Goal: Task Accomplishment & Management: Complete application form

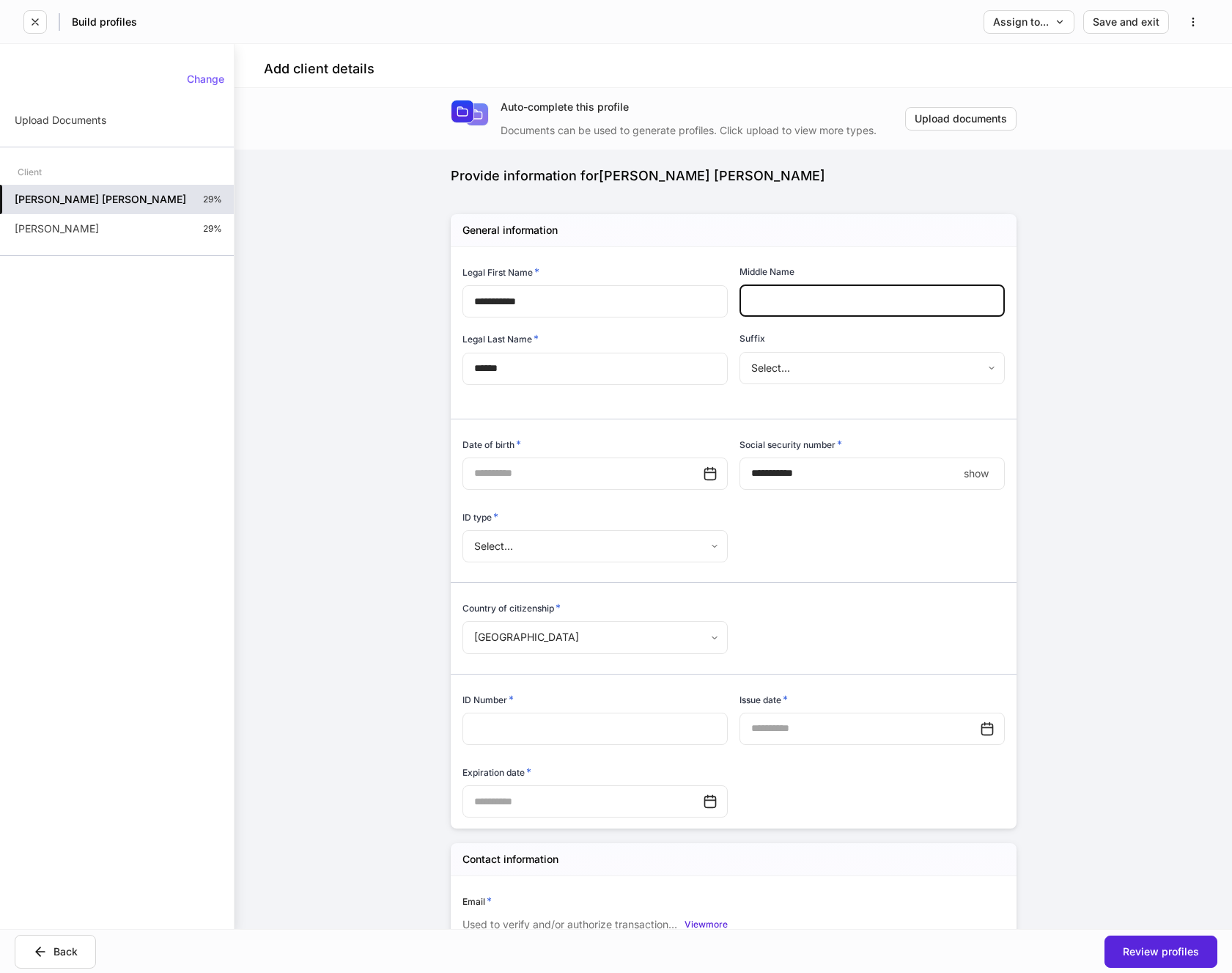
click at [820, 303] on input "text" at bounding box center [872, 300] width 265 height 32
click at [617, 475] on input "text" at bounding box center [583, 473] width 240 height 32
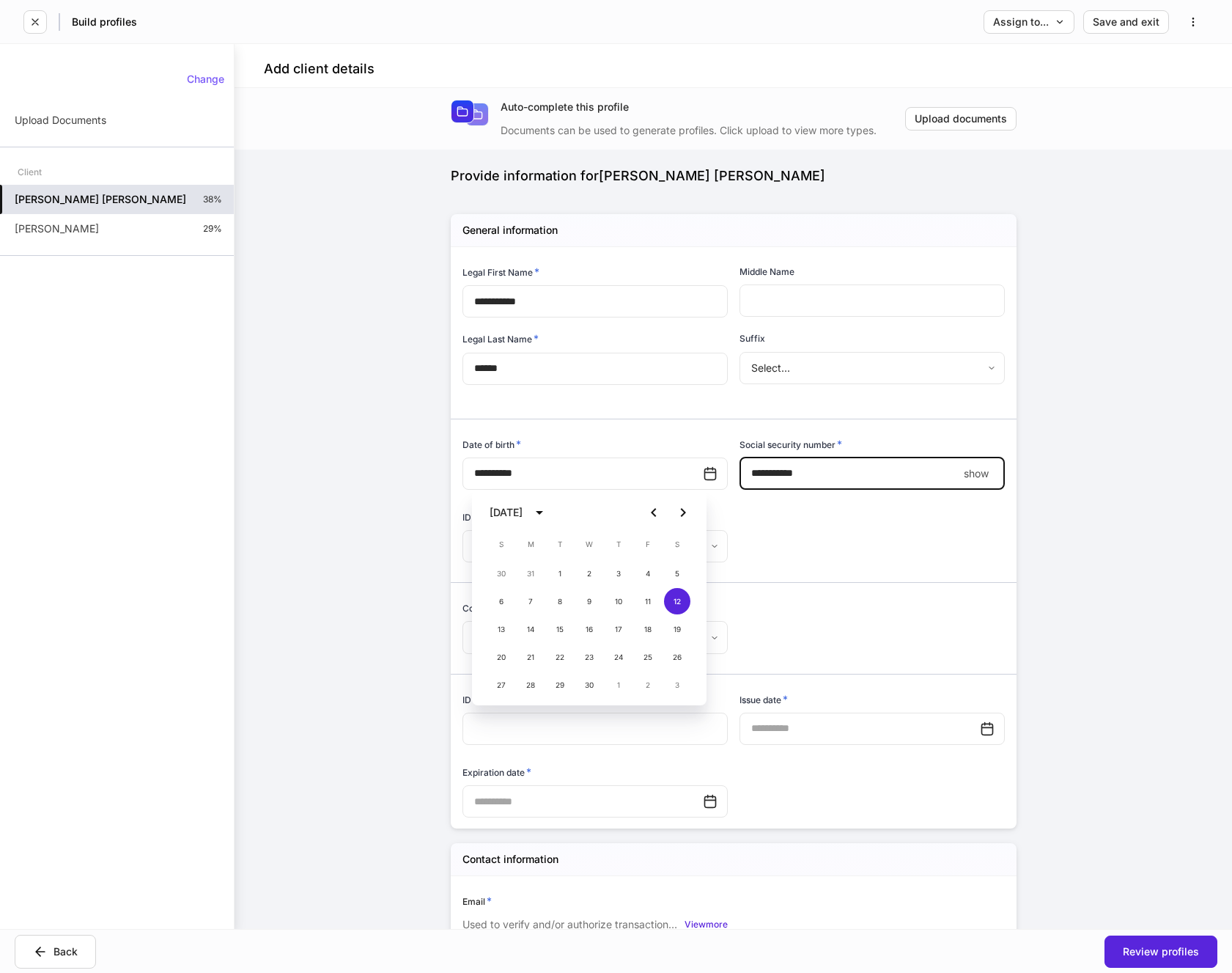
click at [843, 477] on input "****" at bounding box center [849, 473] width 218 height 32
click at [660, 552] on body "**********" at bounding box center [616, 486] width 1232 height 973
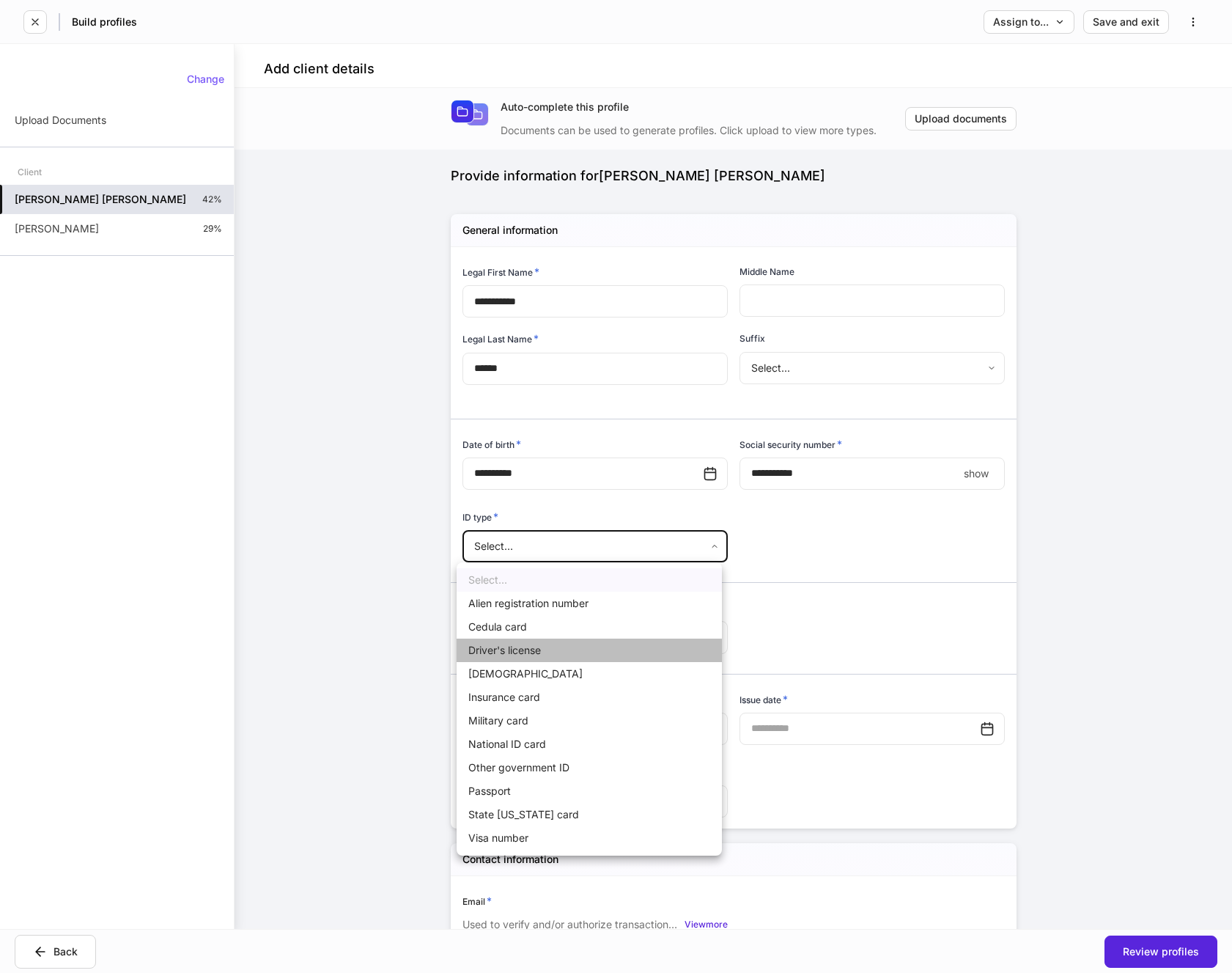
click at [512, 651] on li "Driver's license" at bounding box center [589, 650] width 265 height 24
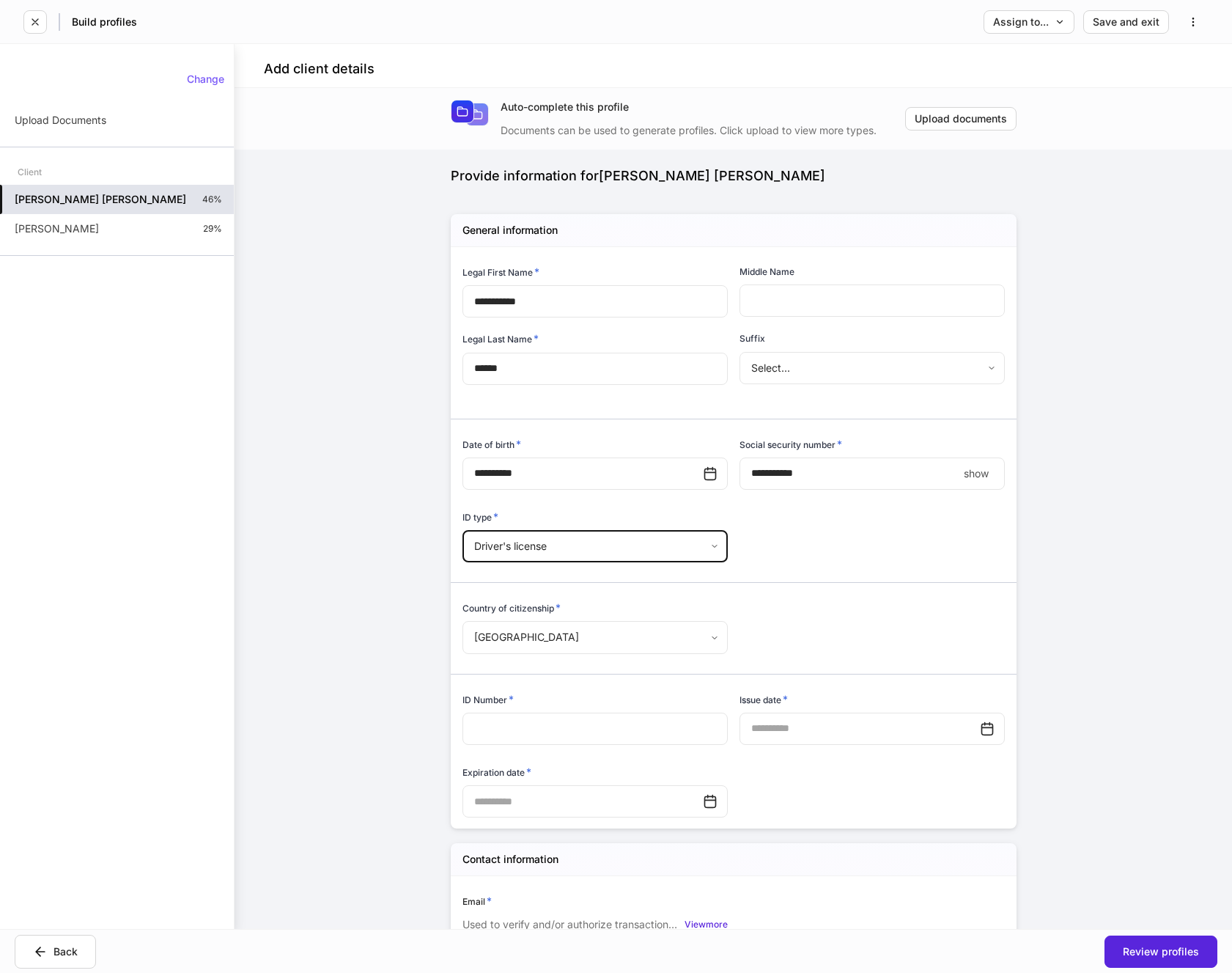
click at [569, 729] on input "text" at bounding box center [595, 729] width 265 height 32
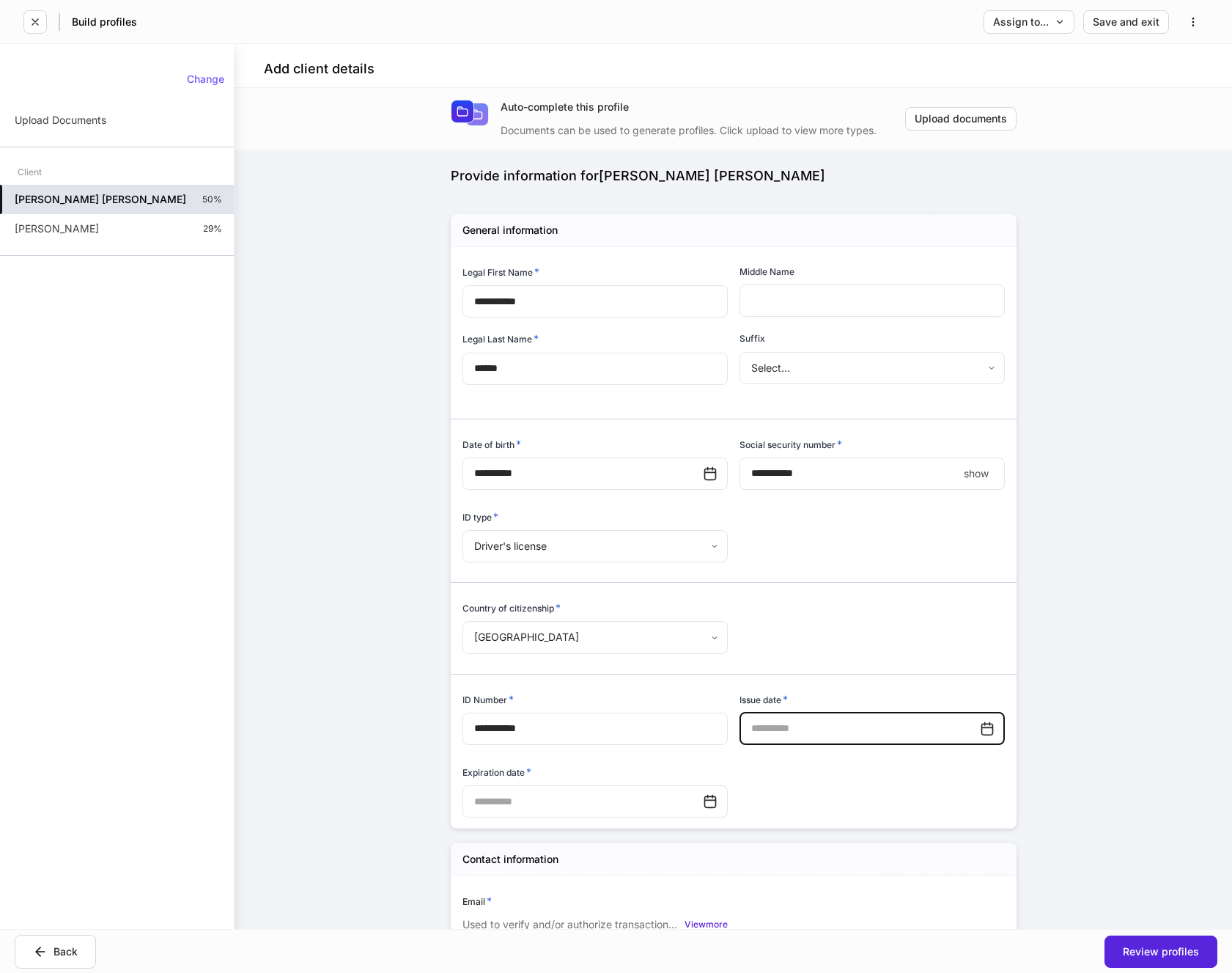
click at [843, 723] on input "text" at bounding box center [860, 729] width 240 height 32
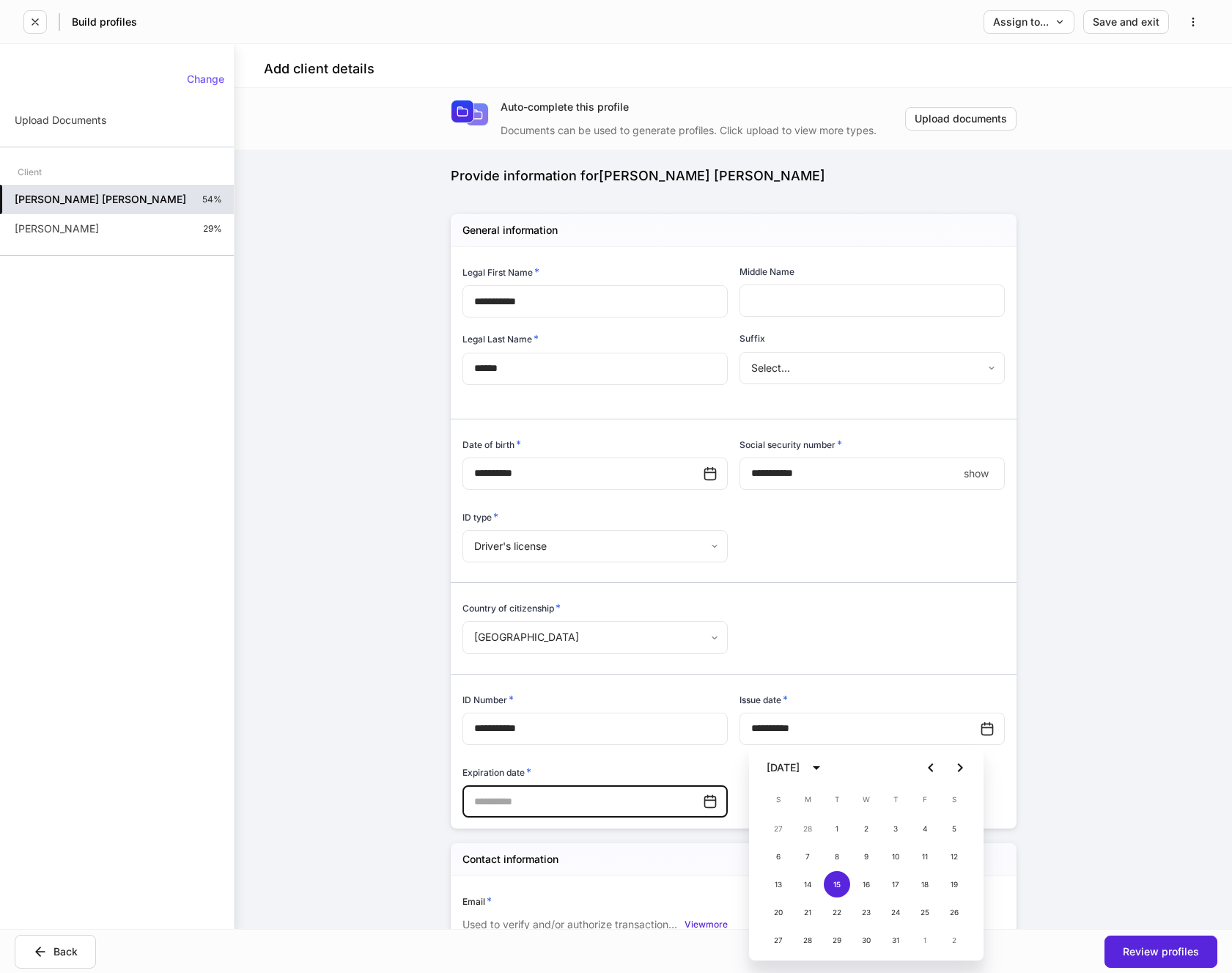
click at [612, 805] on input "text" at bounding box center [583, 801] width 240 height 32
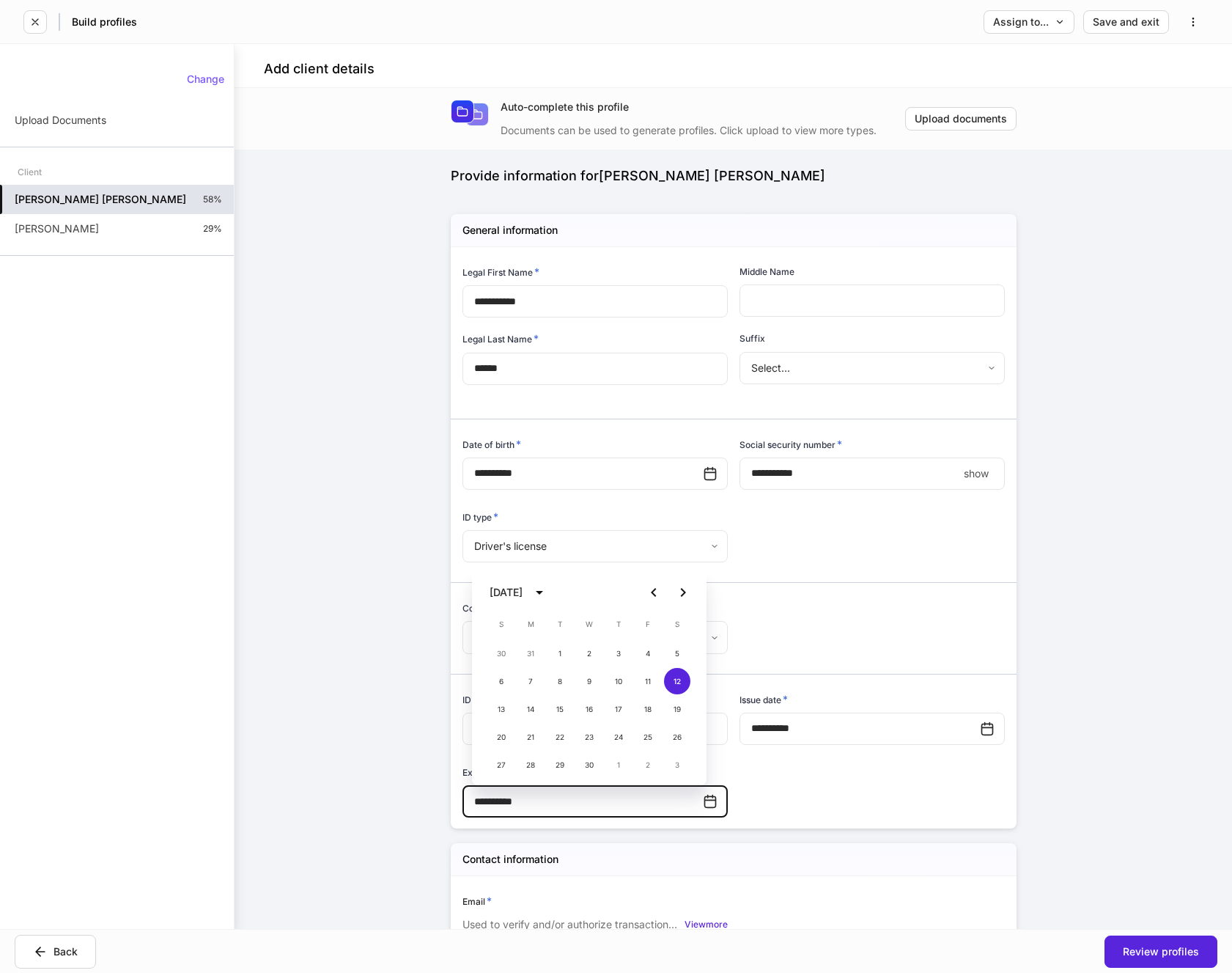
click at [782, 774] on div "**********" at bounding box center [728, 533] width 554 height 573
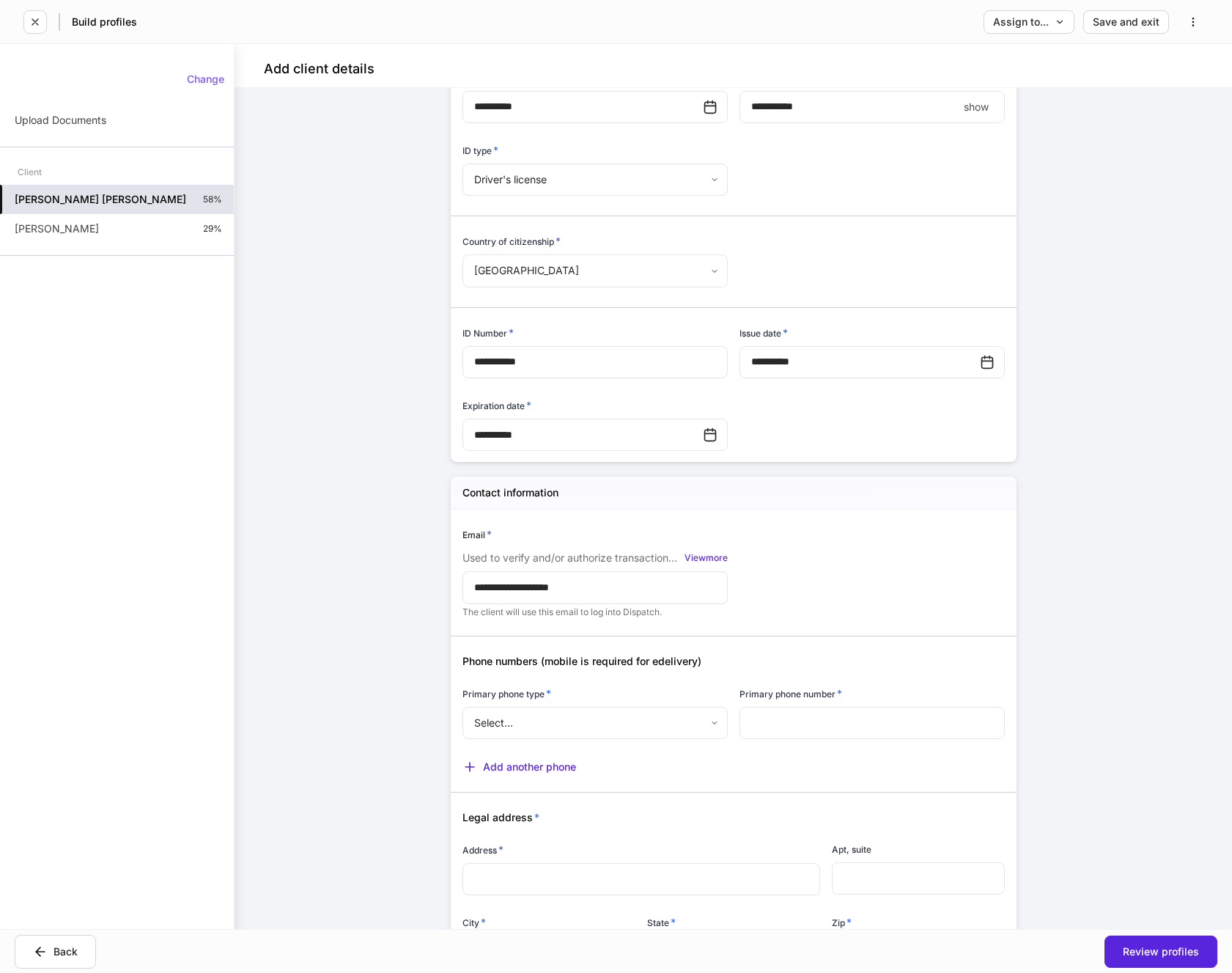
scroll to position [440, 0]
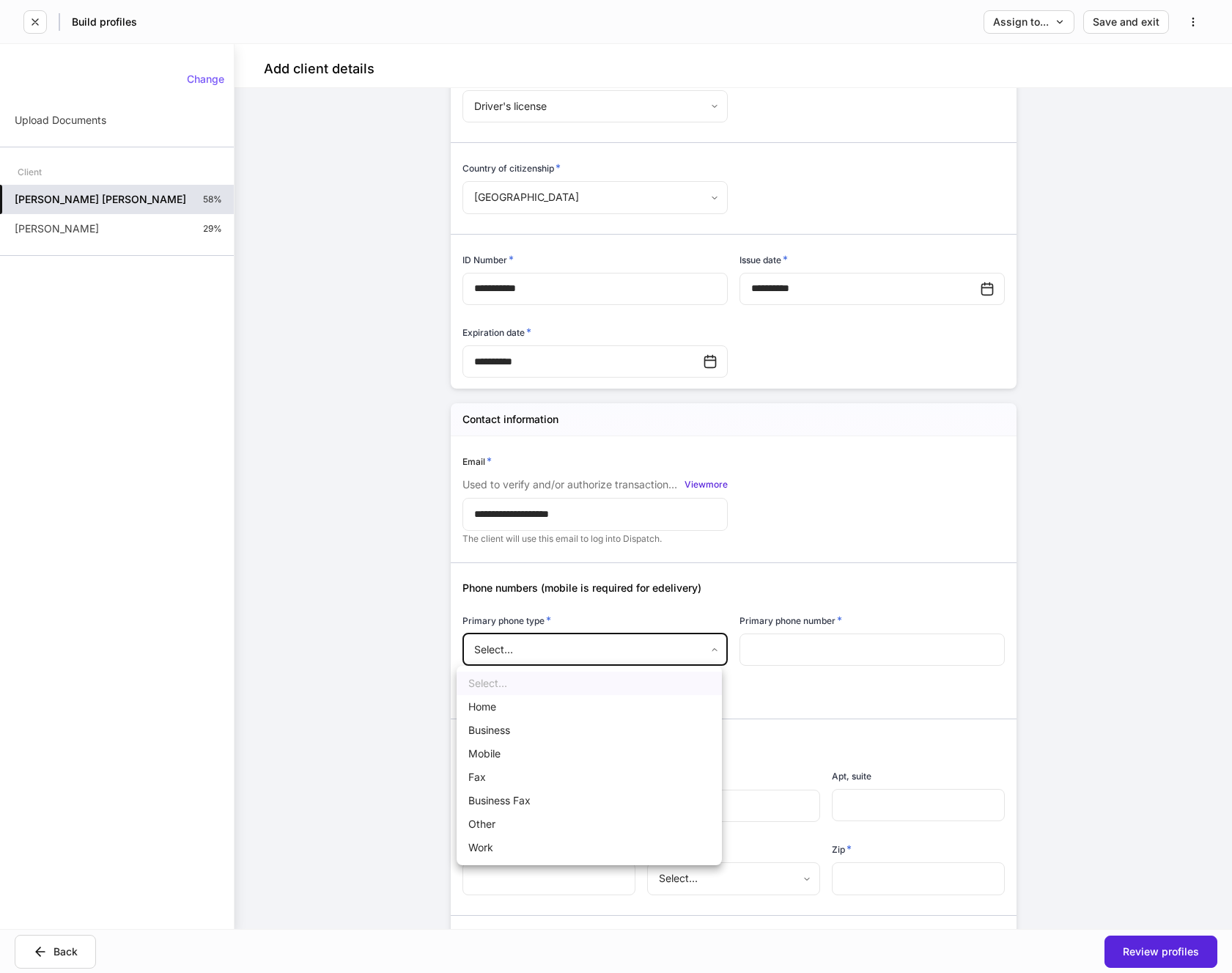
click at [707, 657] on body "**********" at bounding box center [616, 486] width 1232 height 973
click at [503, 752] on li "Mobile" at bounding box center [589, 753] width 265 height 24
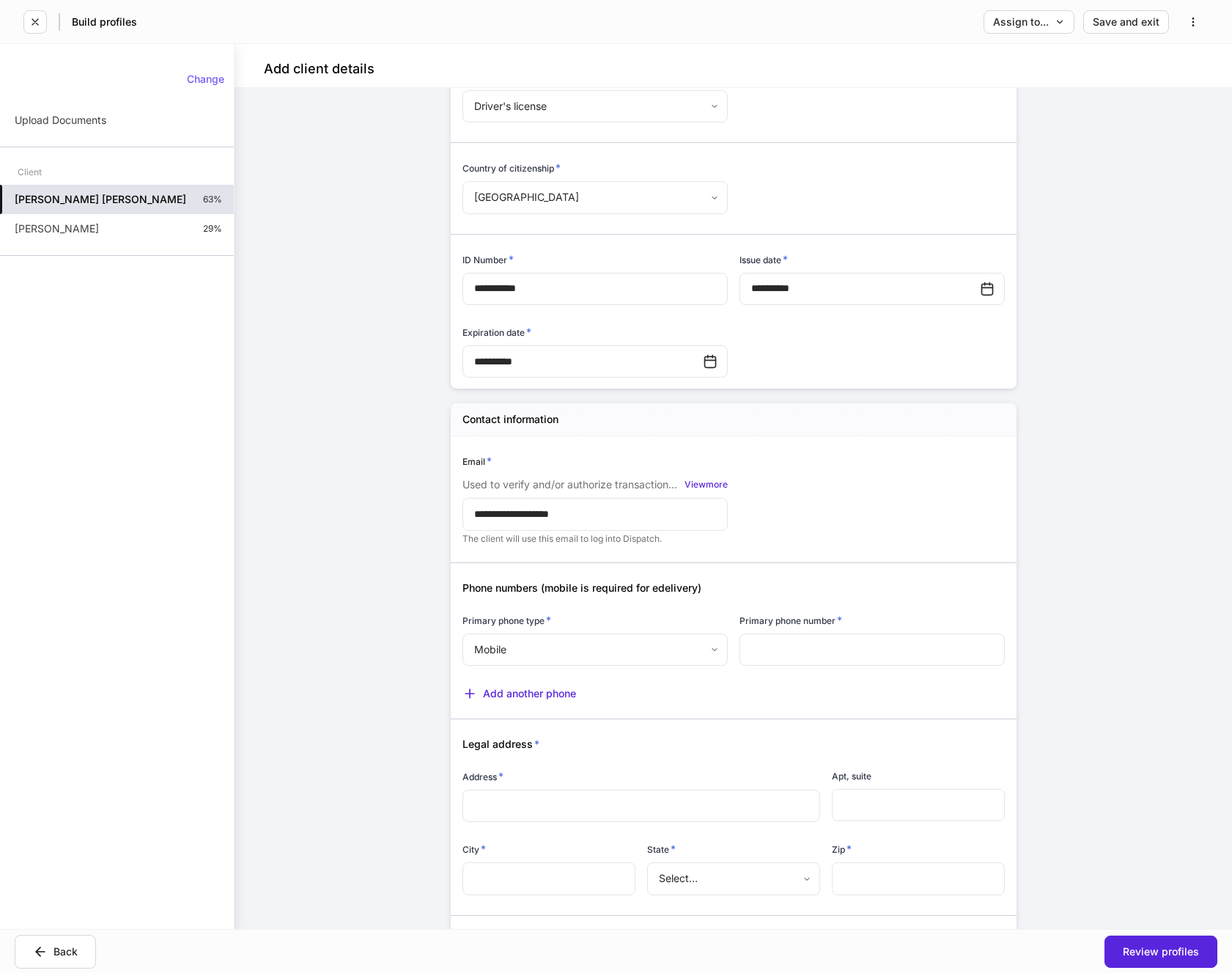
drag, startPoint x: 795, startPoint y: 637, endPoint x: 796, endPoint y: 648, distance: 11.0
click at [796, 648] on input "text" at bounding box center [872, 650] width 265 height 32
click at [799, 676] on div "Add another phone" at bounding box center [728, 684] width 554 height 33
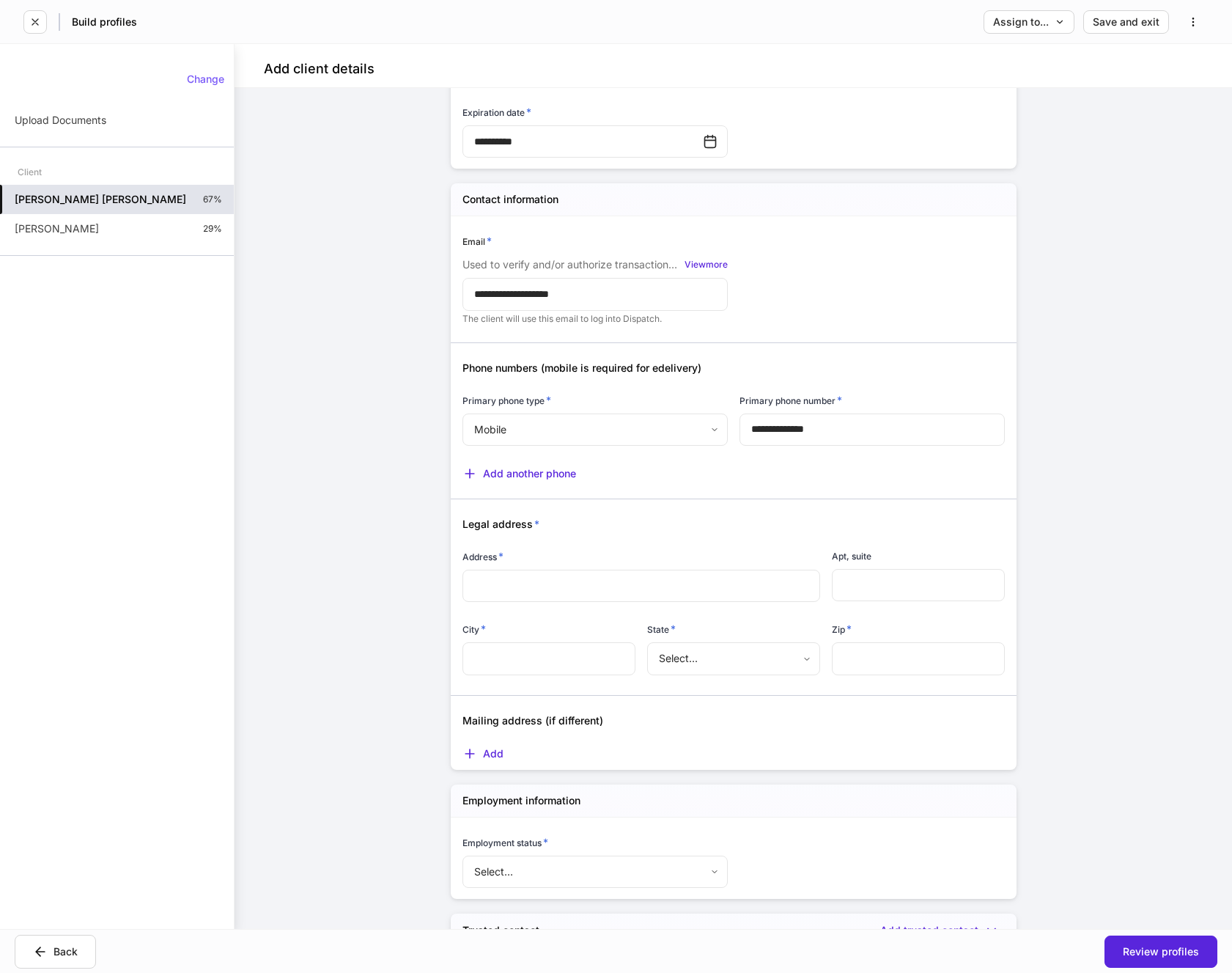
scroll to position [733, 0]
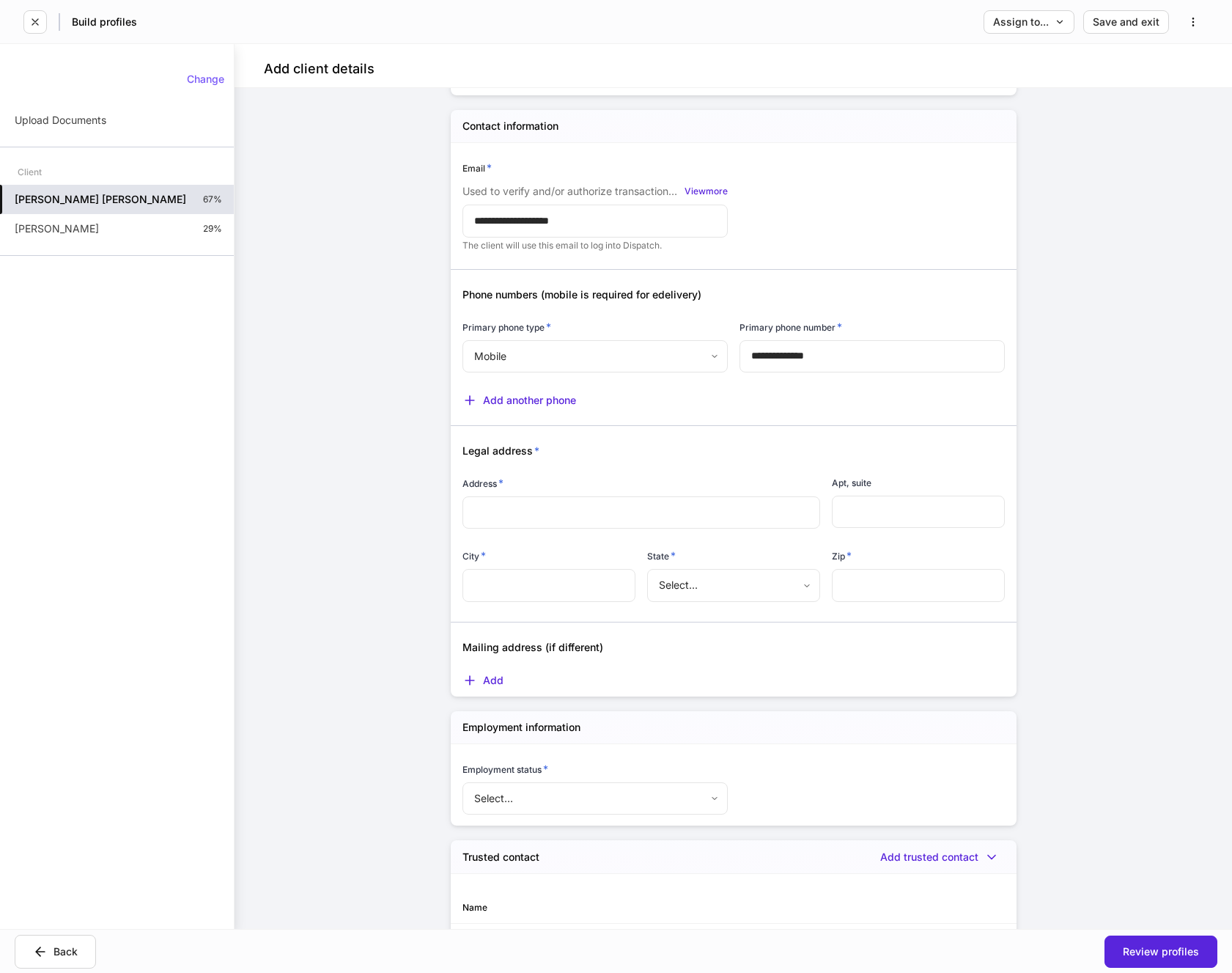
click at [481, 522] on div "​" at bounding box center [641, 513] width 357 height 32
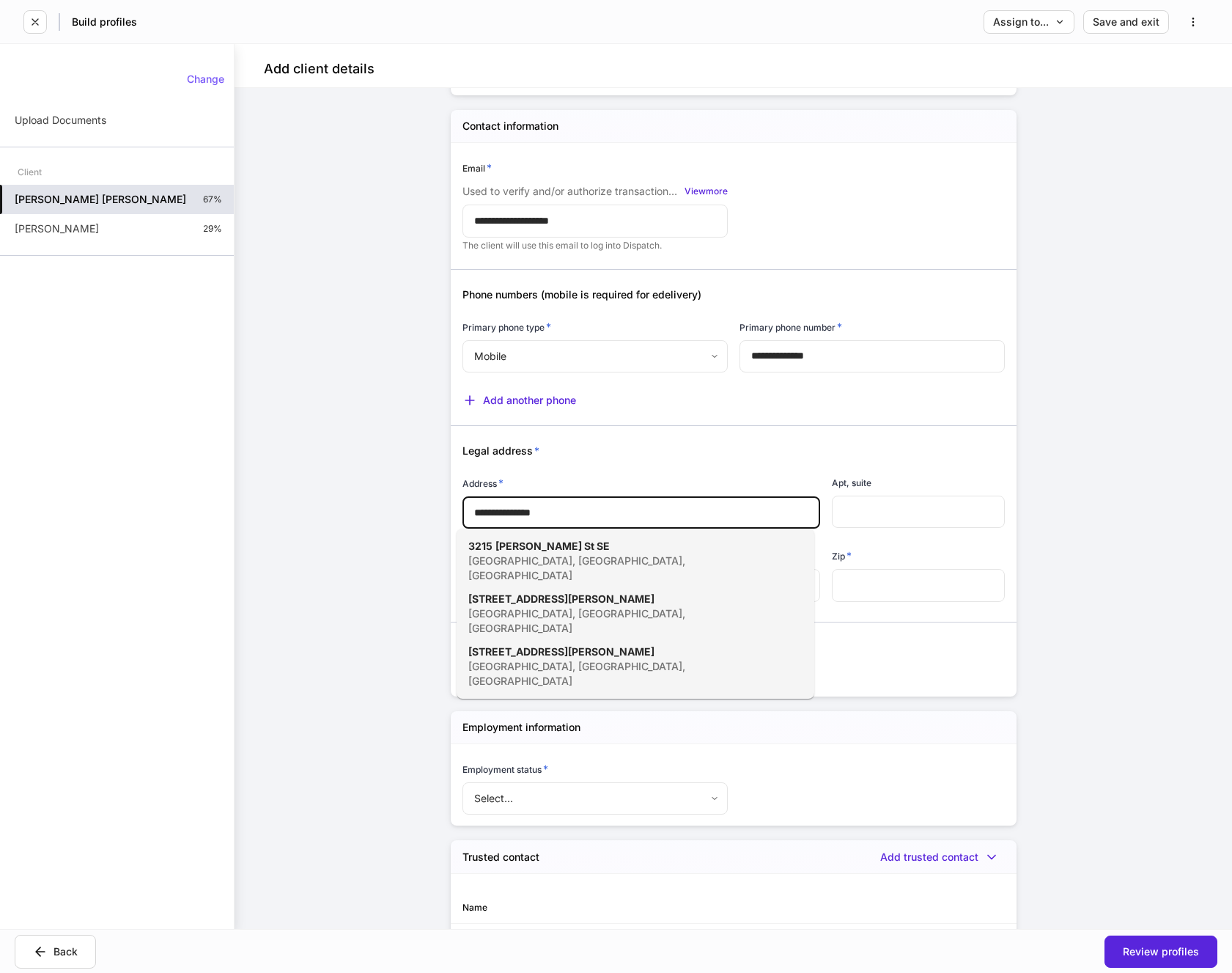
click at [508, 554] on div "[GEOGRAPHIC_DATA], [GEOGRAPHIC_DATA], [GEOGRAPHIC_DATA]" at bounding box center [619, 568] width 302 height 30
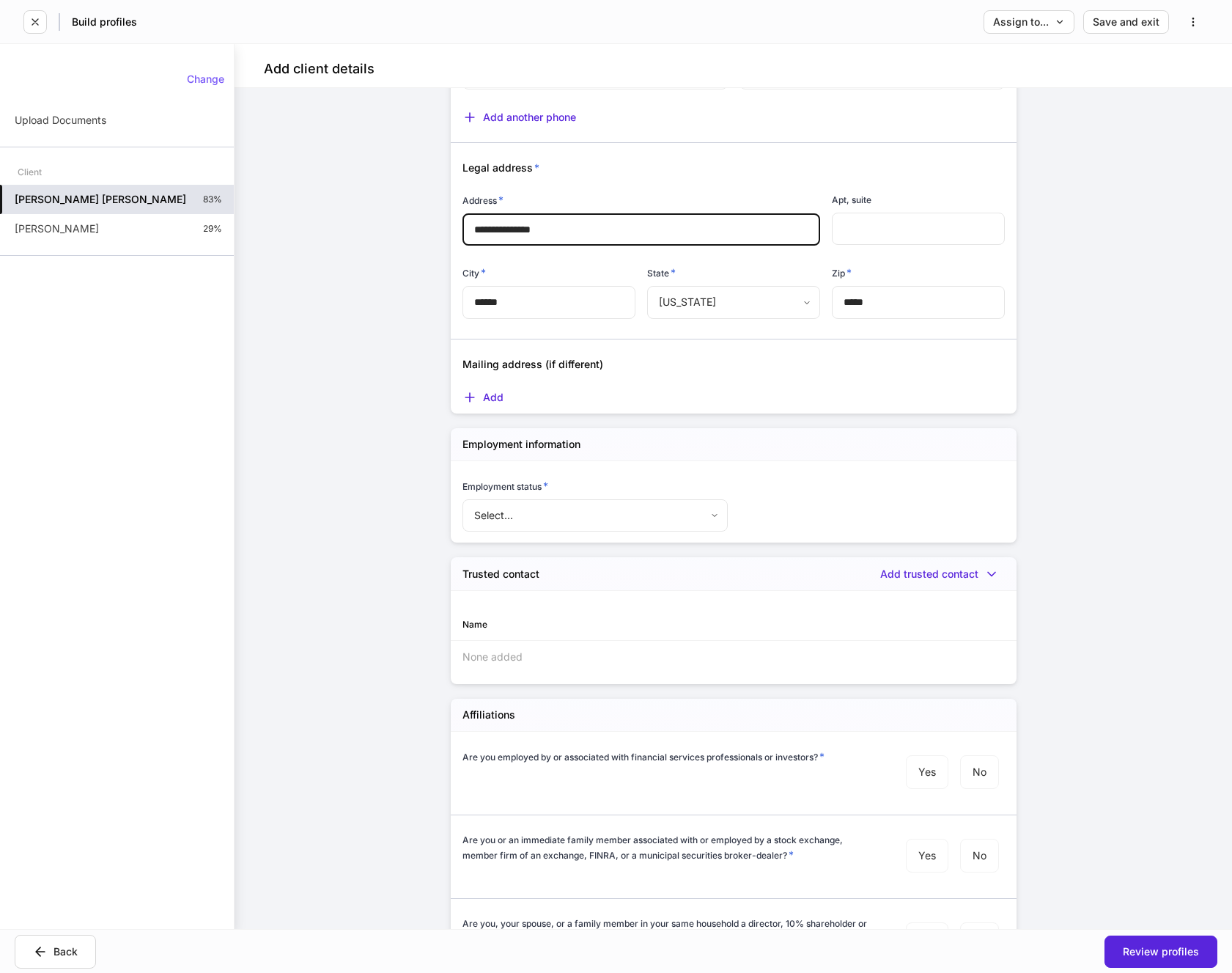
scroll to position [1026, 0]
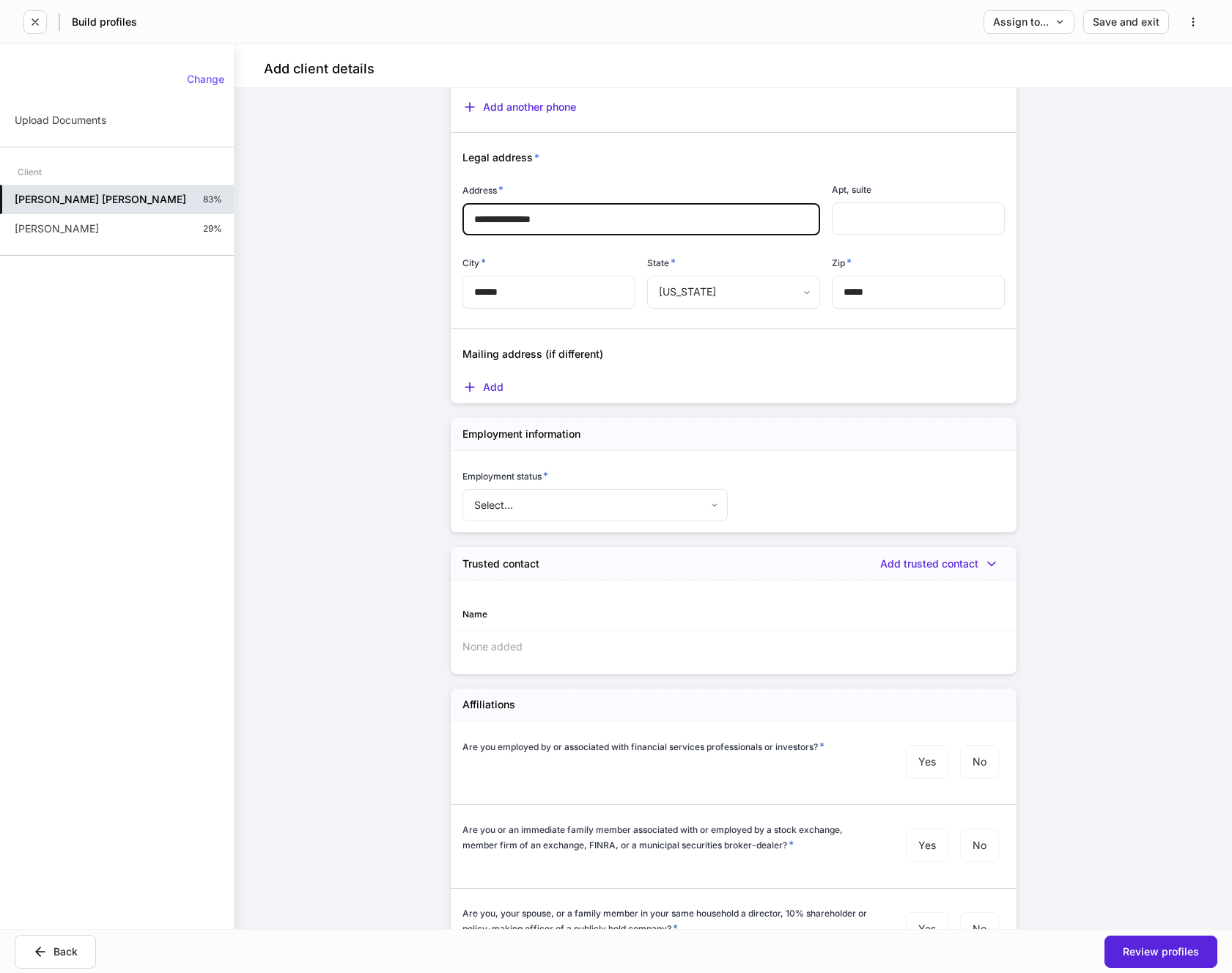
click at [706, 510] on body "**********" at bounding box center [616, 486] width 1232 height 973
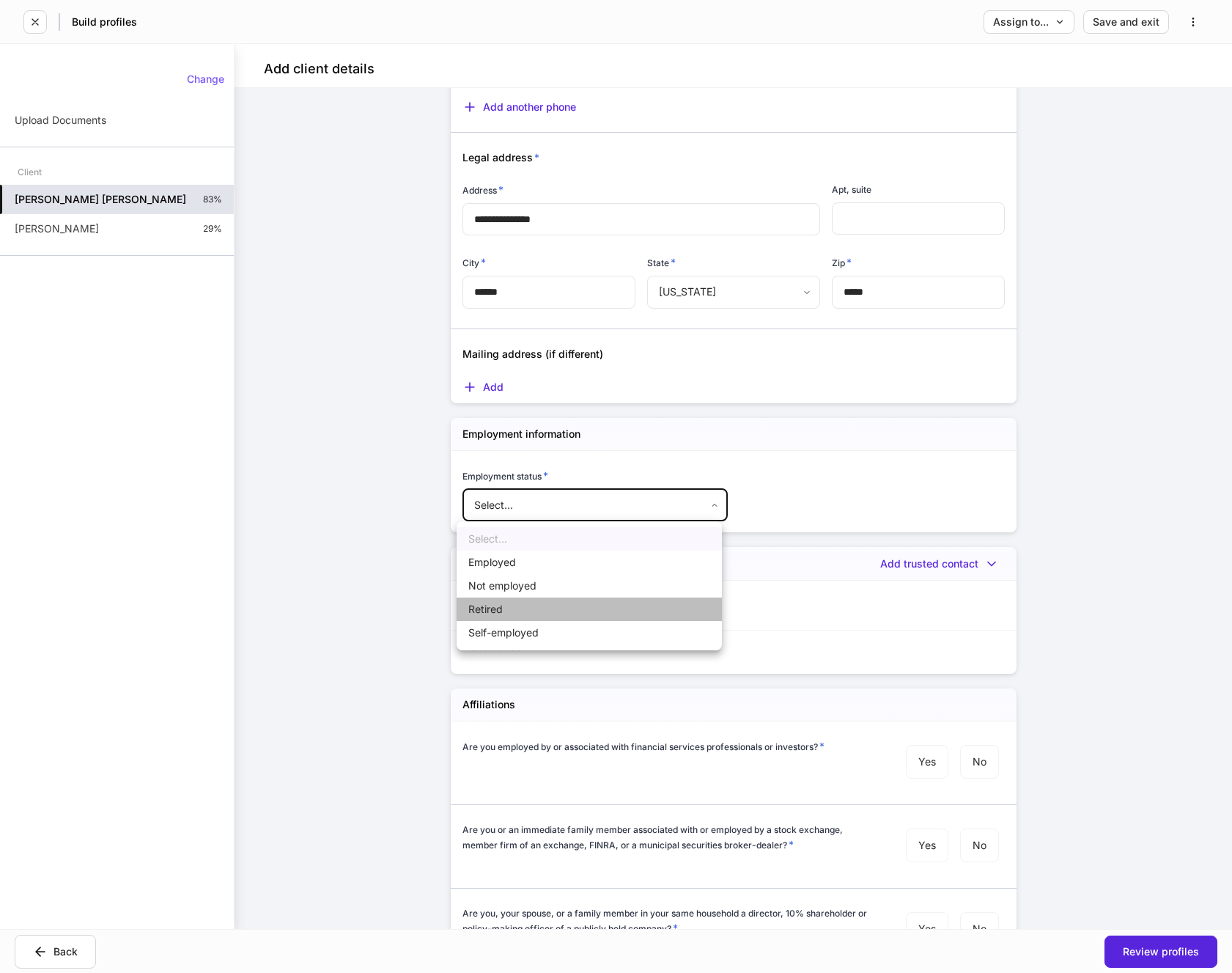
click at [500, 607] on li "Retired" at bounding box center [589, 609] width 265 height 24
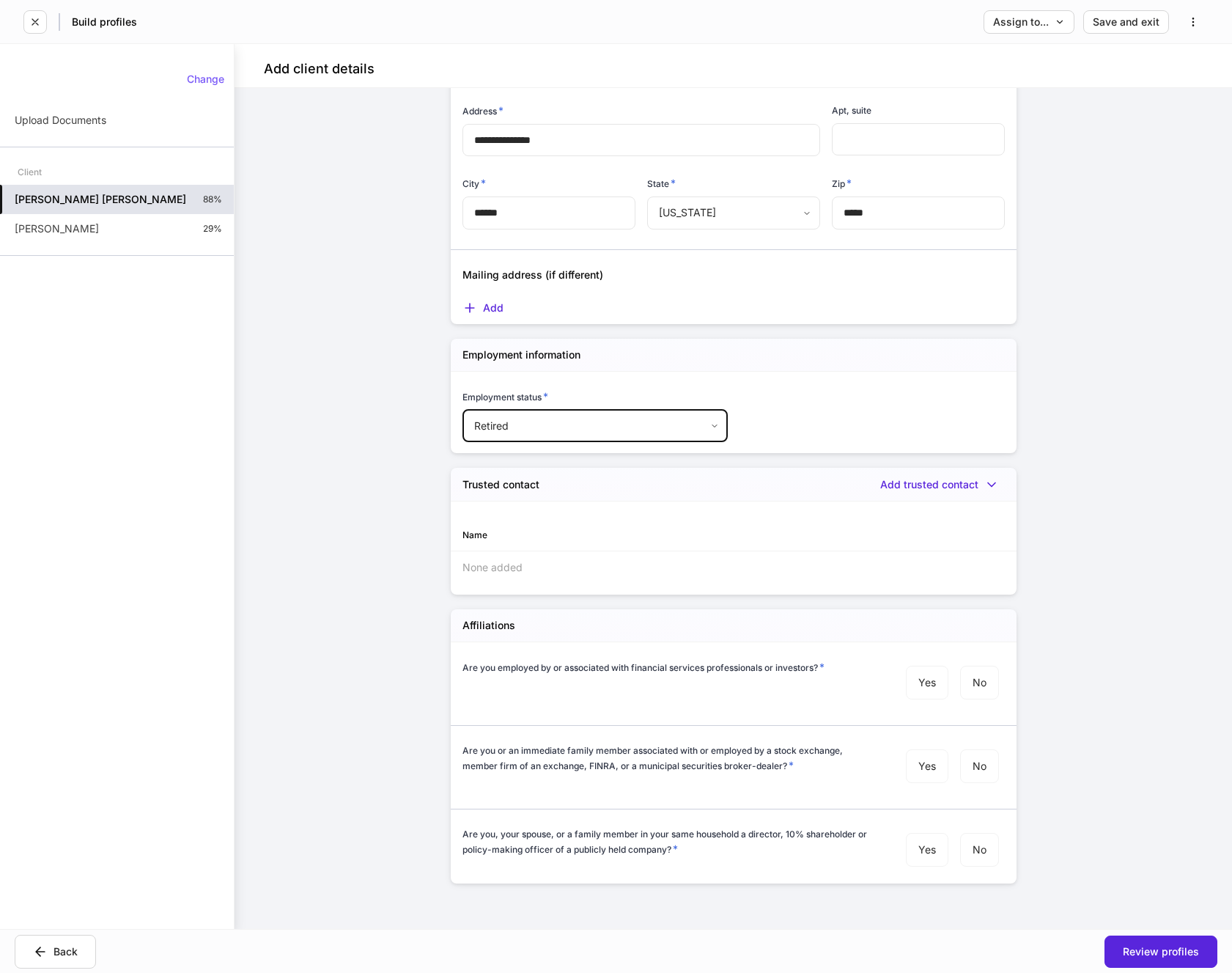
scroll to position [1107, 0]
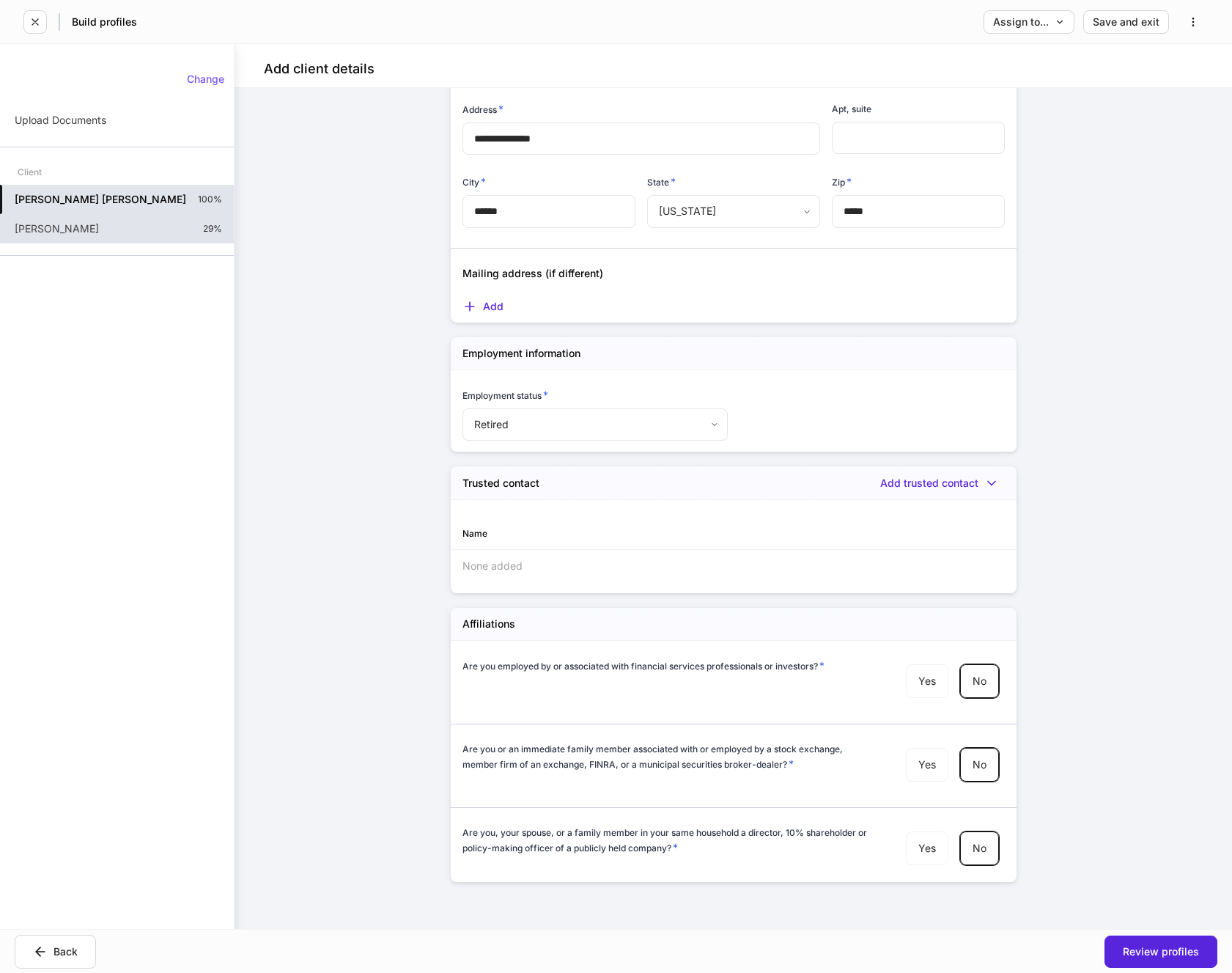
click at [61, 224] on p "[PERSON_NAME]" at bounding box center [56, 228] width 84 height 14
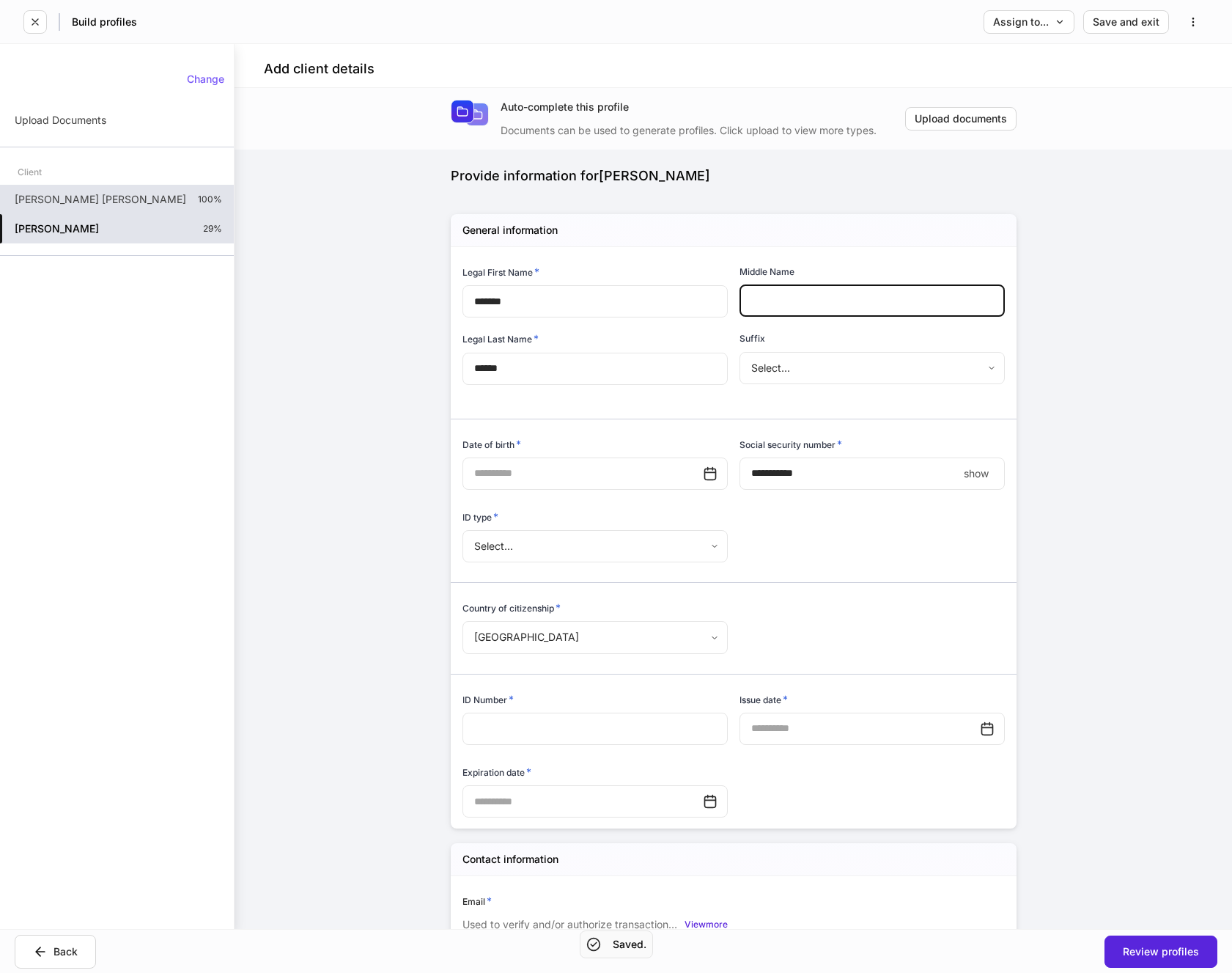
click at [769, 302] on input "text" at bounding box center [872, 300] width 265 height 32
click at [598, 472] on input "text" at bounding box center [583, 473] width 240 height 32
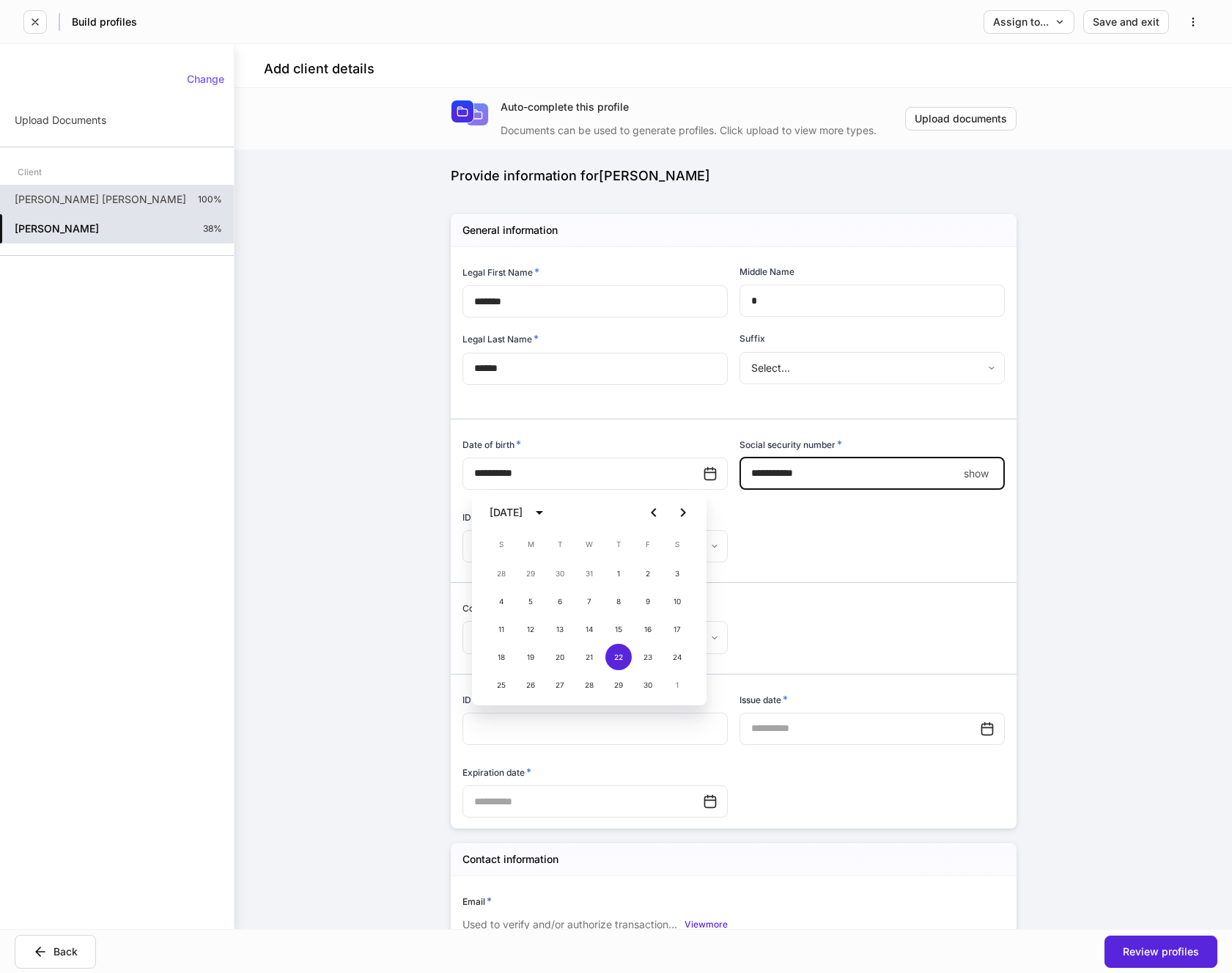
click at [783, 472] on input "****" at bounding box center [849, 473] width 218 height 32
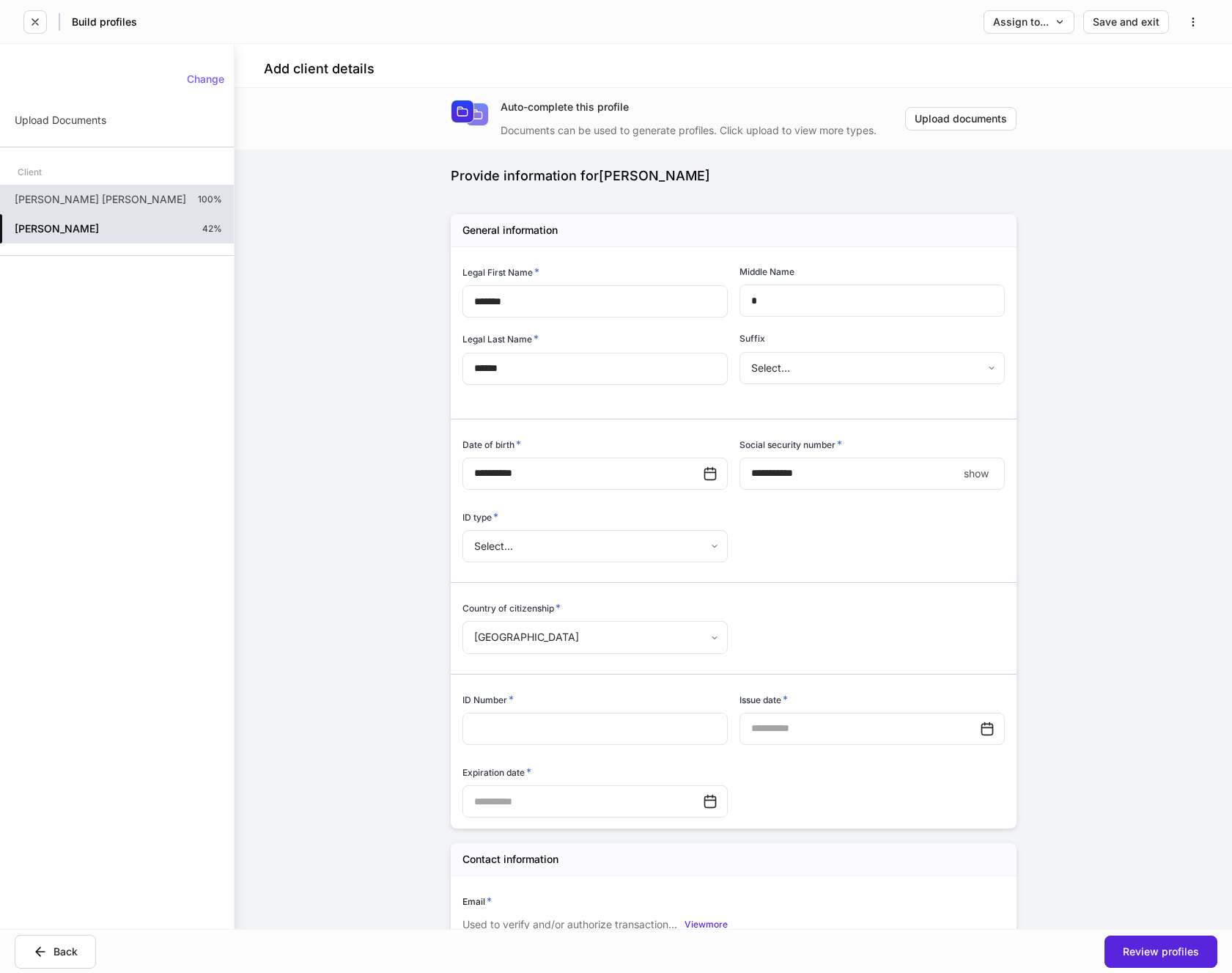
click at [976, 477] on p "show" at bounding box center [976, 473] width 25 height 14
click at [557, 545] on body "**********" at bounding box center [616, 486] width 1232 height 973
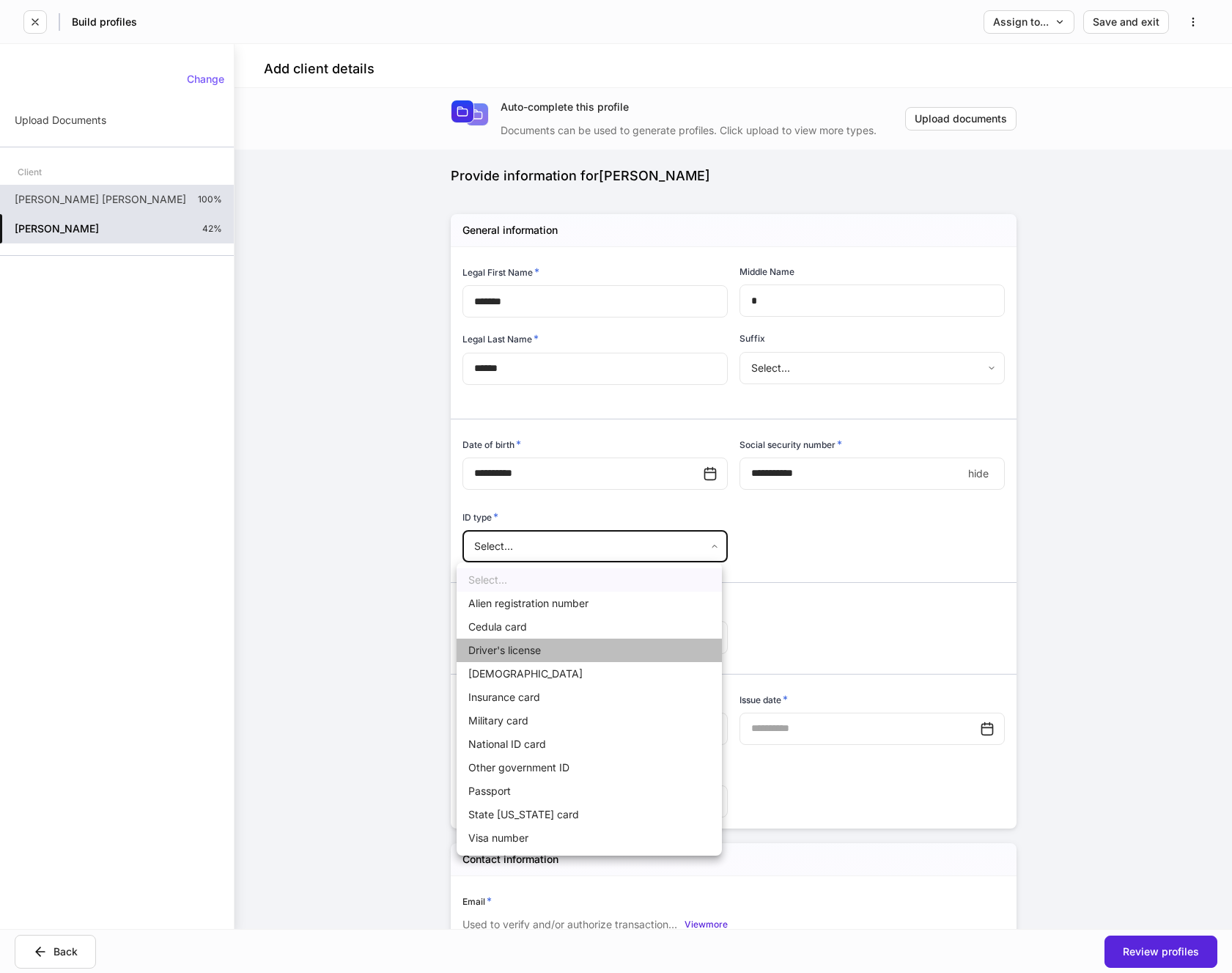
click at [506, 652] on li "Driver's license" at bounding box center [589, 650] width 265 height 24
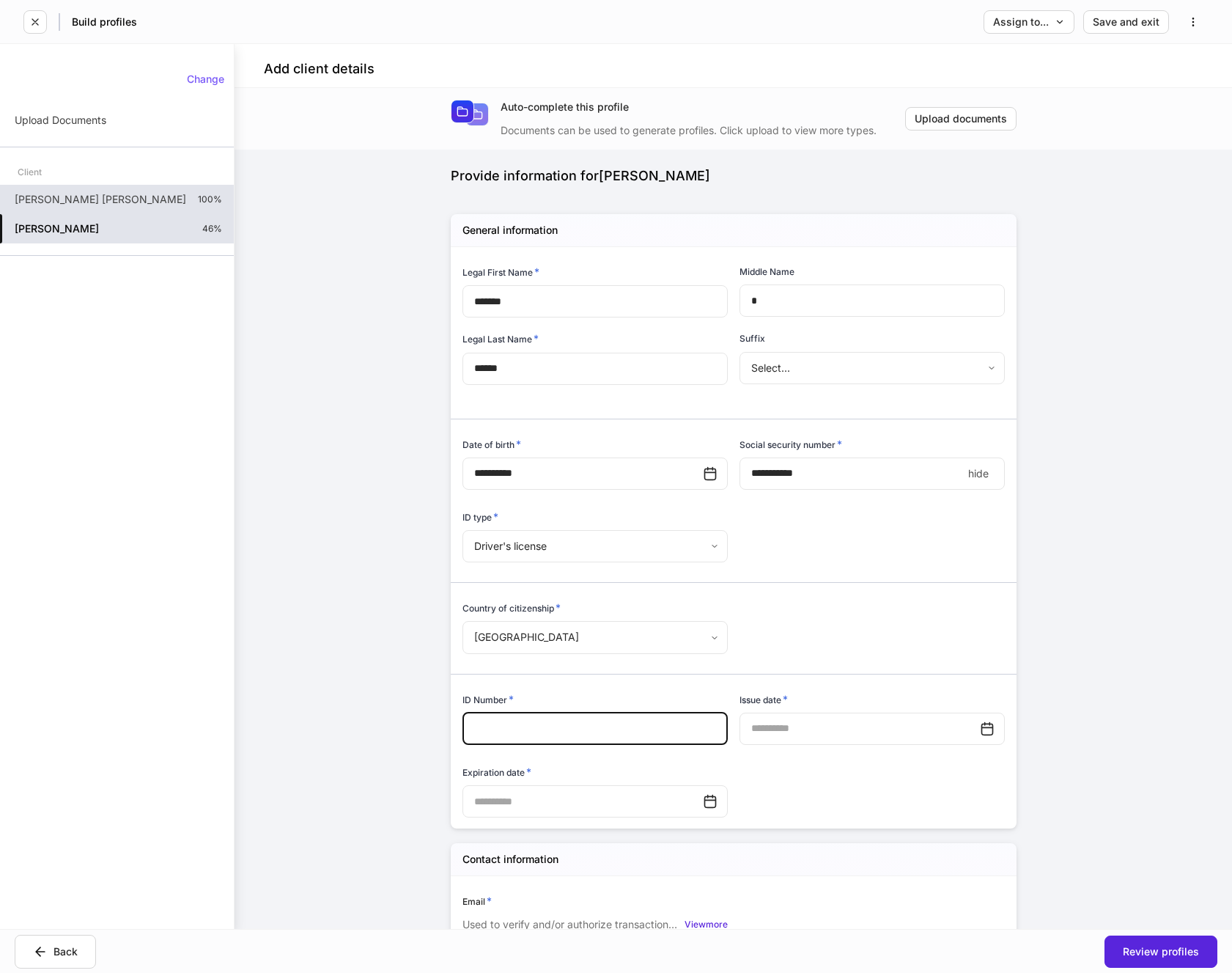
click at [517, 721] on input "text" at bounding box center [595, 729] width 265 height 32
click at [808, 724] on input "text" at bounding box center [860, 729] width 240 height 32
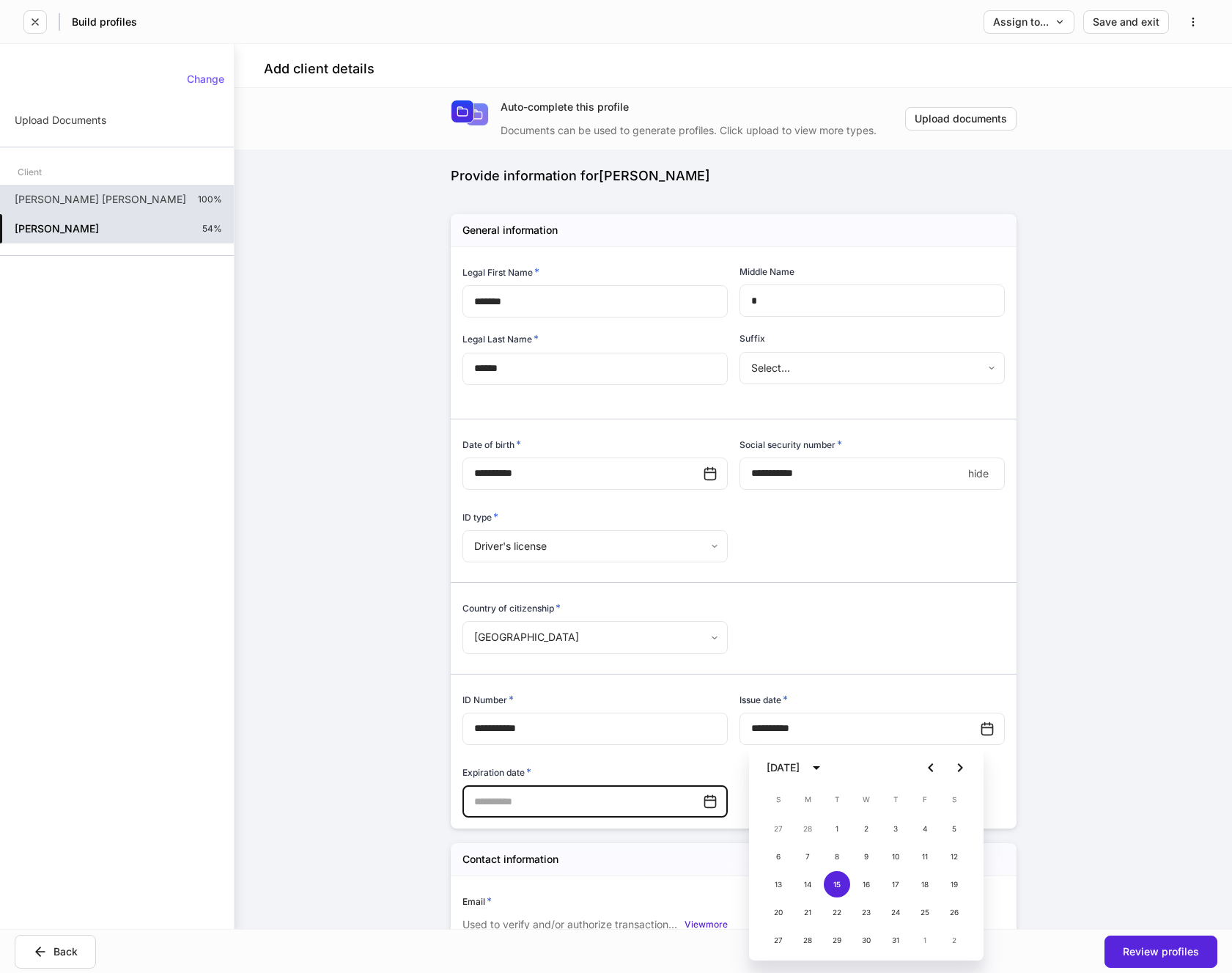
click at [541, 803] on input "text" at bounding box center [583, 801] width 240 height 32
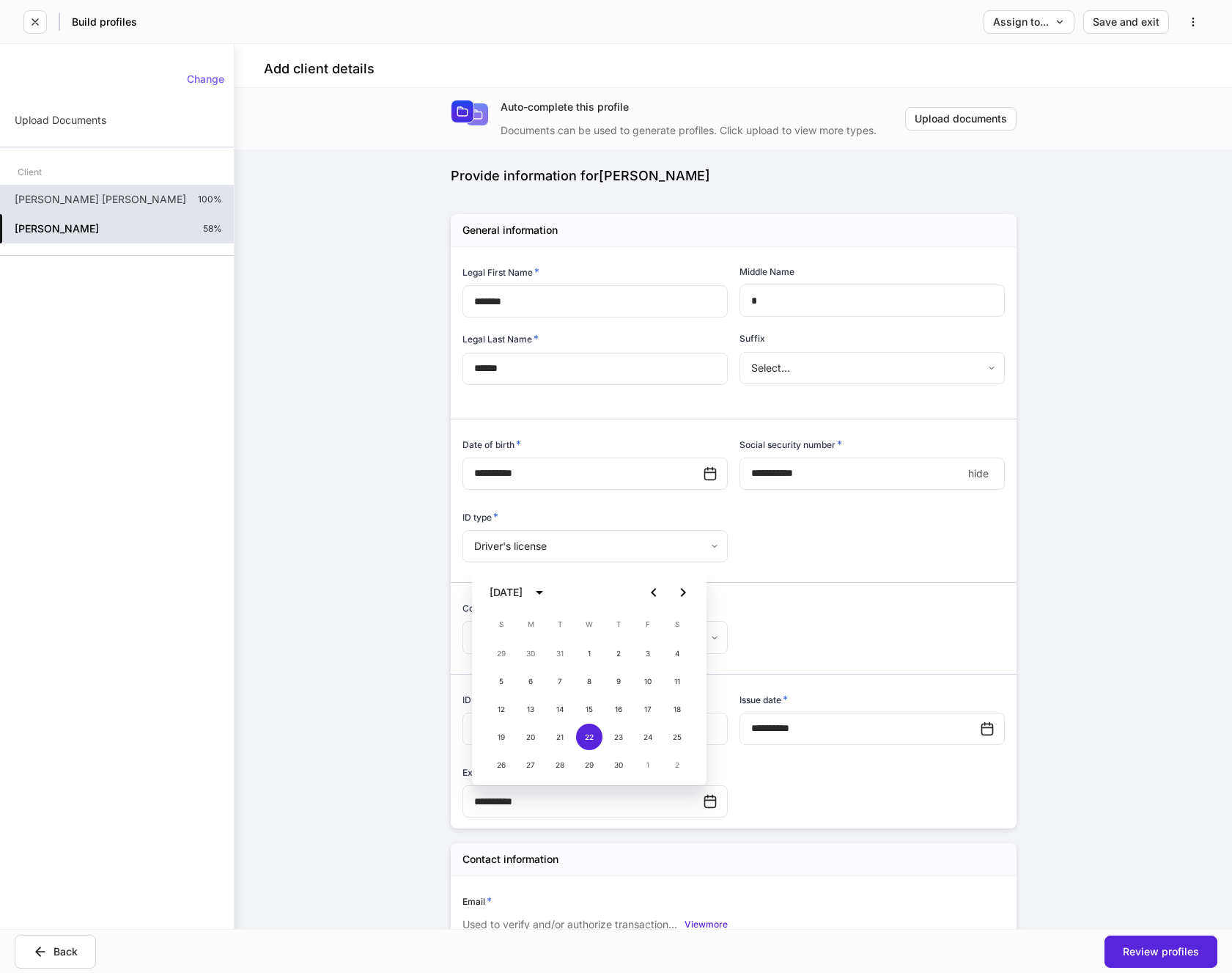
click at [821, 771] on div "**********" at bounding box center [728, 533] width 554 height 573
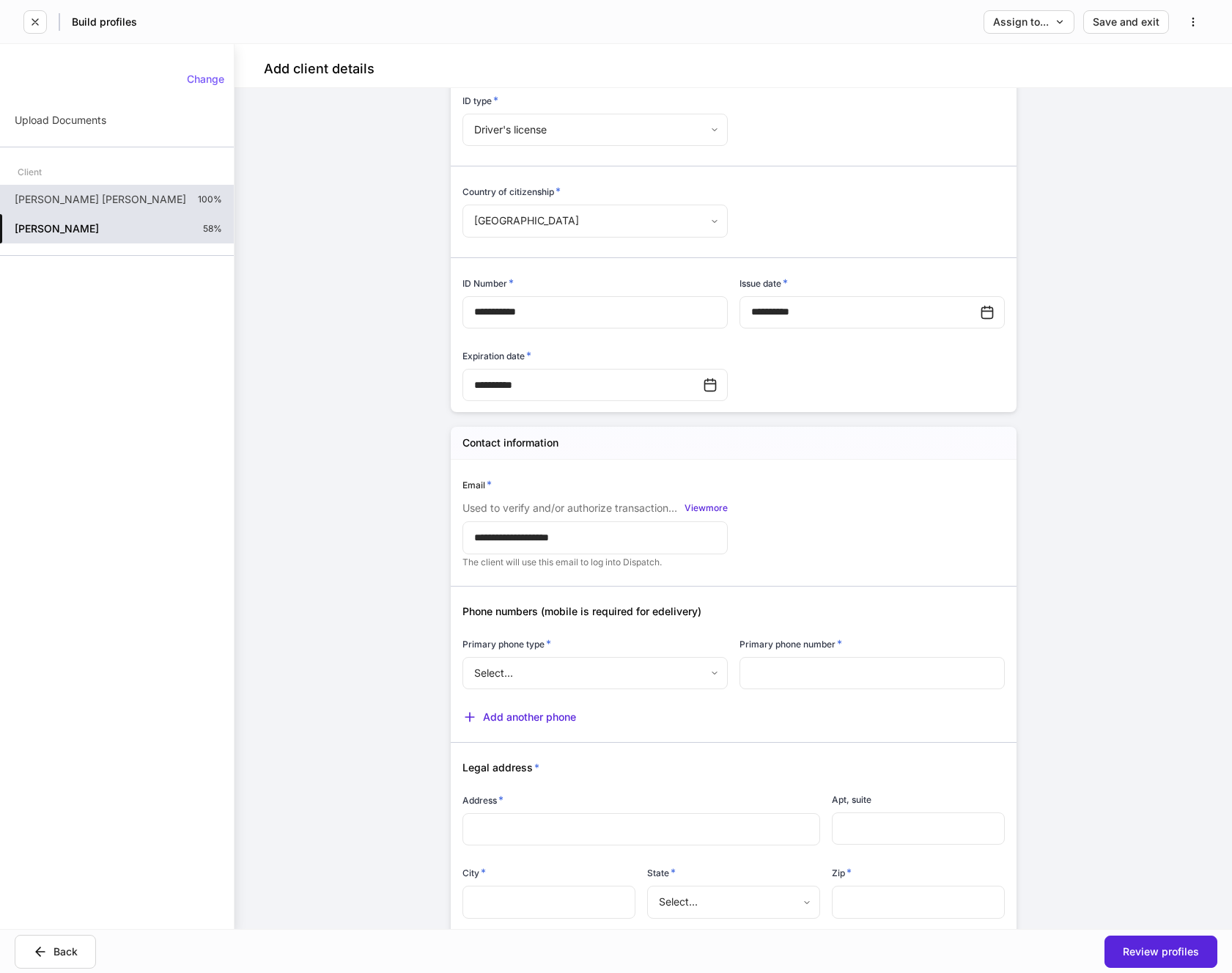
scroll to position [440, 0]
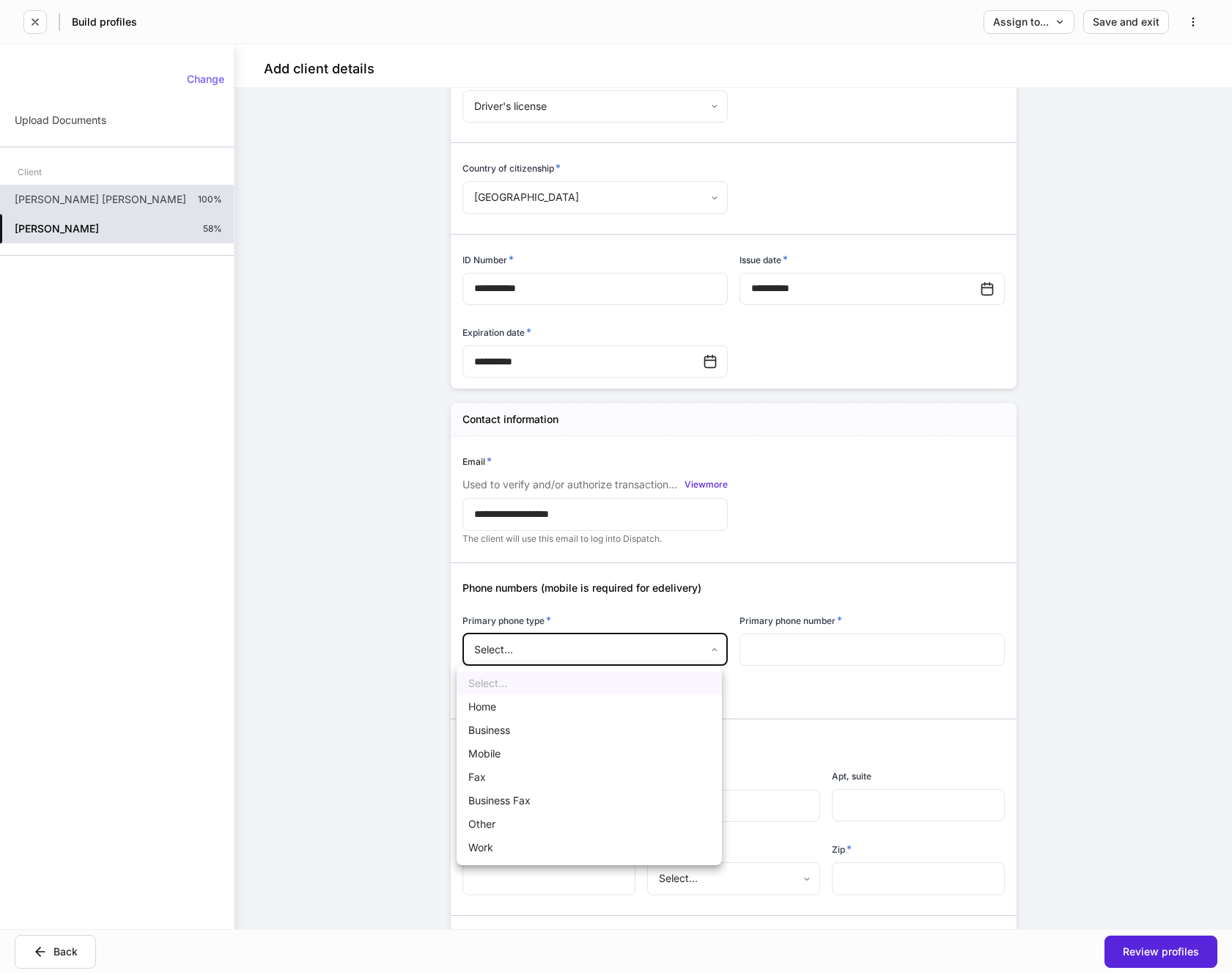
click at [708, 655] on body "**********" at bounding box center [616, 486] width 1232 height 973
click at [495, 752] on li "Mobile" at bounding box center [589, 753] width 265 height 24
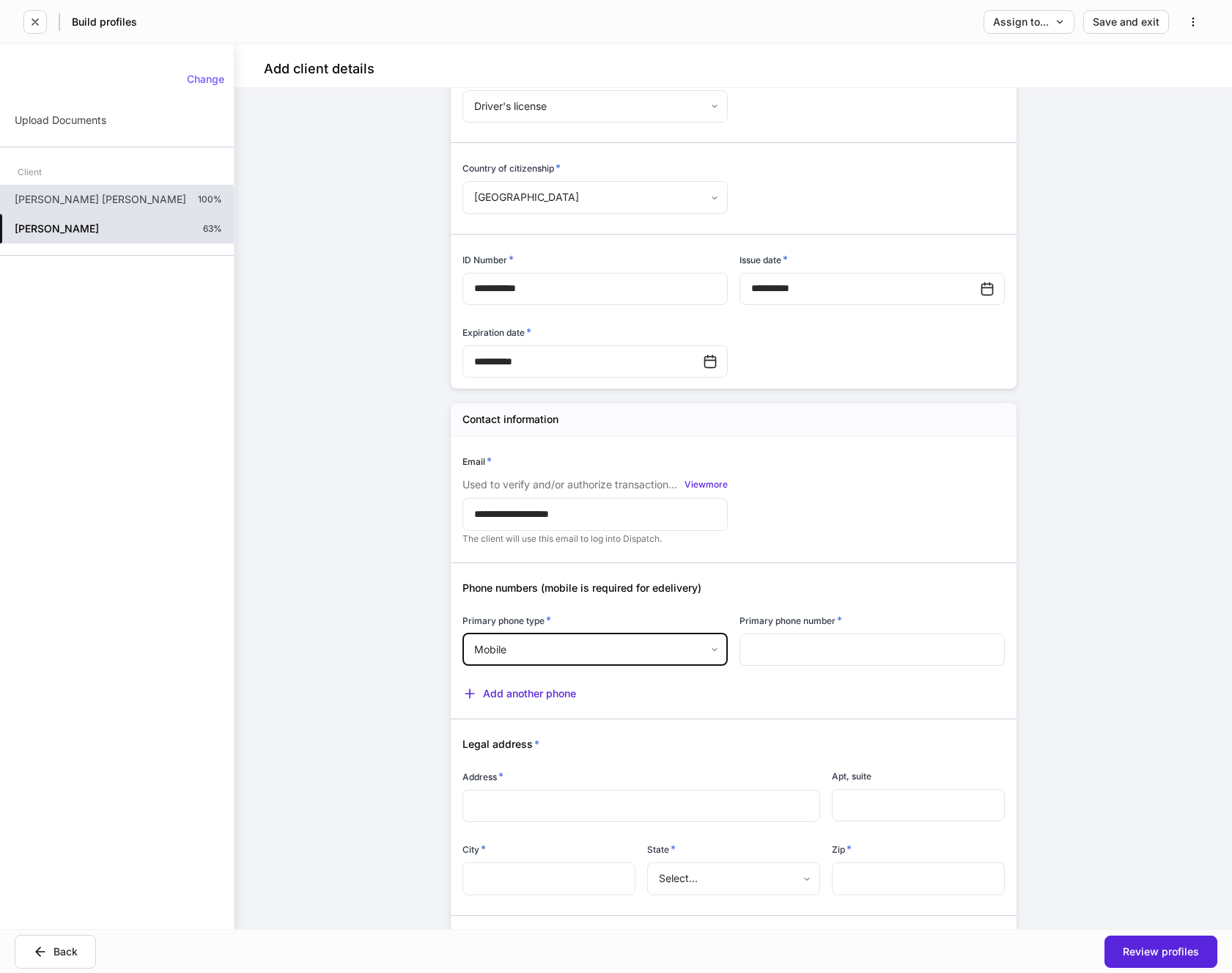
click at [780, 639] on input "text" at bounding box center [872, 650] width 265 height 32
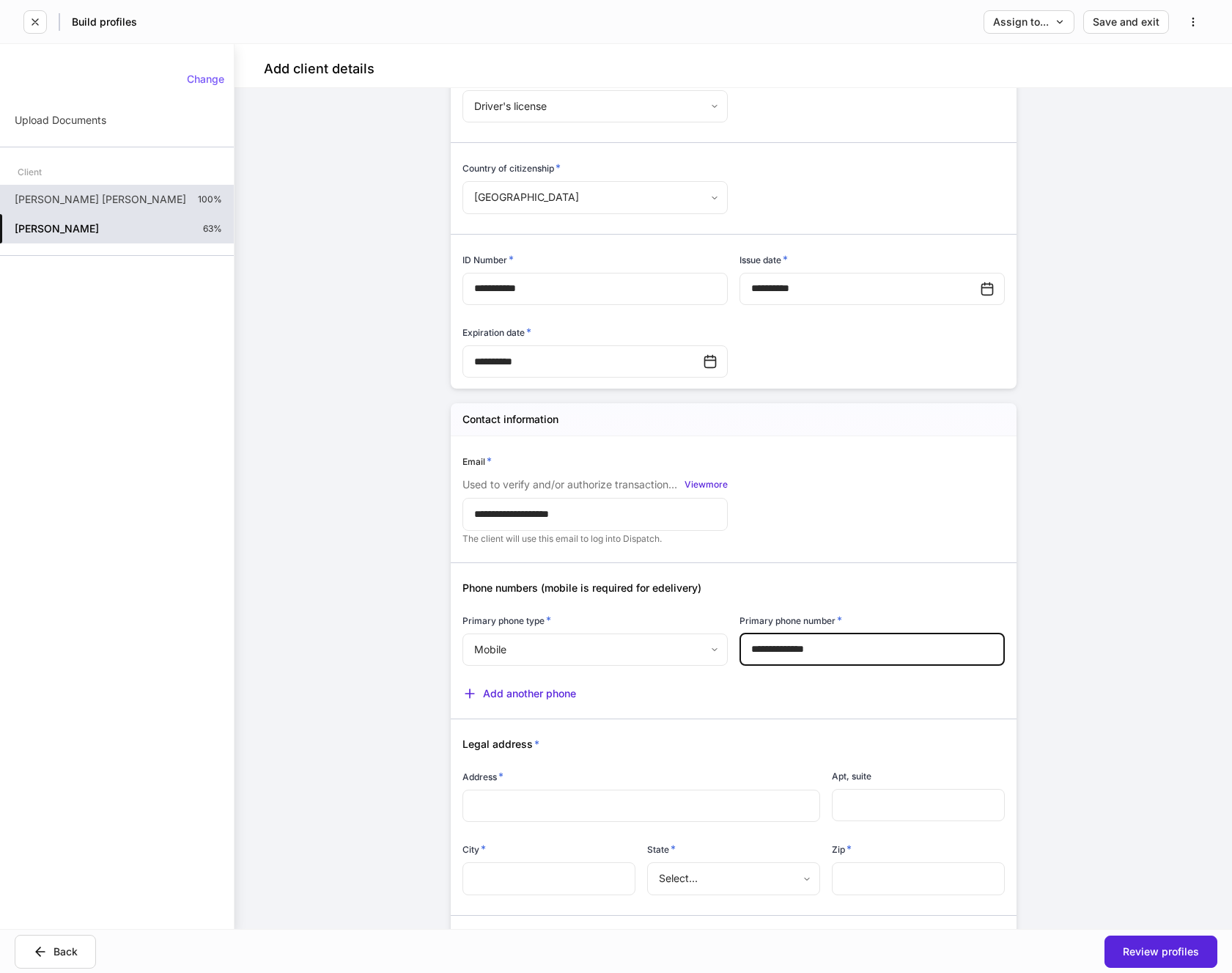
click at [756, 704] on div at bounding box center [728, 710] width 554 height 18
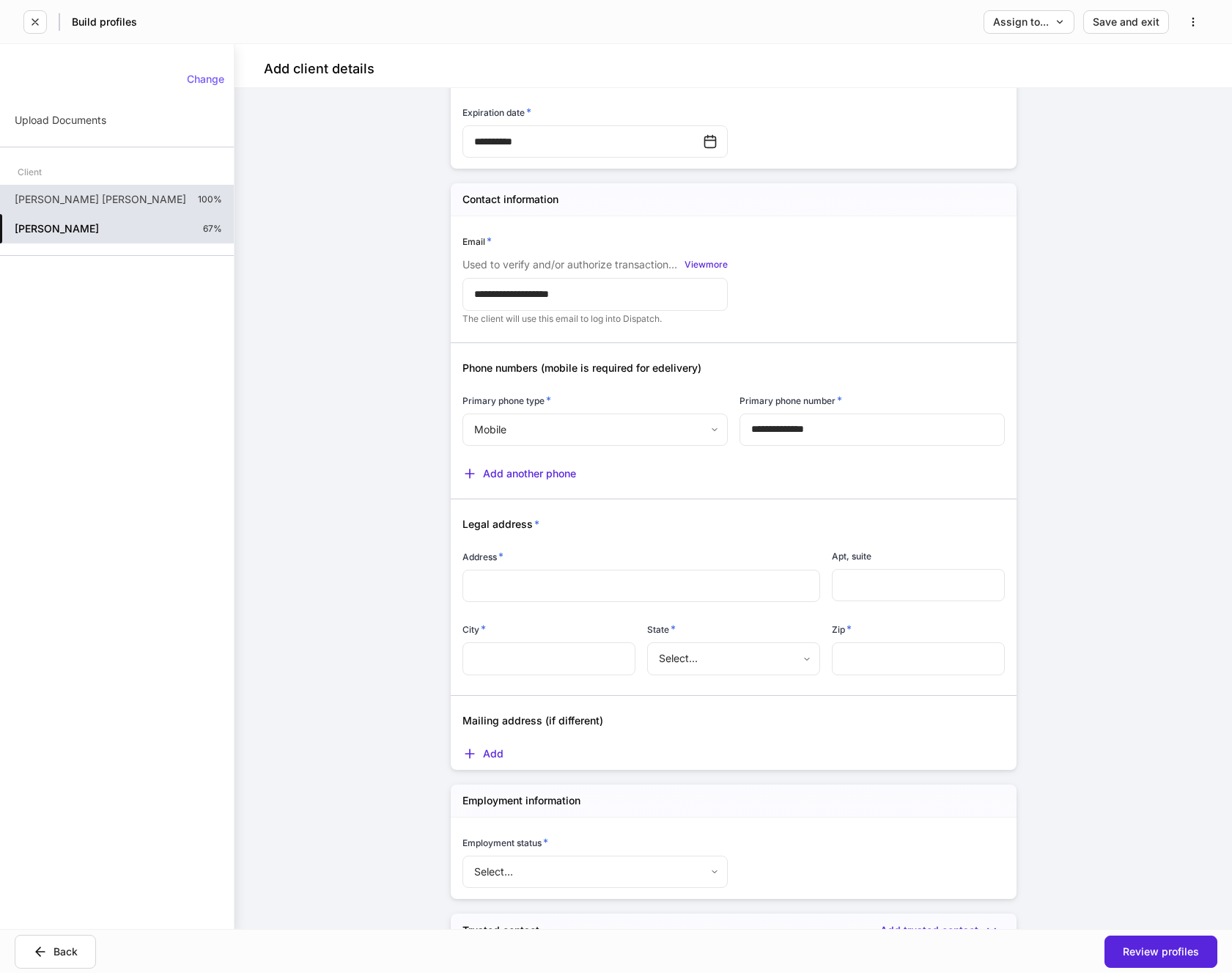
scroll to position [733, 0]
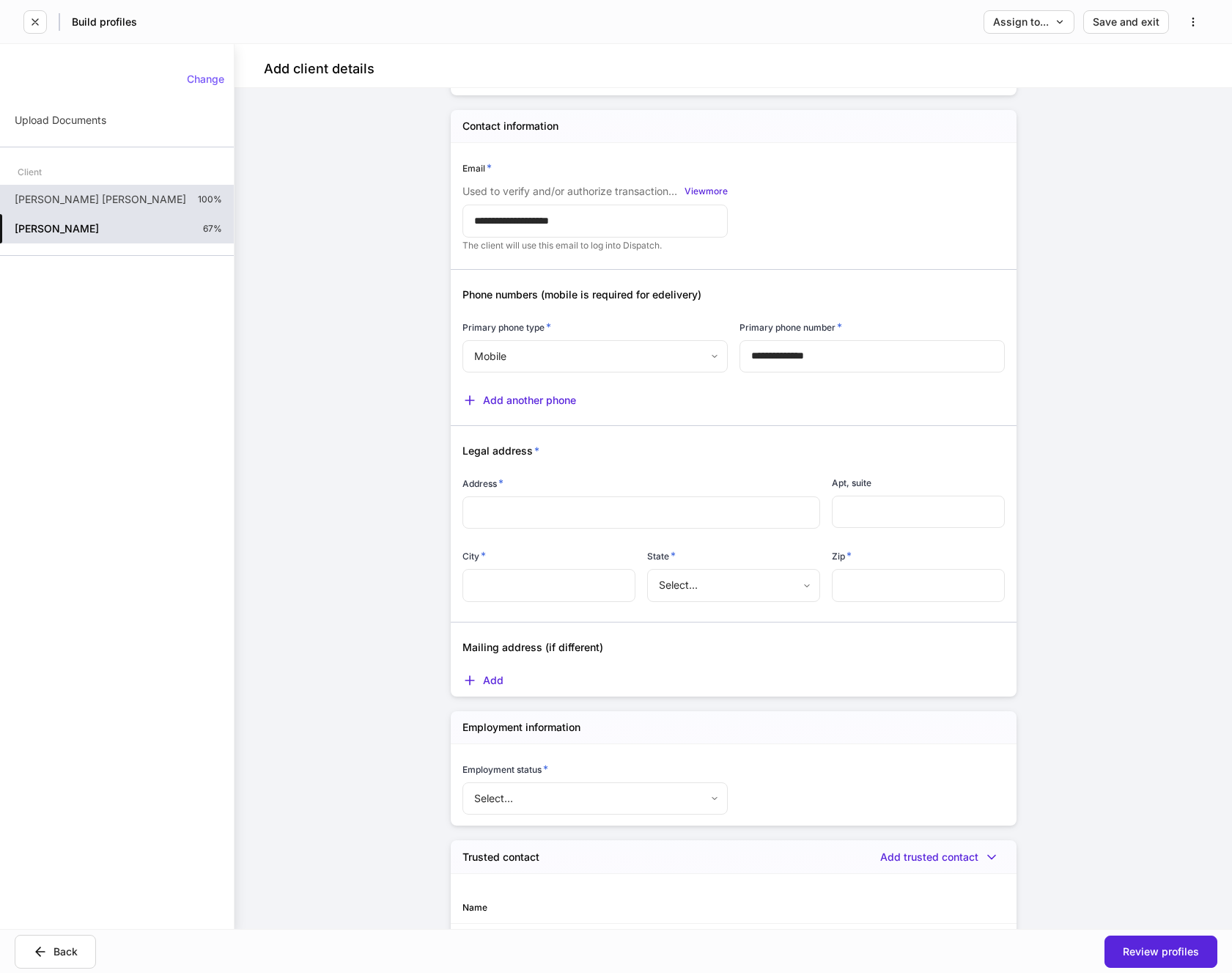
click at [573, 518] on input "text" at bounding box center [642, 512] width 335 height 14
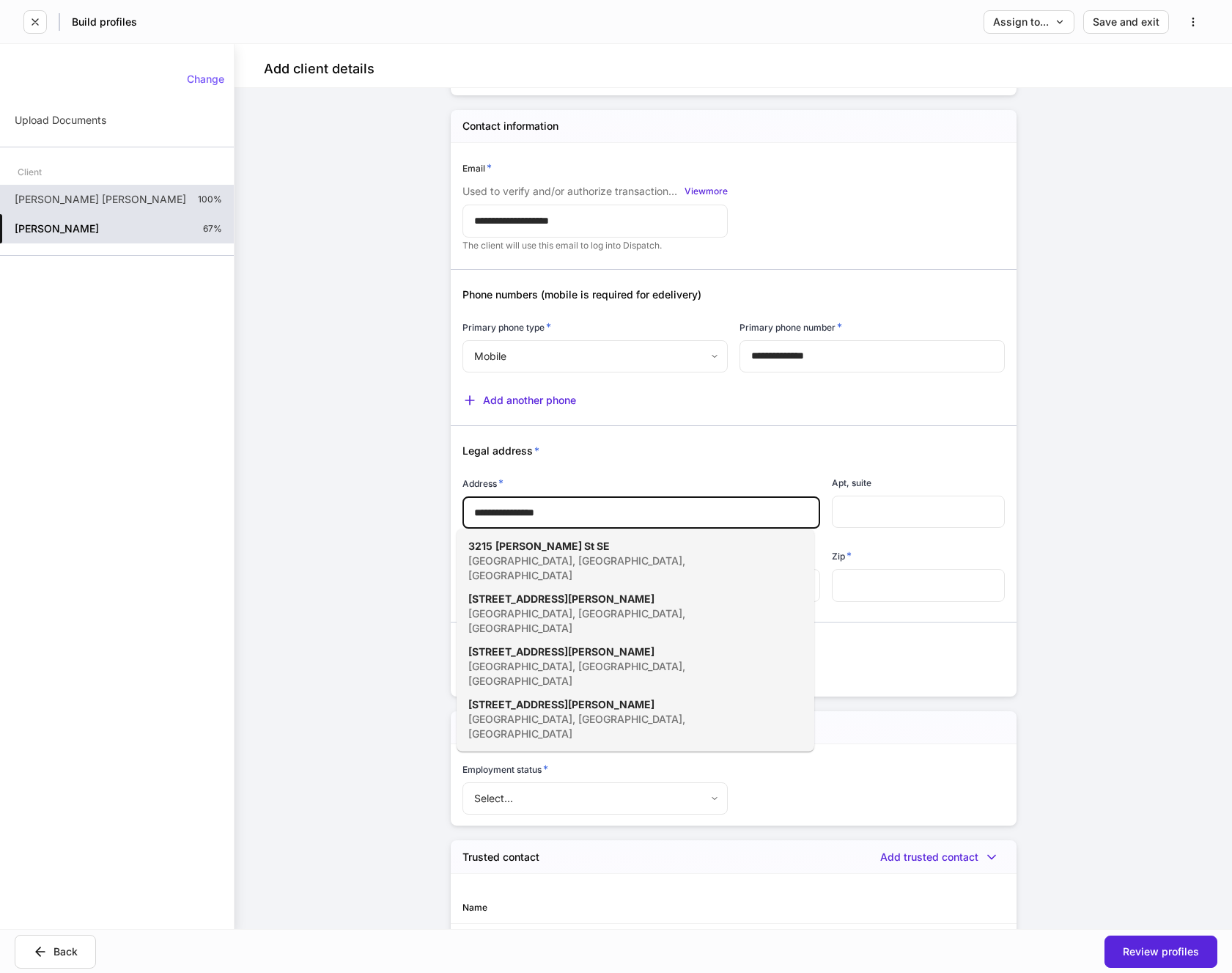
click at [532, 562] on div "[GEOGRAPHIC_DATA], [GEOGRAPHIC_DATA], [GEOGRAPHIC_DATA]" at bounding box center [619, 568] width 302 height 30
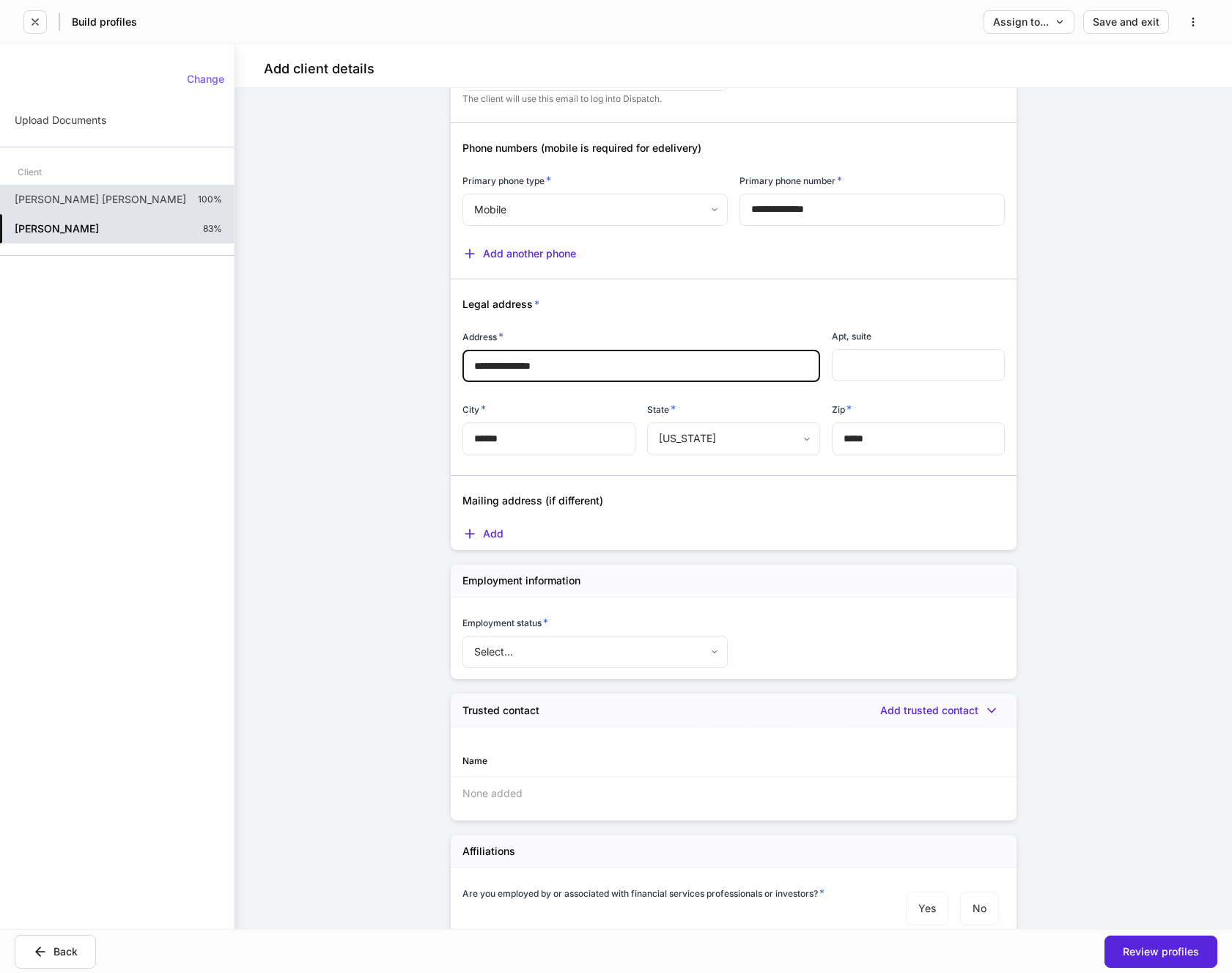
scroll to position [953, 0]
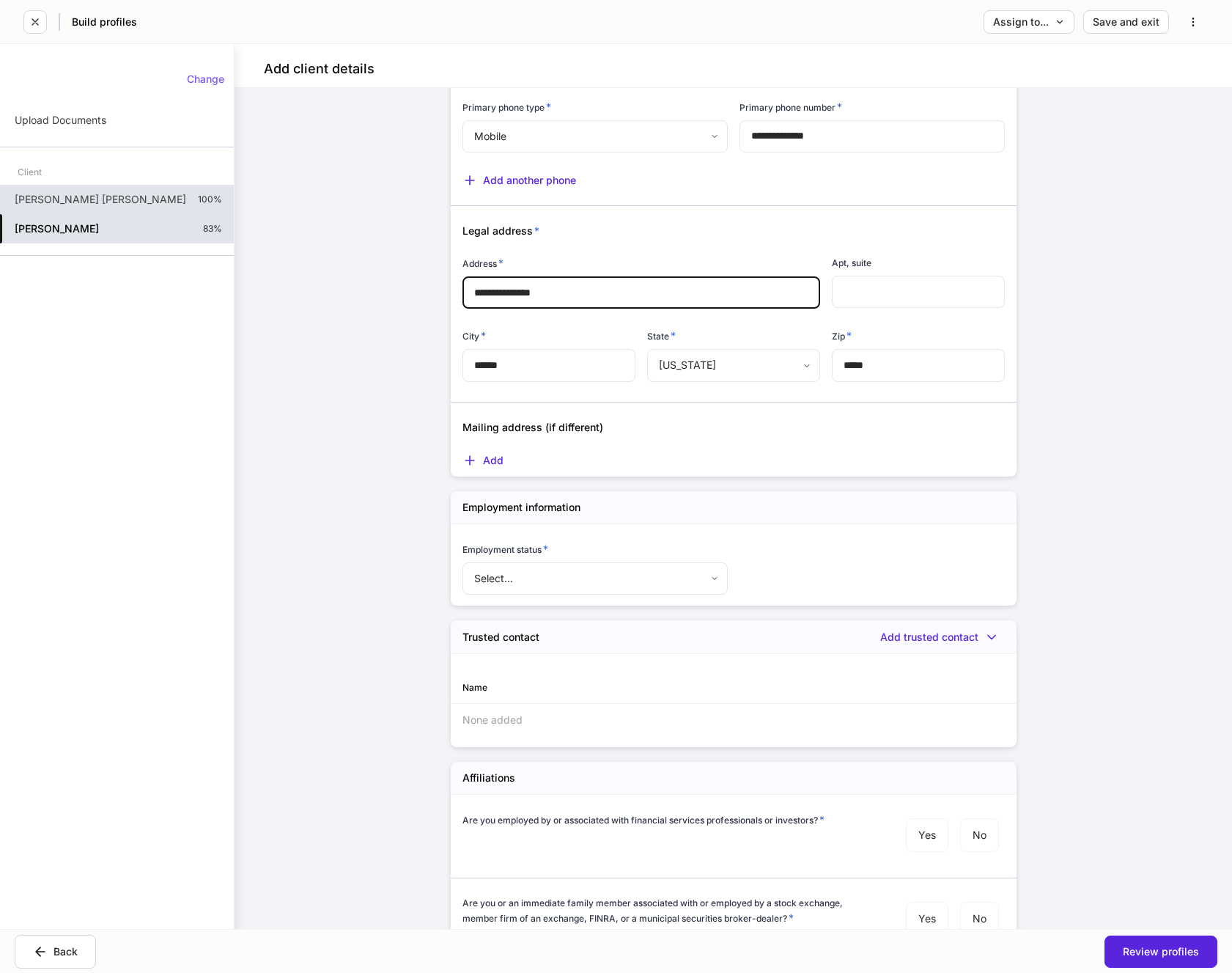
click at [659, 582] on body "**********" at bounding box center [616, 486] width 1232 height 973
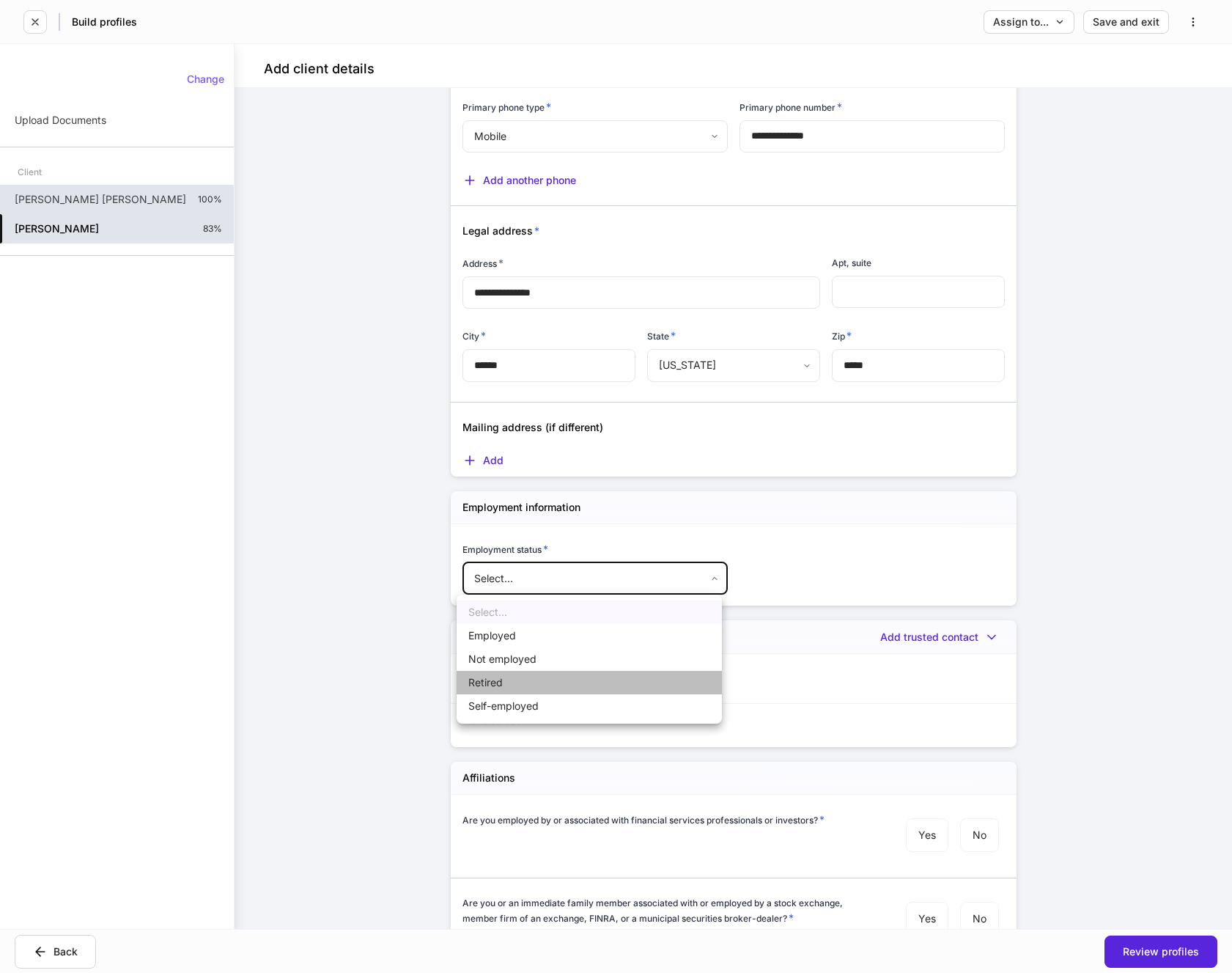
click at [501, 684] on li "Retired" at bounding box center [589, 682] width 265 height 24
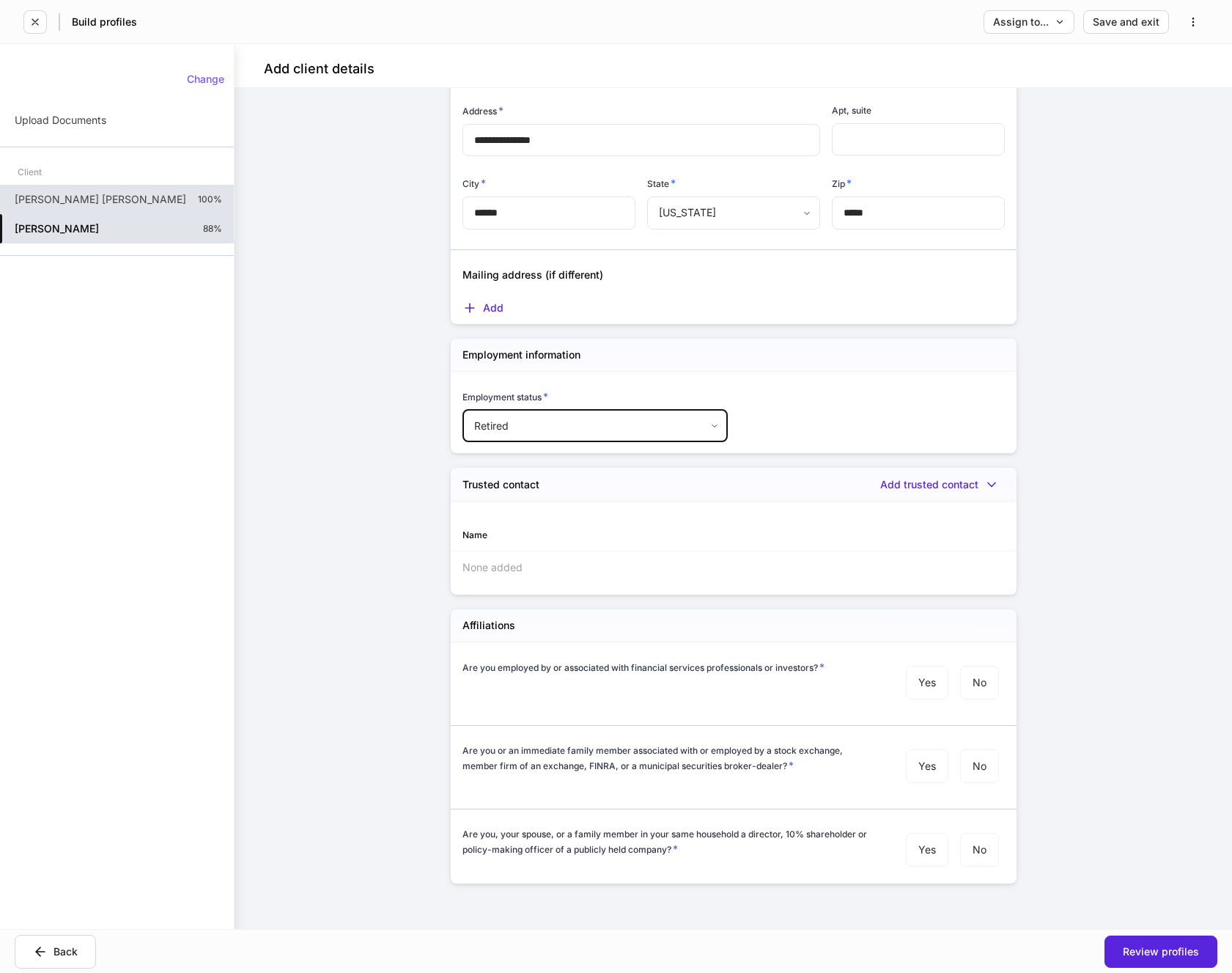
scroll to position [1107, 0]
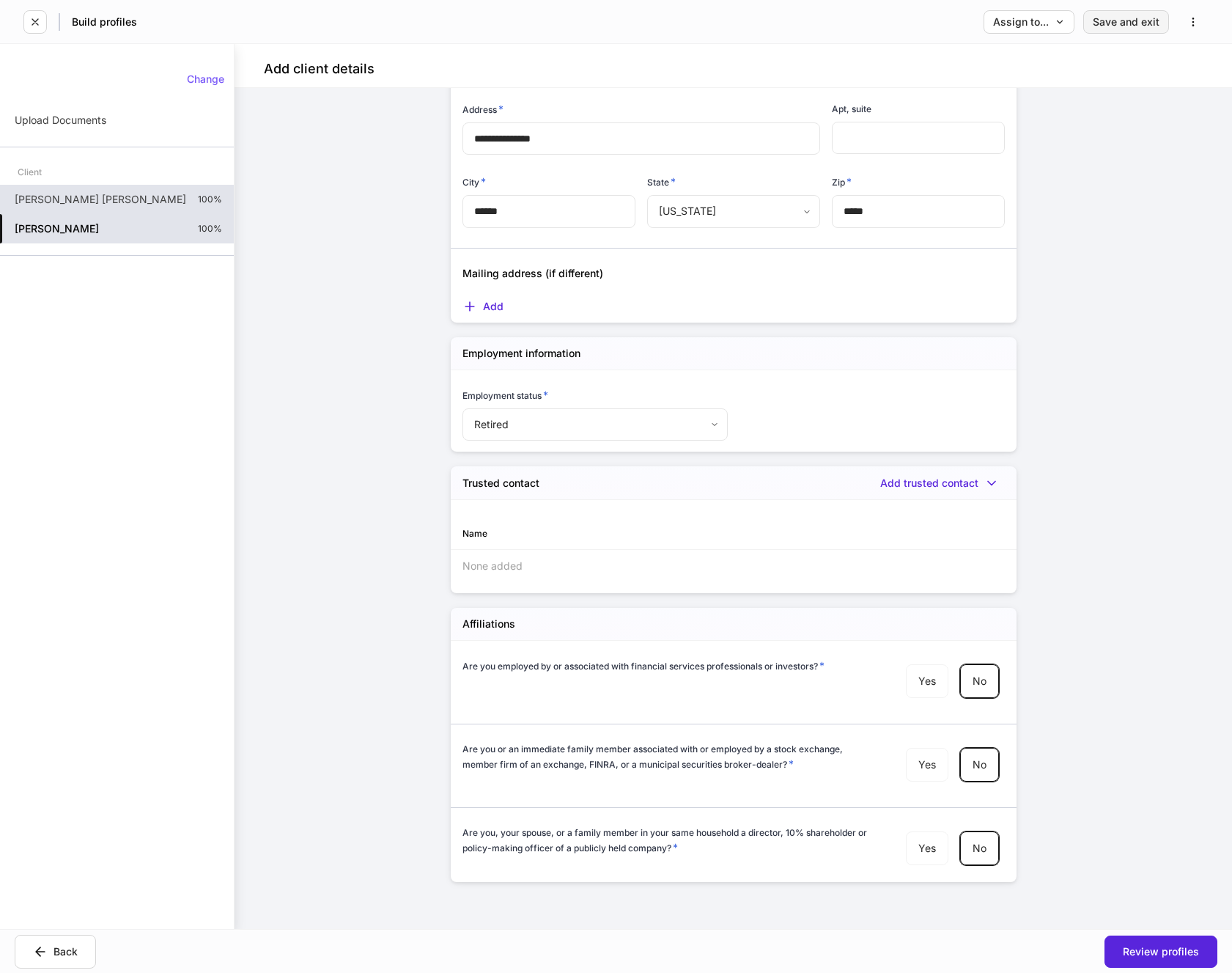
click at [1125, 22] on div "Save and exit" at bounding box center [1126, 21] width 67 height 10
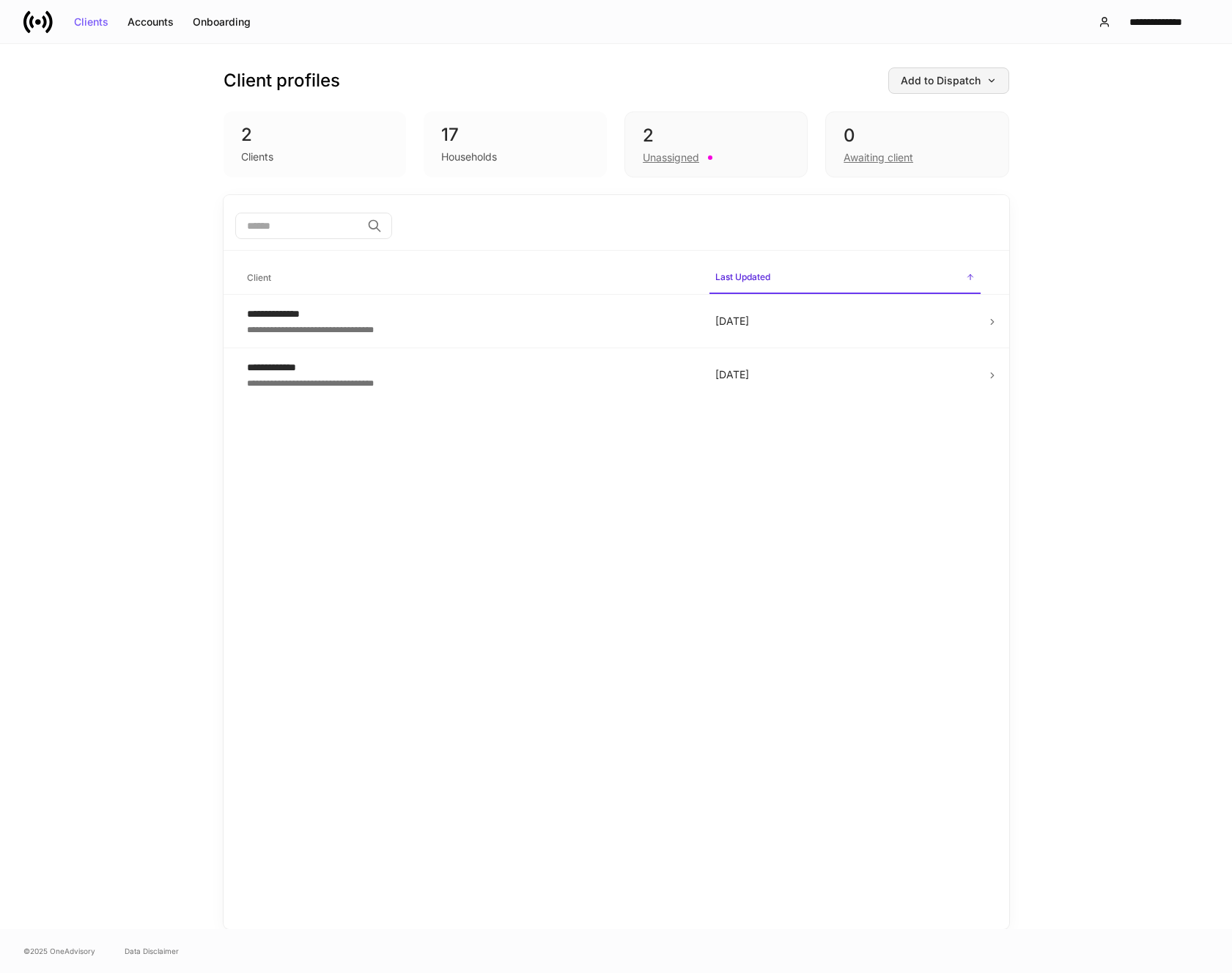
click at [956, 85] on div "Add to Dispatch" at bounding box center [949, 80] width 96 height 10
click at [904, 119] on div "Add clients manually" at bounding box center [915, 122] width 100 height 14
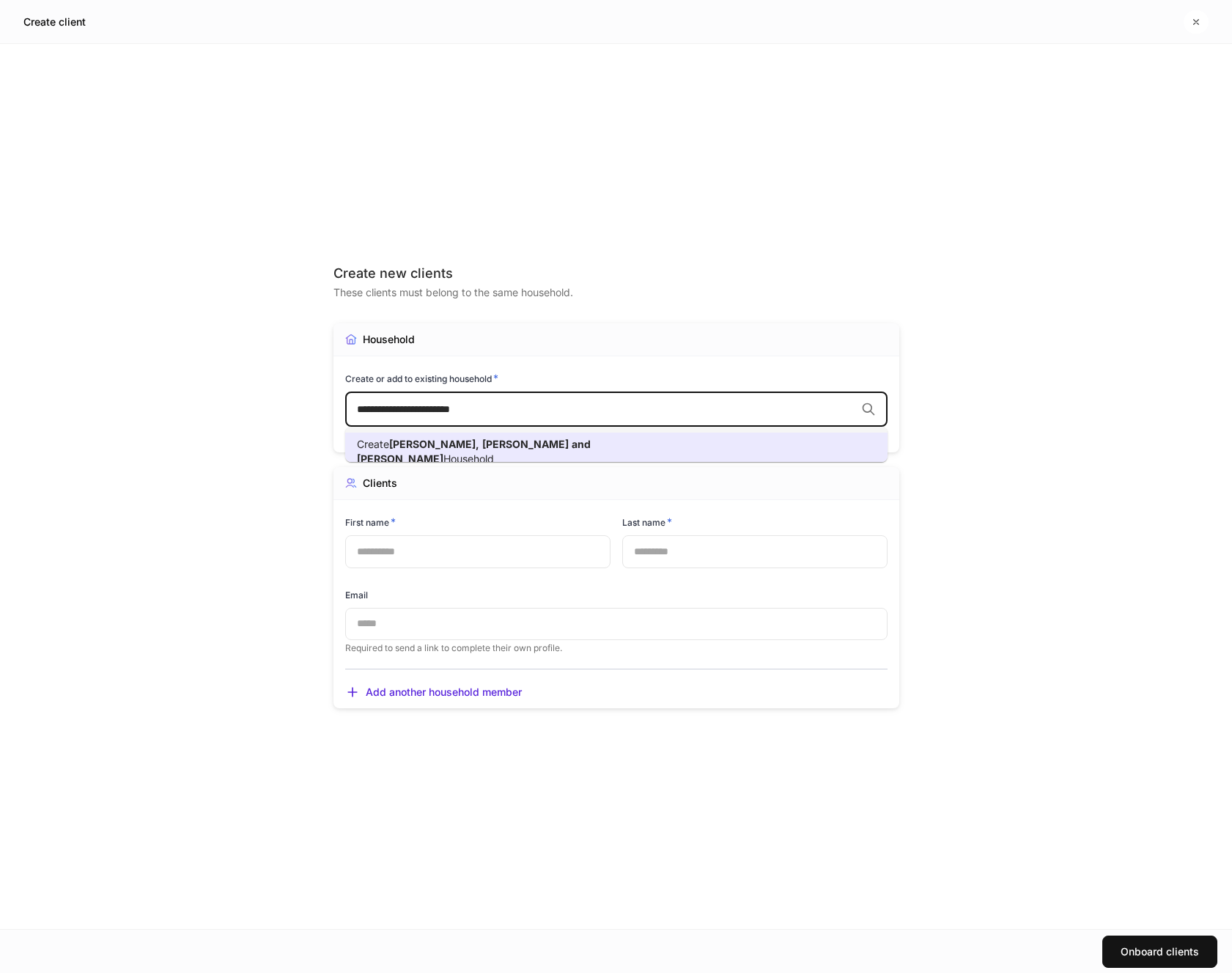
click at [569, 452] on li "Create [PERSON_NAME] and [PERSON_NAME]" at bounding box center [616, 452] width 542 height 38
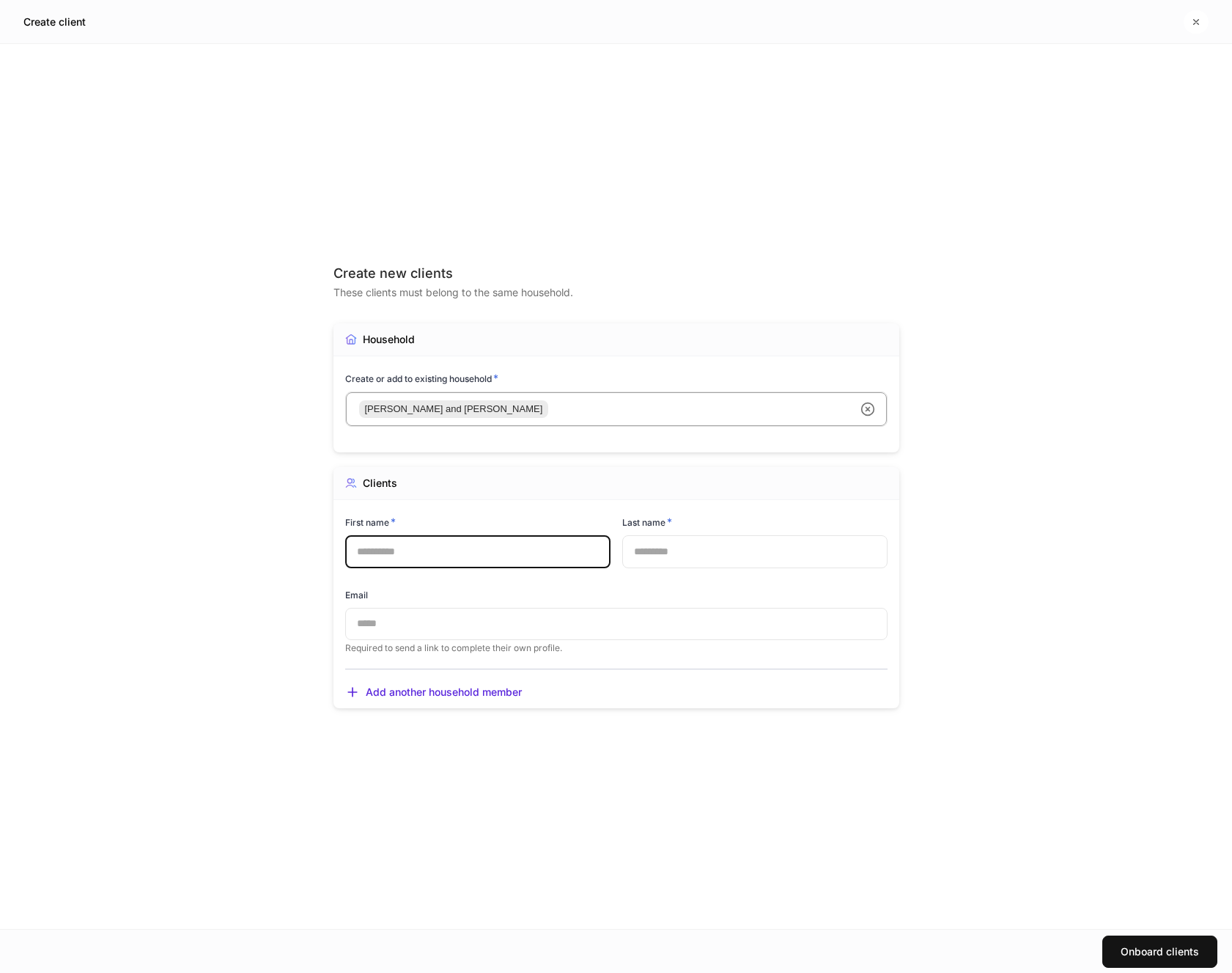
click at [452, 551] on input "text" at bounding box center [478, 552] width 265 height 32
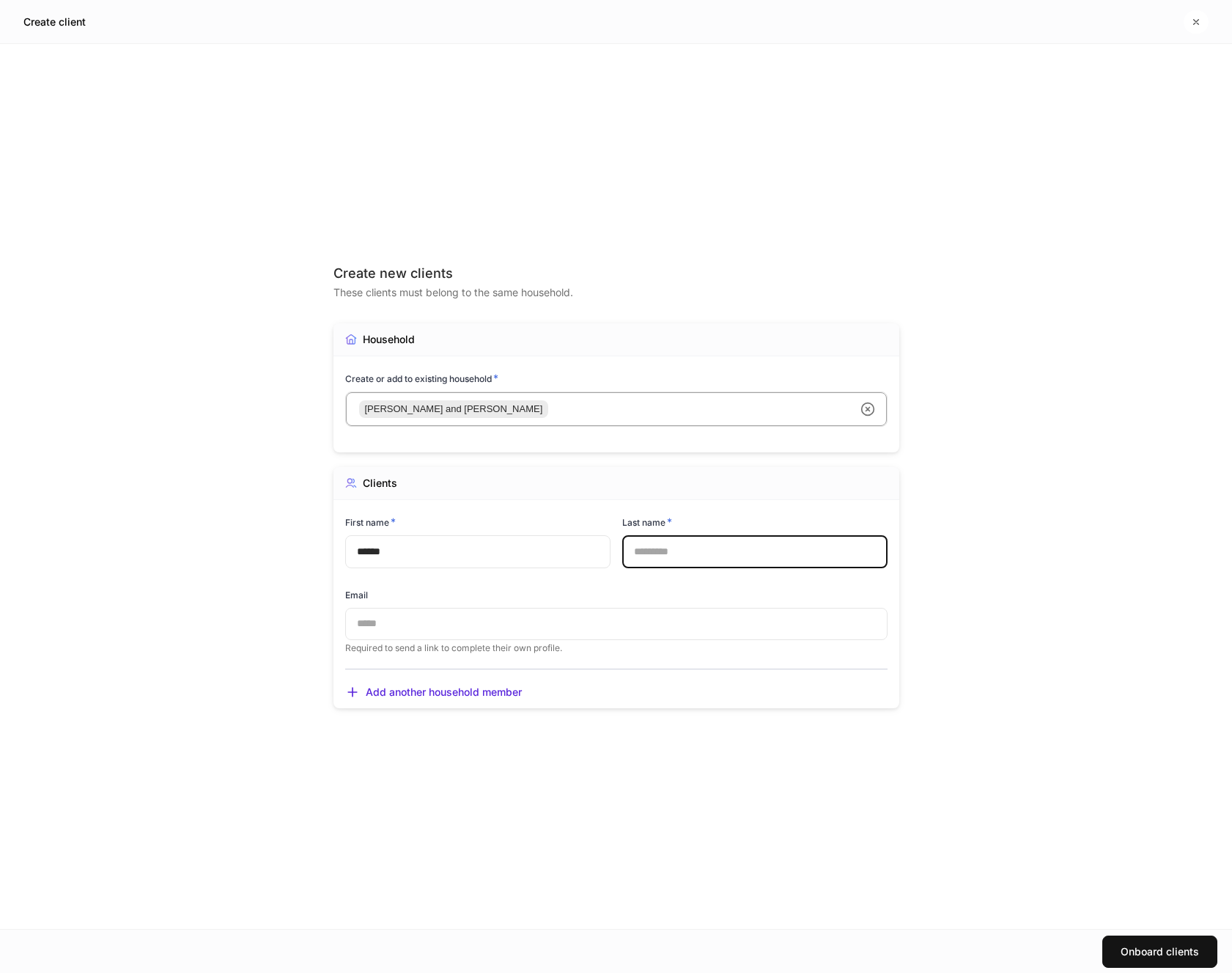
click at [678, 543] on input "text" at bounding box center [754, 552] width 265 height 32
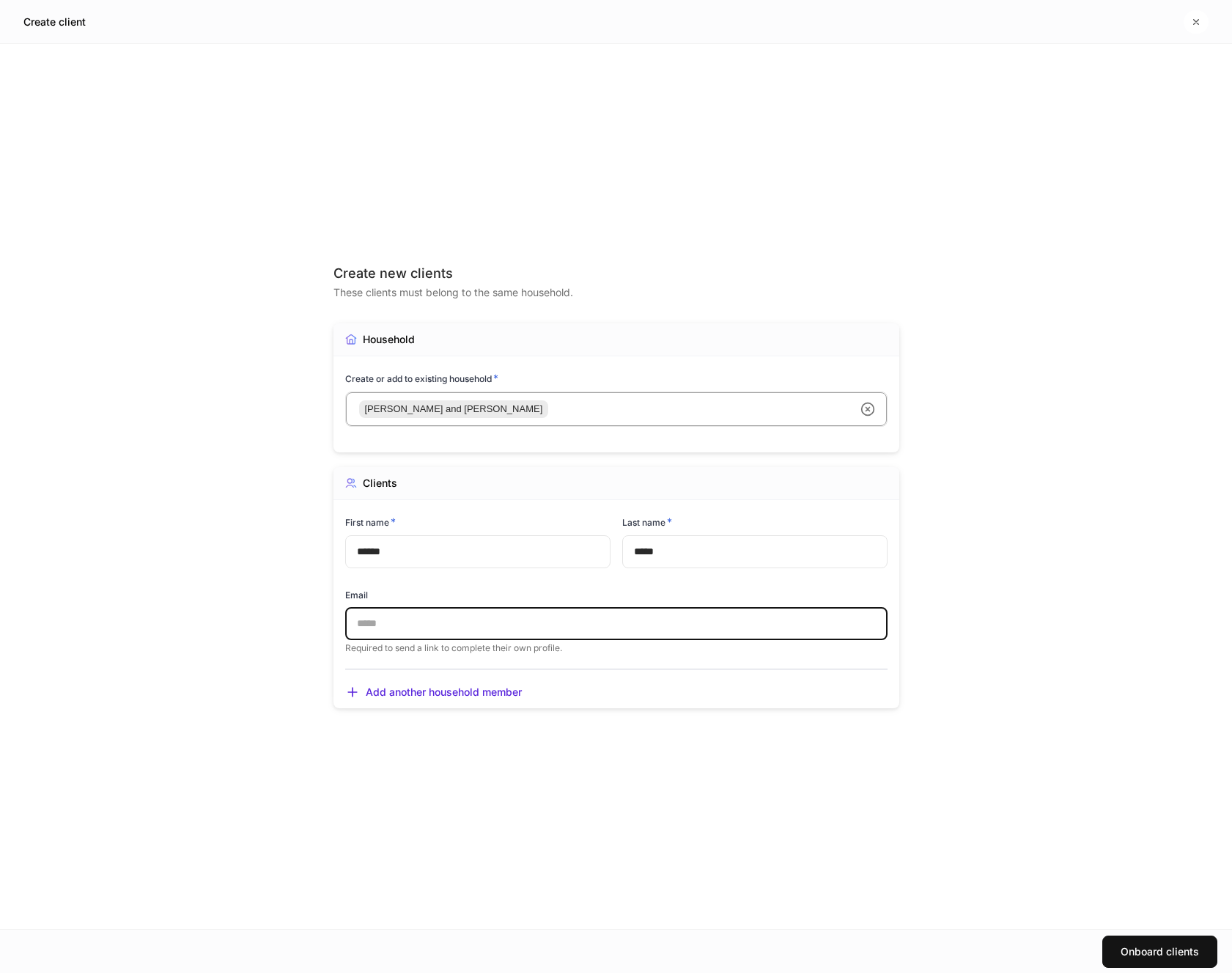
click at [532, 621] on input "text" at bounding box center [616, 624] width 542 height 32
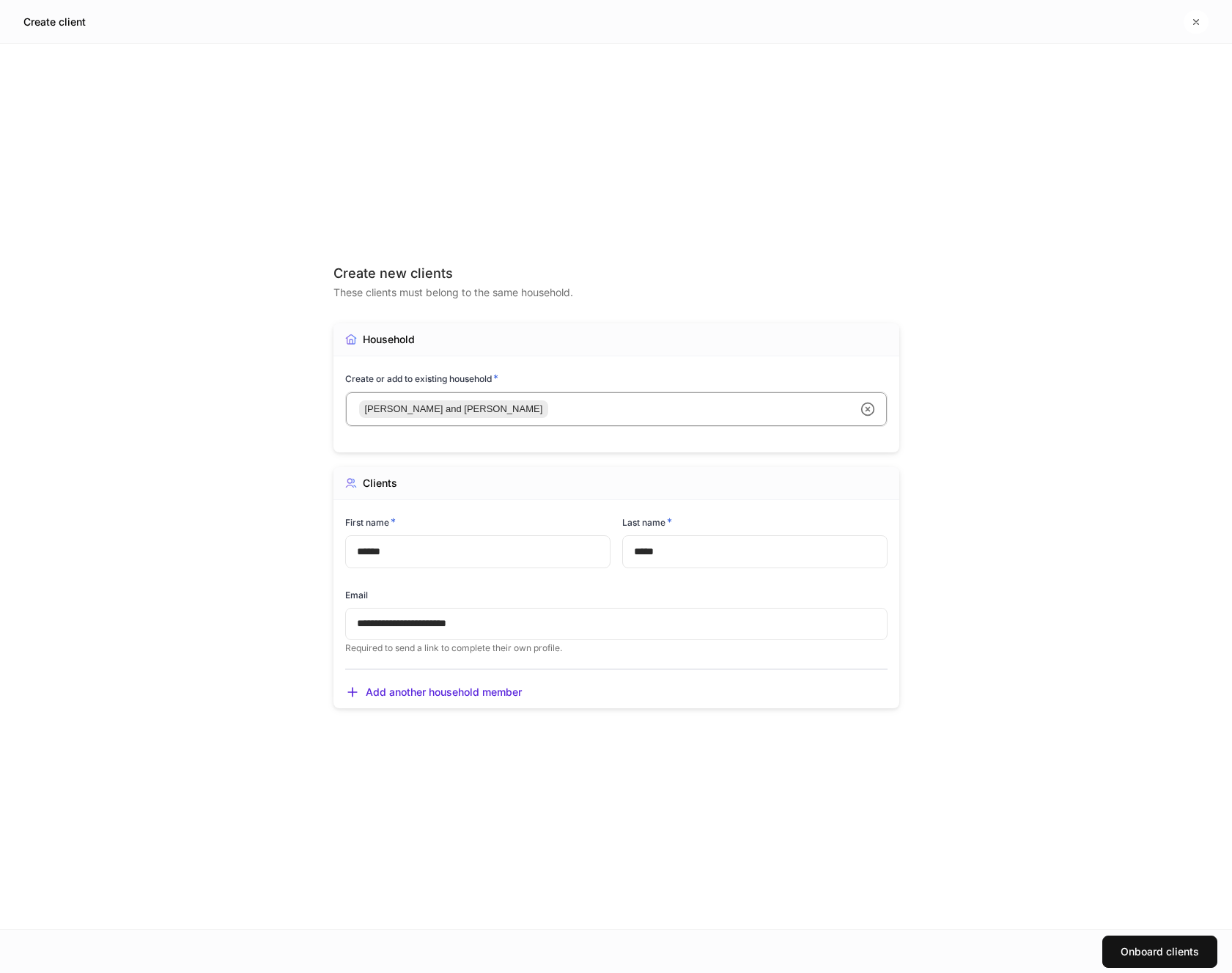
click at [1075, 665] on div "**********" at bounding box center [616, 486] width 1232 height 885
click at [354, 696] on icon "button" at bounding box center [352, 692] width 14 height 14
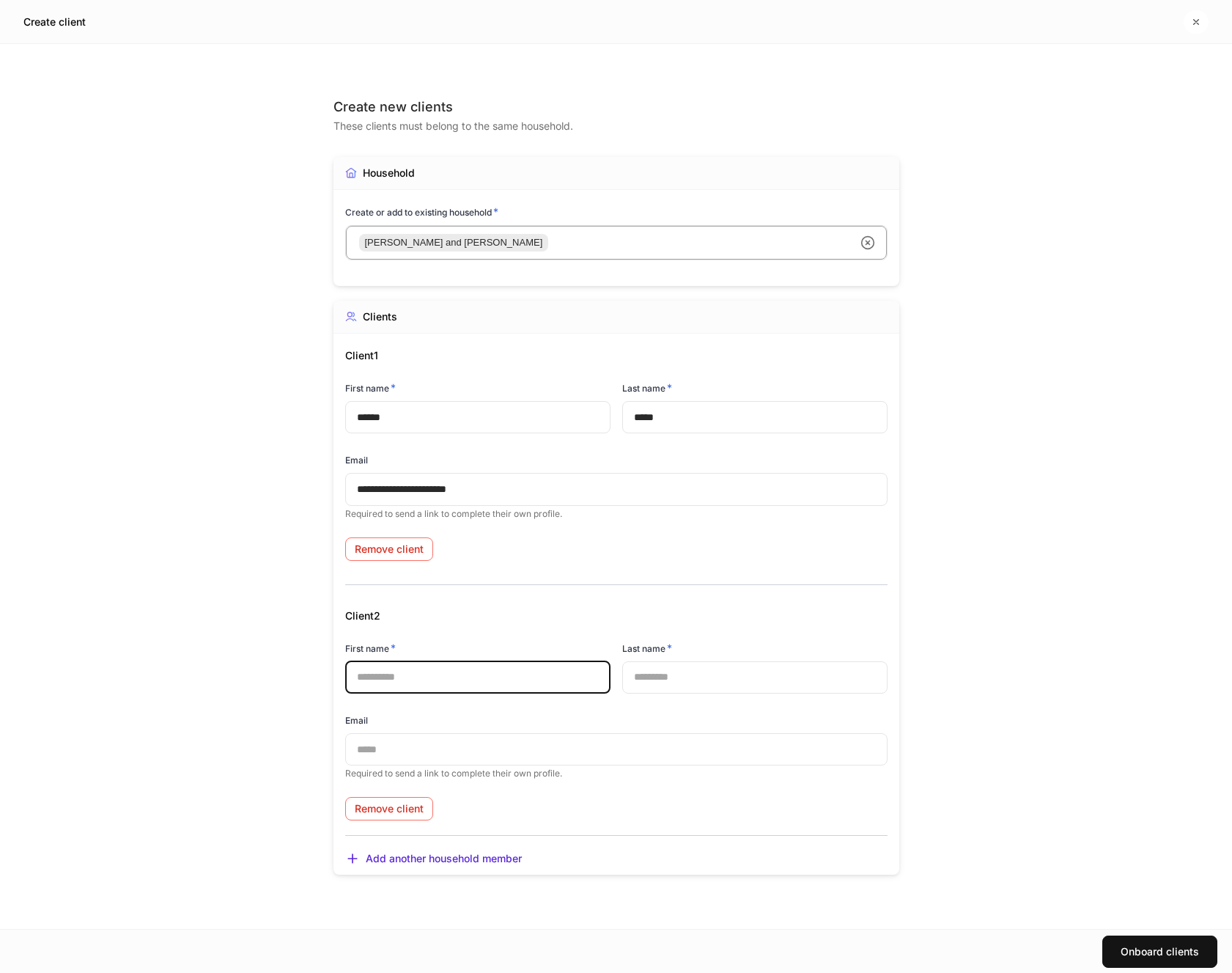
click at [504, 676] on input "text" at bounding box center [478, 677] width 265 height 32
click at [686, 679] on input "text" at bounding box center [754, 677] width 265 height 32
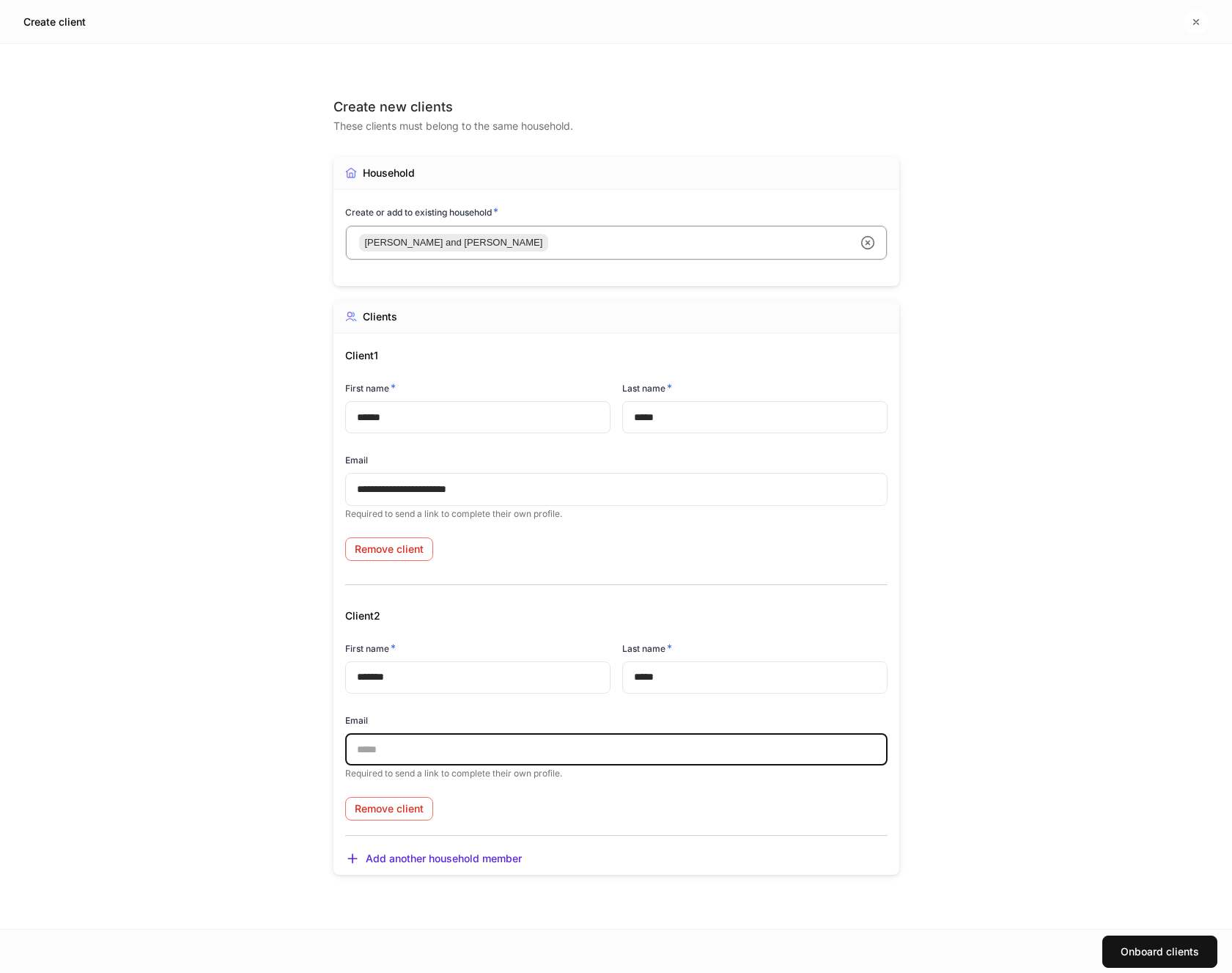
click at [452, 751] on input "text" at bounding box center [616, 749] width 542 height 32
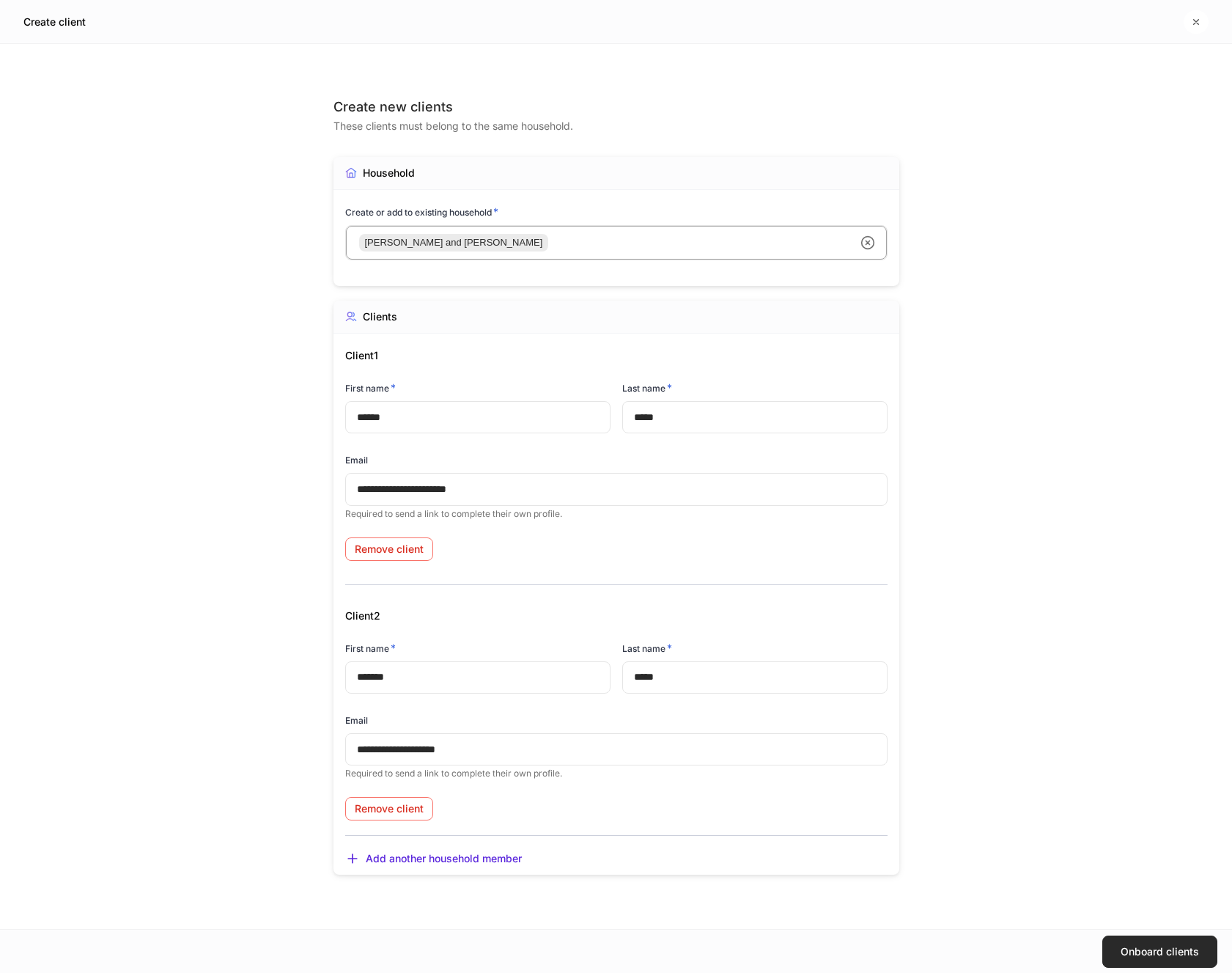
click at [1151, 943] on button "Onboard clients" at bounding box center [1160, 952] width 115 height 32
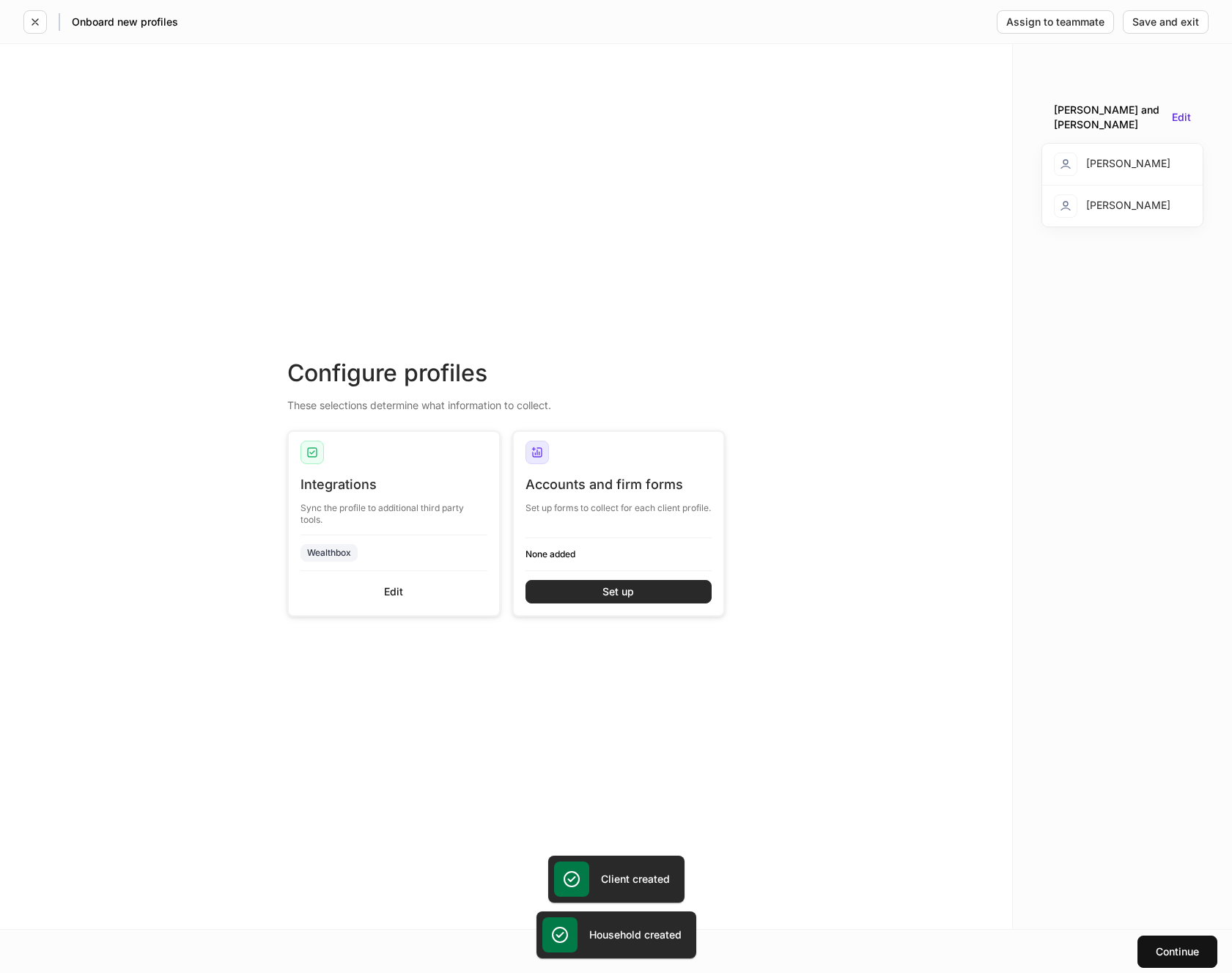
click at [617, 593] on div "Set up" at bounding box center [618, 591] width 31 height 10
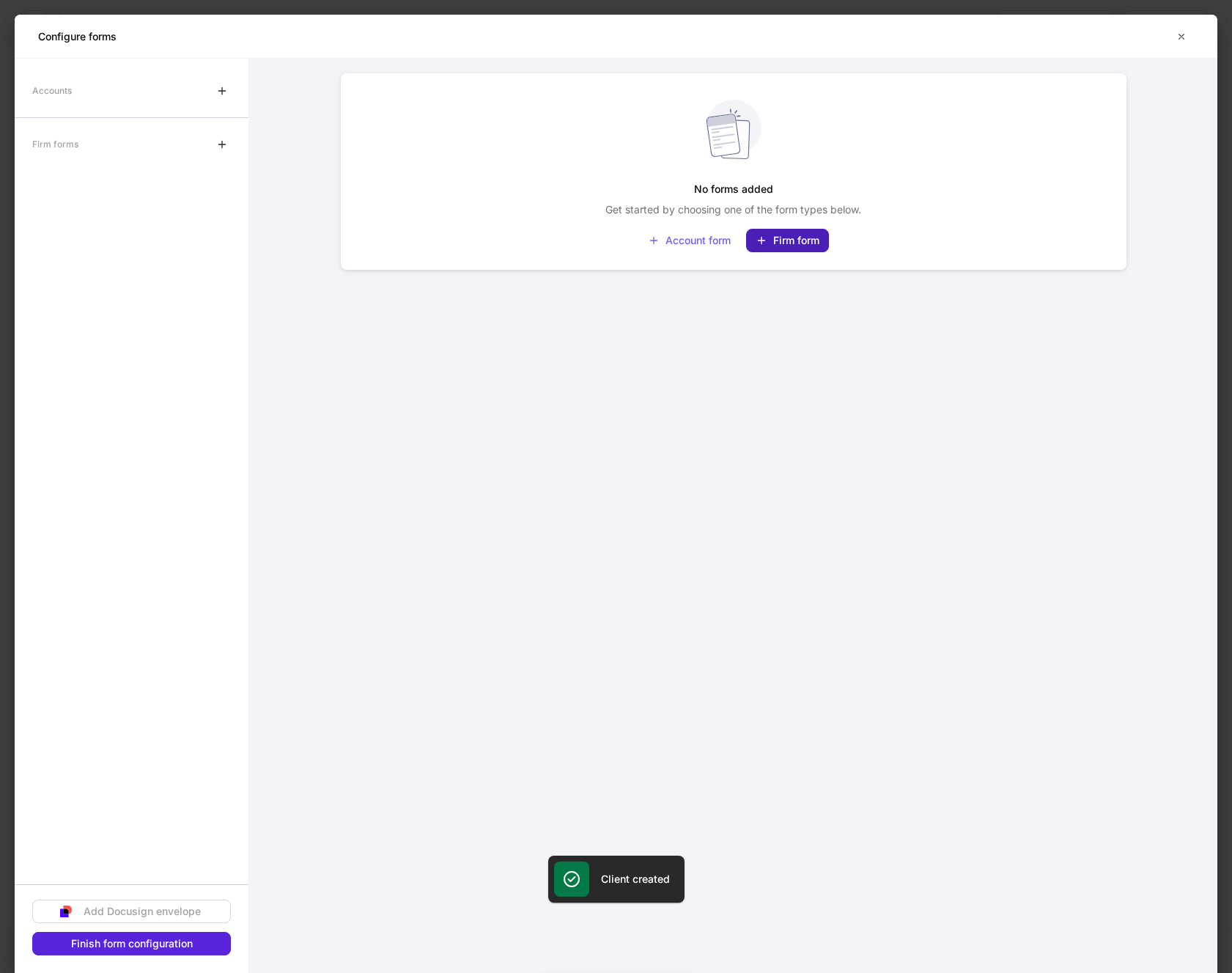
click at [794, 239] on div "Firm form" at bounding box center [788, 240] width 64 height 11
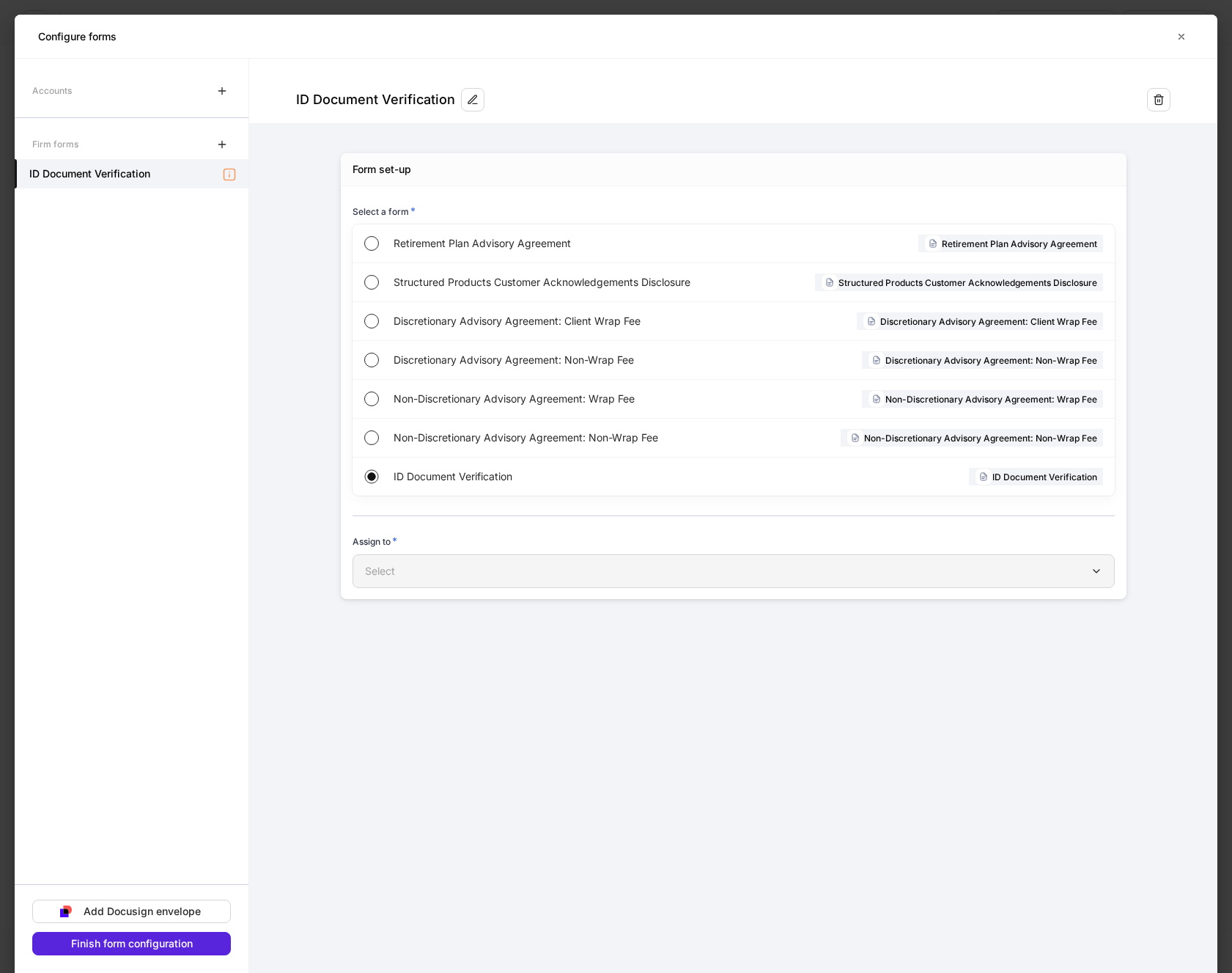
click at [400, 571] on div "Select" at bounding box center [734, 571] width 738 height 14
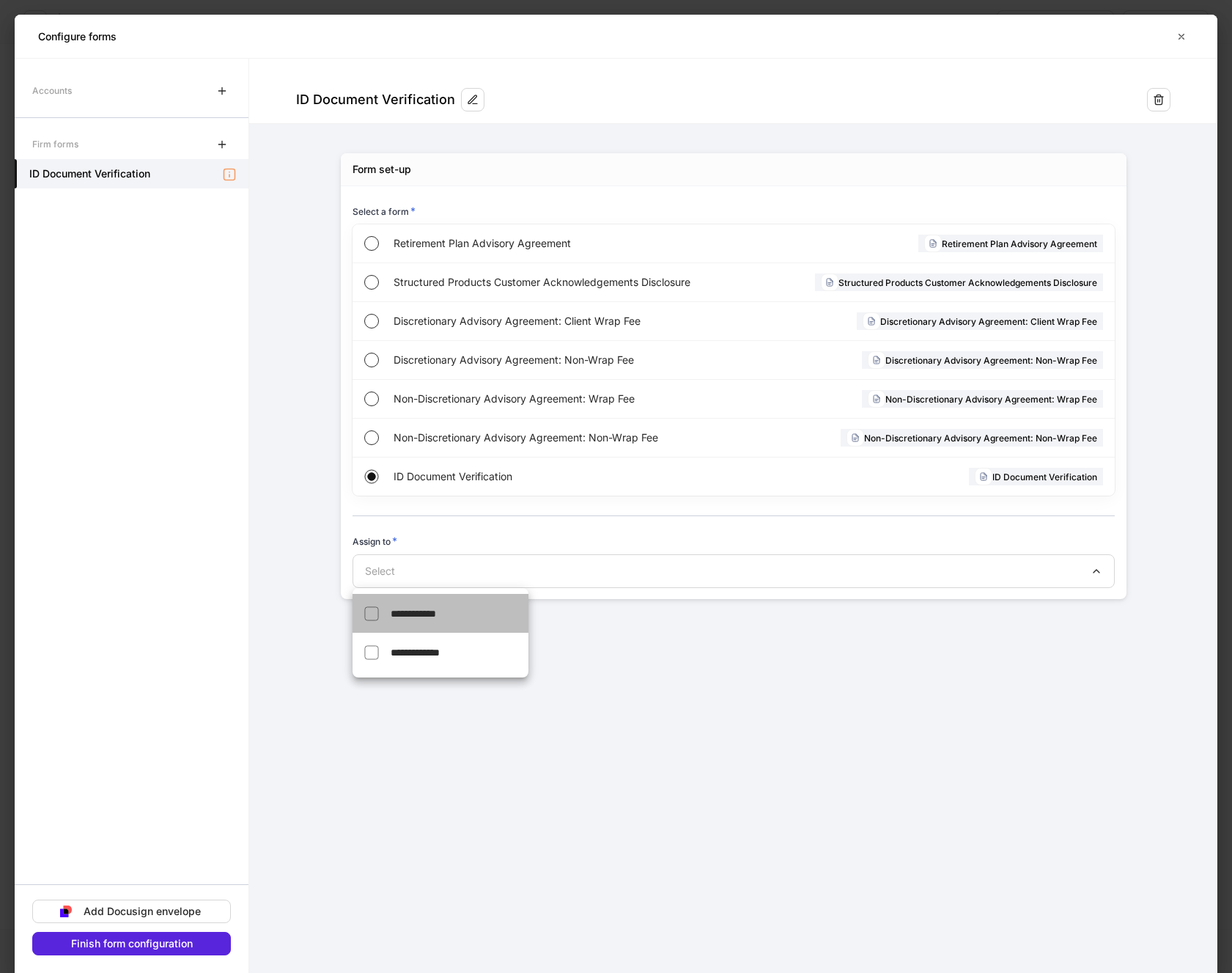
click at [414, 612] on span "**********" at bounding box center [414, 613] width 46 height 10
click at [412, 647] on span "**********" at bounding box center [415, 652] width 49 height 10
click at [187, 943] on div at bounding box center [616, 486] width 1232 height 973
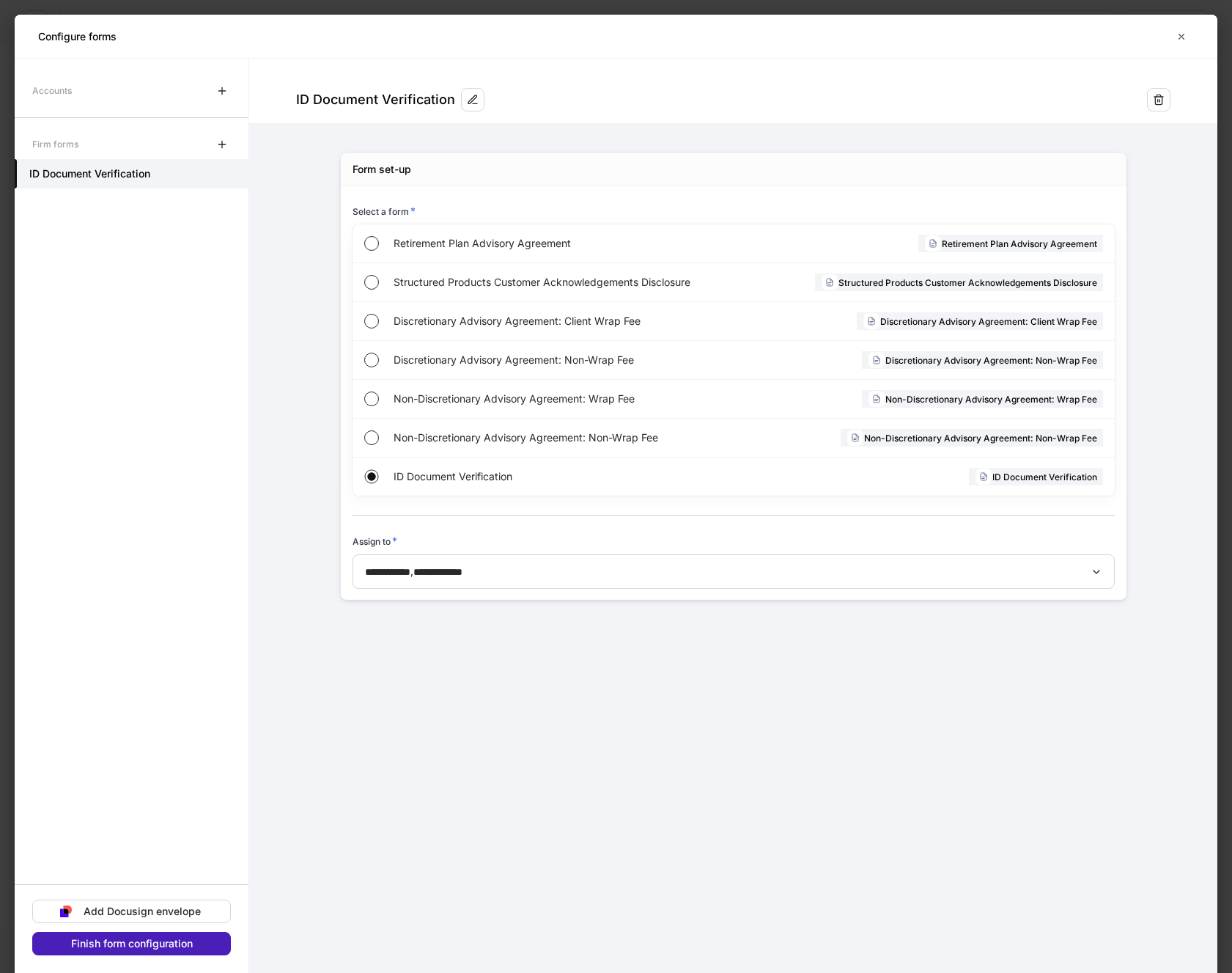
click at [153, 943] on div "Finish form configuration" at bounding box center [132, 943] width 122 height 10
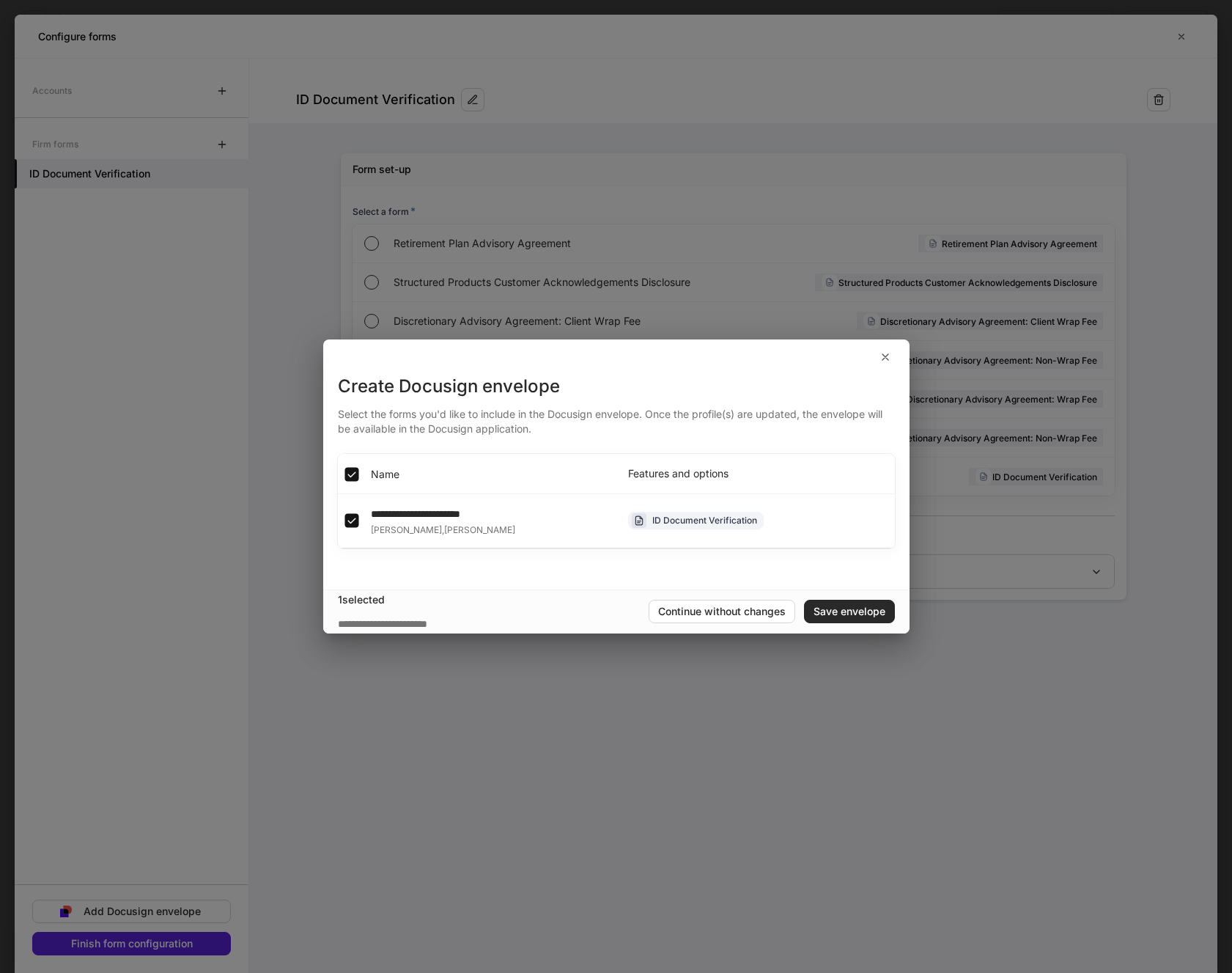
click at [865, 610] on div "Save envelope" at bounding box center [849, 611] width 71 height 10
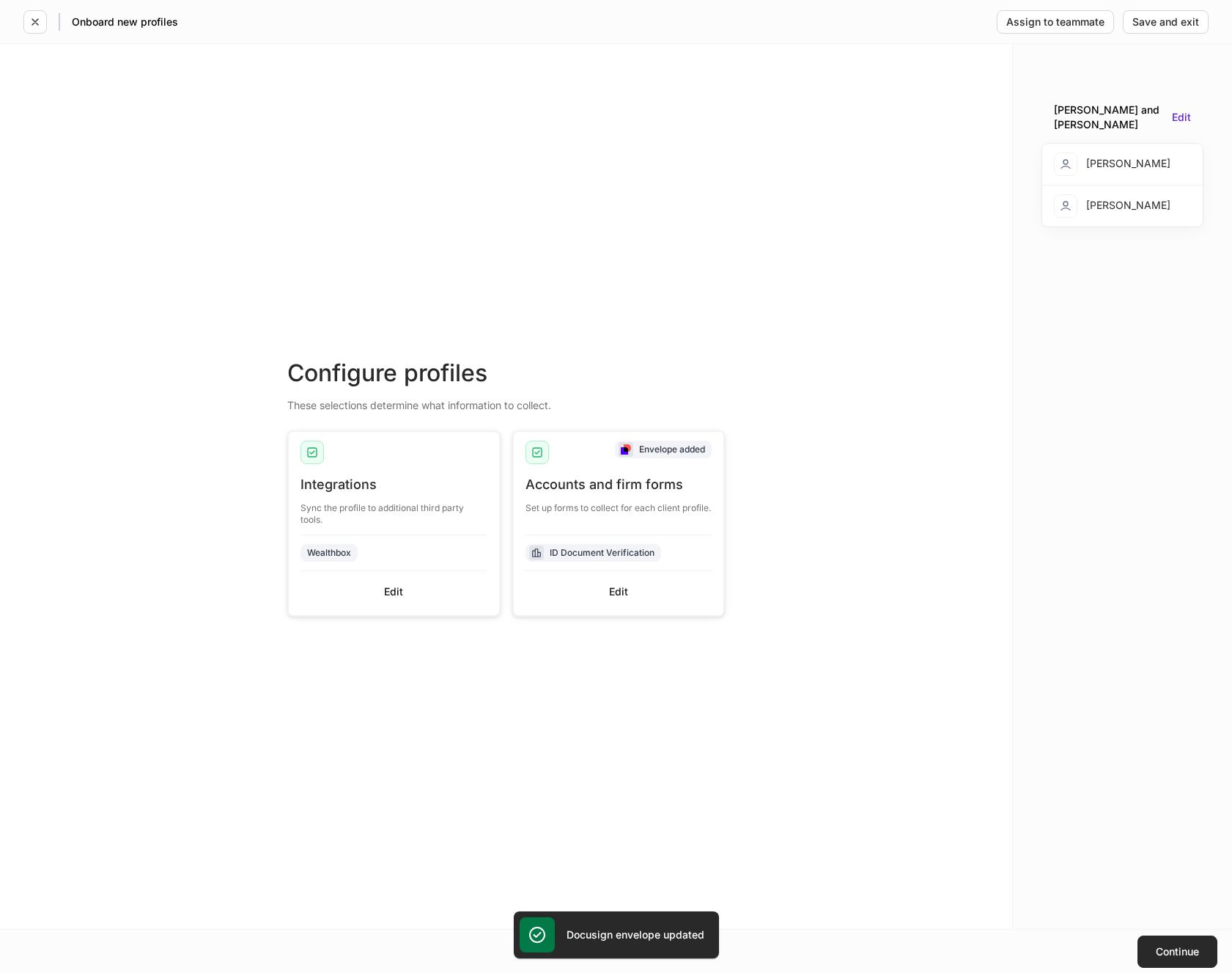
click at [1176, 947] on div "Continue" at bounding box center [1177, 951] width 43 height 10
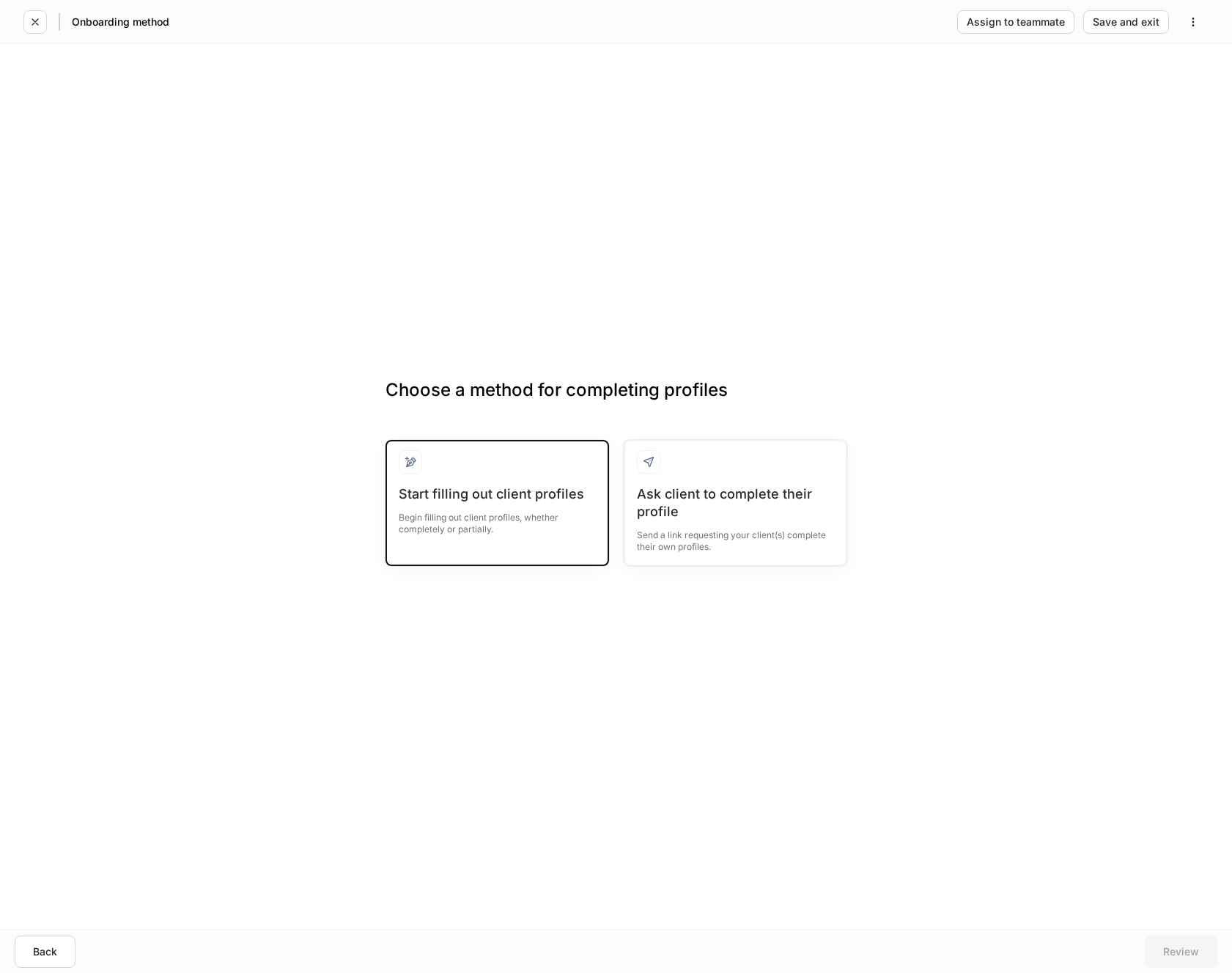
click at [510, 487] on div "Start filling out client profiles" at bounding box center [497, 494] width 197 height 17
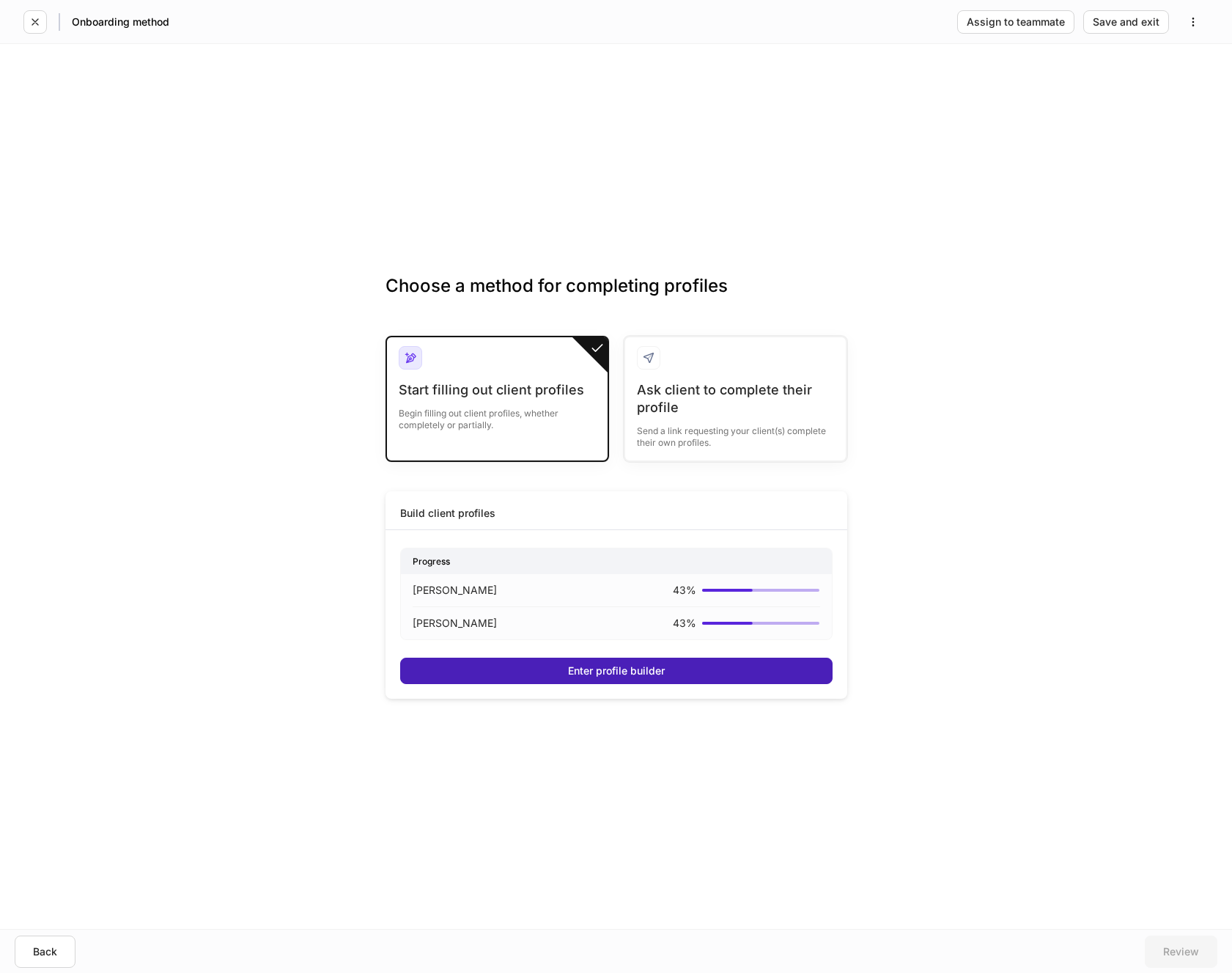
click at [583, 669] on div "Enter profile builder" at bounding box center [616, 670] width 97 height 10
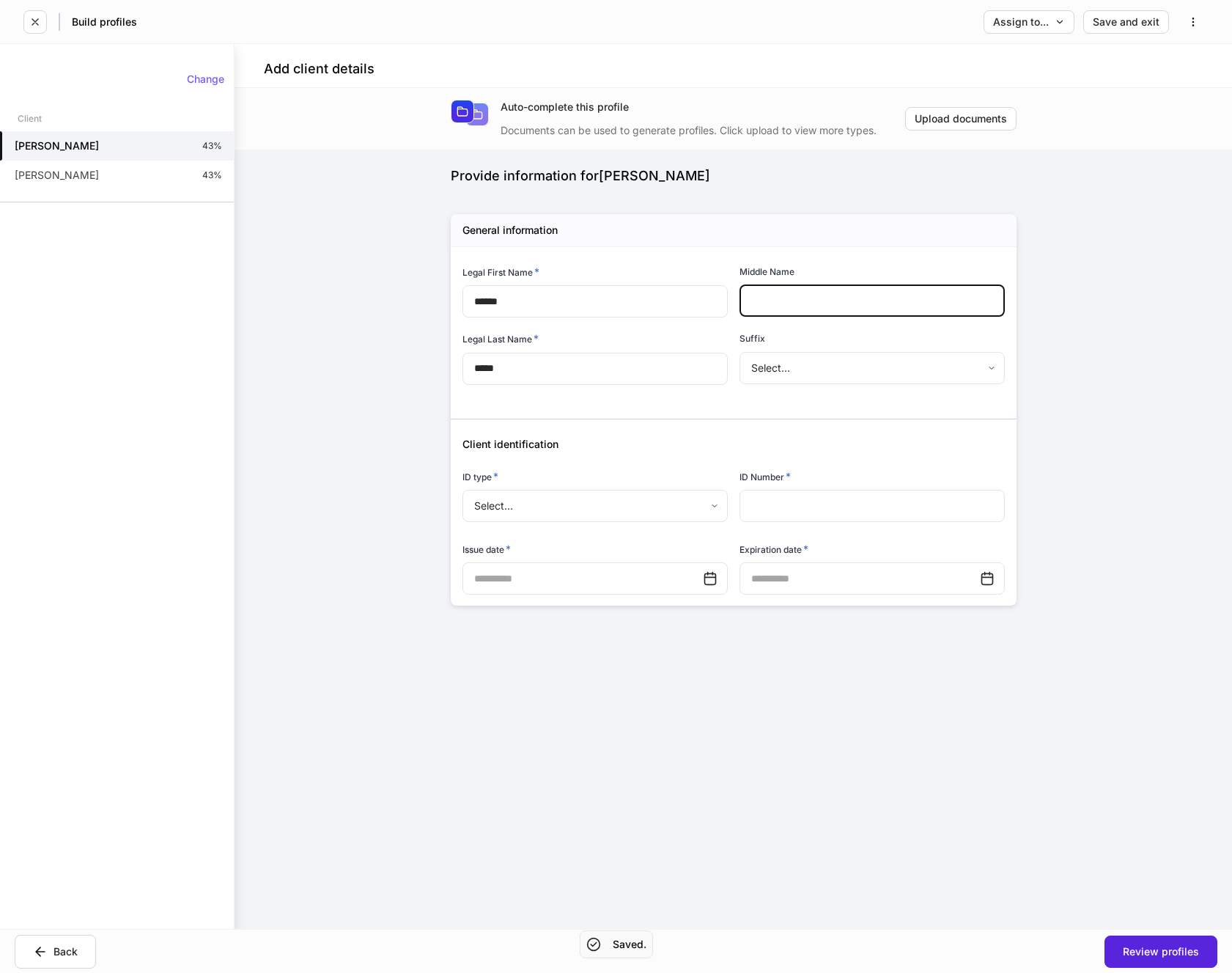
click at [795, 288] on input "text" at bounding box center [872, 300] width 265 height 32
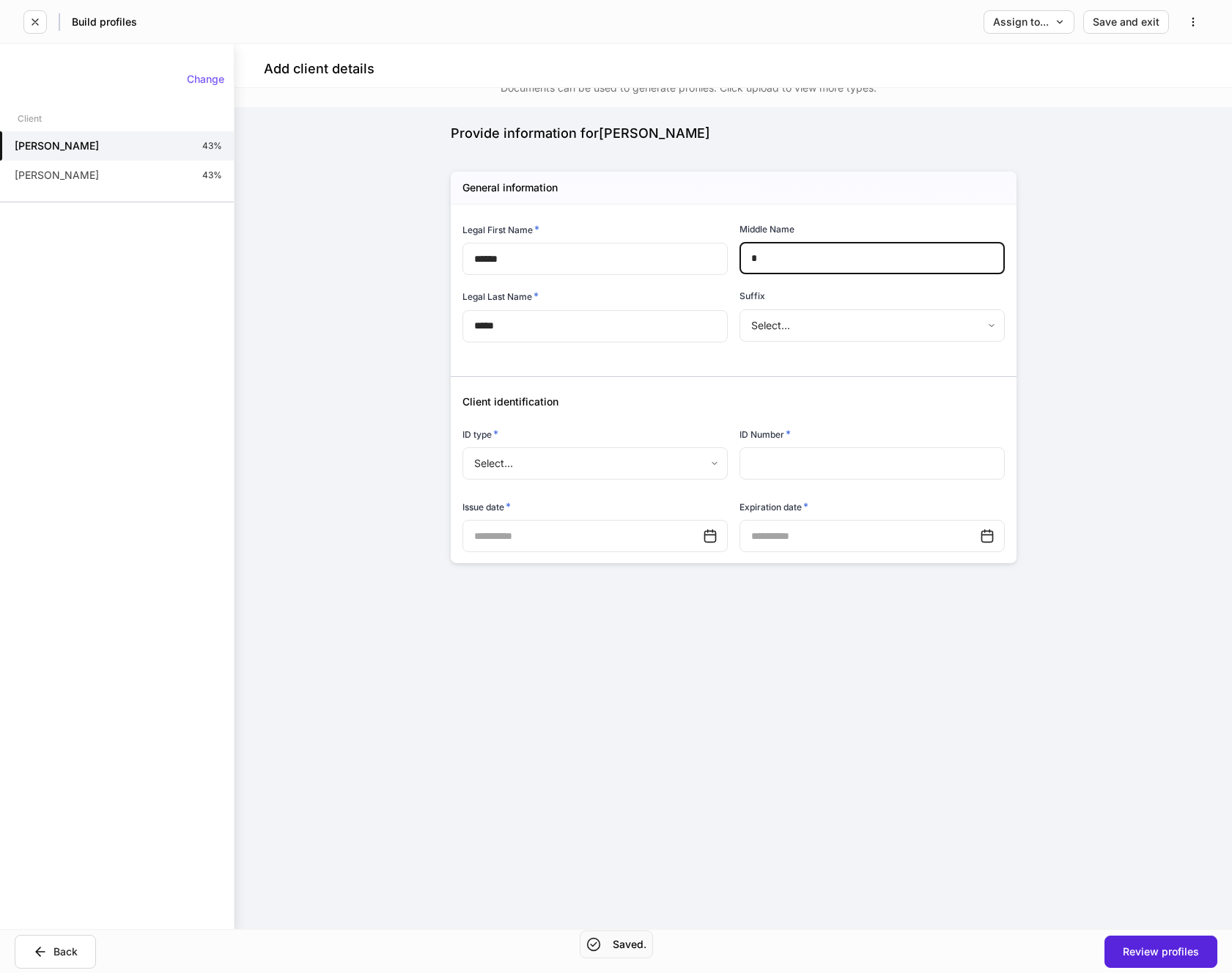
scroll to position [62, 0]
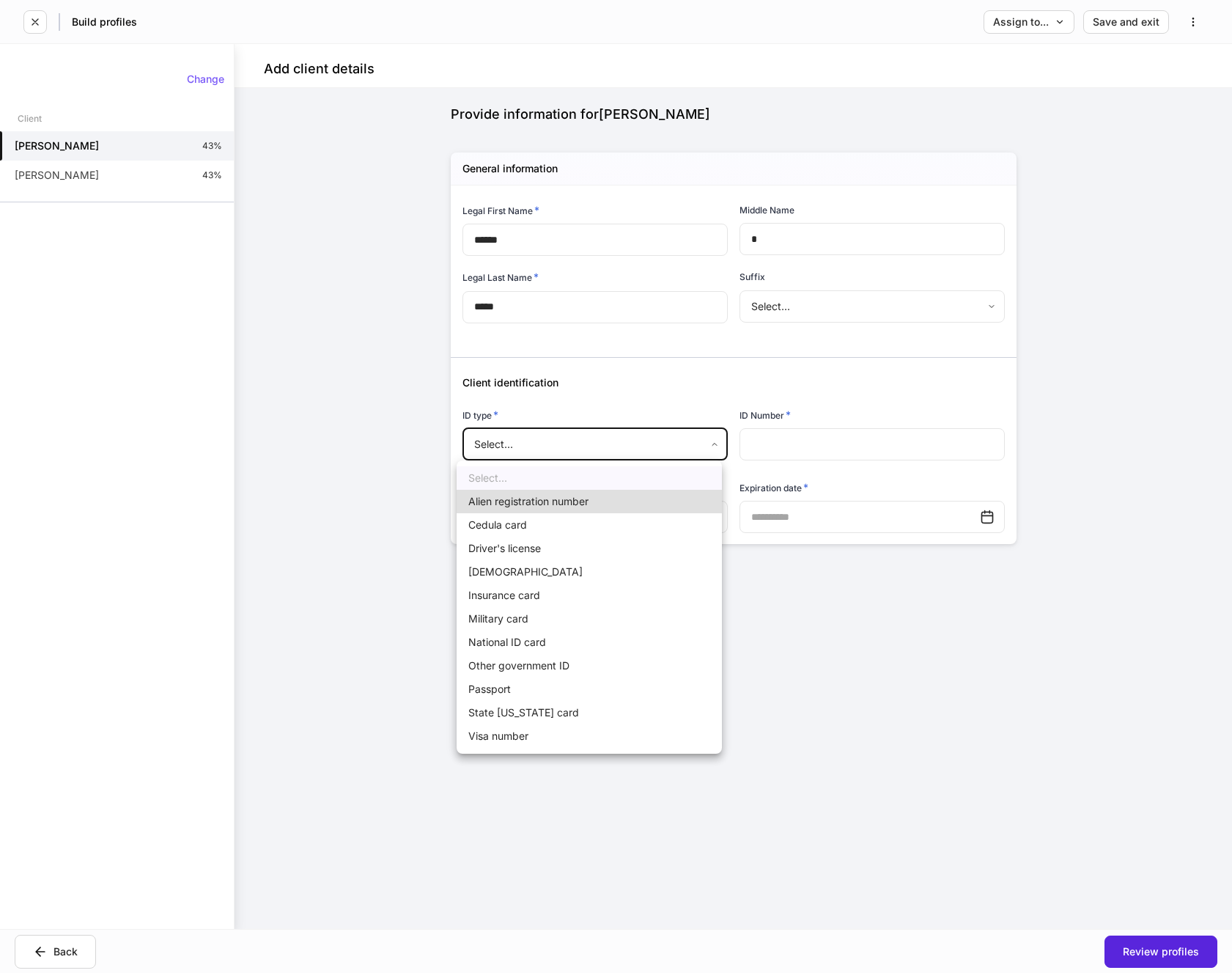
click at [681, 447] on body "Build profiles Assign to... Save and exit Add client details Auto-complete this…" at bounding box center [616, 486] width 1232 height 973
click at [523, 548] on li "Driver's license" at bounding box center [589, 549] width 265 height 24
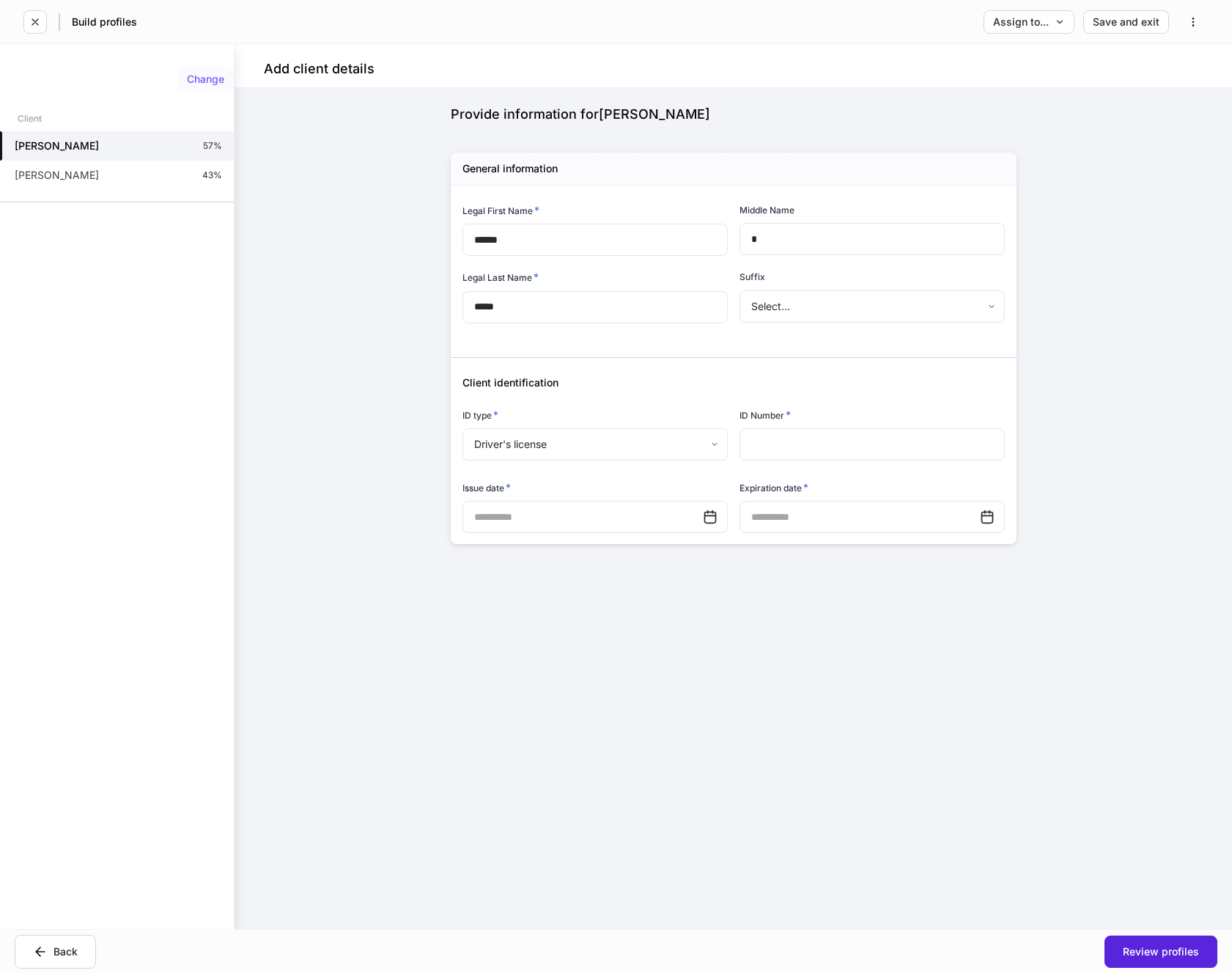
click at [202, 76] on div "Change" at bounding box center [205, 78] width 37 height 10
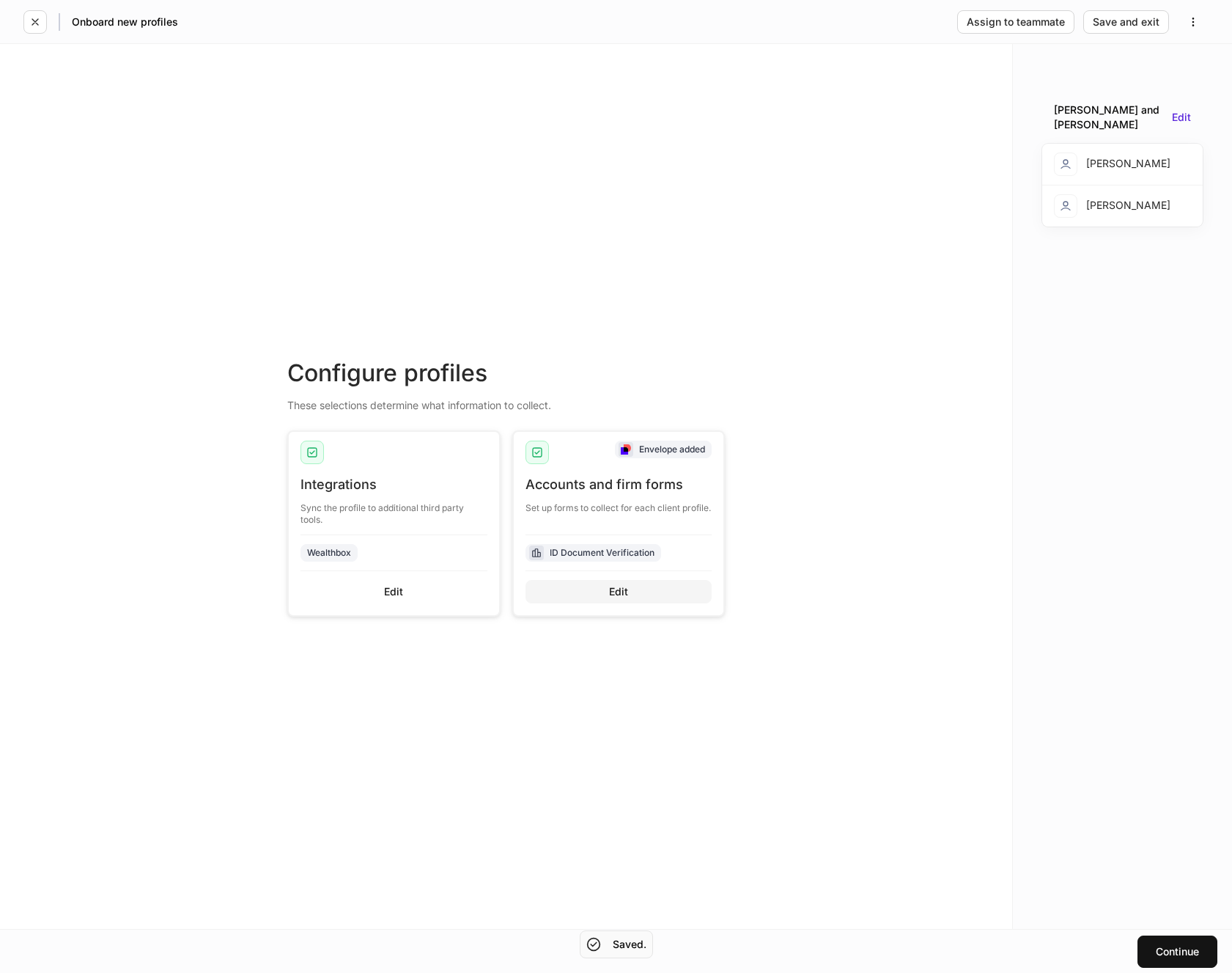
click at [618, 595] on div "Edit" at bounding box center [618, 591] width 19 height 10
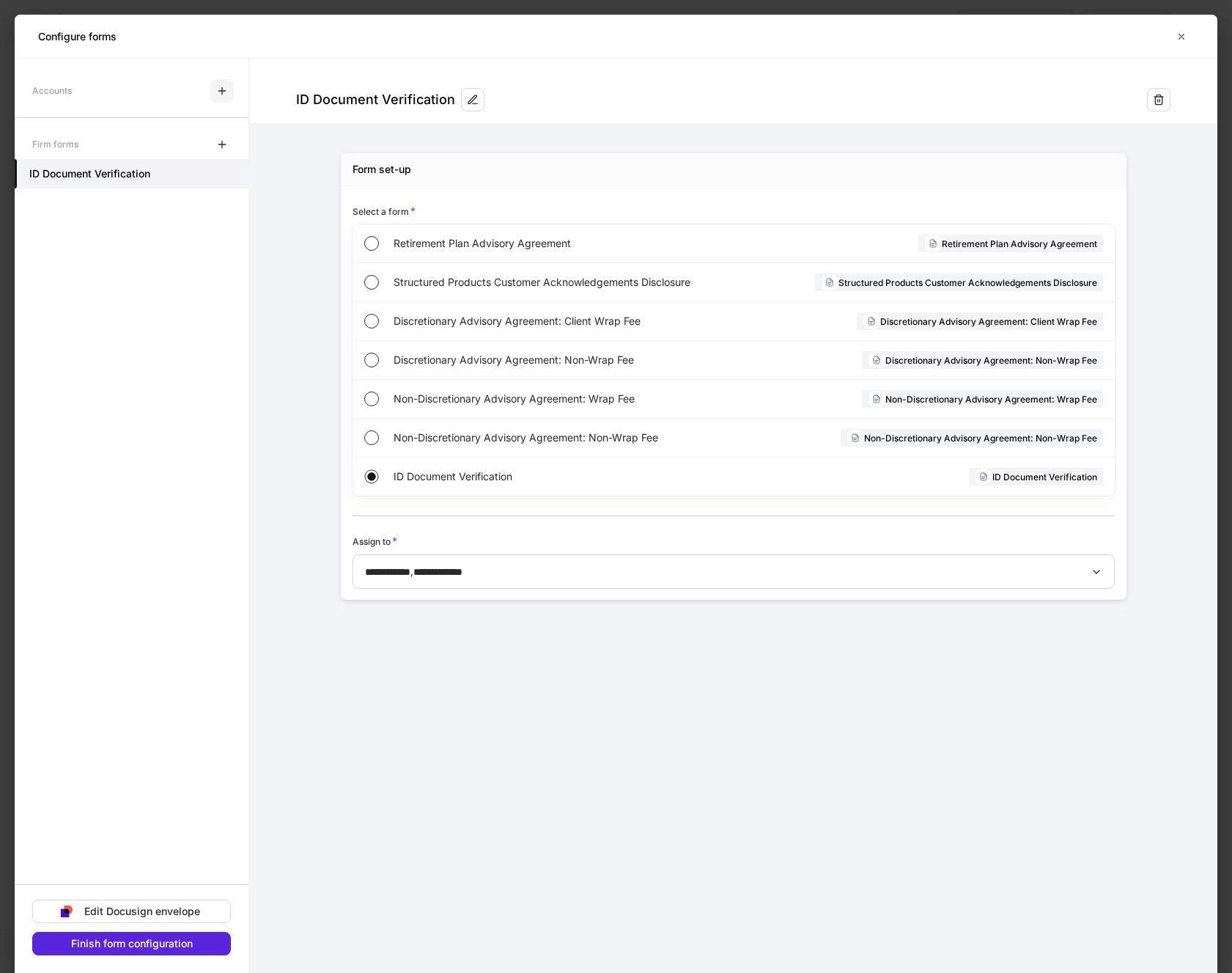
click at [225, 91] on icon "button" at bounding box center [221, 91] width 7 height 7
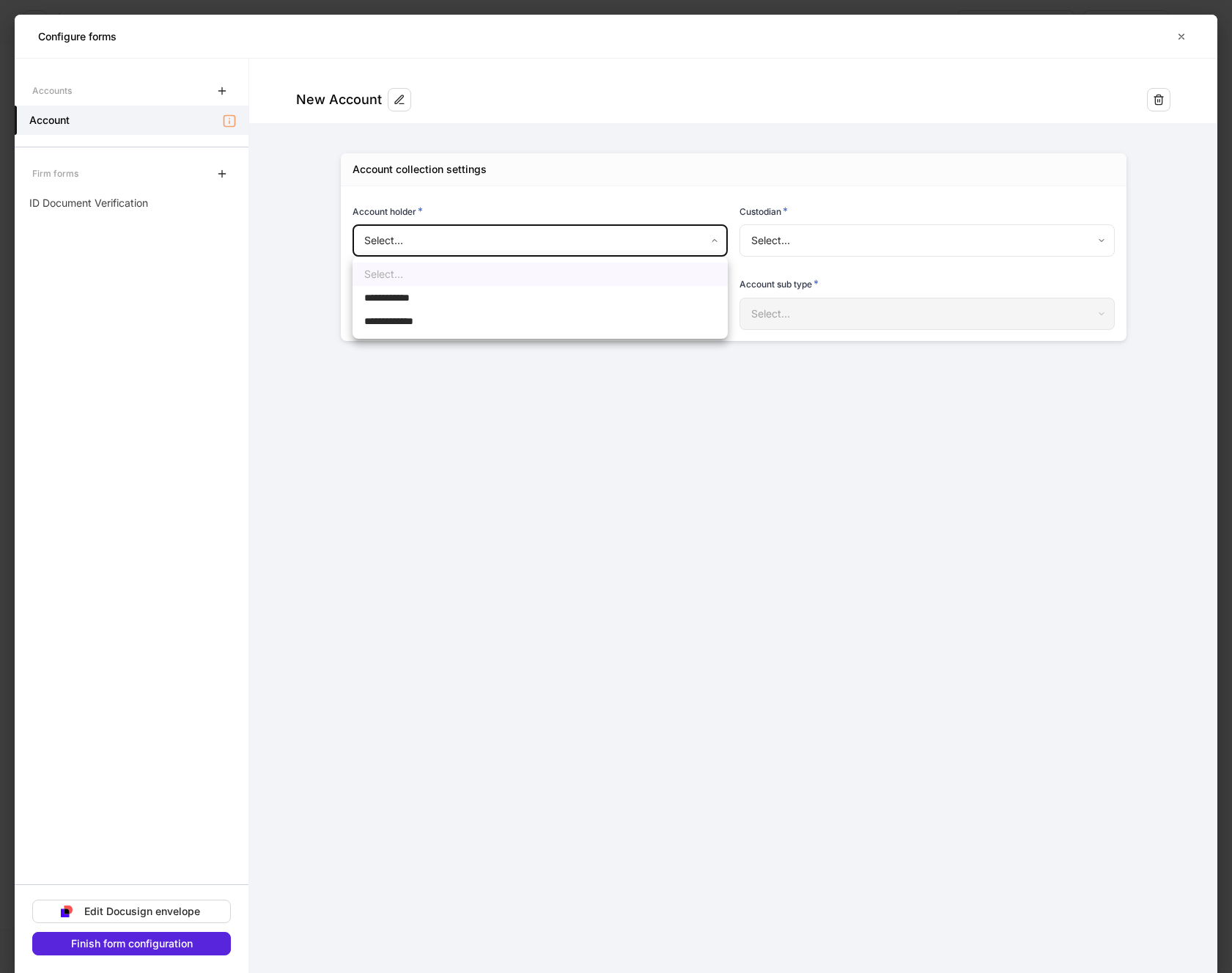
click at [484, 234] on body "**********" at bounding box center [616, 486] width 1232 height 973
click at [393, 299] on span "**********" at bounding box center [394, 297] width 59 height 14
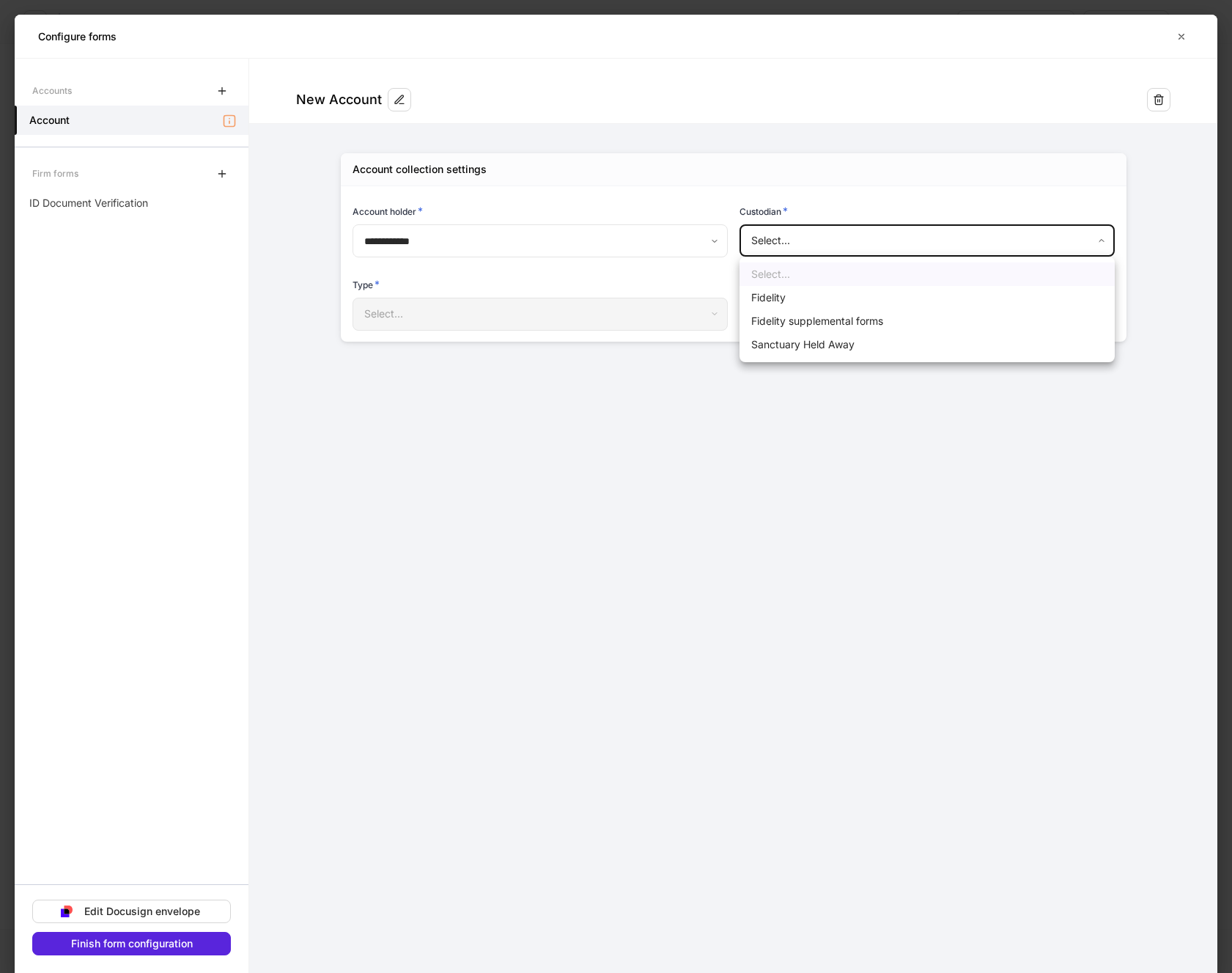
click at [804, 239] on body "**********" at bounding box center [616, 486] width 1232 height 973
click at [773, 297] on li "Fidelity" at bounding box center [927, 297] width 375 height 24
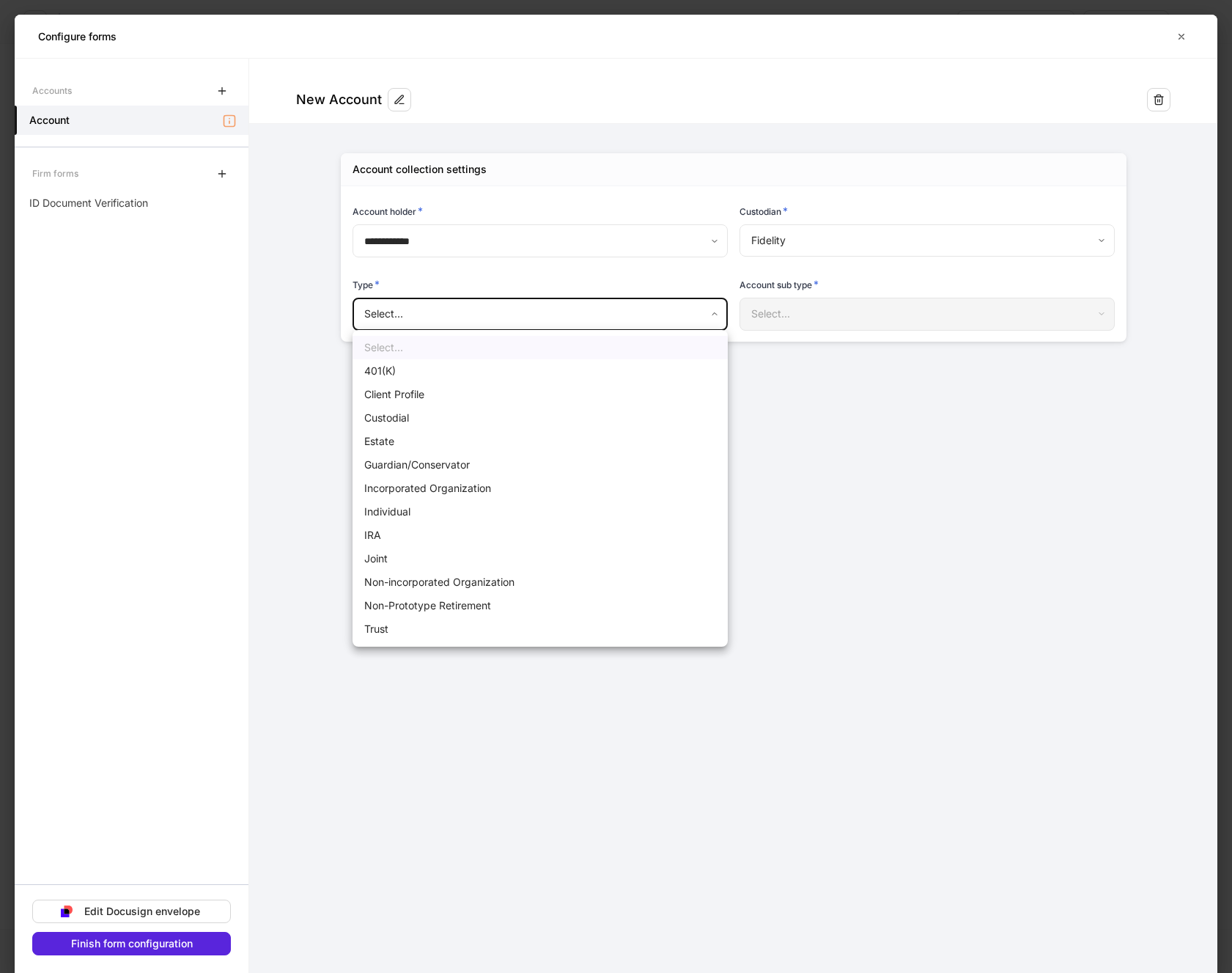
click at [538, 313] on body "**********" at bounding box center [616, 486] width 1232 height 973
click at [409, 398] on li "Client Profile" at bounding box center [540, 394] width 375 height 24
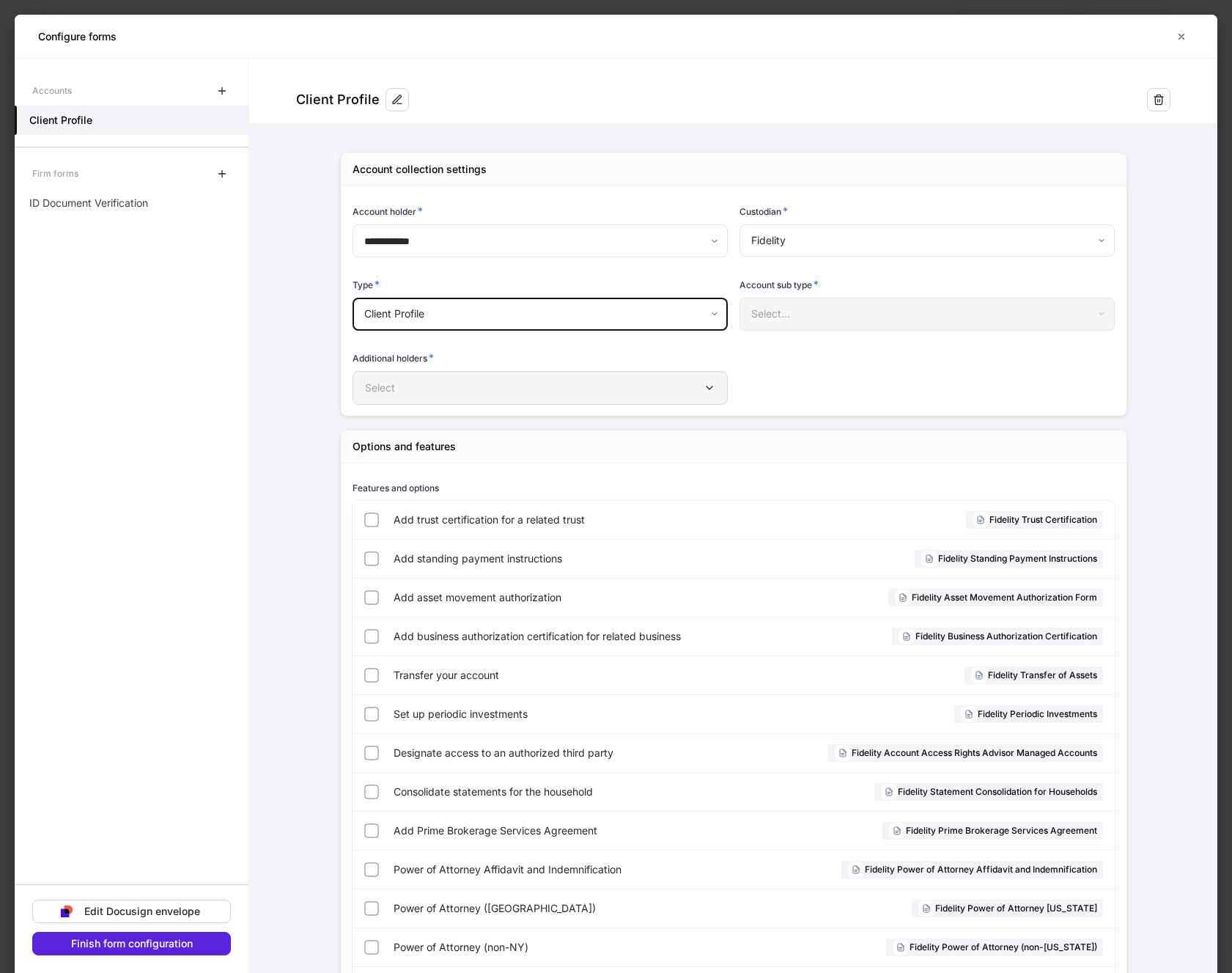
click at [597, 386] on div "Select" at bounding box center [540, 387] width 351 height 14
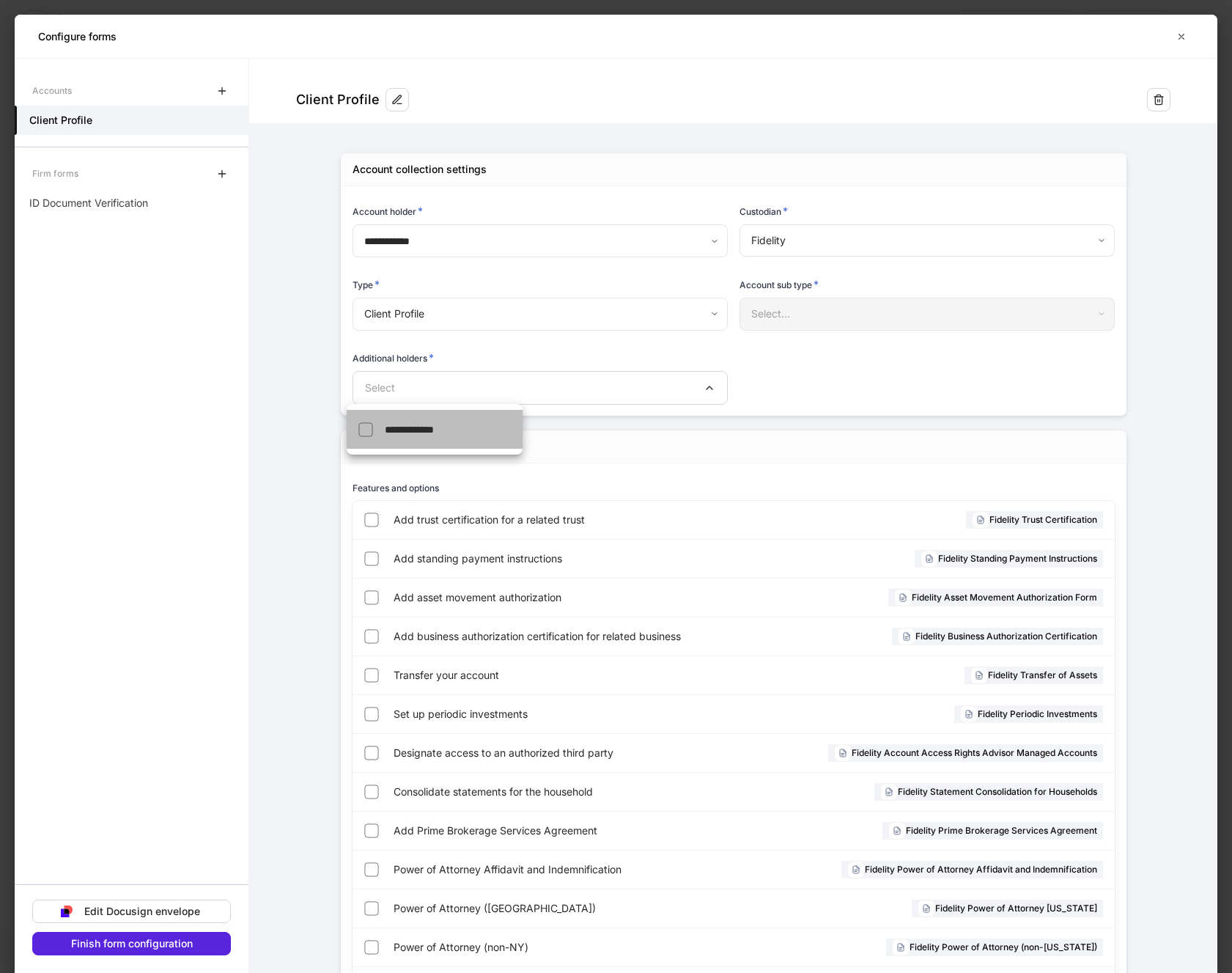
click at [434, 428] on span "**********" at bounding box center [409, 429] width 49 height 10
click at [330, 606] on div at bounding box center [616, 486] width 1232 height 973
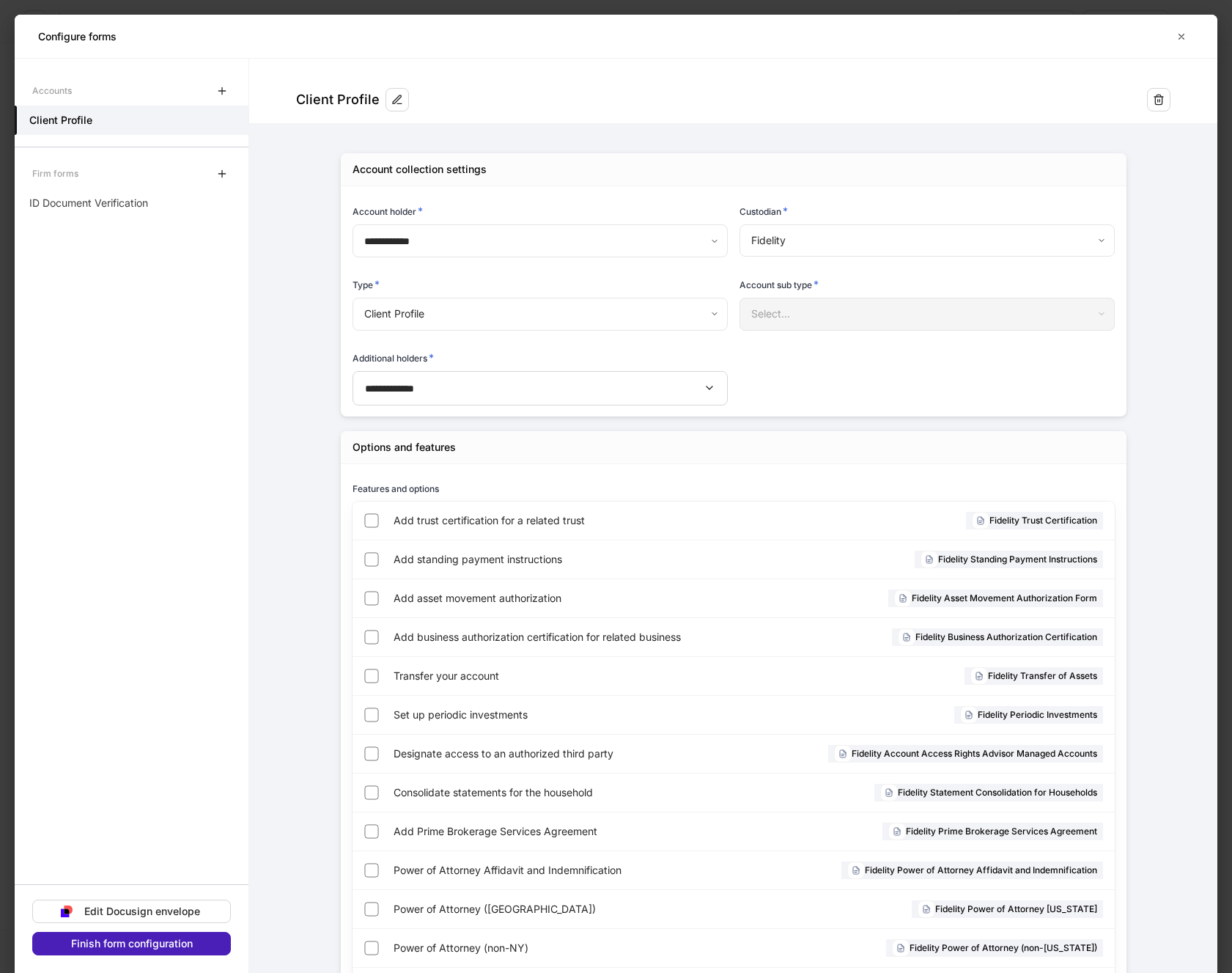
click at [150, 940] on div "Finish form configuration" at bounding box center [132, 943] width 122 height 10
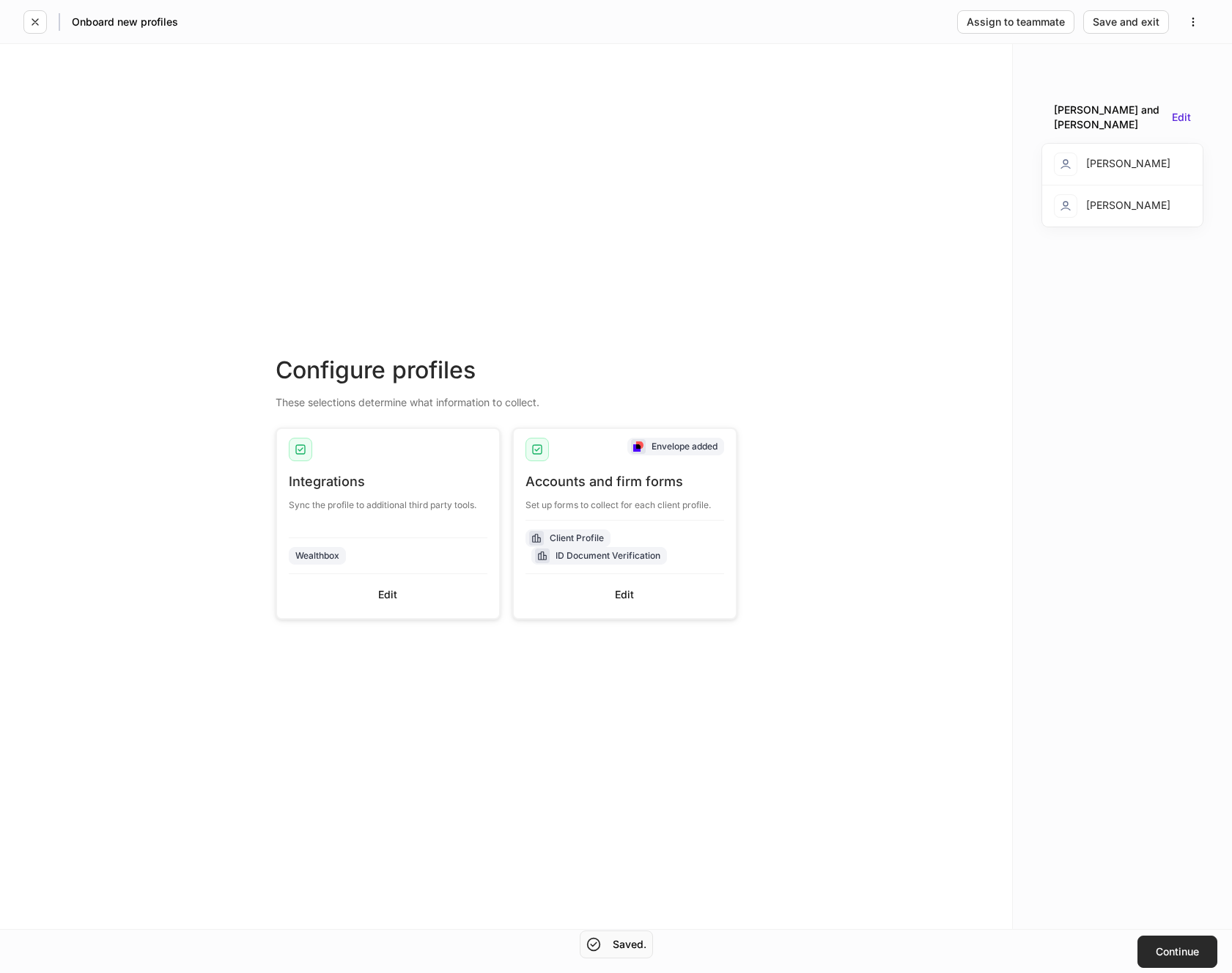
click at [1170, 943] on button "Continue" at bounding box center [1177, 952] width 80 height 32
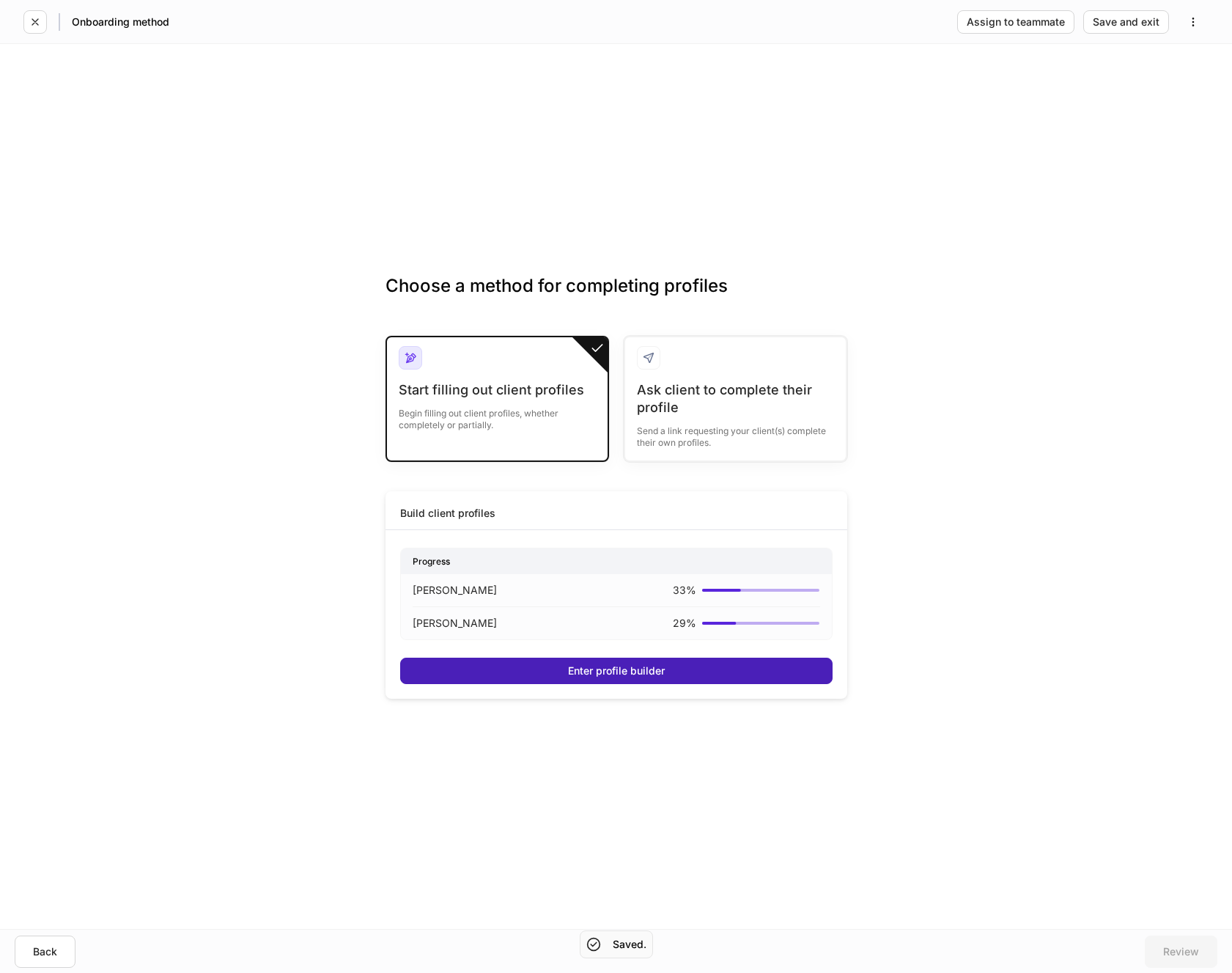
click at [645, 666] on div "Enter profile builder" at bounding box center [616, 670] width 97 height 10
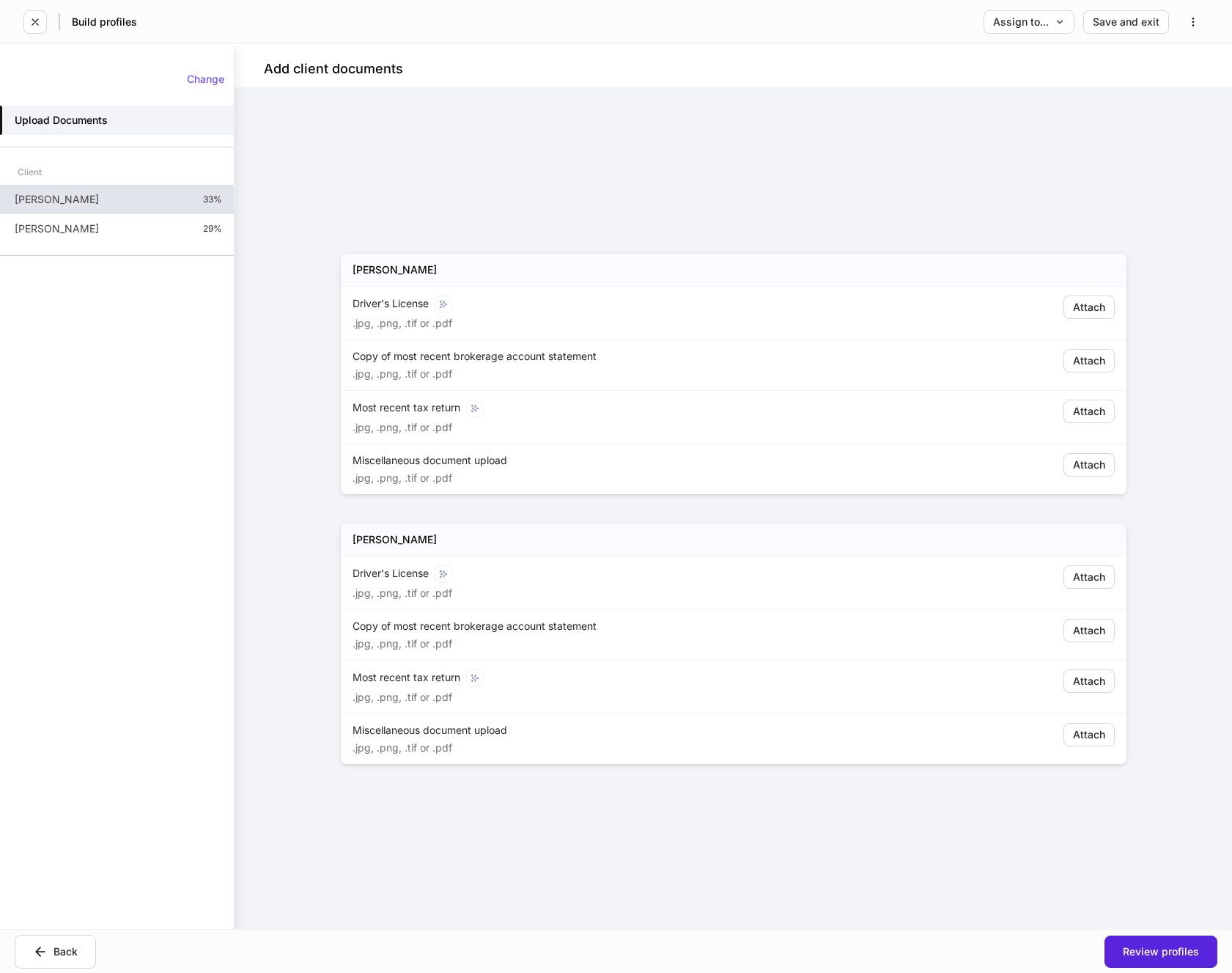
click at [47, 197] on p "[PERSON_NAME]" at bounding box center [56, 199] width 84 height 14
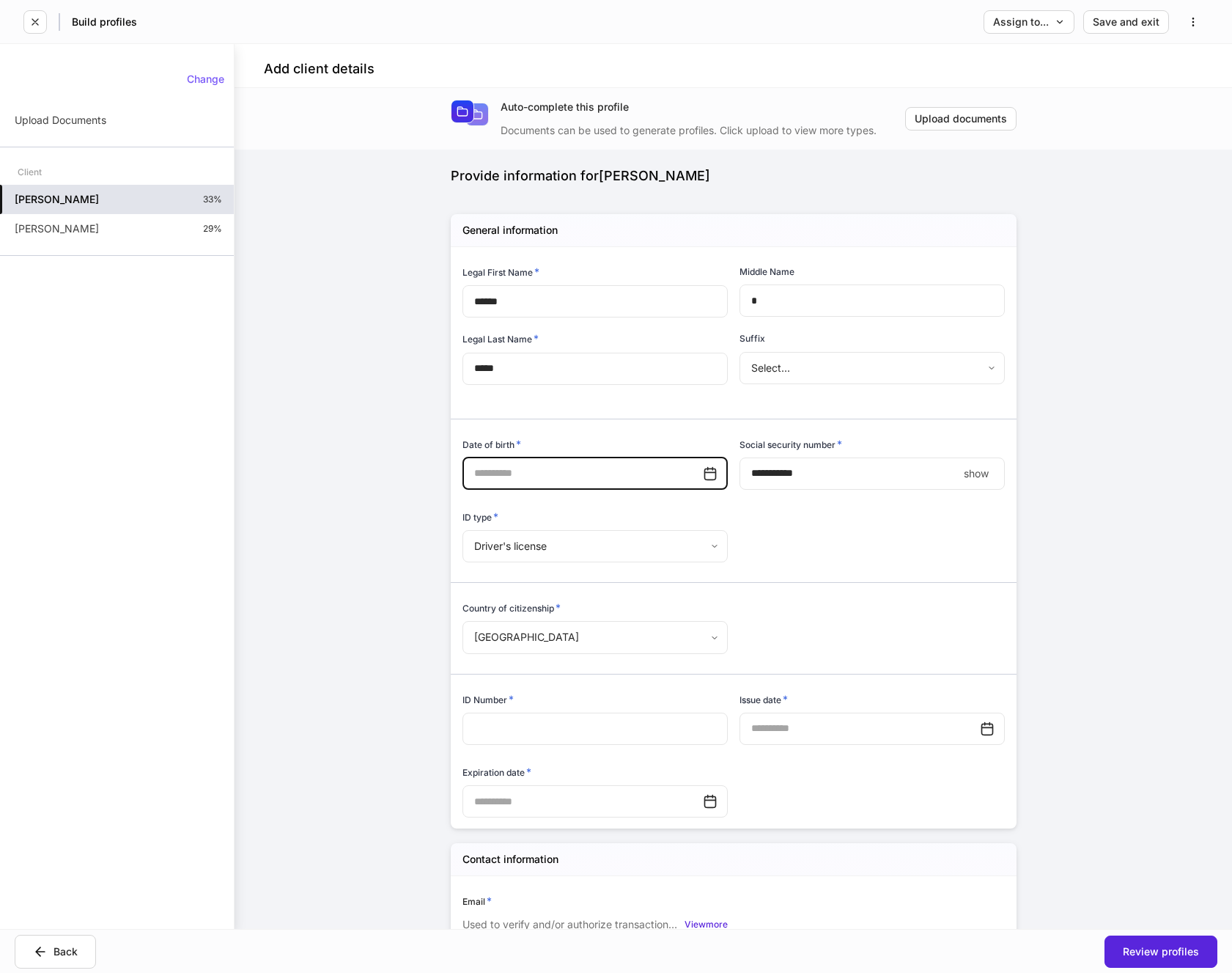
click at [614, 482] on input "text" at bounding box center [583, 473] width 240 height 32
click at [820, 476] on input "****" at bounding box center [849, 473] width 218 height 32
click at [618, 542] on body "**********" at bounding box center [616, 486] width 1232 height 973
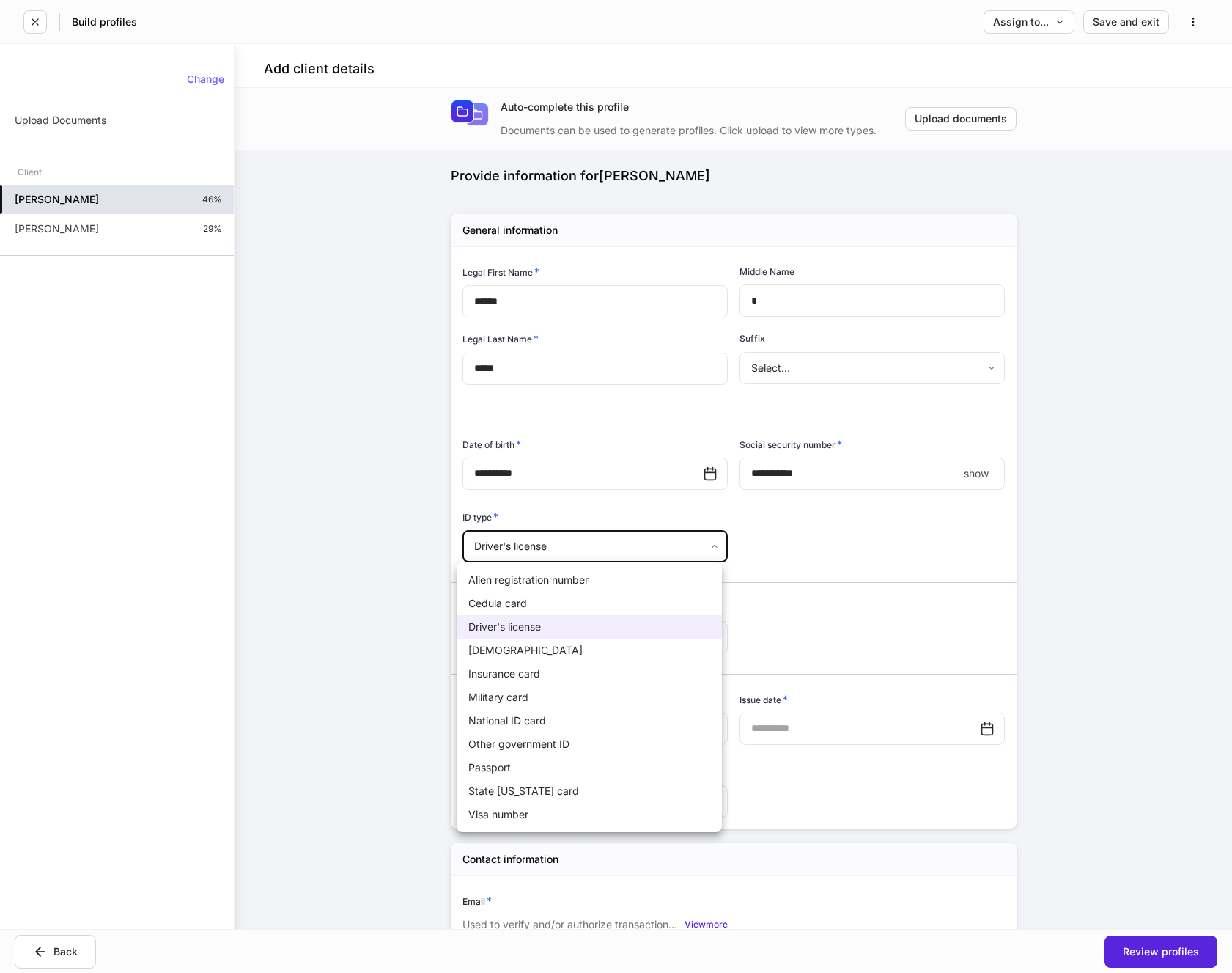
click at [530, 629] on li "Driver's license" at bounding box center [589, 627] width 265 height 24
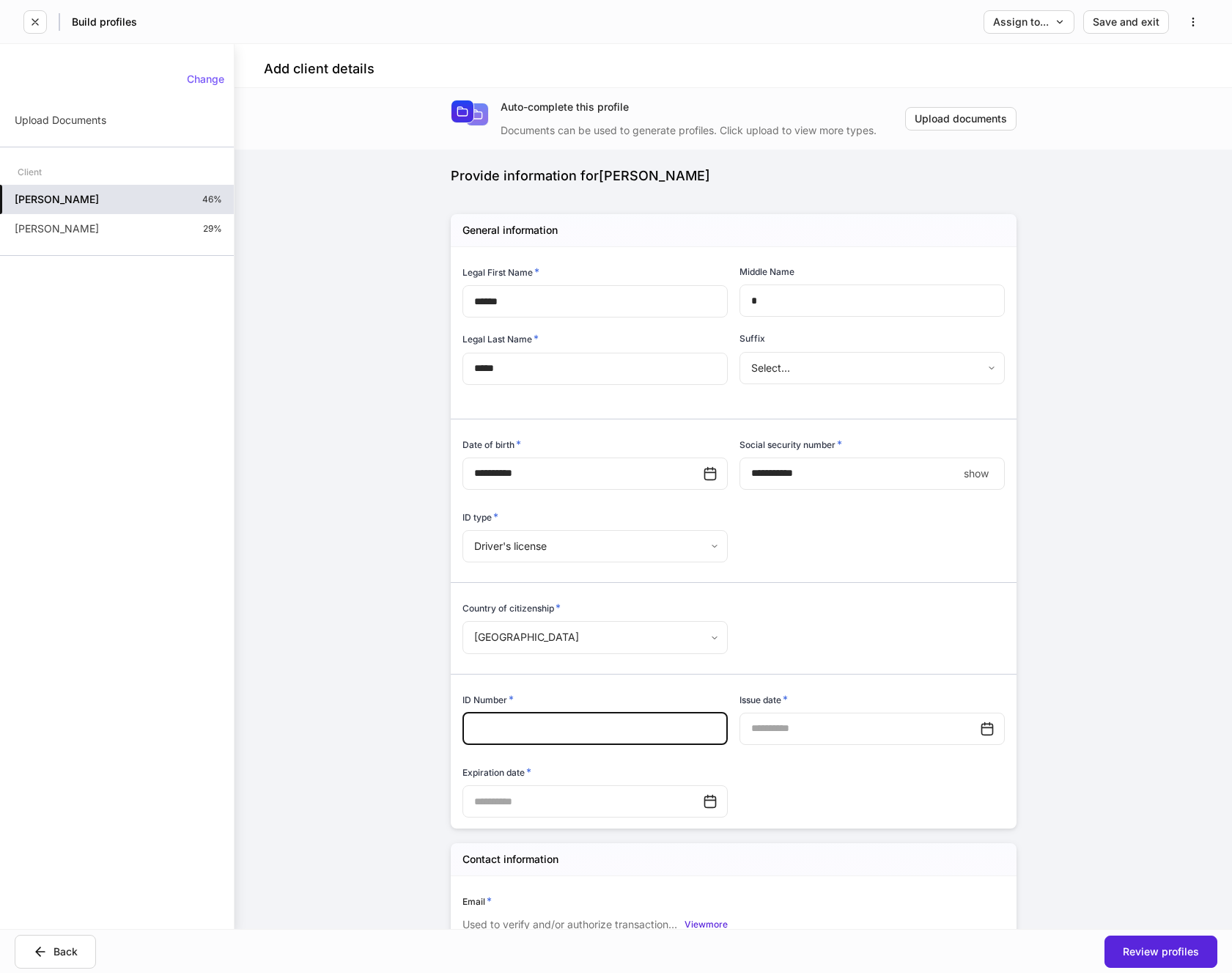
click at [525, 724] on input "text" at bounding box center [595, 729] width 265 height 32
click at [783, 732] on input "text" at bounding box center [860, 729] width 240 height 32
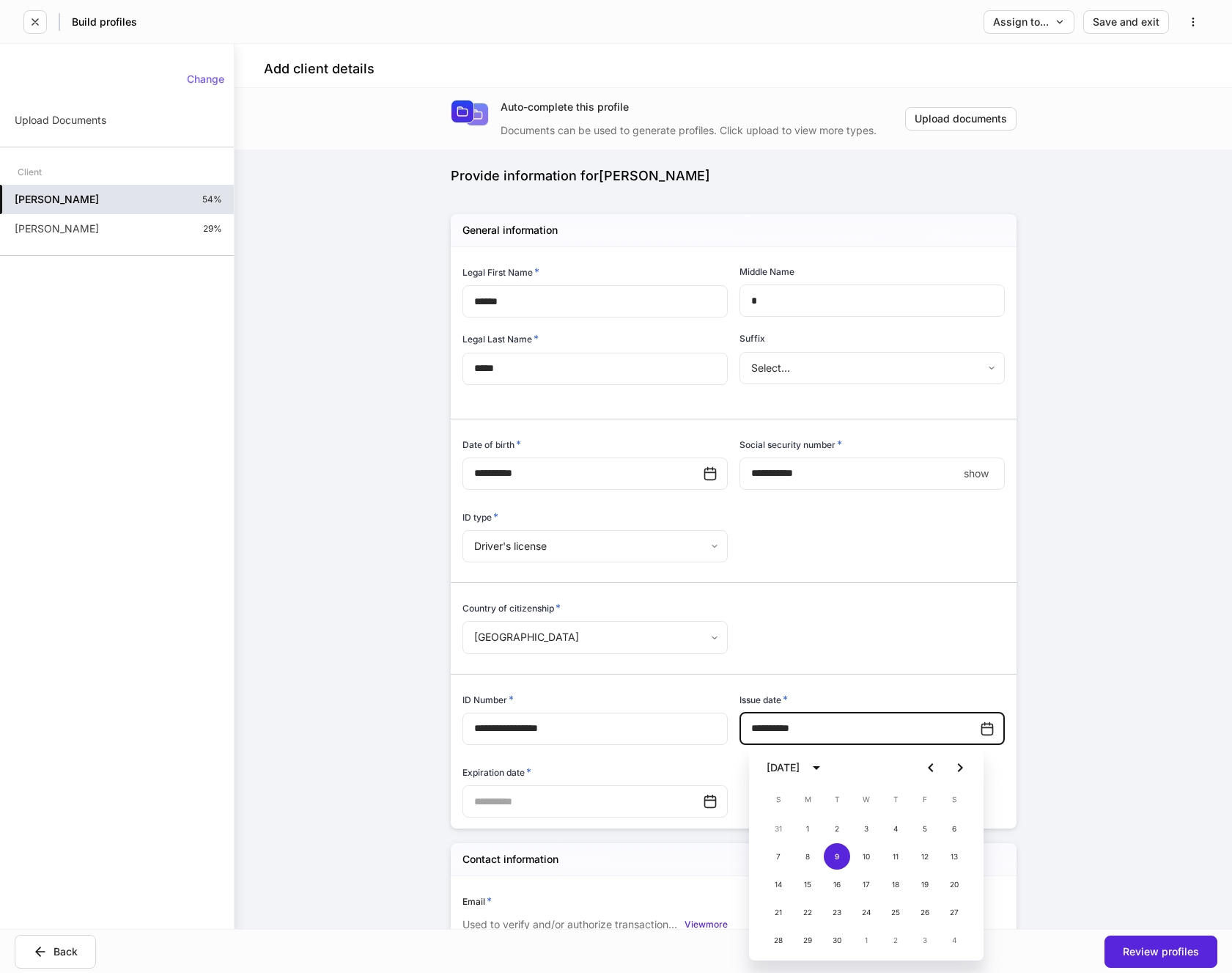
click at [548, 803] on input "text" at bounding box center [583, 801] width 240 height 32
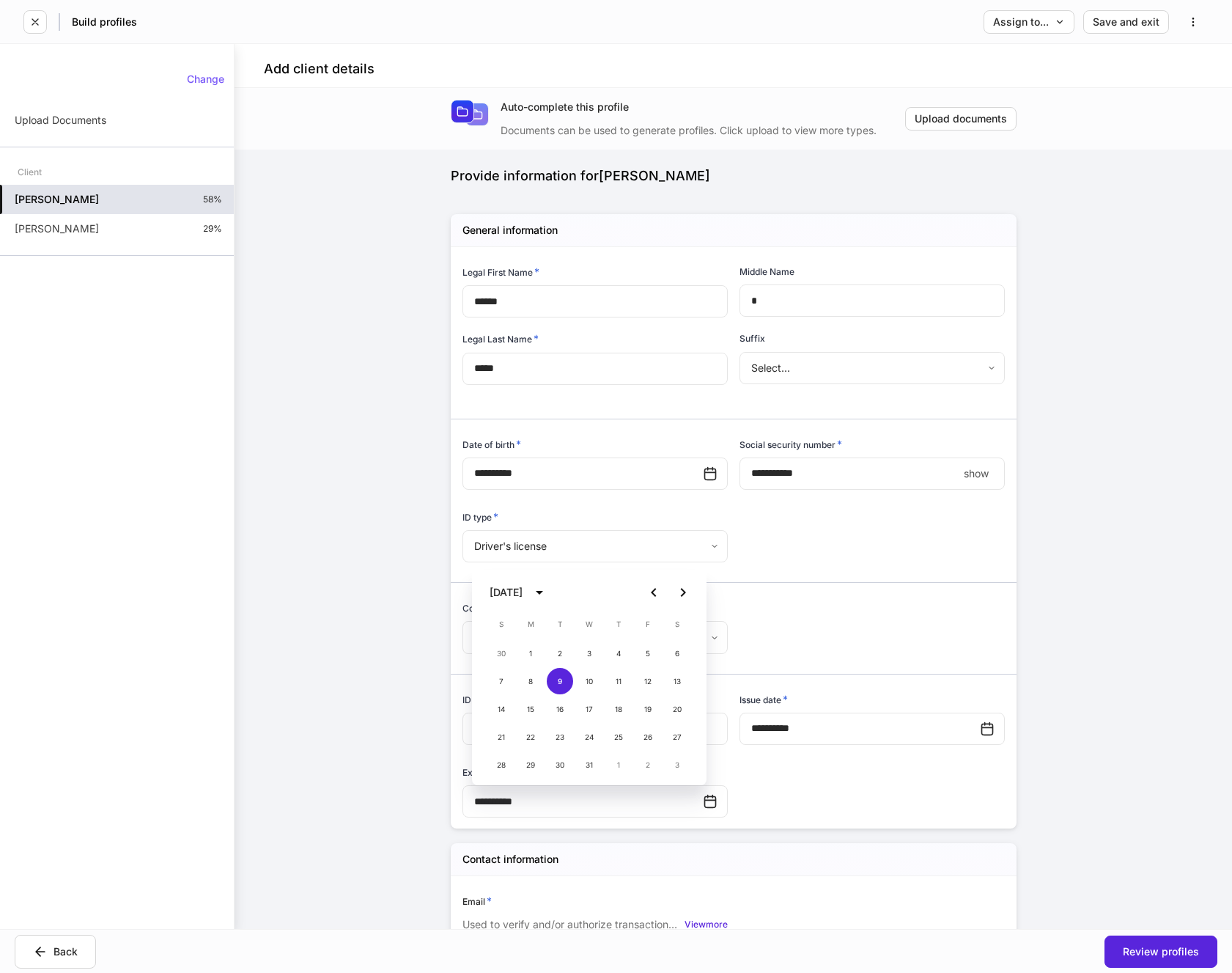
click at [853, 766] on div "**********" at bounding box center [728, 533] width 554 height 573
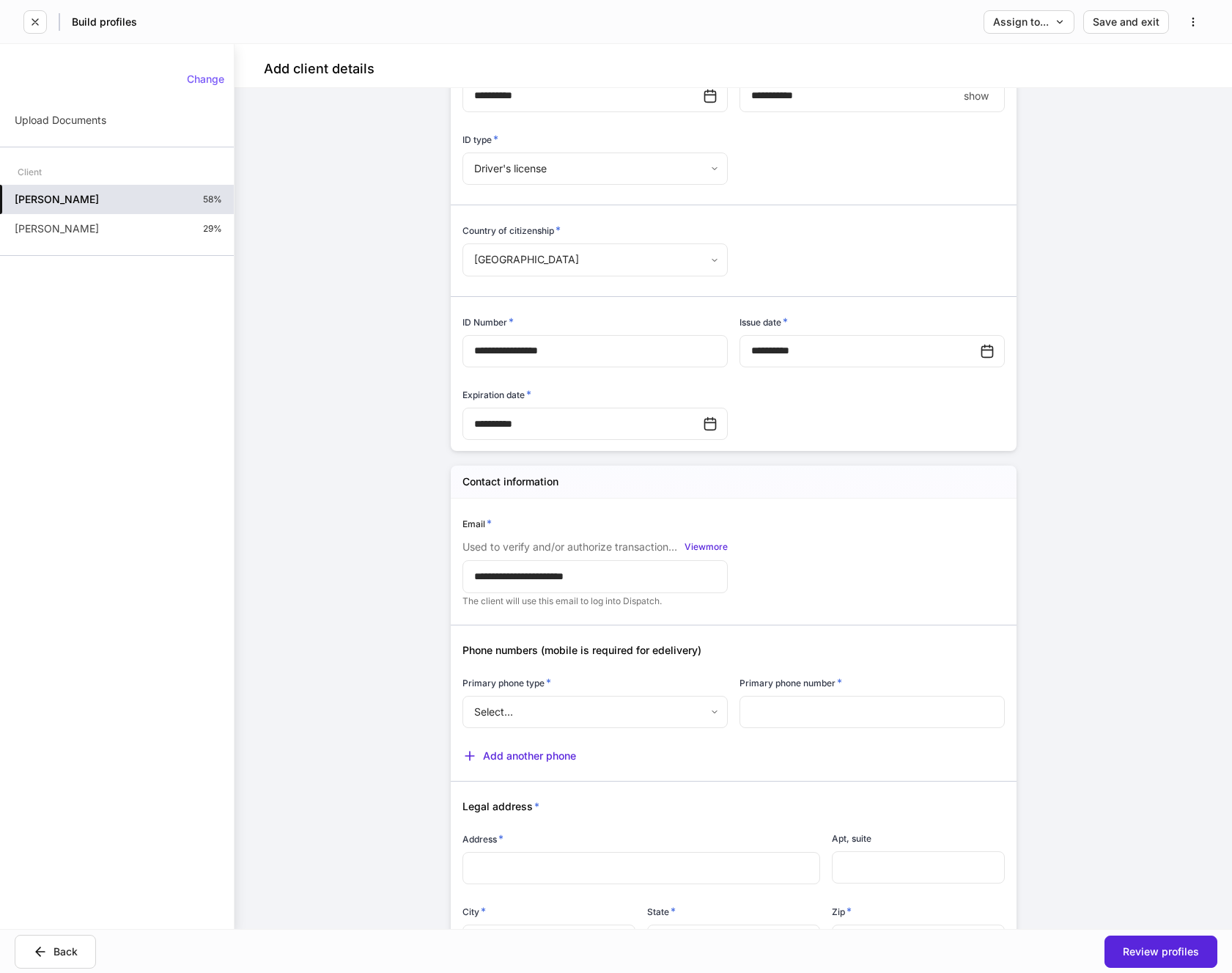
scroll to position [440, 0]
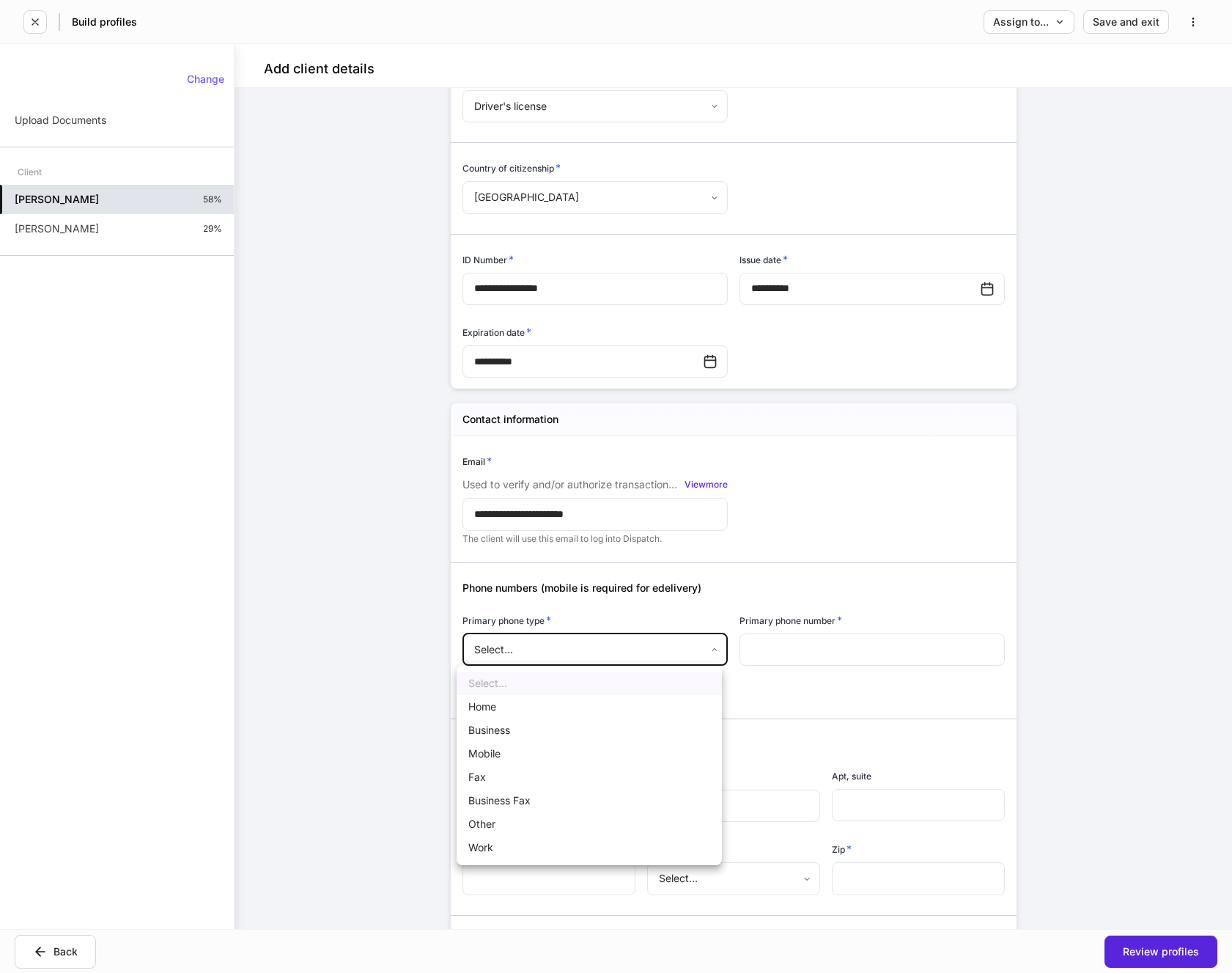
click at [698, 641] on body "**********" at bounding box center [616, 486] width 1232 height 973
click at [494, 753] on li "Mobile" at bounding box center [589, 753] width 265 height 24
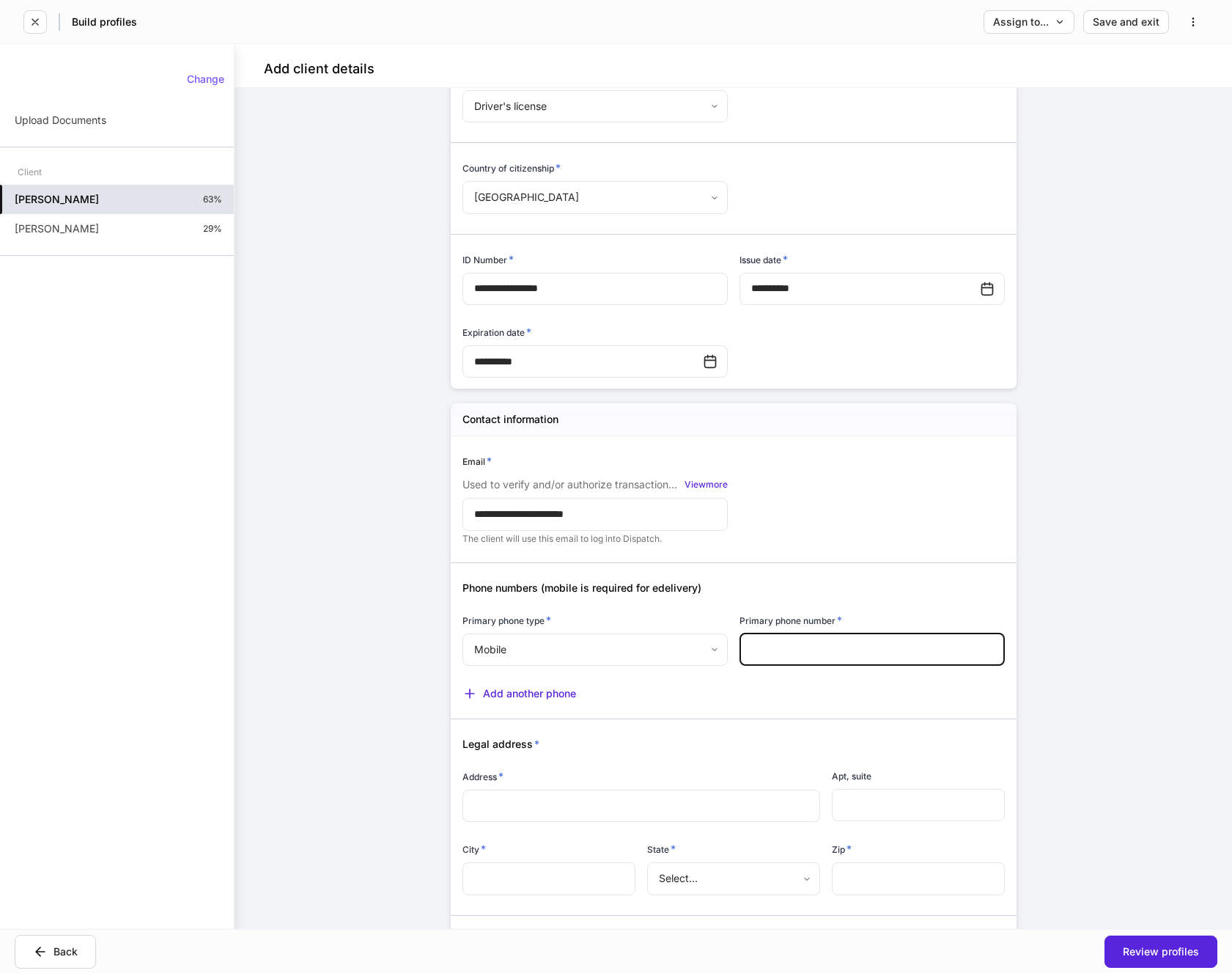
click at [805, 647] on input "text" at bounding box center [872, 650] width 265 height 32
click at [472, 691] on div "Add another phone" at bounding box center [519, 693] width 113 height 14
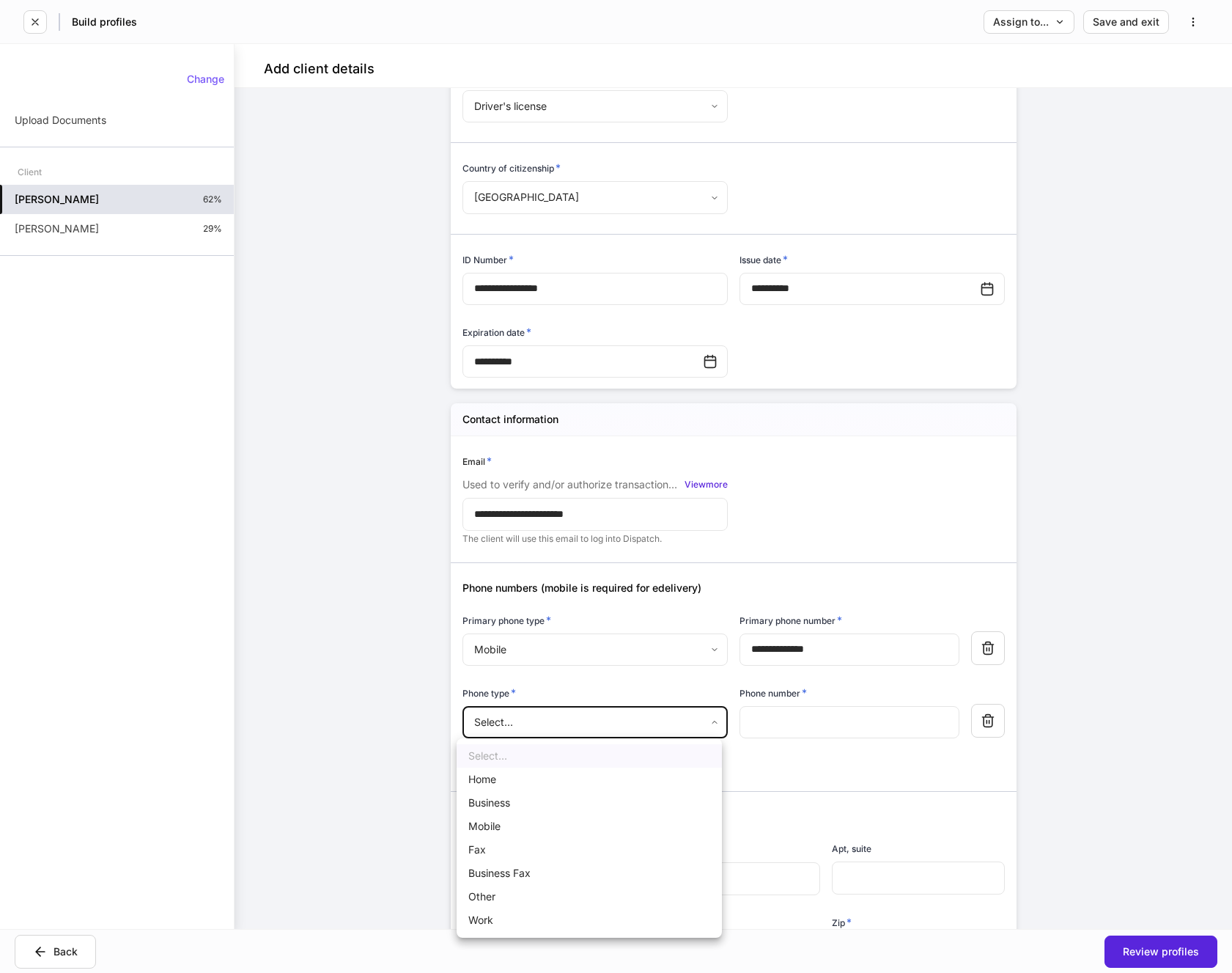
click at [528, 726] on body "**********" at bounding box center [616, 486] width 1232 height 973
click at [497, 780] on li "Home" at bounding box center [589, 779] width 265 height 24
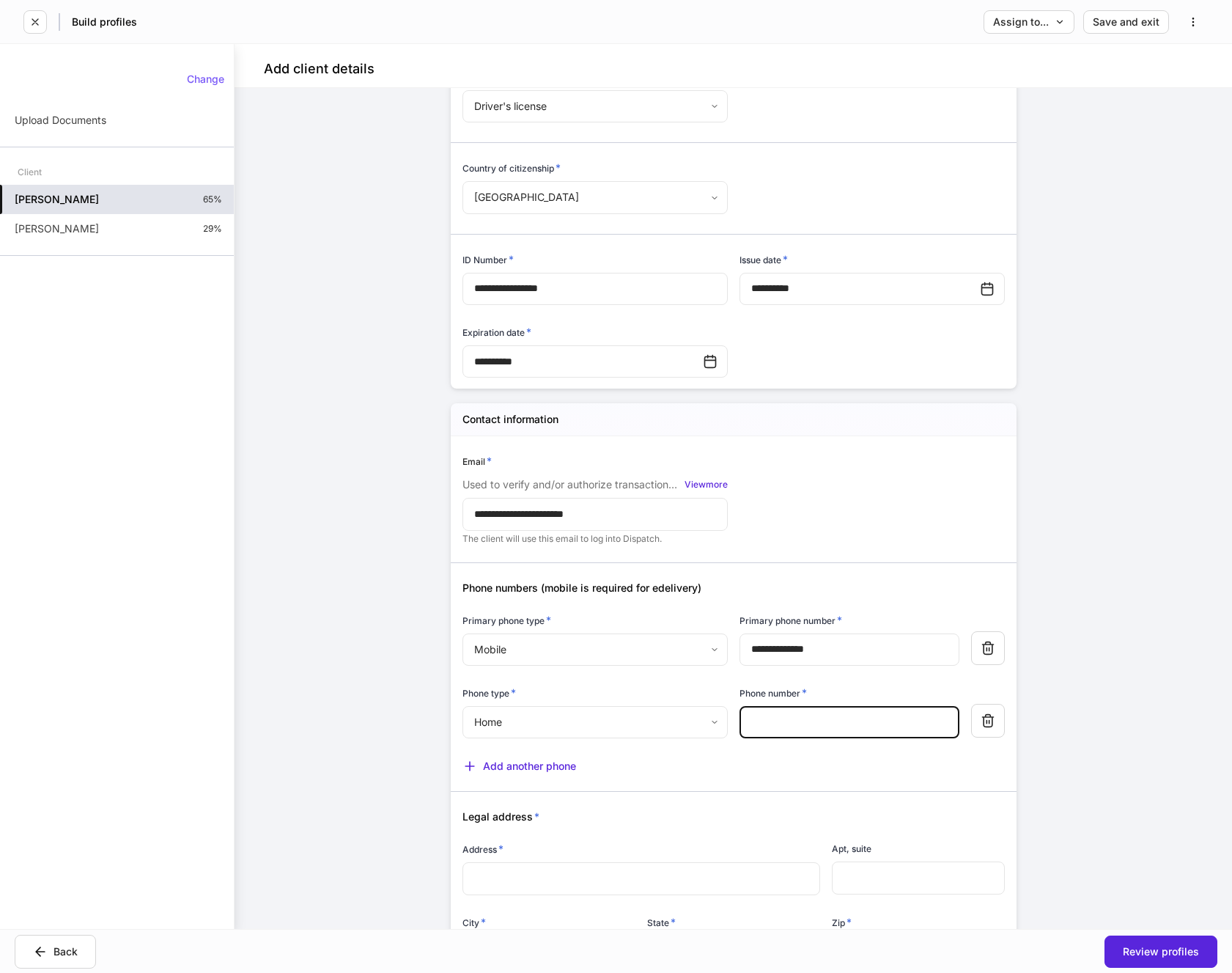
click at [770, 721] on input "text" at bounding box center [849, 722] width 220 height 32
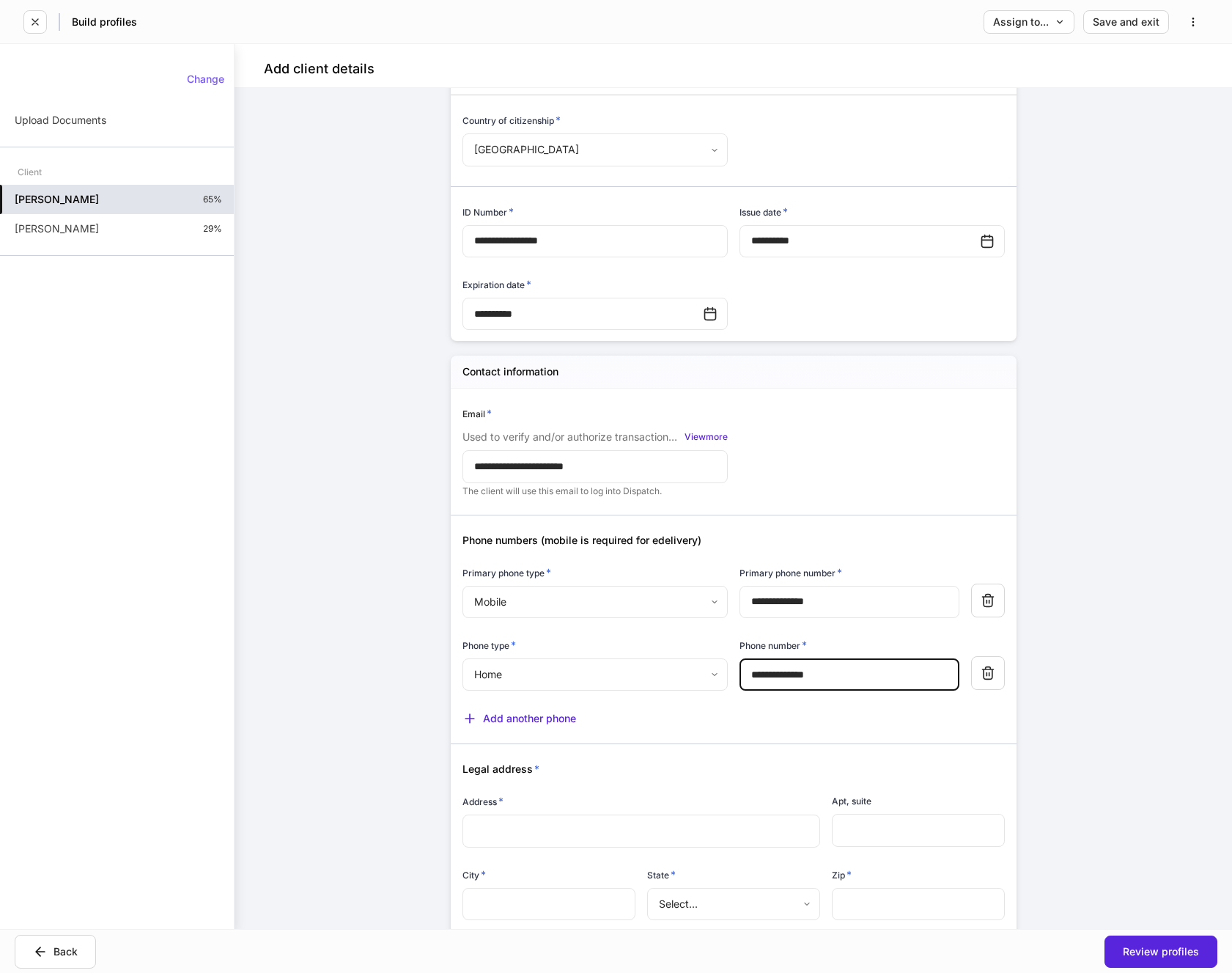
scroll to position [514, 0]
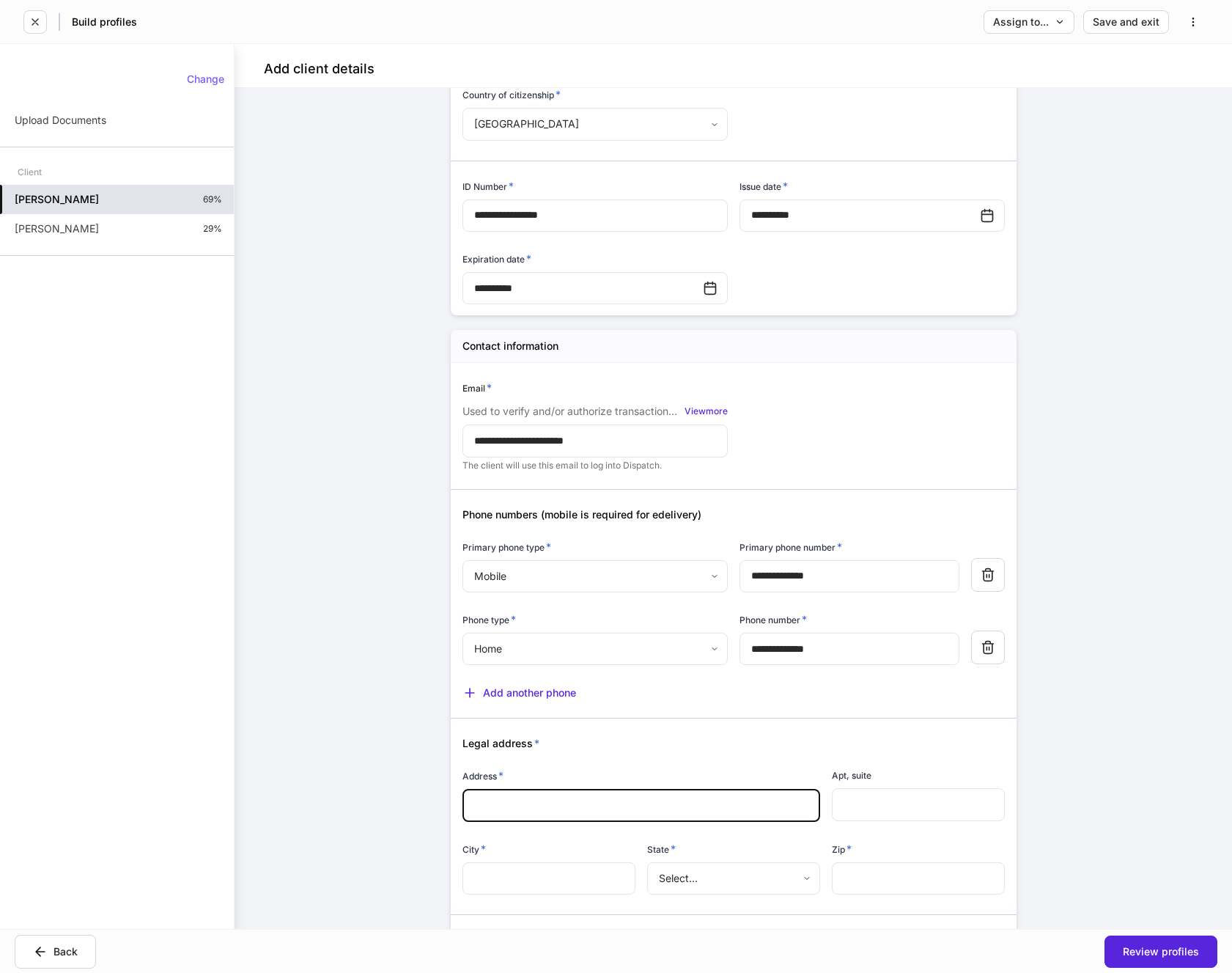
click at [572, 809] on input "text" at bounding box center [642, 805] width 335 height 14
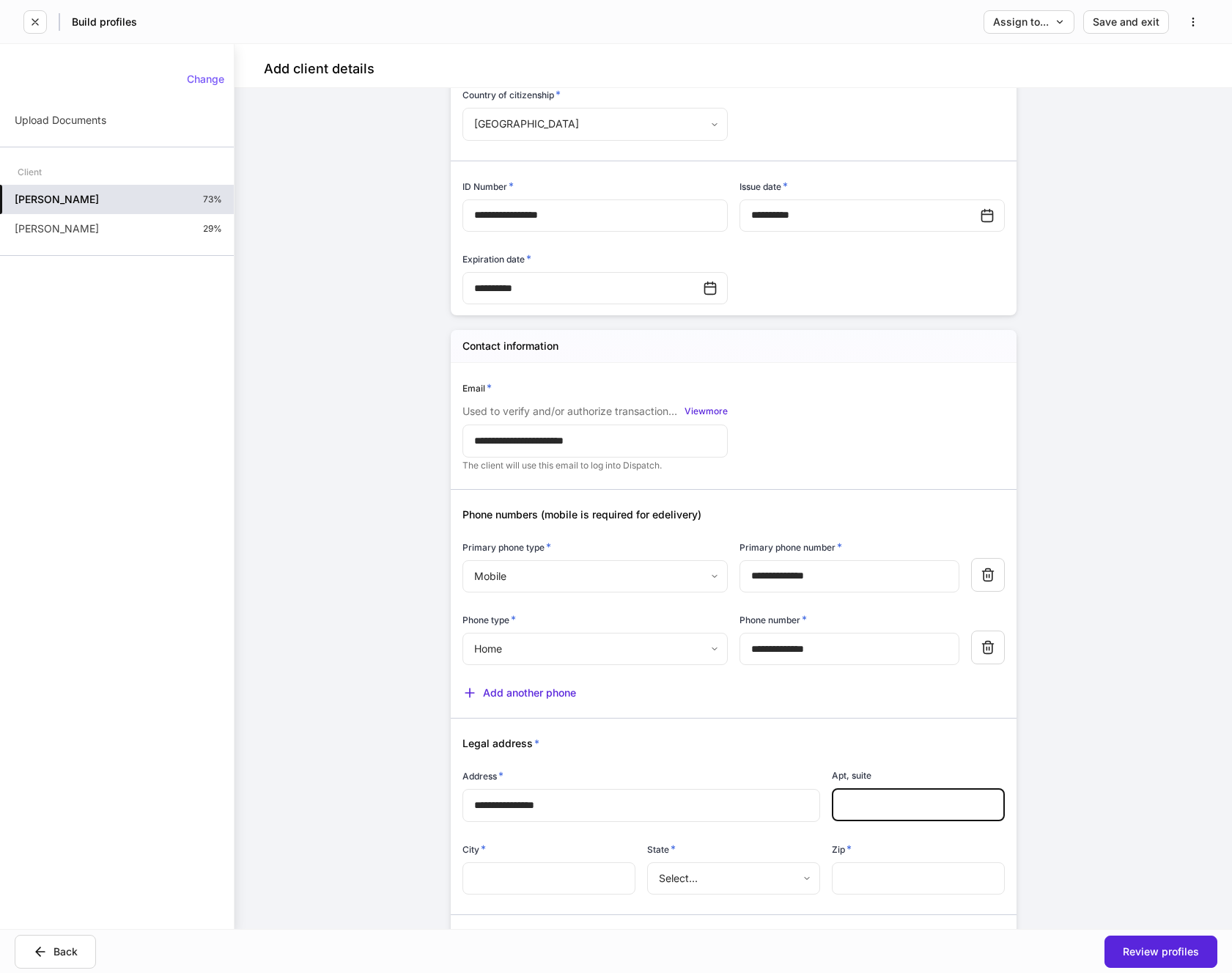
click at [887, 803] on input "text" at bounding box center [918, 804] width 173 height 32
click at [583, 882] on input "text" at bounding box center [548, 878] width 173 height 32
click at [715, 889] on body "**********" at bounding box center [616, 486] width 1232 height 973
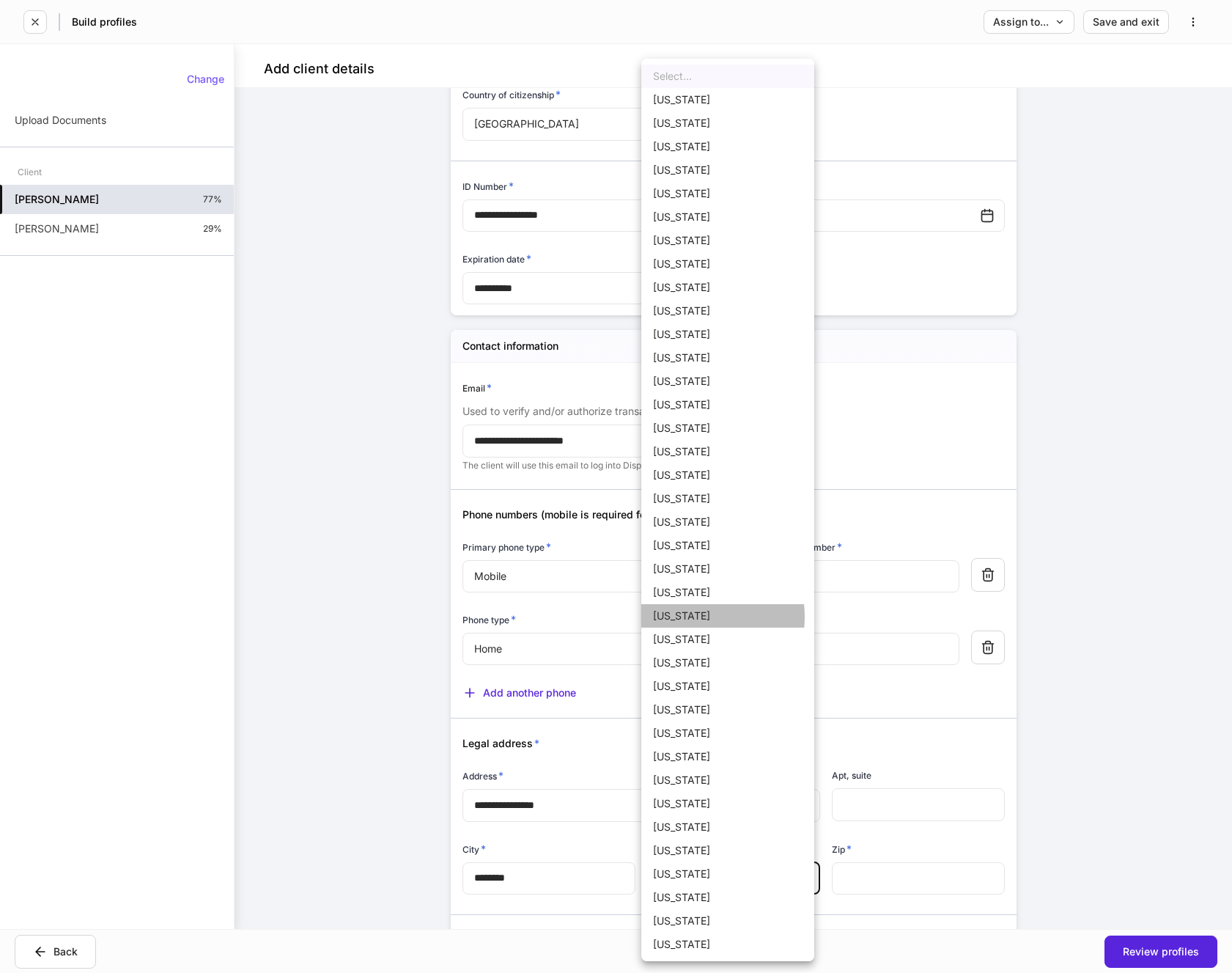
click at [691, 617] on li "[US_STATE]" at bounding box center [727, 615] width 173 height 24
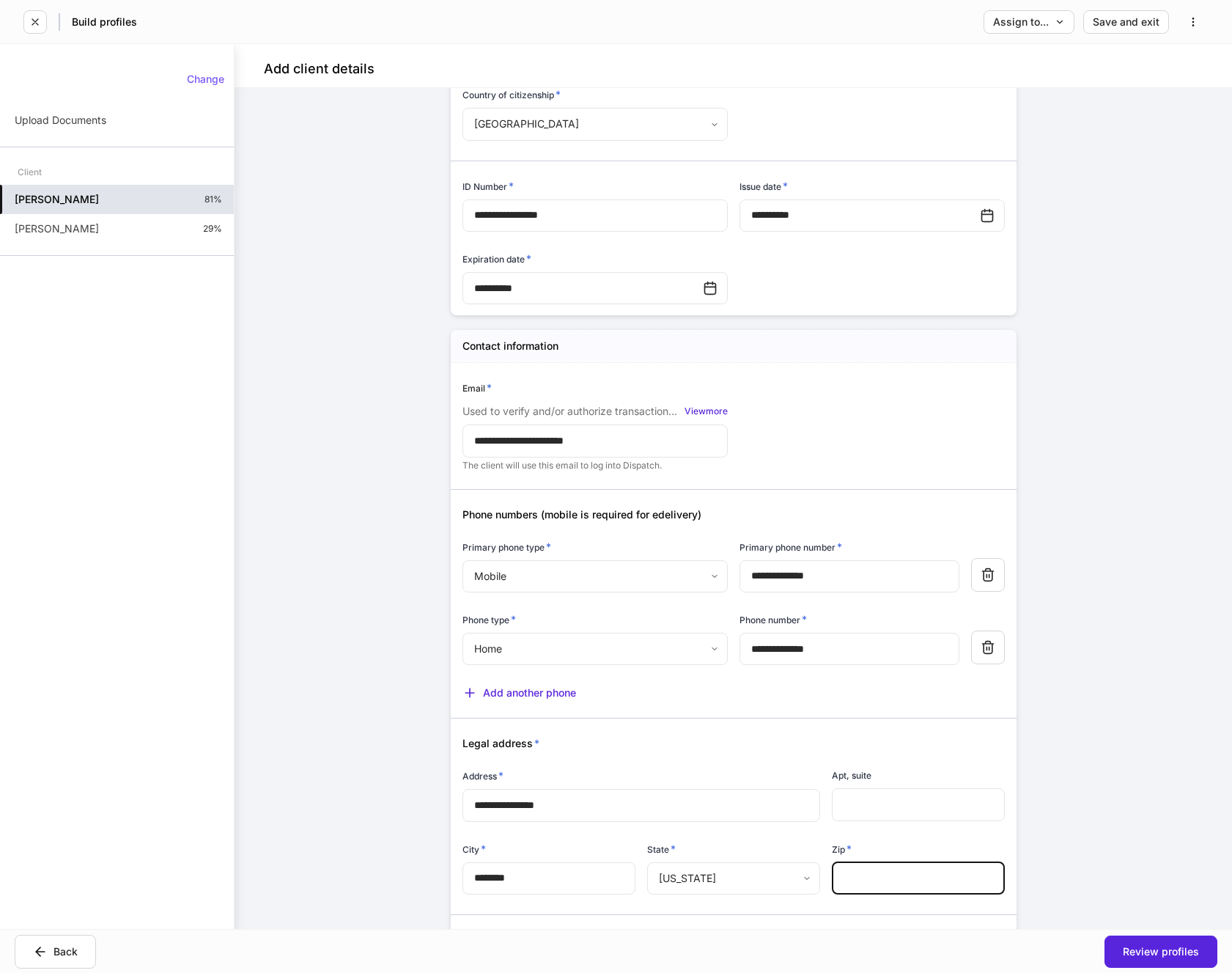
click at [900, 879] on input "text" at bounding box center [918, 878] width 173 height 32
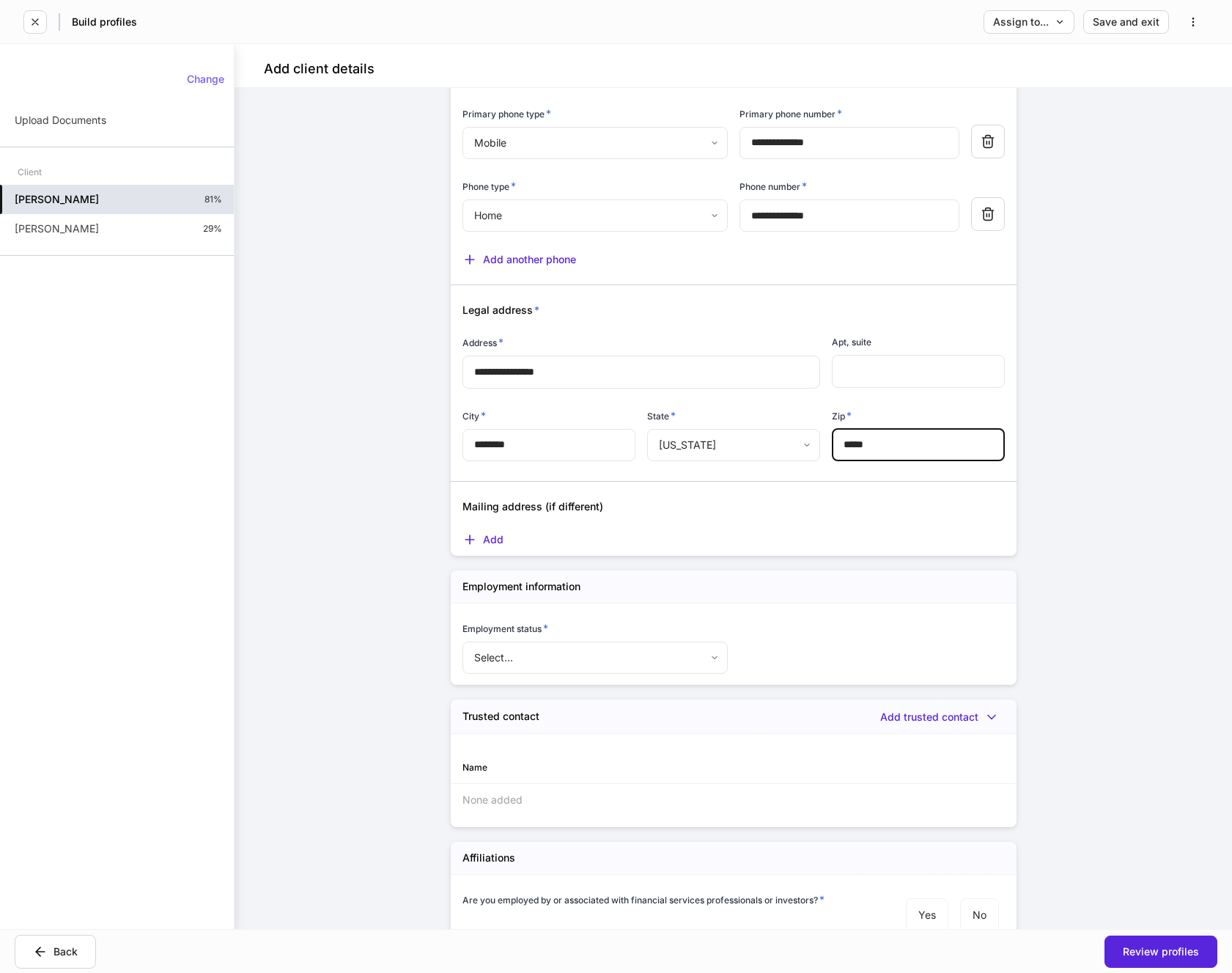
scroll to position [953, 0]
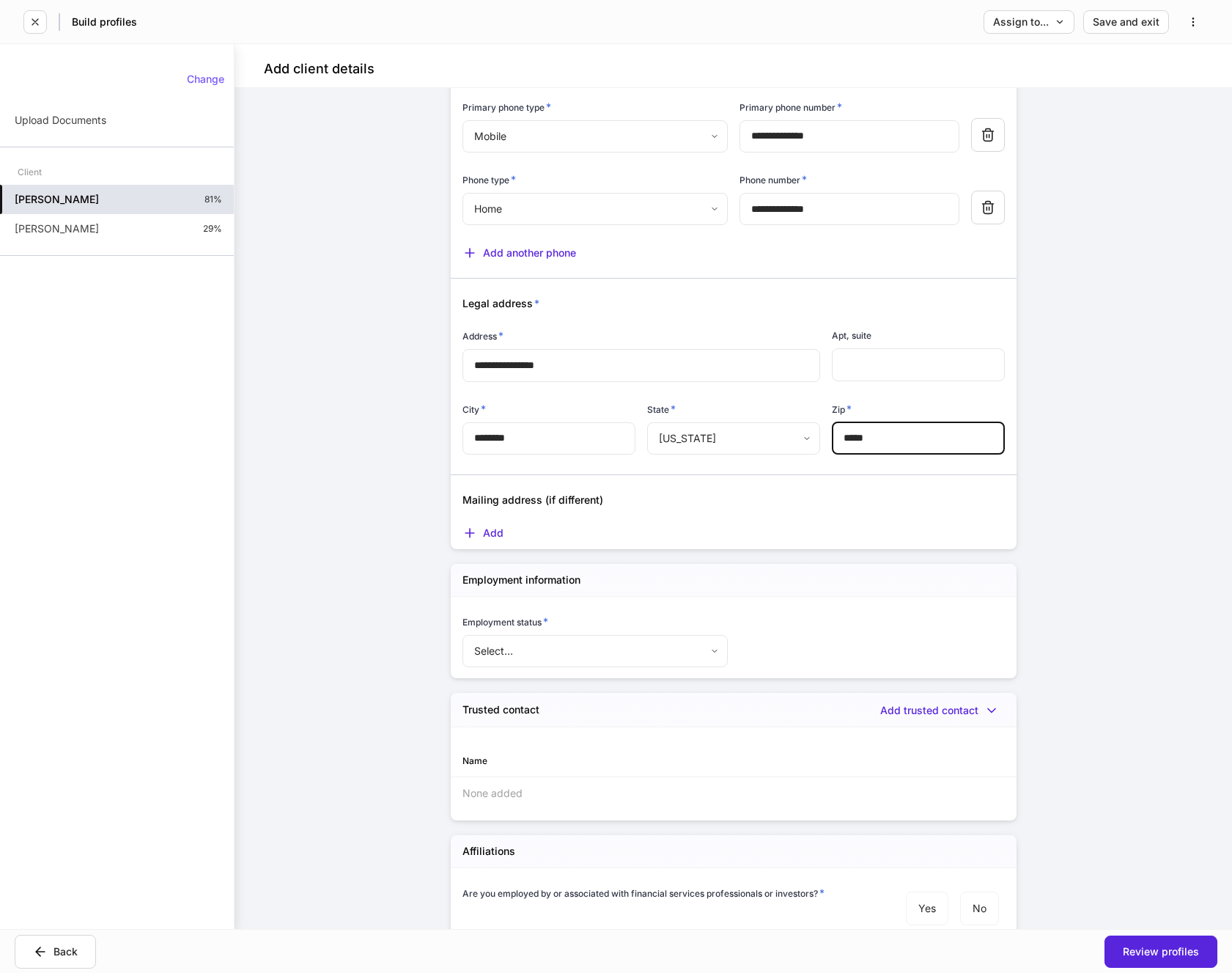
click at [530, 650] on body "**********" at bounding box center [616, 486] width 1232 height 973
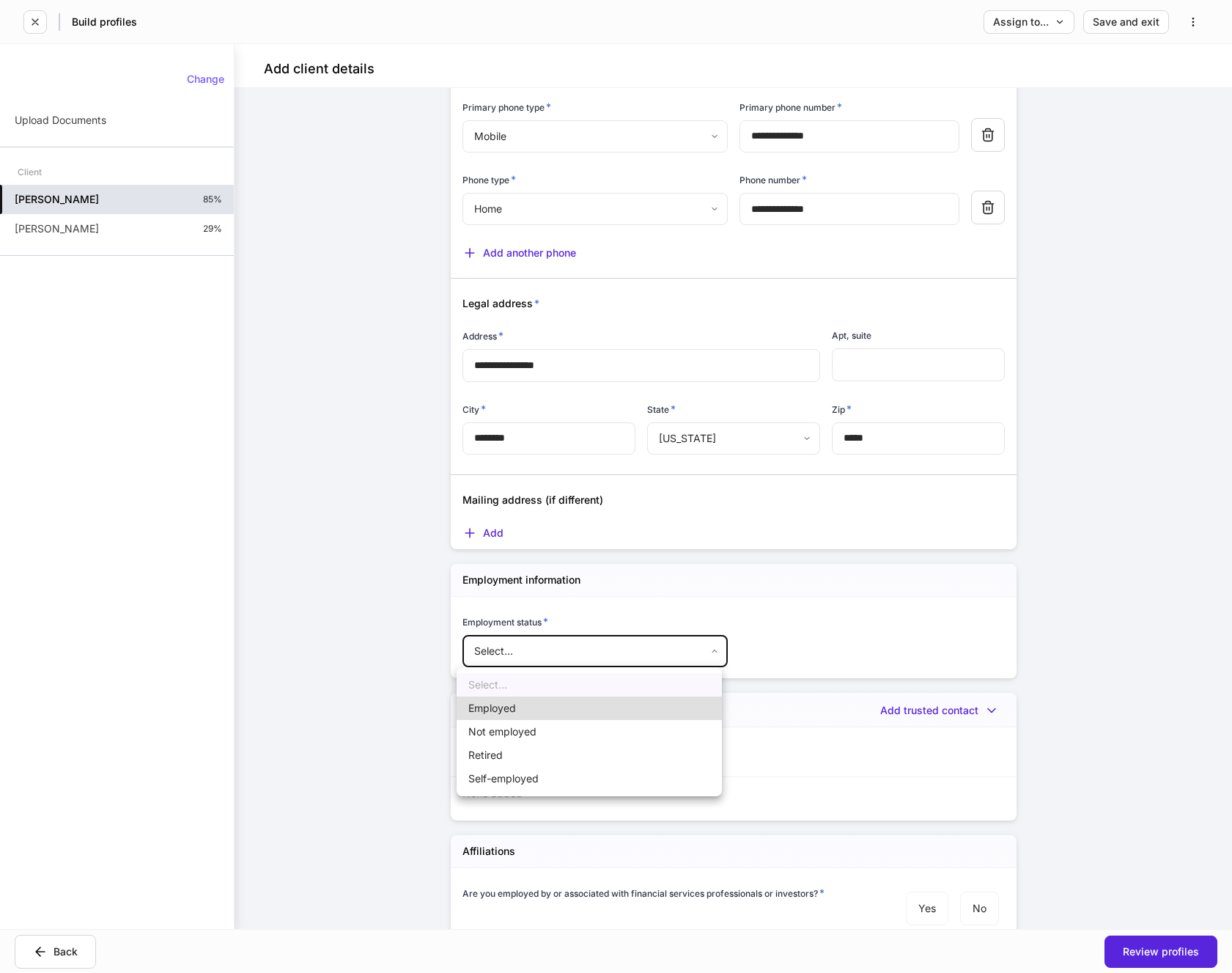
click at [496, 754] on li "Retired" at bounding box center [589, 755] width 265 height 24
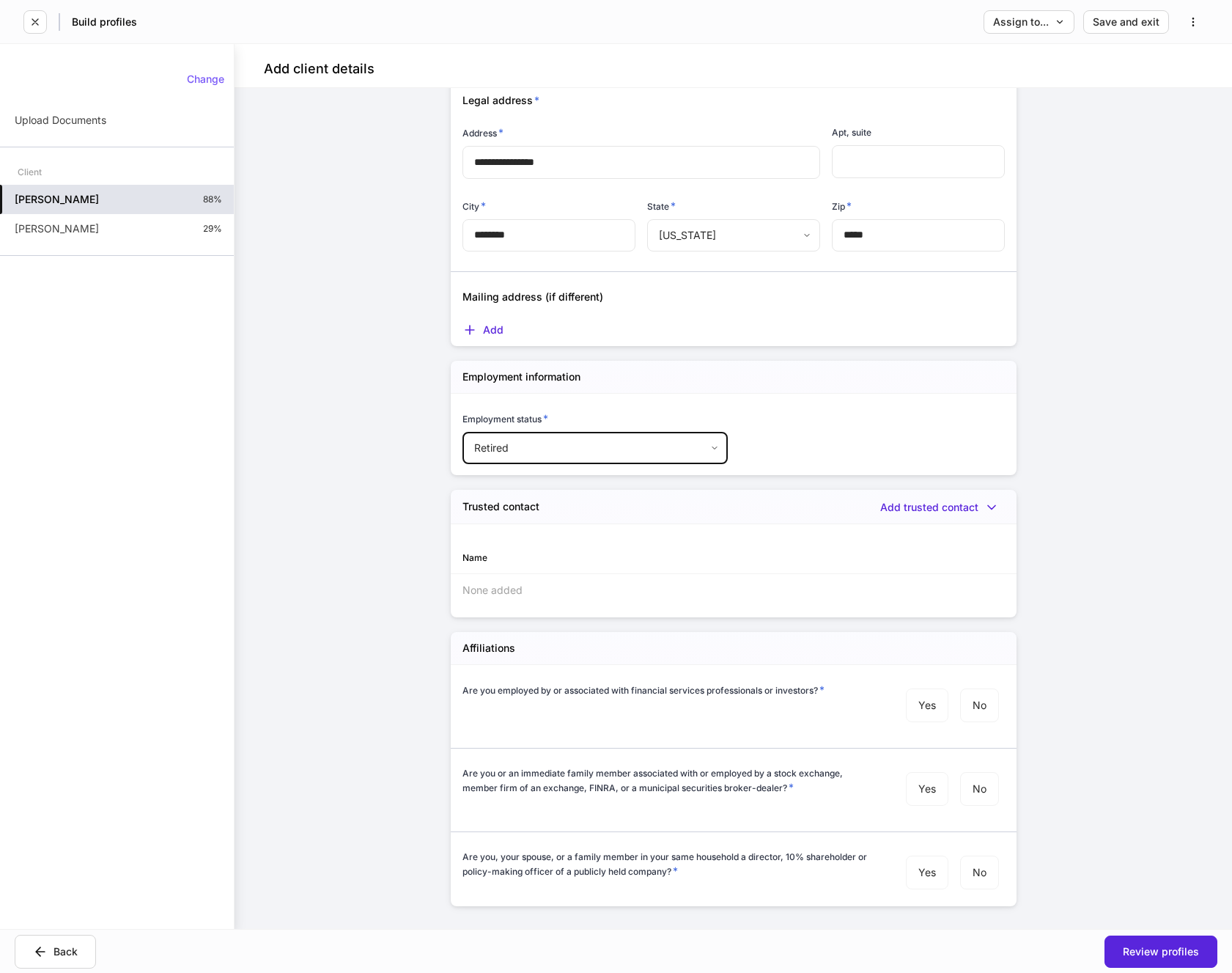
scroll to position [1173, 0]
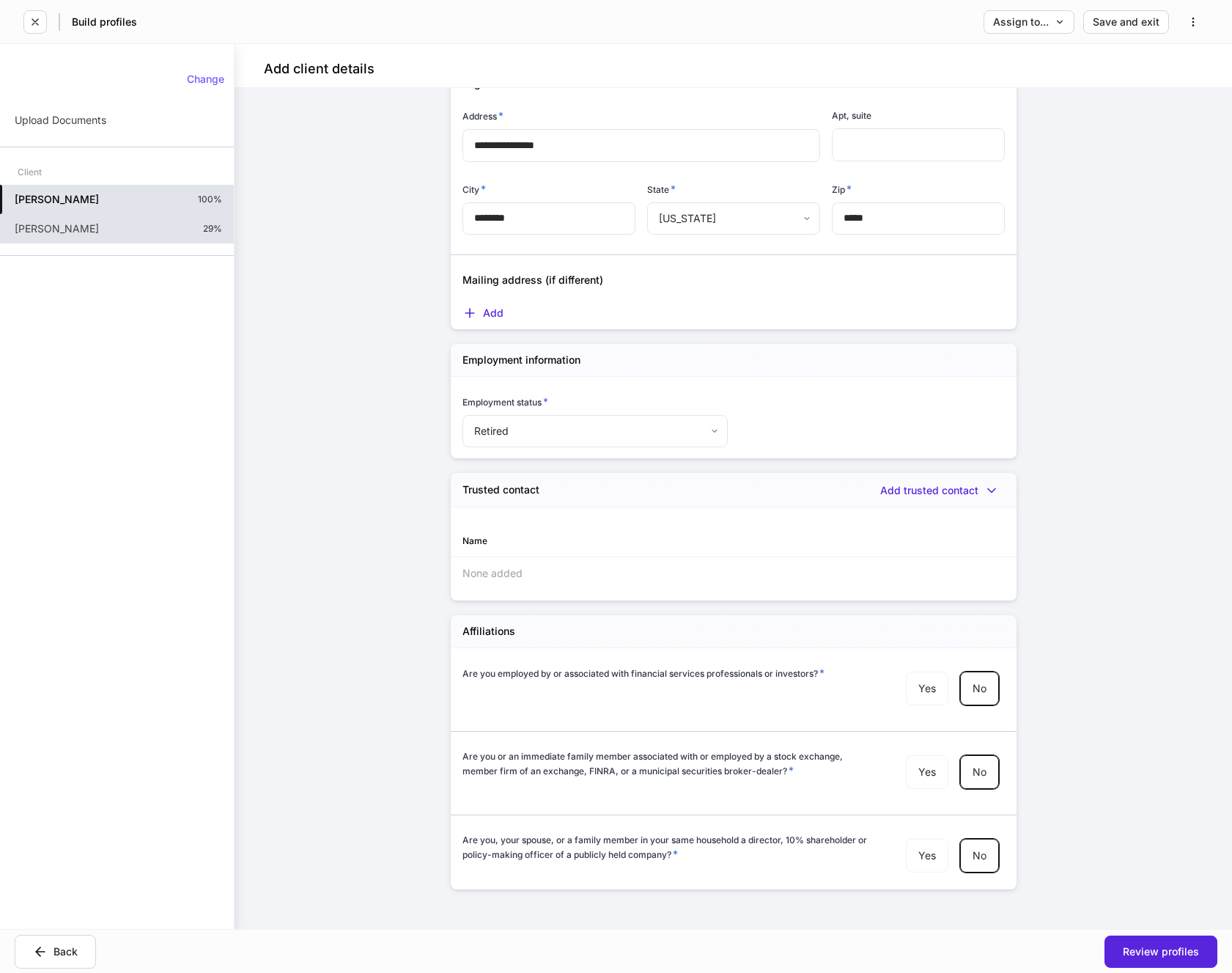
click at [56, 235] on p "[PERSON_NAME]" at bounding box center [56, 228] width 84 height 14
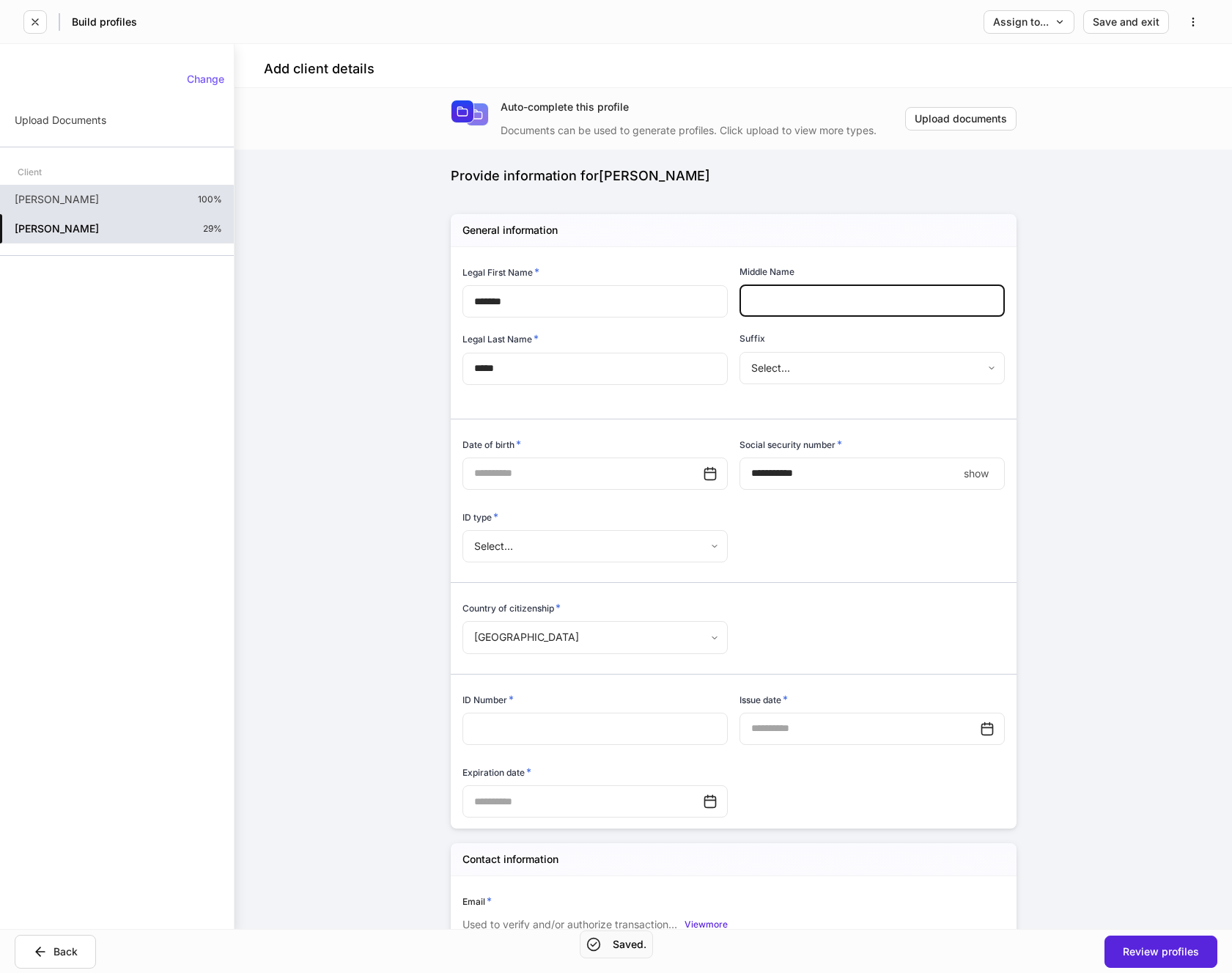
click at [766, 307] on input "text" at bounding box center [872, 300] width 265 height 32
click at [646, 495] on div "ID type * Select... ​" at bounding box center [589, 528] width 277 height 72
click at [637, 478] on input "text" at bounding box center [583, 473] width 240 height 32
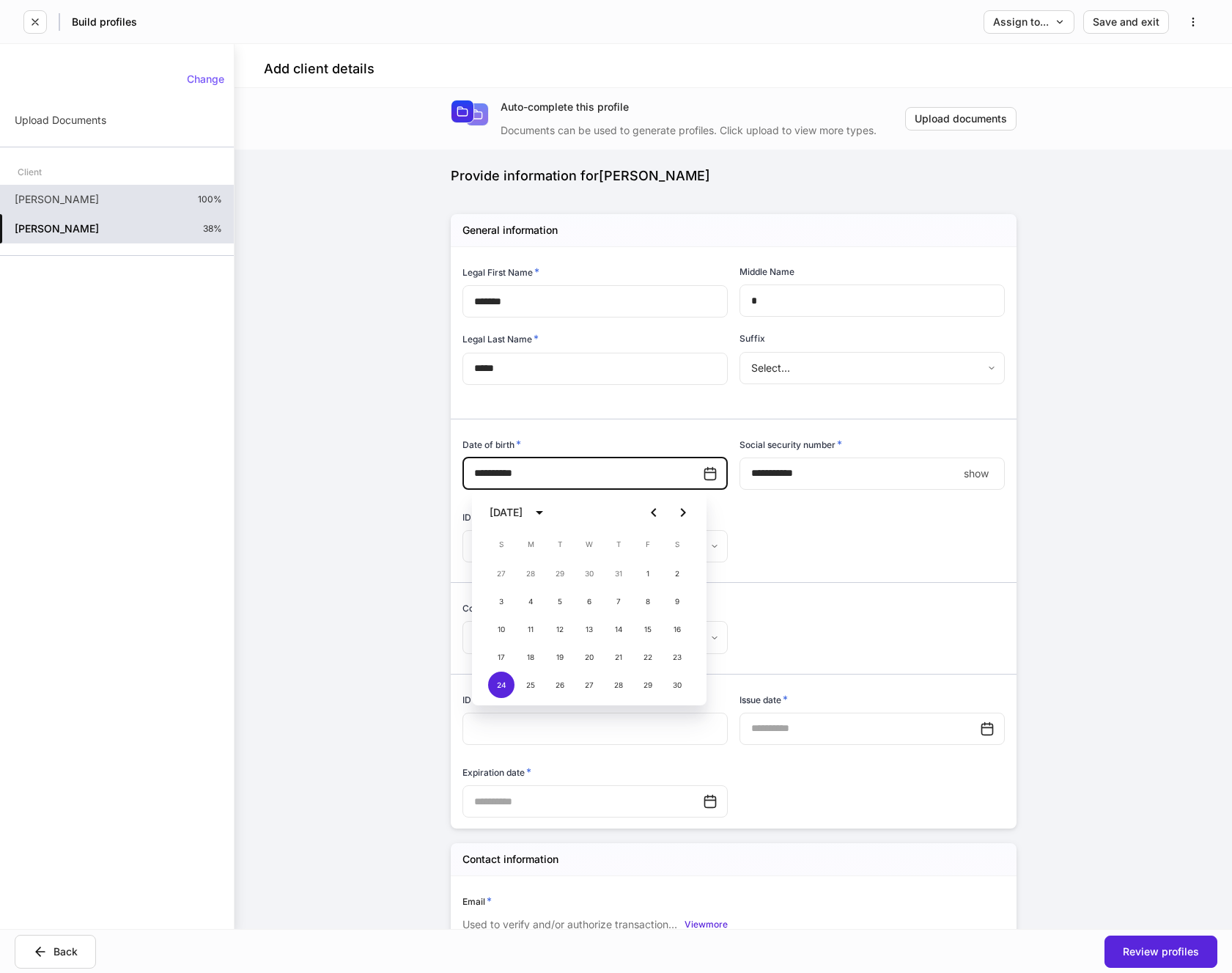
click at [825, 476] on input "****" at bounding box center [849, 473] width 218 height 32
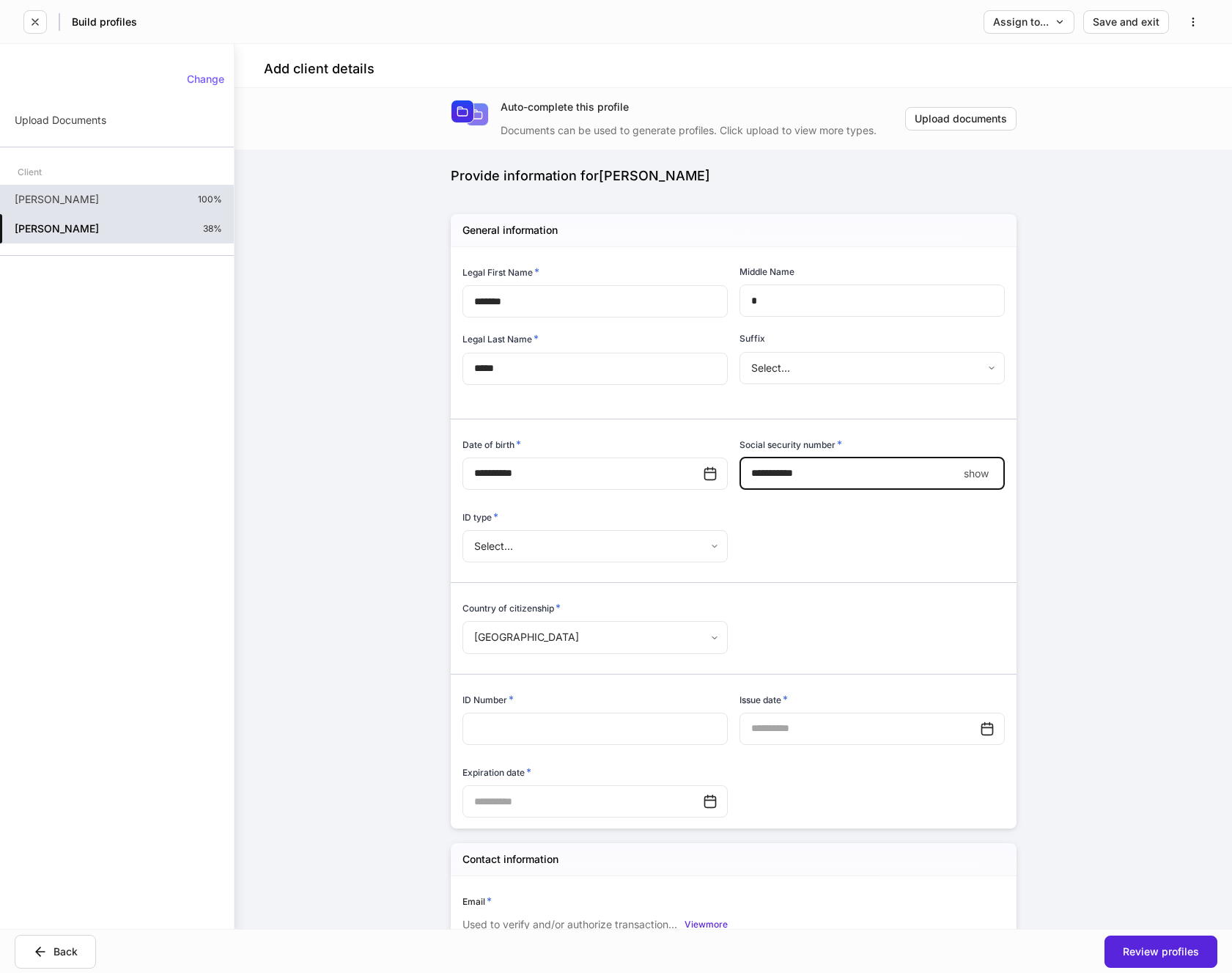
click at [711, 543] on body "**********" at bounding box center [616, 486] width 1232 height 973
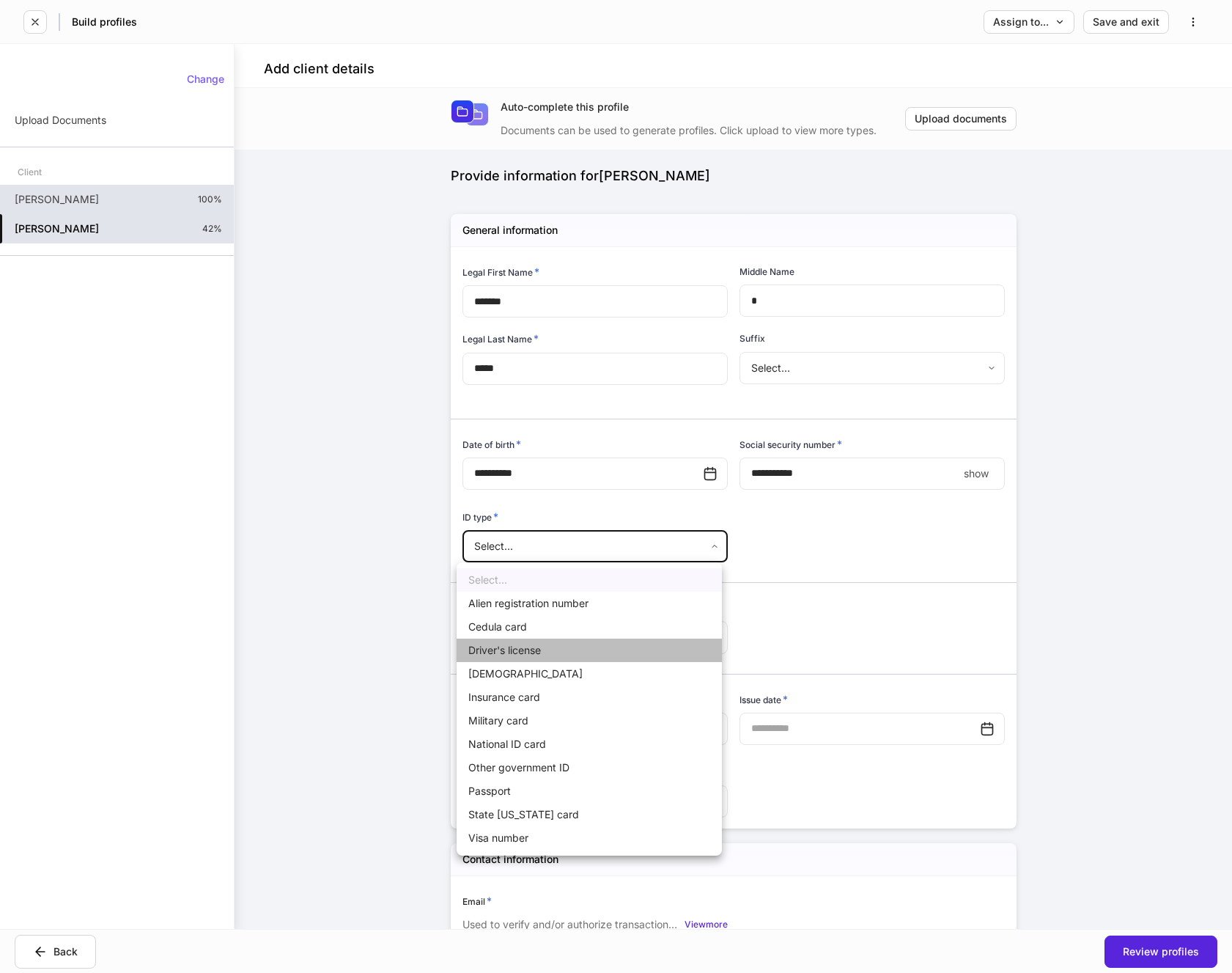
click at [514, 647] on li "Driver's license" at bounding box center [589, 650] width 265 height 24
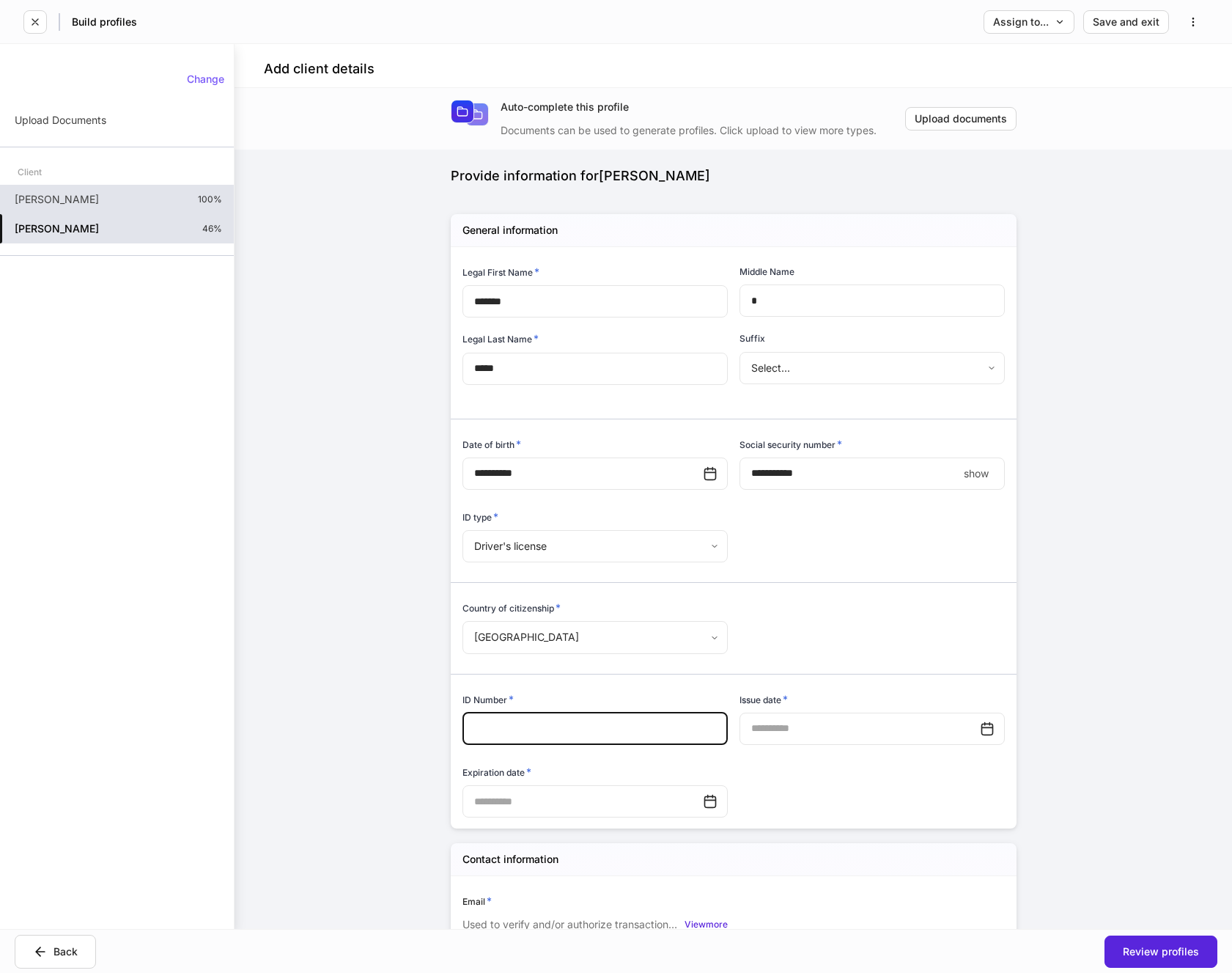
click at [513, 727] on input "text" at bounding box center [595, 729] width 265 height 32
click at [755, 721] on input "text" at bounding box center [860, 729] width 240 height 32
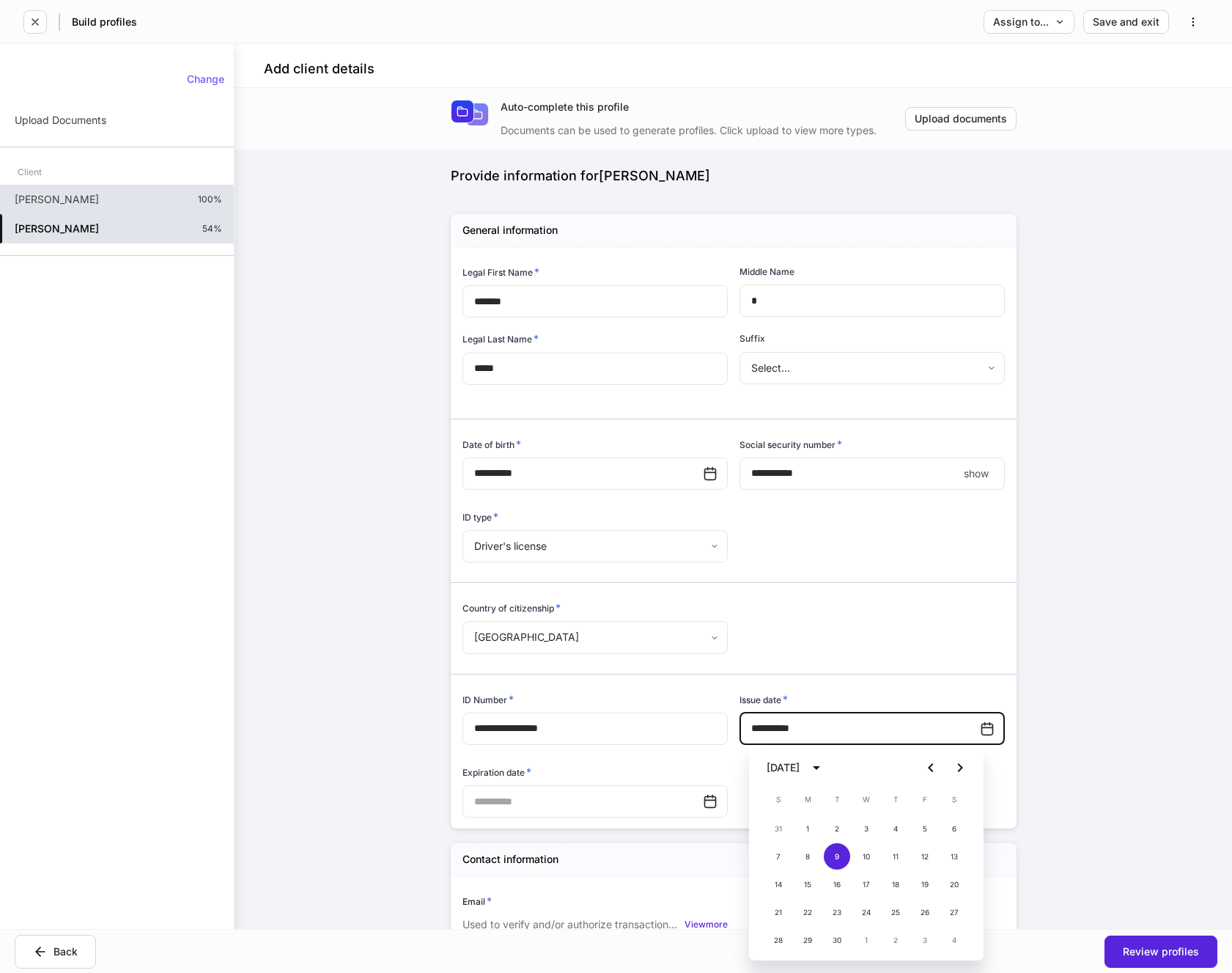
click at [502, 804] on input "text" at bounding box center [583, 801] width 240 height 32
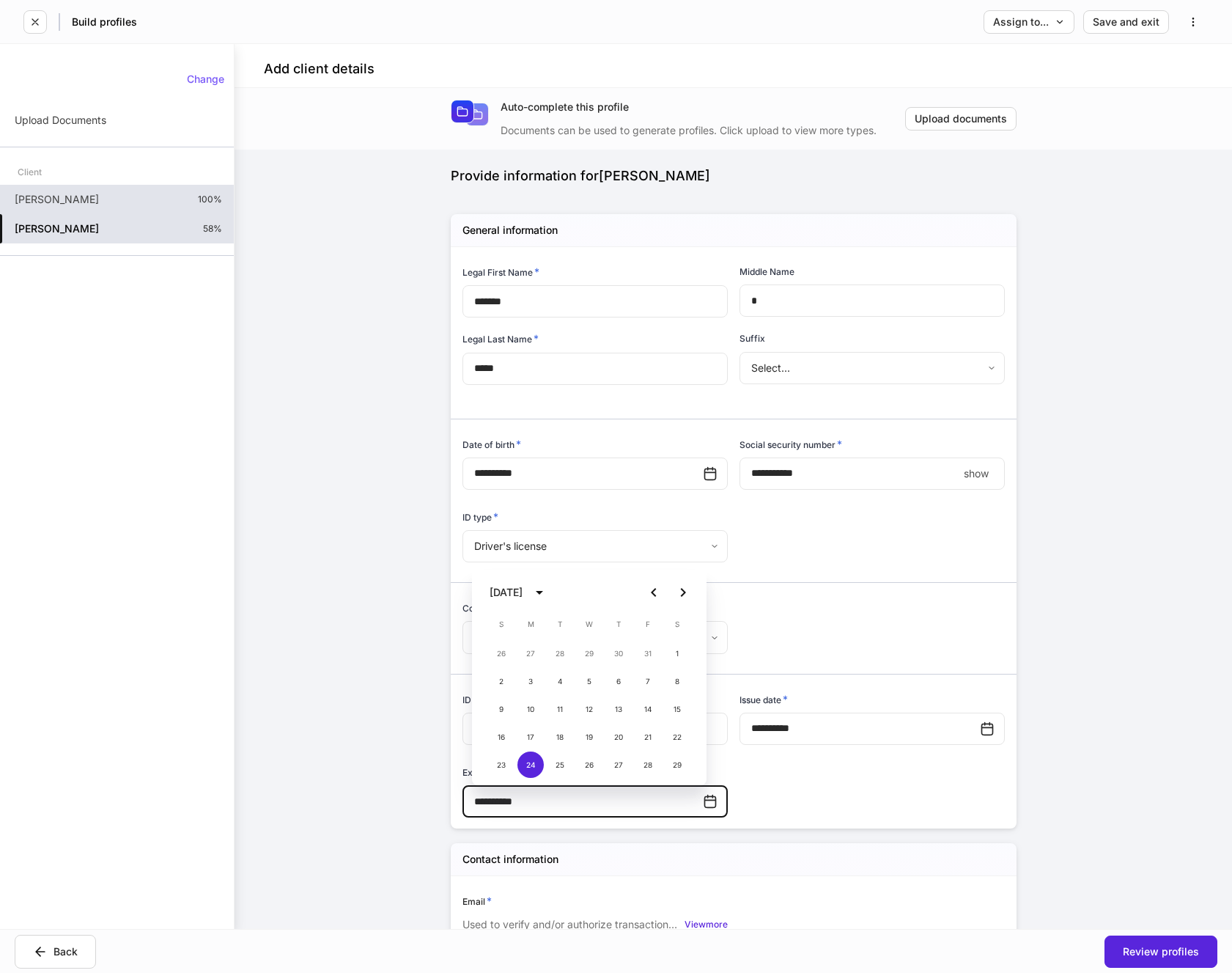
click at [872, 781] on div "**********" at bounding box center [728, 533] width 554 height 573
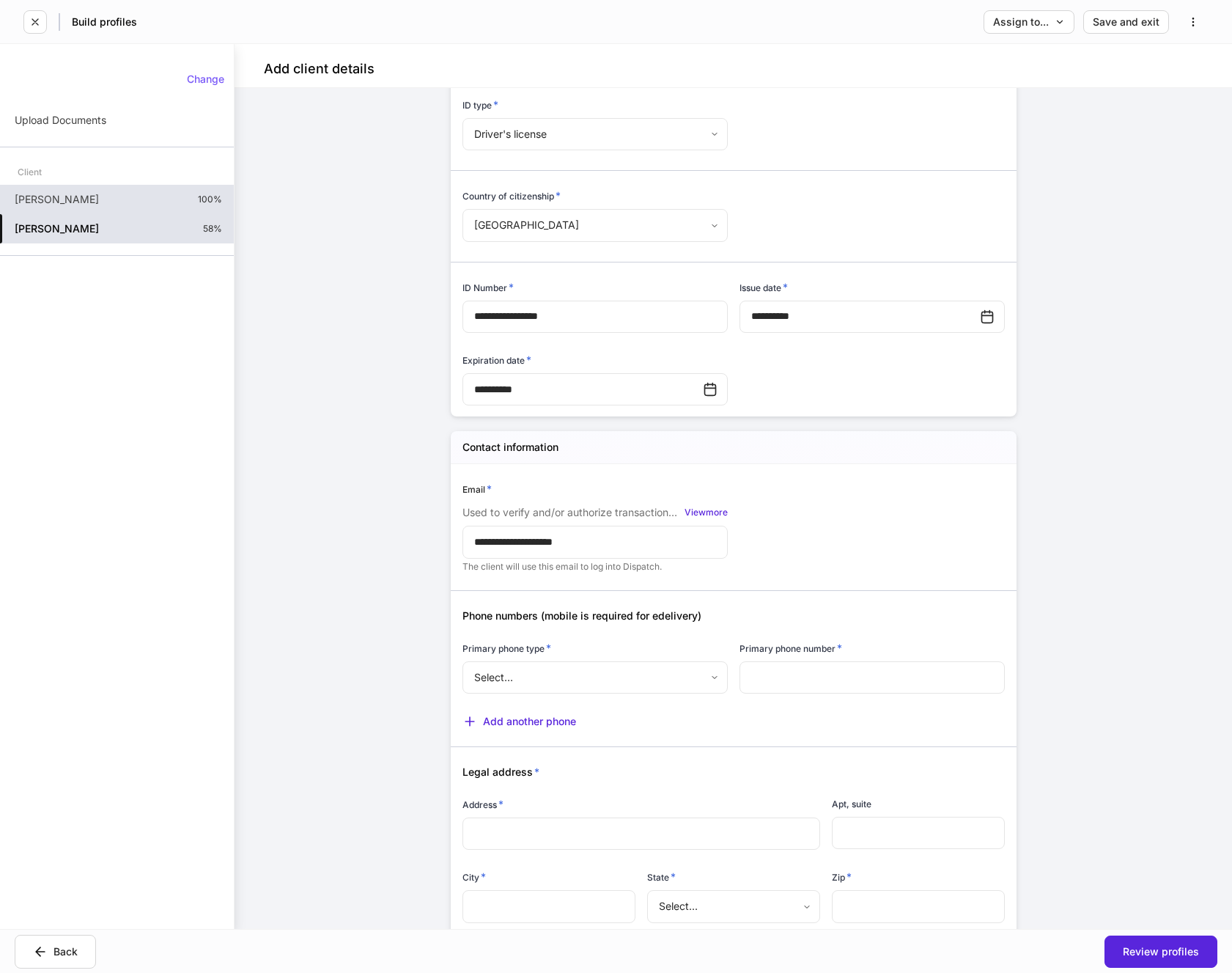
scroll to position [440, 0]
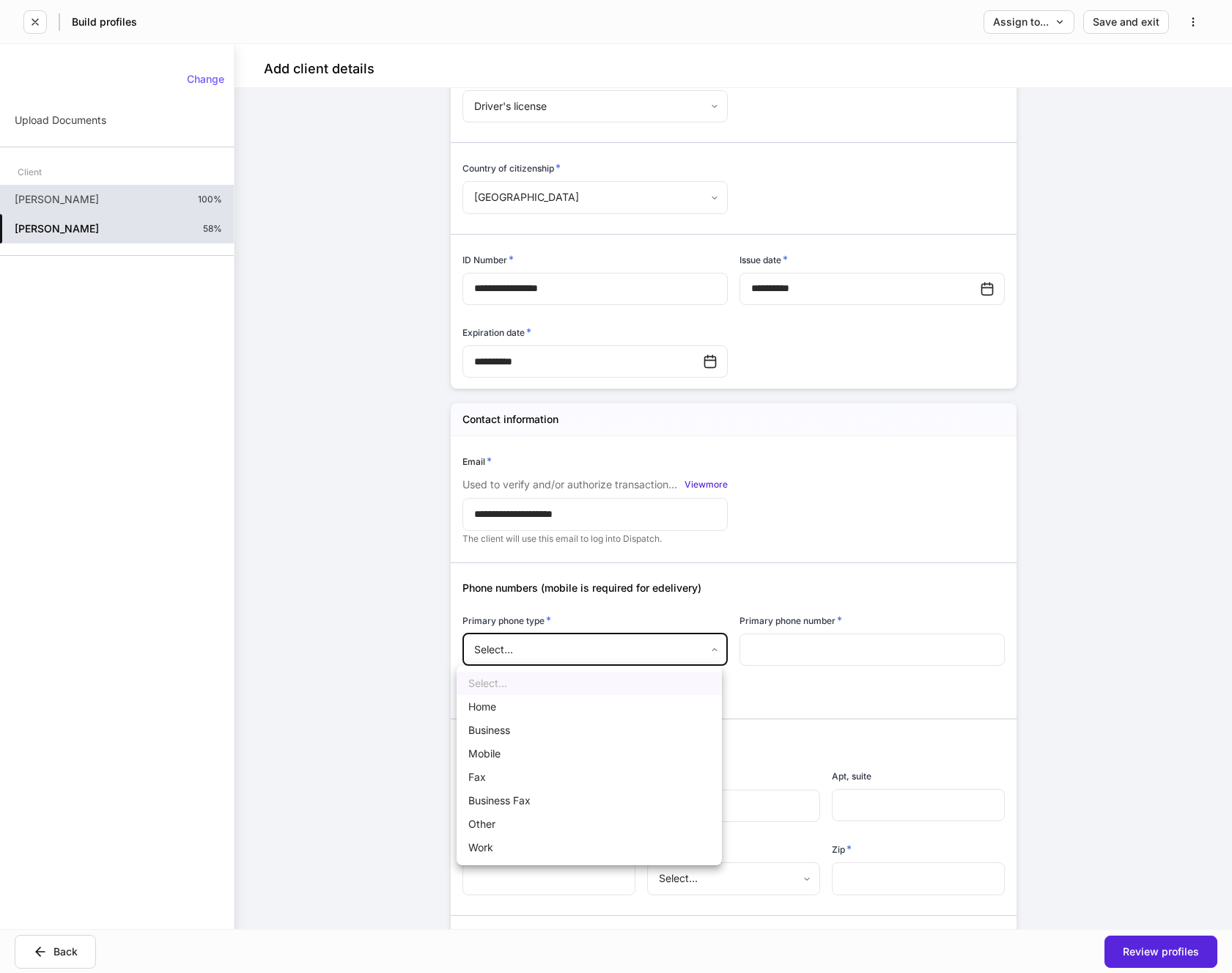
click at [706, 655] on body "**********" at bounding box center [616, 486] width 1232 height 973
click at [501, 750] on li "Mobile" at bounding box center [589, 753] width 265 height 24
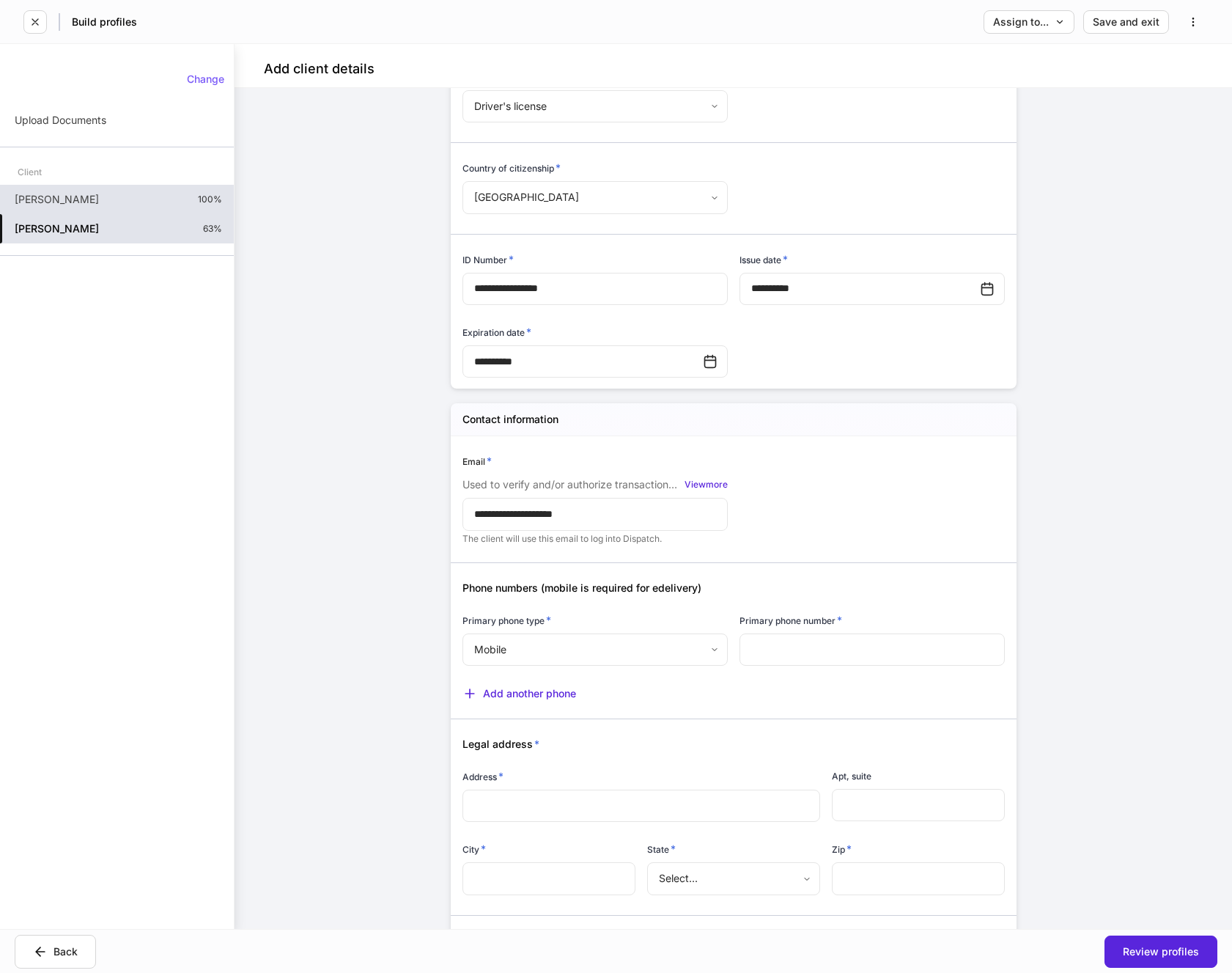
click at [792, 637] on input "text" at bounding box center [872, 650] width 265 height 32
click at [465, 695] on icon "button" at bounding box center [469, 693] width 14 height 14
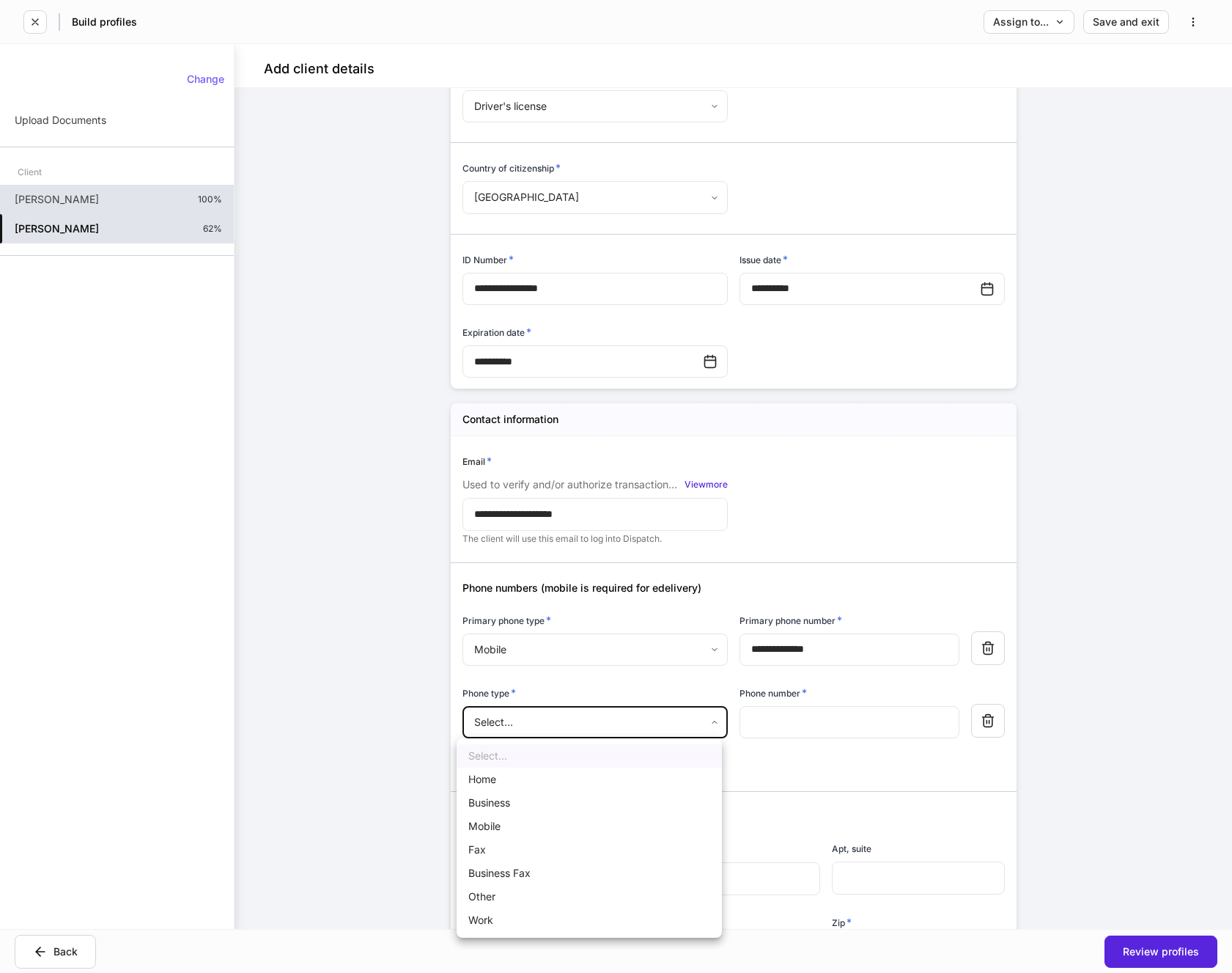
click at [646, 725] on body "**********" at bounding box center [616, 486] width 1232 height 973
click at [495, 781] on li "Home" at bounding box center [589, 779] width 265 height 24
click at [775, 715] on input "text" at bounding box center [849, 722] width 220 height 32
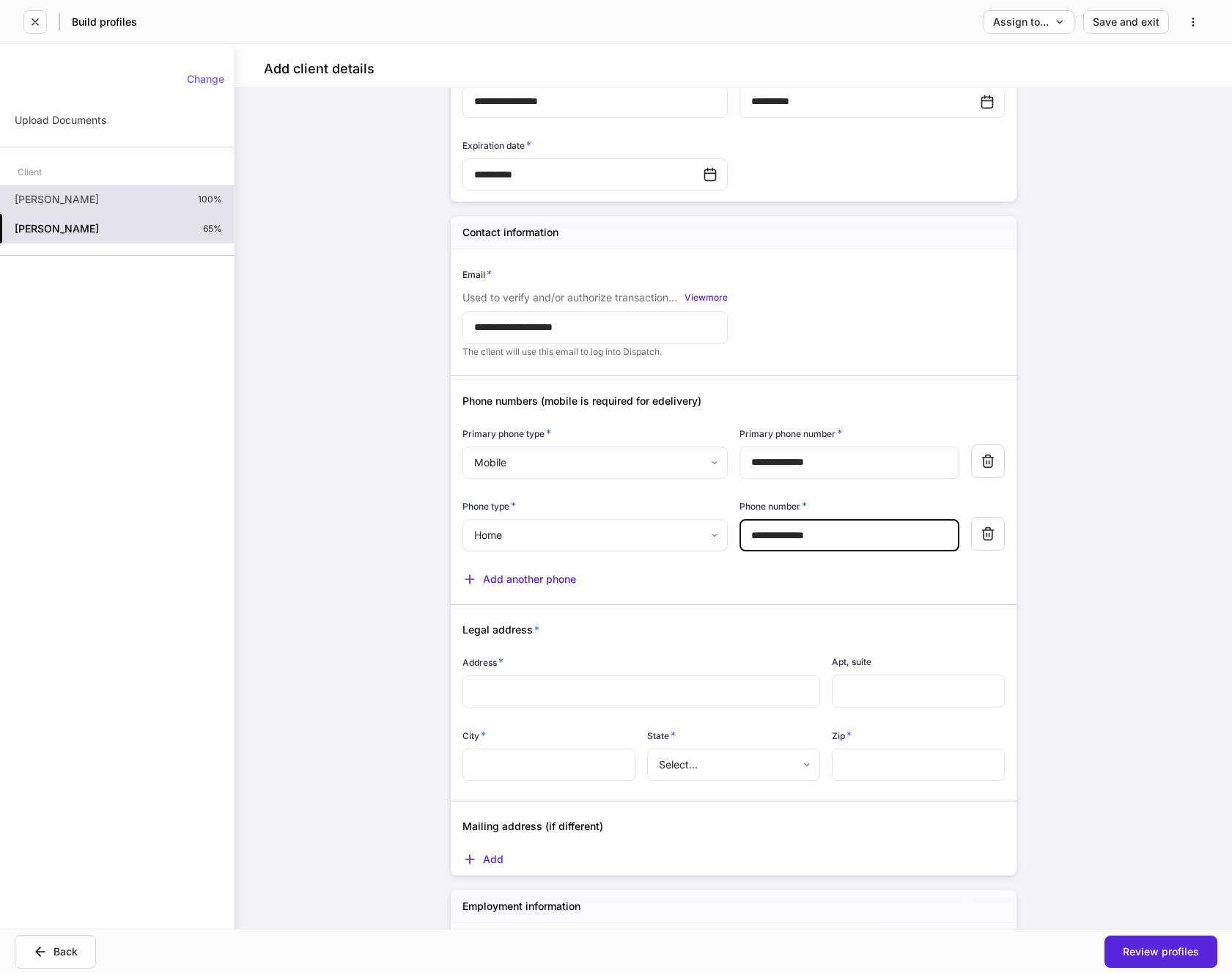
scroll to position [660, 0]
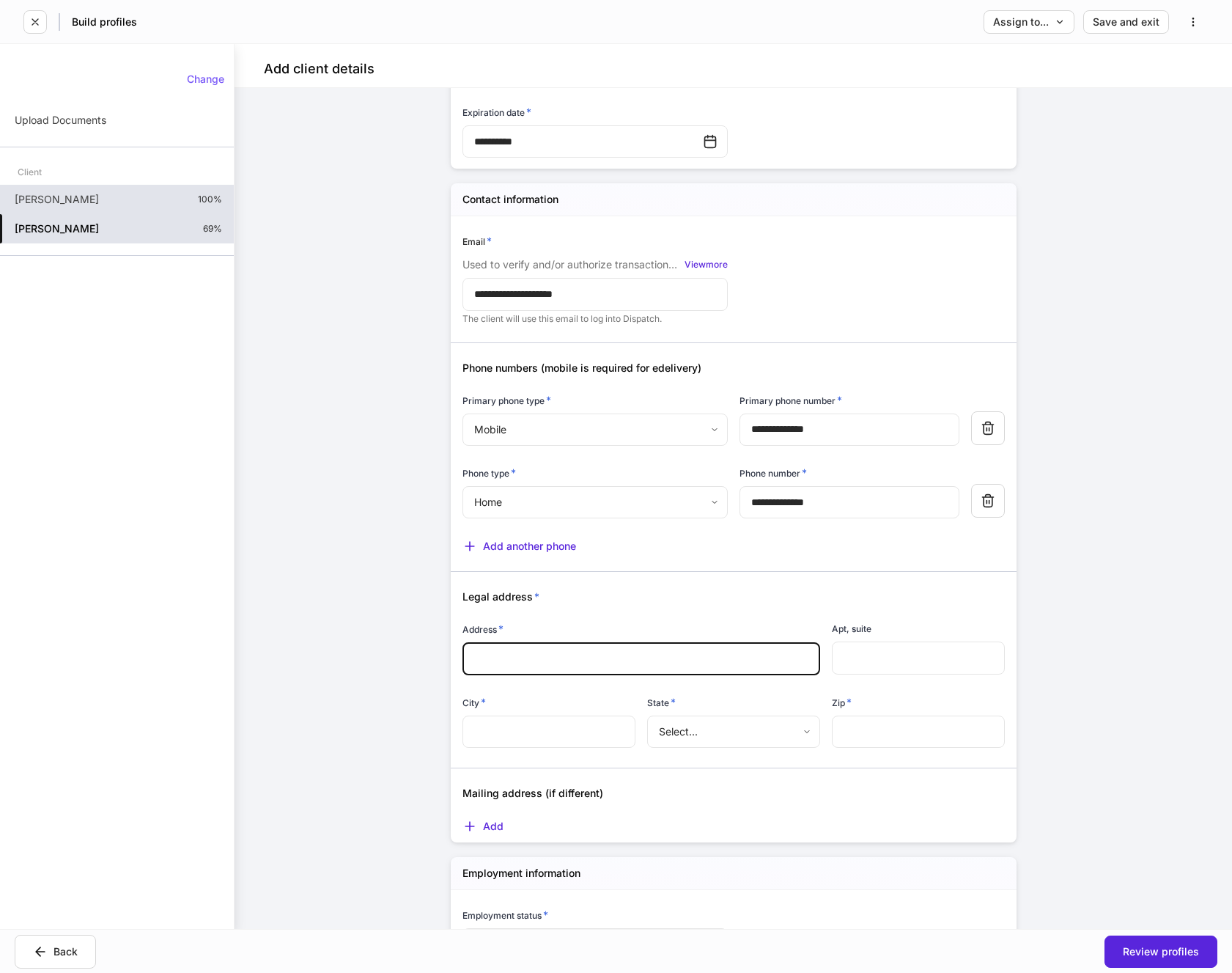
click at [576, 654] on input "text" at bounding box center [642, 658] width 335 height 14
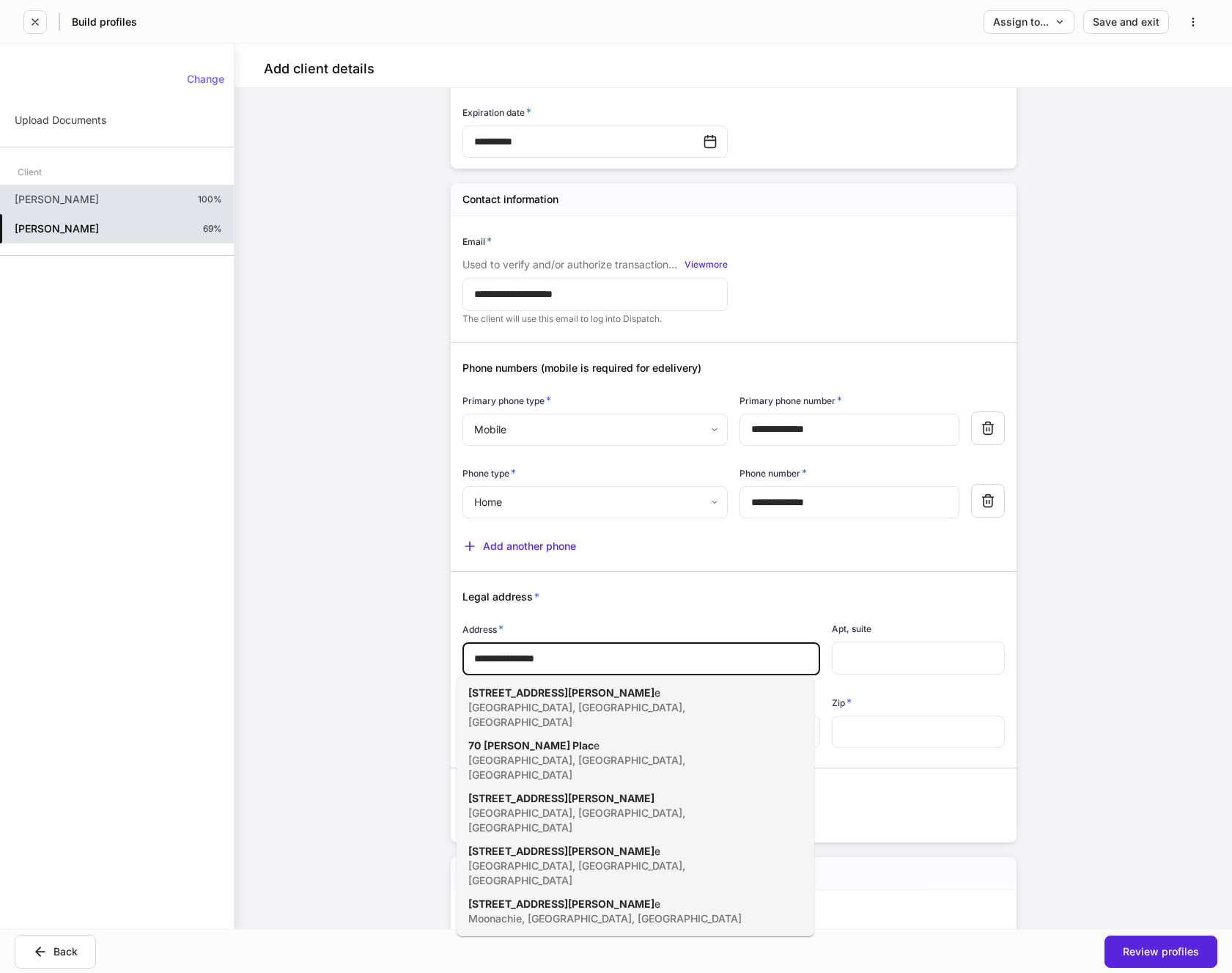
click at [543, 753] on div "[GEOGRAPHIC_DATA], [GEOGRAPHIC_DATA], [GEOGRAPHIC_DATA]" at bounding box center [619, 768] width 302 height 30
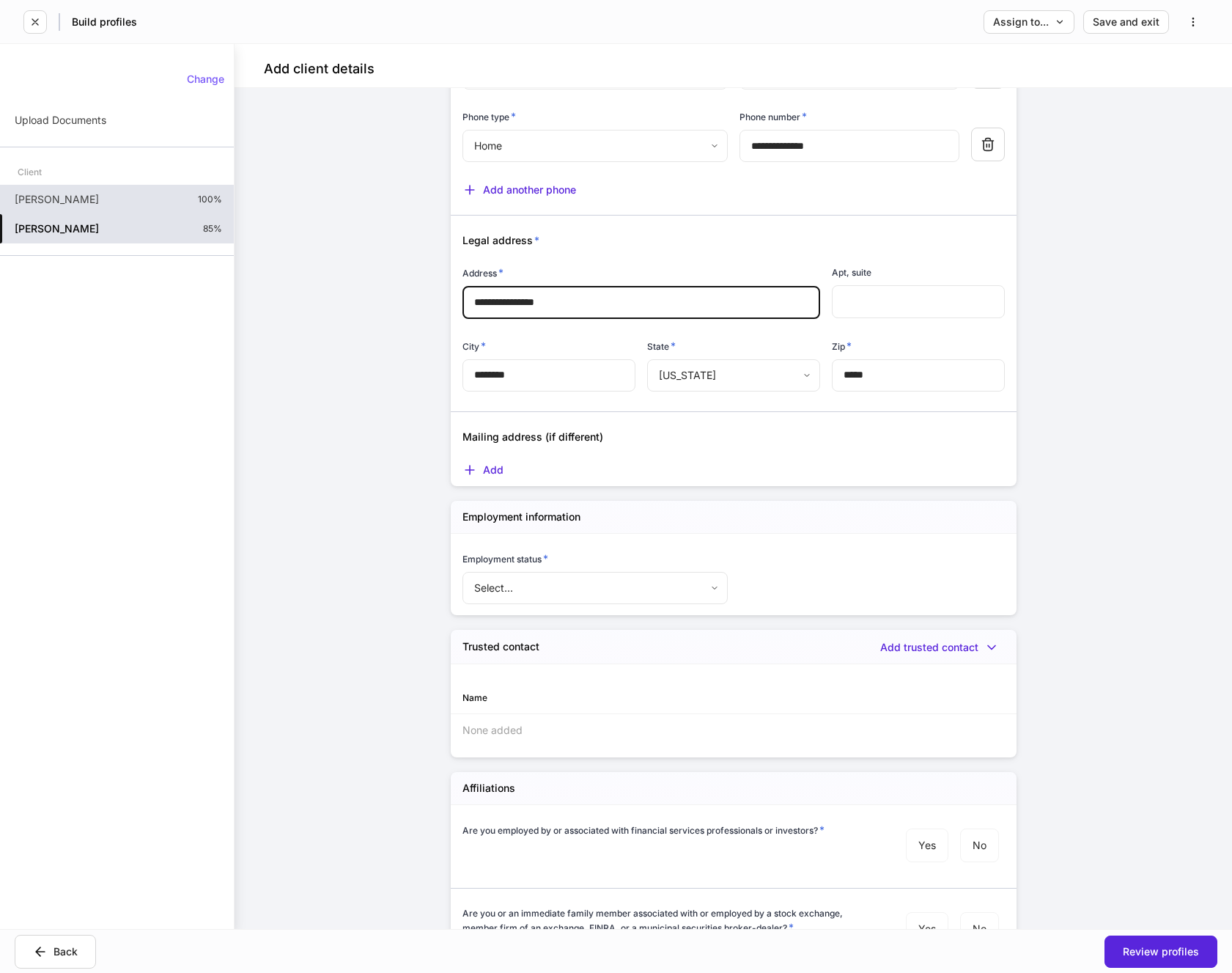
scroll to position [1026, 0]
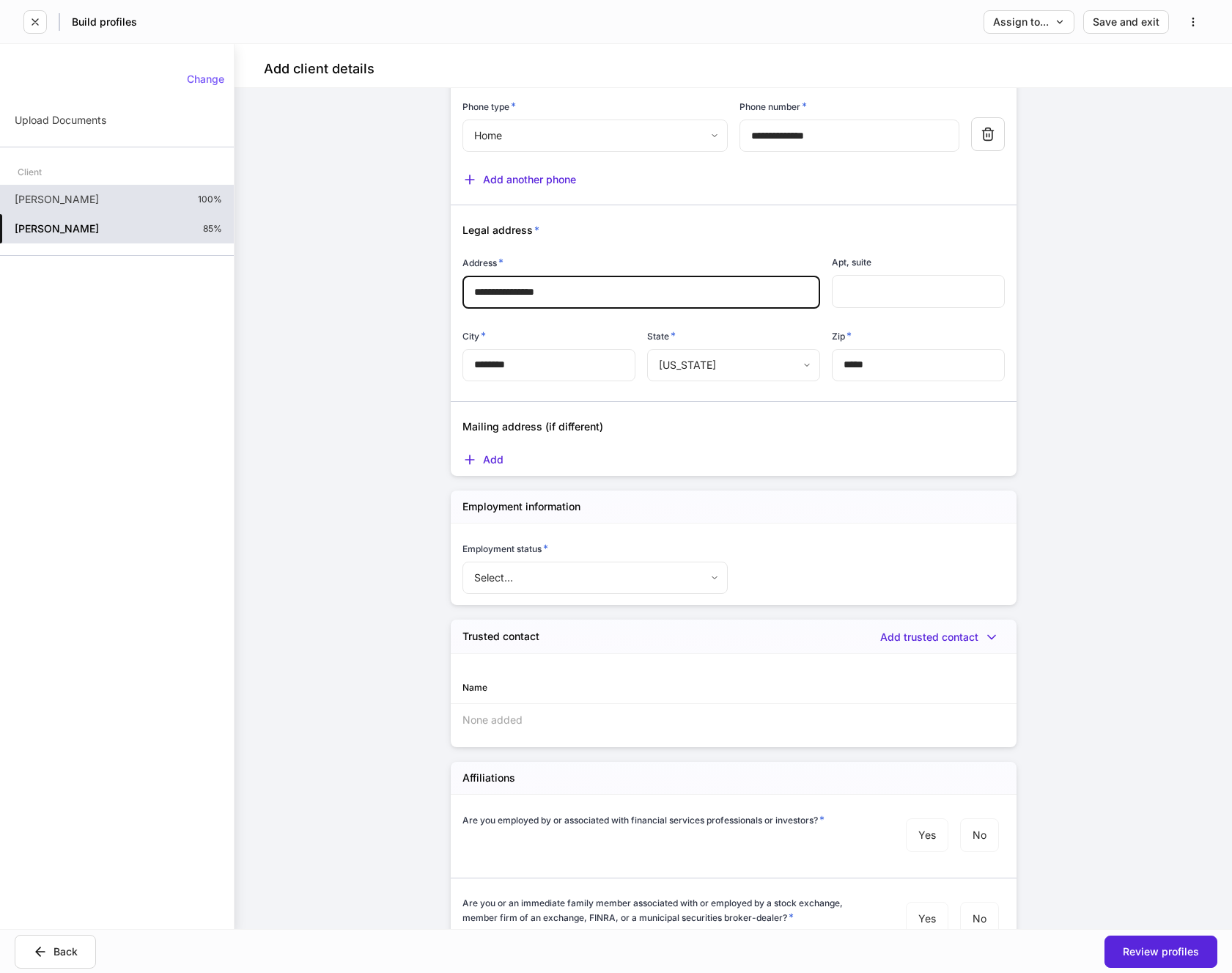
click at [706, 580] on body "**********" at bounding box center [616, 486] width 1232 height 973
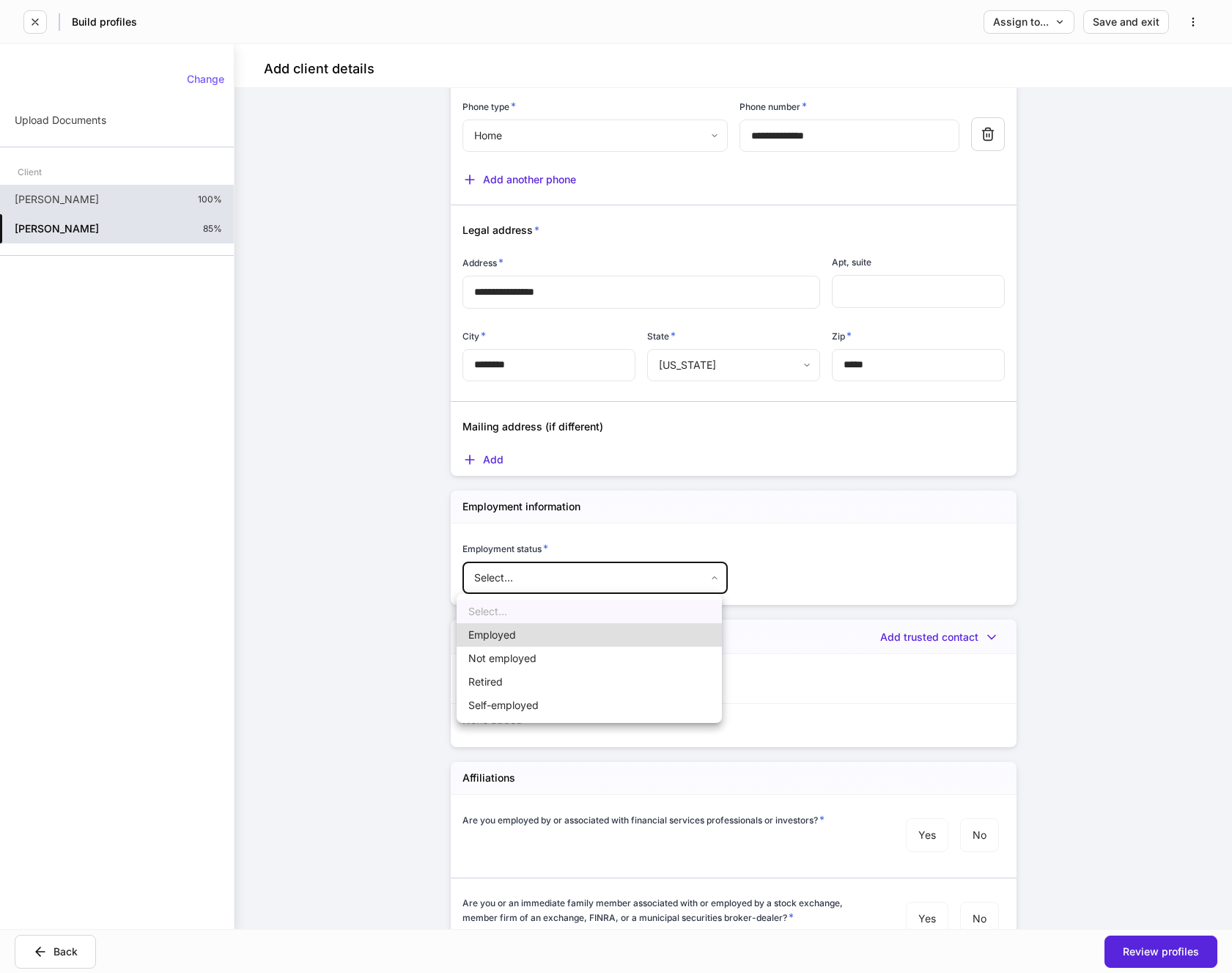
click at [483, 682] on li "Retired" at bounding box center [589, 682] width 265 height 24
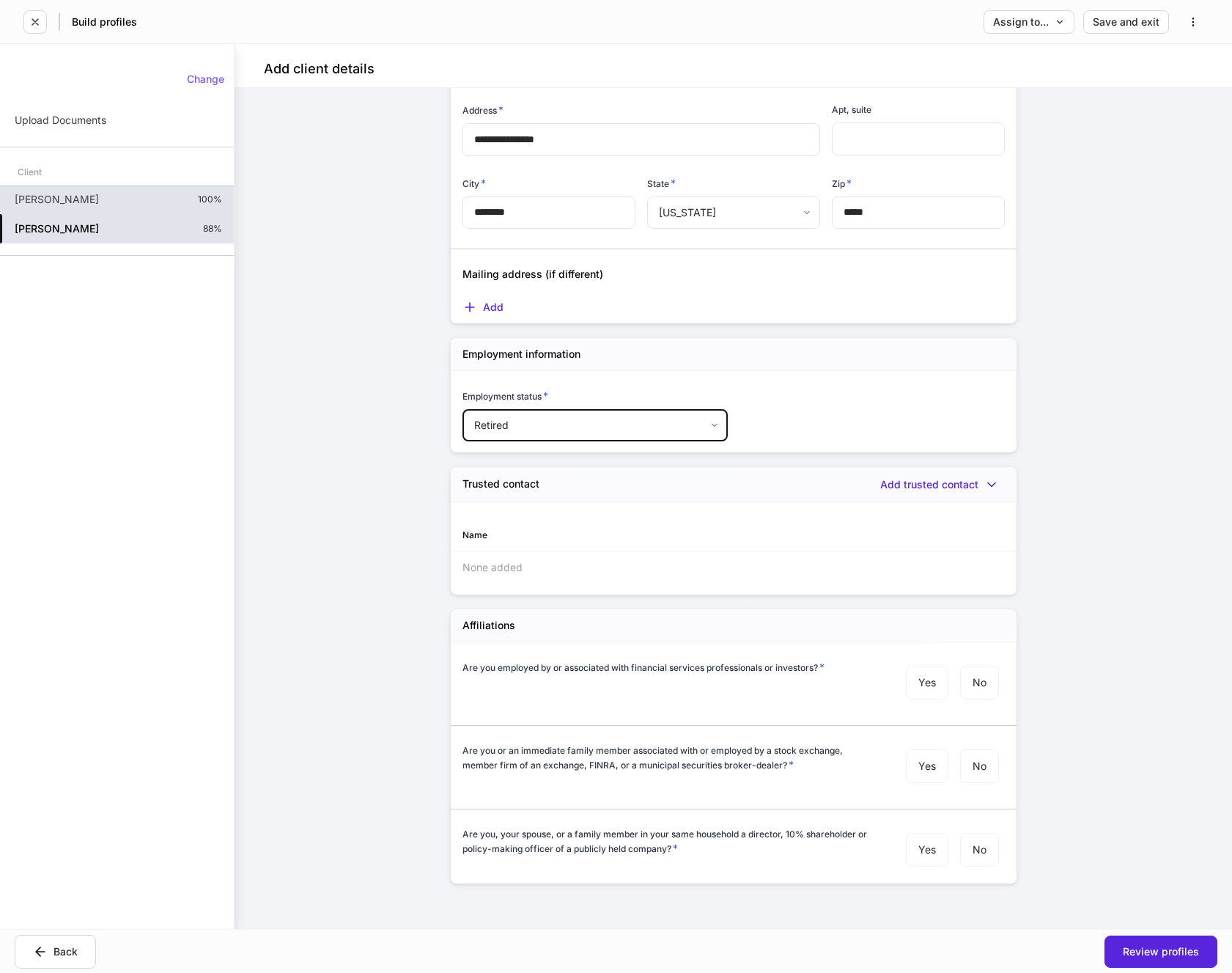
scroll to position [1181, 0]
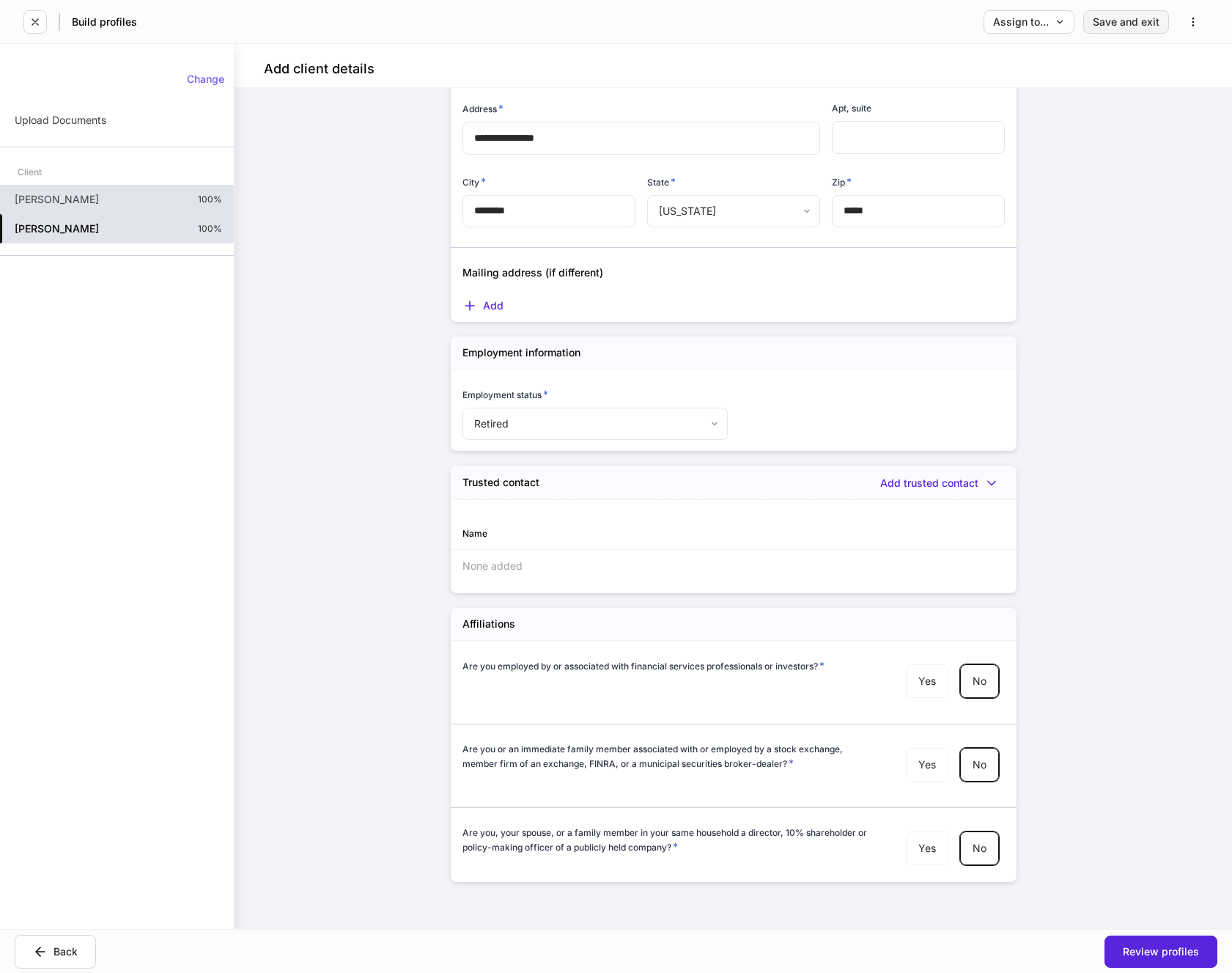
click at [1139, 25] on div "Save and exit" at bounding box center [1126, 21] width 67 height 10
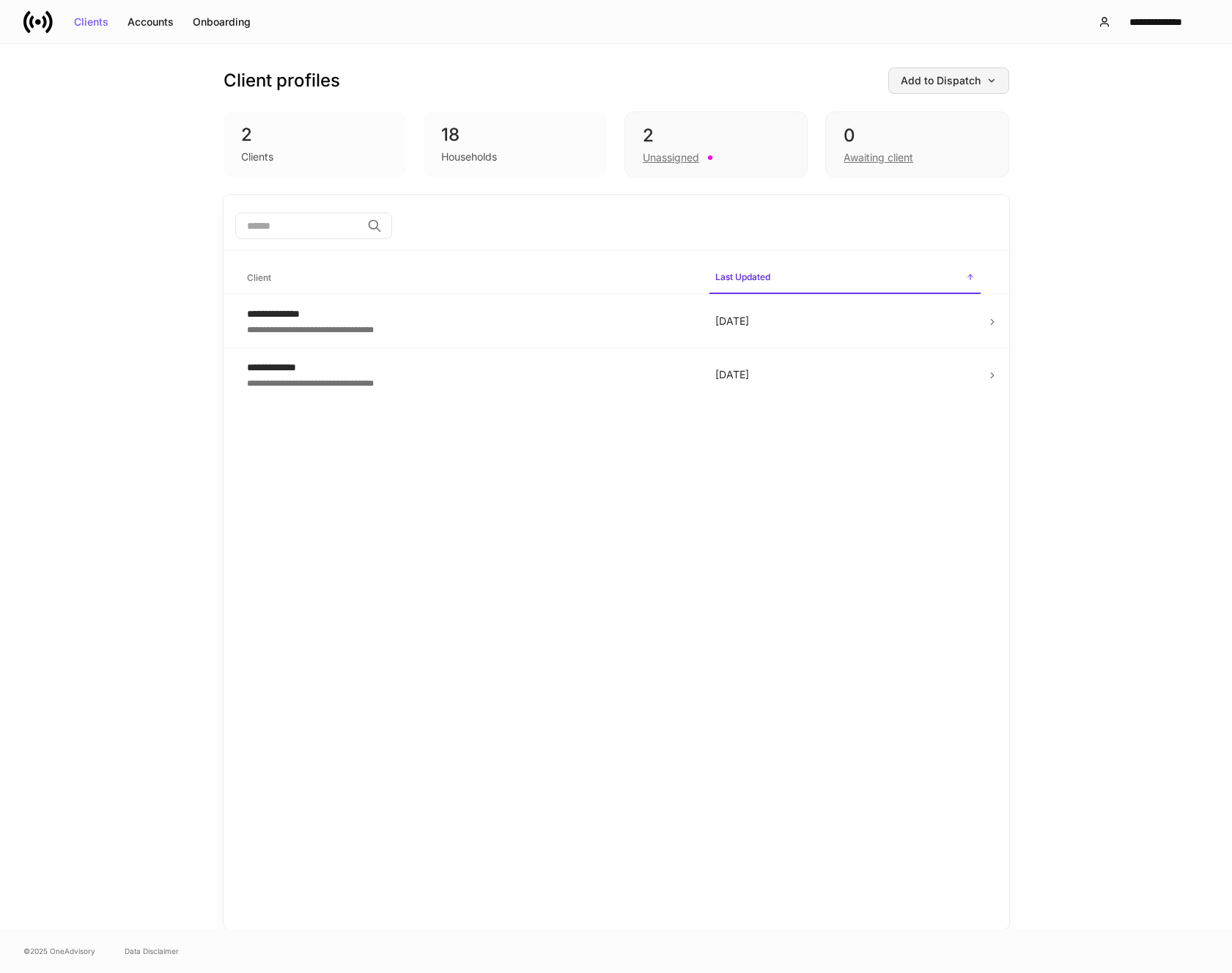
click at [939, 84] on div "Add to Dispatch" at bounding box center [949, 80] width 96 height 10
click at [910, 130] on div "Add clients manually" at bounding box center [905, 122] width 120 height 15
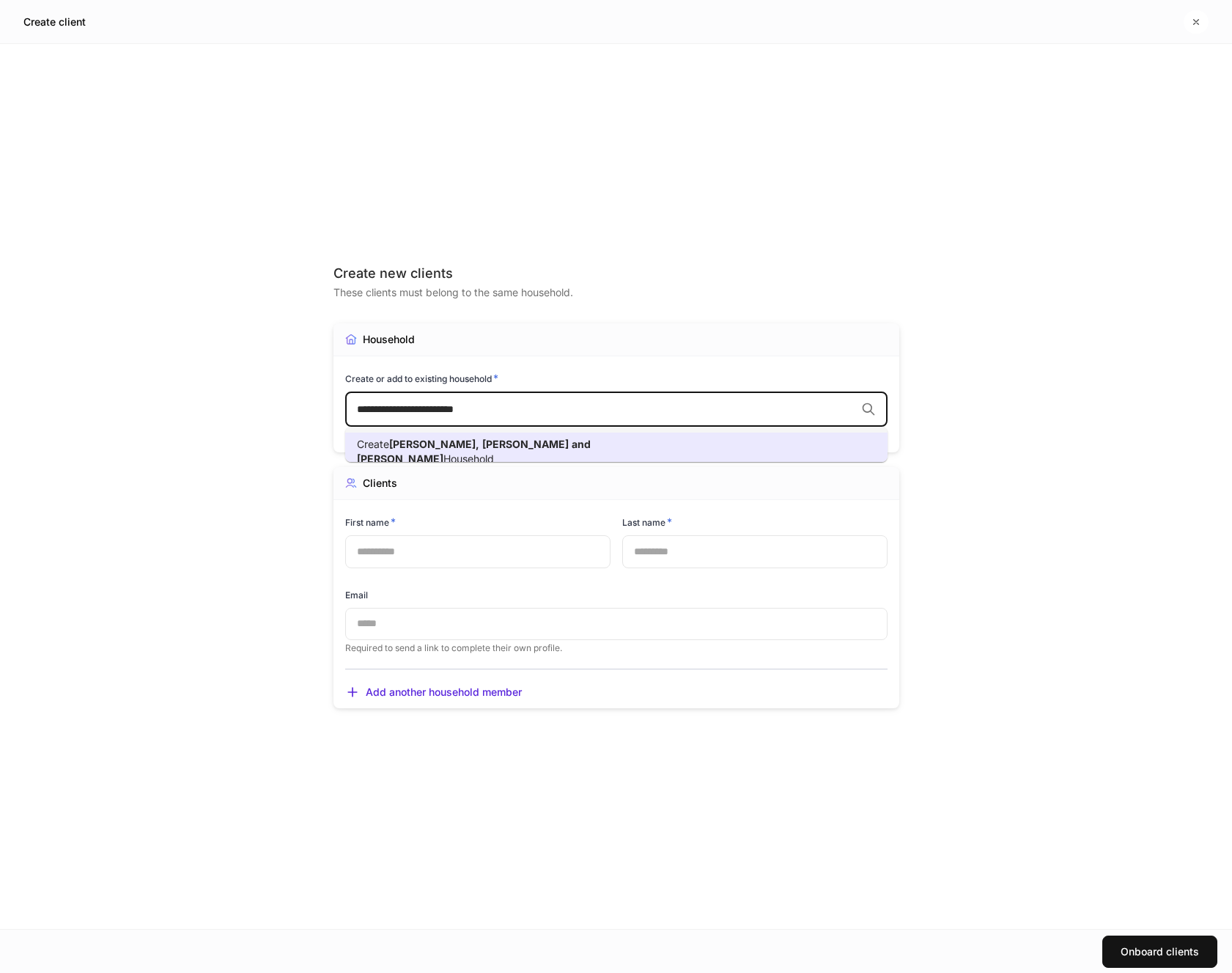
click at [511, 450] on div "Create [PERSON_NAME] and [PERSON_NAME]" at bounding box center [486, 451] width 259 height 30
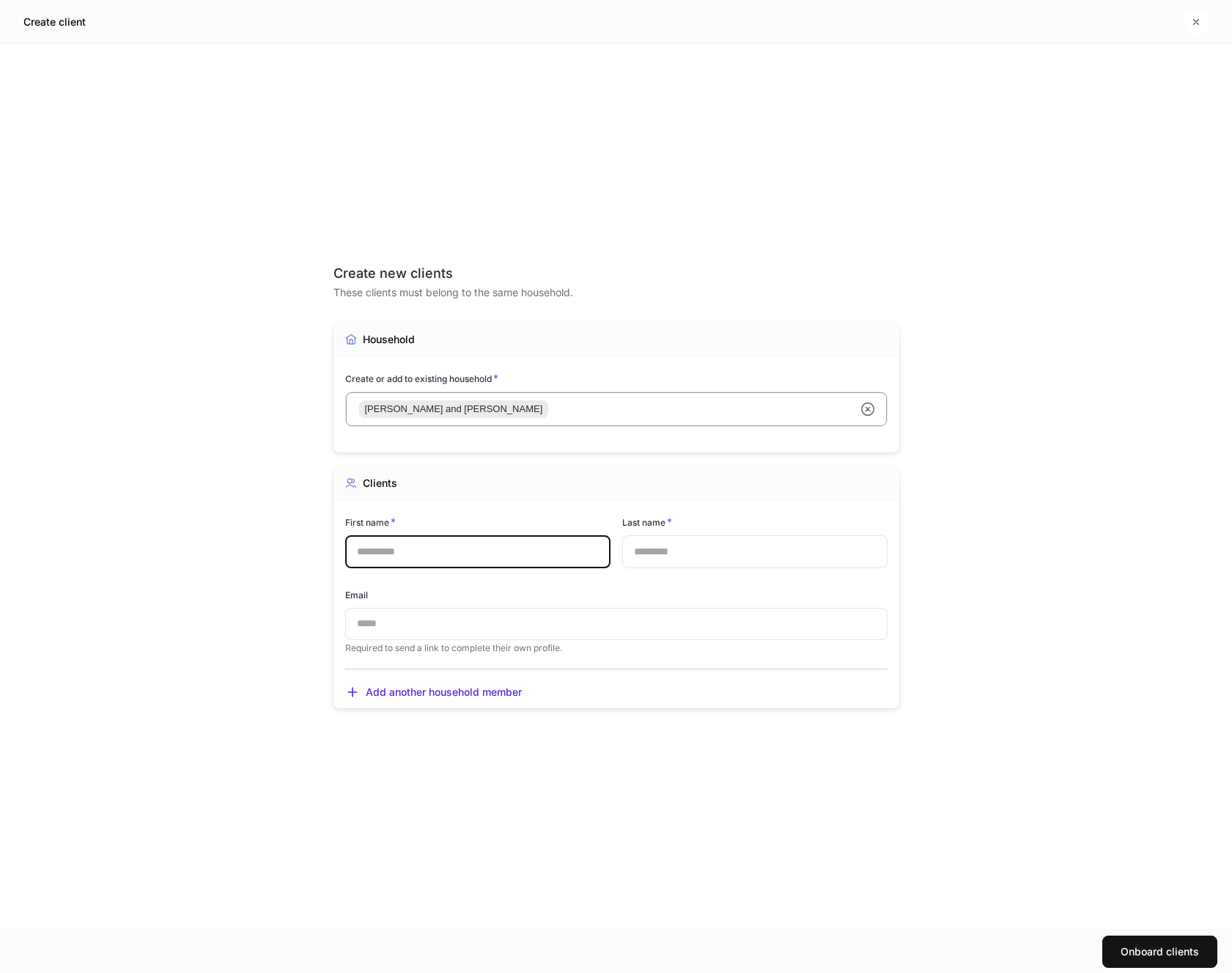
click at [416, 549] on input "text" at bounding box center [478, 552] width 265 height 32
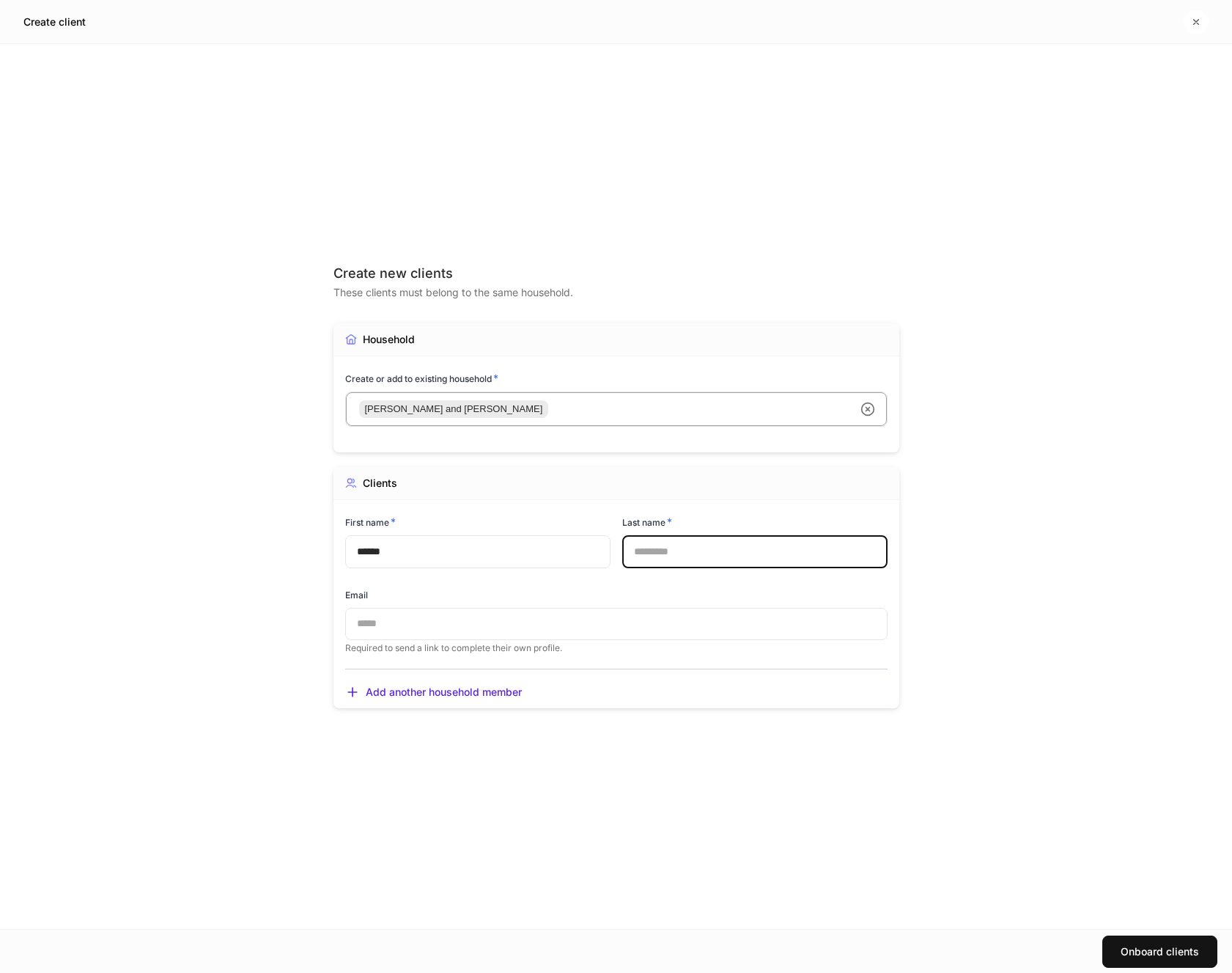
click at [673, 555] on input "text" at bounding box center [754, 552] width 265 height 32
click at [668, 593] on div "Email" at bounding box center [616, 598] width 542 height 20
click at [414, 614] on input "text" at bounding box center [616, 624] width 542 height 32
click at [583, 753] on div "**********" at bounding box center [617, 486] width 566 height 826
click at [1145, 946] on div "Onboard clients" at bounding box center [1160, 951] width 78 height 10
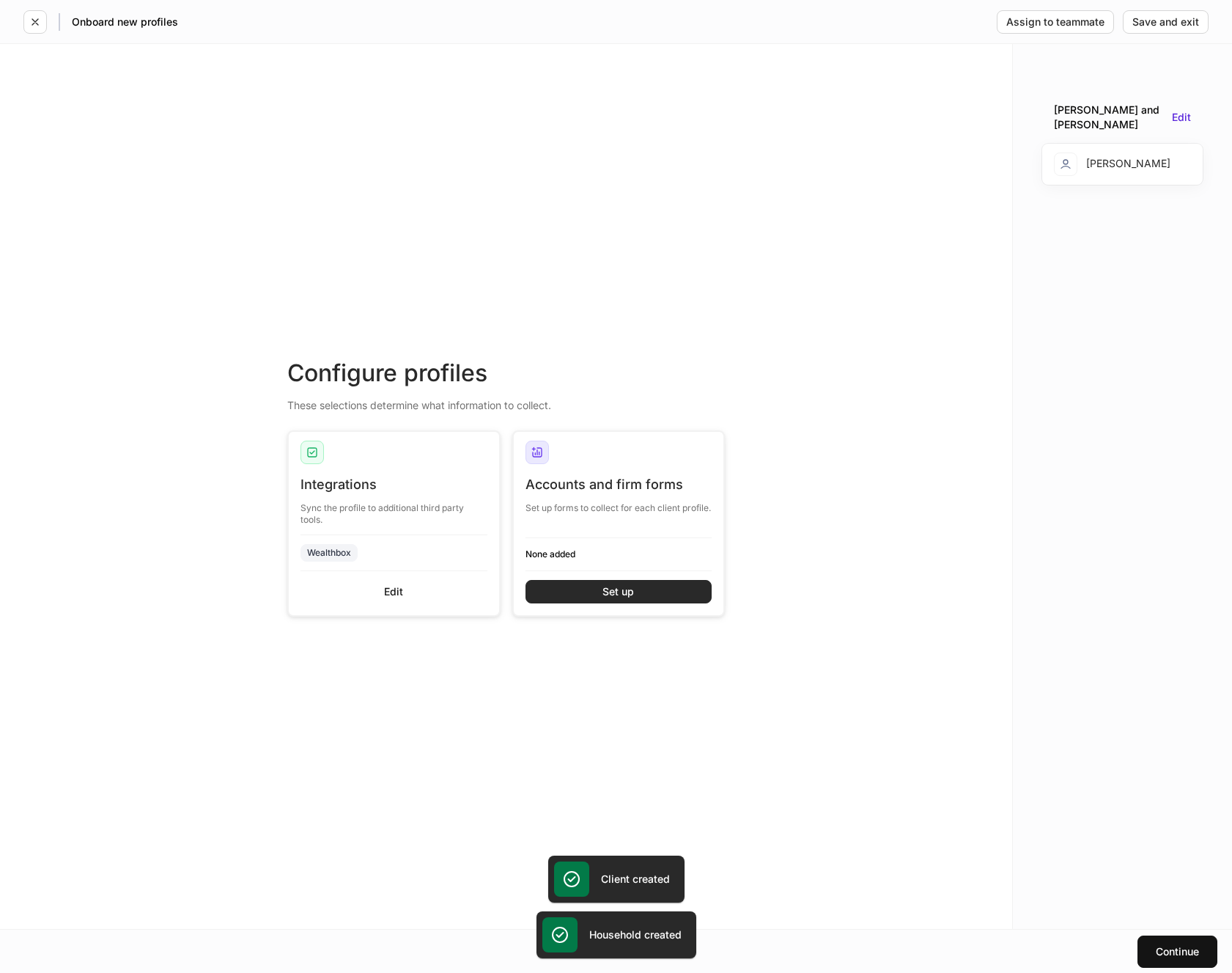
click at [617, 587] on div "Set up" at bounding box center [618, 591] width 31 height 10
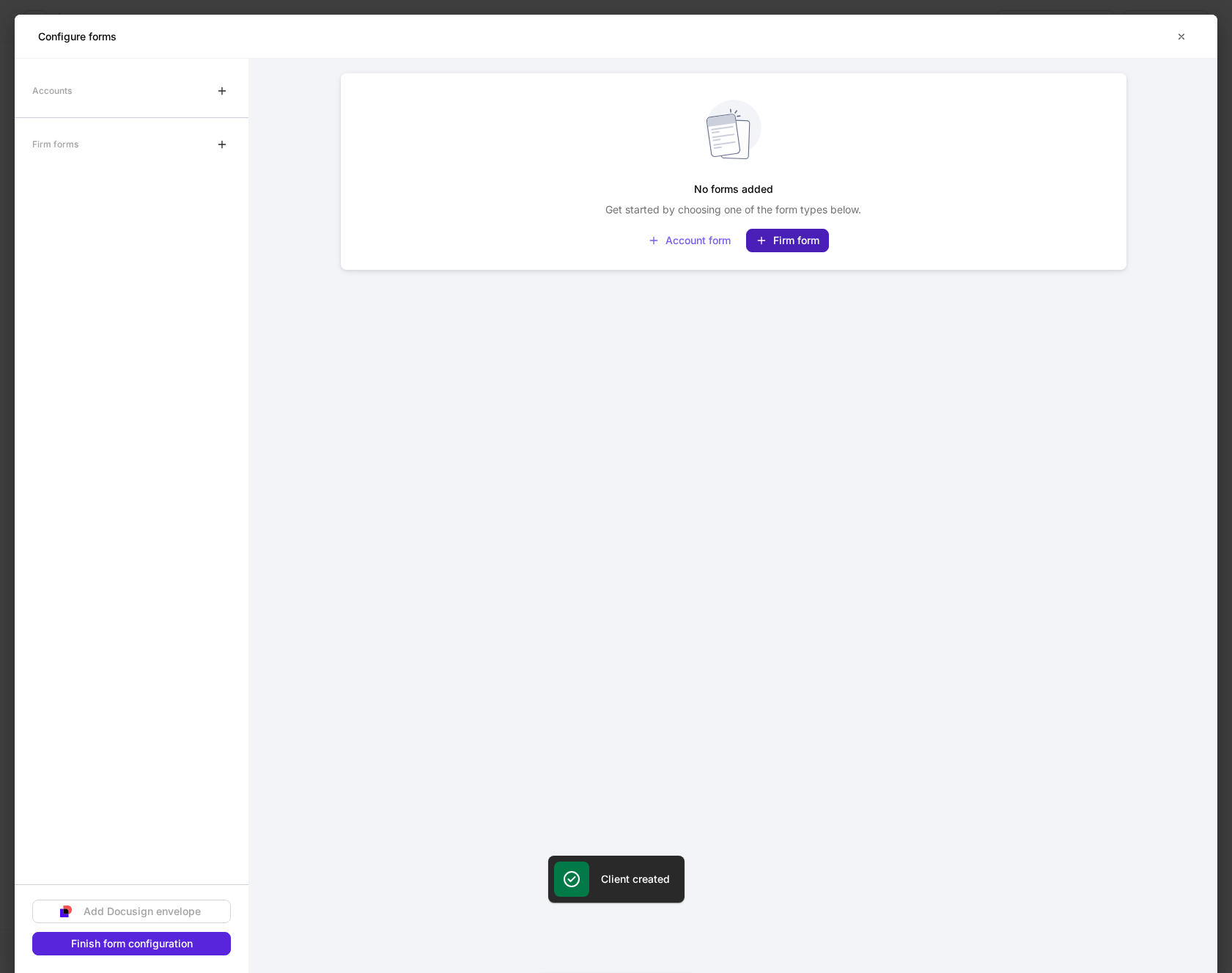
click at [802, 239] on div "Firm form" at bounding box center [788, 240] width 64 height 11
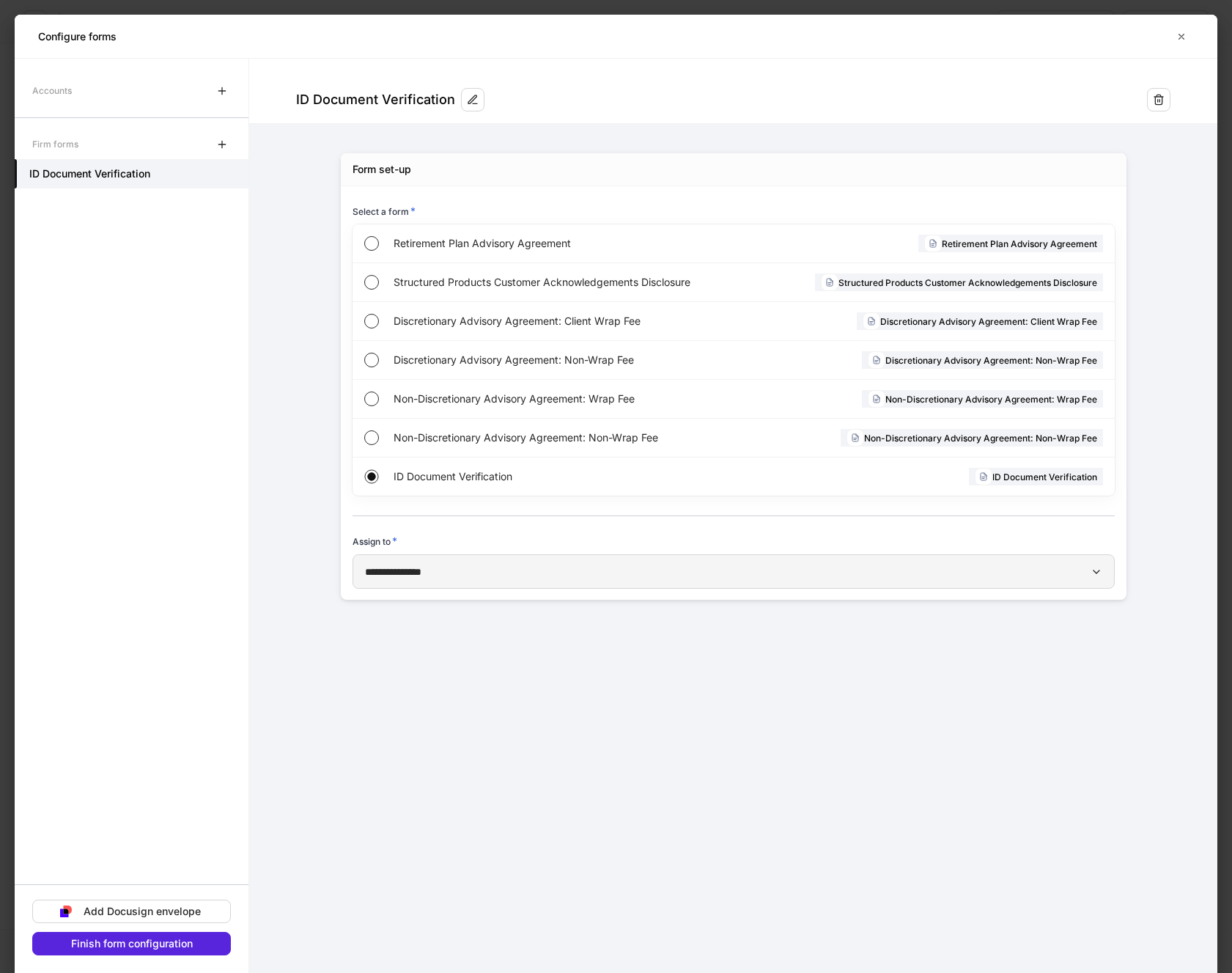
click at [479, 571] on div "**********" at bounding box center [734, 571] width 738 height 15
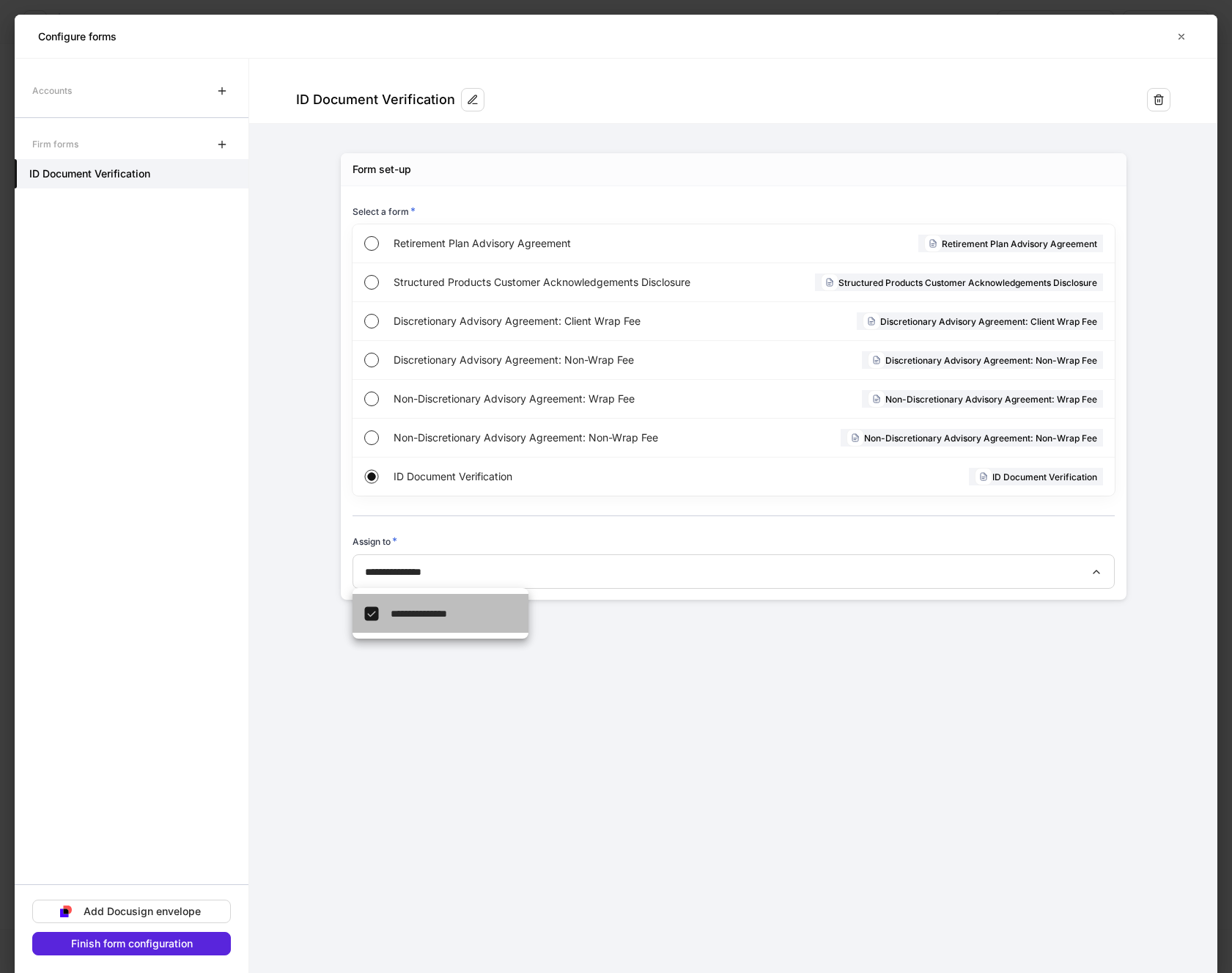
click at [436, 618] on span "**********" at bounding box center [419, 613] width 56 height 10
click at [432, 571] on div at bounding box center [616, 486] width 1232 height 973
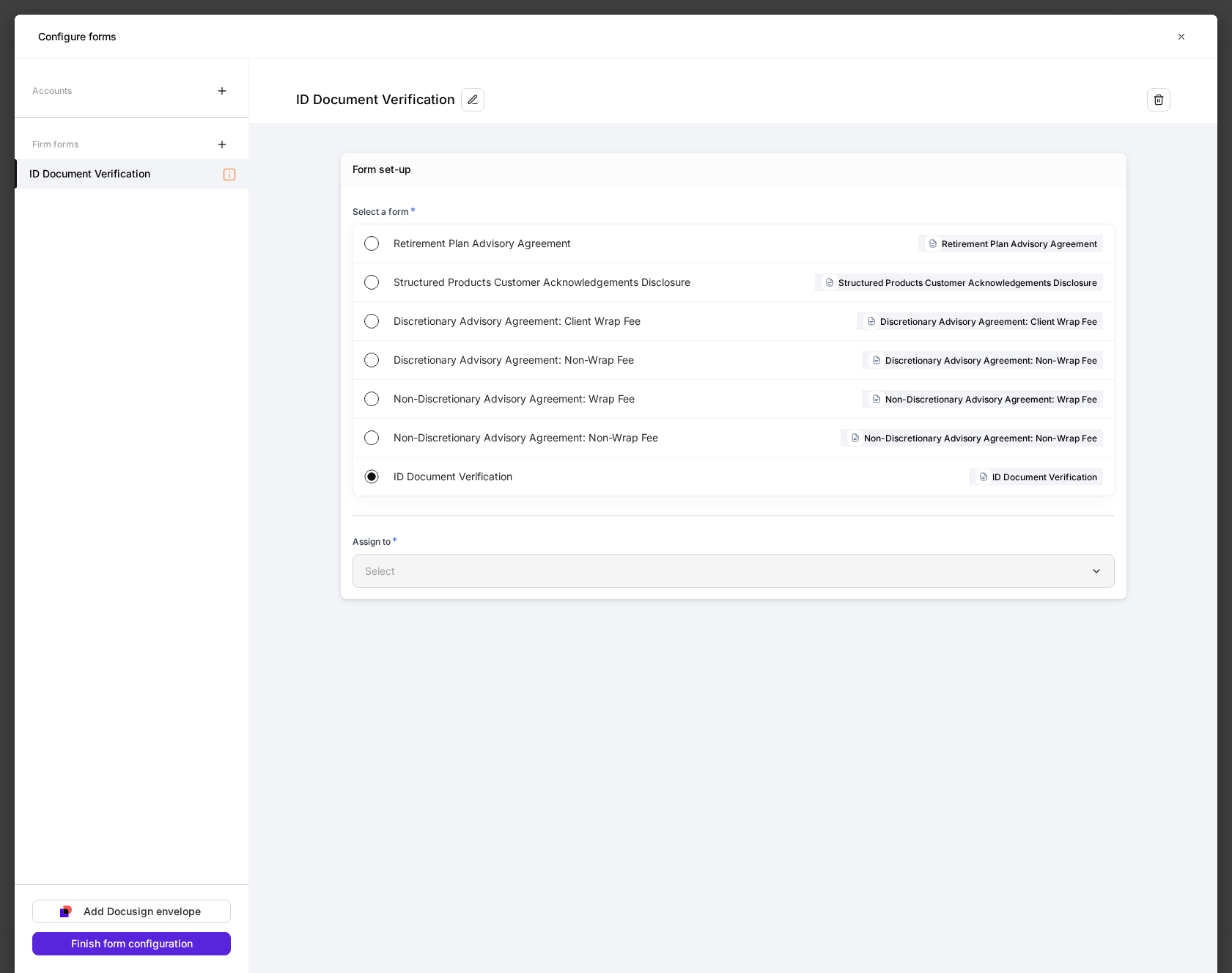
click at [399, 580] on button "Select" at bounding box center [734, 571] width 762 height 33
click at [397, 612] on span "**********" at bounding box center [419, 613] width 56 height 10
click at [158, 84] on div at bounding box center [616, 486] width 1232 height 973
click at [223, 91] on icon "button" at bounding box center [221, 91] width 11 height 11
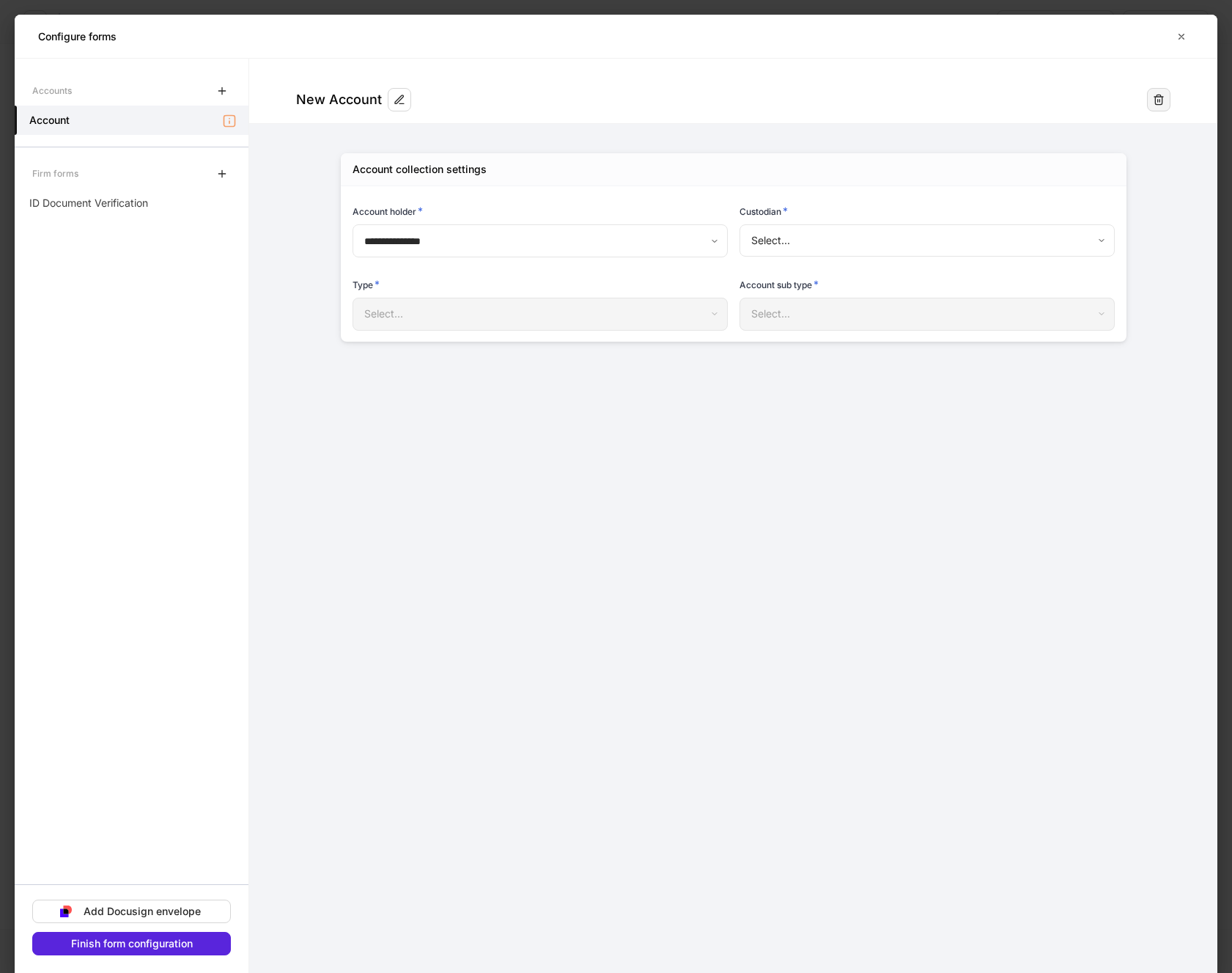
click at [1161, 98] on icon "button" at bounding box center [1158, 99] width 11 height 11
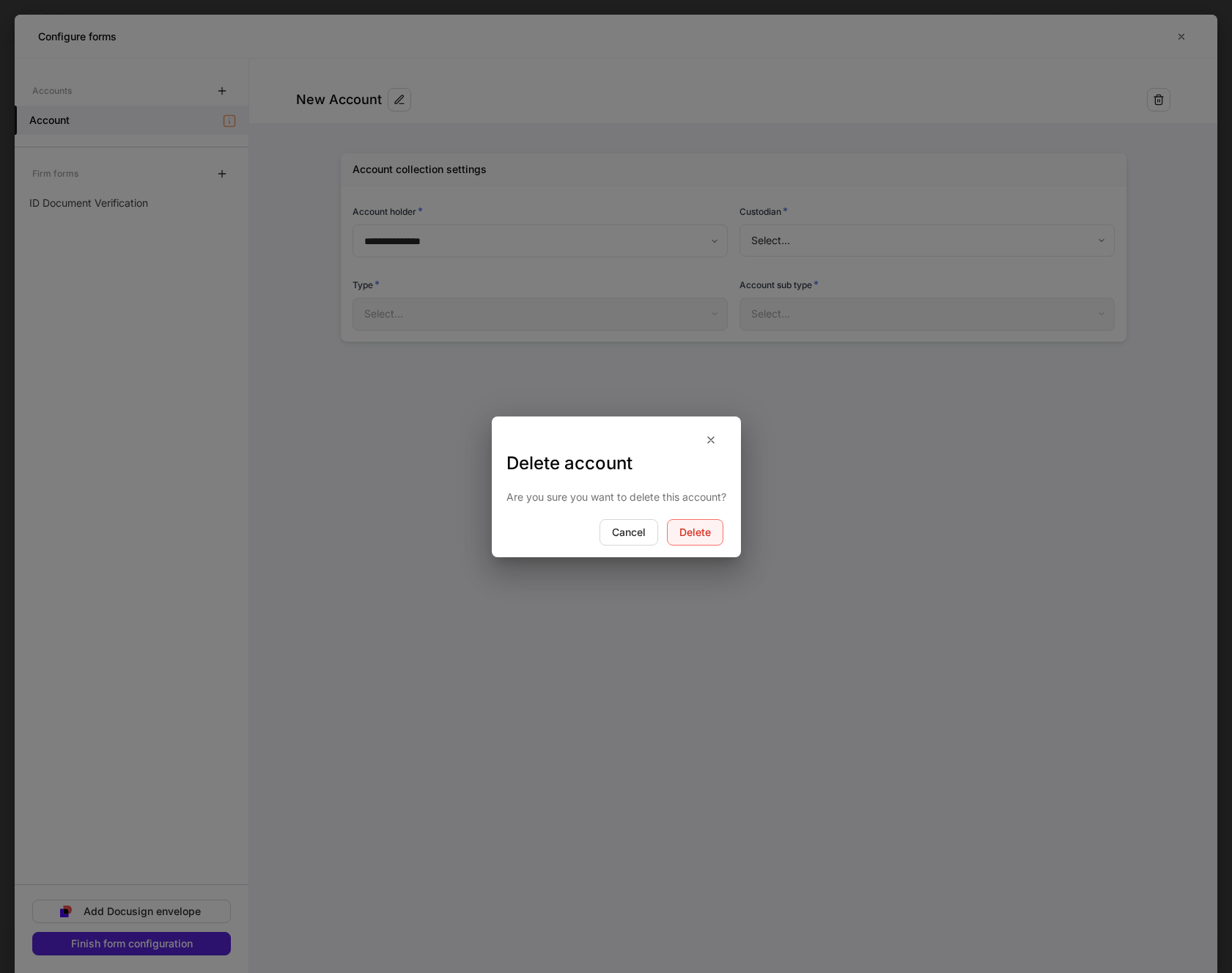
click at [710, 530] on div "Delete" at bounding box center [694, 532] width 31 height 10
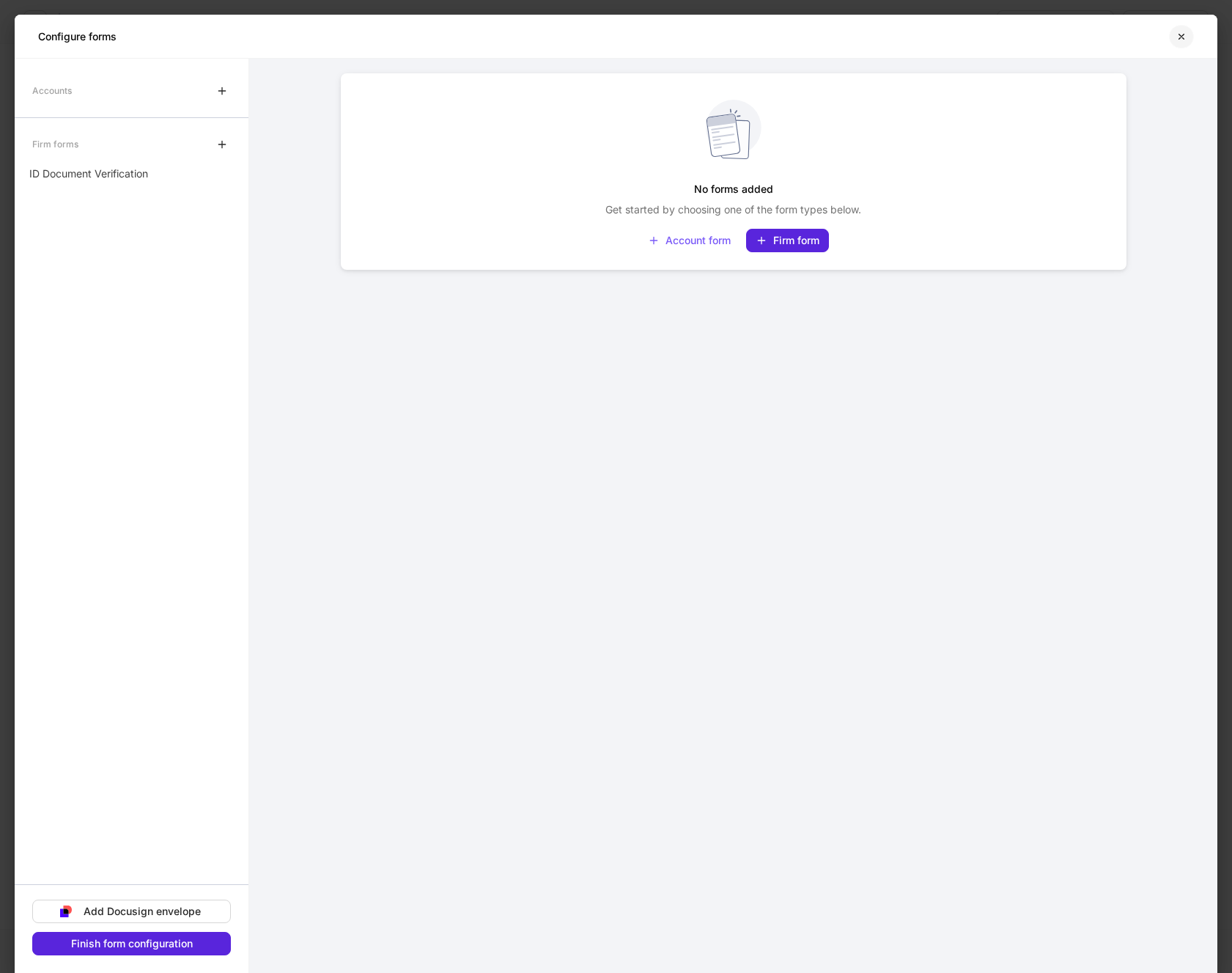
click at [1181, 32] on icon "button" at bounding box center [1181, 36] width 11 height 11
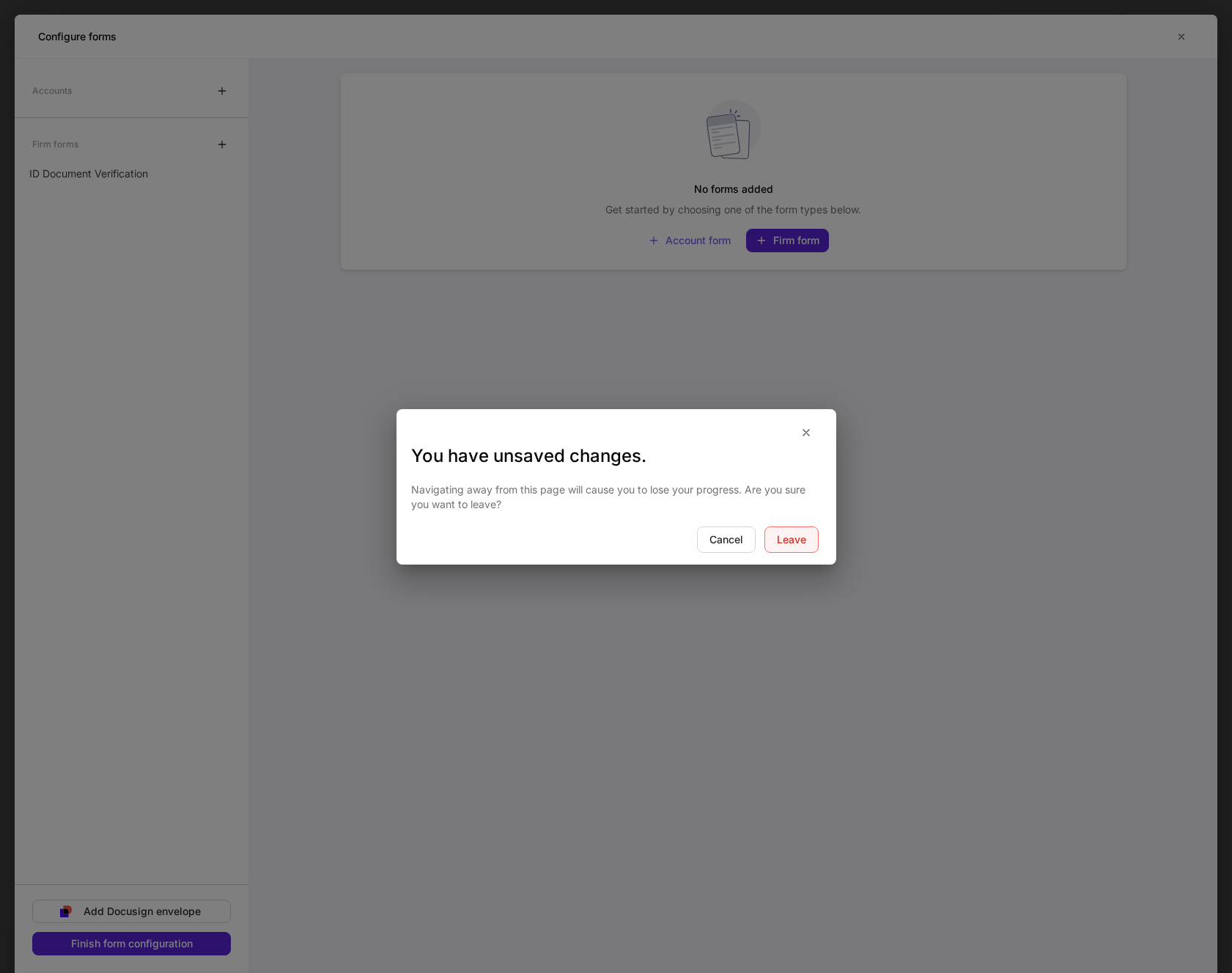
click at [783, 538] on div "Leave" at bounding box center [792, 539] width 30 height 10
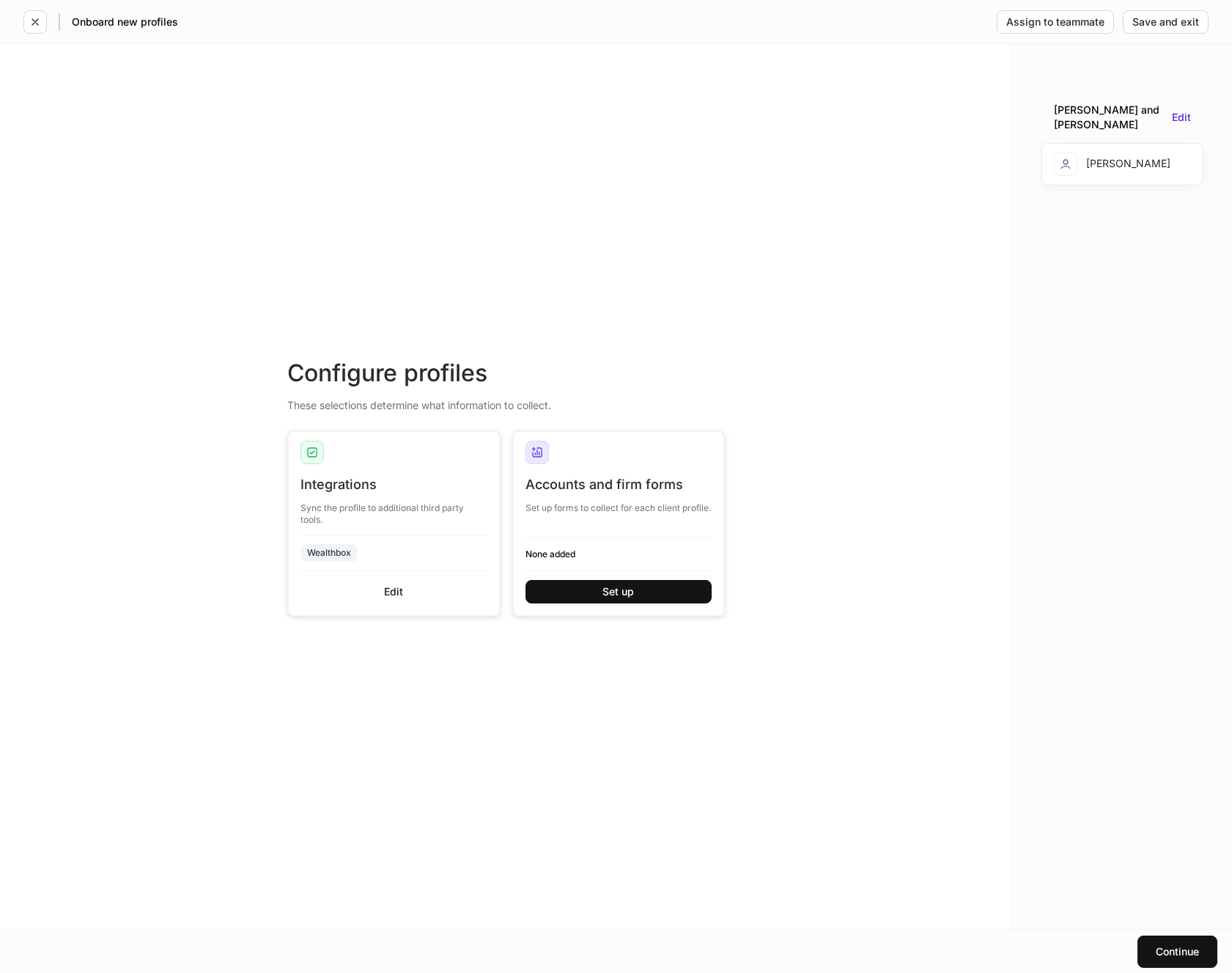
click at [1122, 161] on div "[PERSON_NAME]" at bounding box center [1112, 164] width 116 height 24
click at [1180, 112] on div "Edit" at bounding box center [1181, 116] width 19 height 10
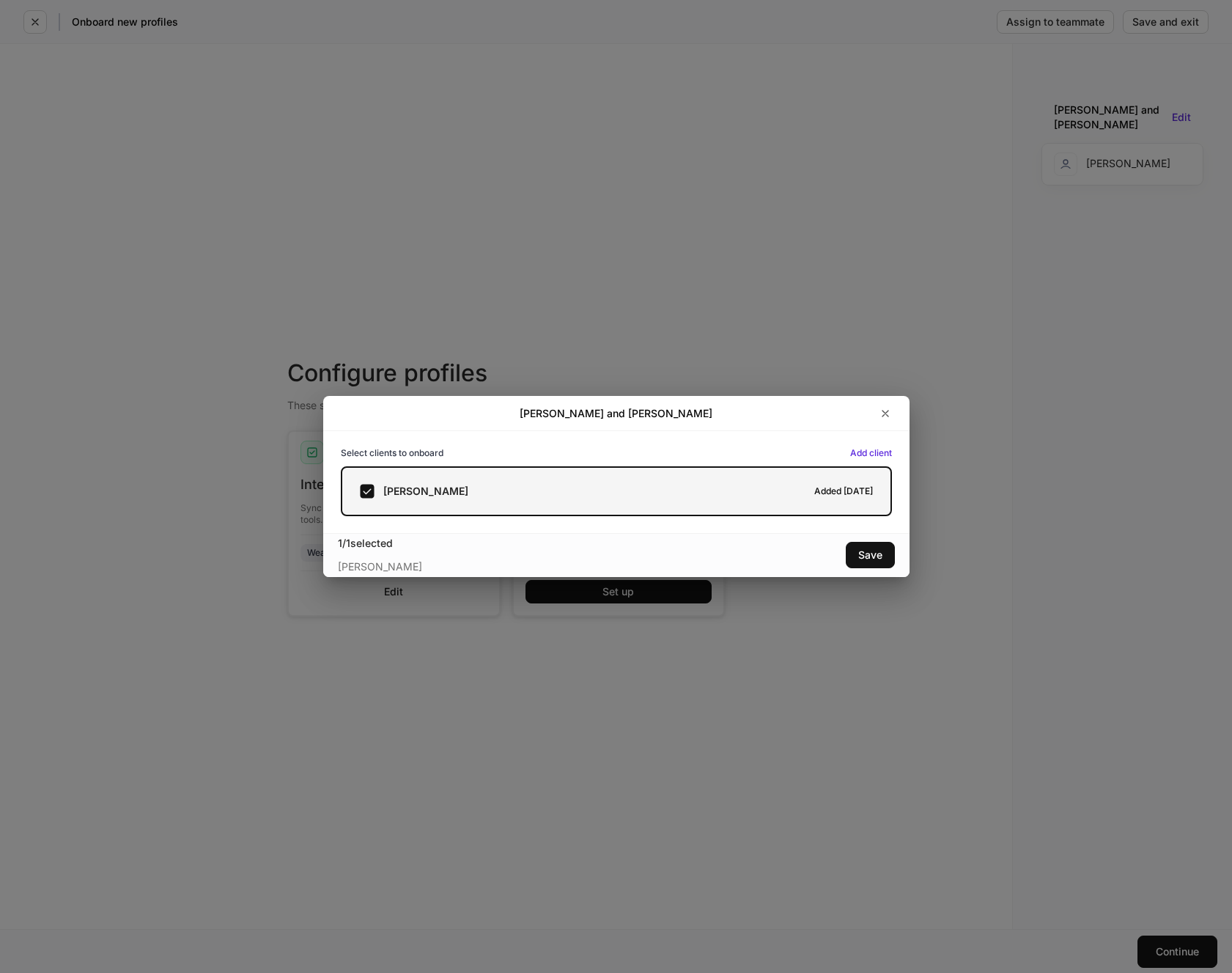
click at [704, 491] on div "[PERSON_NAME] Added [DATE]" at bounding box center [616, 491] width 513 height 14
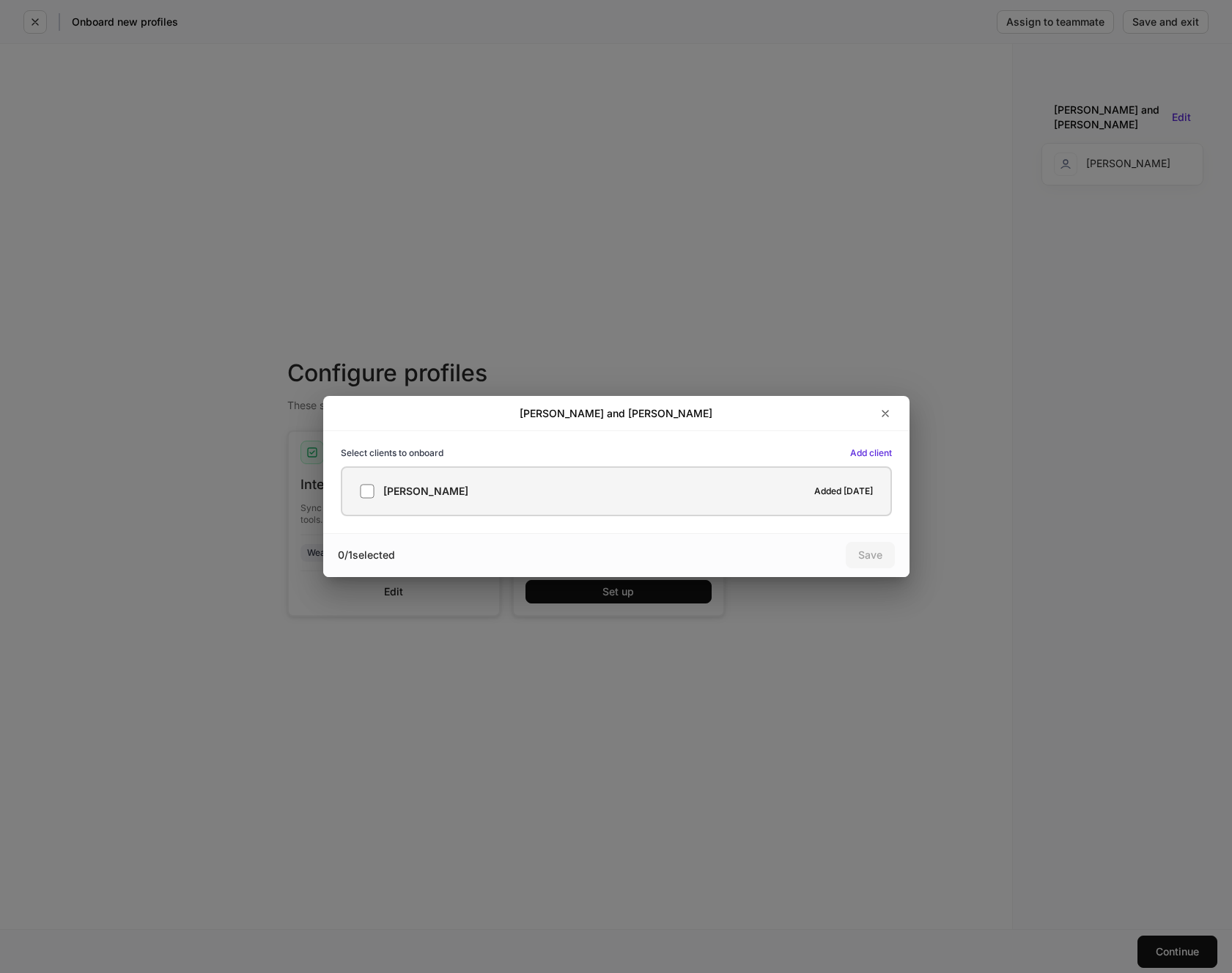
click at [862, 488] on h6 "Added [DATE]" at bounding box center [843, 491] width 59 height 14
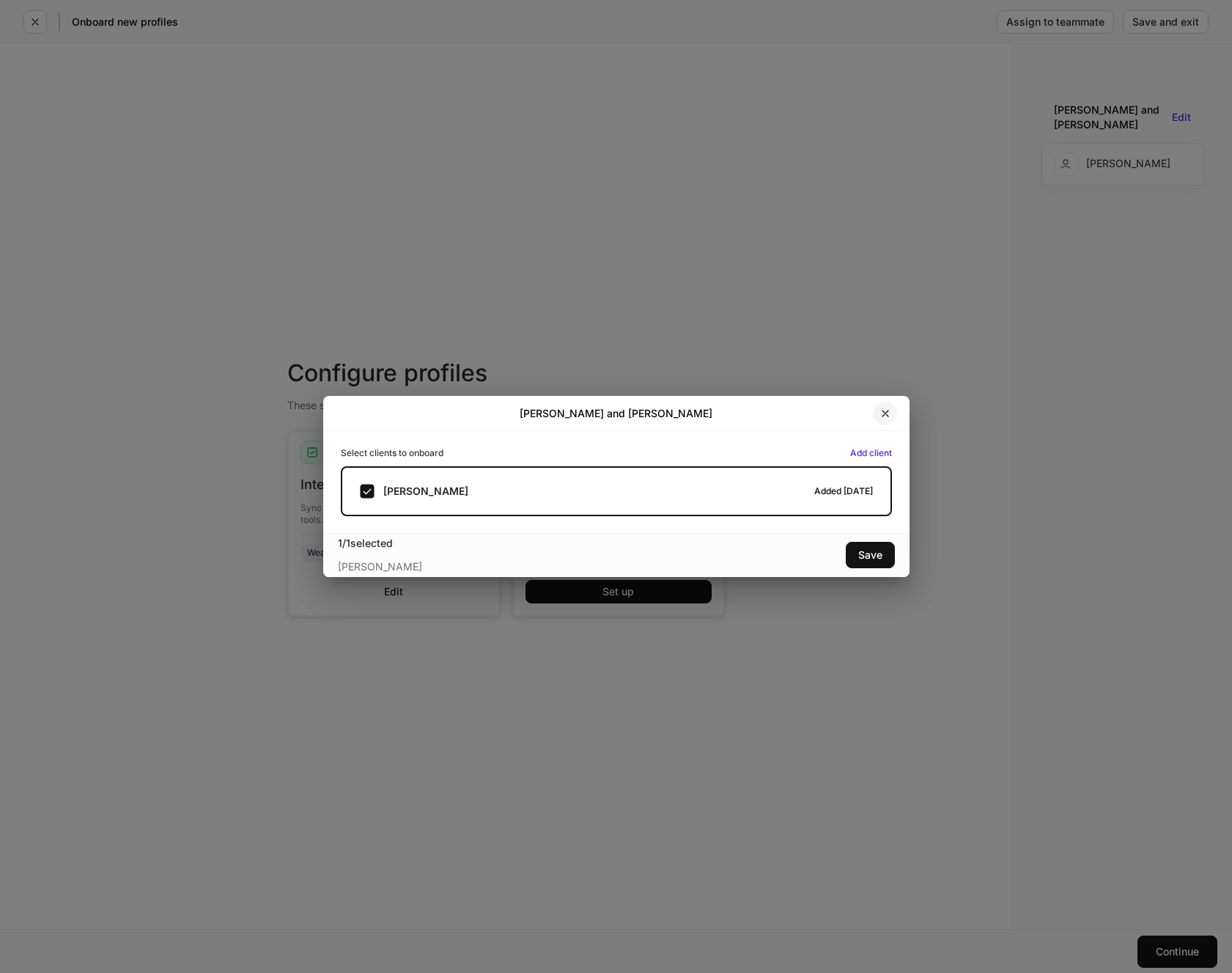
click at [884, 413] on icon "button" at bounding box center [885, 414] width 6 height 6
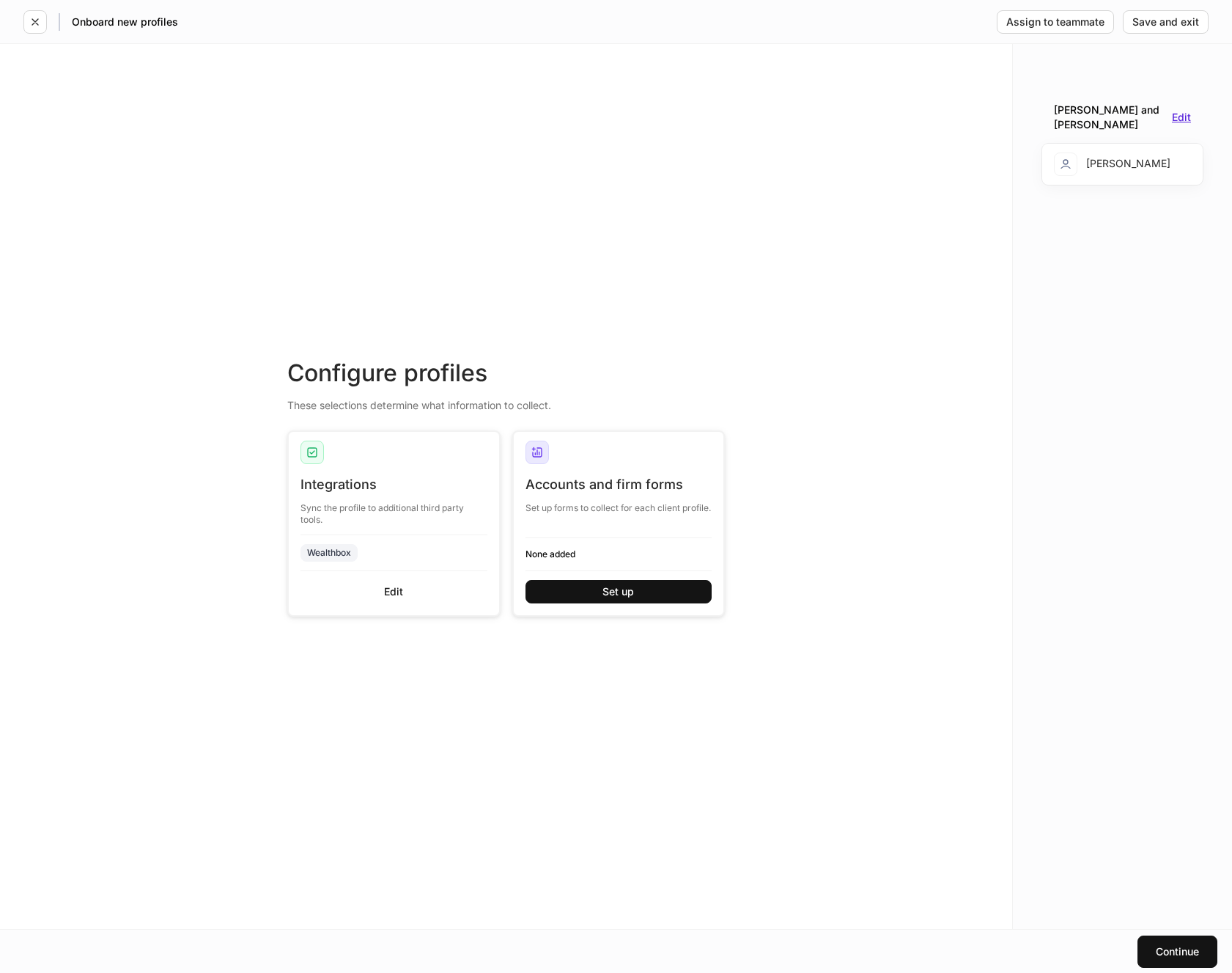
click at [1181, 117] on div "Edit" at bounding box center [1181, 116] width 19 height 10
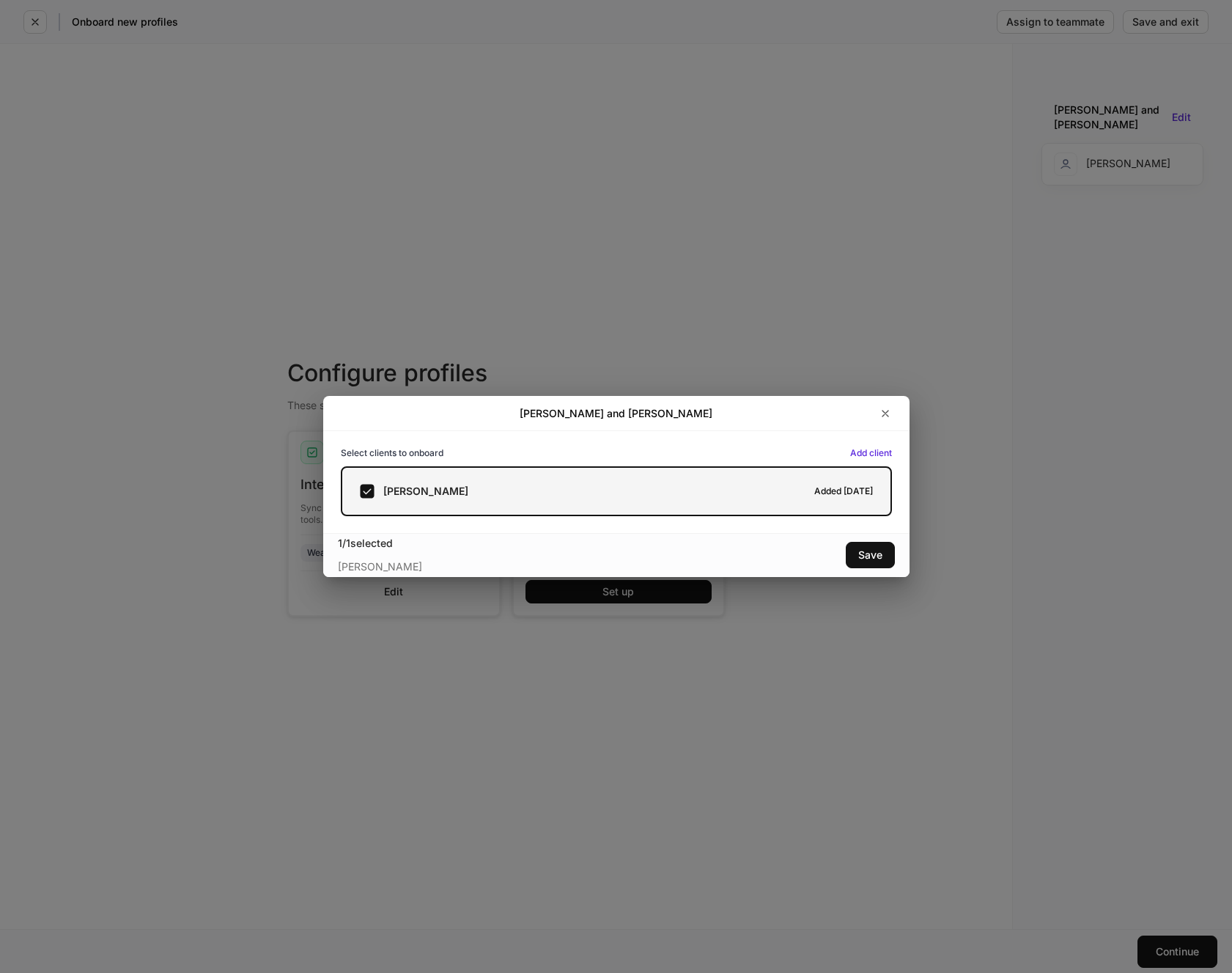
click at [810, 498] on label "[PERSON_NAME] Added [DATE]" at bounding box center [616, 491] width 551 height 50
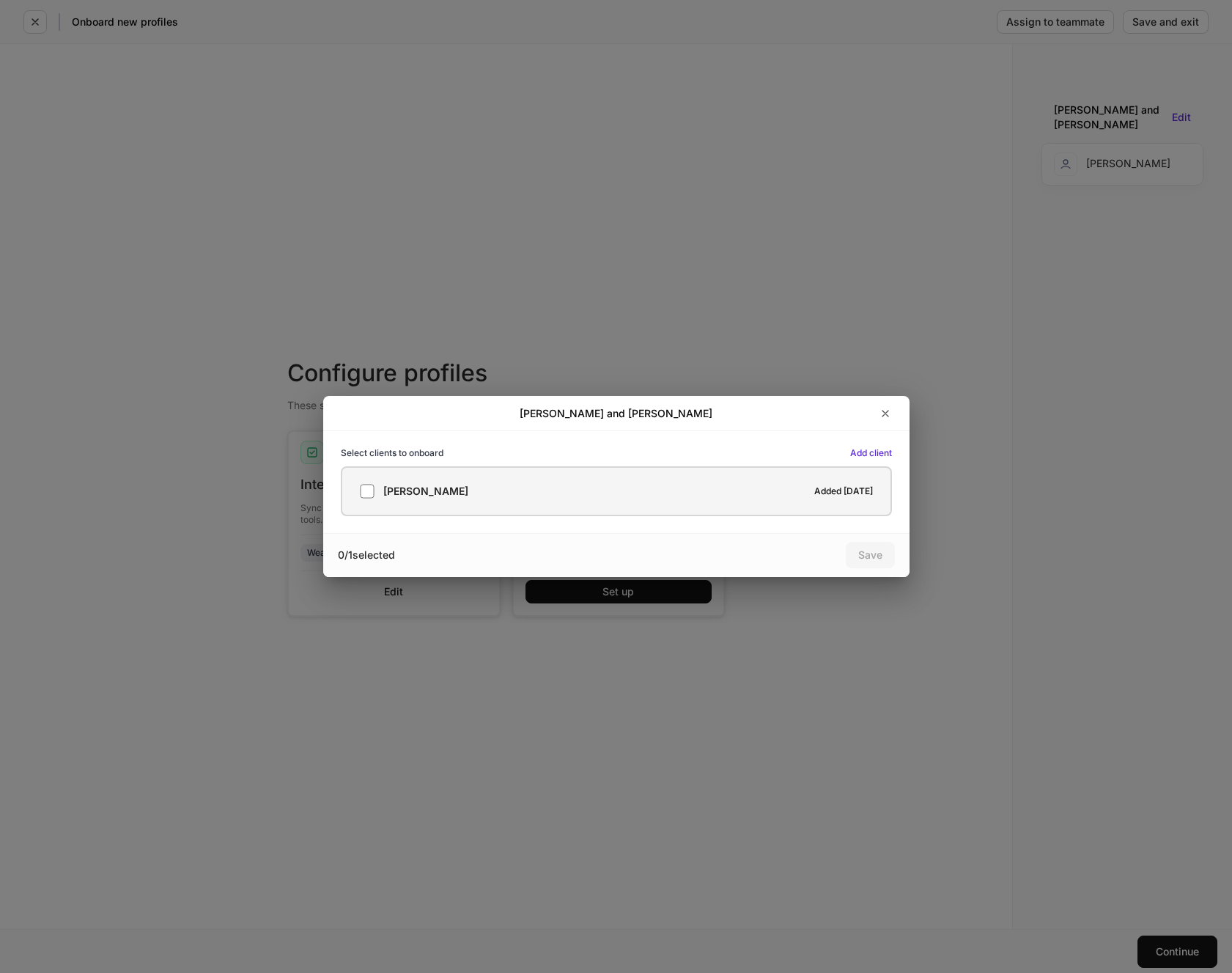
click at [836, 496] on h6 "Added [DATE]" at bounding box center [843, 491] width 59 height 14
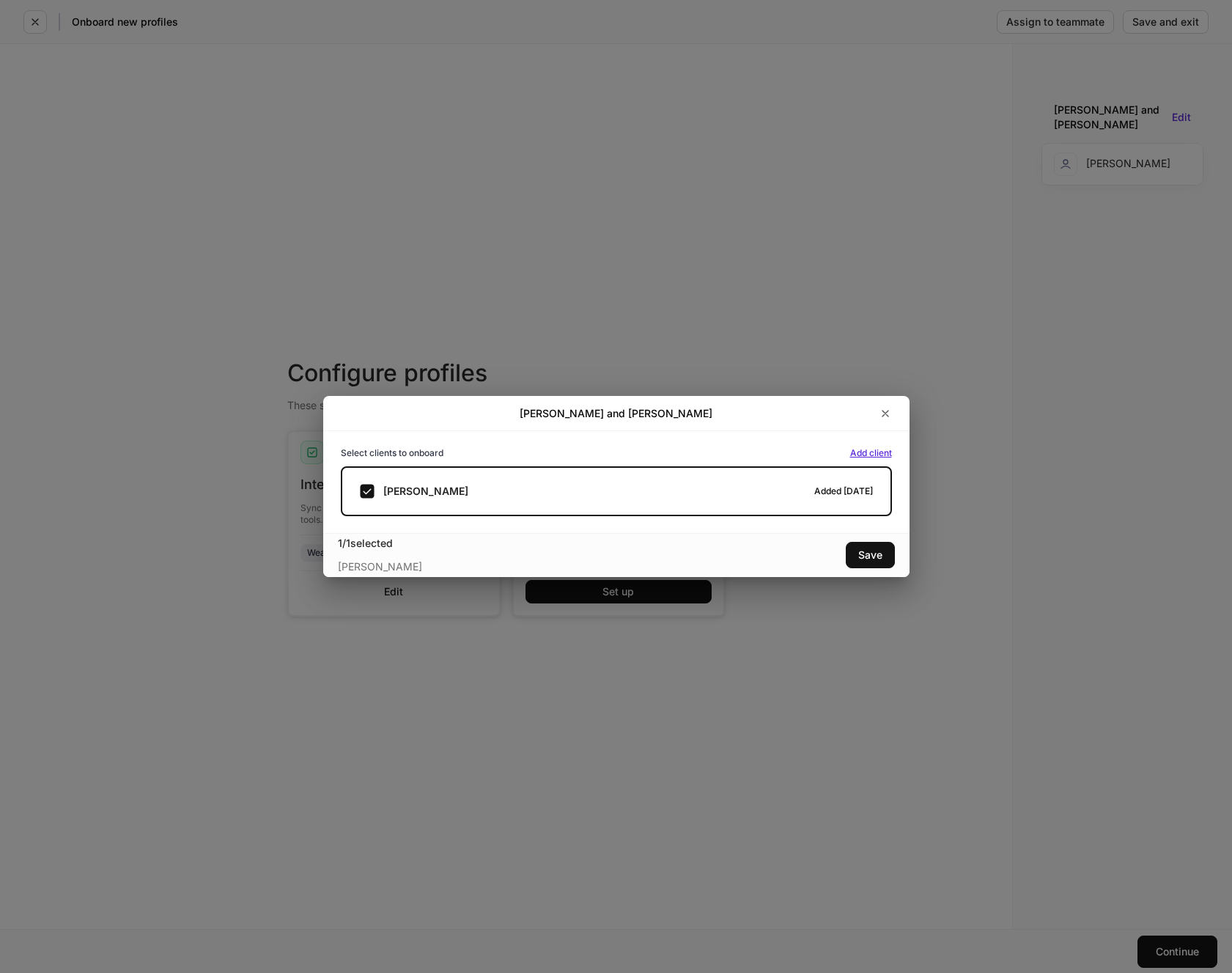
click at [864, 452] on div "Add client" at bounding box center [871, 453] width 42 height 9
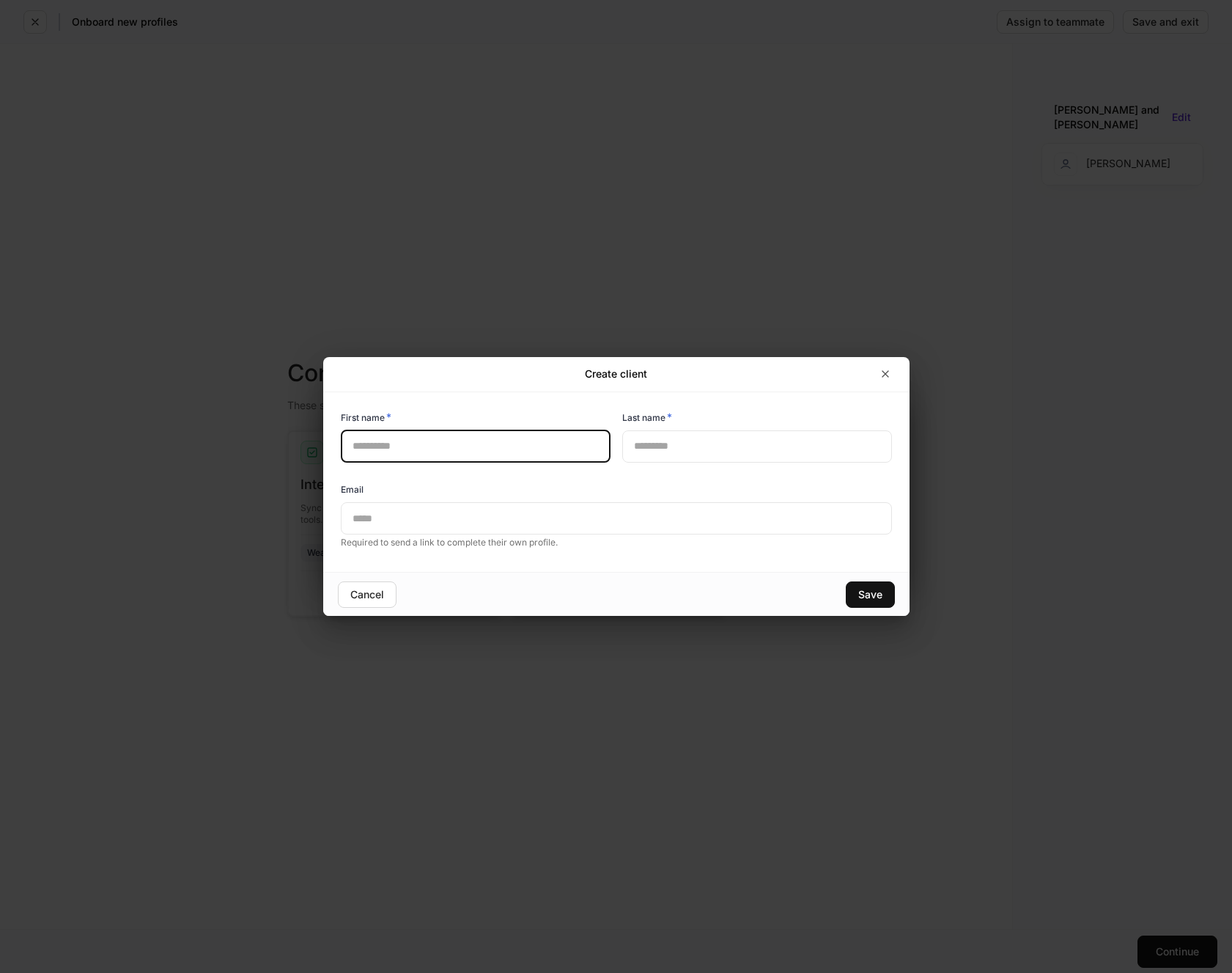
click at [465, 436] on input "text" at bounding box center [475, 447] width 270 height 32
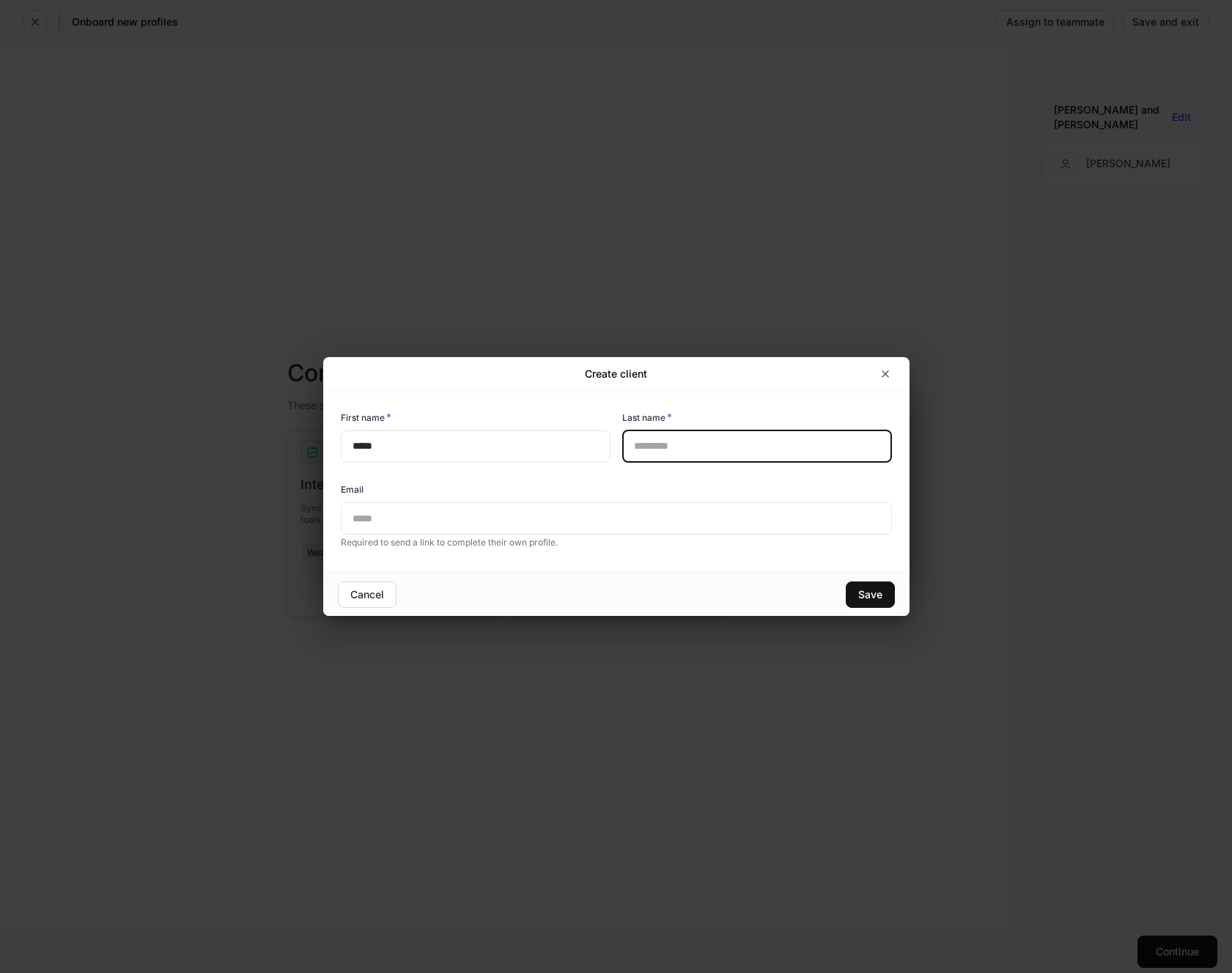
click at [661, 445] on input "text" at bounding box center [757, 447] width 270 height 32
click at [477, 522] on input "text" at bounding box center [616, 518] width 551 height 32
click at [868, 593] on div "Save" at bounding box center [871, 594] width 24 height 10
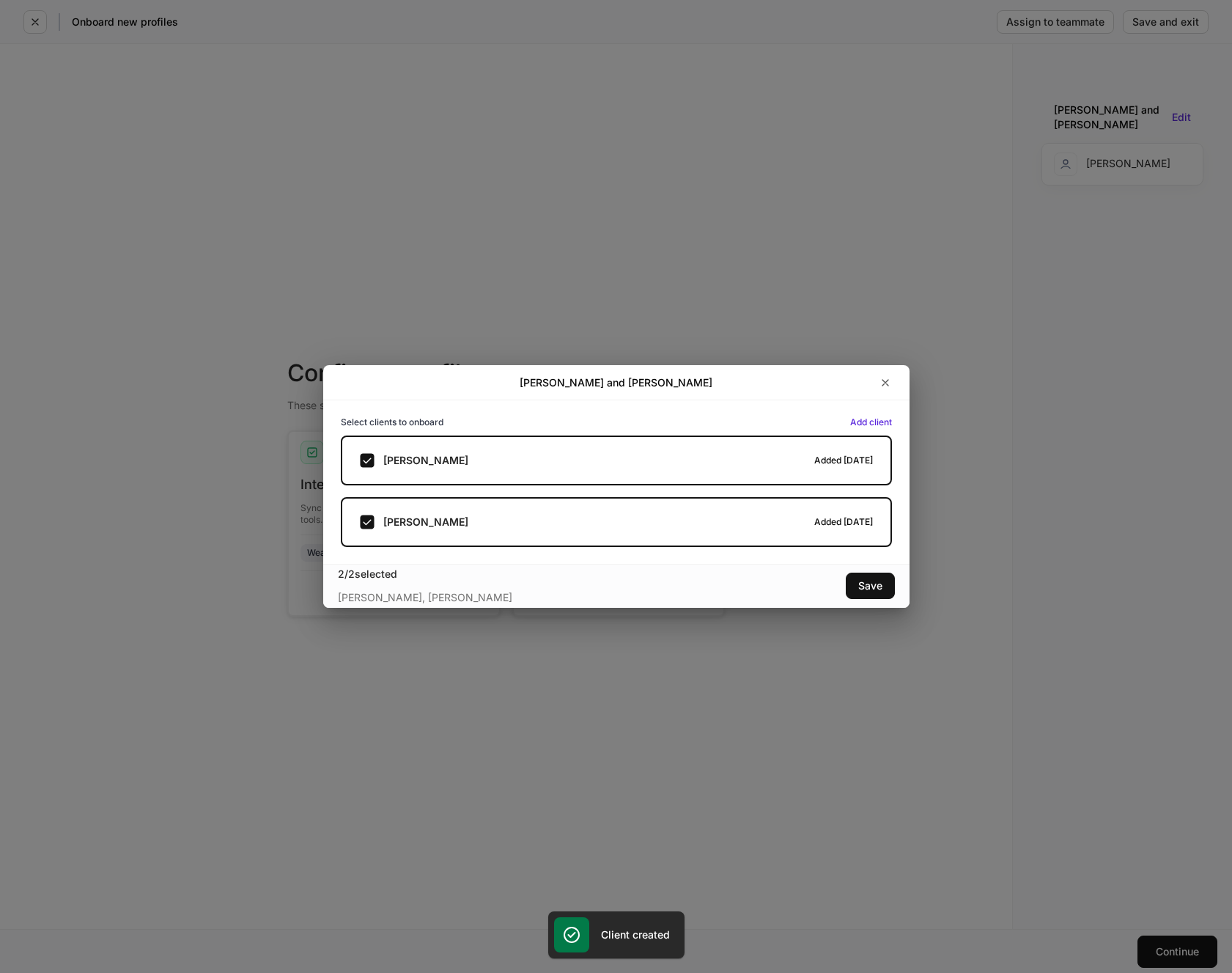
click at [1181, 942] on div "[PERSON_NAME] and [PERSON_NAME] Select clients to onboard Add client [PERSON_NA…" at bounding box center [616, 486] width 1232 height 973
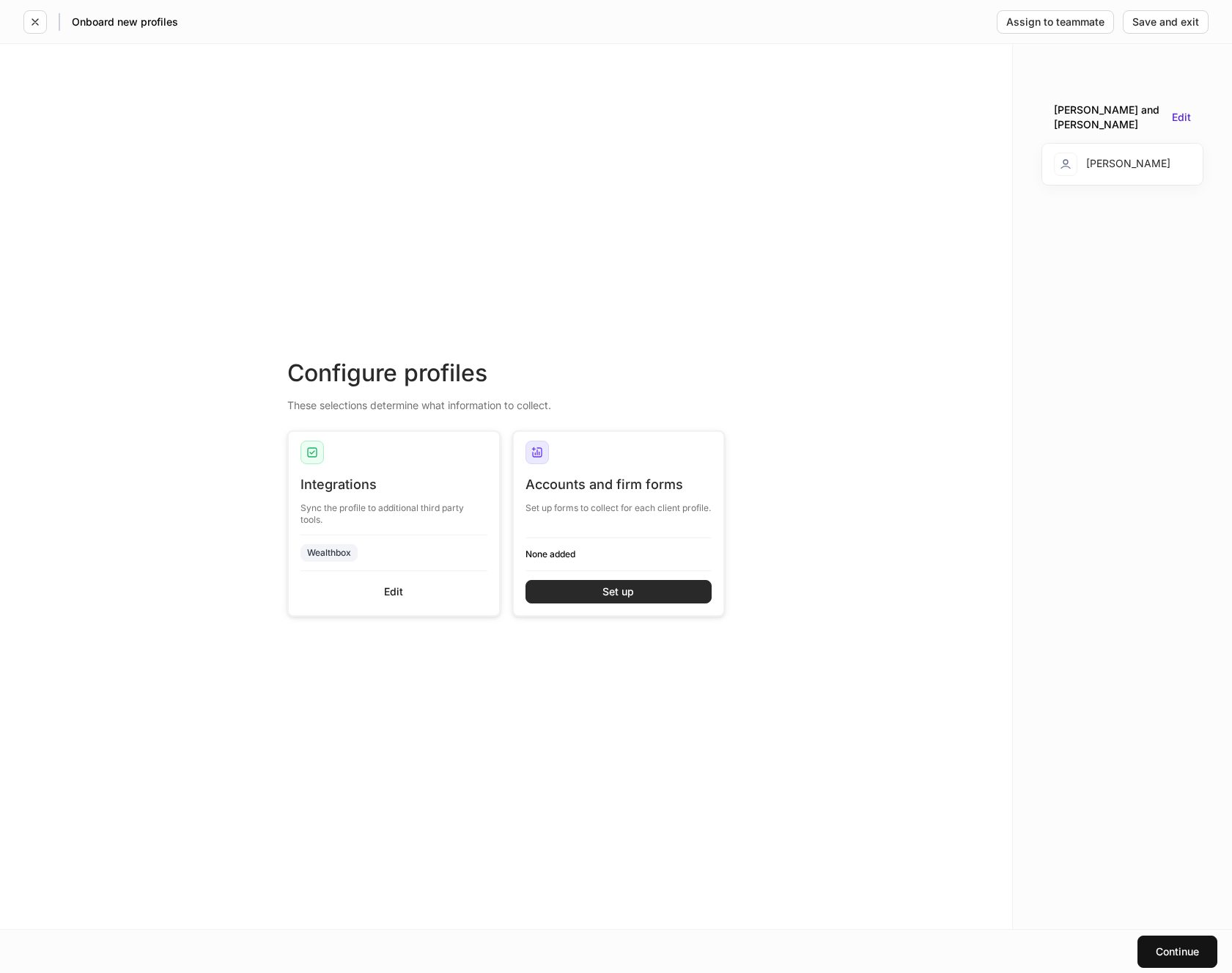
click at [646, 587] on button "Set up" at bounding box center [619, 591] width 187 height 24
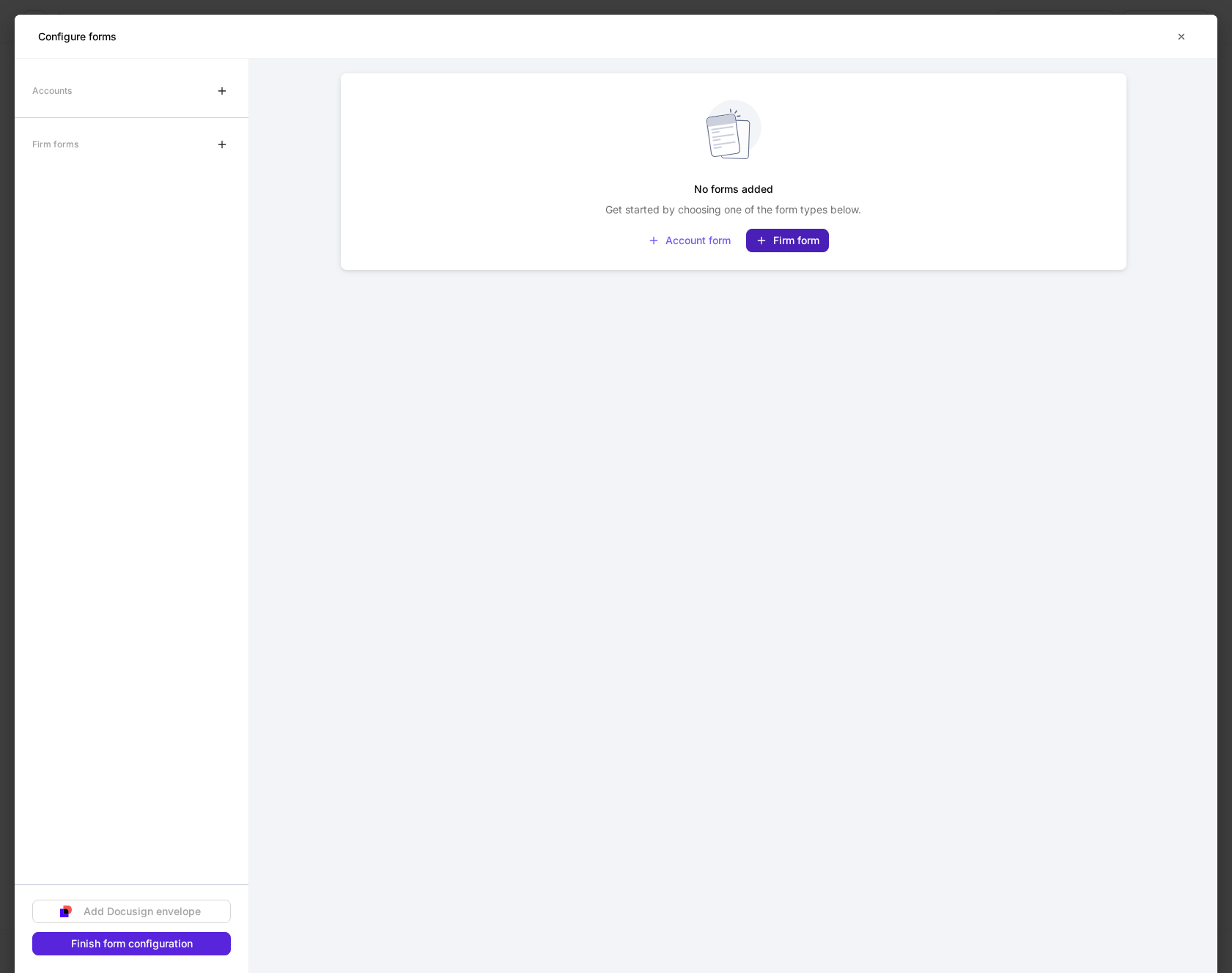
click at [789, 234] on div "Firm form" at bounding box center [788, 240] width 64 height 11
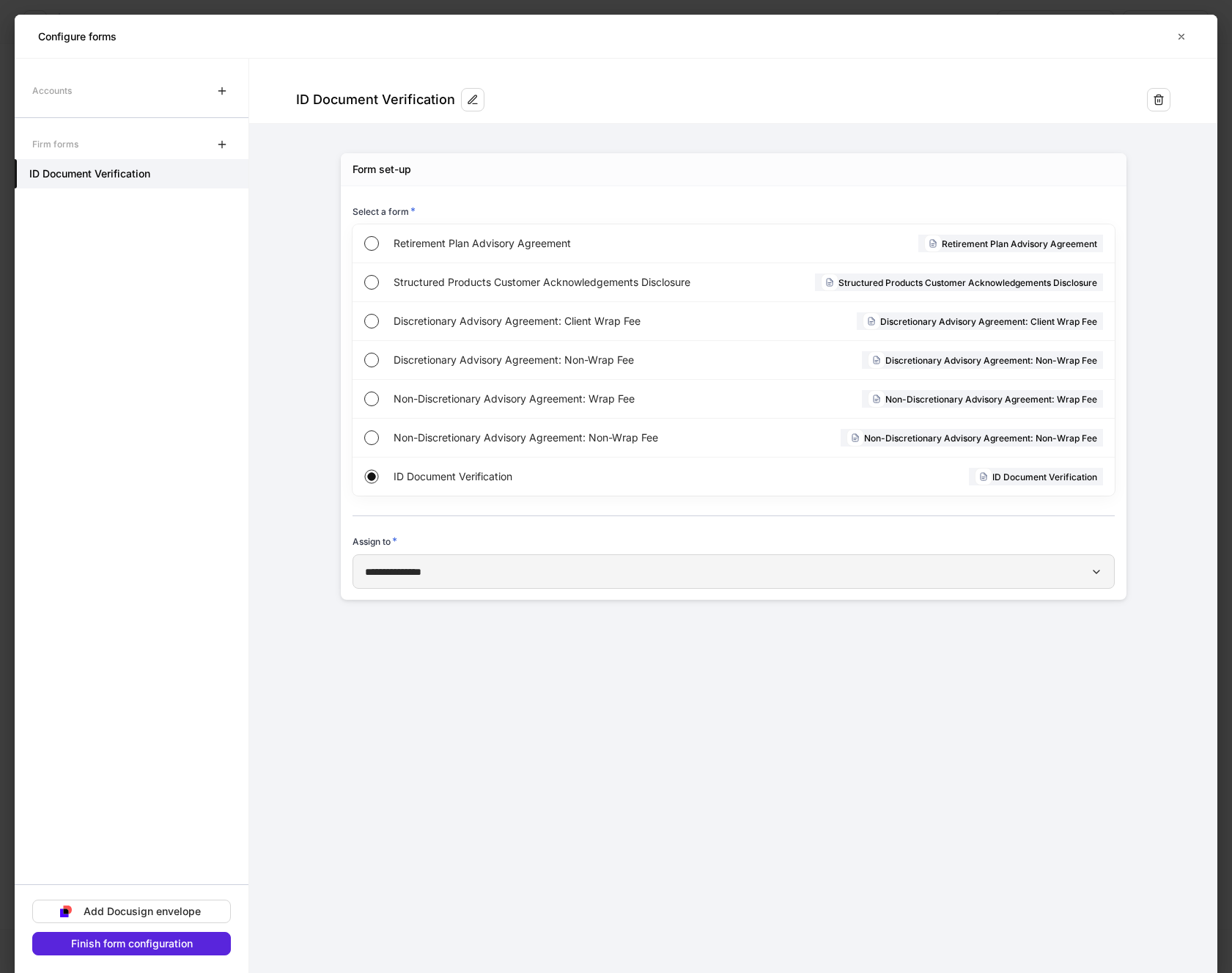
click at [471, 571] on div "**********" at bounding box center [734, 571] width 738 height 15
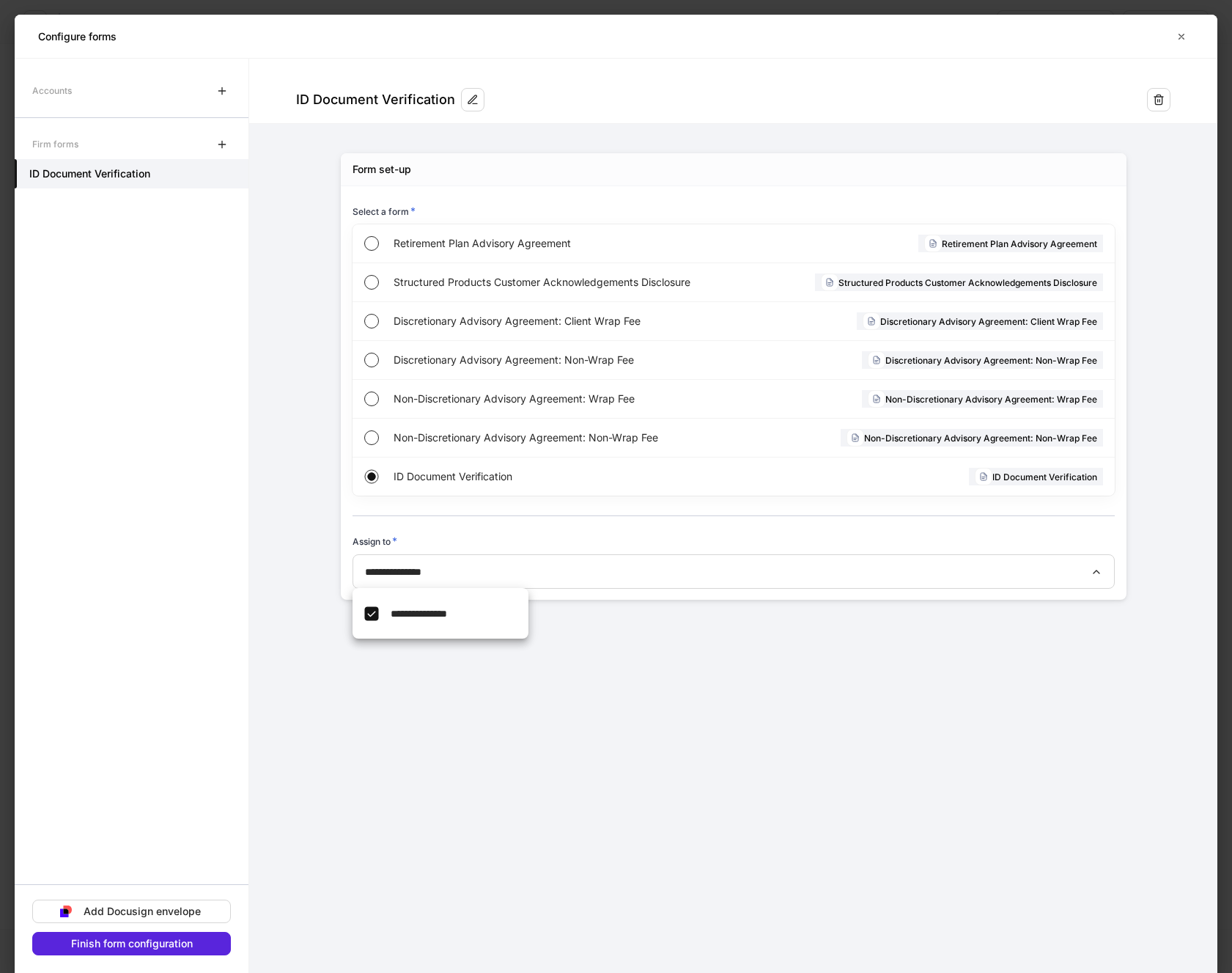
click at [1159, 94] on div at bounding box center [616, 486] width 1232 height 973
click at [1161, 107] on button "button" at bounding box center [1158, 100] width 24 height 24
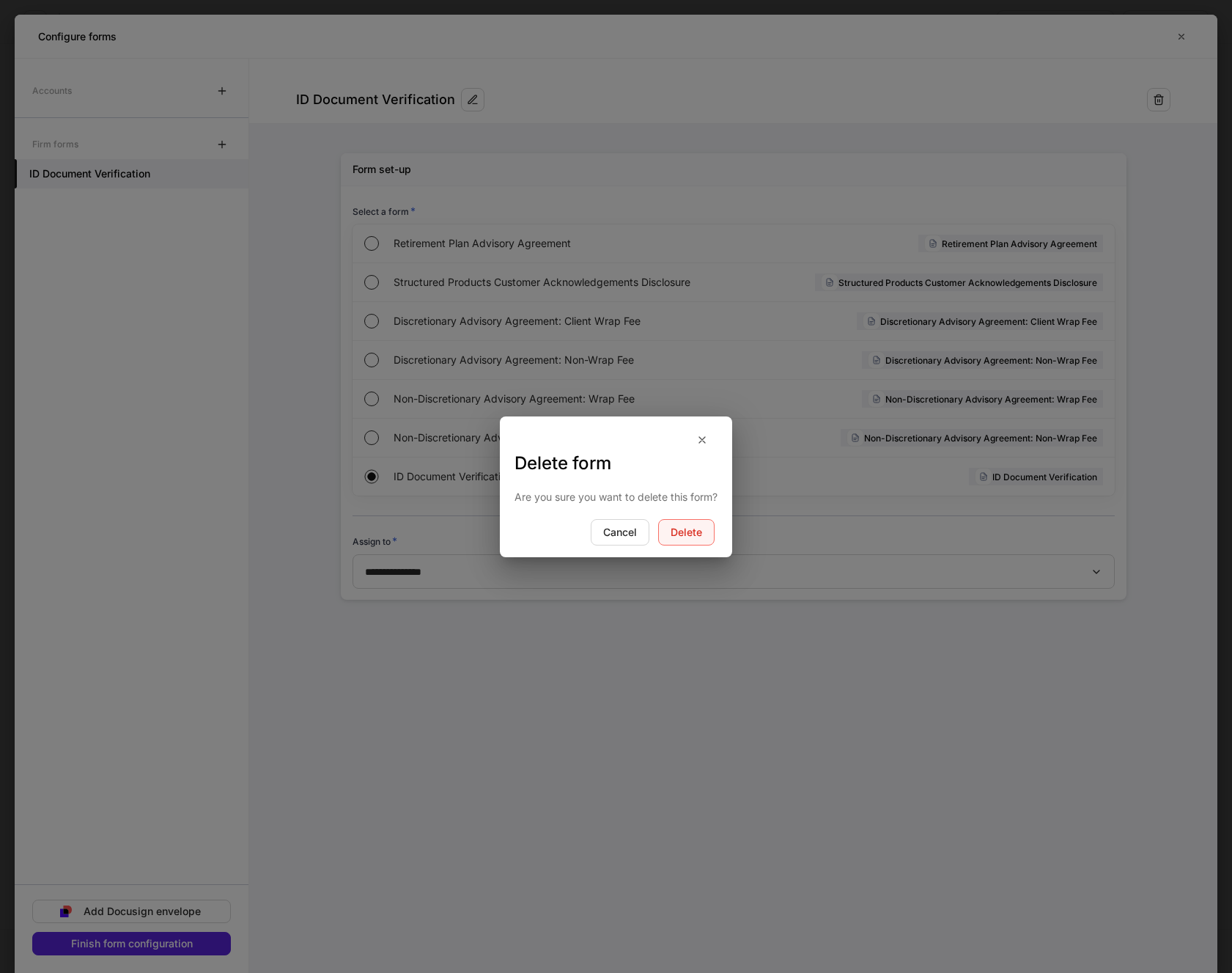
click at [683, 534] on div "Delete" at bounding box center [686, 532] width 31 height 10
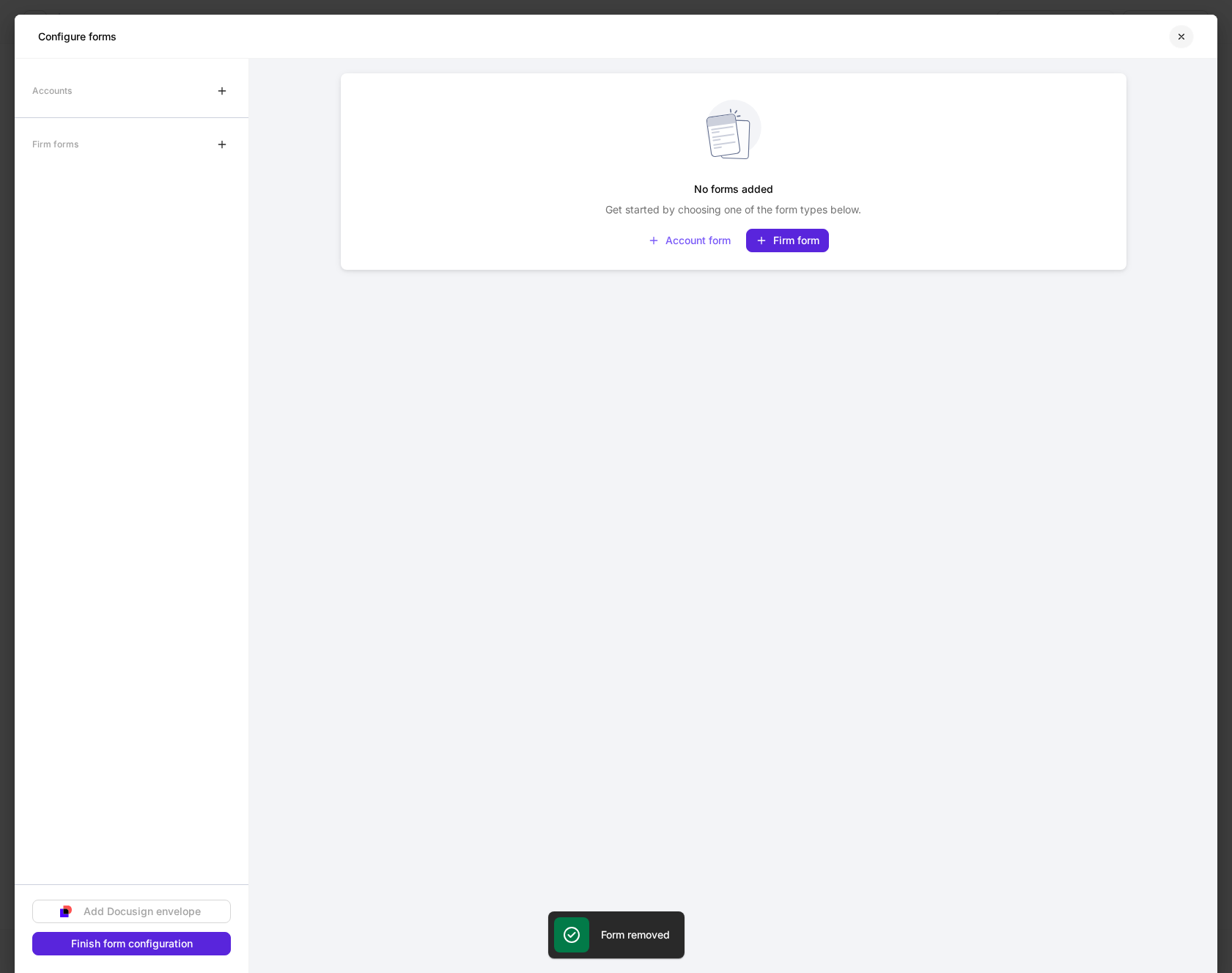
click at [1181, 37] on icon "button" at bounding box center [1182, 36] width 5 height 5
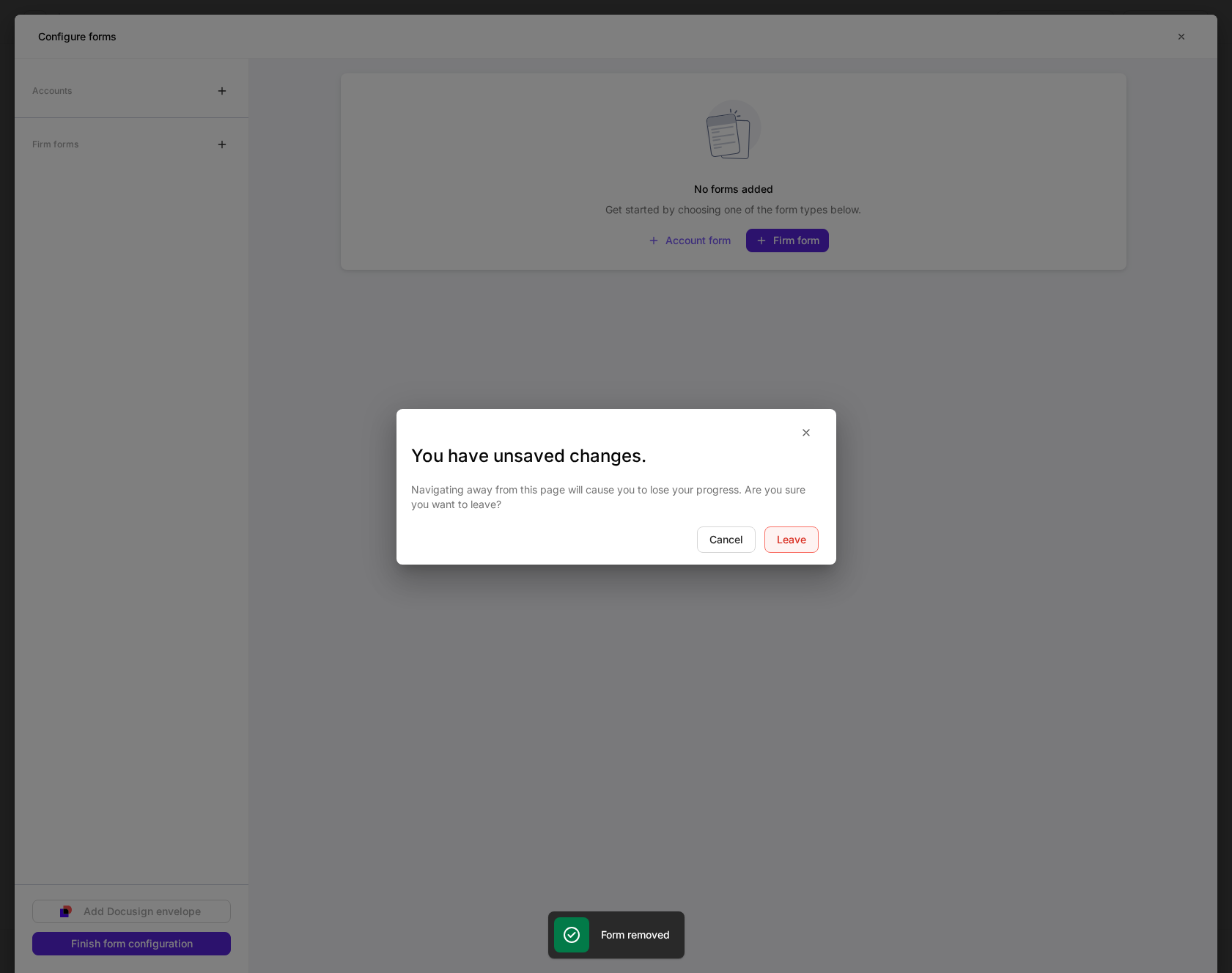
click at [788, 544] on div "Leave" at bounding box center [792, 539] width 30 height 10
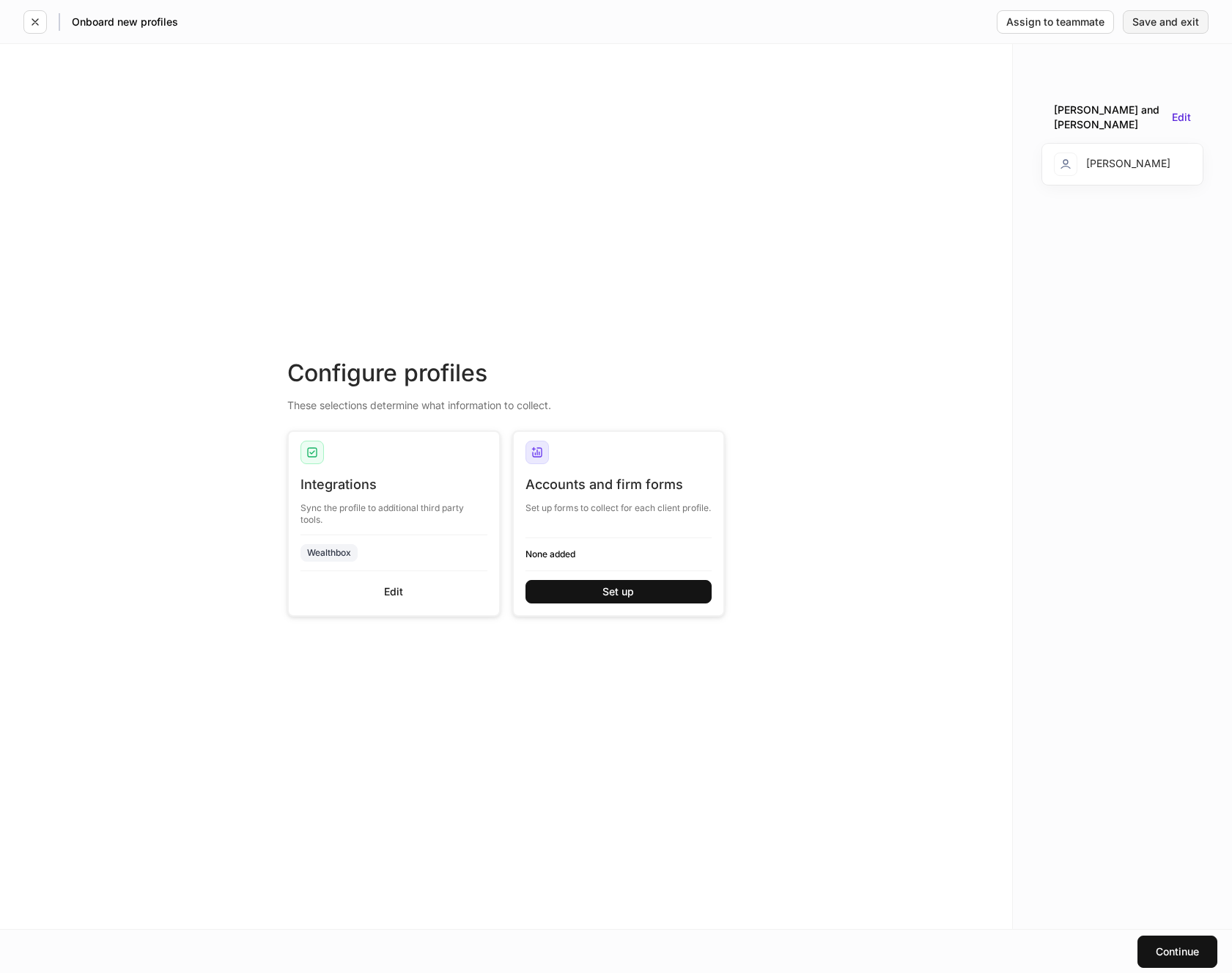
click at [1169, 17] on div "Save and exit" at bounding box center [1166, 21] width 67 height 10
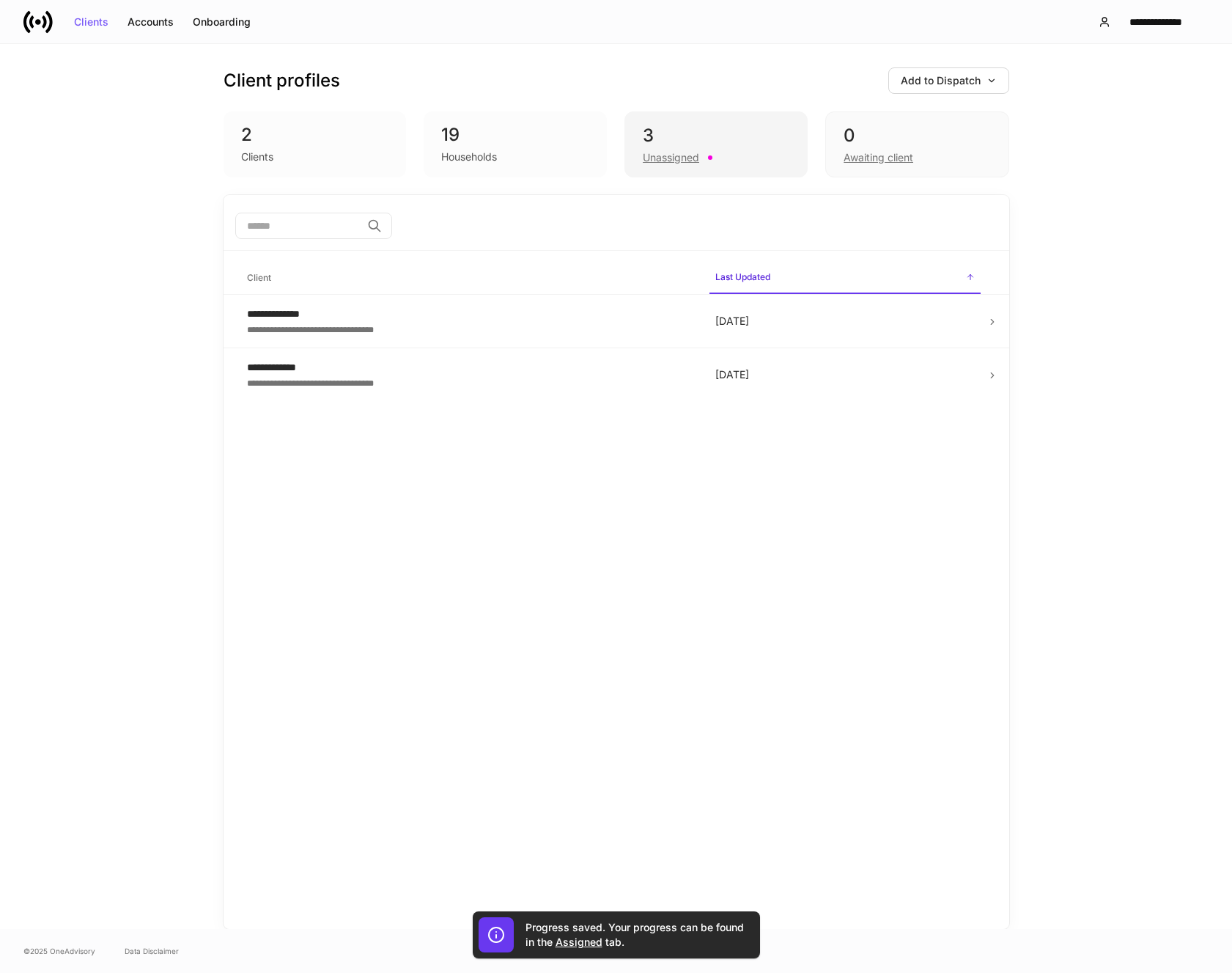
click at [678, 157] on div "Unassigned" at bounding box center [671, 157] width 56 height 14
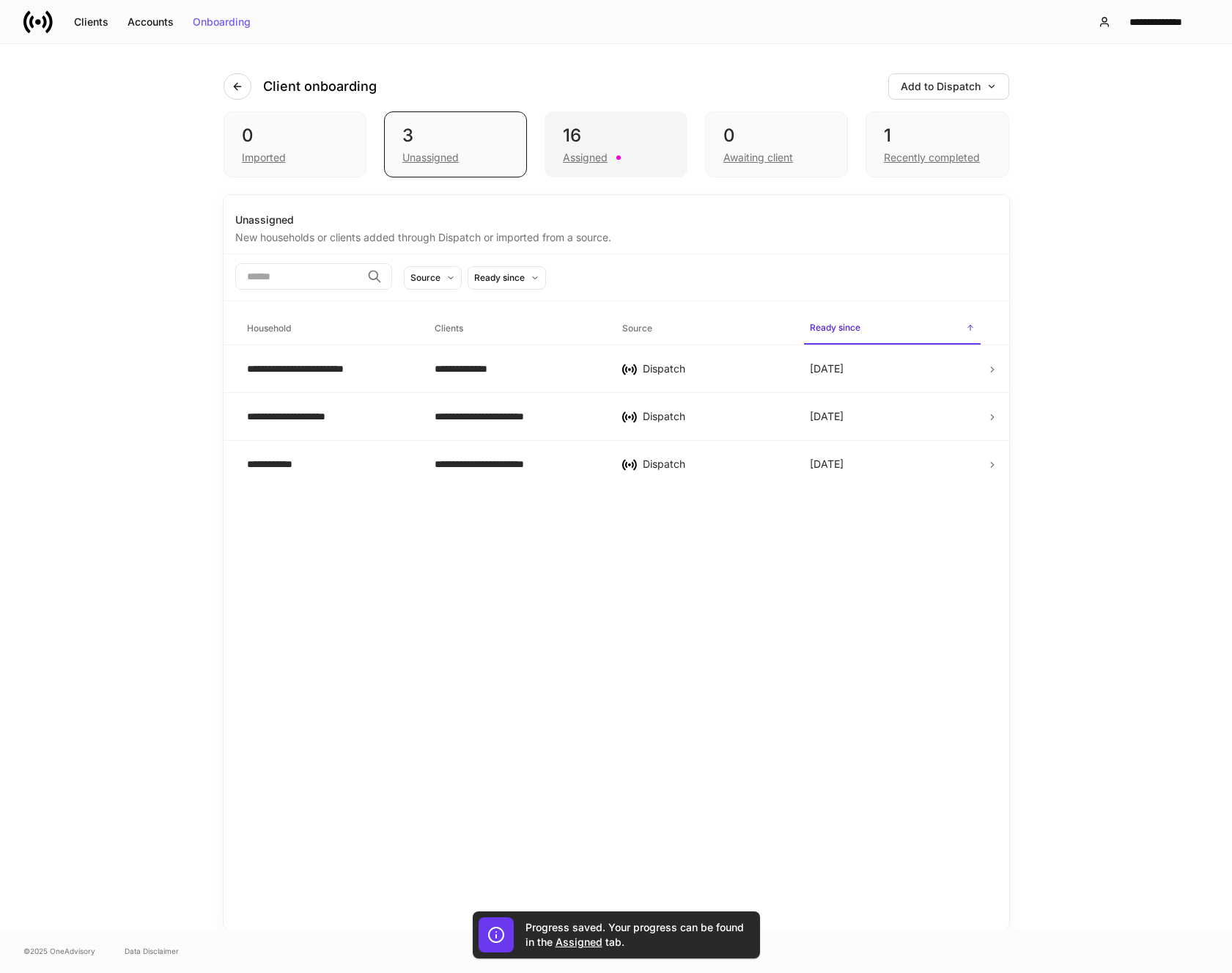
click at [577, 156] on div "Assigned" at bounding box center [585, 157] width 45 height 14
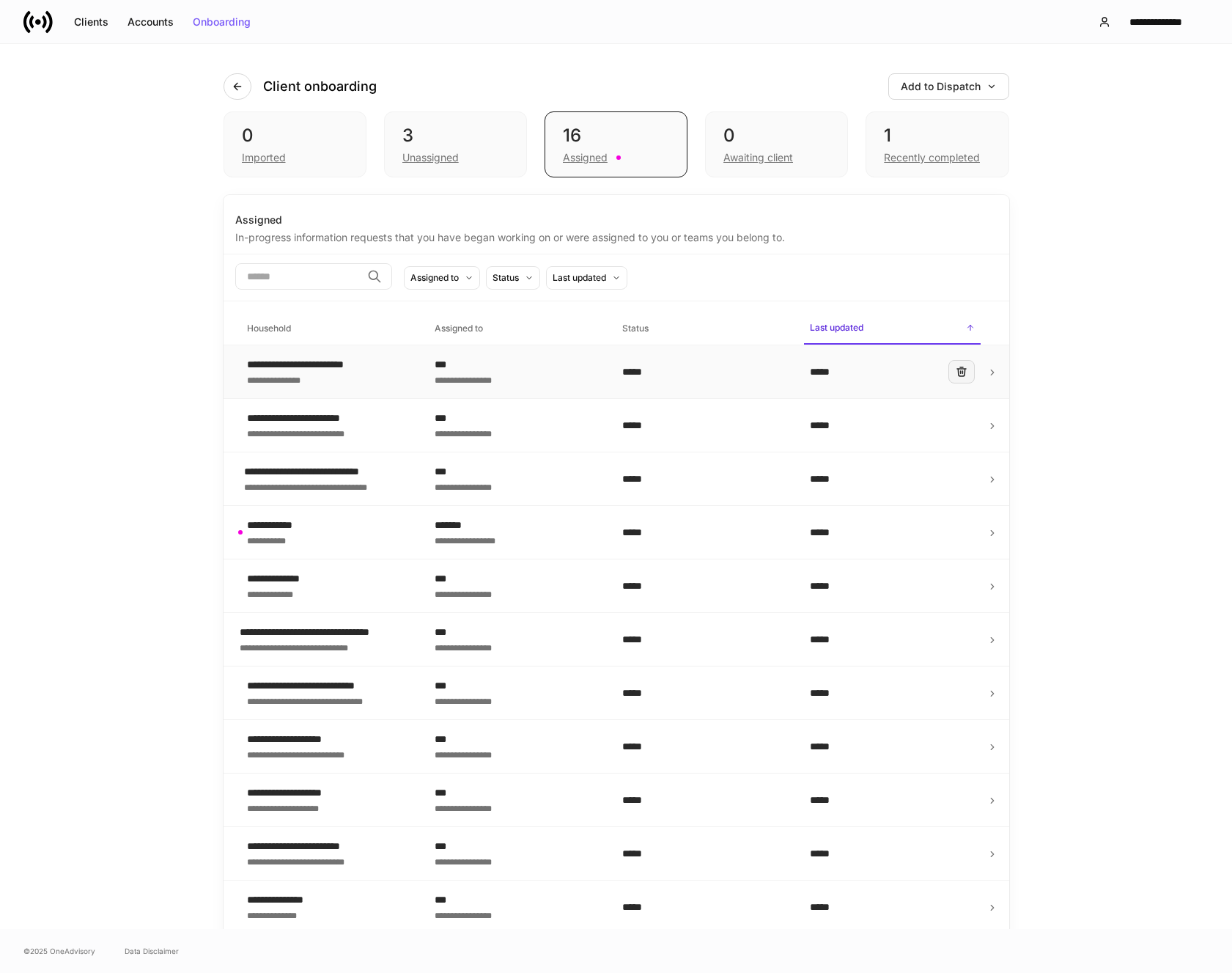
click at [958, 377] on icon "button" at bounding box center [961, 371] width 11 height 11
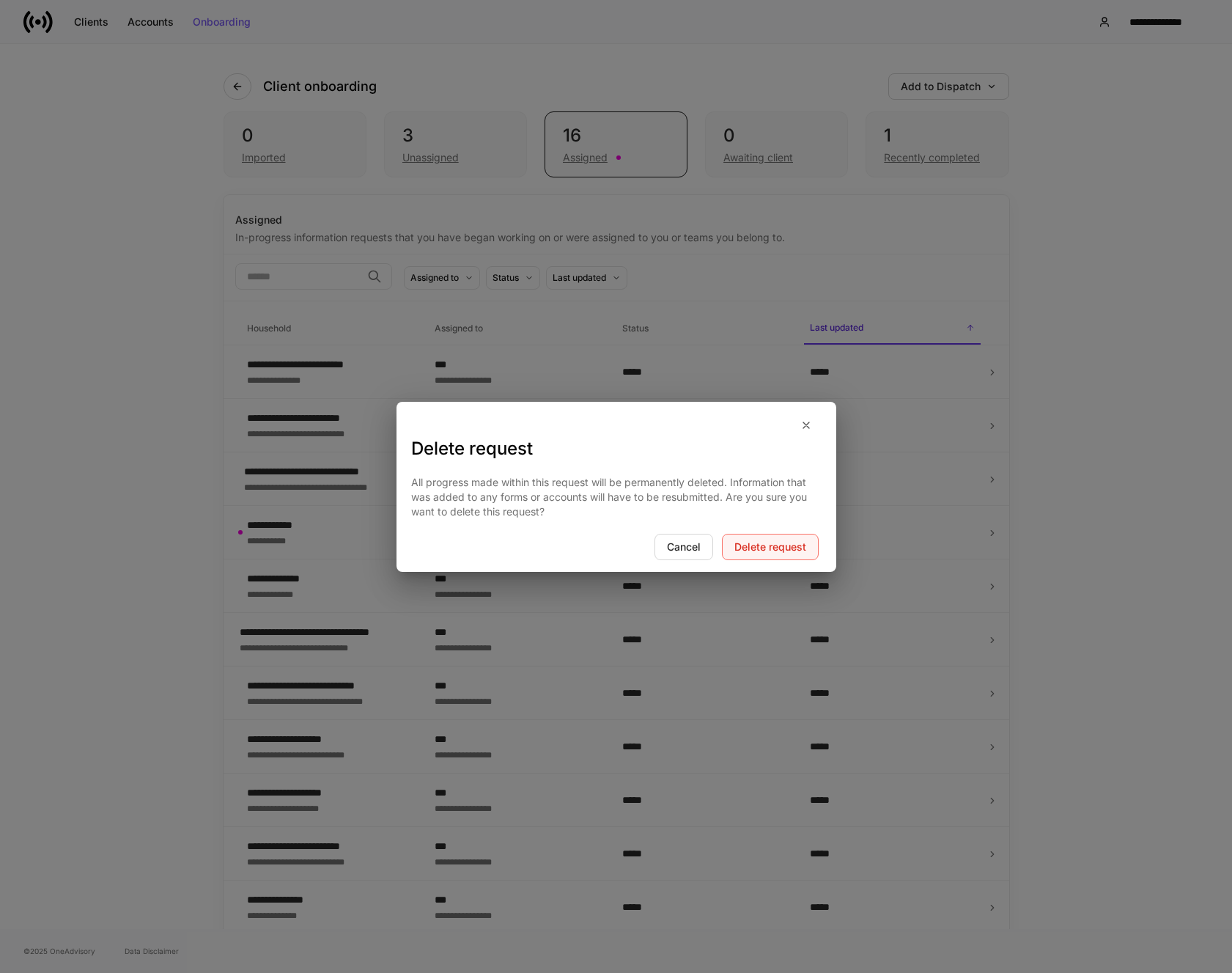
click at [773, 545] on div "Delete request" at bounding box center [770, 546] width 71 height 10
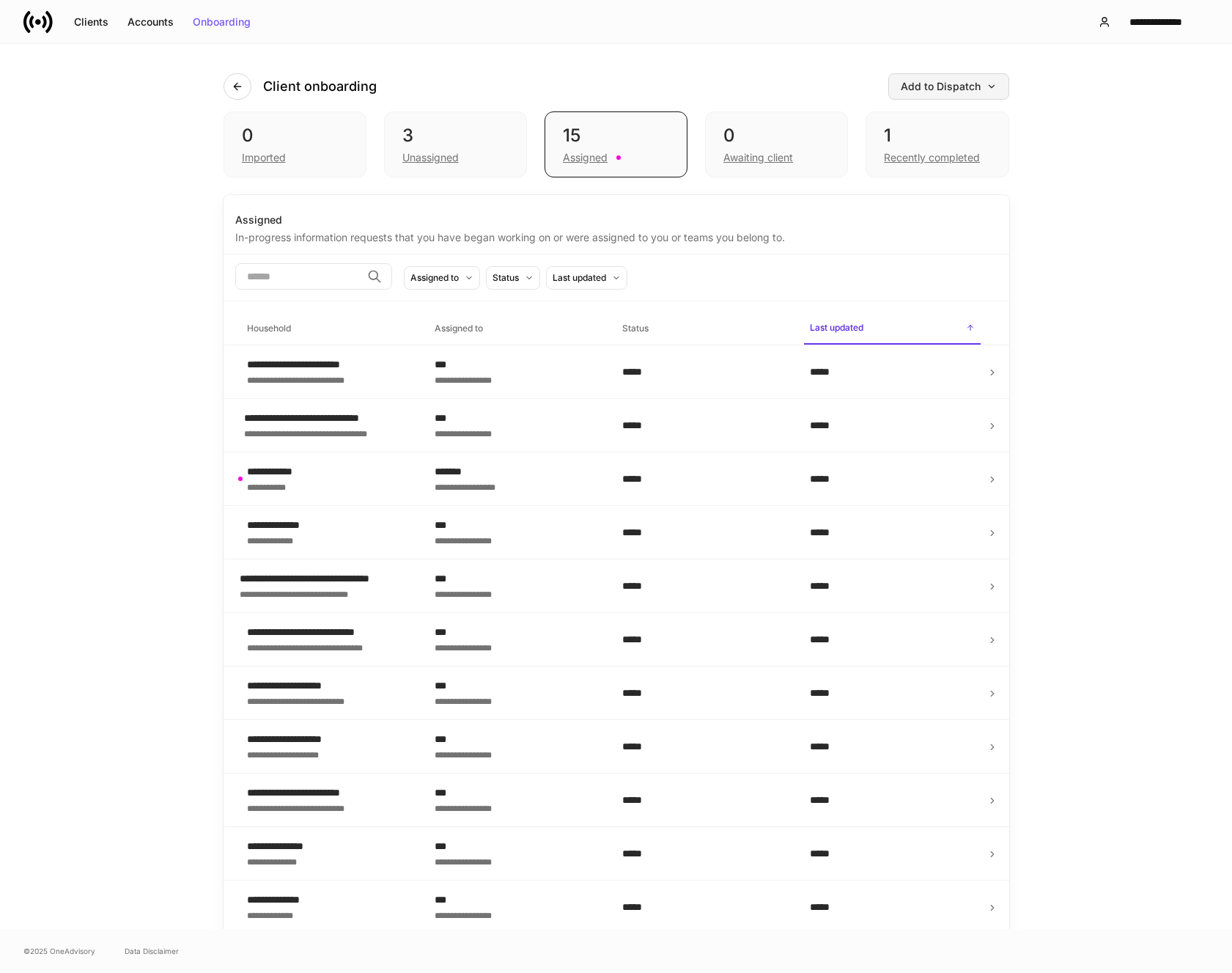
click at [945, 87] on div "Add to Dispatch" at bounding box center [949, 86] width 96 height 10
click at [910, 126] on div "Add clients manually" at bounding box center [910, 128] width 100 height 14
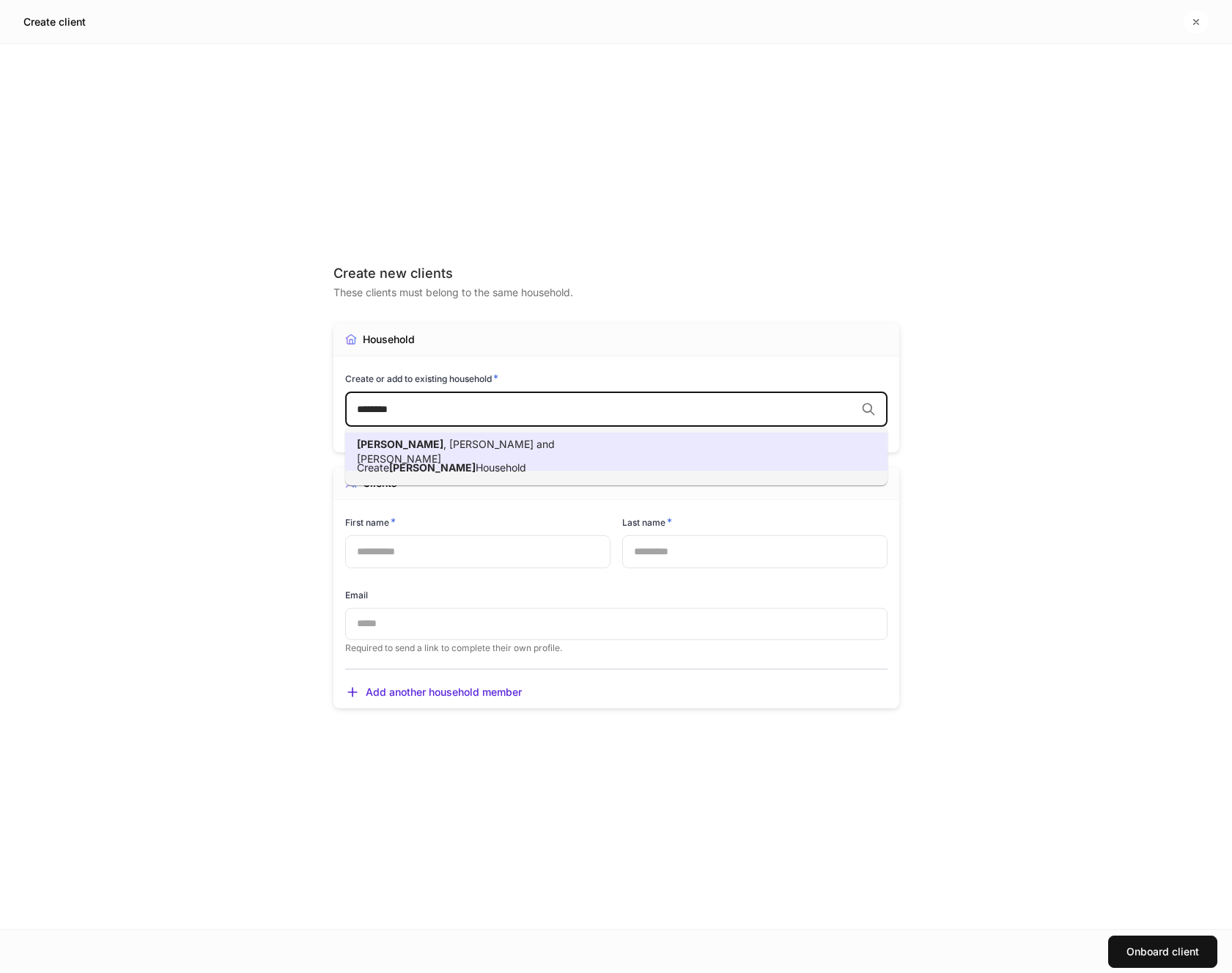
click at [539, 437] on span ", [PERSON_NAME] and [PERSON_NAME]" at bounding box center [456, 451] width 198 height 27
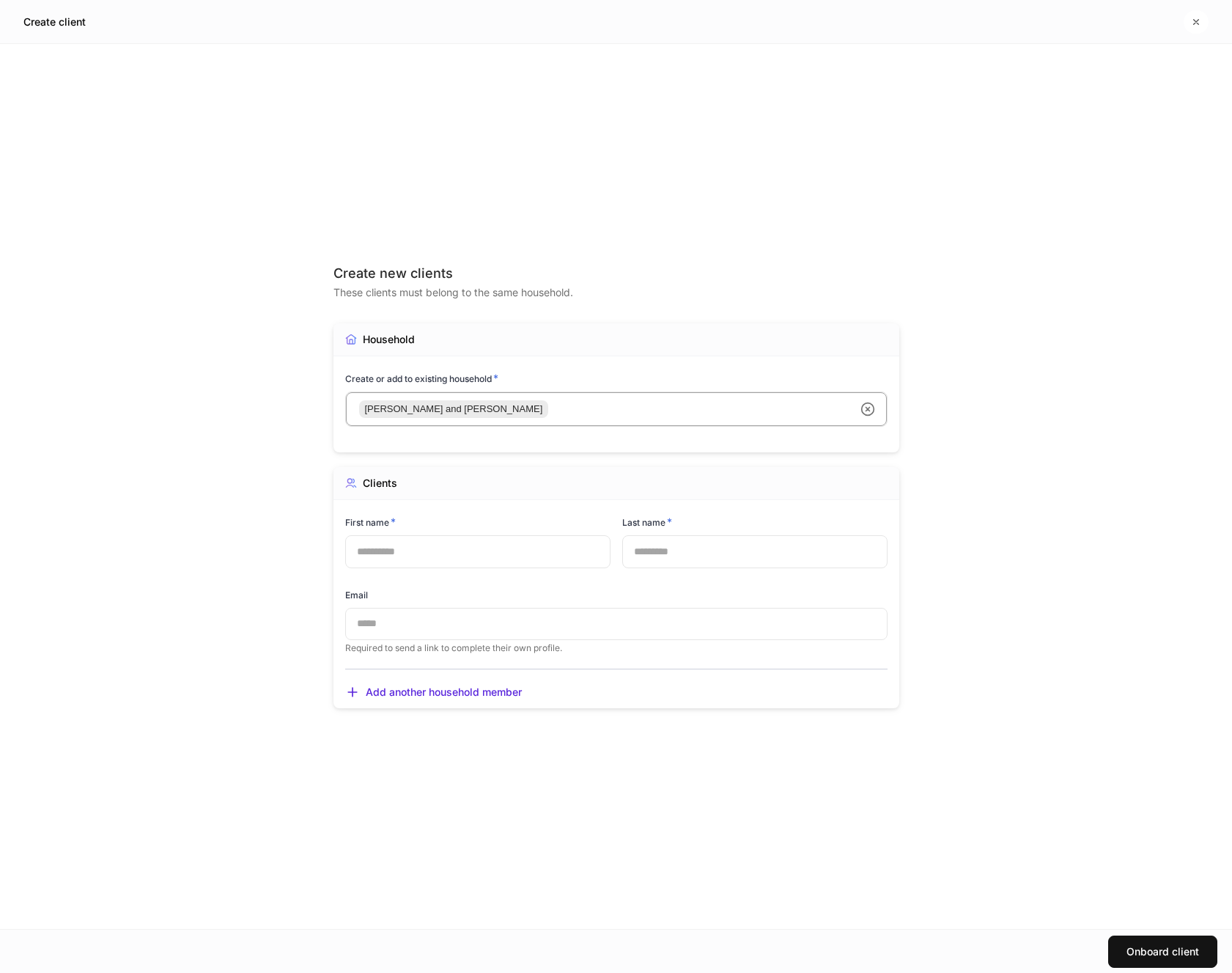
click at [450, 555] on input "text" at bounding box center [478, 552] width 265 height 32
click at [656, 560] on input "text" at bounding box center [754, 552] width 265 height 32
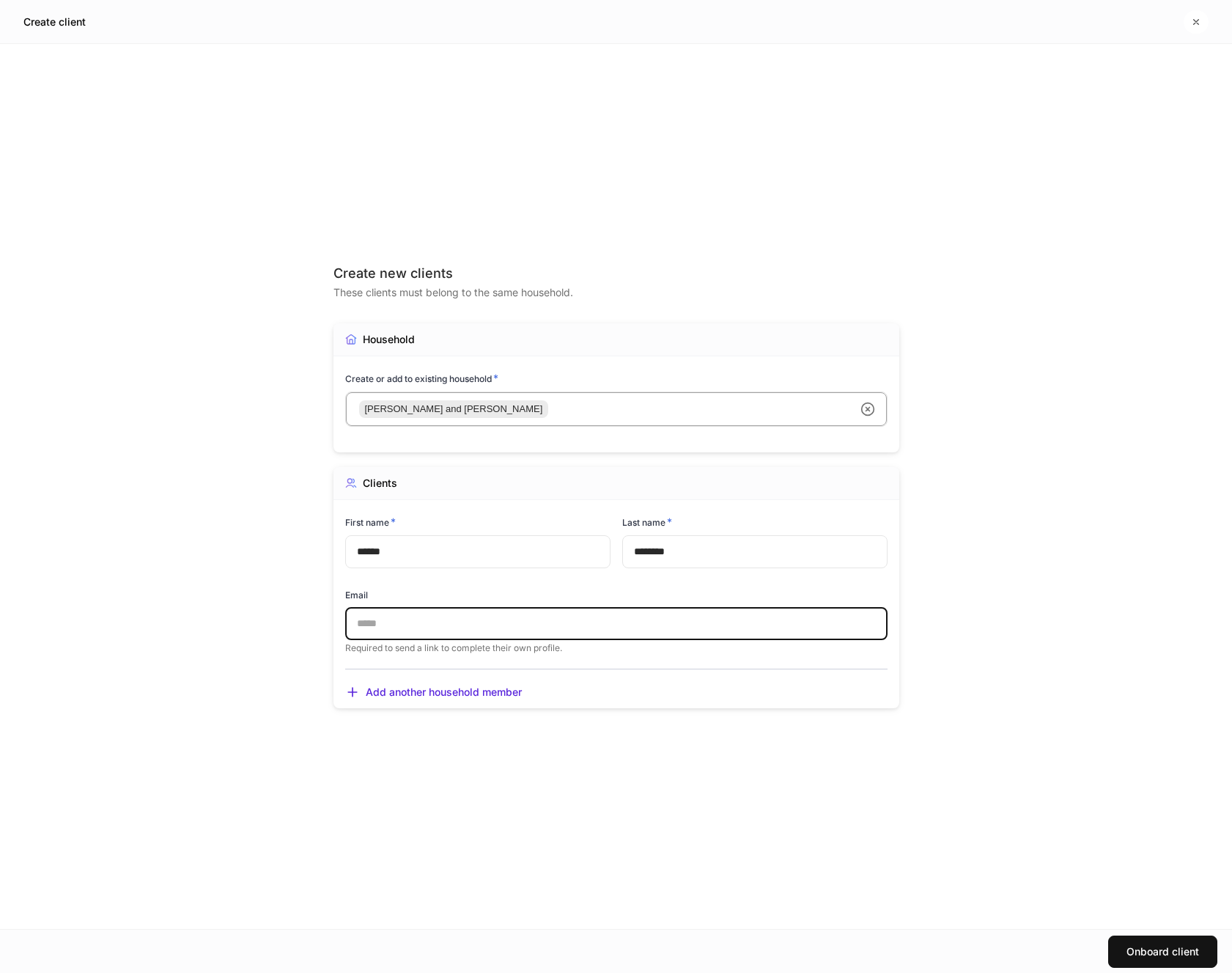
click at [475, 609] on input "text" at bounding box center [616, 624] width 542 height 32
click at [356, 692] on icon "button" at bounding box center [352, 692] width 14 height 14
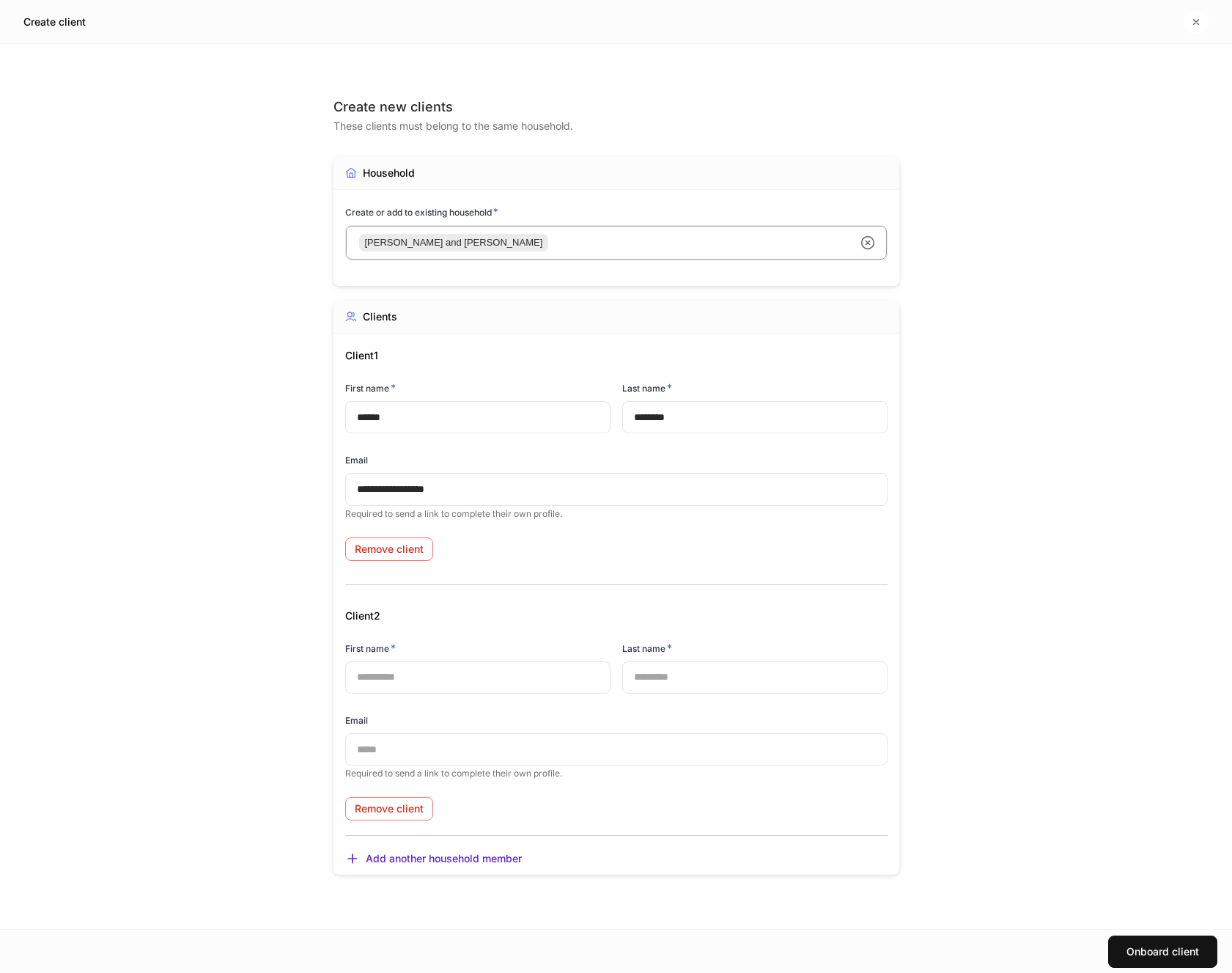
click at [411, 678] on input "text" at bounding box center [478, 677] width 265 height 32
click at [643, 672] on input "text" at bounding box center [754, 677] width 265 height 32
click at [406, 749] on input "text" at bounding box center [616, 749] width 542 height 32
click at [1031, 722] on div "**********" at bounding box center [616, 486] width 1232 height 885
click at [1144, 946] on div "Onboard client" at bounding box center [1162, 951] width 72 height 10
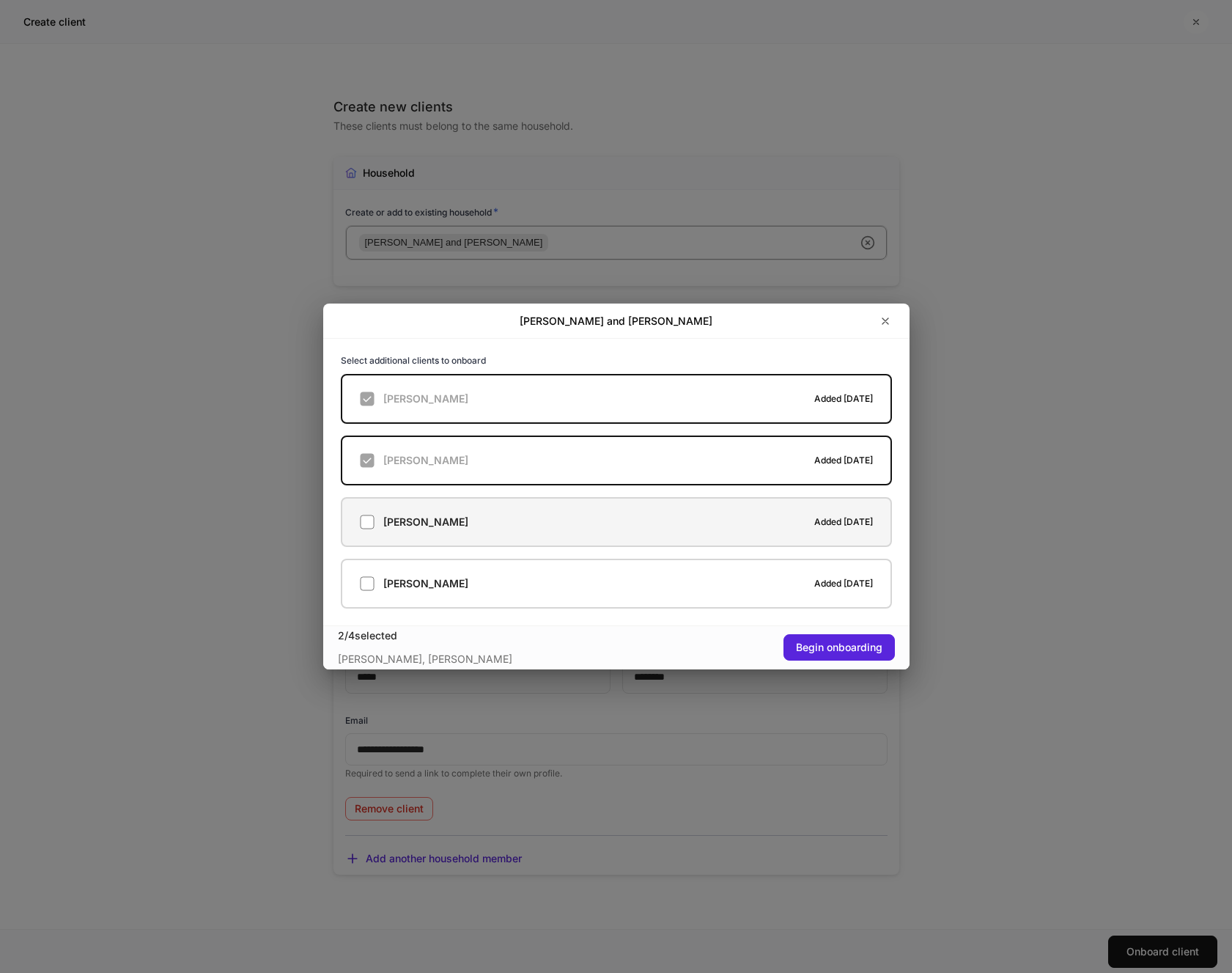
click at [375, 527] on div "[PERSON_NAME] Added [DATE]" at bounding box center [616, 522] width 513 height 14
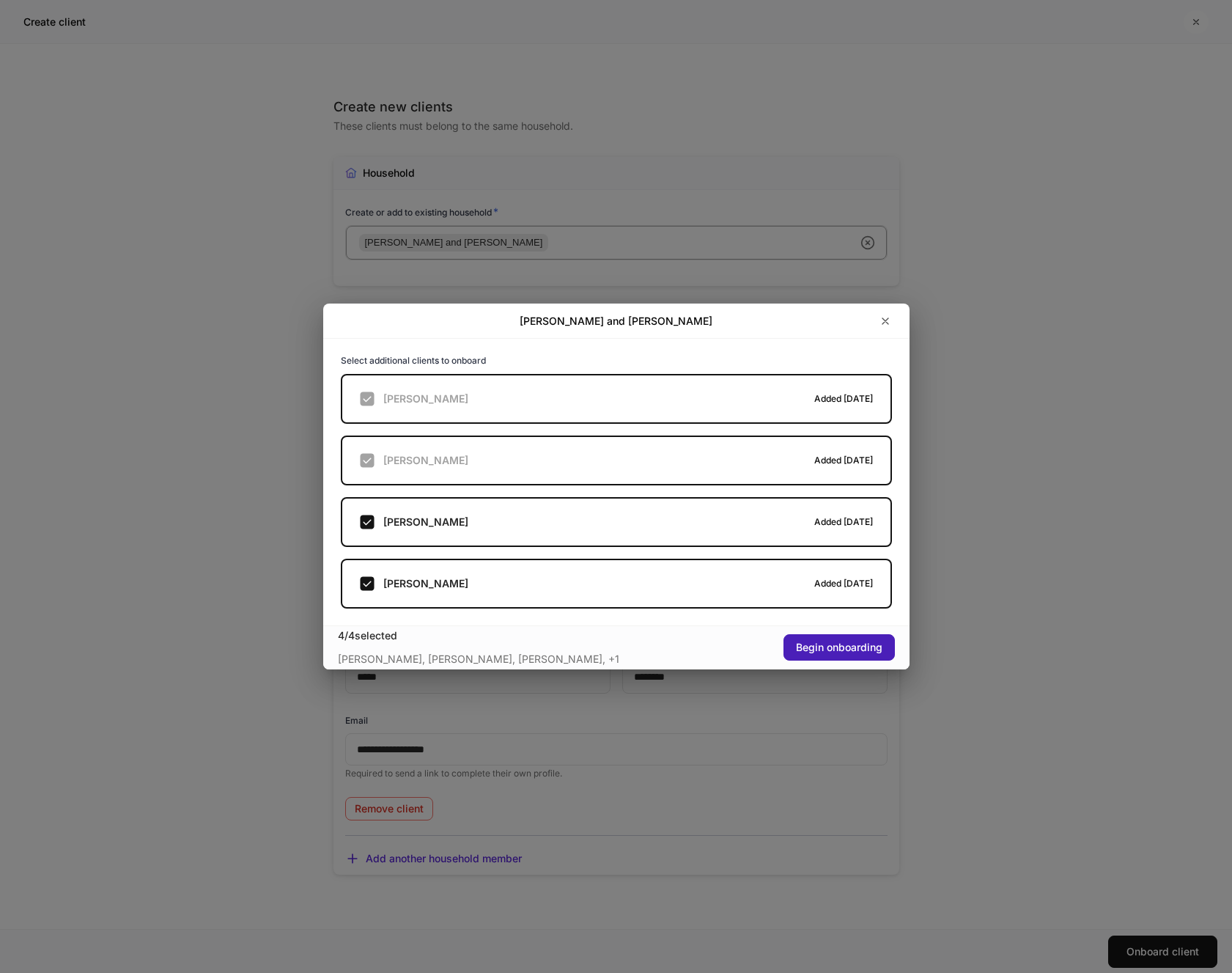
click at [820, 651] on div "Begin onboarding" at bounding box center [840, 647] width 87 height 10
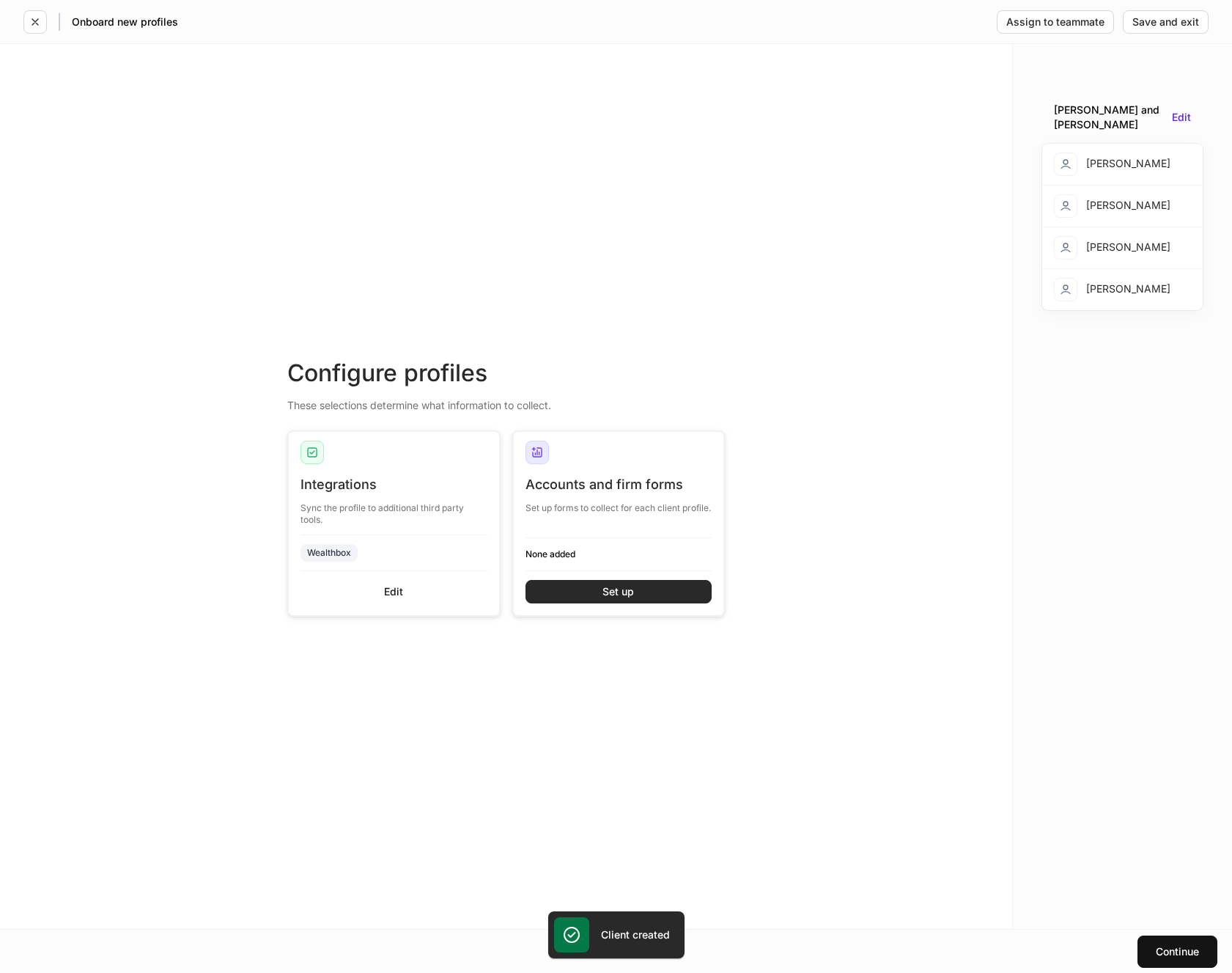
click at [624, 591] on div "Set up" at bounding box center [618, 591] width 31 height 10
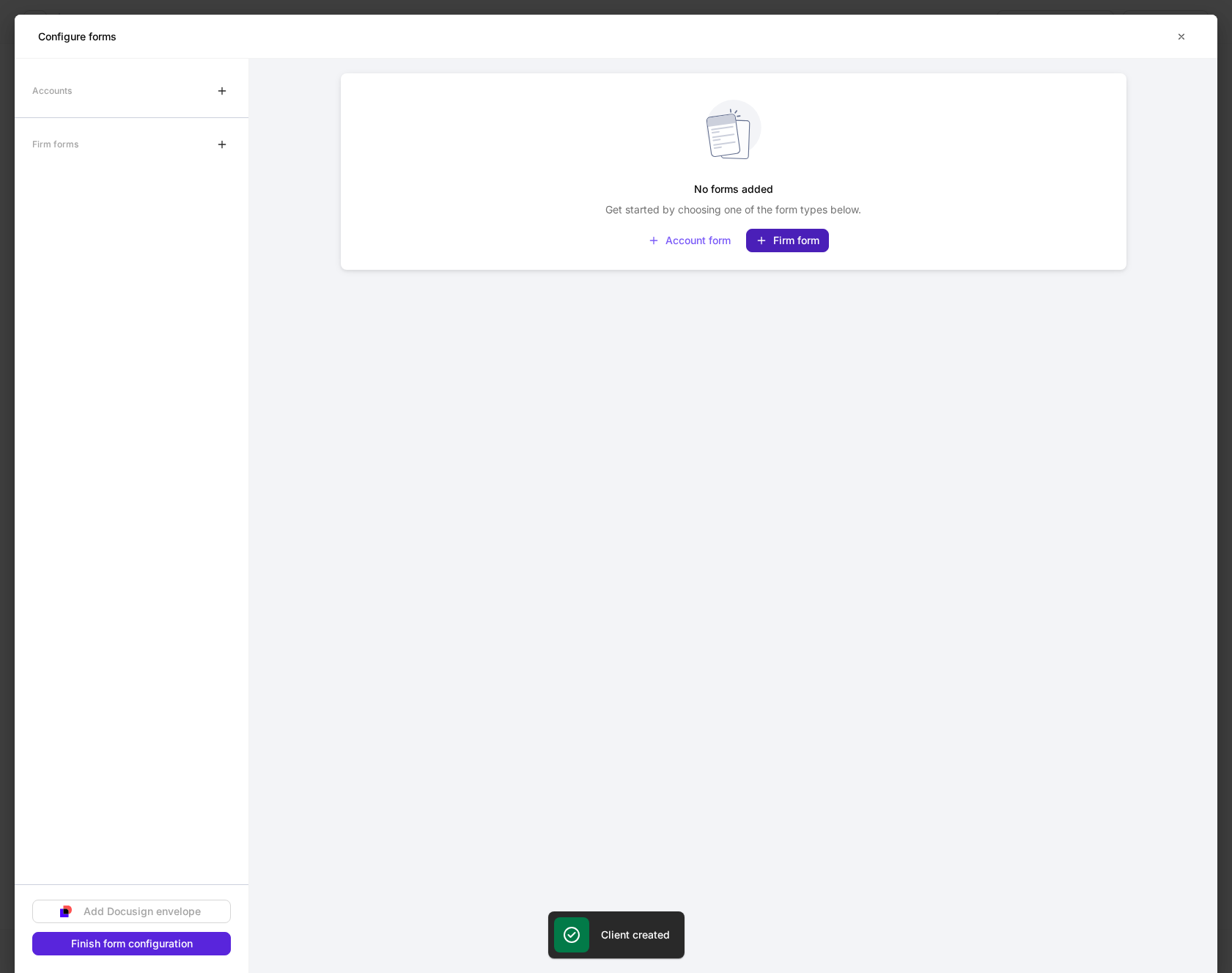
click at [773, 240] on div "Firm form" at bounding box center [788, 240] width 64 height 11
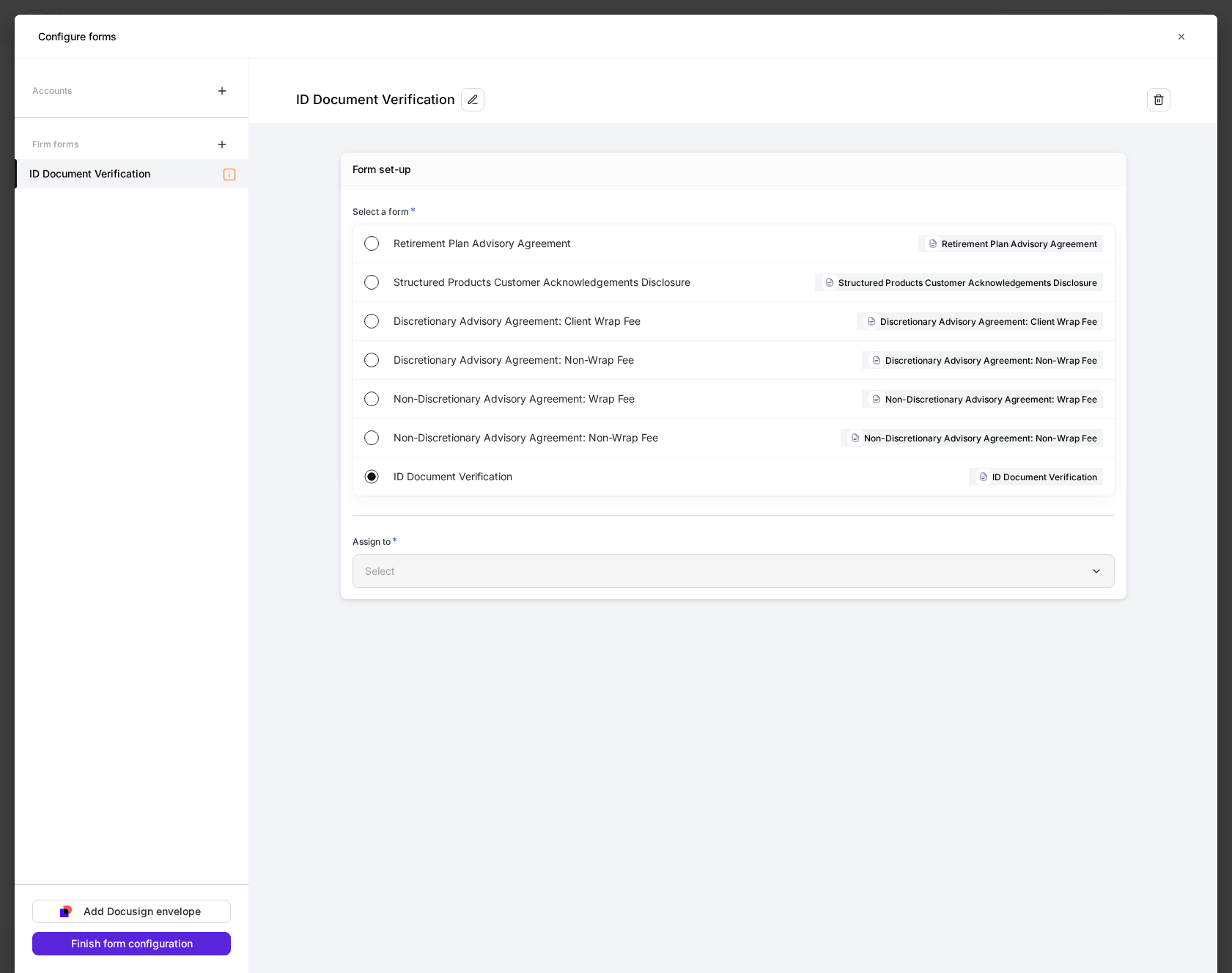
click at [414, 568] on div "Select" at bounding box center [734, 571] width 738 height 14
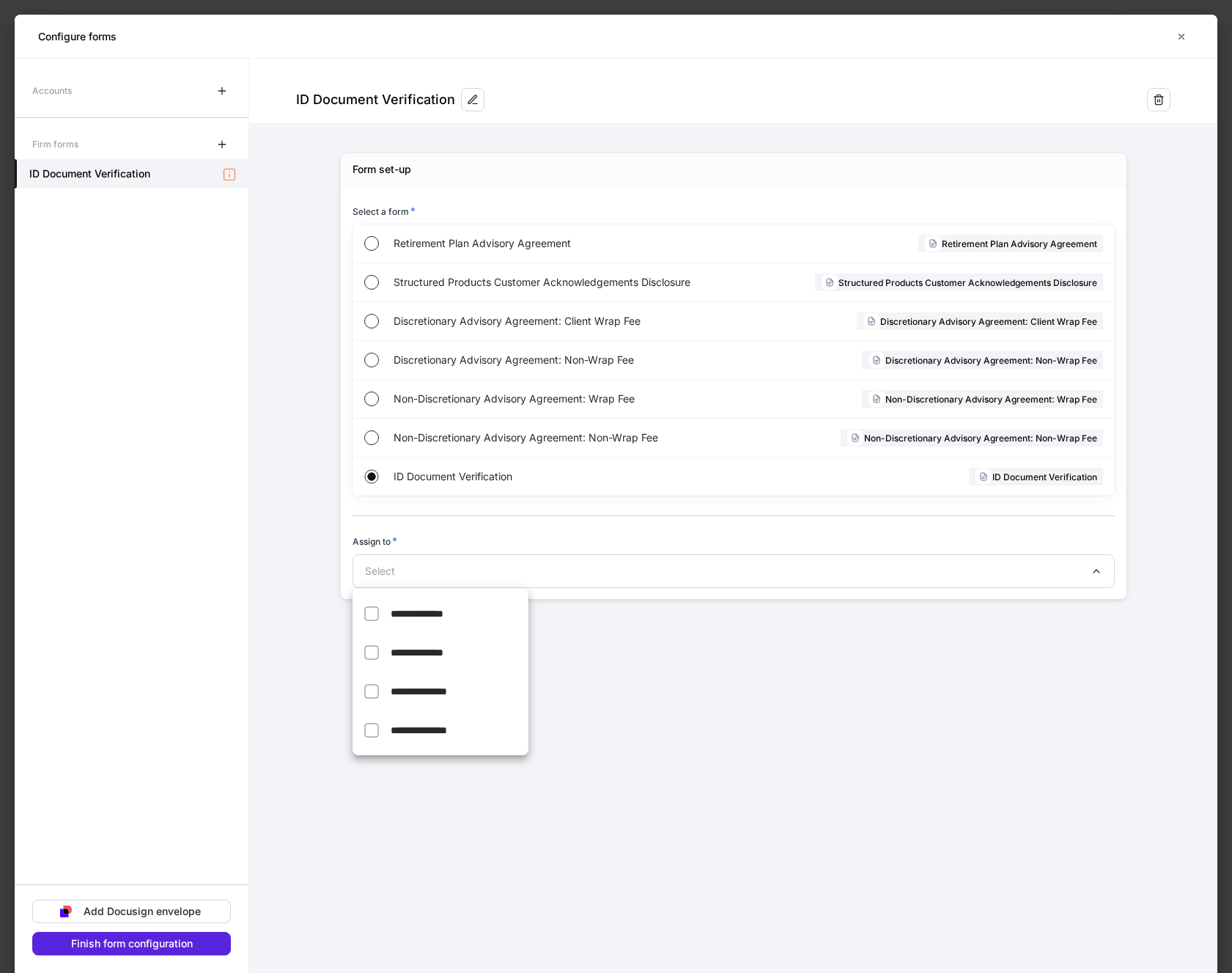
click at [408, 686] on span "**********" at bounding box center [419, 691] width 56 height 10
click at [411, 651] on span "**********" at bounding box center [417, 652] width 52 height 10
click at [94, 946] on div at bounding box center [616, 486] width 1232 height 973
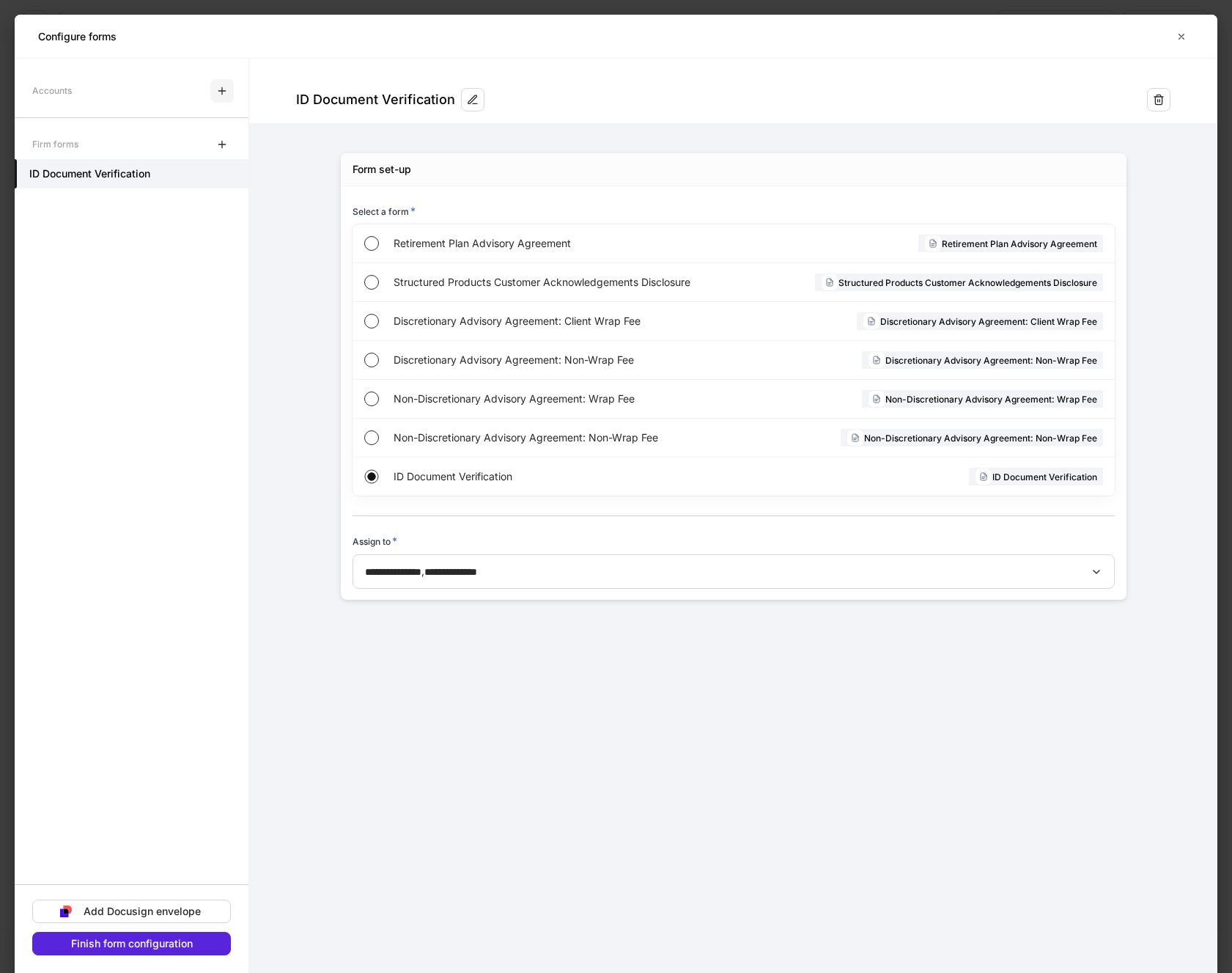
click at [218, 87] on icon "button" at bounding box center [221, 91] width 11 height 11
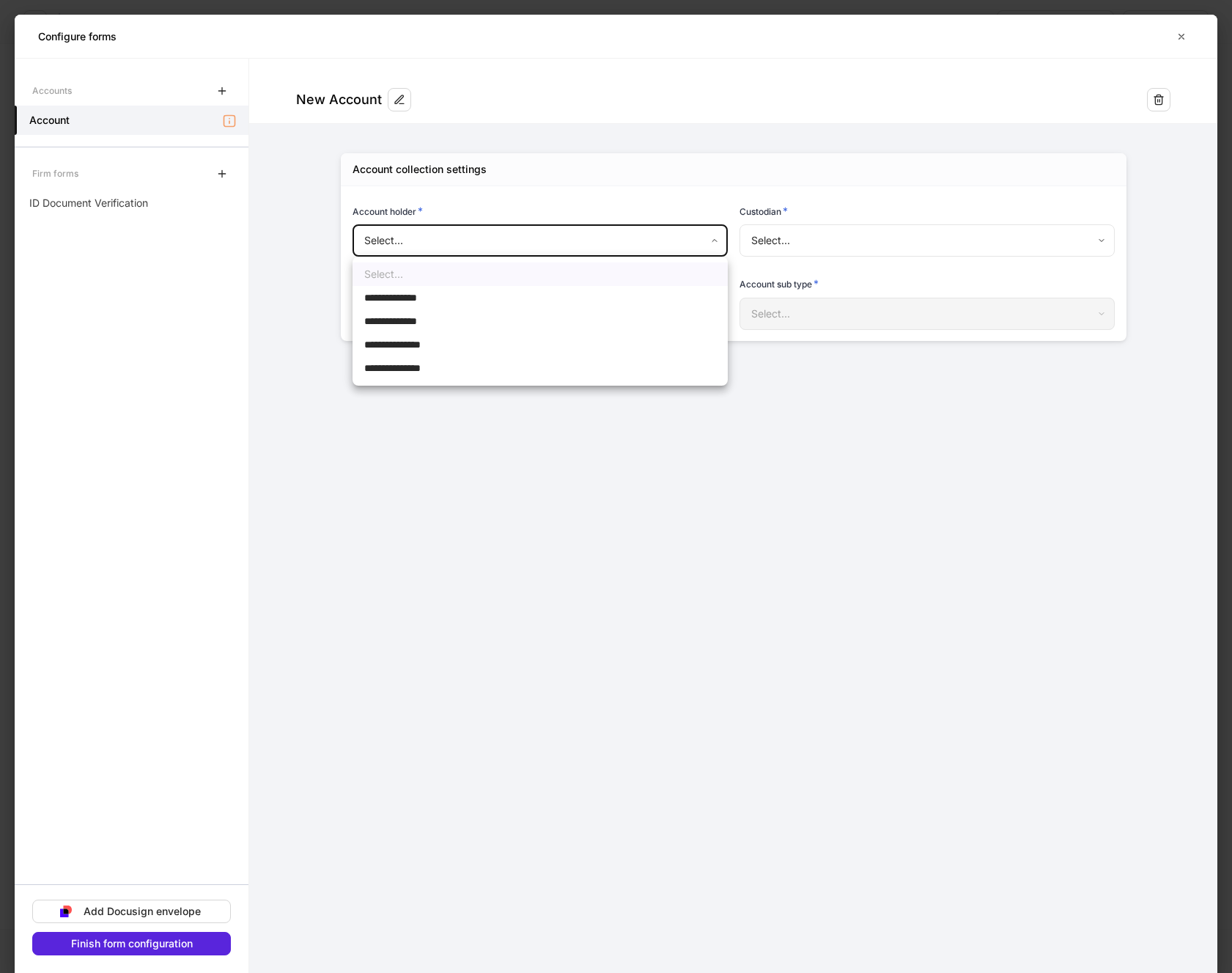
click at [462, 240] on body "**********" at bounding box center [616, 486] width 1232 height 973
click at [436, 298] on span "**********" at bounding box center [401, 297] width 73 height 14
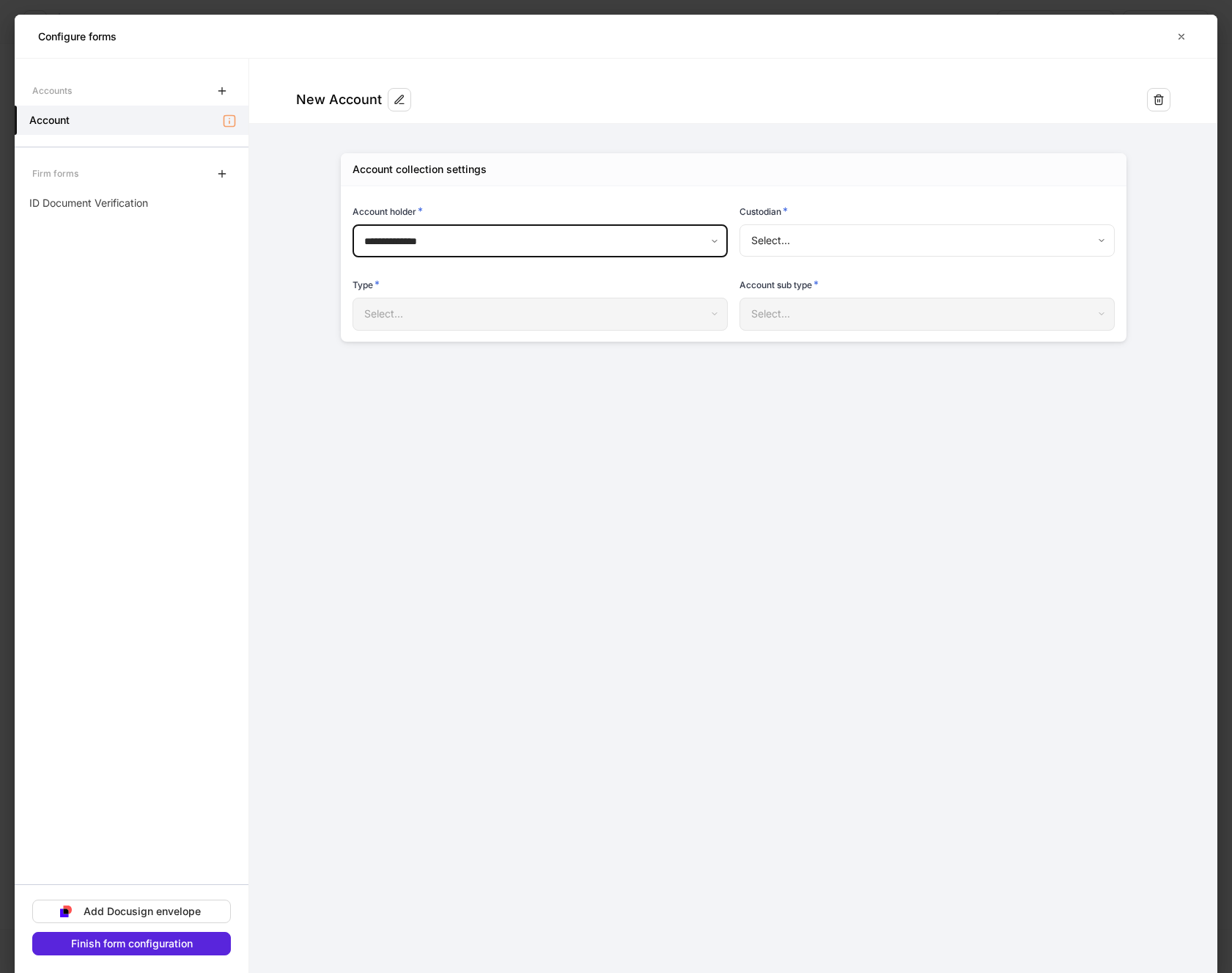
click at [791, 238] on body "**********" at bounding box center [616, 486] width 1232 height 973
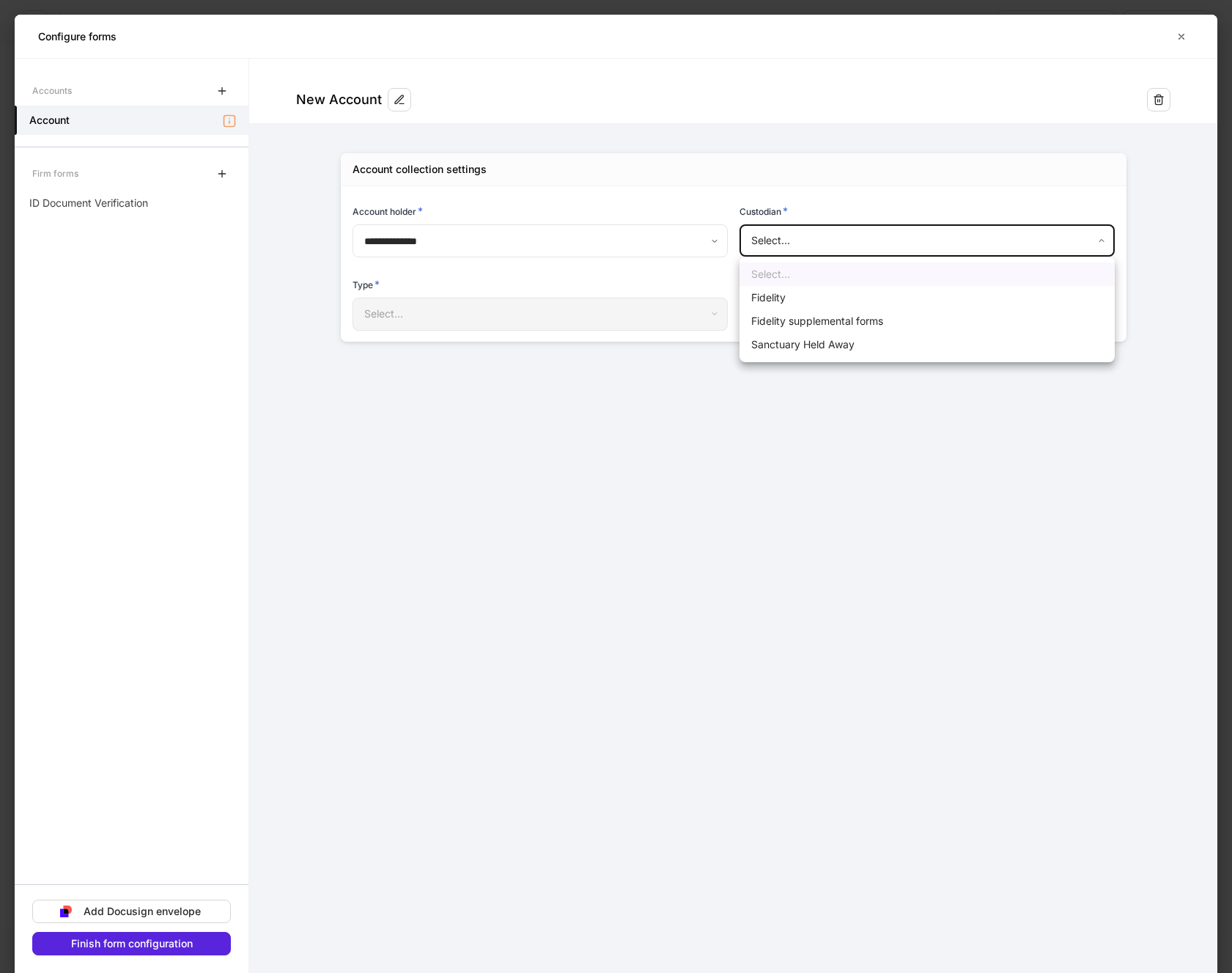
click at [719, 246] on div at bounding box center [616, 486] width 1232 height 973
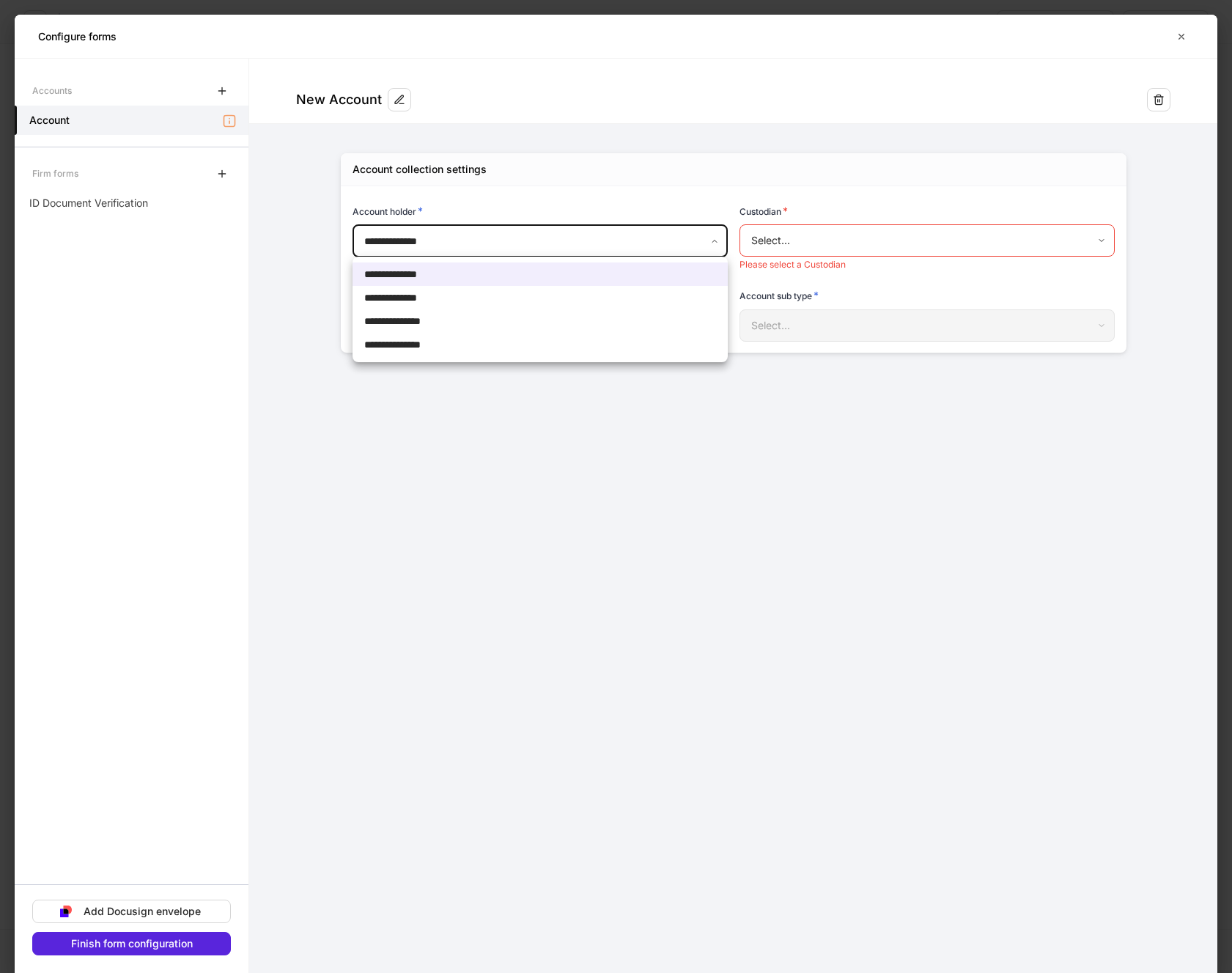
click at [719, 242] on body "**********" at bounding box center [616, 486] width 1232 height 973
click at [445, 319] on span "**********" at bounding box center [407, 321] width 86 height 14
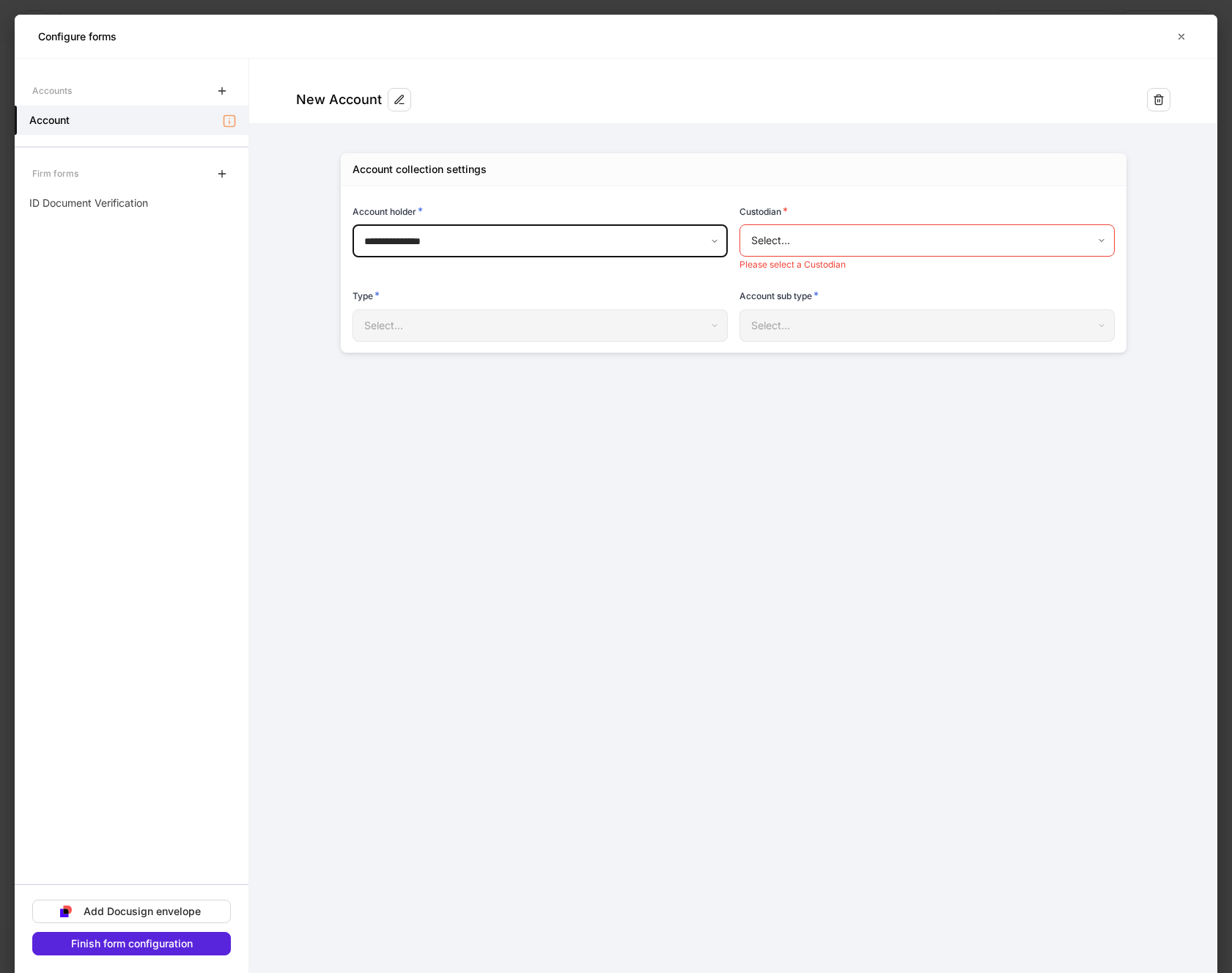
click at [799, 250] on body "**********" at bounding box center [616, 486] width 1232 height 973
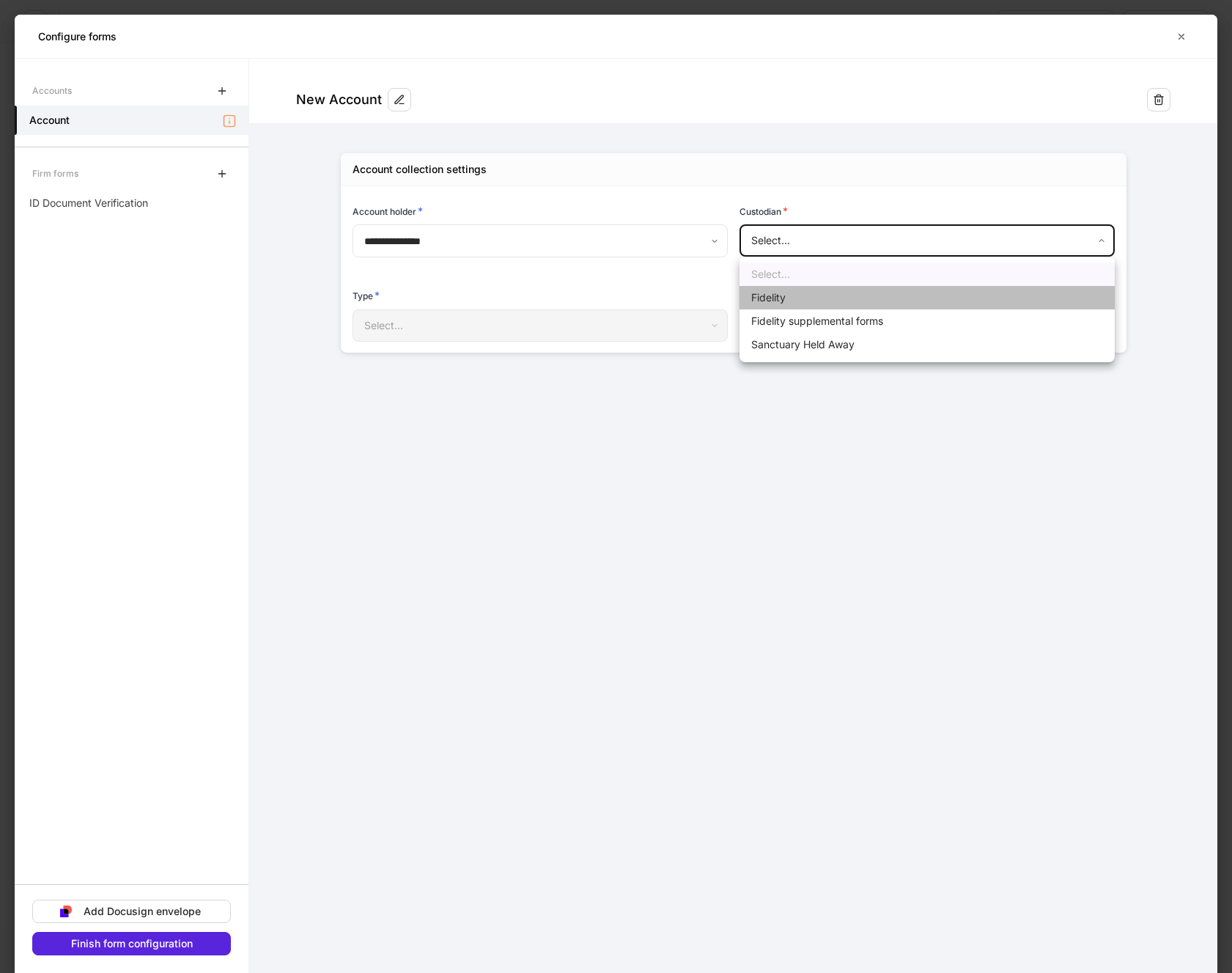
click at [776, 297] on li "Fidelity" at bounding box center [927, 297] width 375 height 24
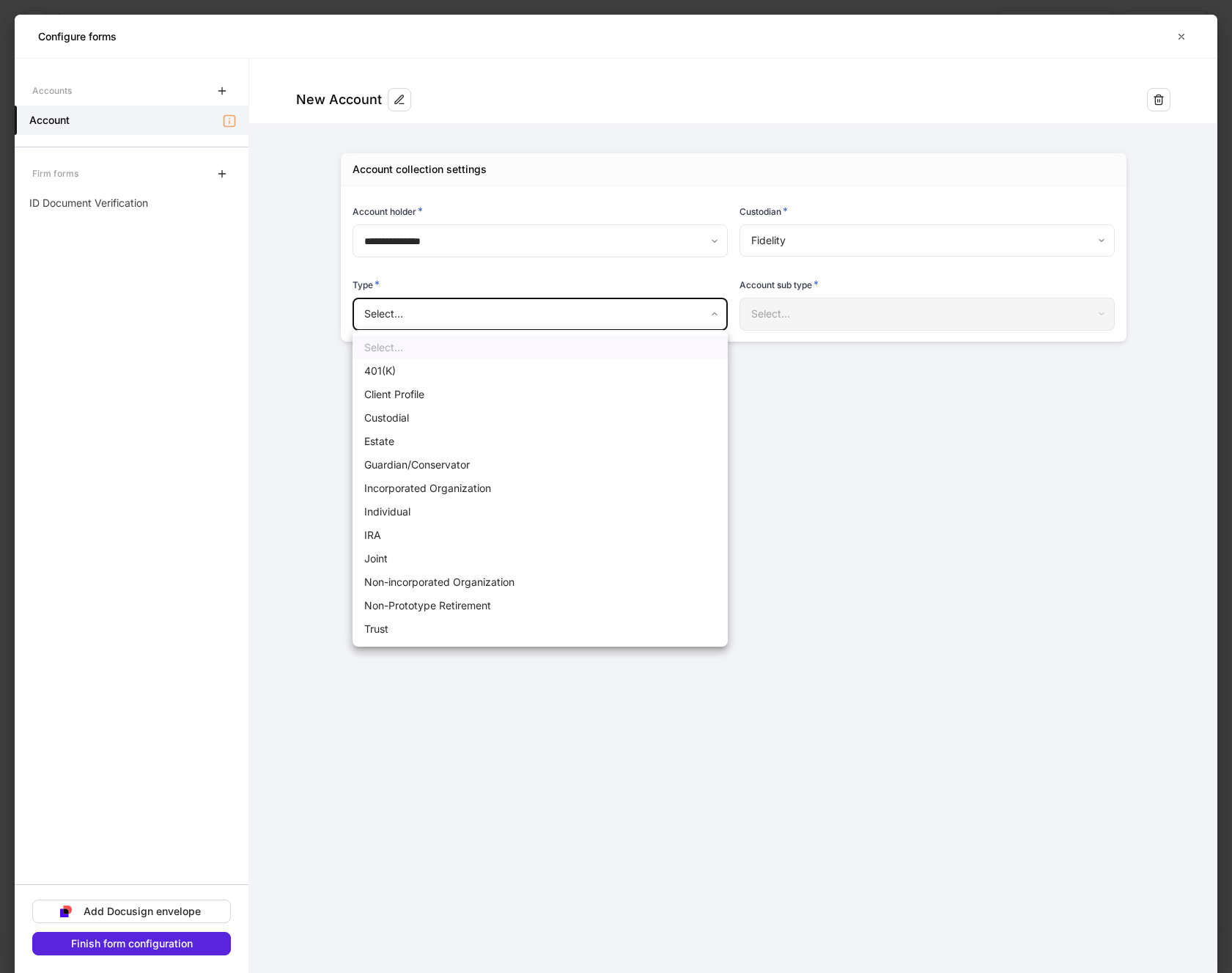
click at [614, 316] on body "**********" at bounding box center [616, 486] width 1232 height 973
click at [423, 396] on li "Client Profile" at bounding box center [540, 394] width 375 height 24
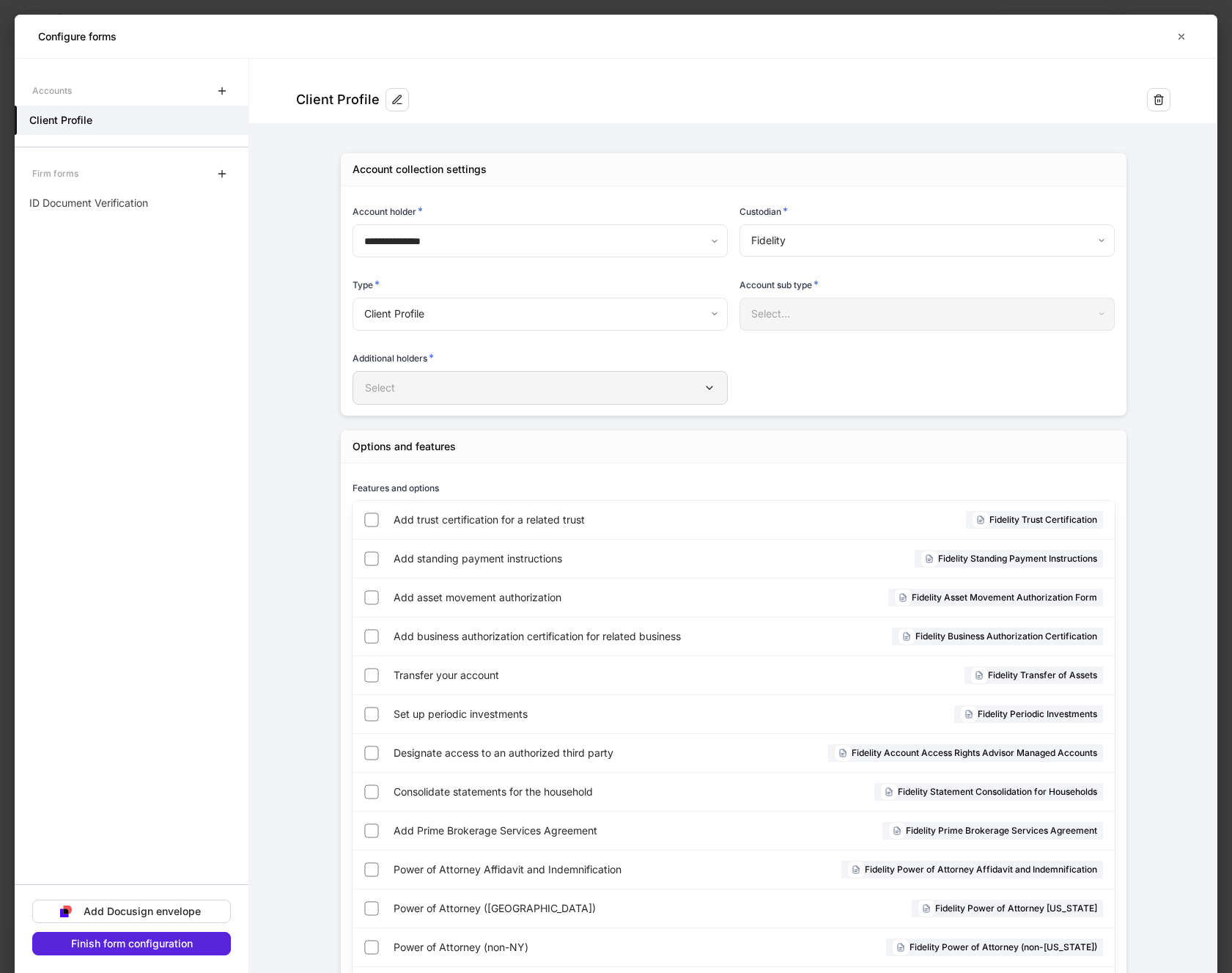
click at [692, 381] on div "Select" at bounding box center [540, 387] width 351 height 14
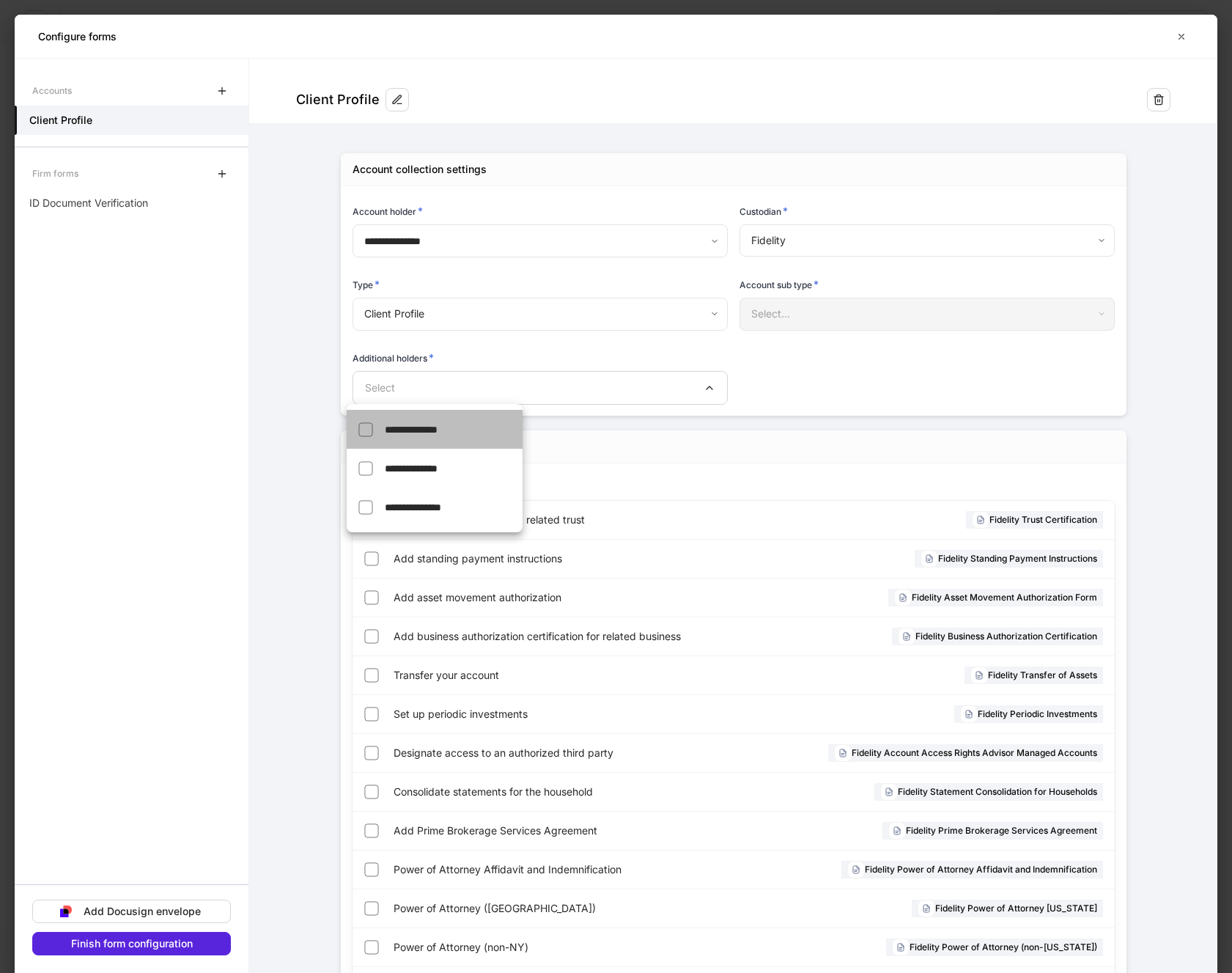
click at [430, 428] on span "**********" at bounding box center [411, 429] width 52 height 10
click at [791, 361] on div at bounding box center [616, 486] width 1232 height 973
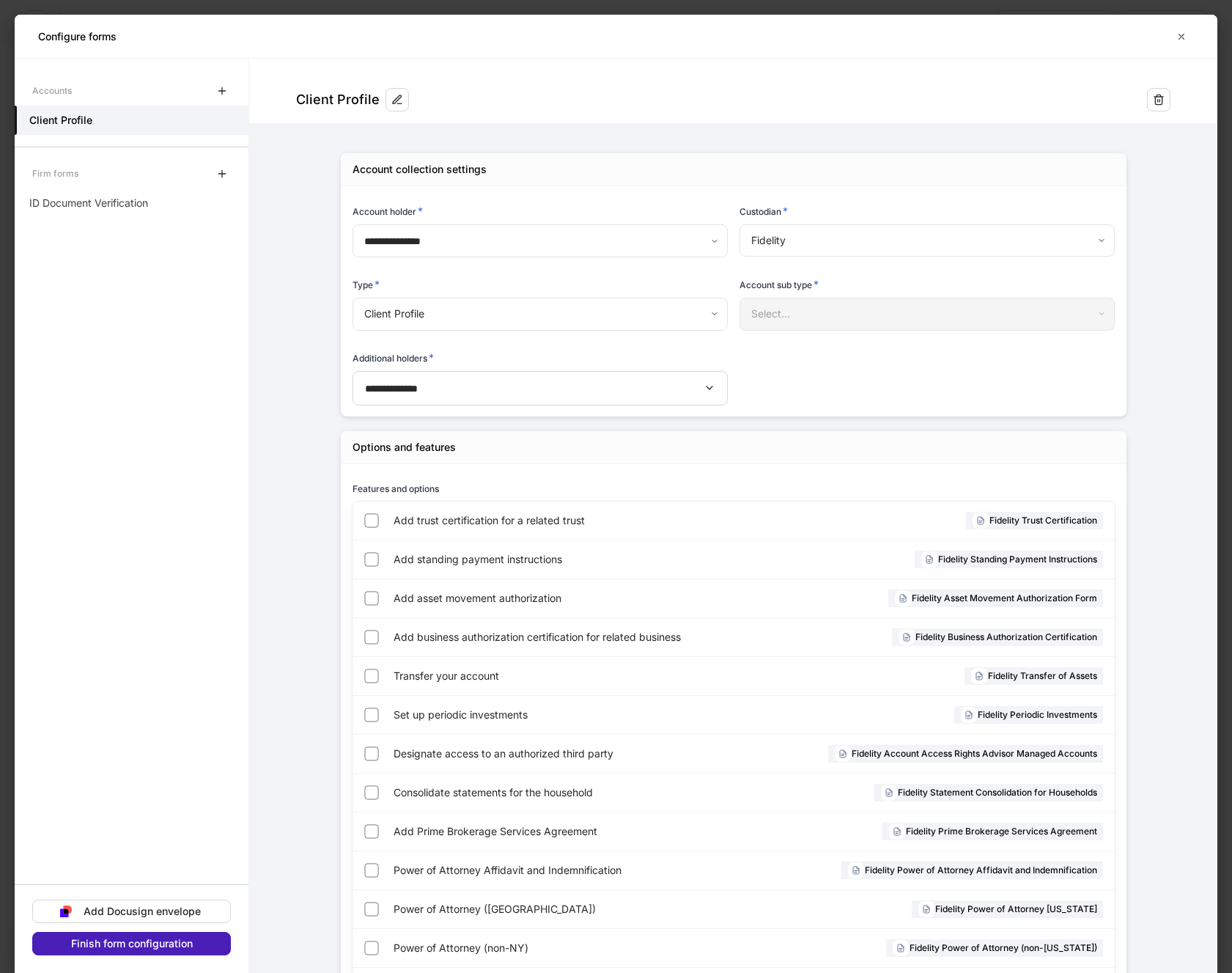
click at [89, 941] on div "Finish form configuration" at bounding box center [132, 943] width 122 height 10
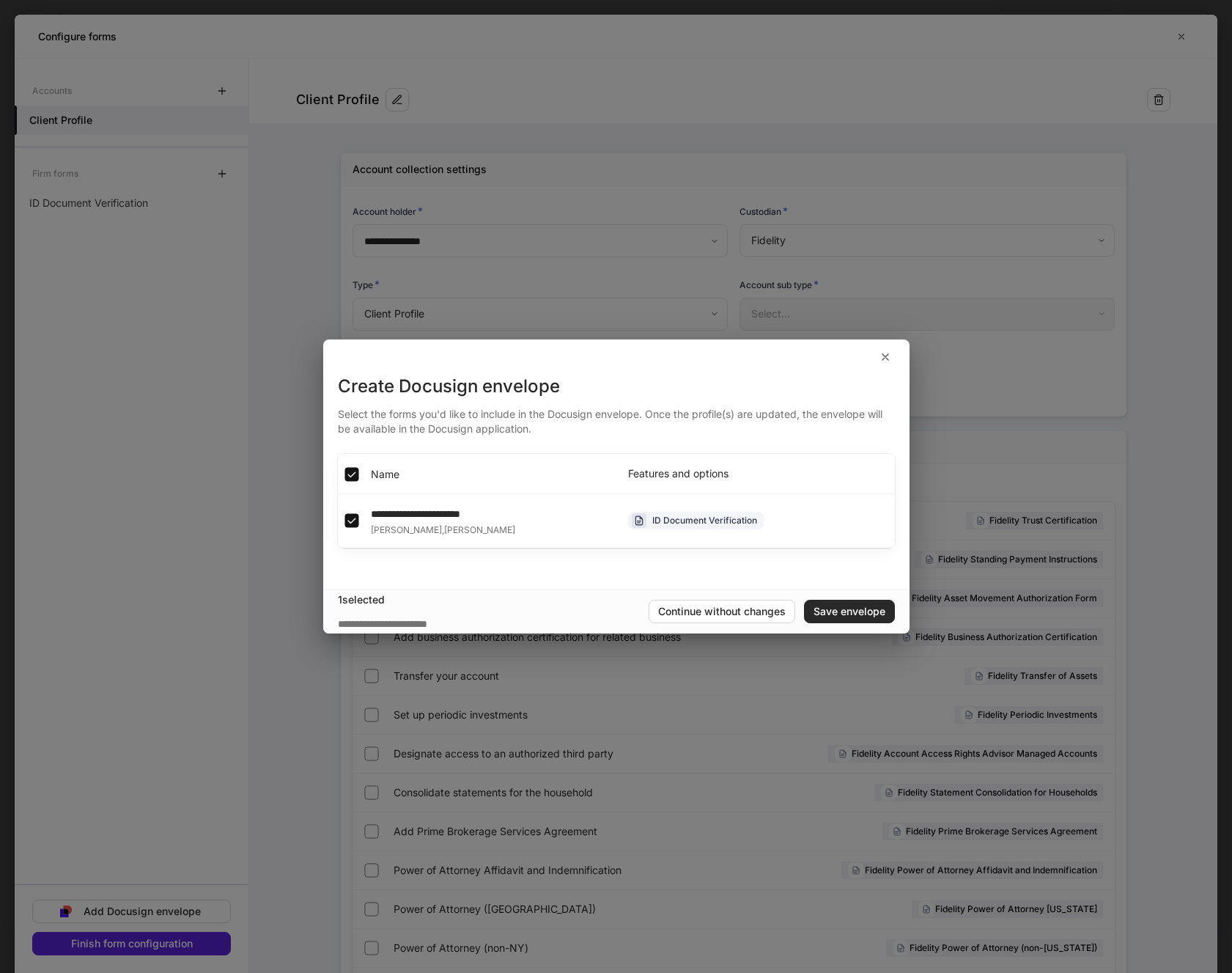
click at [824, 610] on div "Save envelope" at bounding box center [849, 611] width 71 height 10
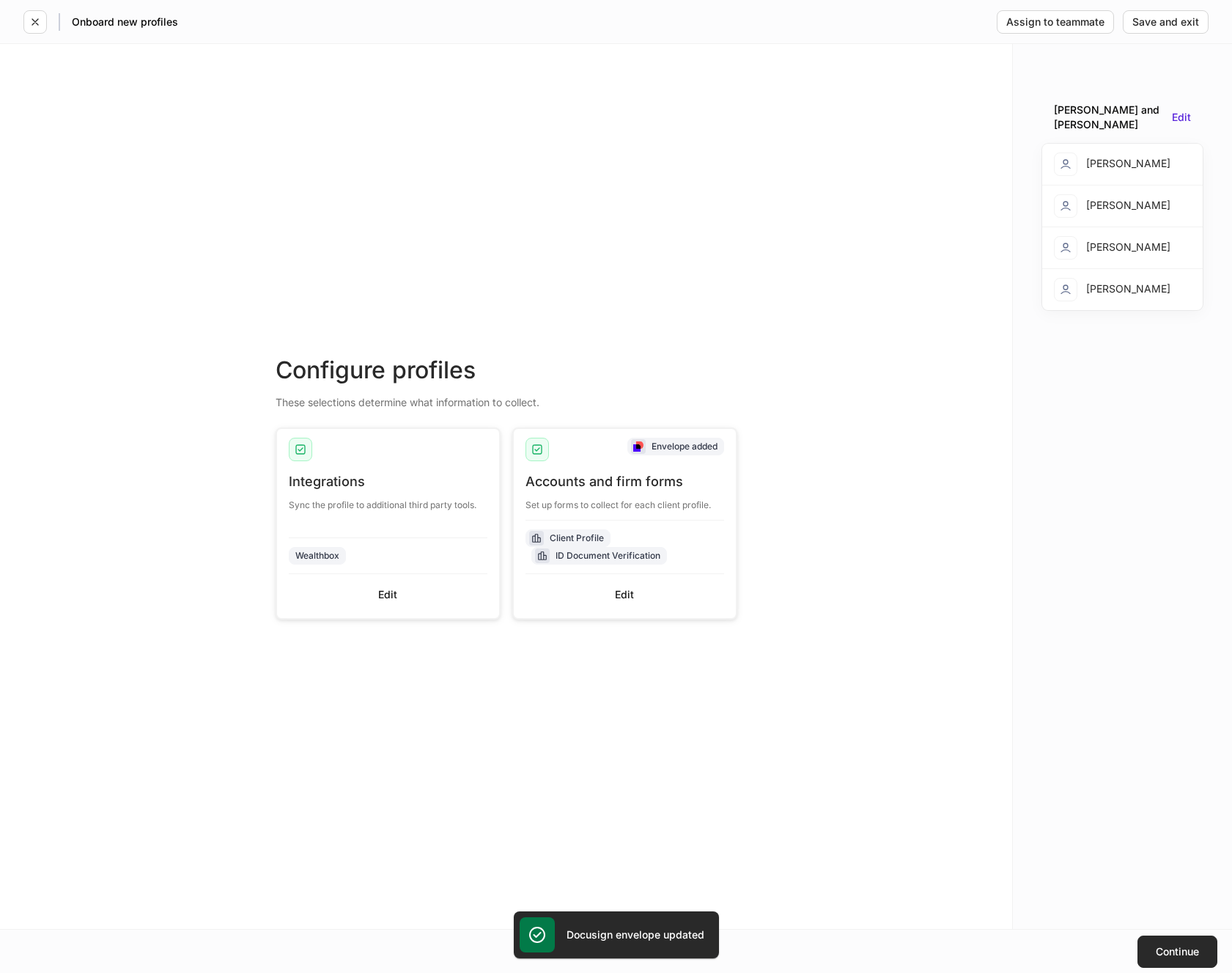
click at [1166, 947] on div "Continue" at bounding box center [1177, 951] width 43 height 10
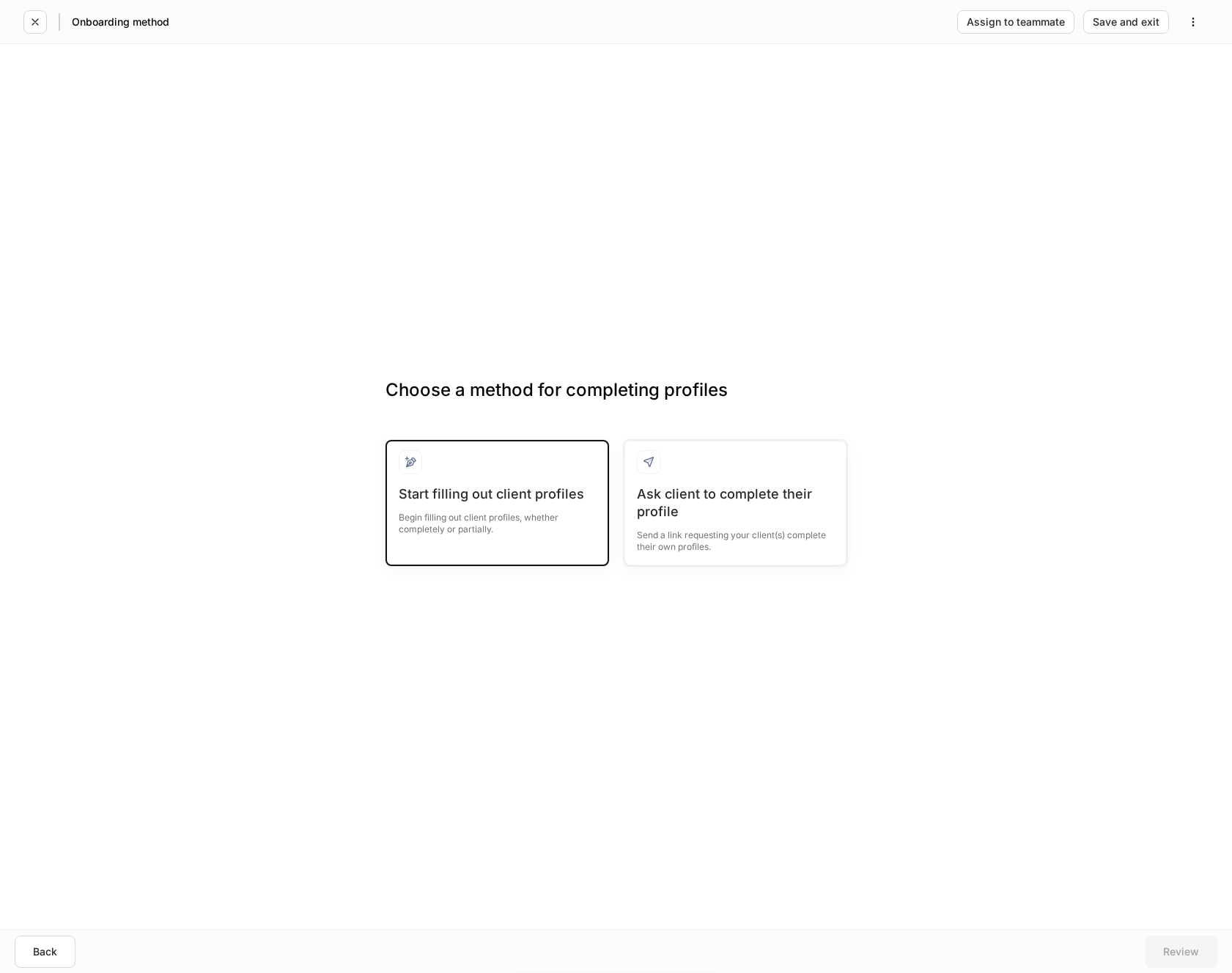
click at [534, 484] on div at bounding box center [497, 468] width 197 height 35
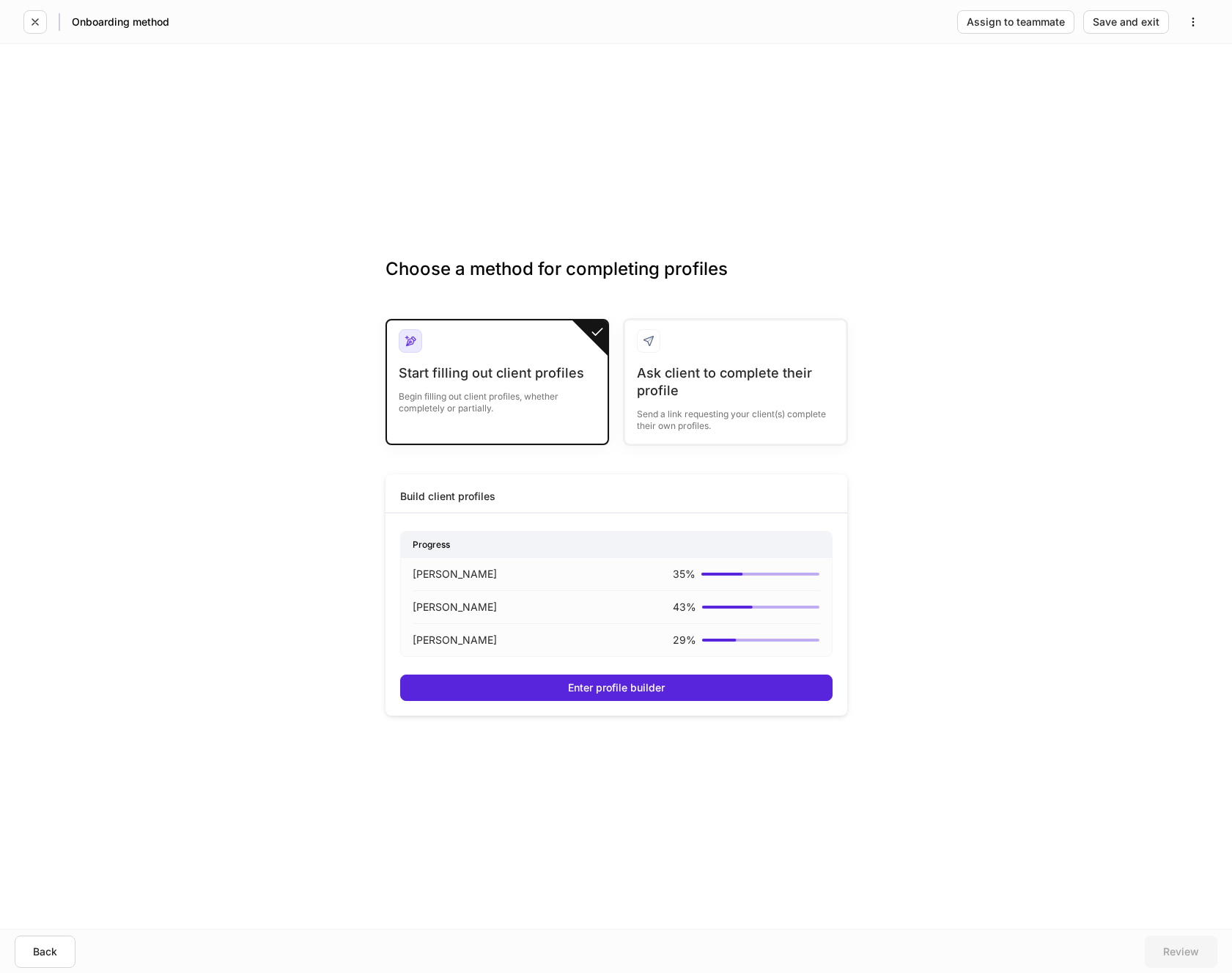
click at [468, 574] on p "[PERSON_NAME]" at bounding box center [455, 574] width 84 height 14
click at [587, 685] on div "Enter profile builder" at bounding box center [616, 687] width 97 height 10
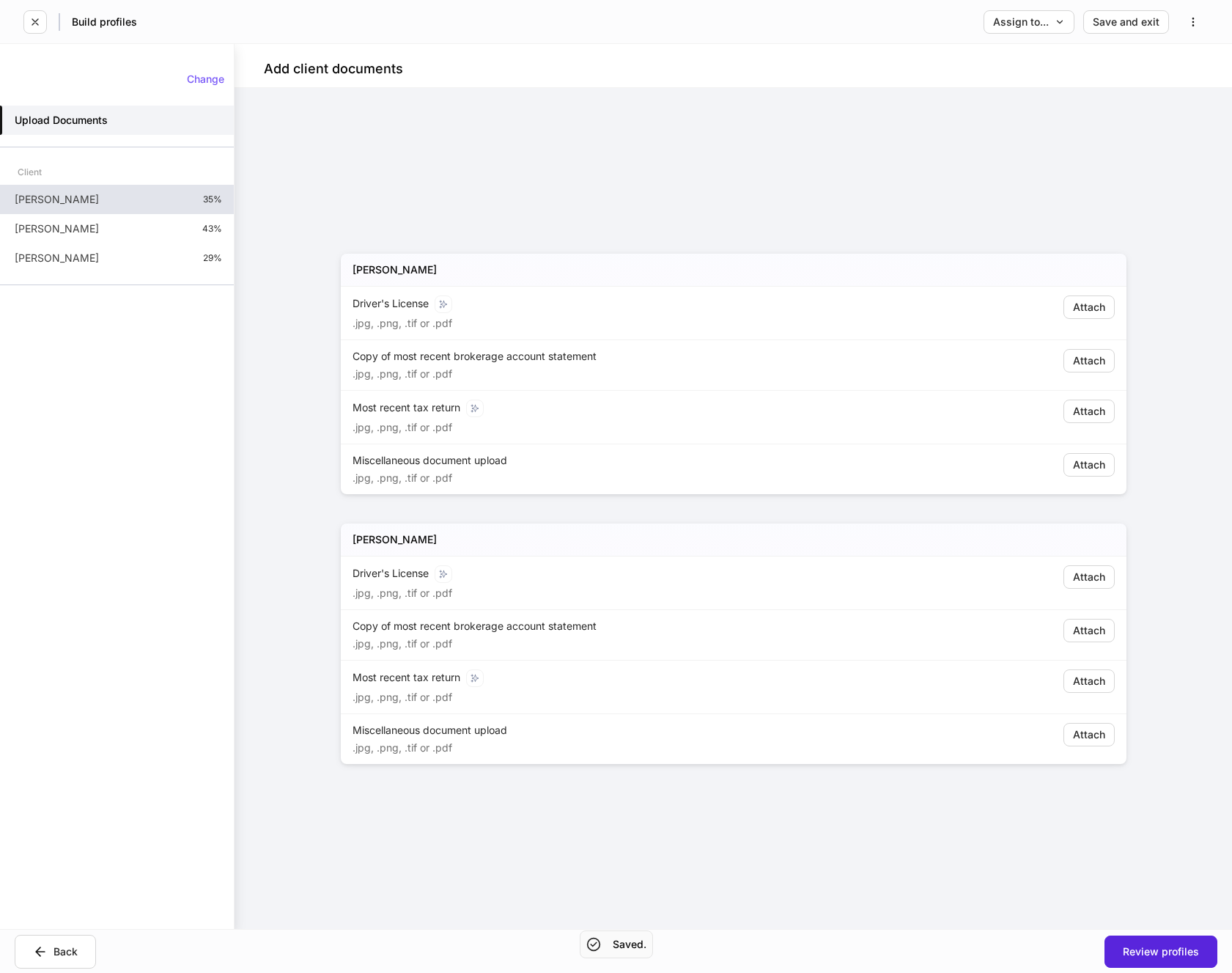
click at [60, 199] on p "[PERSON_NAME]" at bounding box center [56, 199] width 84 height 14
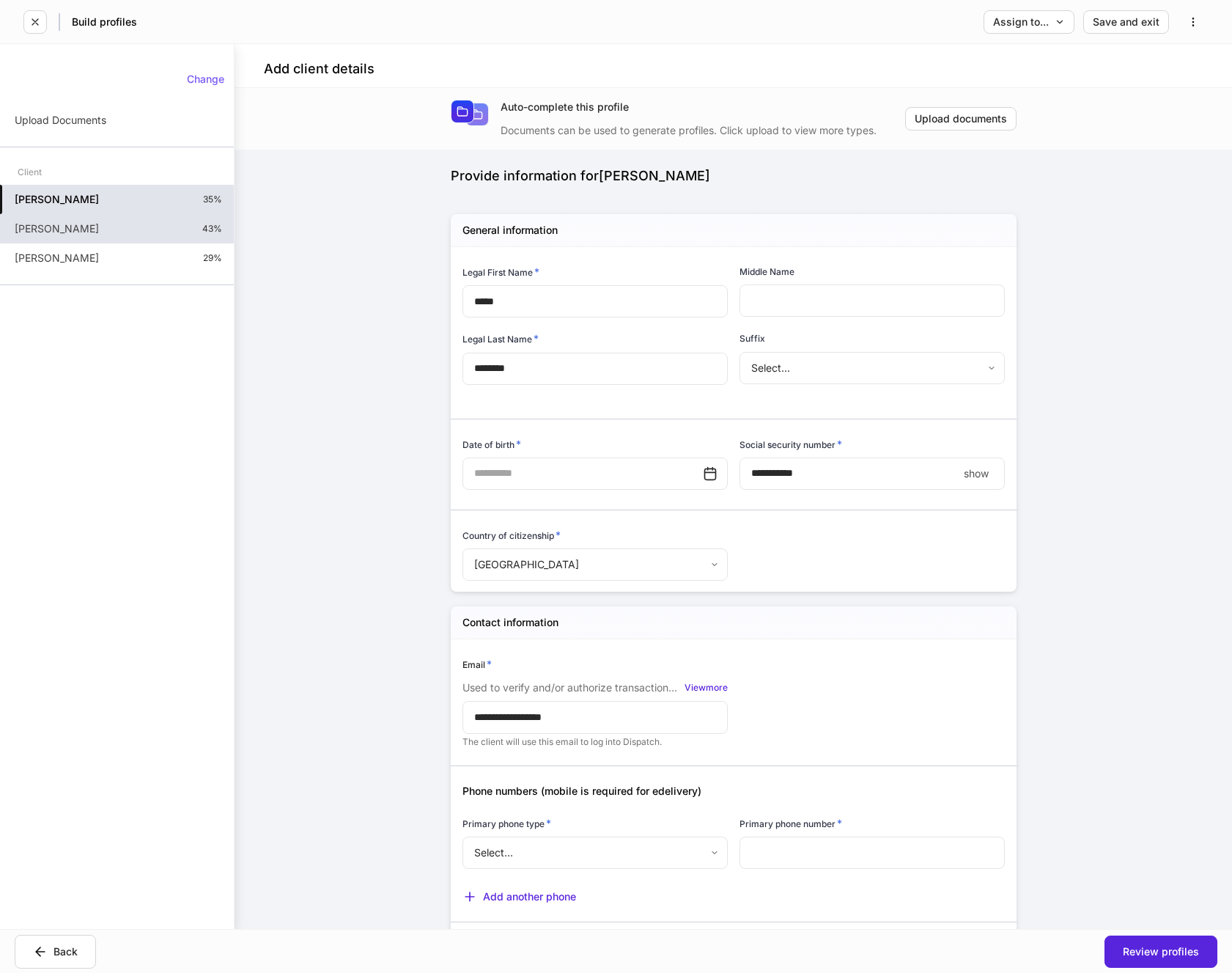
click at [94, 230] on div "[PERSON_NAME] 43%" at bounding box center [116, 228] width 233 height 30
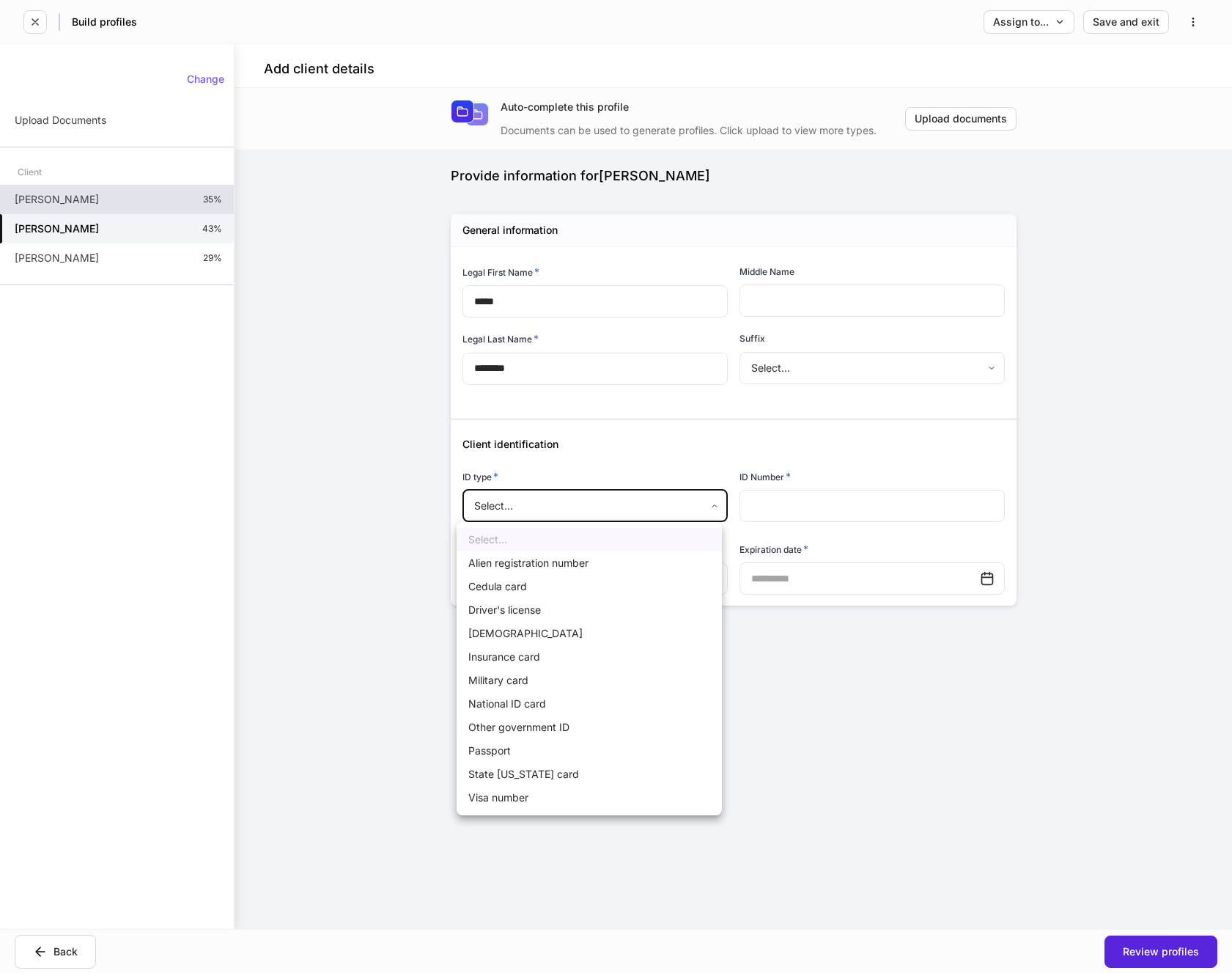
click at [706, 503] on body "Build profiles Assign to... Save and exit Add client details Auto-complete this…" at bounding box center [616, 486] width 1232 height 973
click at [524, 610] on li "Driver's license" at bounding box center [589, 609] width 265 height 24
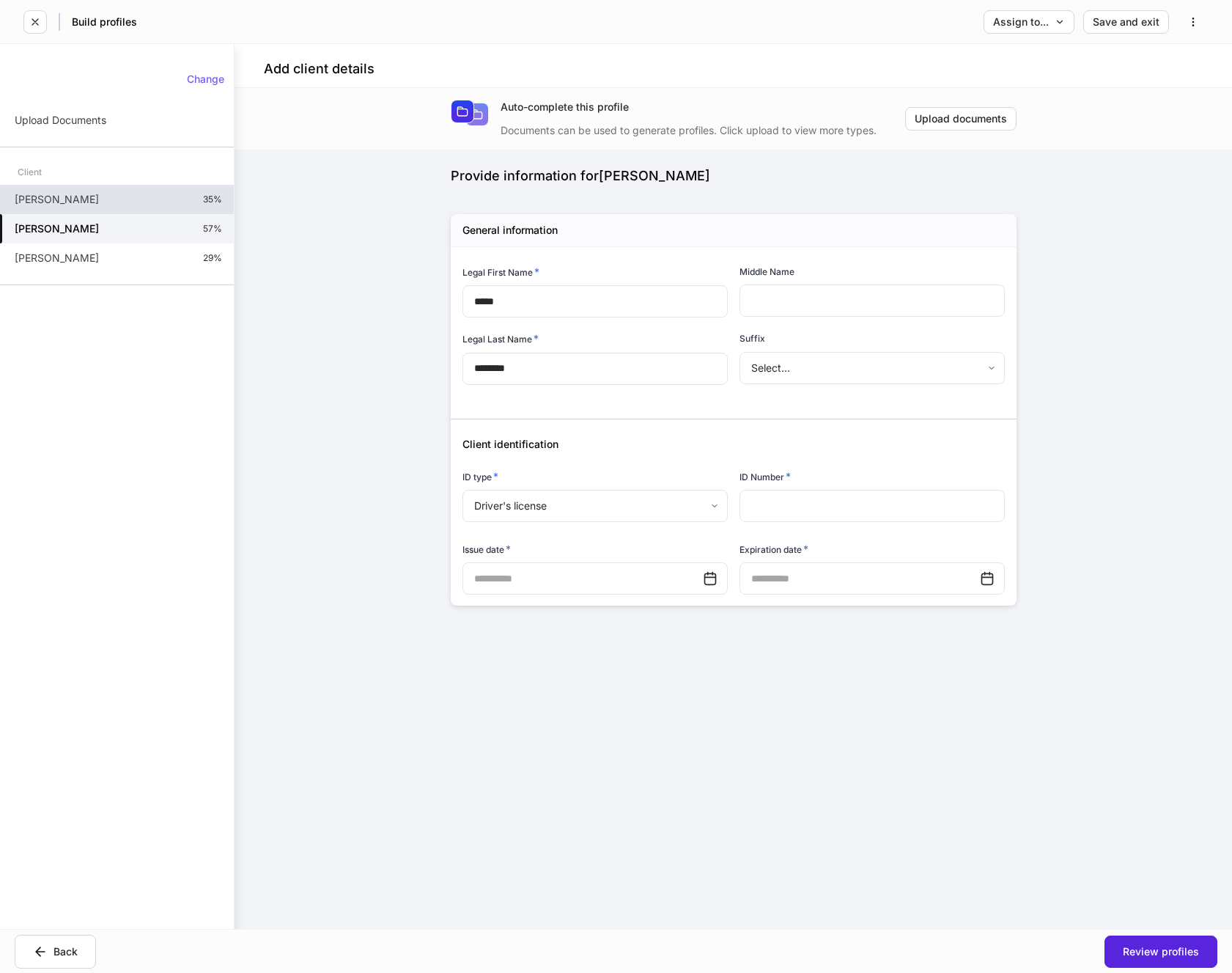
click at [116, 198] on div "[PERSON_NAME] 35%" at bounding box center [116, 199] width 233 height 30
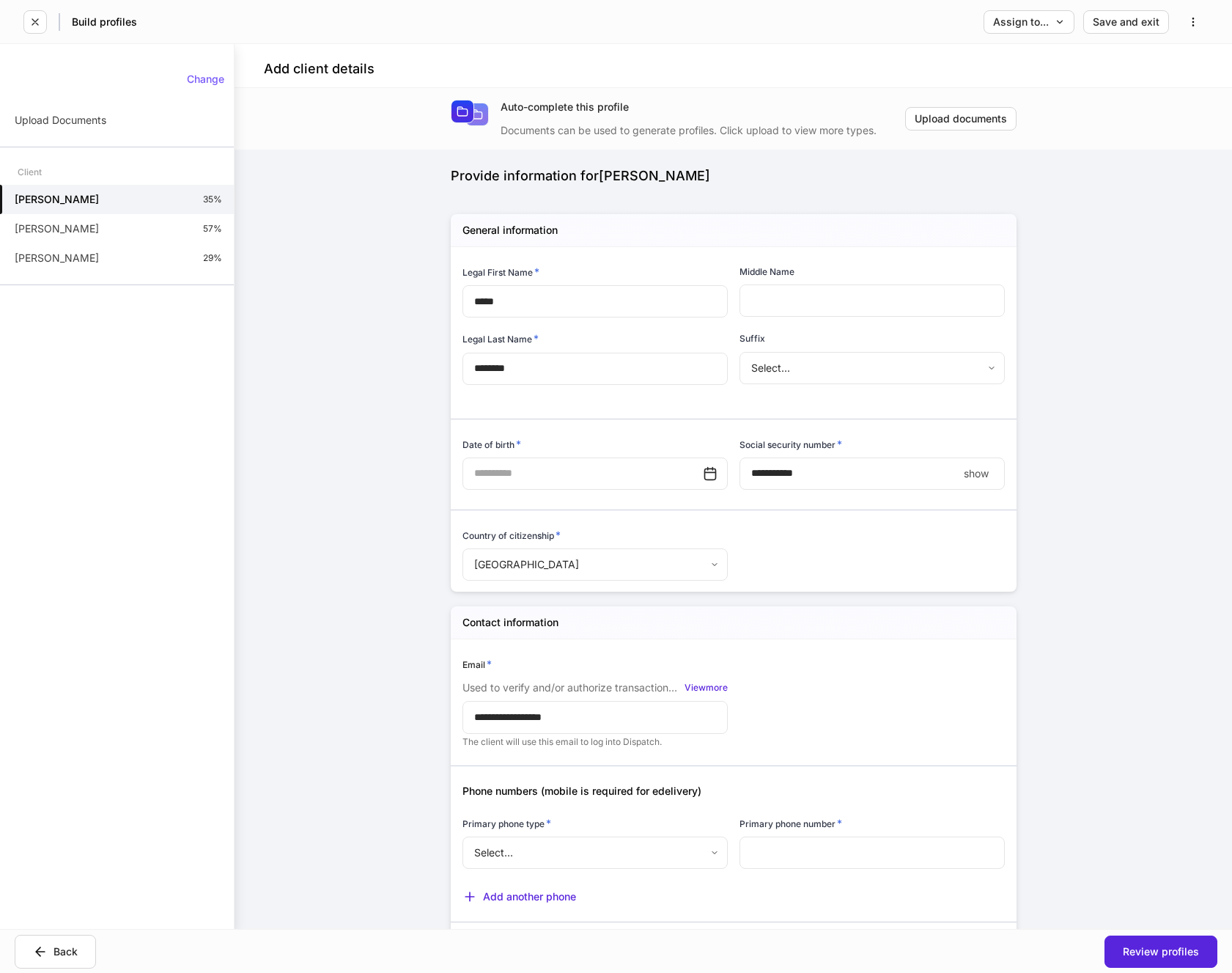
drag, startPoint x: 100, startPoint y: 232, endPoint x: 332, endPoint y: 257, distance: 233.3
click at [332, 257] on div "**********" at bounding box center [733, 509] width 998 height 841
click at [829, 294] on input "text" at bounding box center [872, 300] width 265 height 32
click at [553, 470] on input "text" at bounding box center [583, 473] width 240 height 32
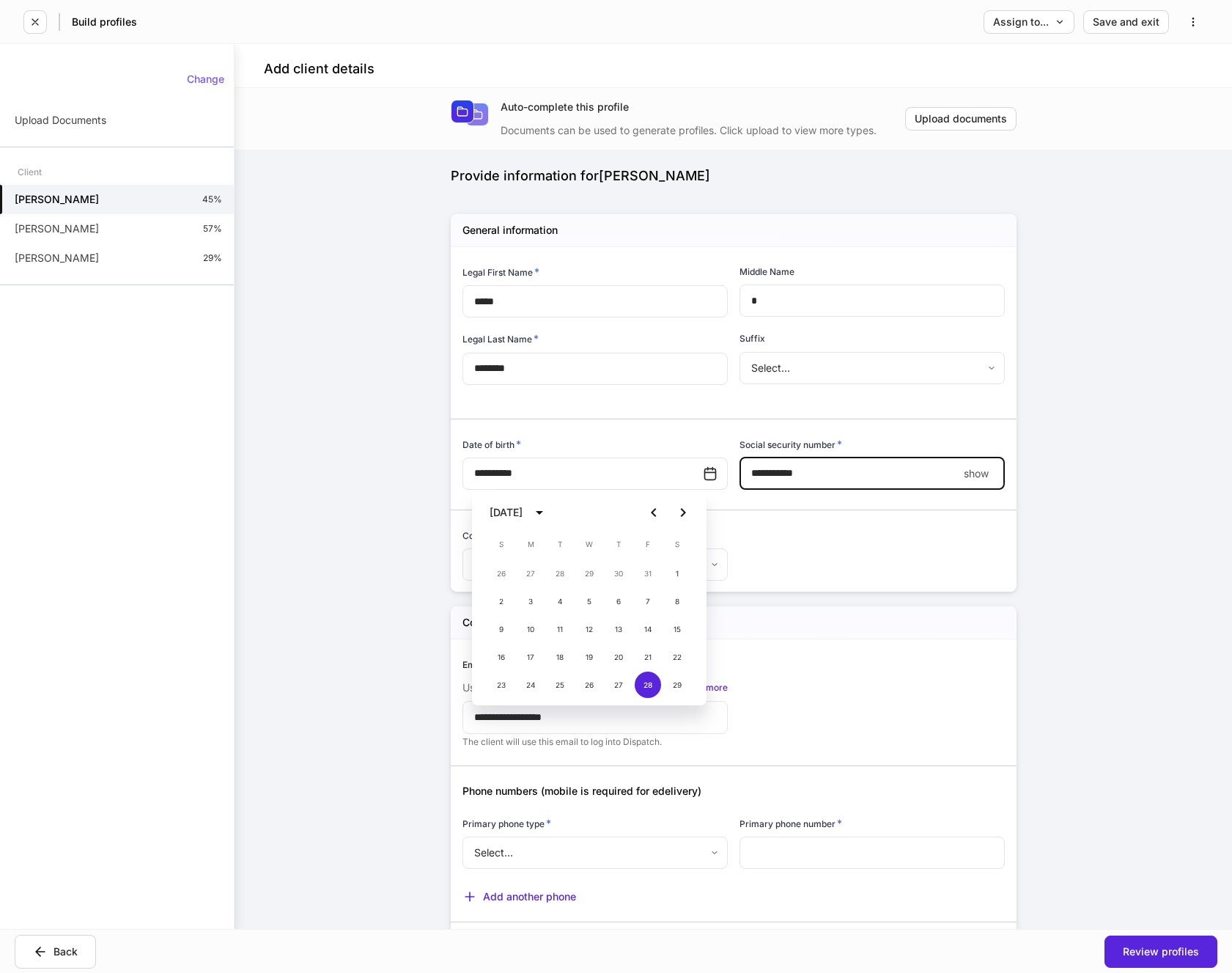
click at [889, 469] on input "****" at bounding box center [849, 473] width 218 height 32
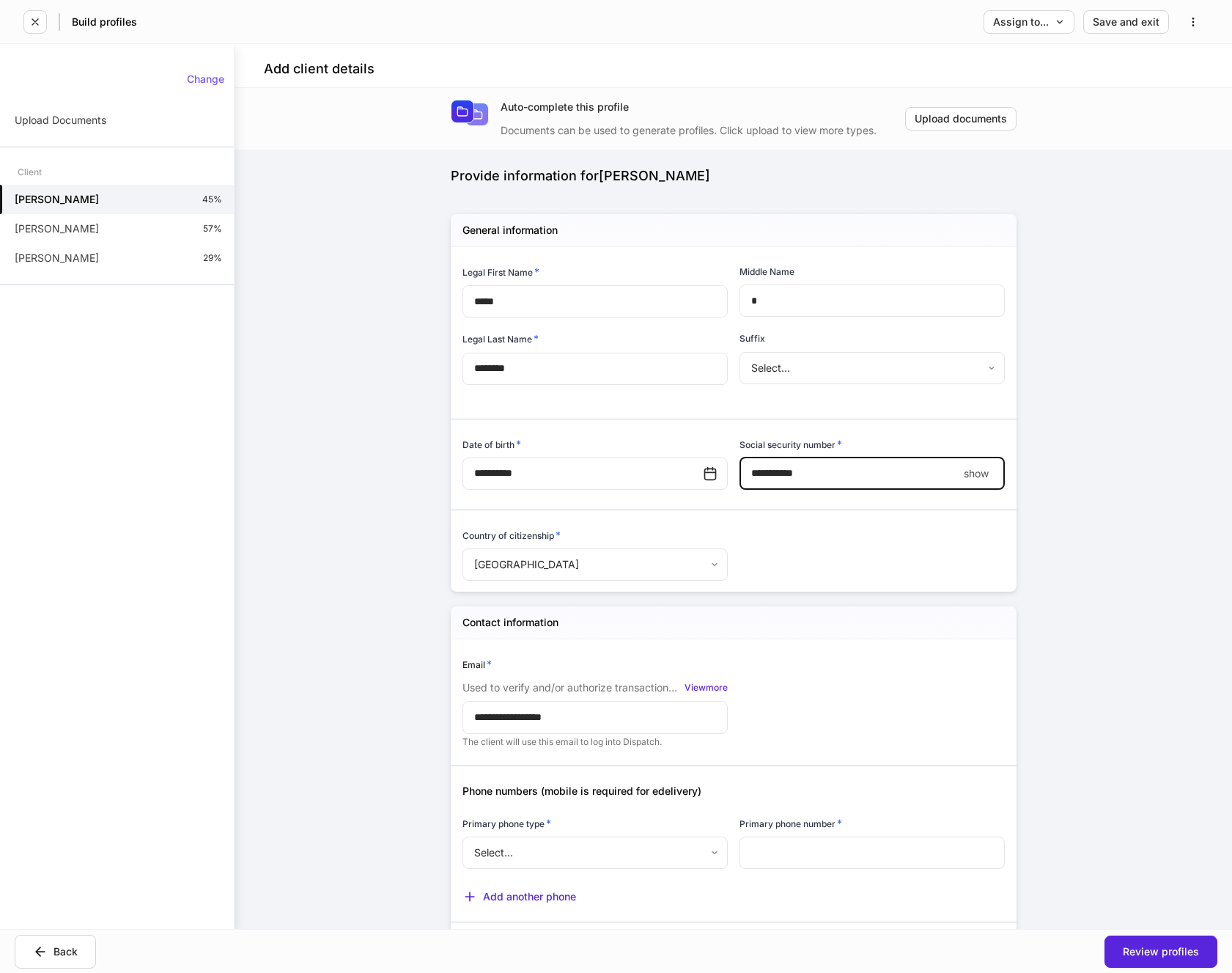
click at [824, 563] on div "**********" at bounding box center [728, 415] width 554 height 335
click at [68, 949] on div "Back" at bounding box center [55, 951] width 45 height 14
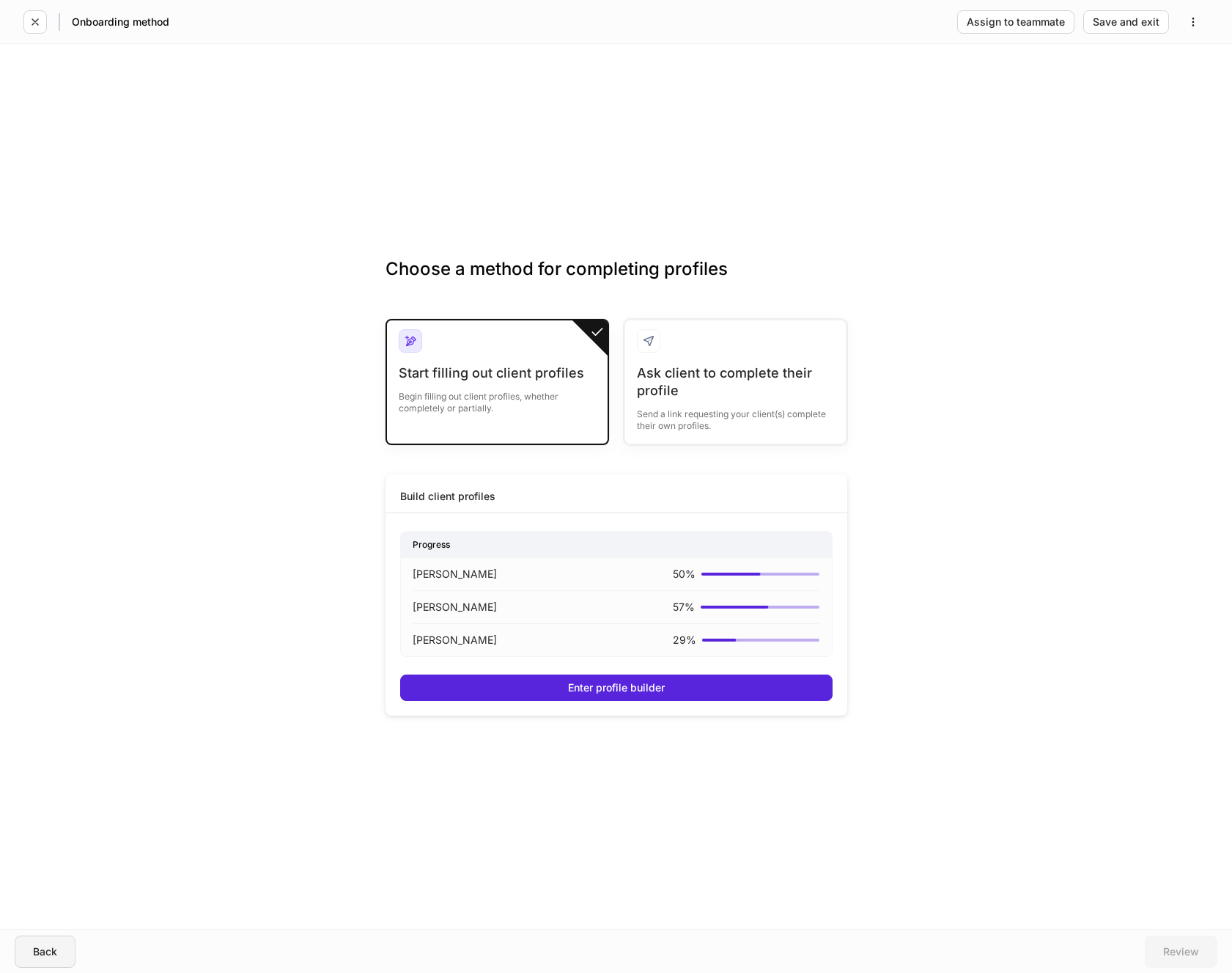
click at [41, 949] on div "Back" at bounding box center [45, 951] width 24 height 10
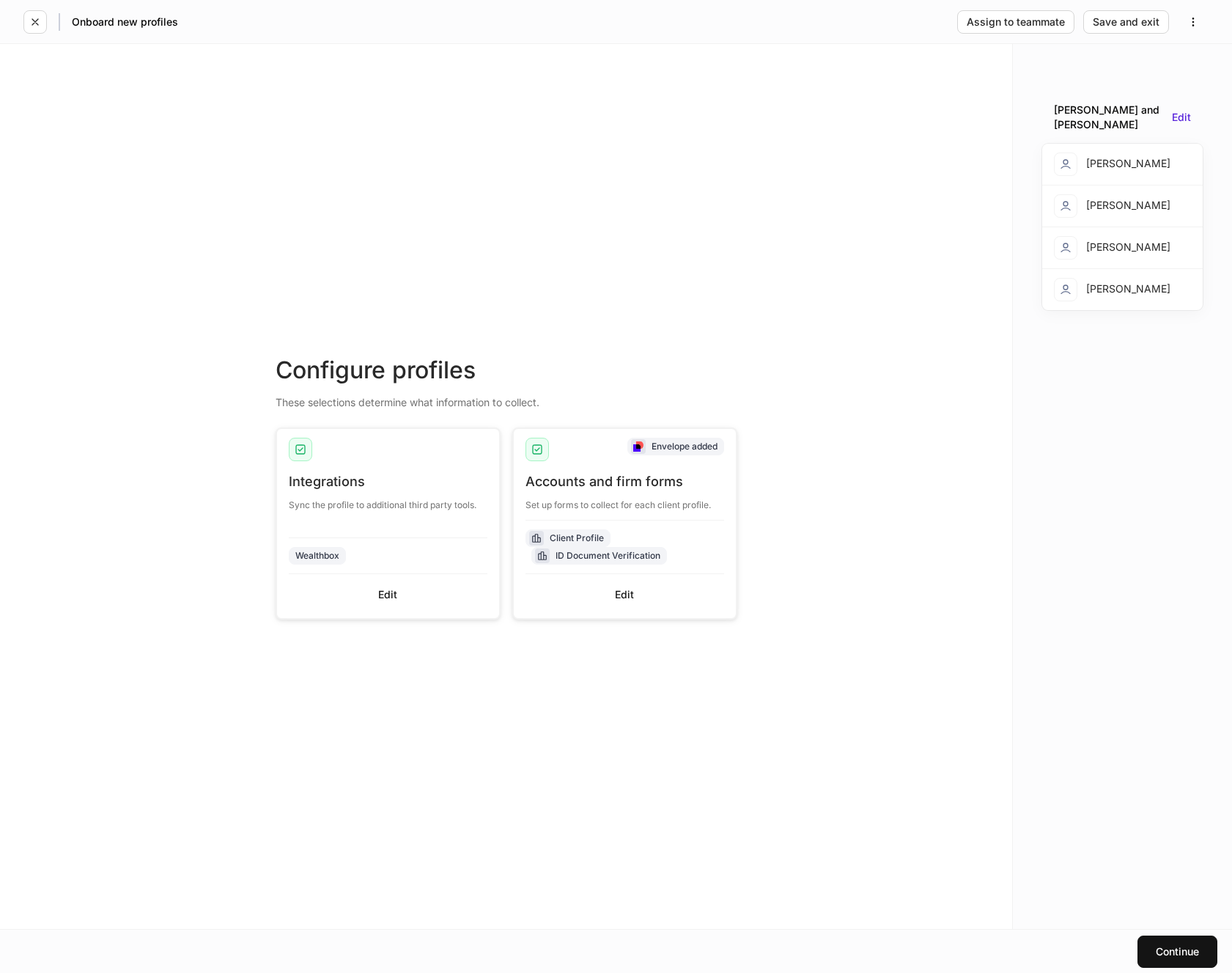
click at [41, 949] on div "Continue" at bounding box center [616, 951] width 1232 height 44
click at [622, 598] on div "Edit" at bounding box center [624, 594] width 19 height 10
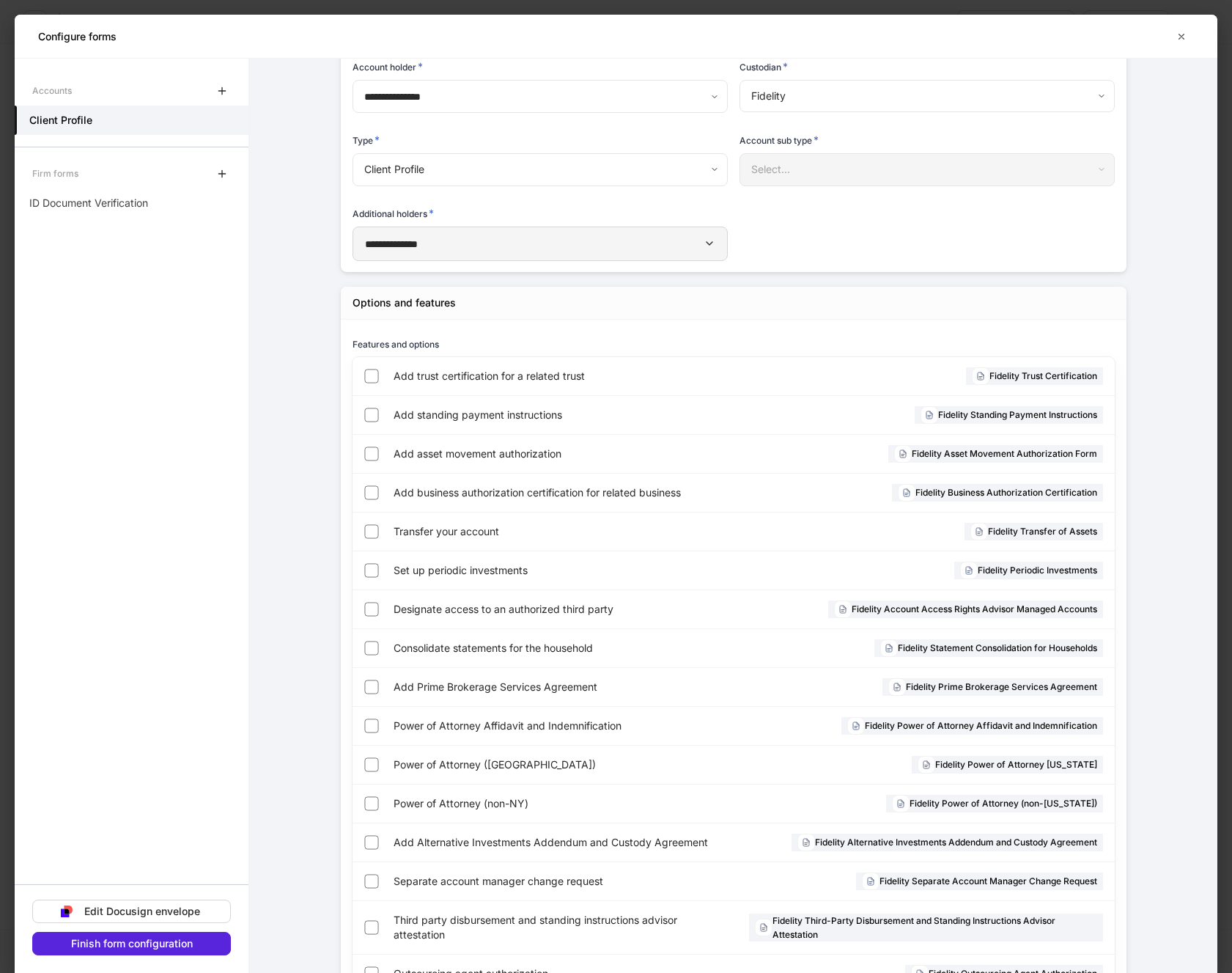
scroll to position [147, 0]
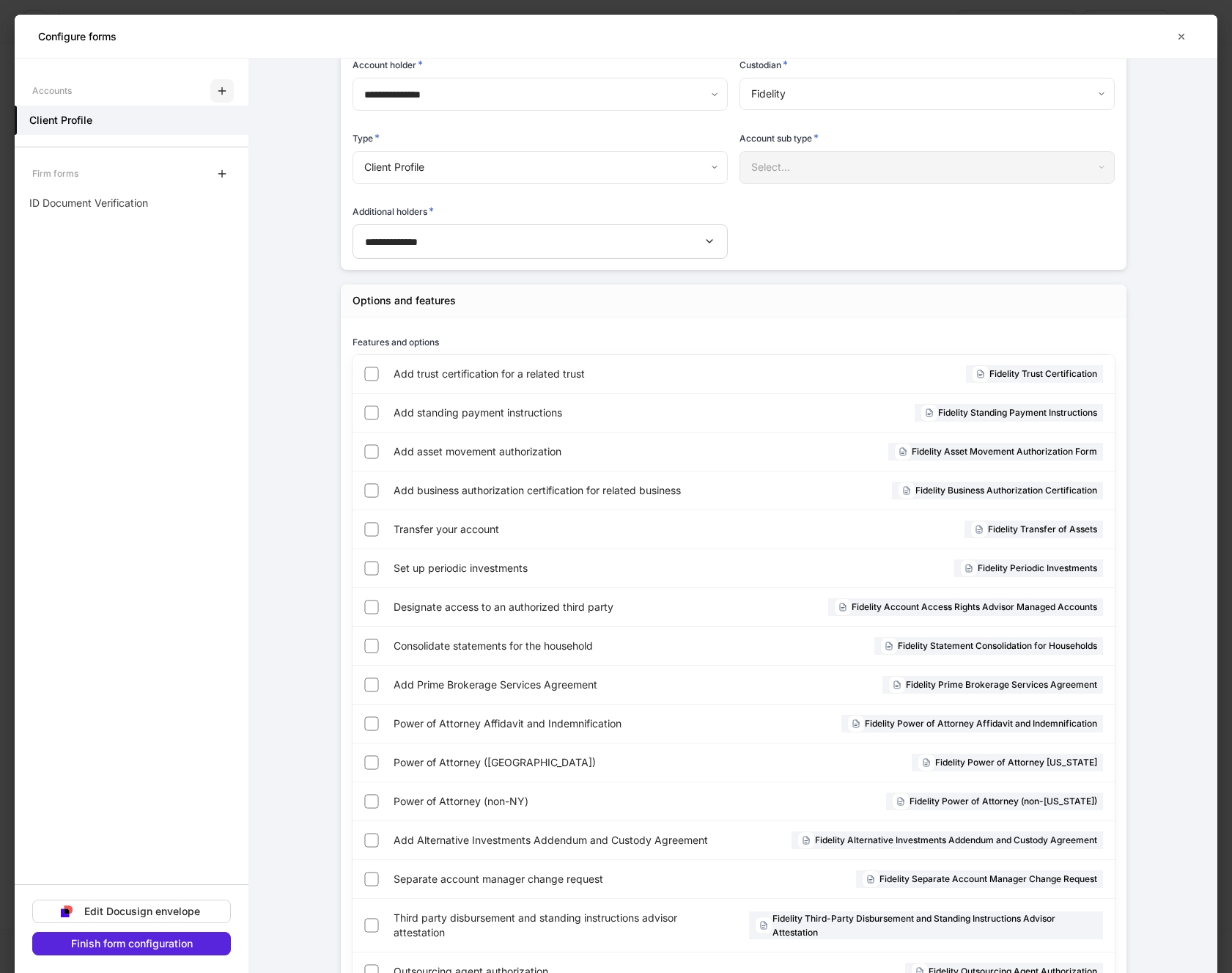
click at [221, 97] on button "button" at bounding box center [222, 91] width 24 height 24
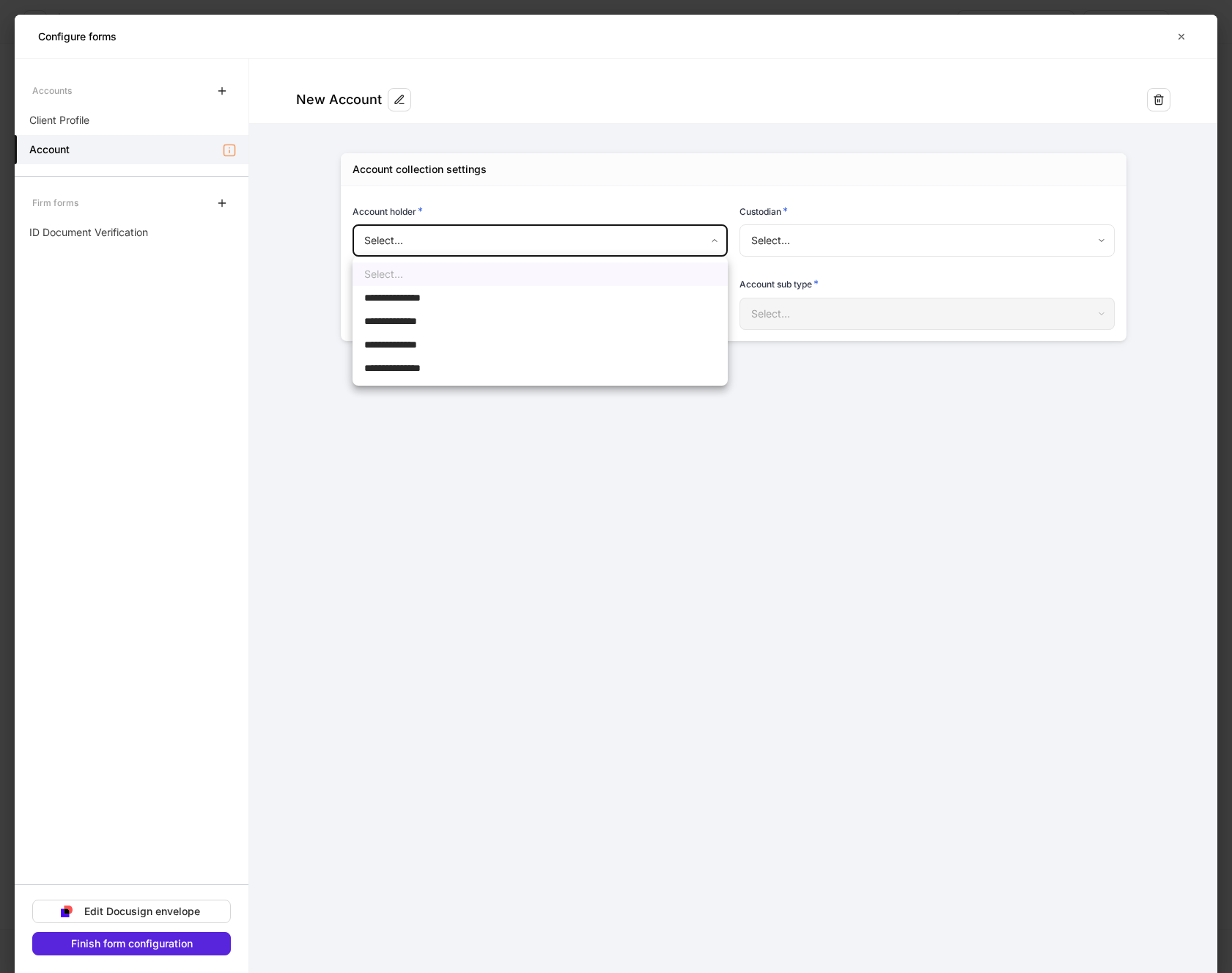
click at [416, 246] on body "**********" at bounding box center [616, 486] width 1232 height 973
drag, startPoint x: 418, startPoint y: 294, endPoint x: 303, endPoint y: 342, distance: 124.6
click at [303, 342] on div at bounding box center [616, 486] width 1232 height 973
click at [545, 246] on body "**********" at bounding box center [616, 486] width 1232 height 973
click at [457, 294] on li "**********" at bounding box center [540, 297] width 375 height 24
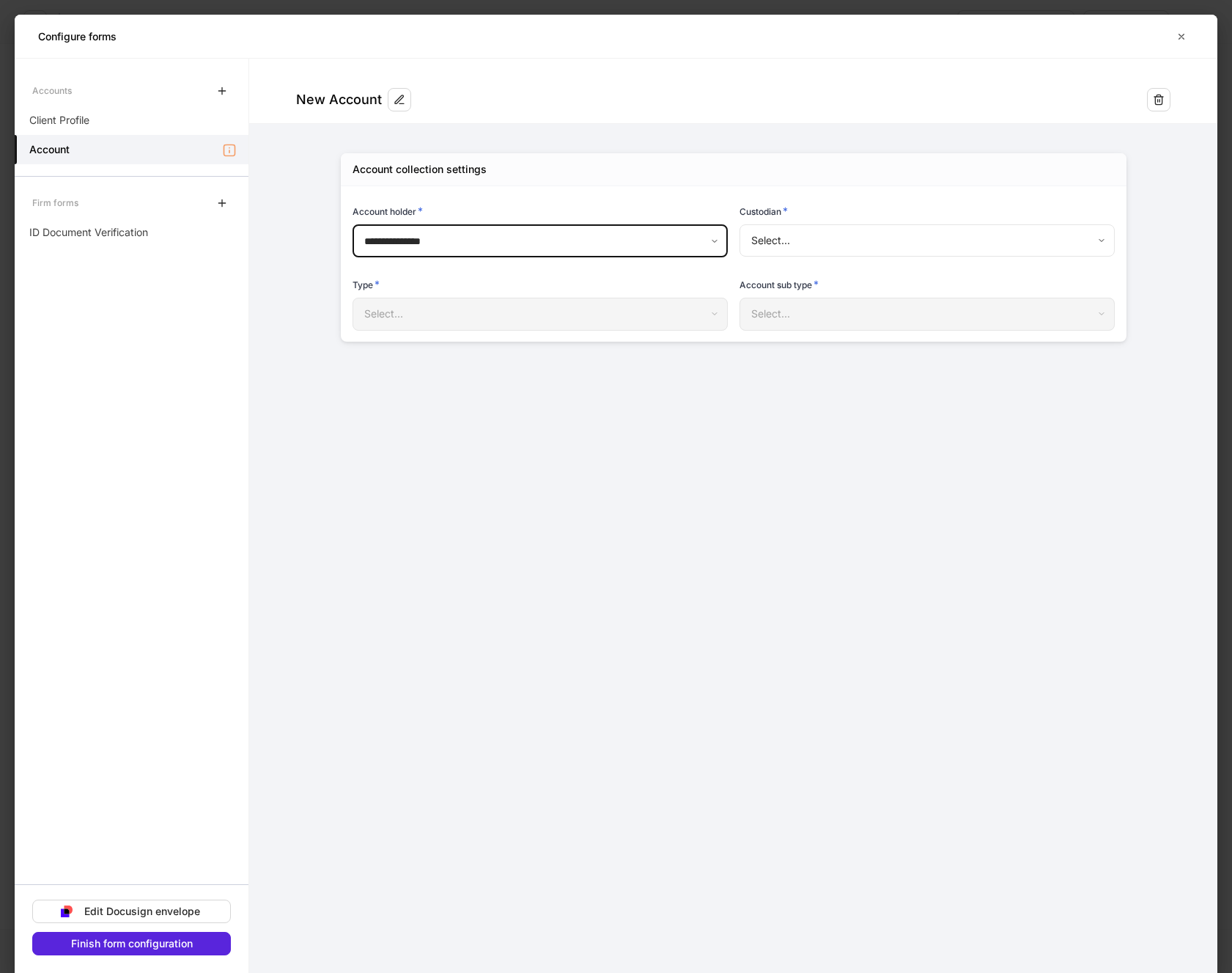
click at [801, 239] on body "**********" at bounding box center [616, 486] width 1232 height 973
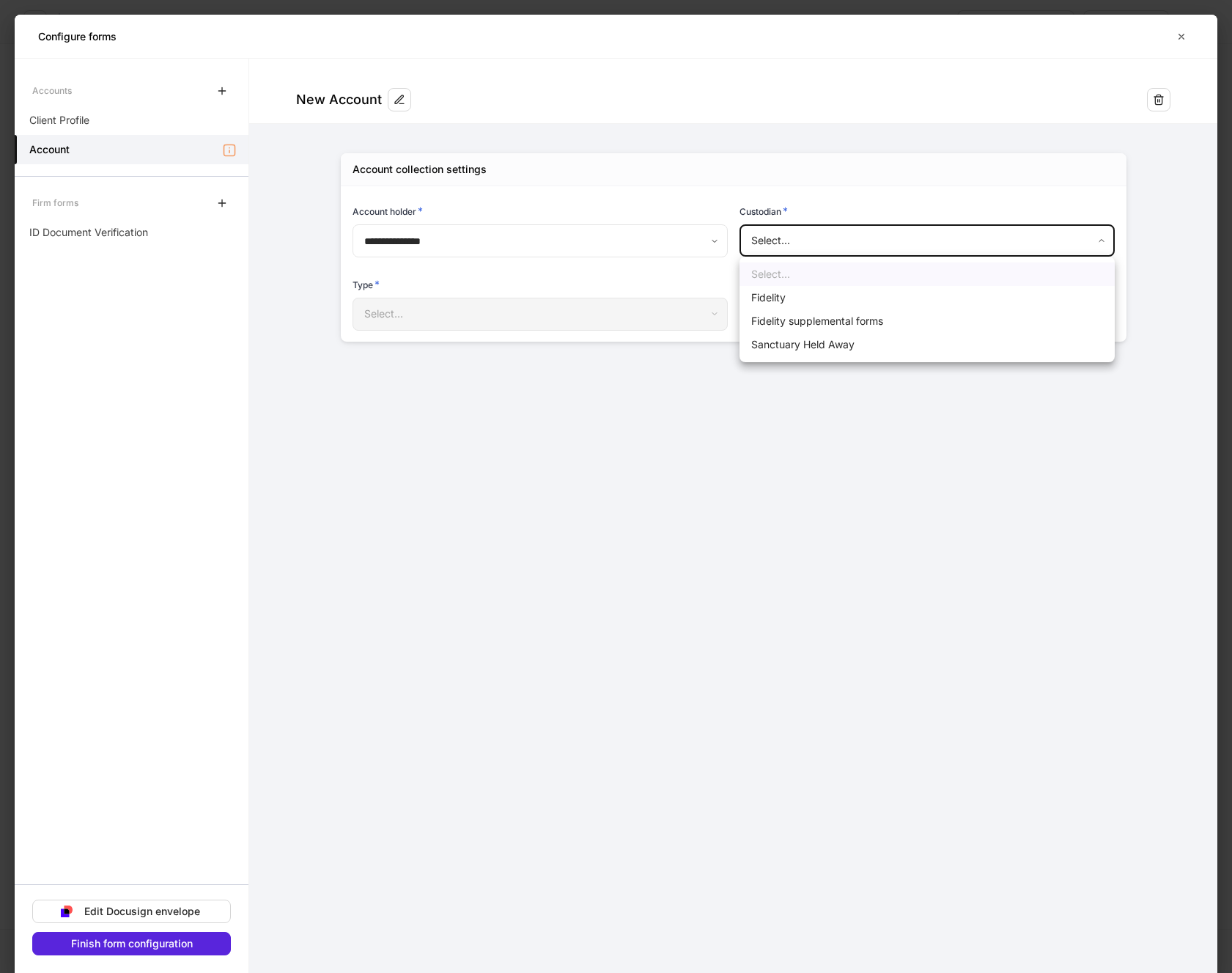
click at [780, 295] on li "Fidelity" at bounding box center [927, 297] width 375 height 24
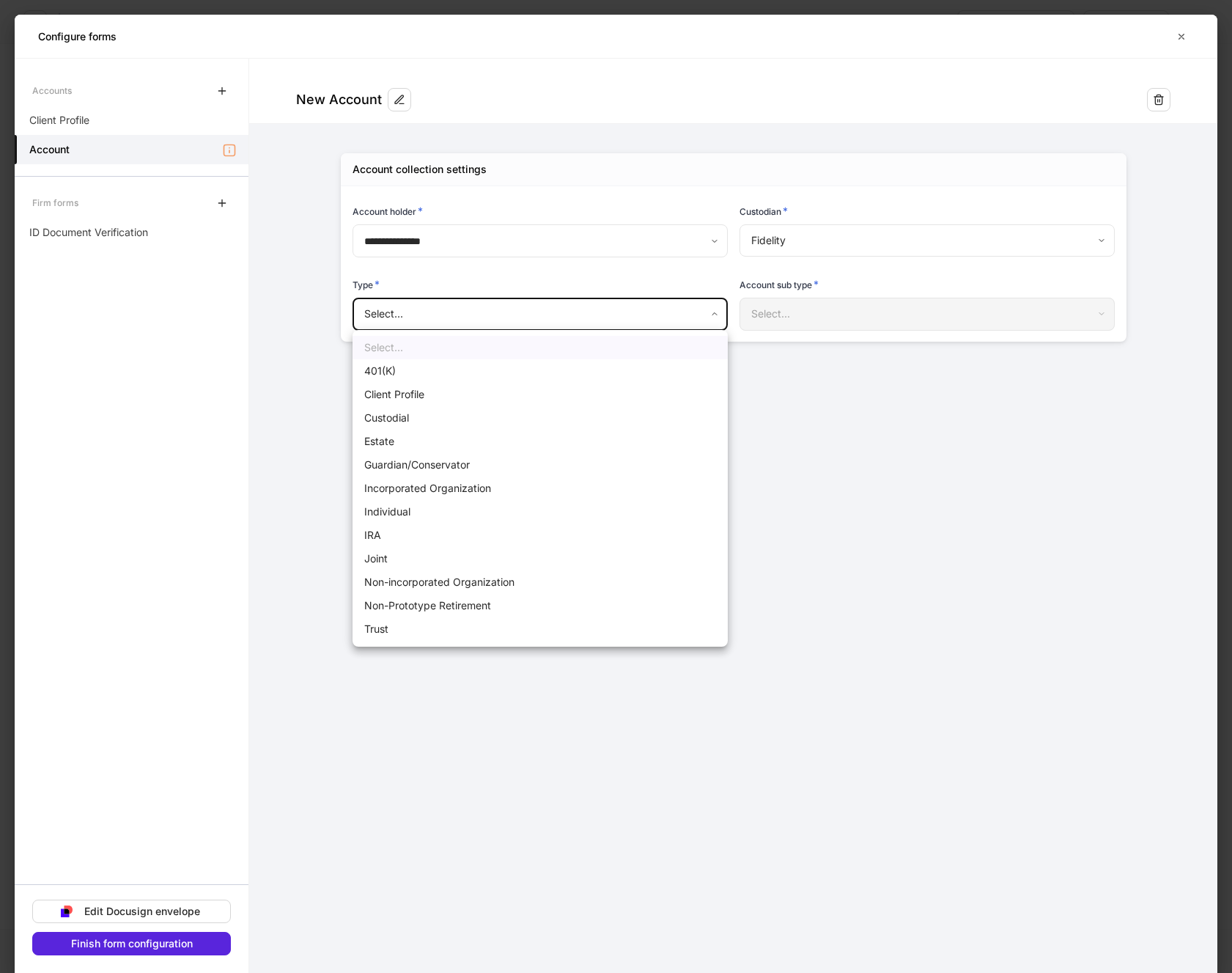
click at [715, 316] on body "**********" at bounding box center [616, 486] width 1232 height 973
click at [420, 394] on li "Client Profile" at bounding box center [540, 394] width 375 height 24
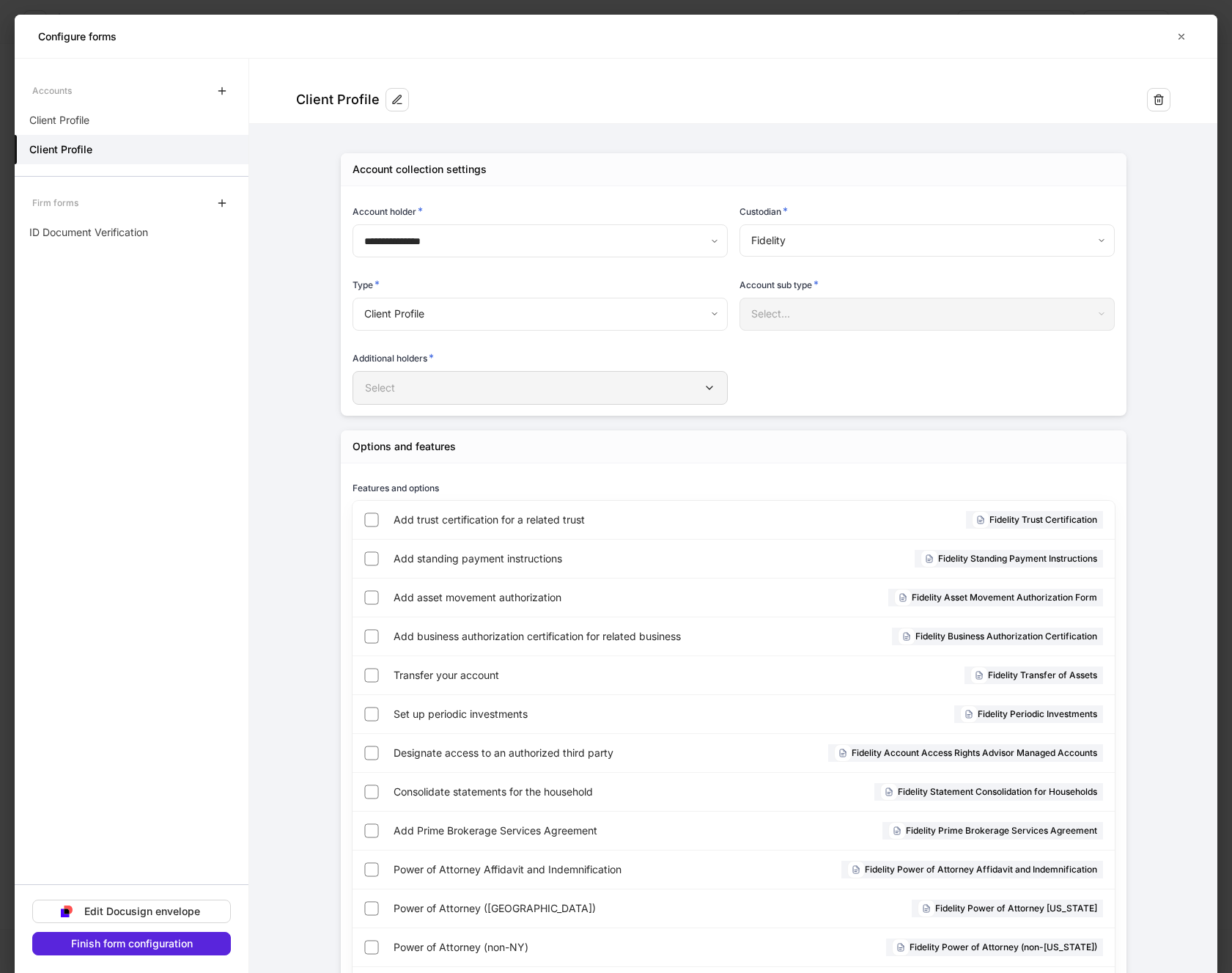
click at [526, 390] on div "Select" at bounding box center [540, 387] width 351 height 14
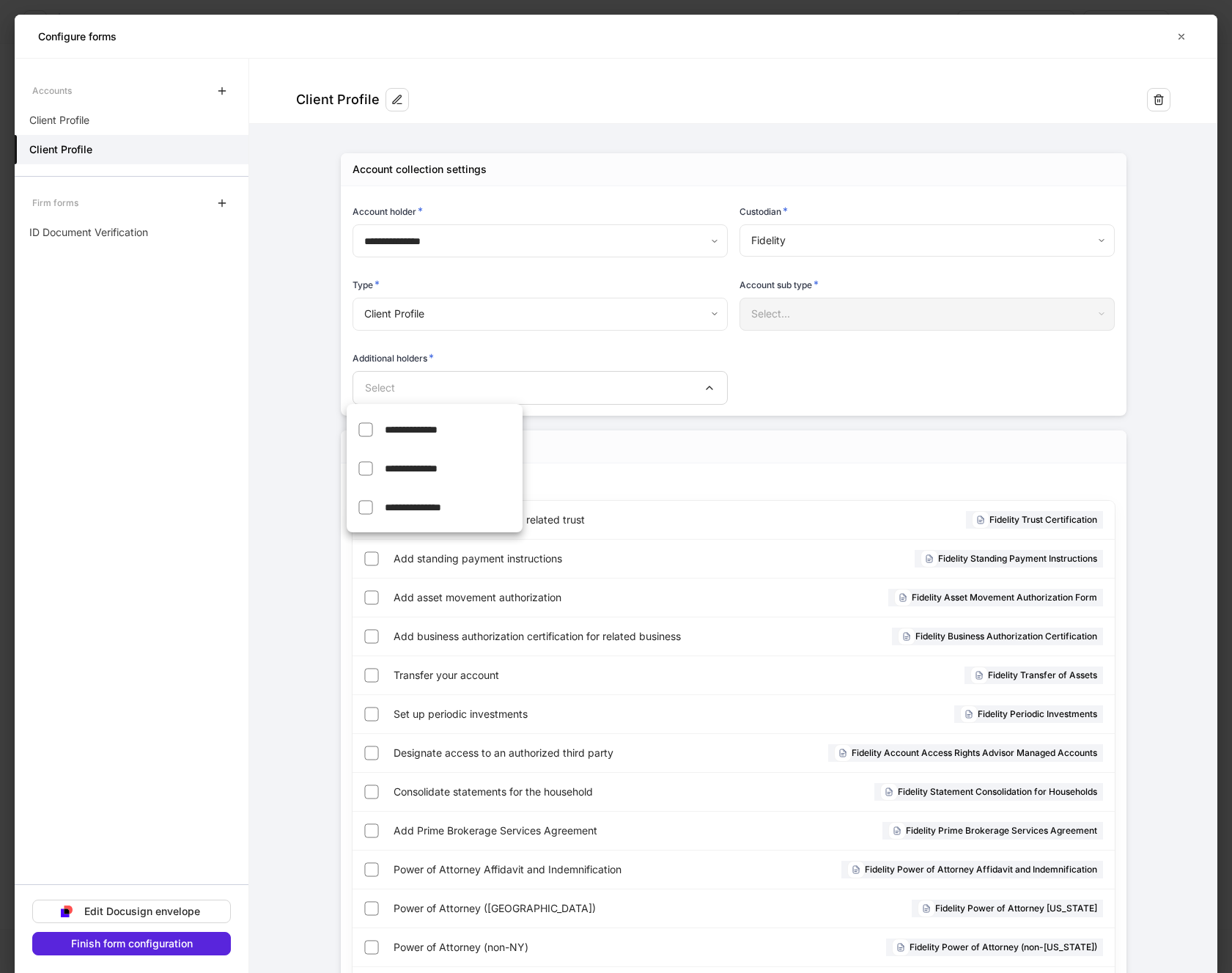
click at [436, 428] on span "**********" at bounding box center [411, 429] width 52 height 10
click at [834, 364] on div at bounding box center [616, 486] width 1232 height 973
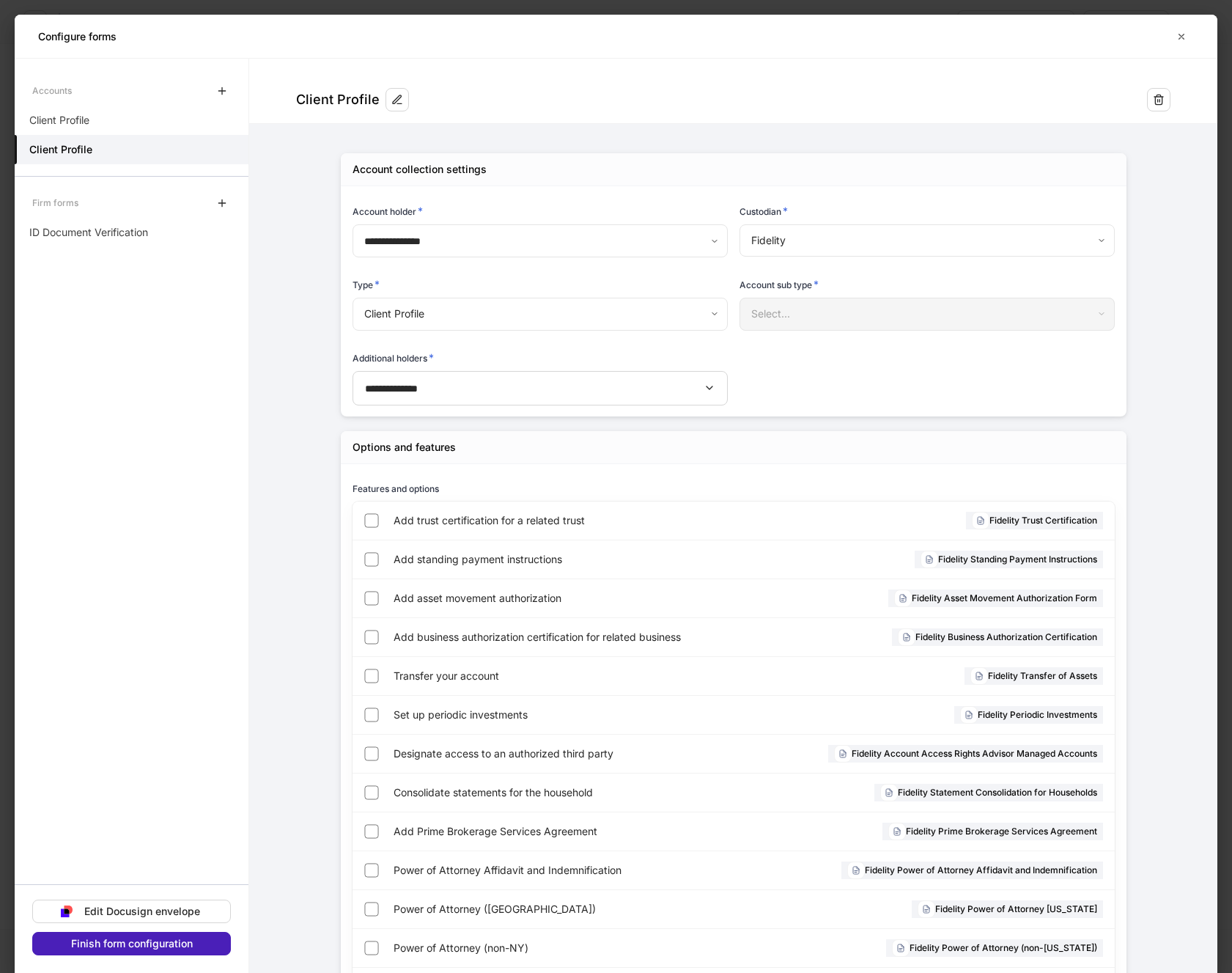
click at [75, 943] on div "Finish form configuration" at bounding box center [132, 943] width 122 height 10
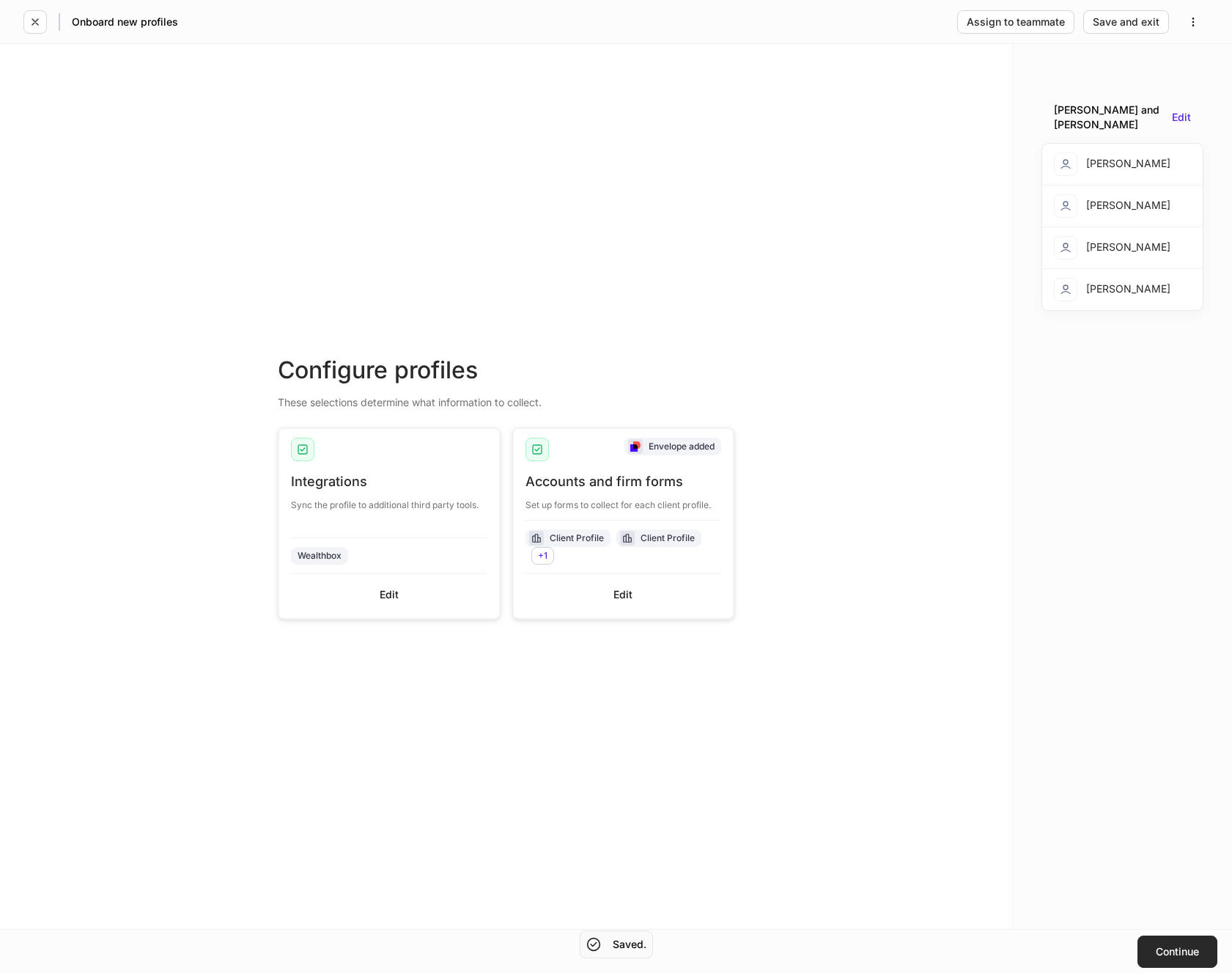
click at [1167, 943] on button "Continue" at bounding box center [1177, 952] width 80 height 32
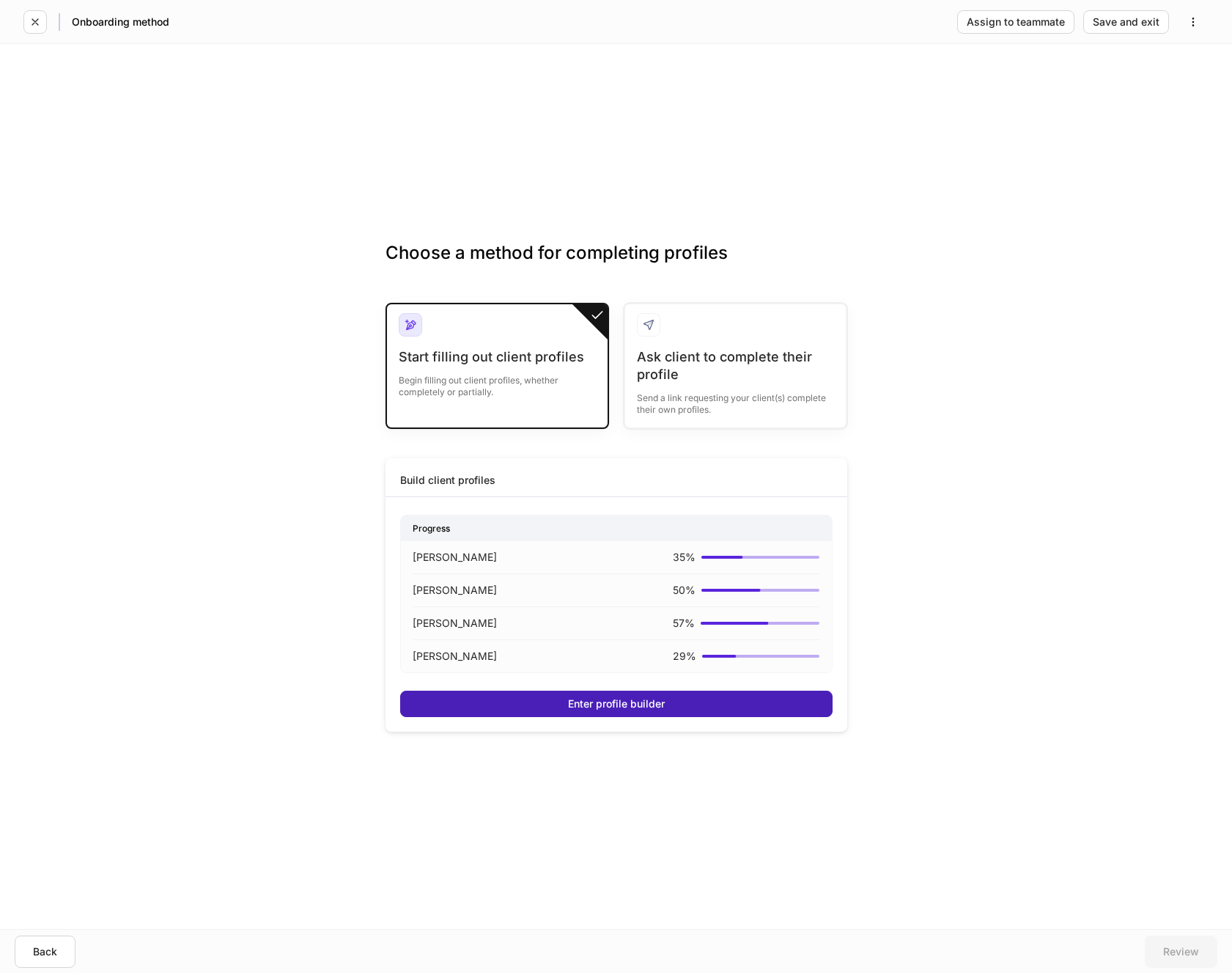
click at [598, 700] on div "Enter profile builder" at bounding box center [616, 704] width 97 height 10
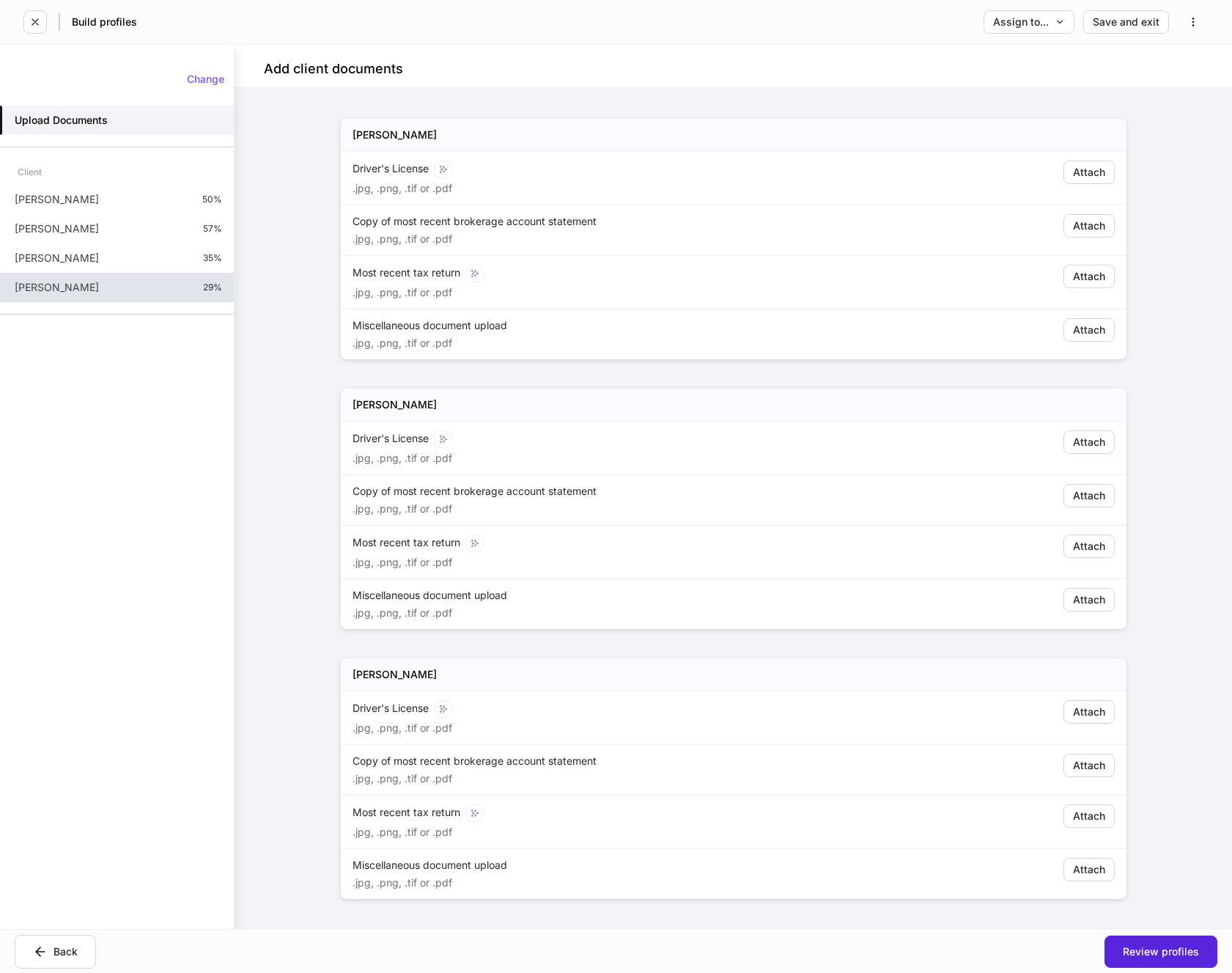
click at [39, 281] on p "[PERSON_NAME]" at bounding box center [56, 287] width 84 height 14
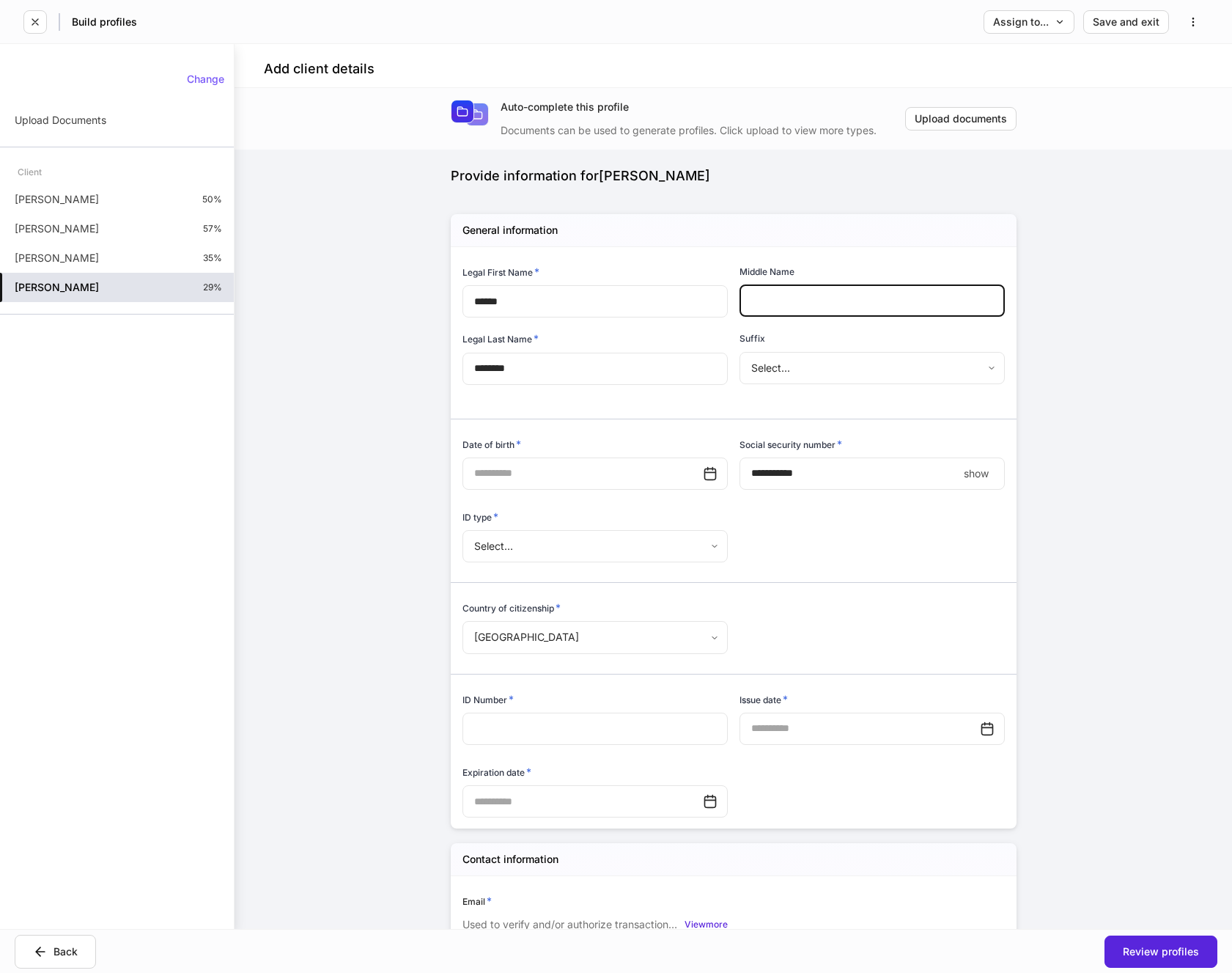
click at [783, 298] on input "text" at bounding box center [872, 300] width 265 height 32
click at [613, 473] on input "text" at bounding box center [583, 473] width 240 height 32
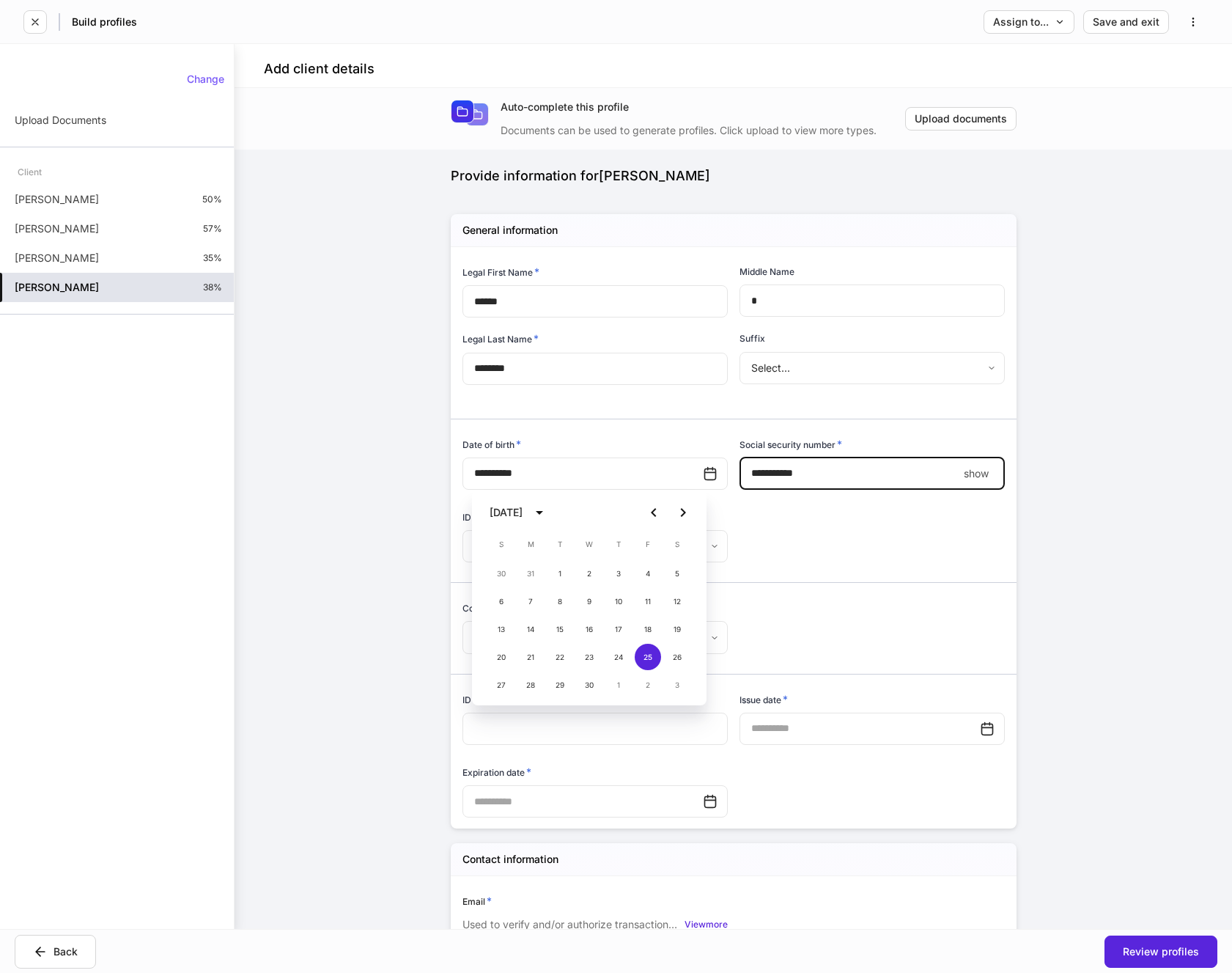
click at [767, 471] on input "****" at bounding box center [849, 473] width 218 height 32
click at [687, 547] on body "**********" at bounding box center [616, 486] width 1232 height 973
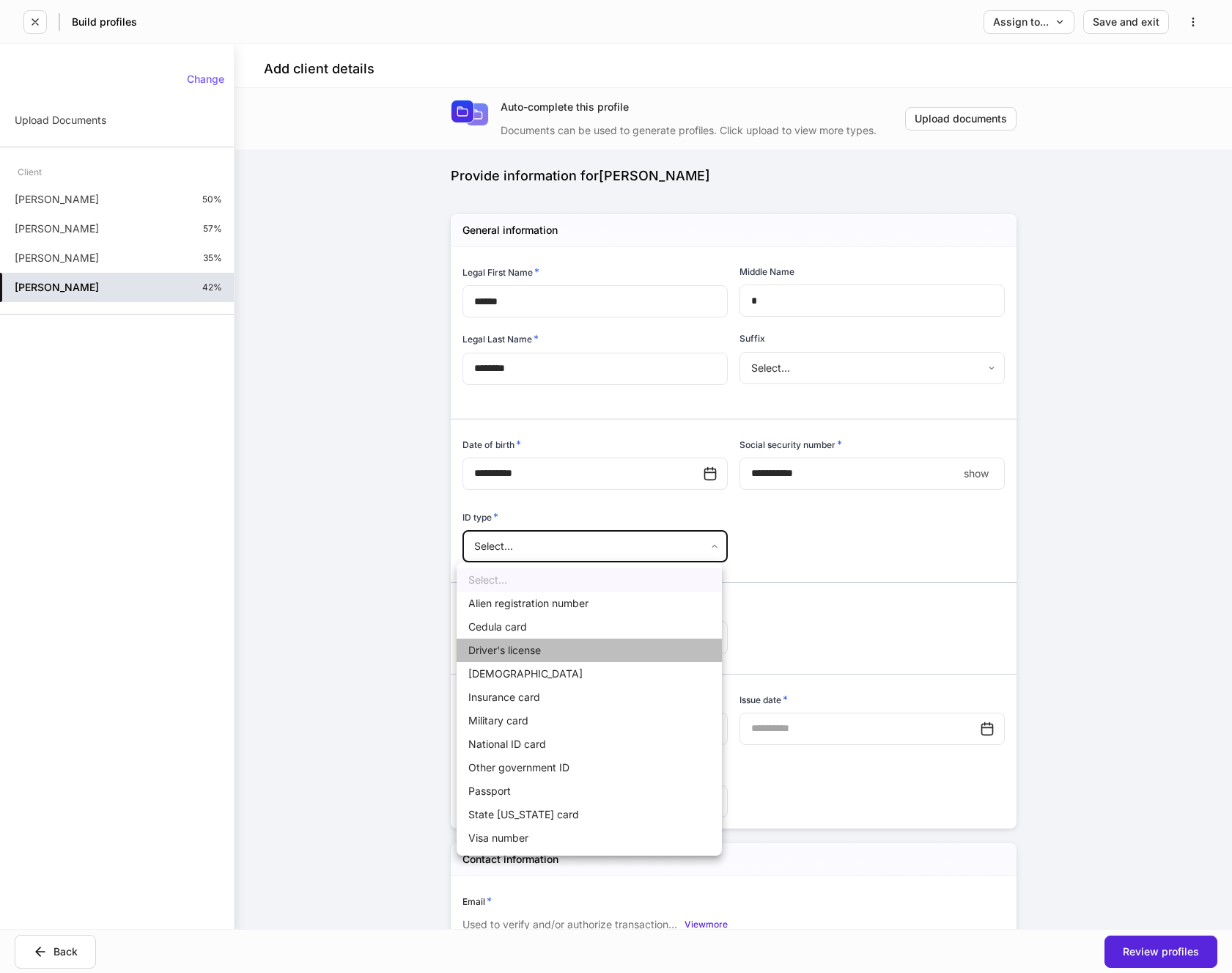
click at [526, 648] on li "Driver's license" at bounding box center [589, 650] width 265 height 24
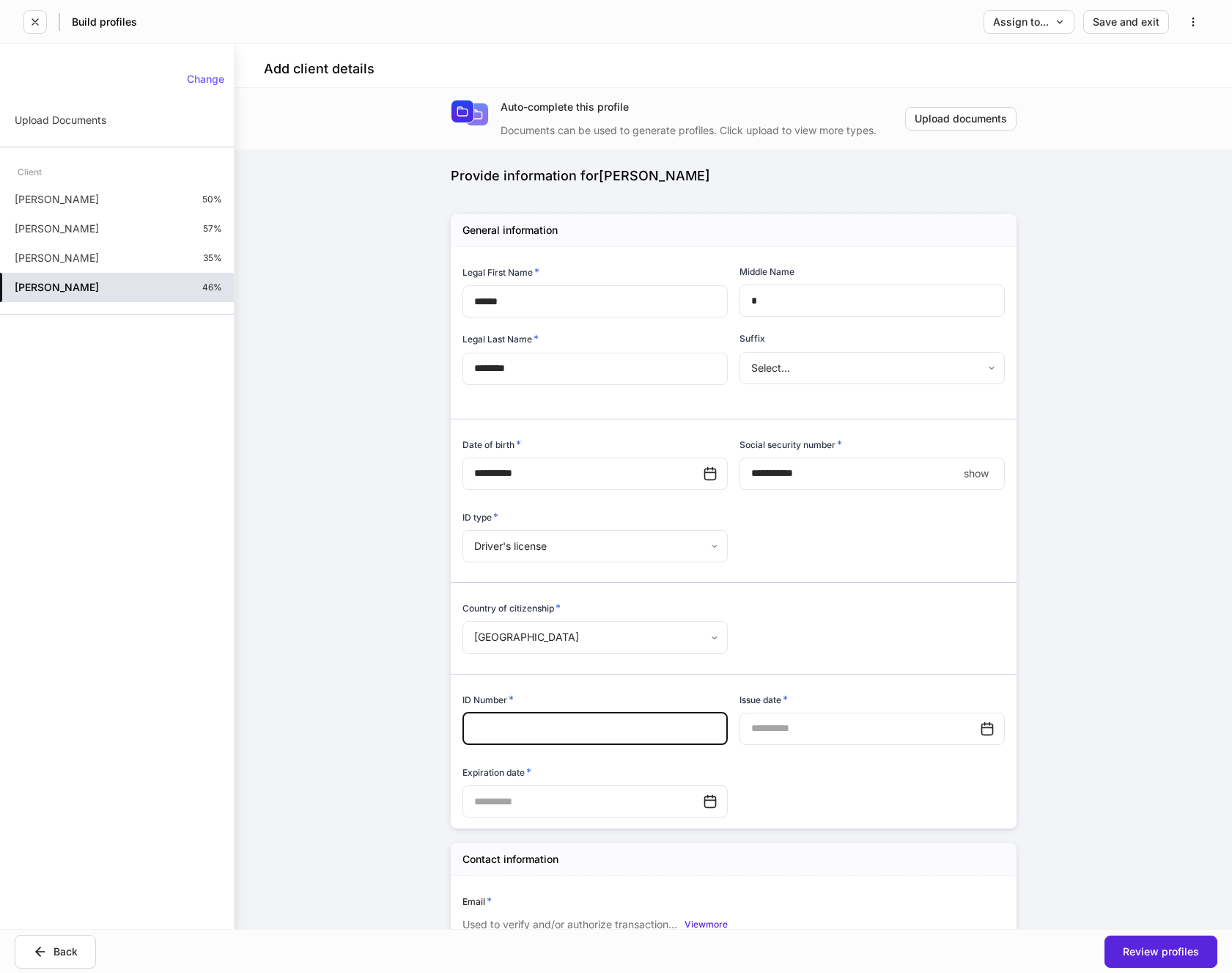
click at [544, 716] on input "text" at bounding box center [595, 729] width 265 height 32
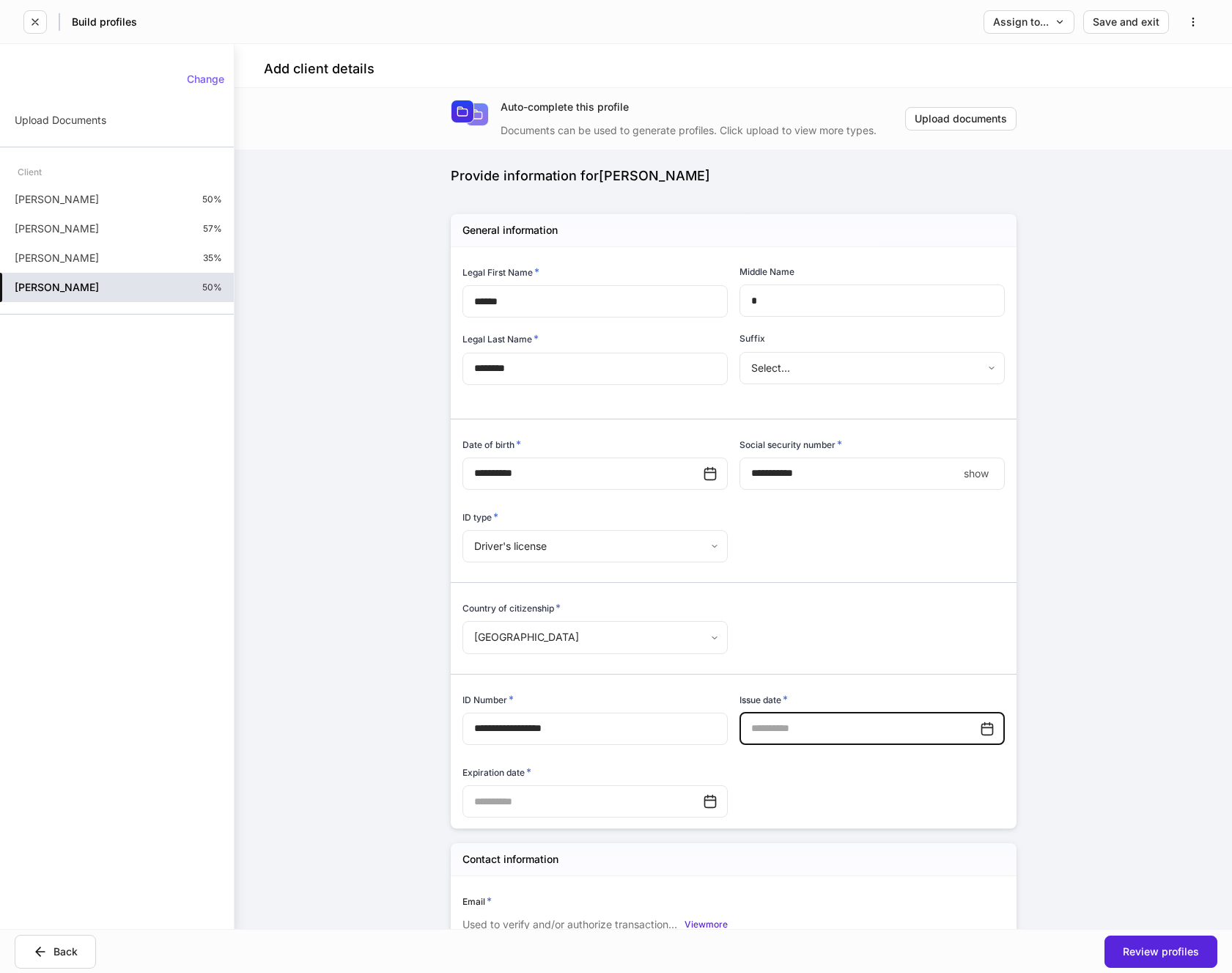
click at [788, 732] on input "text" at bounding box center [860, 729] width 240 height 32
click at [575, 808] on input "text" at bounding box center [583, 801] width 240 height 32
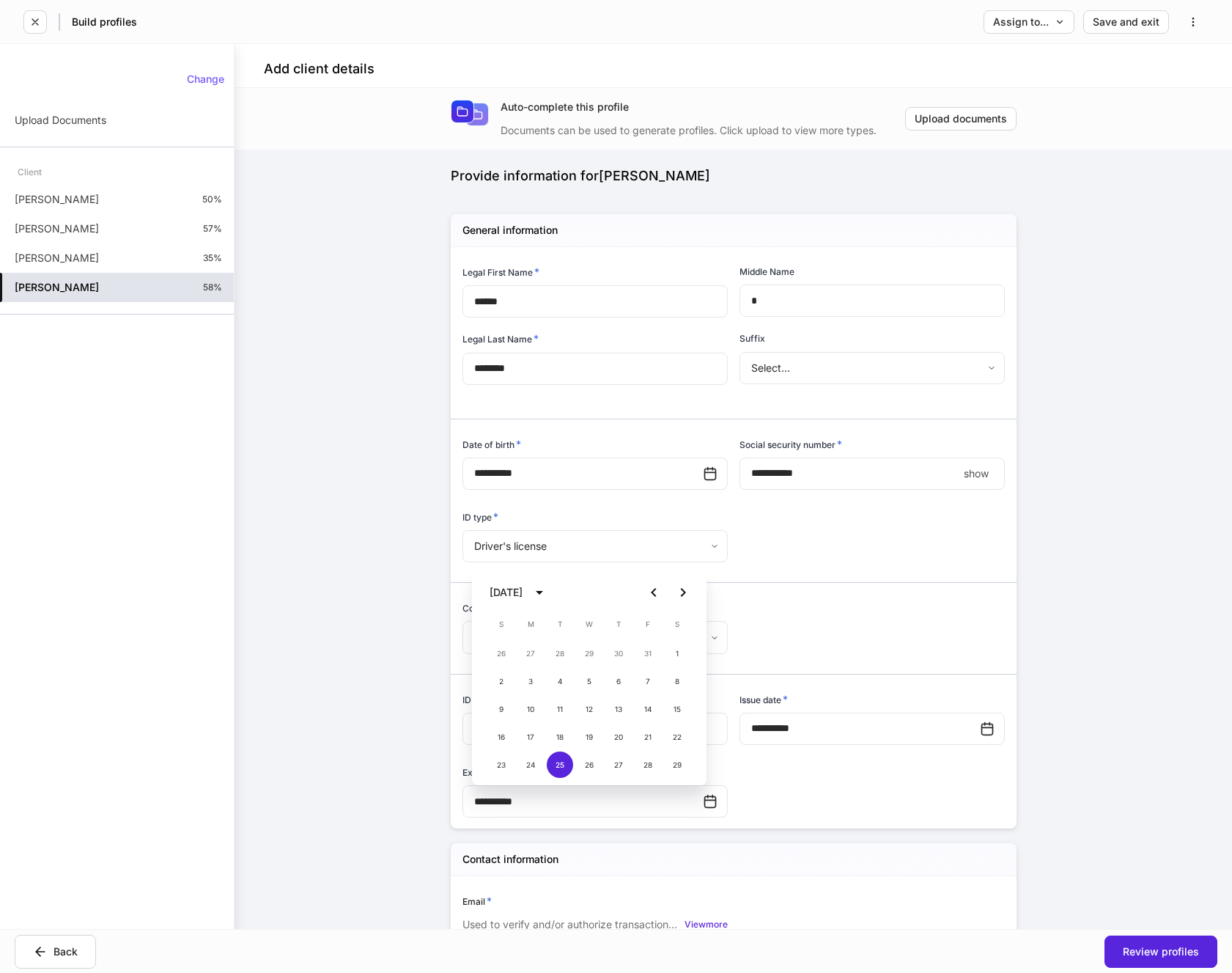
click at [780, 789] on div "**********" at bounding box center [728, 533] width 554 height 573
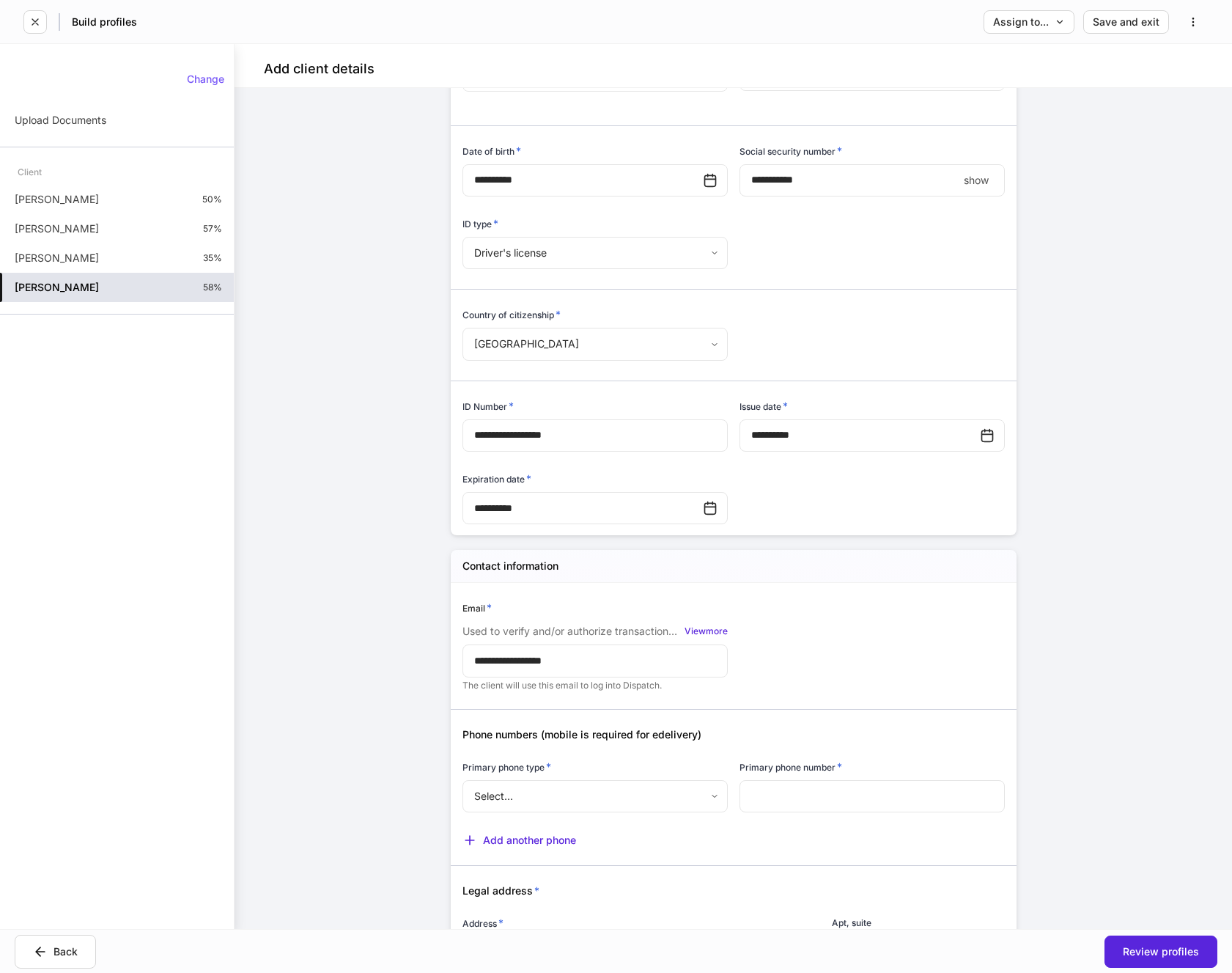
scroll to position [367, 0]
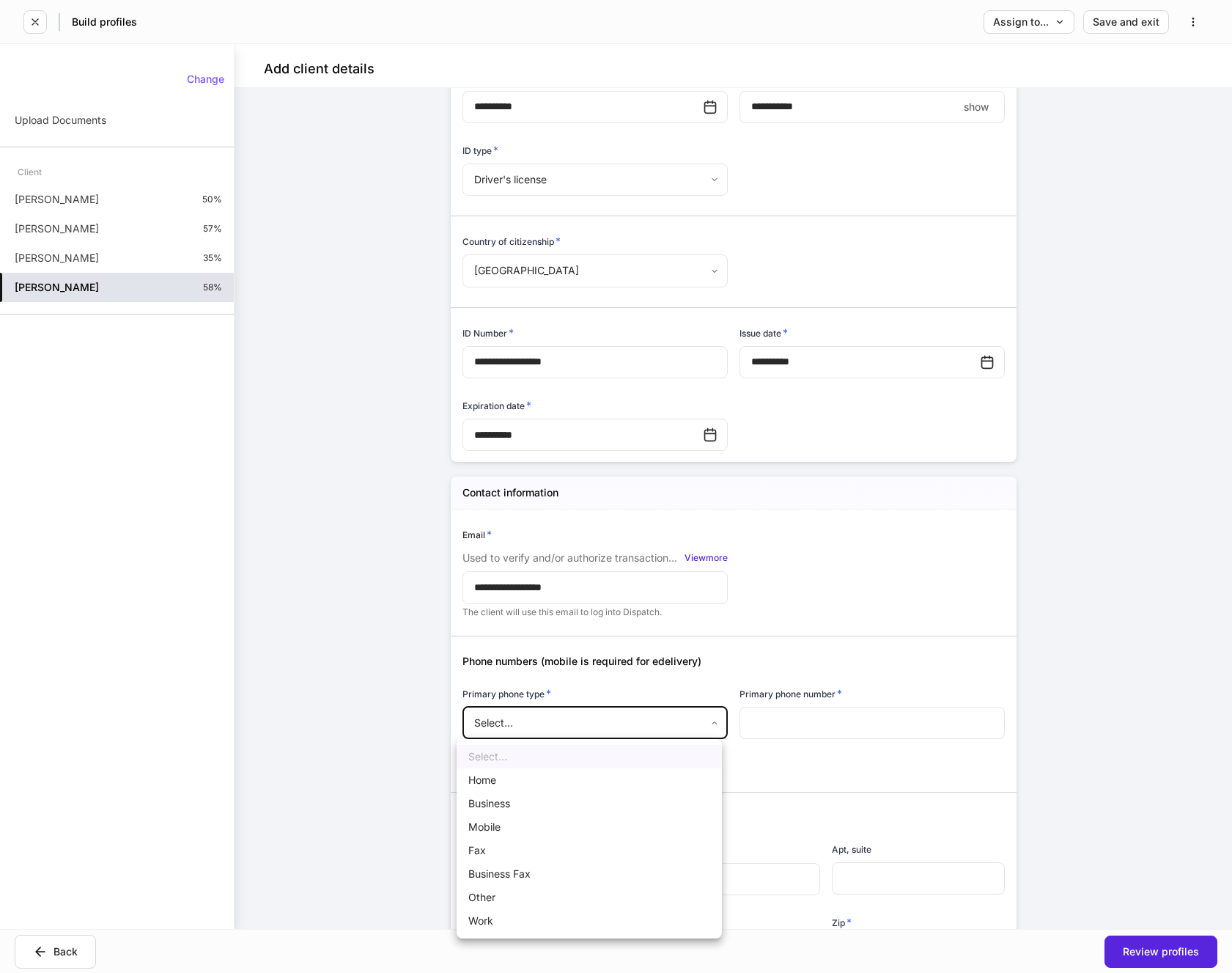
click at [707, 730] on body "**********" at bounding box center [616, 486] width 1232 height 973
drag, startPoint x: 495, startPoint y: 828, endPoint x: 568, endPoint y: 804, distance: 76.8
click at [496, 828] on li "Mobile" at bounding box center [589, 827] width 265 height 24
click at [769, 727] on input "text" at bounding box center [872, 723] width 265 height 32
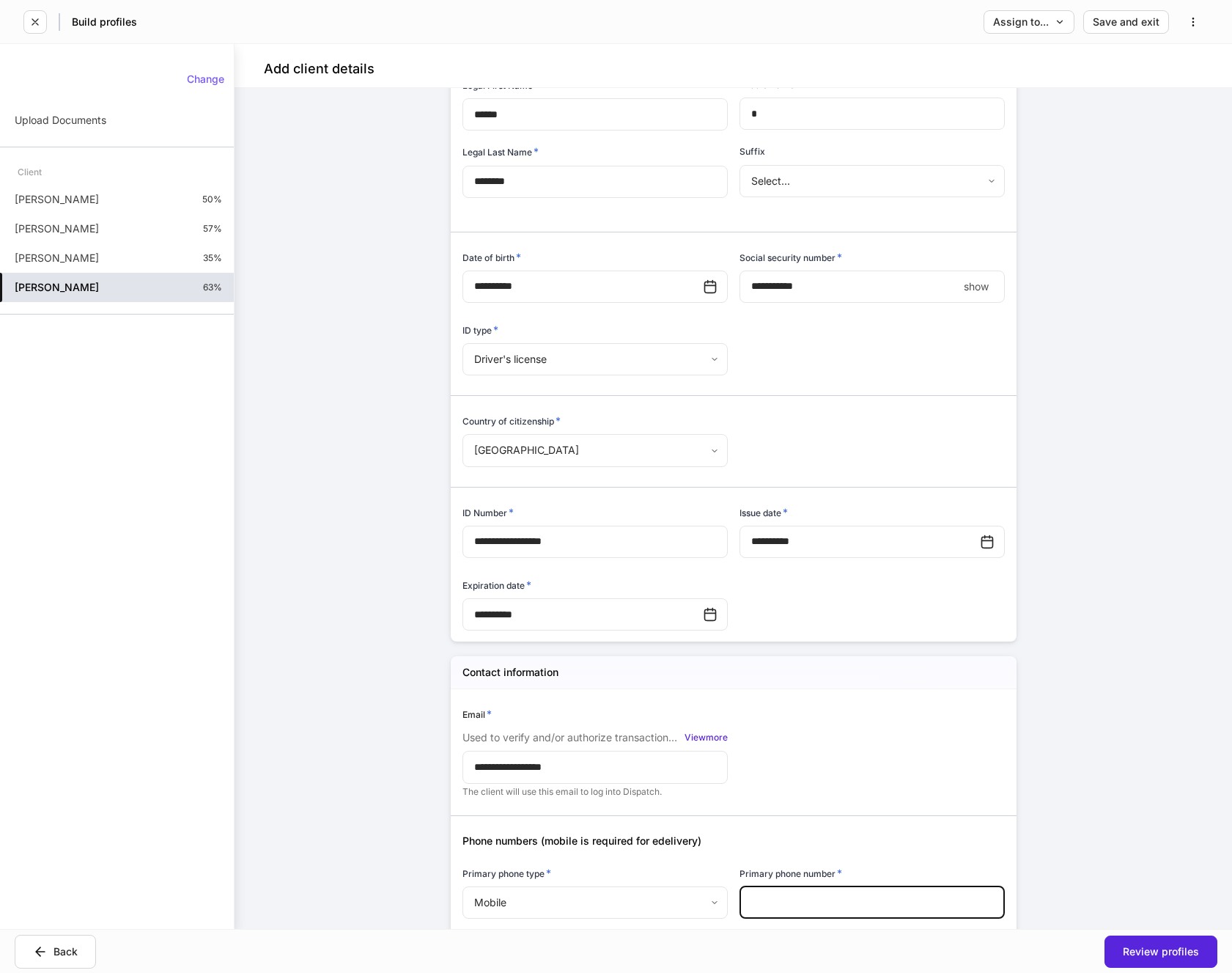
scroll to position [440, 0]
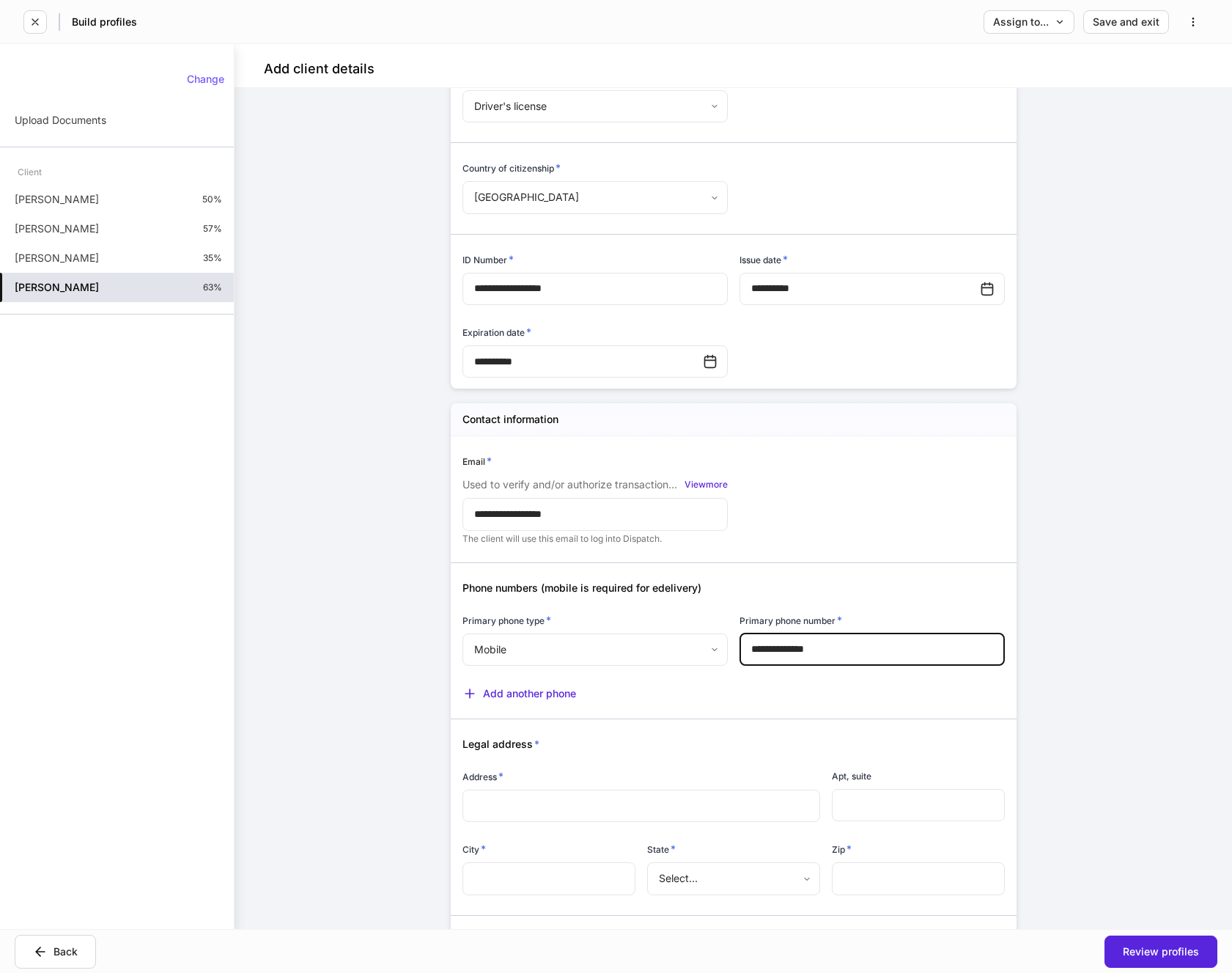
click at [880, 694] on div "Add another phone" at bounding box center [728, 684] width 554 height 33
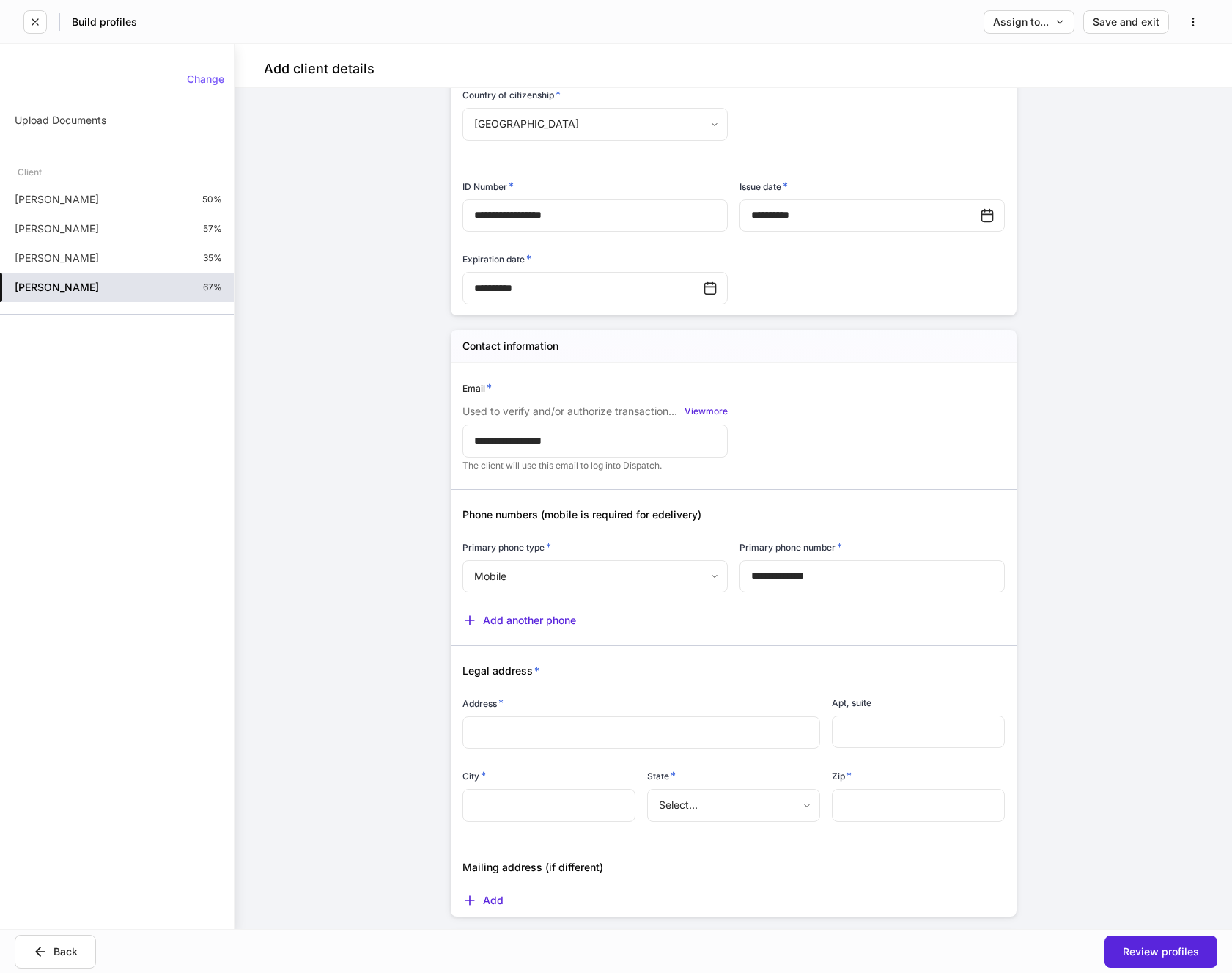
scroll to position [587, 0]
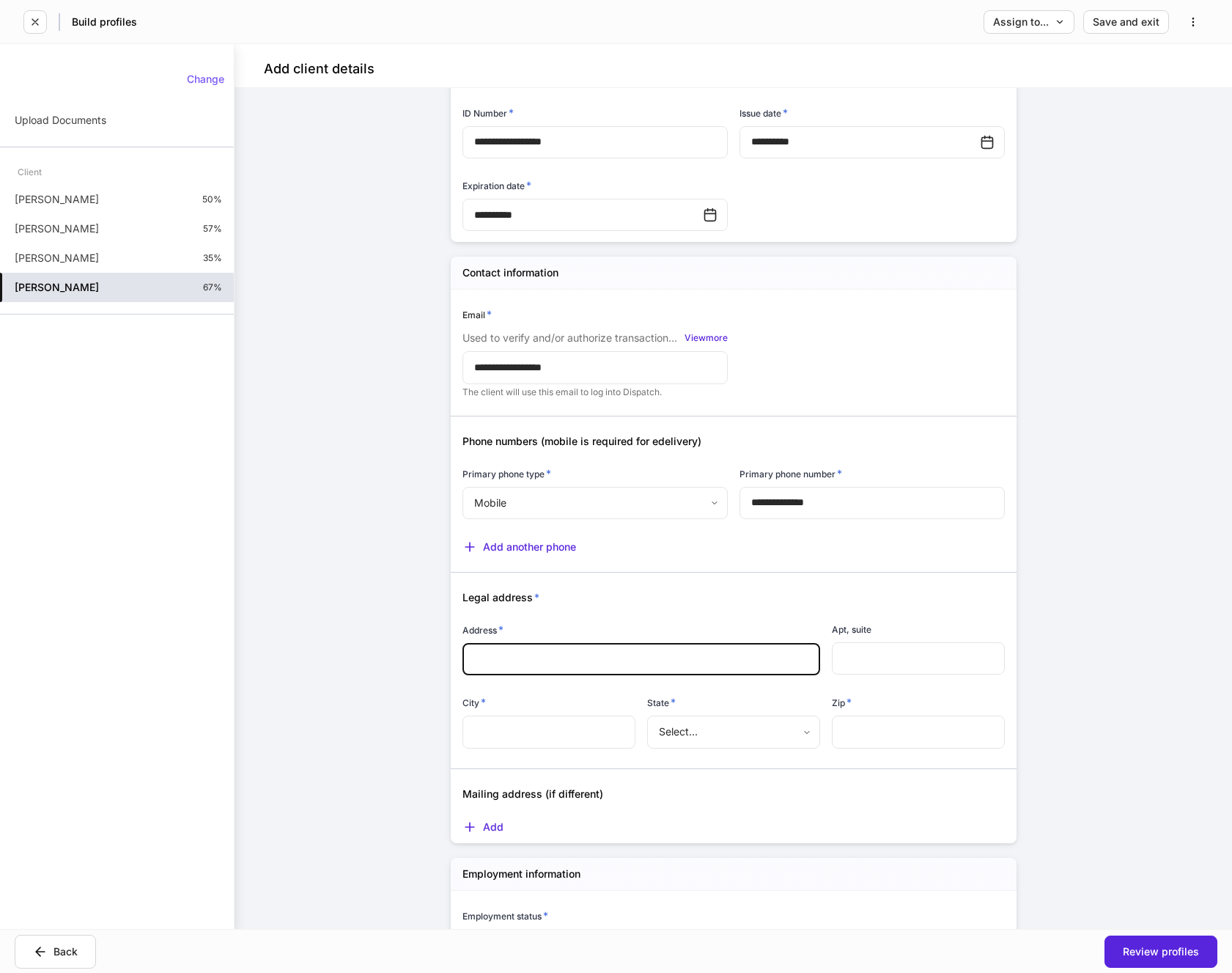
click at [516, 657] on input "text" at bounding box center [642, 659] width 335 height 14
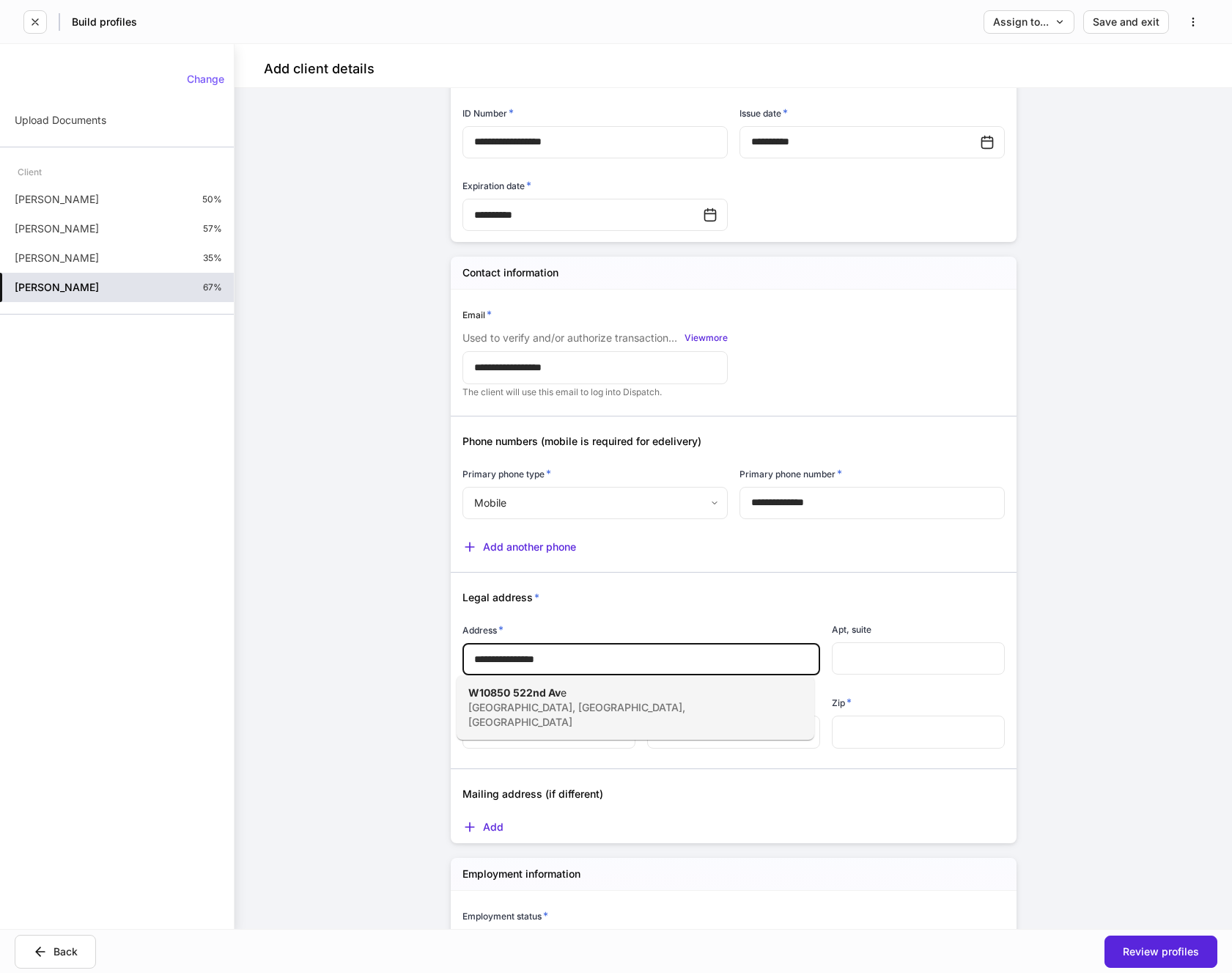
click at [540, 686] on span "522nd Av" at bounding box center [537, 692] width 48 height 12
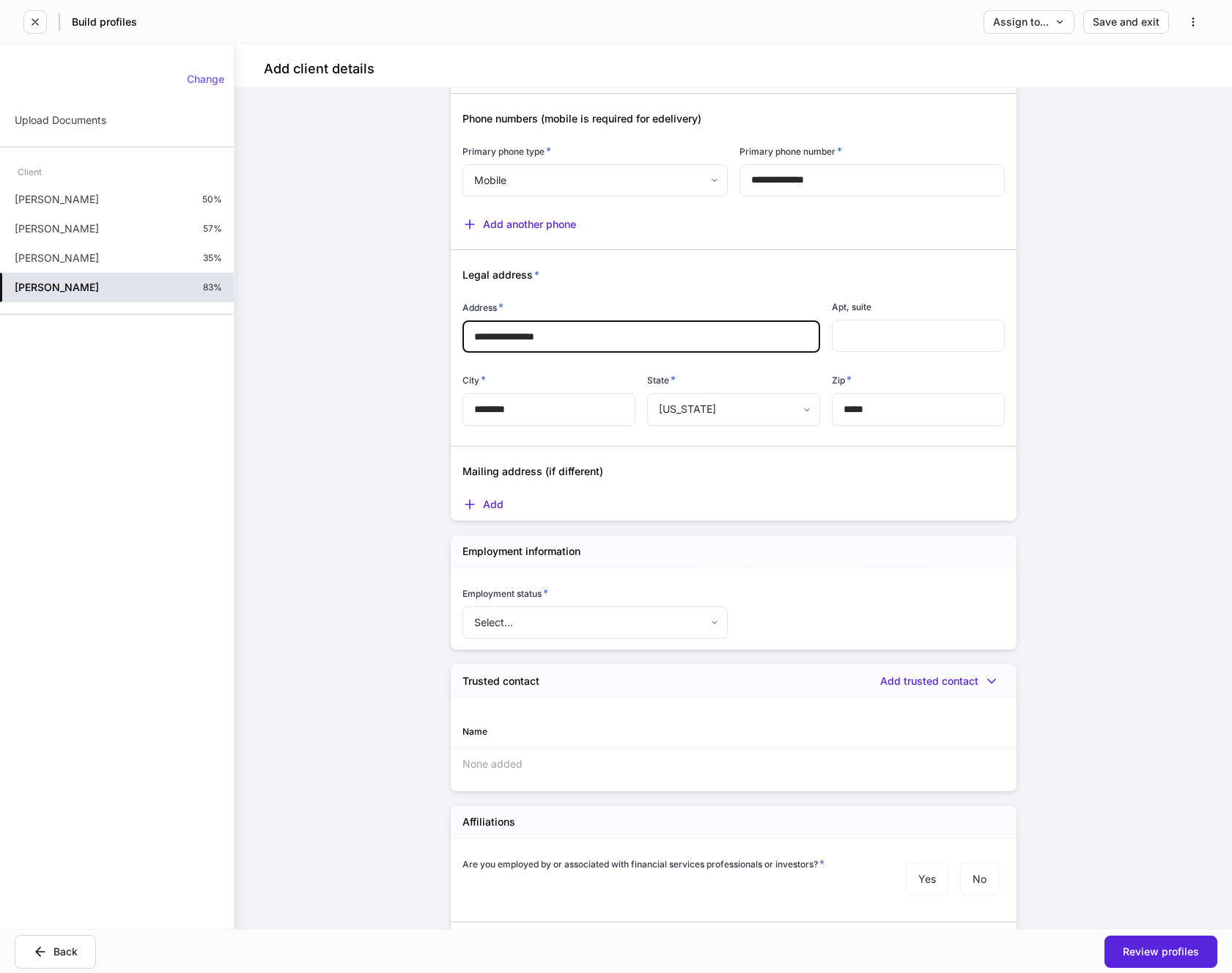
scroll to position [953, 0]
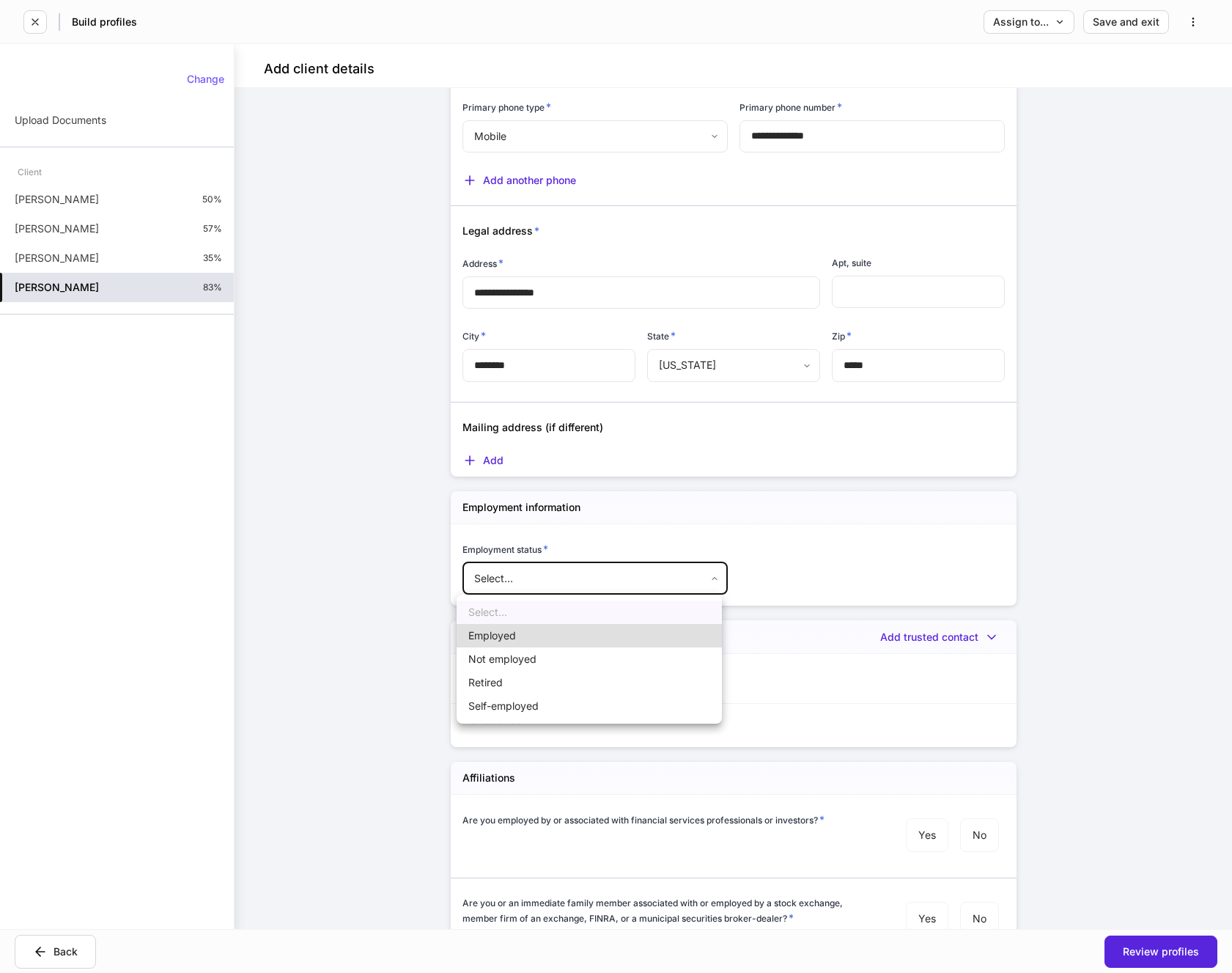
click at [665, 581] on body "**********" at bounding box center [616, 486] width 1232 height 973
click at [491, 685] on li "Retired" at bounding box center [589, 682] width 265 height 24
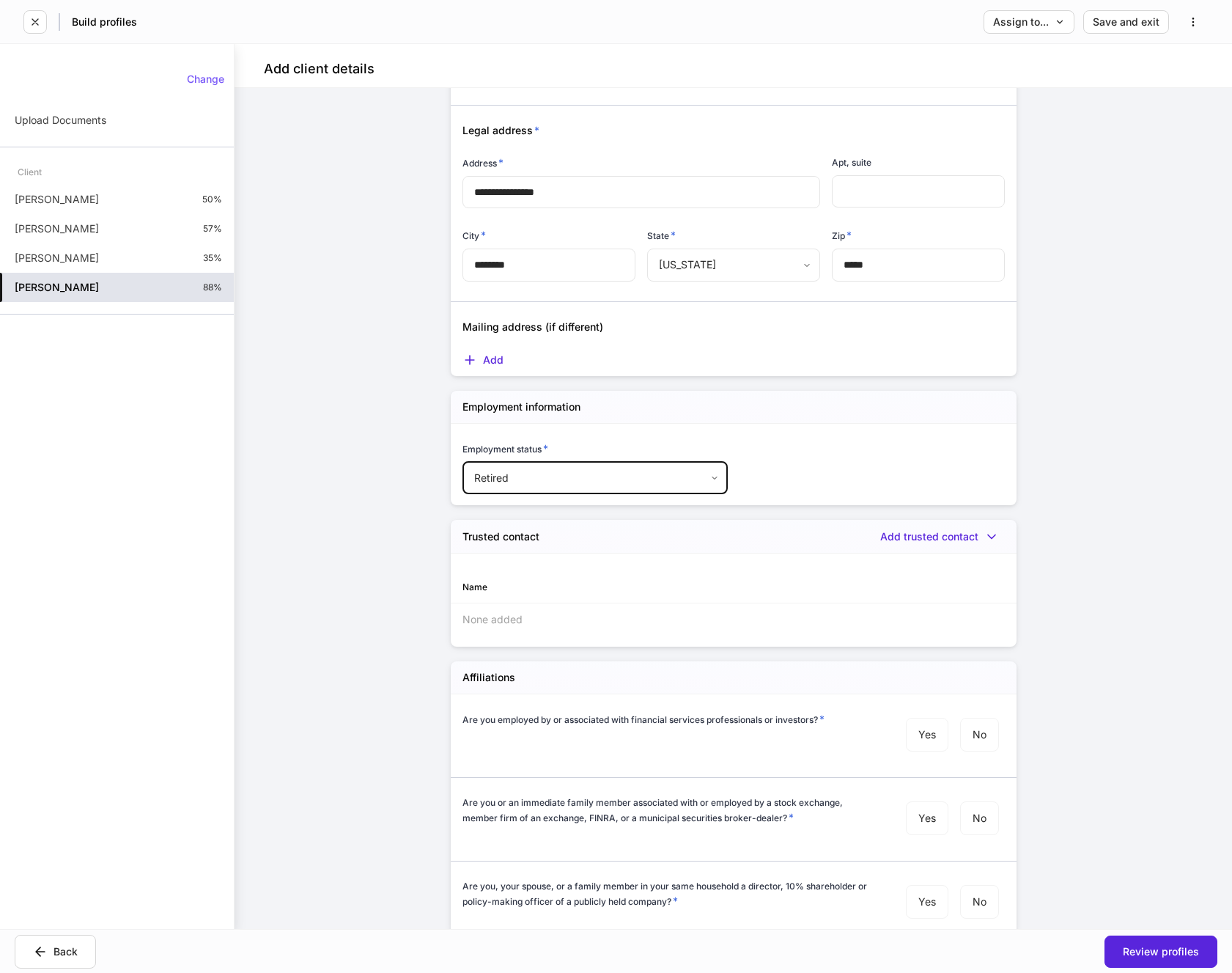
scroll to position [1100, 0]
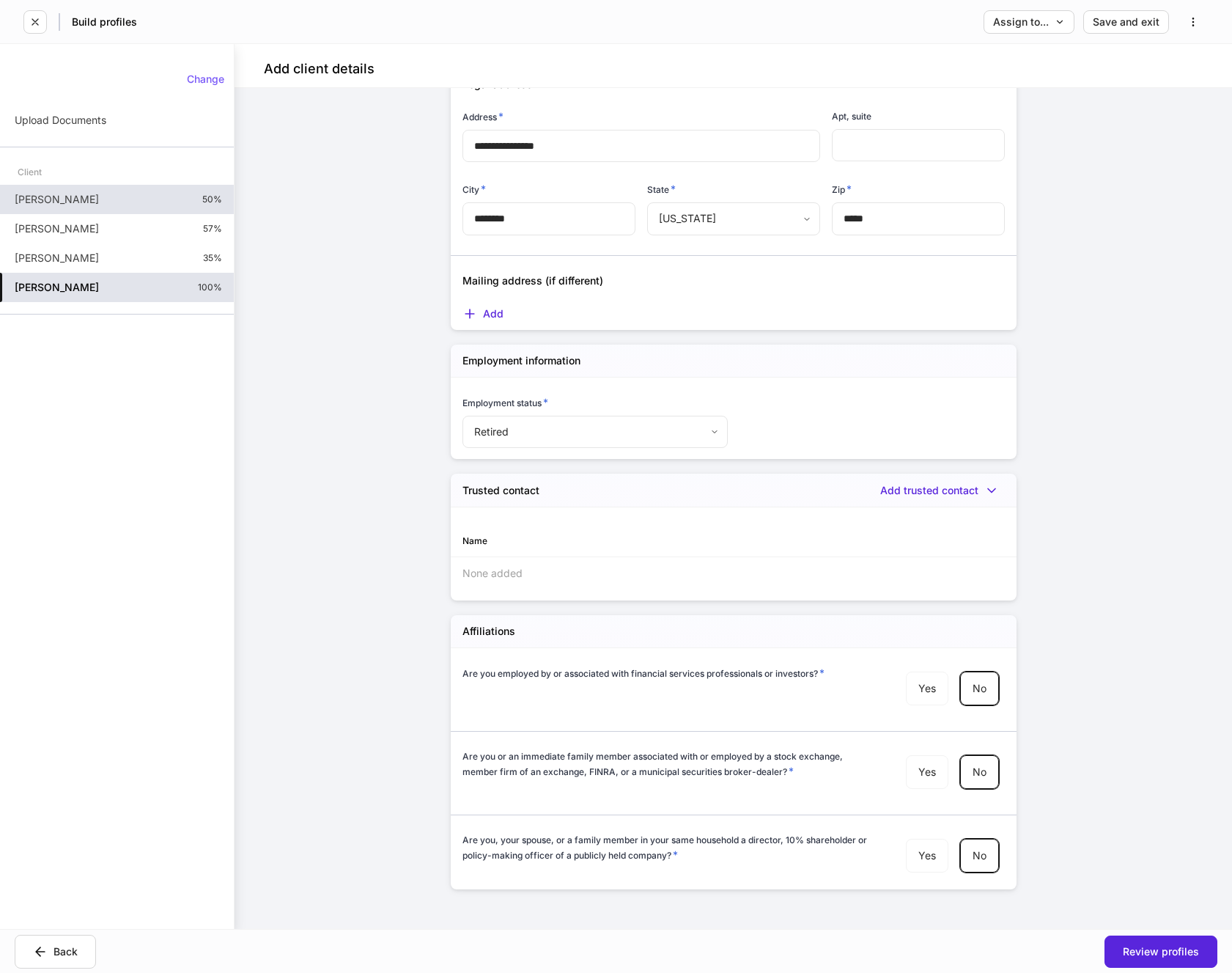
click at [79, 207] on p "[PERSON_NAME]" at bounding box center [56, 199] width 84 height 14
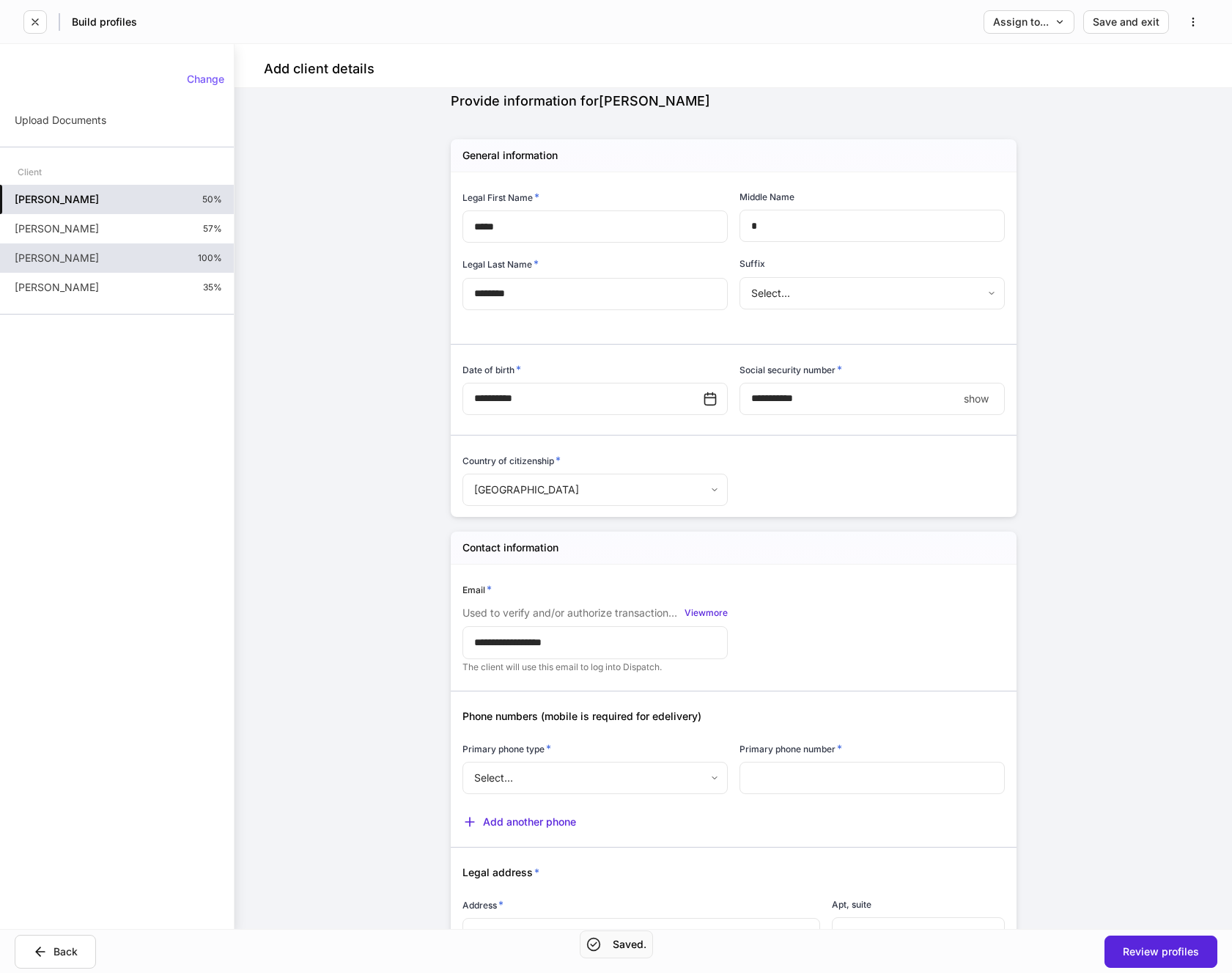
scroll to position [73, 0]
click at [109, 231] on div "[PERSON_NAME] 57%" at bounding box center [116, 228] width 233 height 30
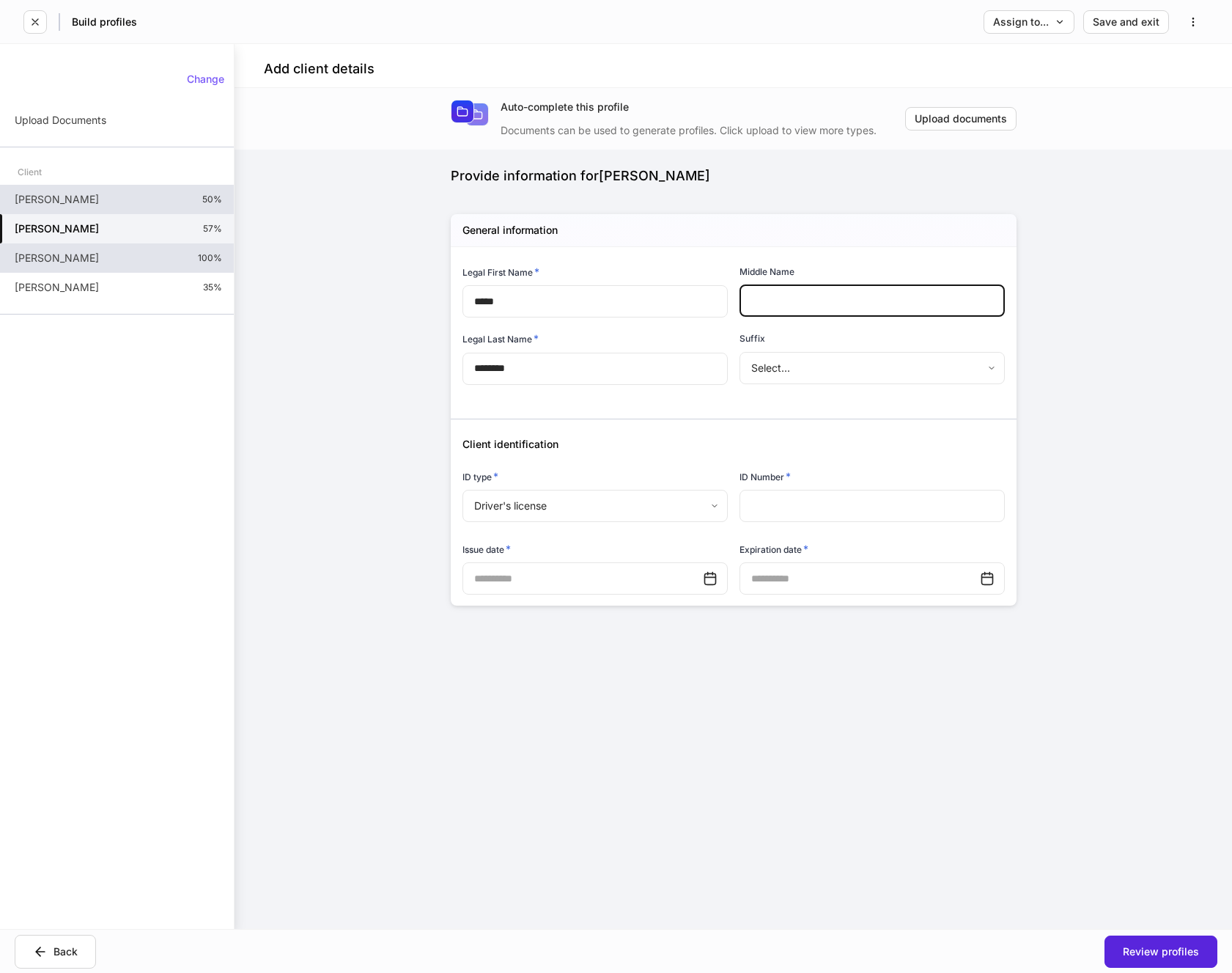
click at [780, 300] on input "text" at bounding box center [872, 300] width 265 height 32
click at [773, 498] on input "text" at bounding box center [872, 506] width 265 height 32
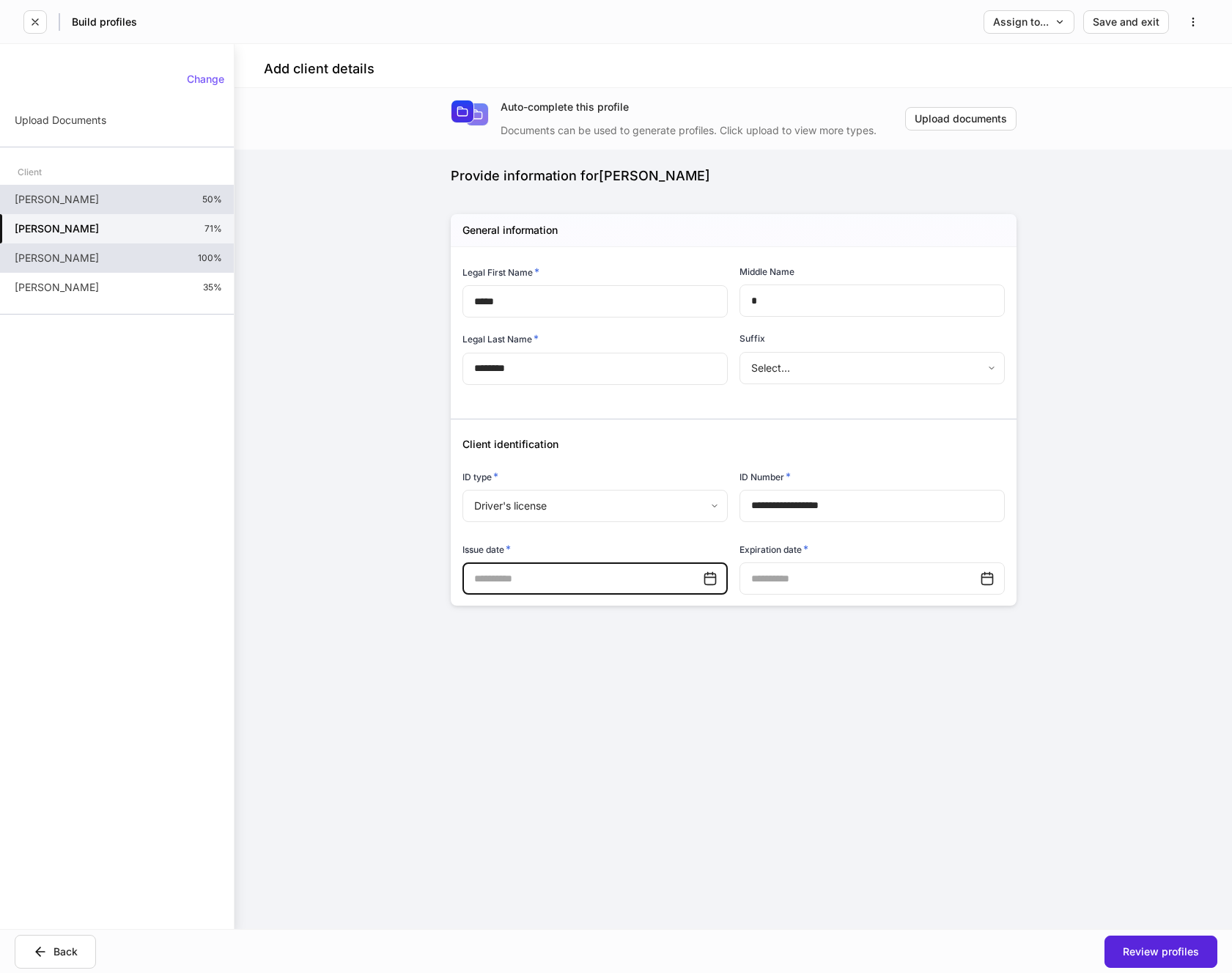
click at [614, 571] on input "text" at bounding box center [583, 578] width 240 height 32
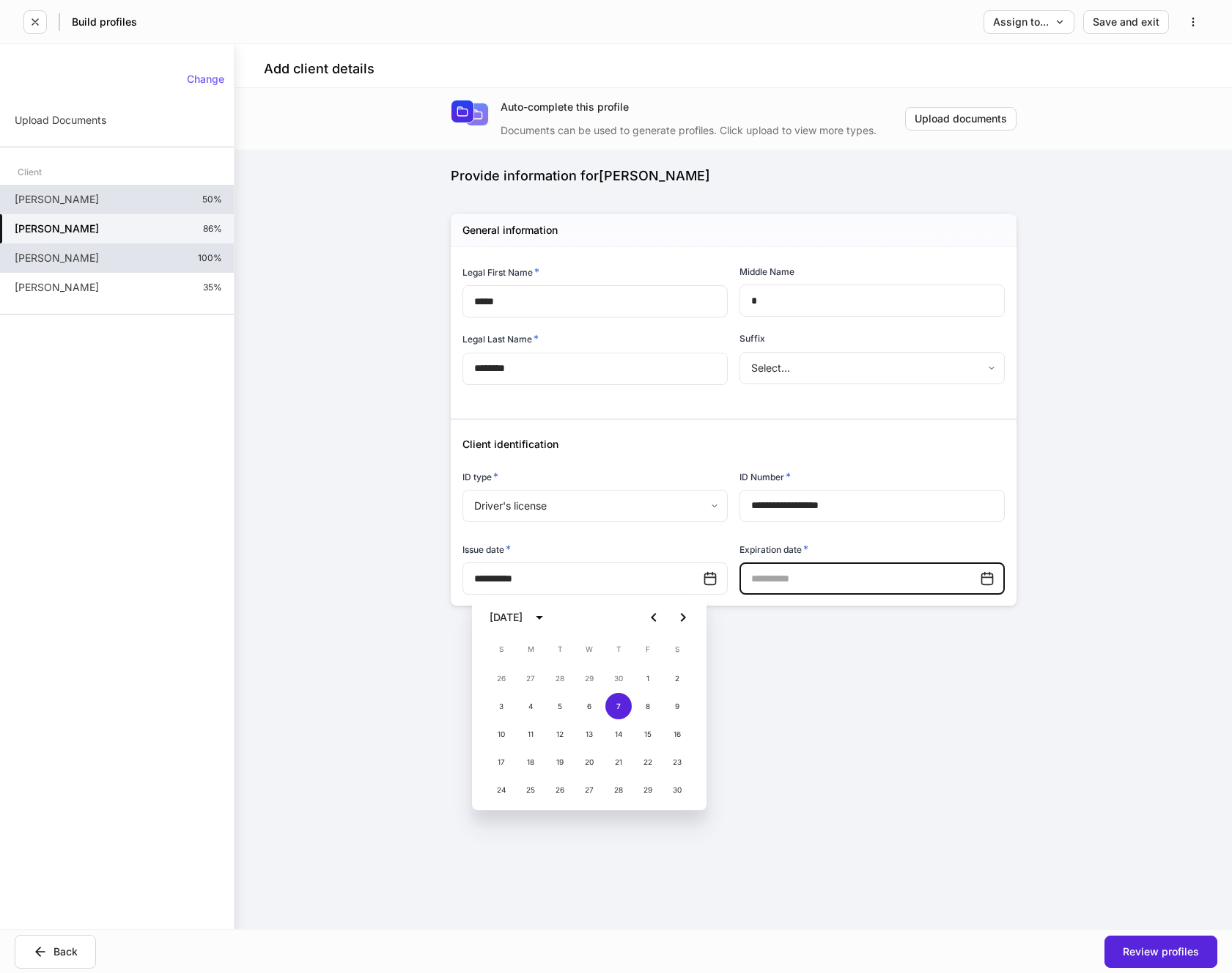
click at [825, 579] on input "text" at bounding box center [860, 578] width 240 height 32
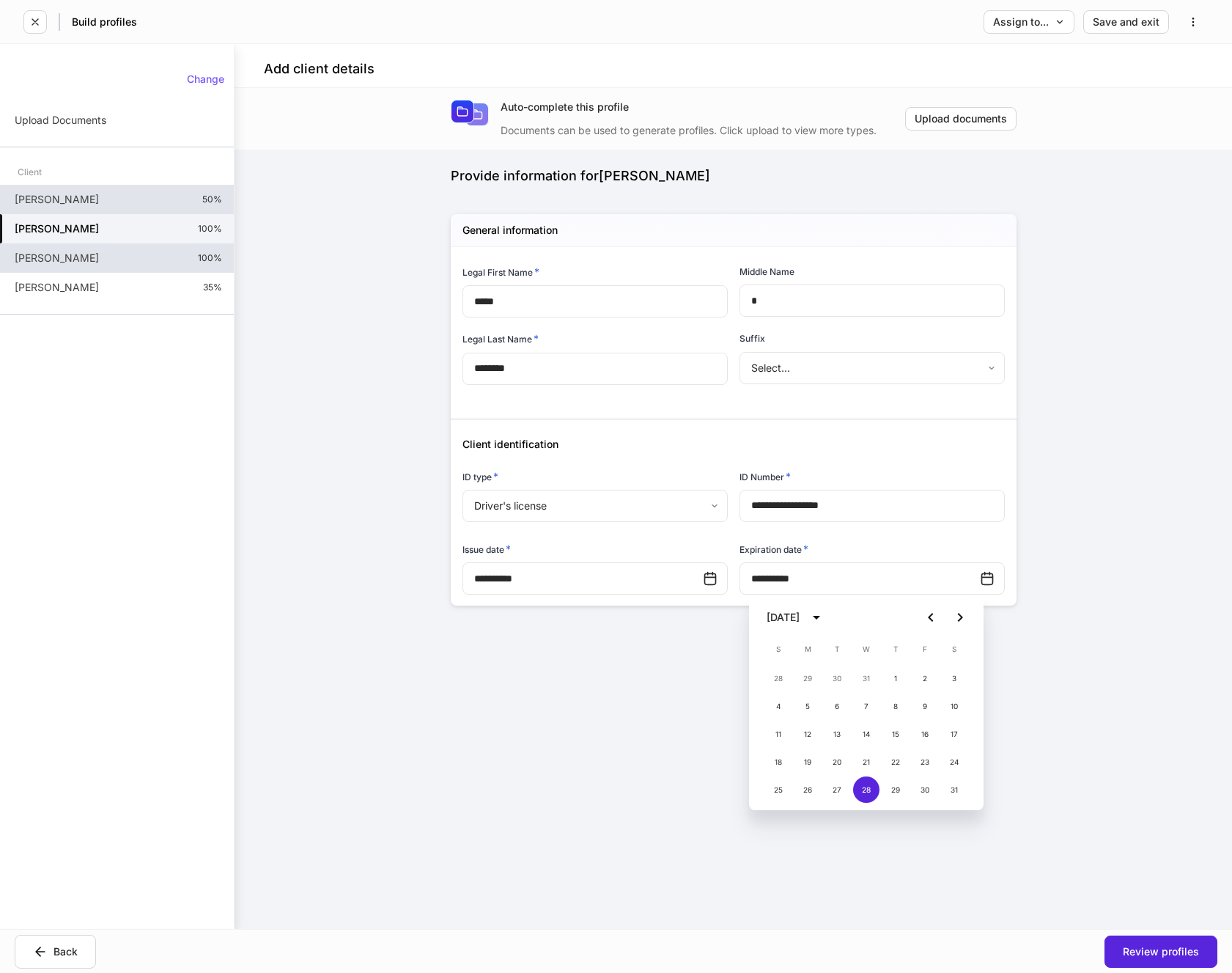
click at [603, 727] on div "**********" at bounding box center [733, 571] width 659 height 841
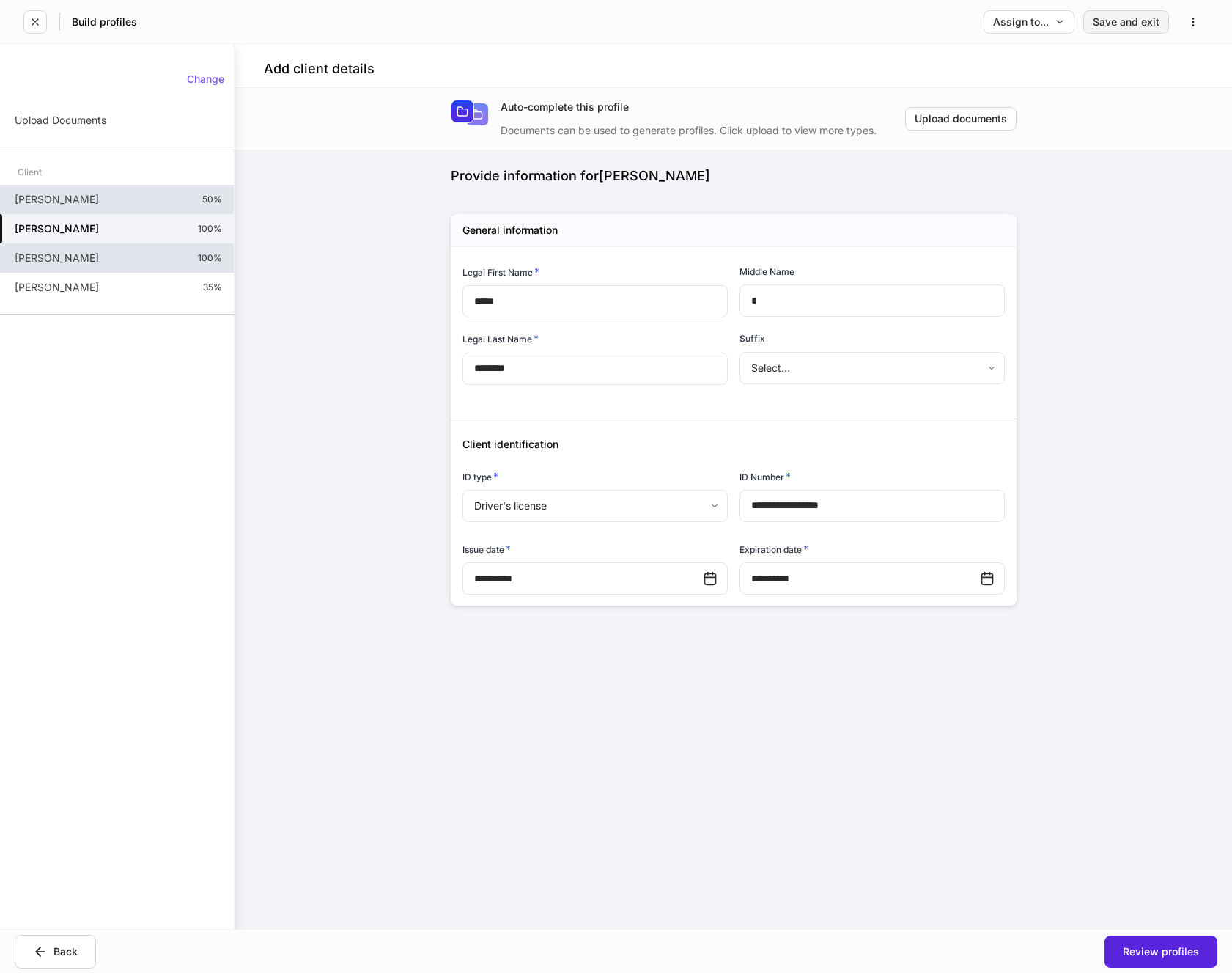
click at [1124, 21] on div "Save and exit" at bounding box center [1126, 21] width 67 height 10
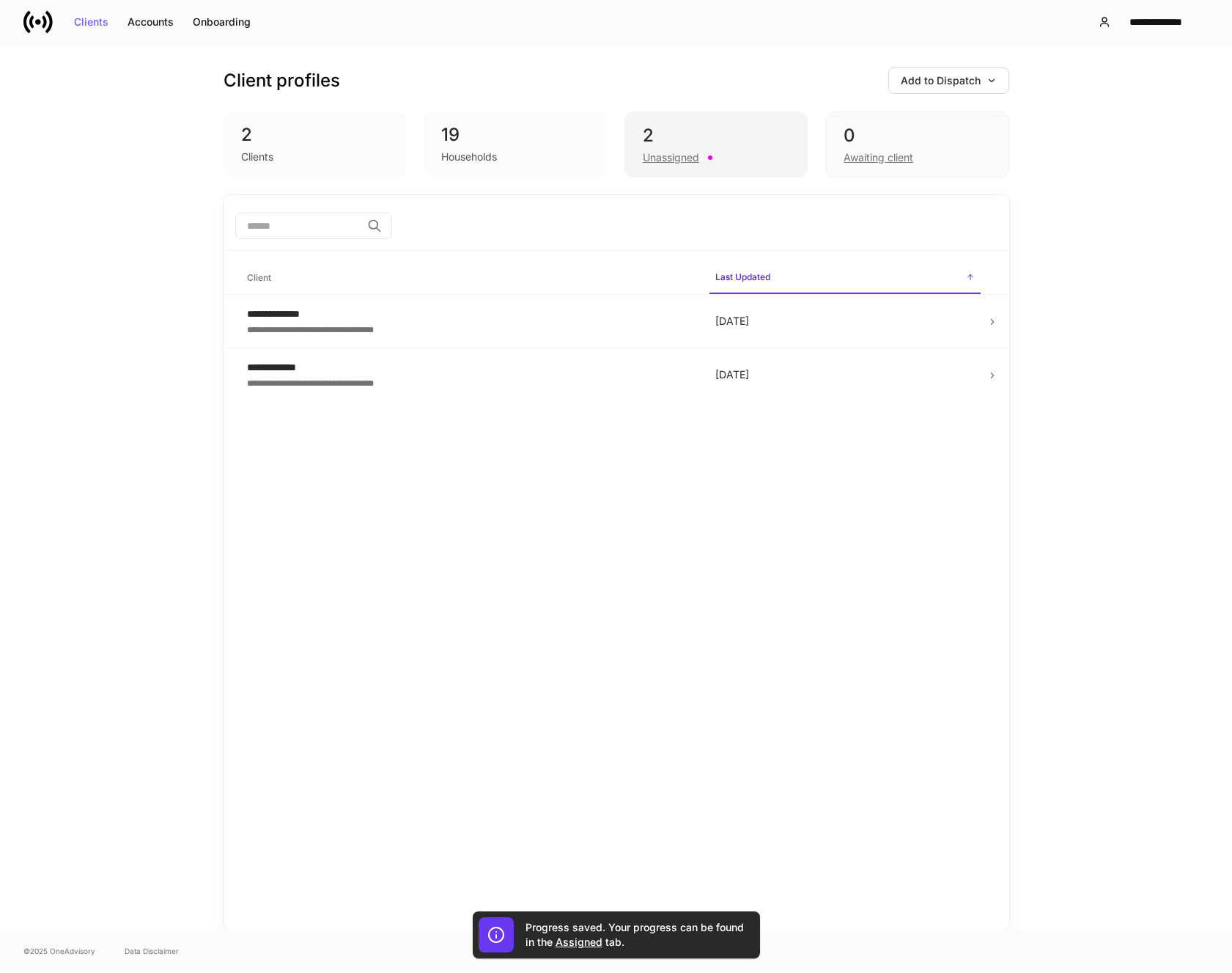
click at [669, 162] on div "Unassigned" at bounding box center [671, 157] width 56 height 14
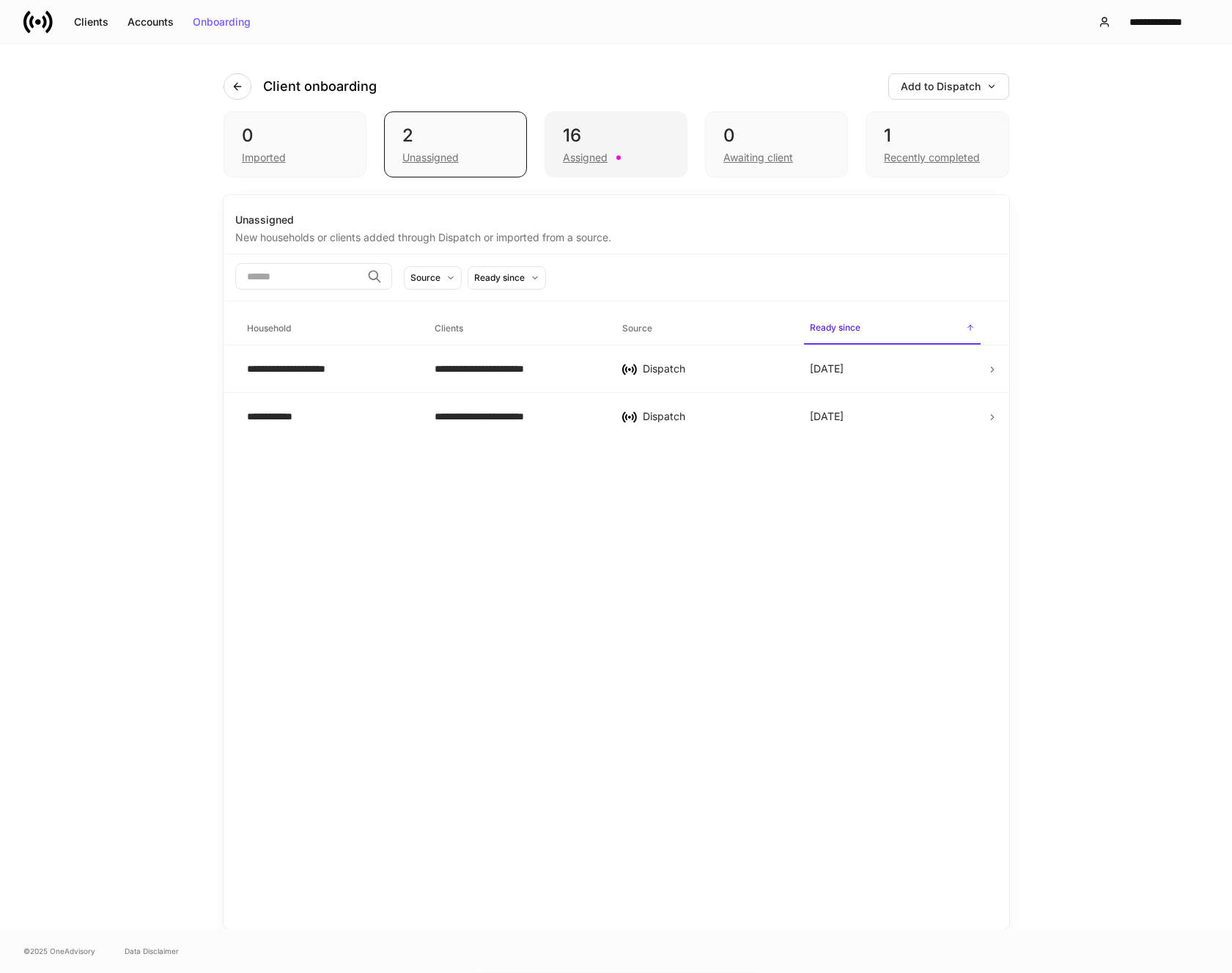
click at [591, 155] on div "Assigned" at bounding box center [585, 157] width 45 height 14
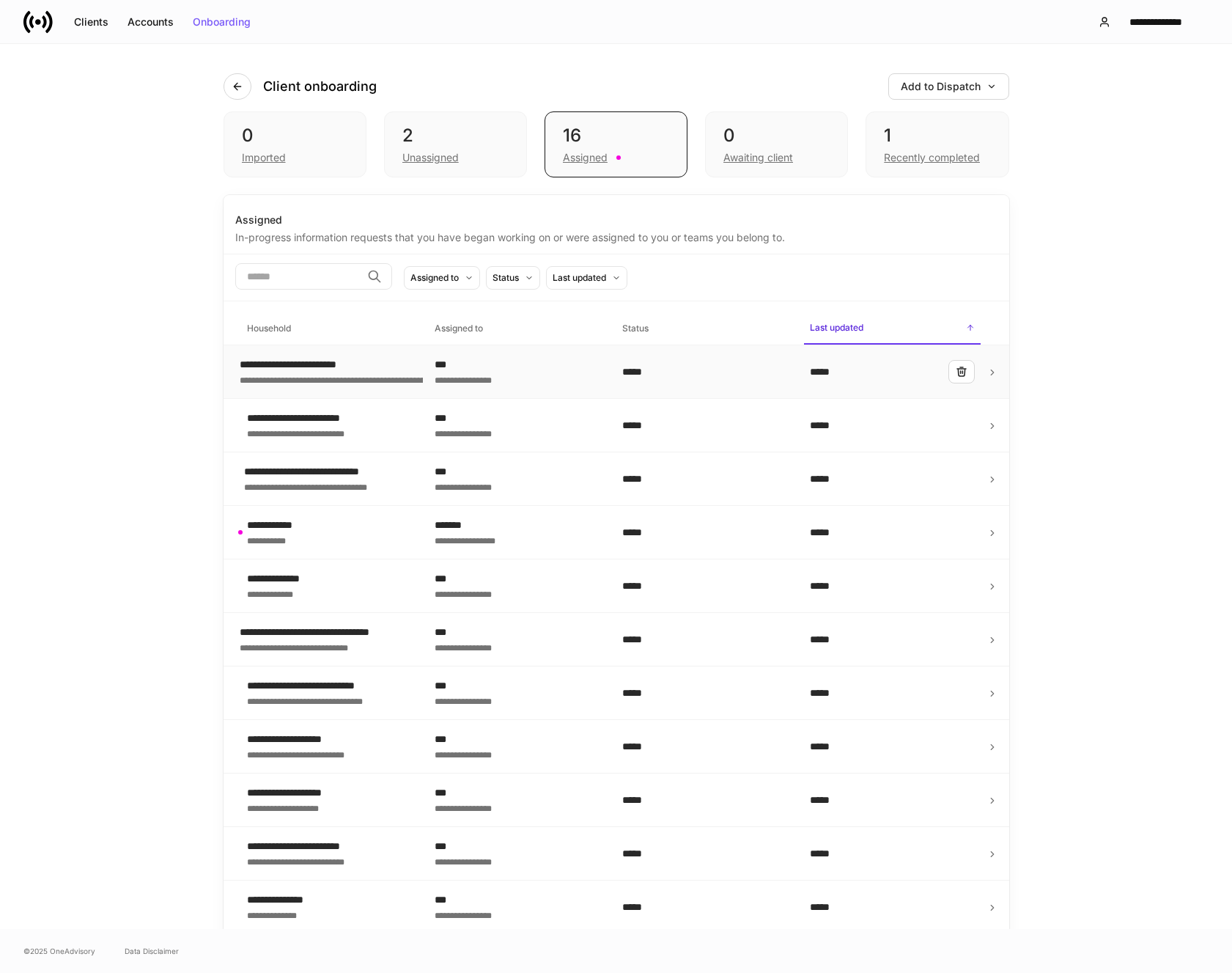
click at [986, 367] on td at bounding box center [998, 372] width 23 height 53
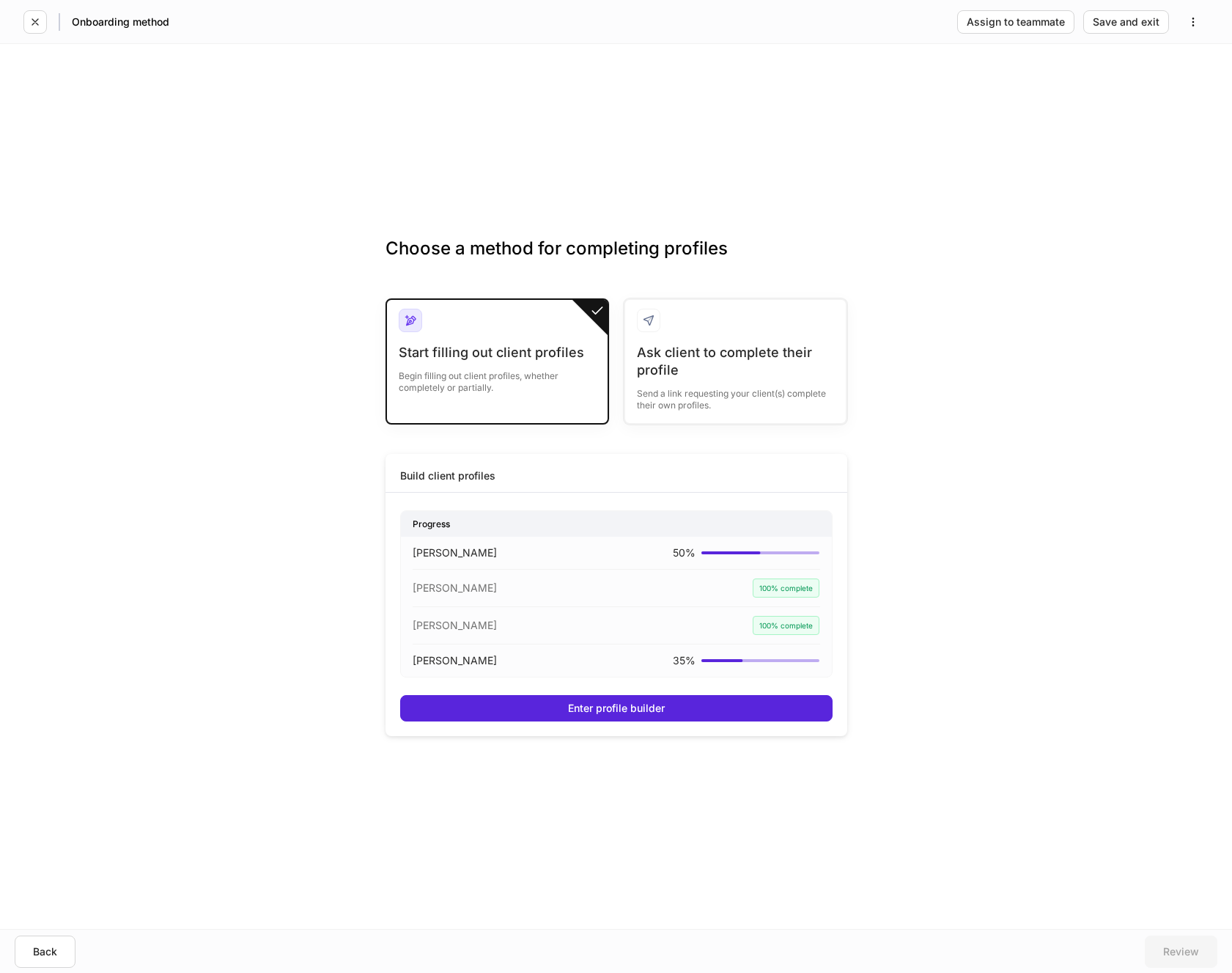
drag, startPoint x: 717, startPoint y: 555, endPoint x: 468, endPoint y: 806, distance: 353.6
click at [468, 806] on div "Choose a method for completing profiles Start filling out client profiles Begin…" at bounding box center [616, 486] width 1232 height 885
click at [430, 552] on p "[PERSON_NAME]" at bounding box center [455, 552] width 84 height 14
click at [573, 706] on div "Enter profile builder" at bounding box center [616, 707] width 97 height 10
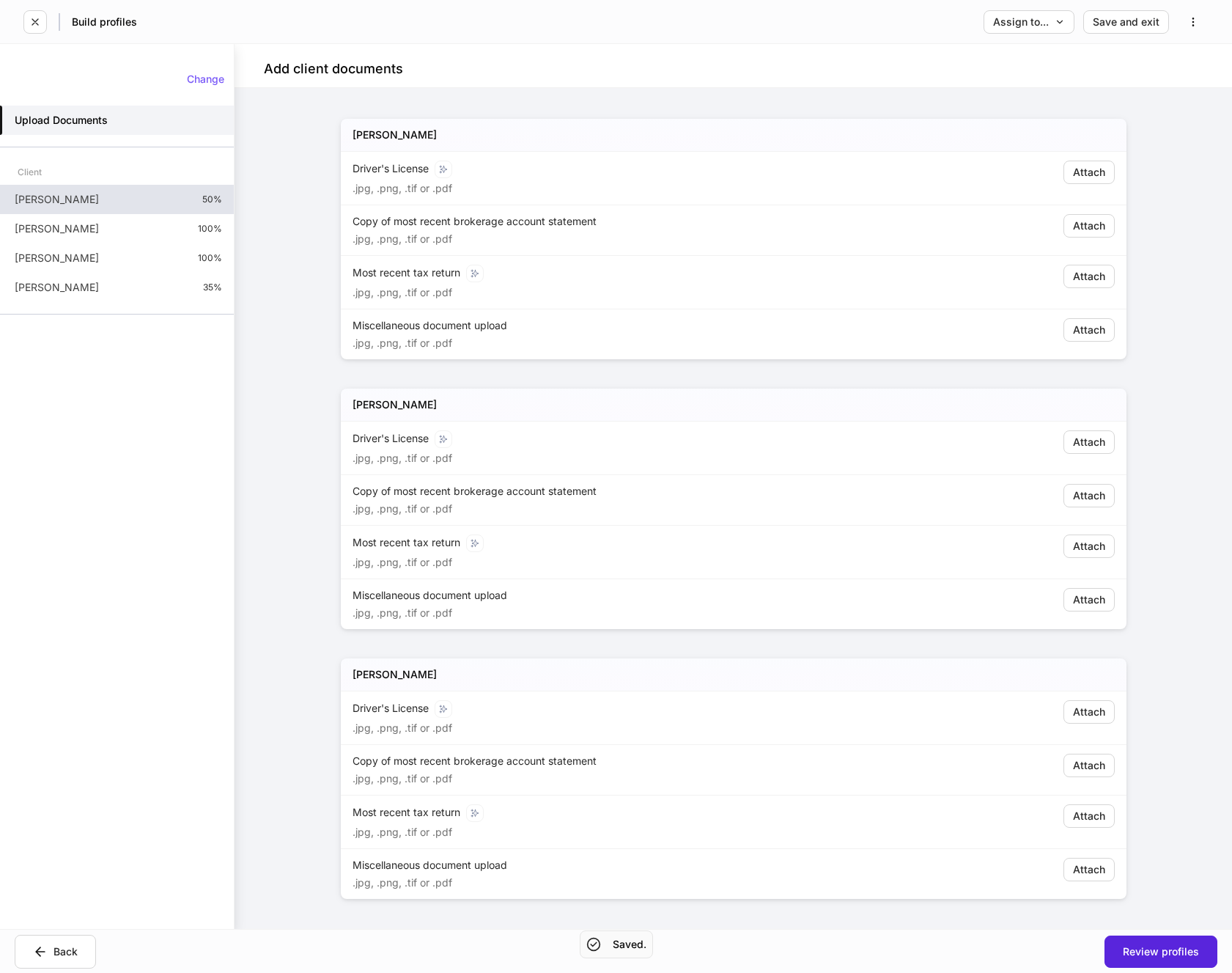
click at [88, 200] on div "[PERSON_NAME] 50%" at bounding box center [116, 199] width 233 height 30
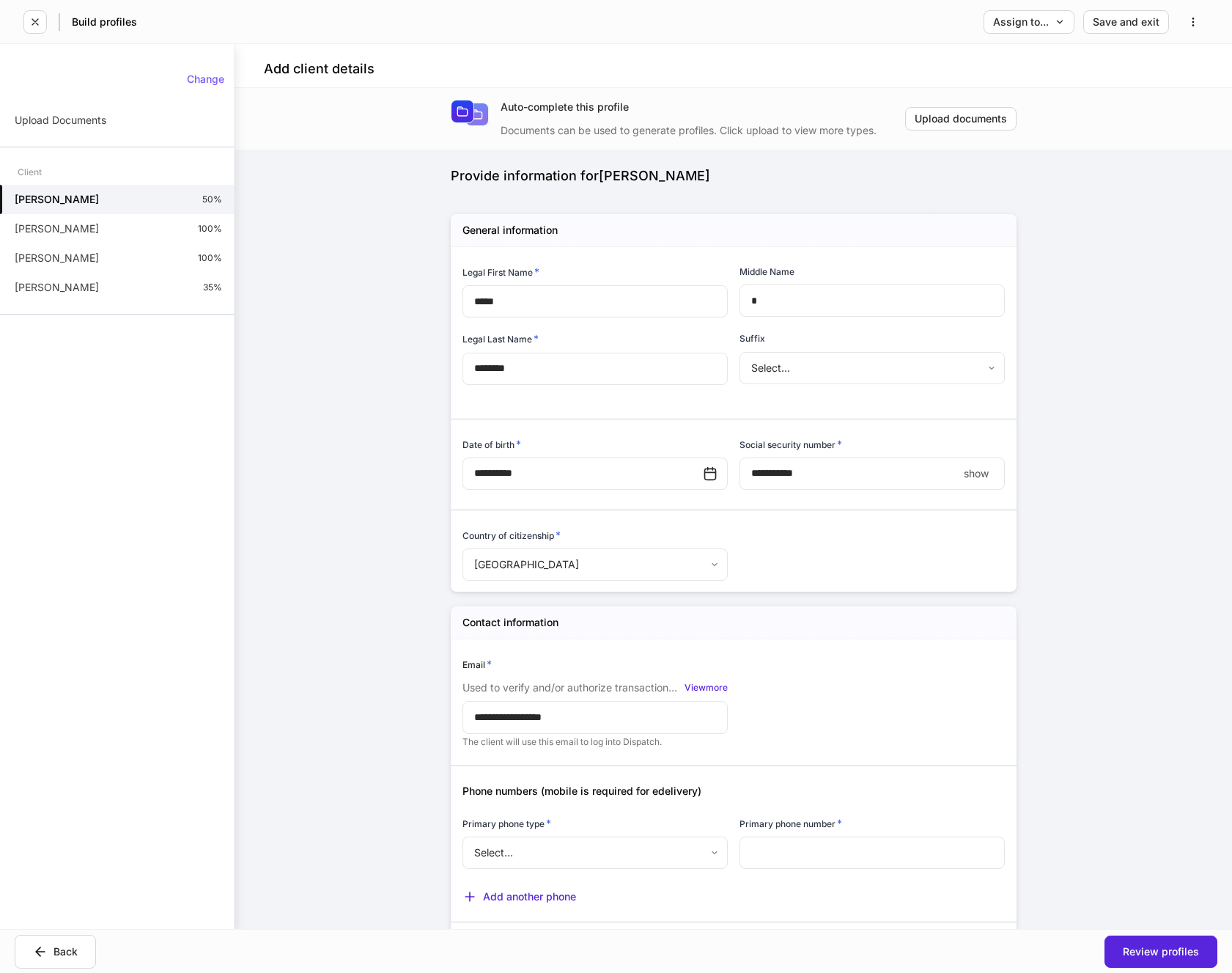
drag, startPoint x: 206, startPoint y: 84, endPoint x: 98, endPoint y: 100, distance: 109.2
click at [97, 101] on div "Change Upload Documents Client [PERSON_NAME] 50% [PERSON_NAME] 100% [PERSON_NAM…" at bounding box center [116, 194] width 233 height 265
click at [196, 77] on div "Change" at bounding box center [205, 78] width 37 height 10
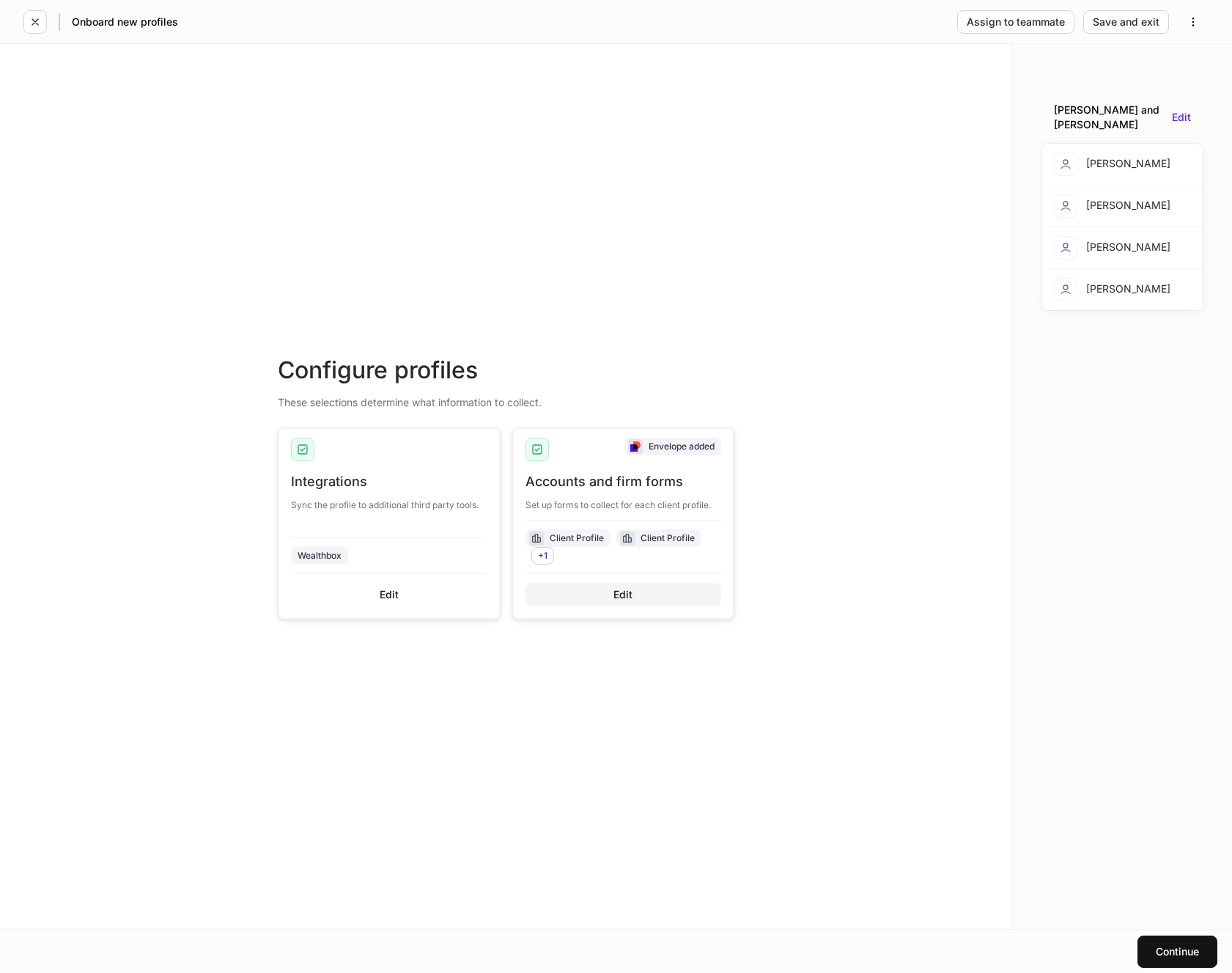
click at [620, 597] on div "Edit" at bounding box center [623, 594] width 19 height 10
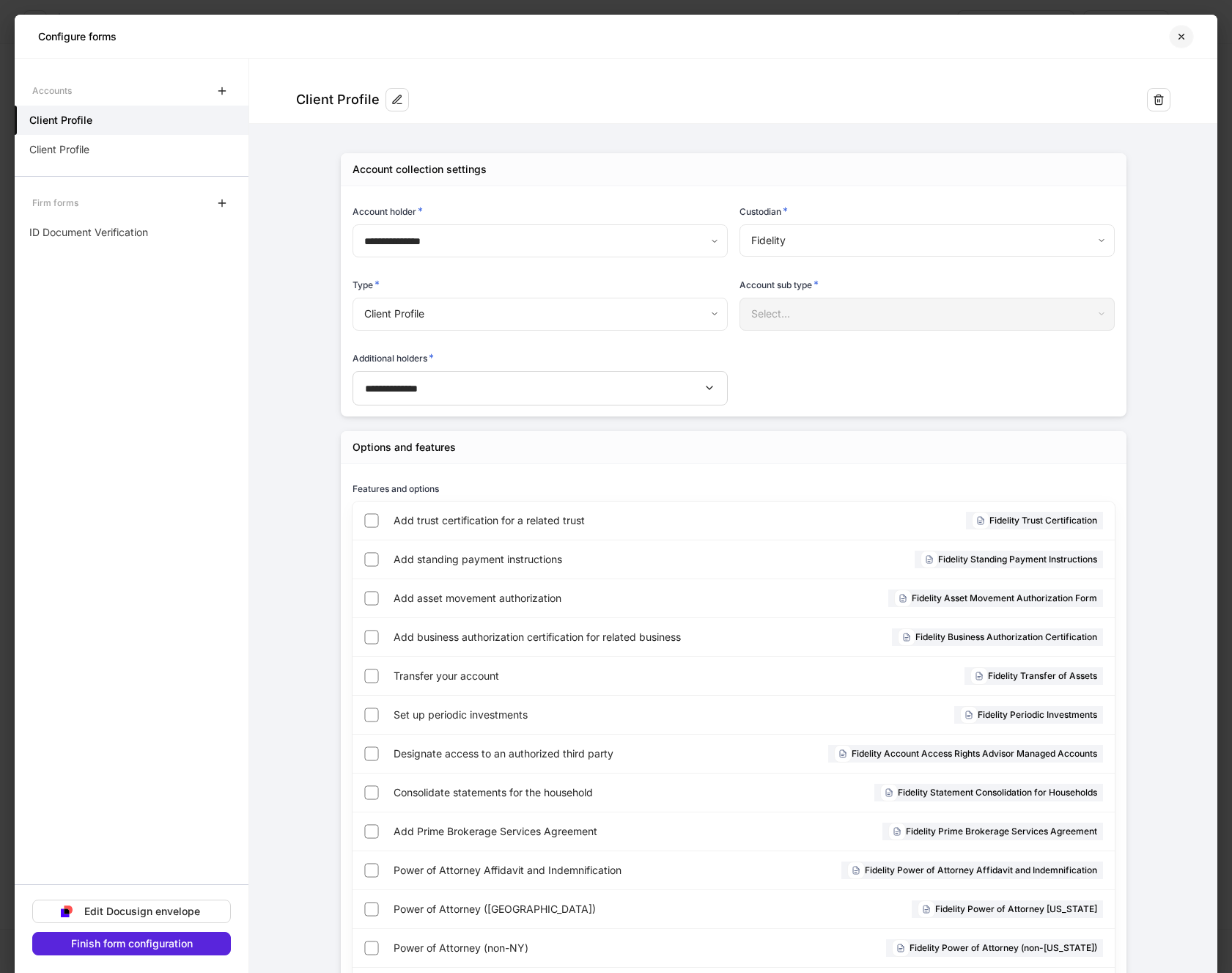
click at [1180, 39] on icon "button" at bounding box center [1182, 36] width 5 height 5
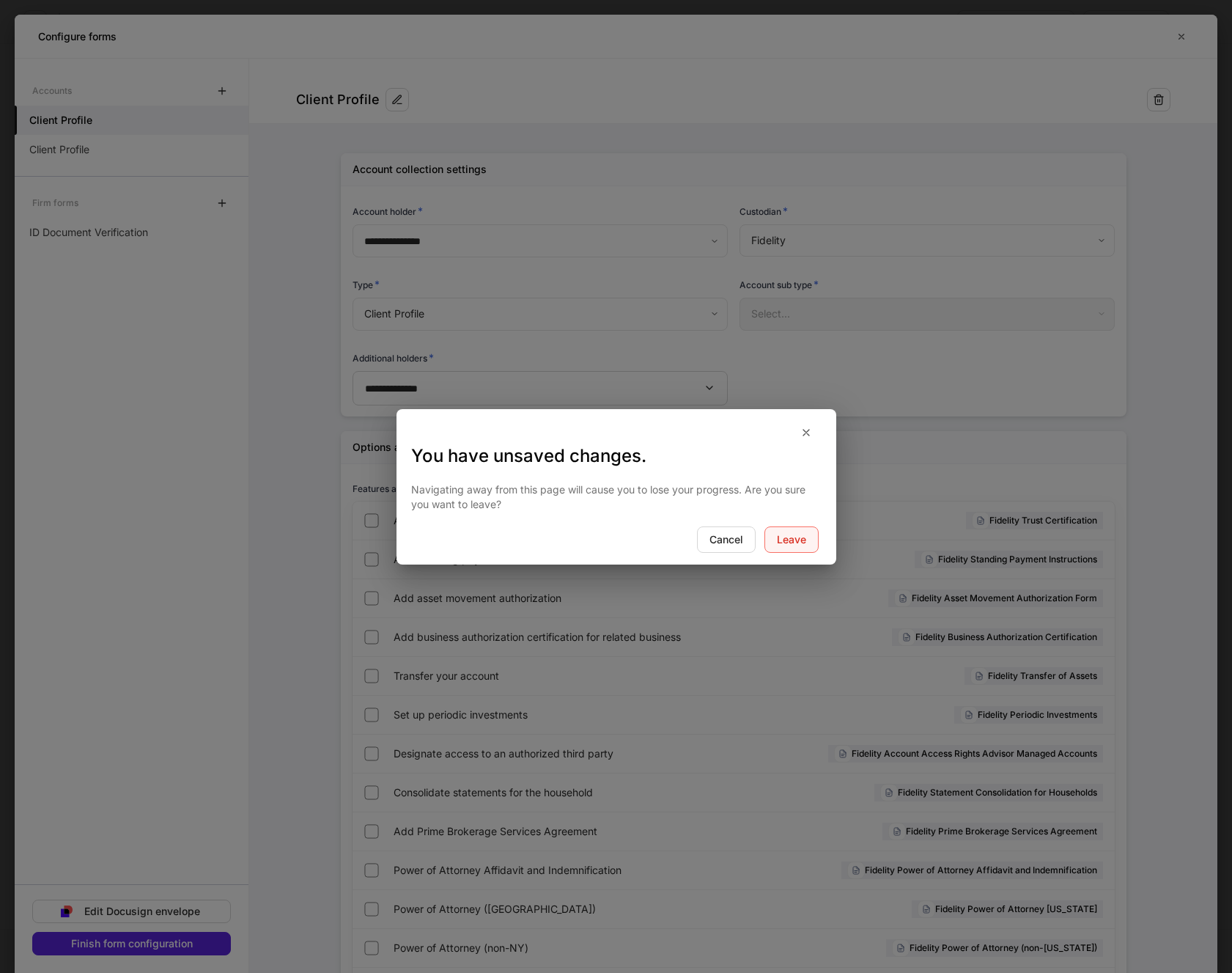
click at [797, 539] on div "Leave" at bounding box center [792, 539] width 30 height 10
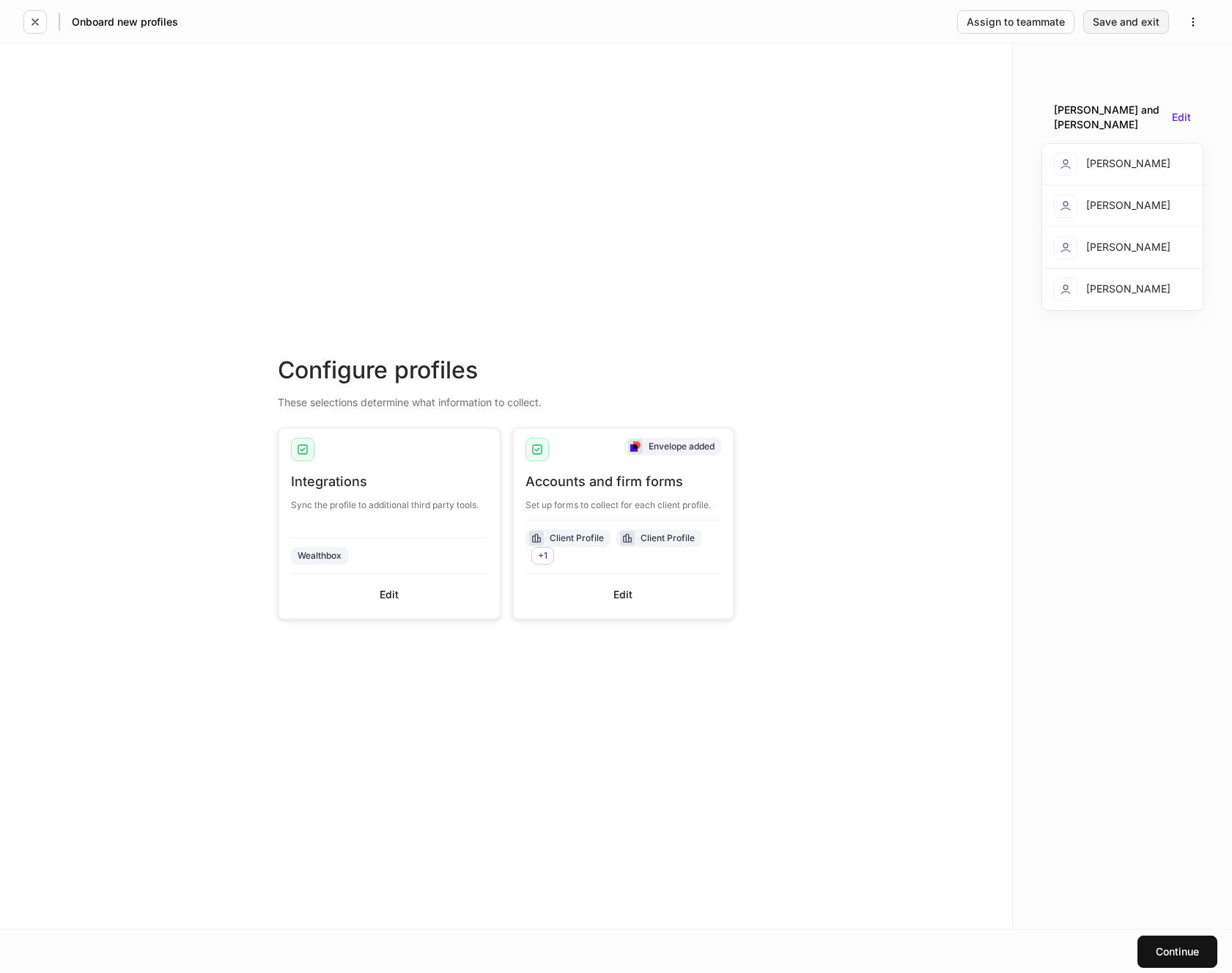
click at [1135, 23] on div "Save and exit" at bounding box center [1126, 21] width 67 height 10
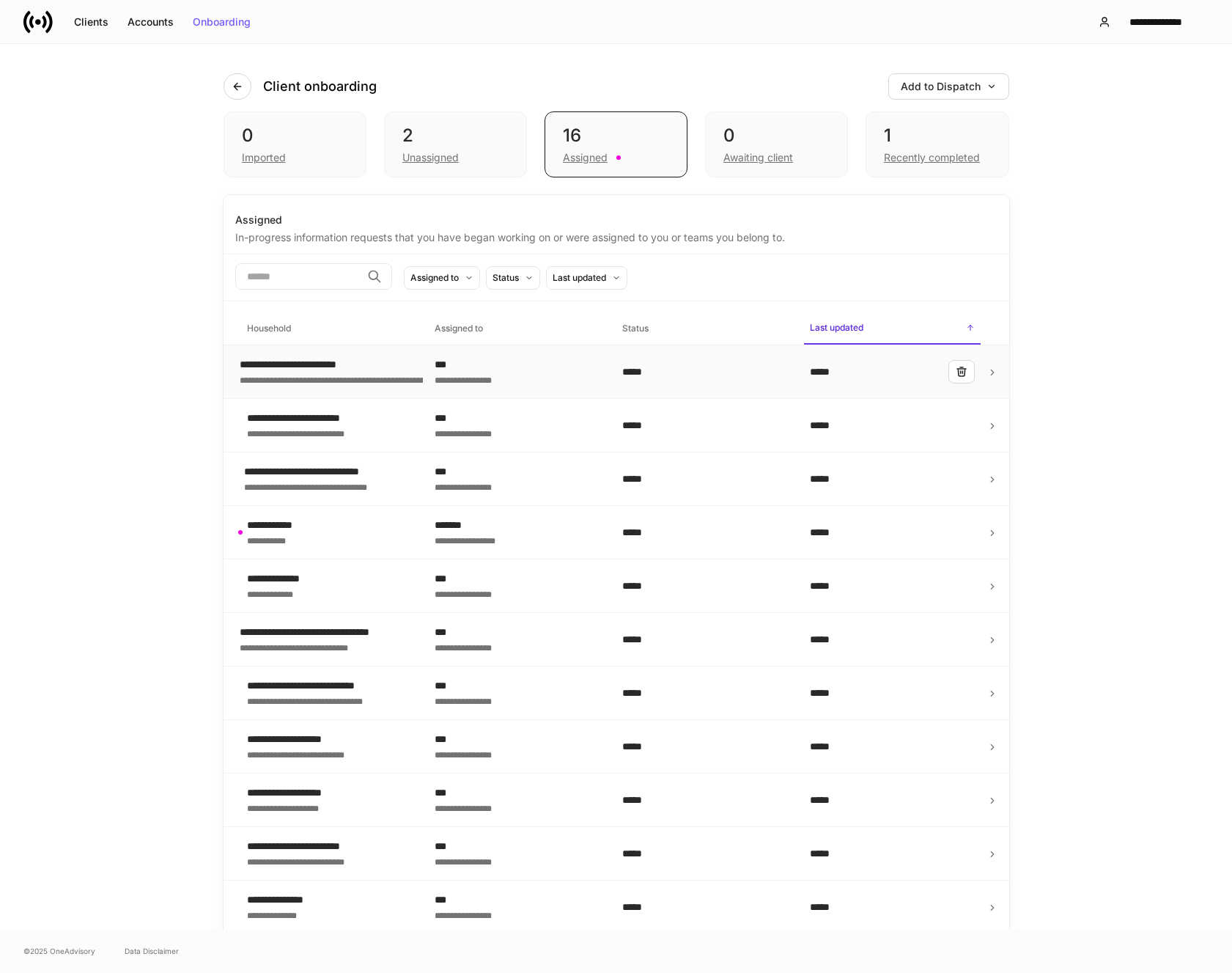
click at [987, 374] on icon at bounding box center [992, 372] width 10 height 10
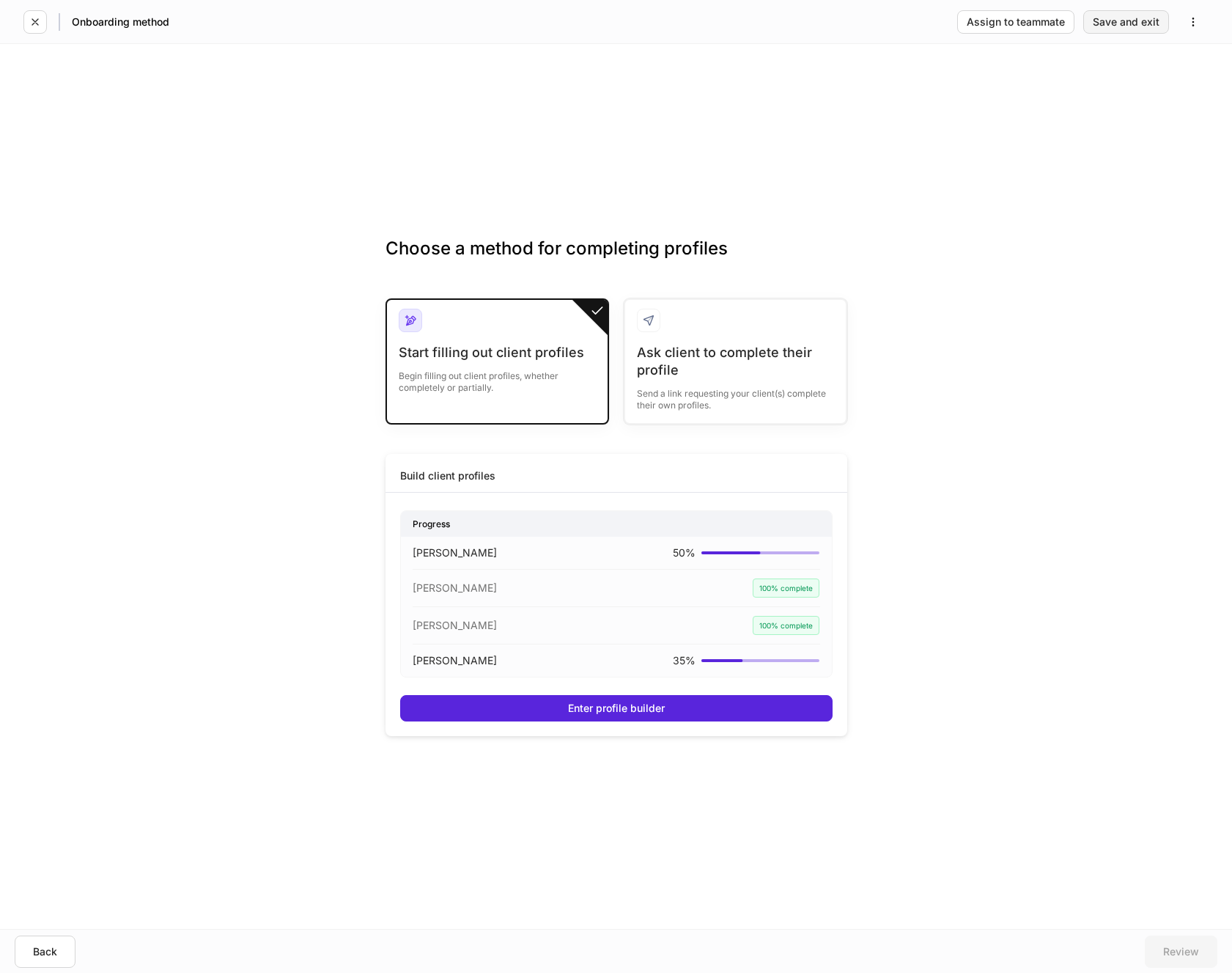
click at [1126, 22] on div "Save and exit" at bounding box center [1126, 21] width 67 height 10
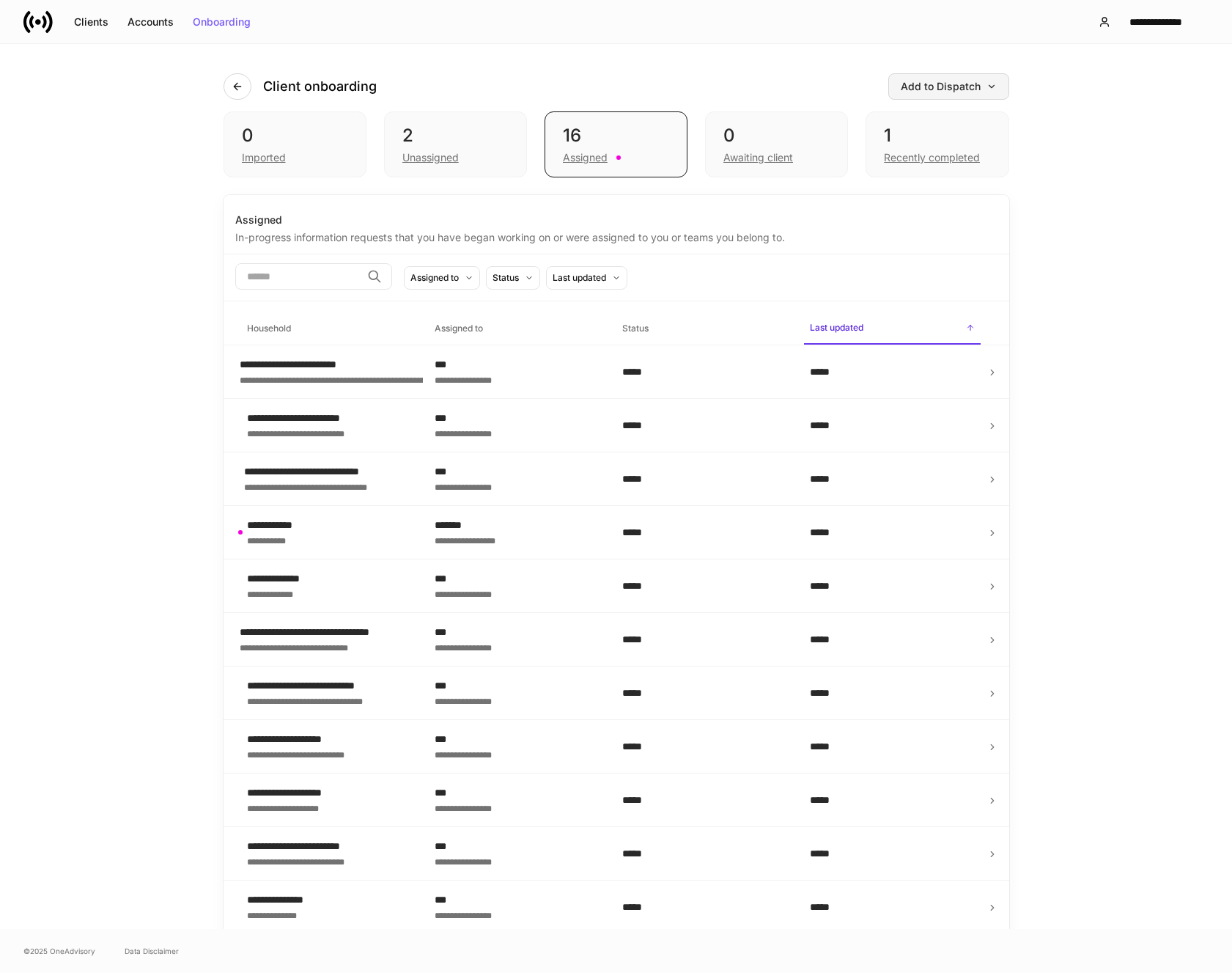
click at [938, 84] on div "Add to Dispatch" at bounding box center [949, 86] width 96 height 10
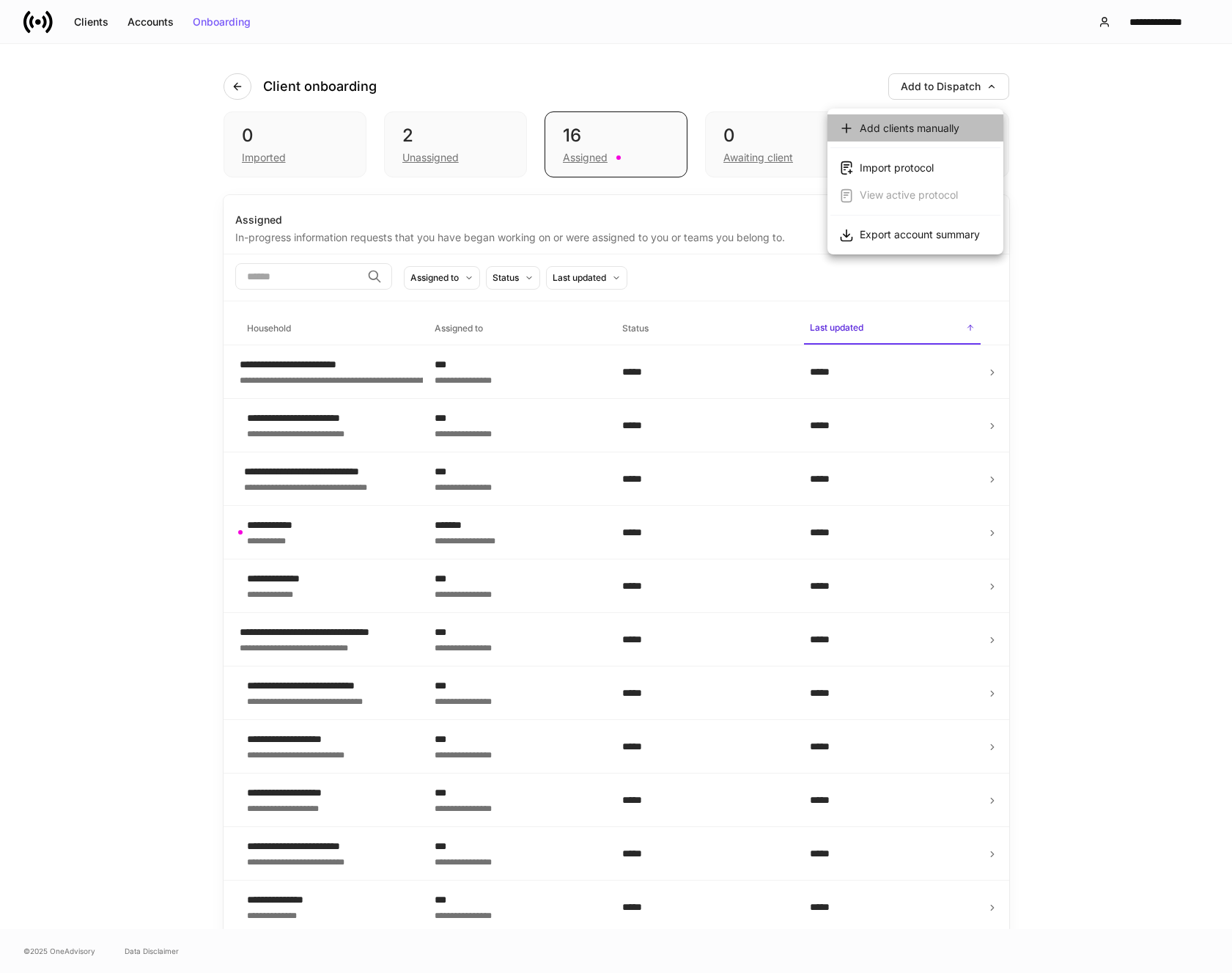
click at [927, 129] on div "Add clients manually" at bounding box center [910, 128] width 100 height 14
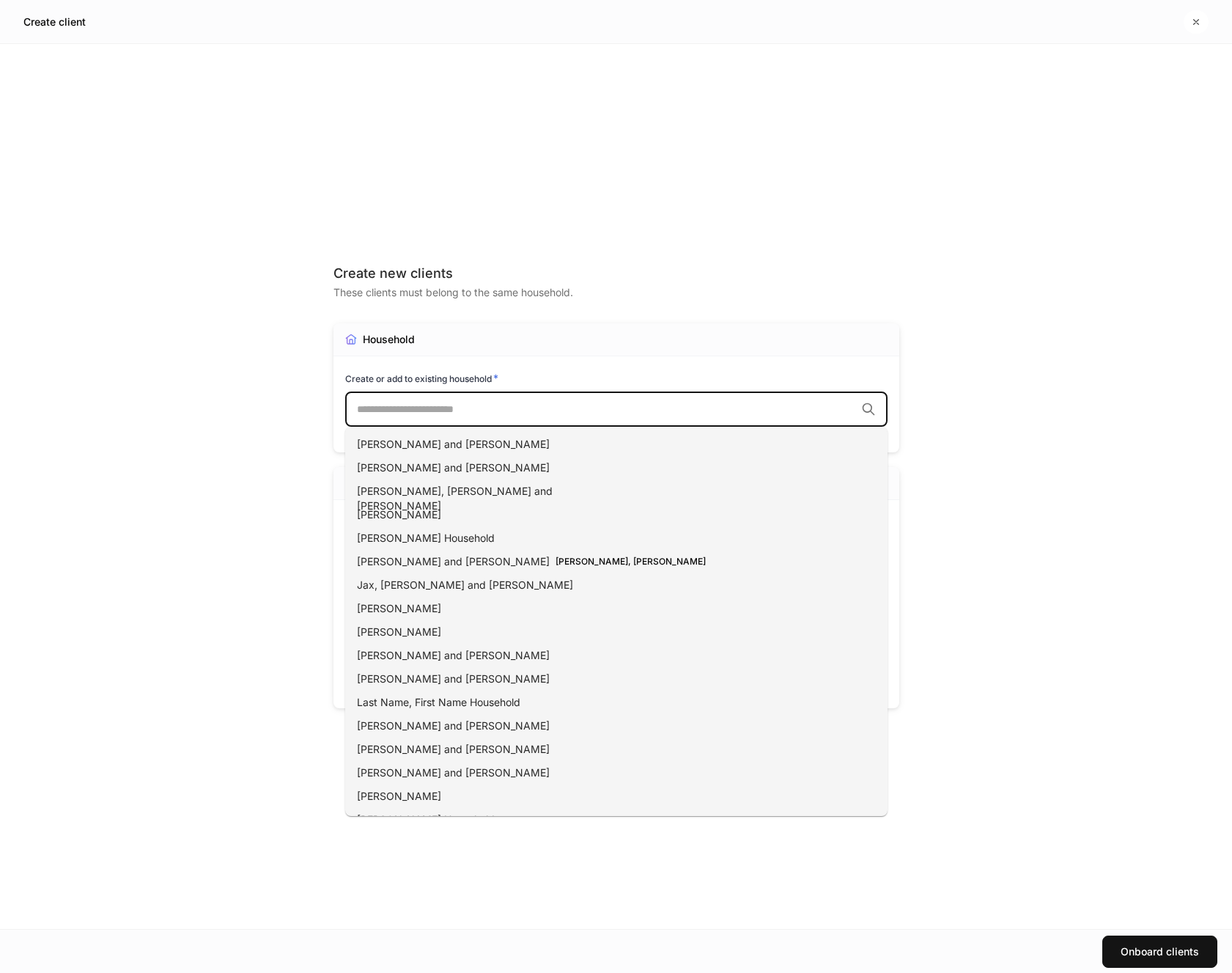
click at [500, 408] on input "text" at bounding box center [605, 409] width 498 height 14
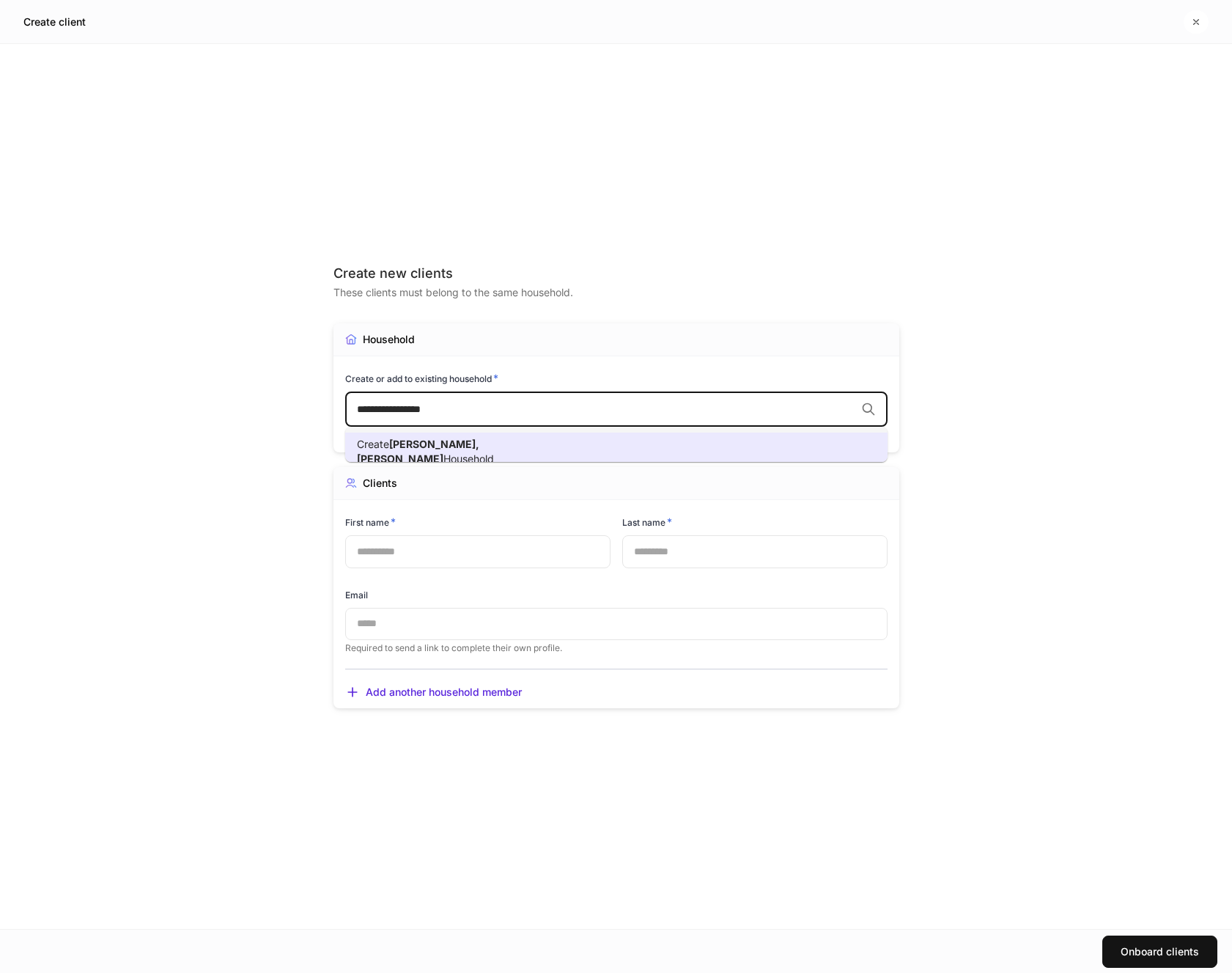
click at [494, 453] on span "Household" at bounding box center [468, 459] width 51 height 12
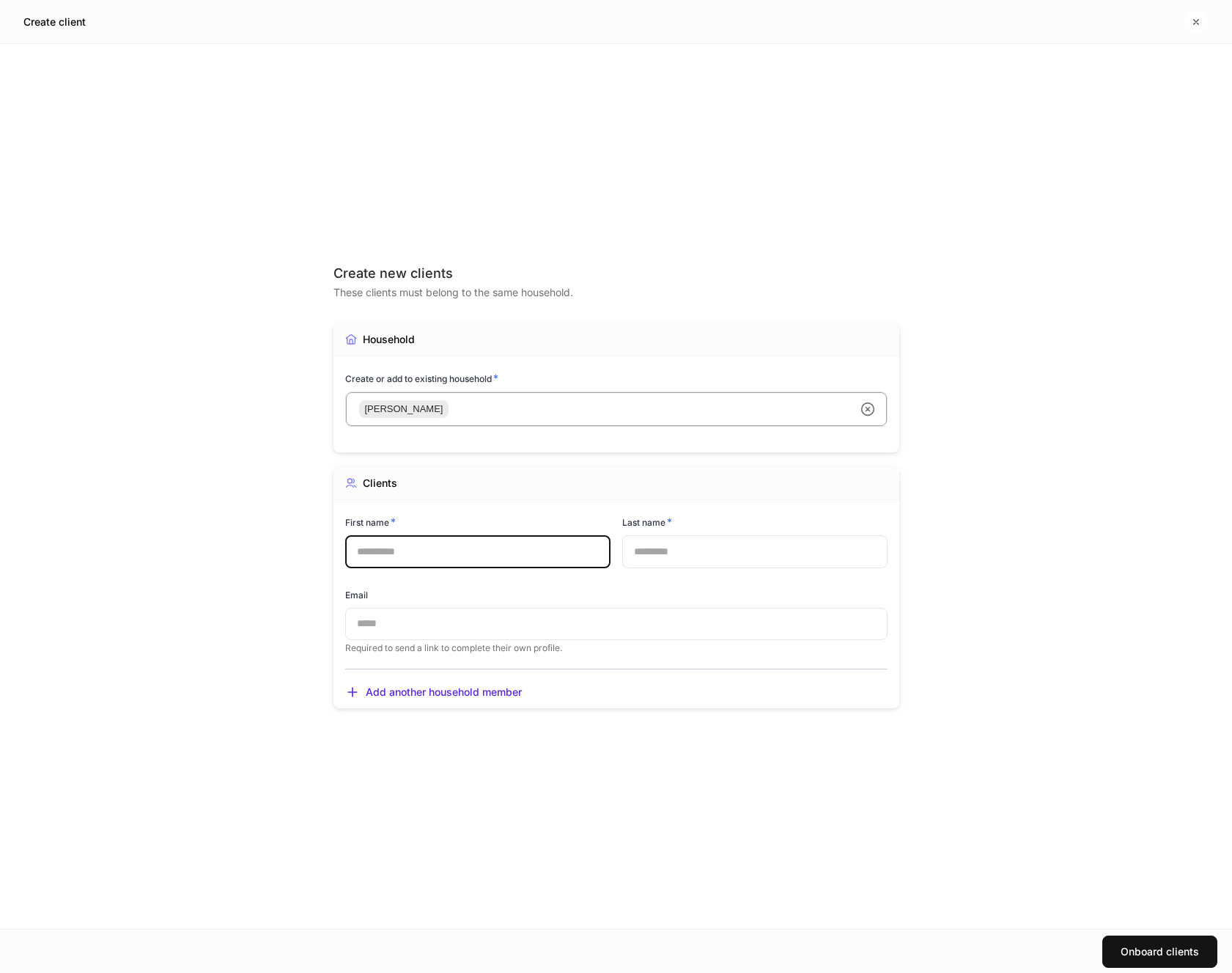
click at [432, 548] on input "text" at bounding box center [478, 552] width 265 height 32
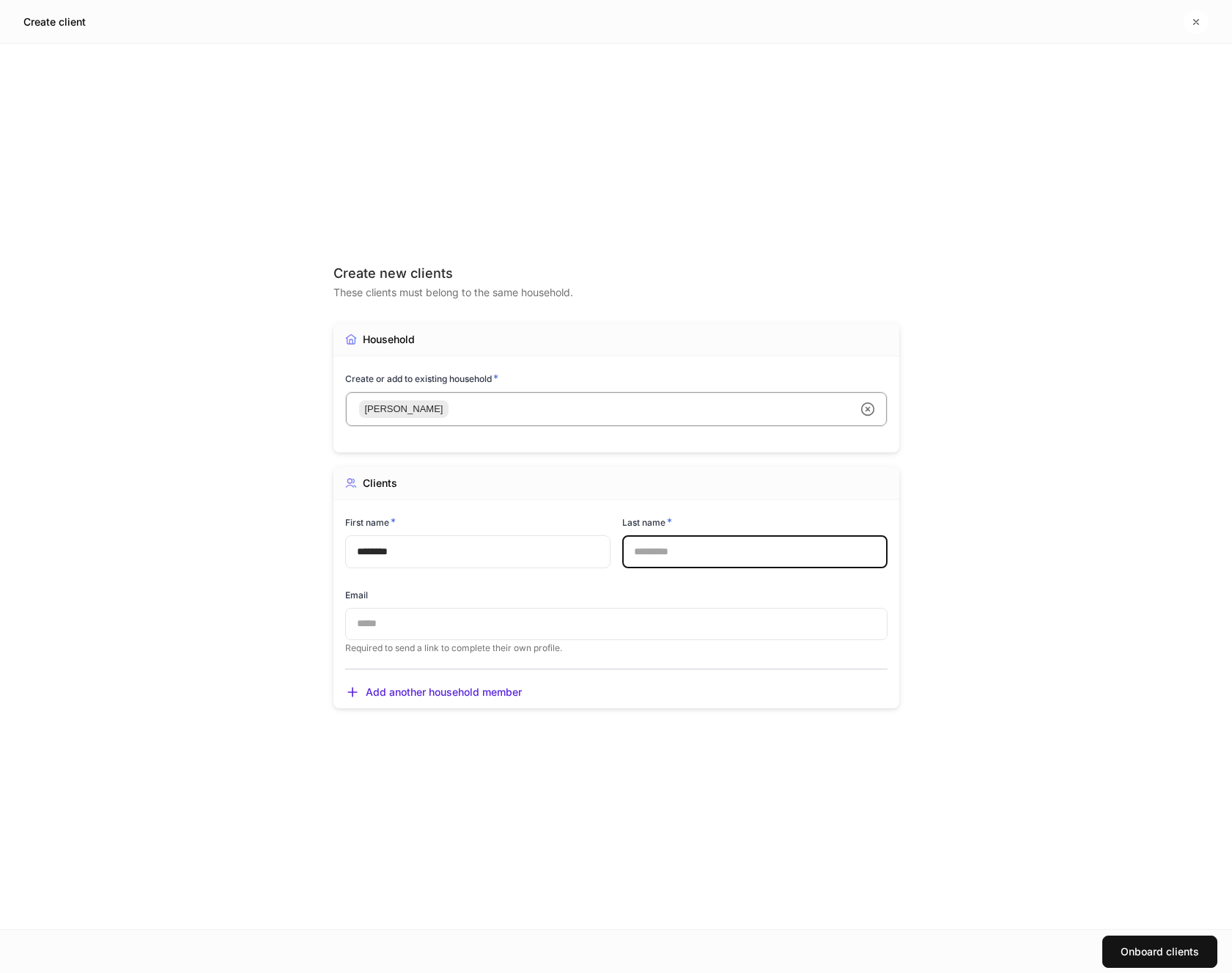
click at [646, 552] on input "text" at bounding box center [754, 552] width 265 height 32
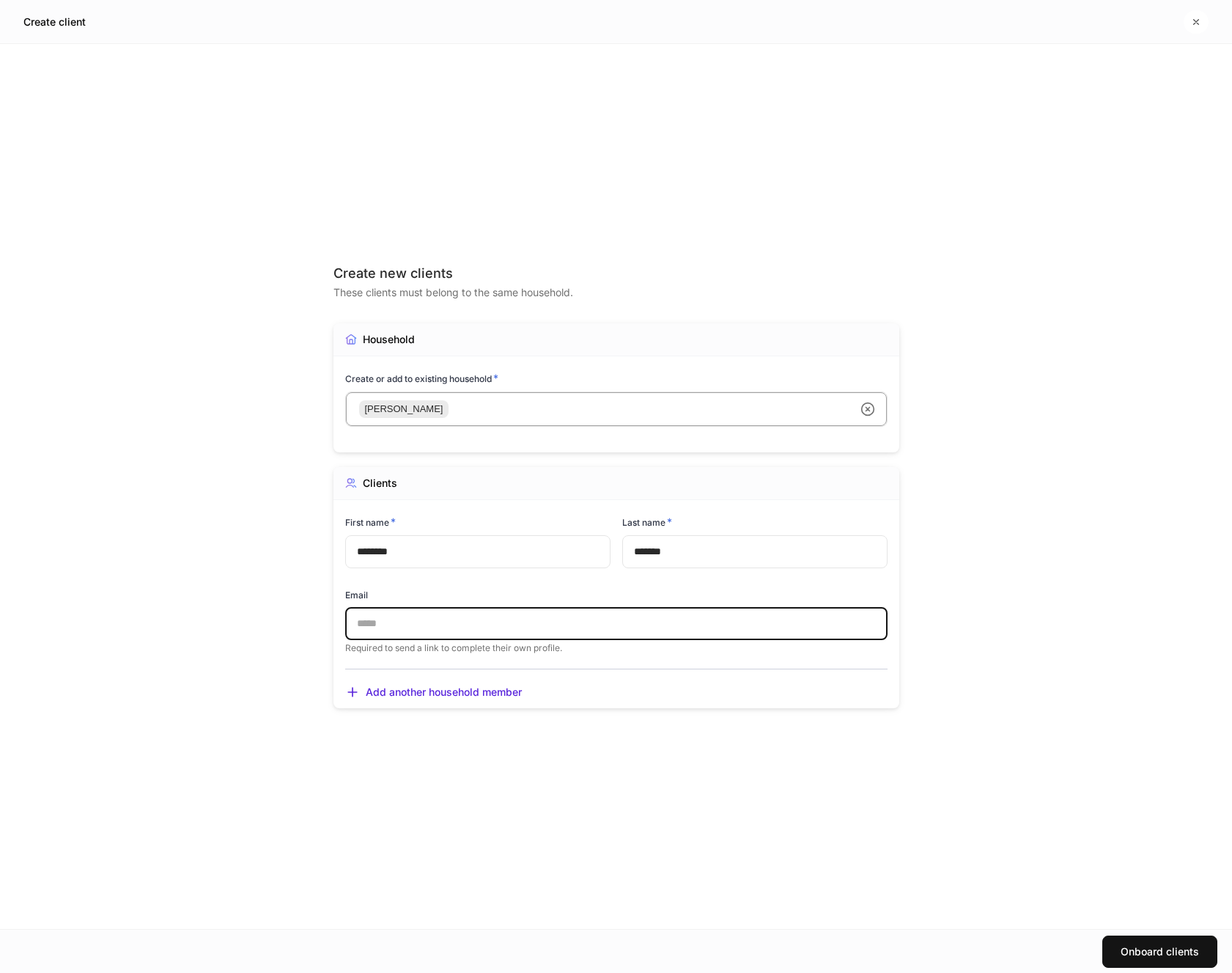
click at [472, 616] on input "text" at bounding box center [616, 624] width 542 height 32
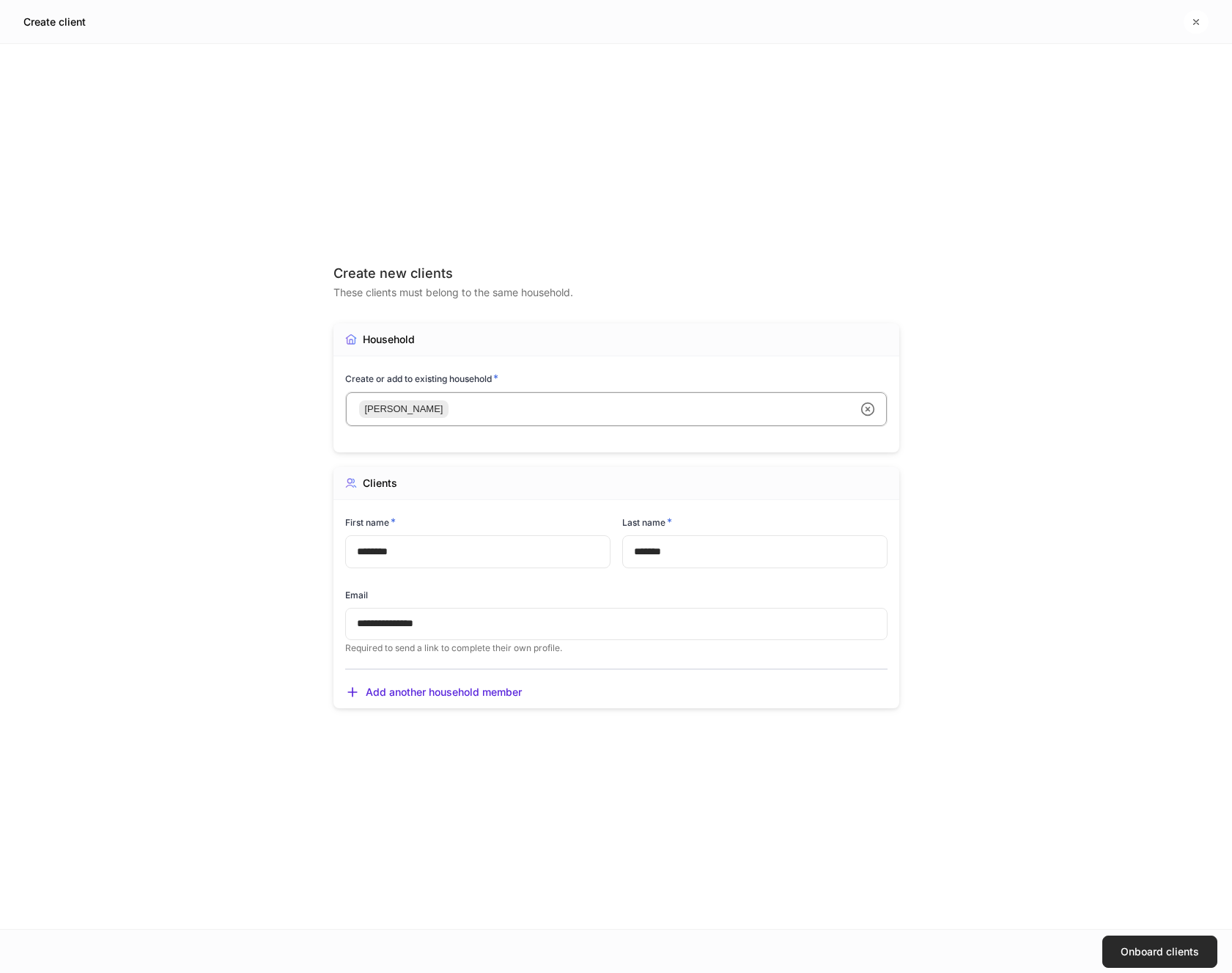
click at [1138, 946] on div "Onboard clients" at bounding box center [1160, 951] width 78 height 10
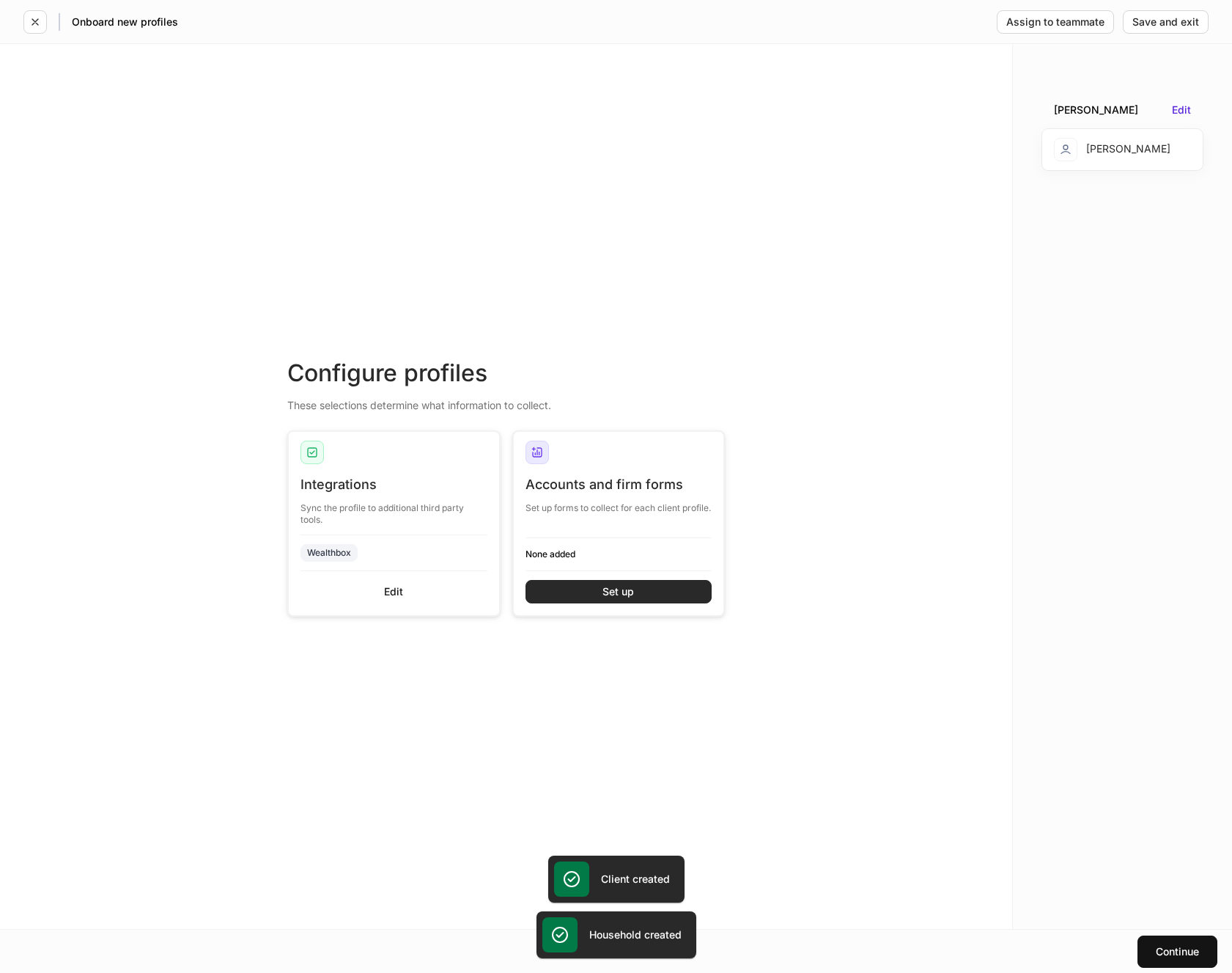
click at [603, 588] on div "Set up" at bounding box center [618, 591] width 31 height 10
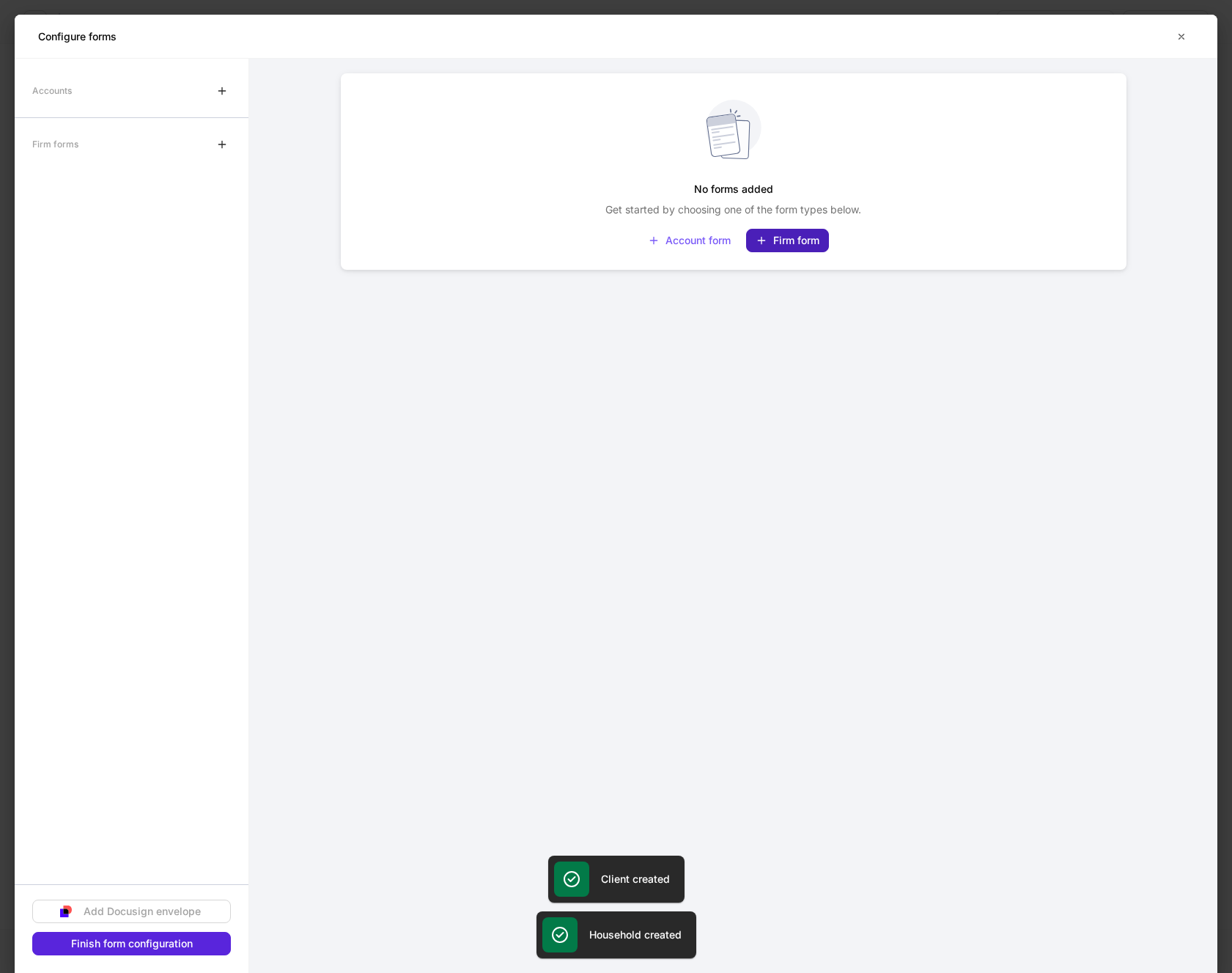
click at [783, 236] on div "Firm form" at bounding box center [788, 240] width 64 height 11
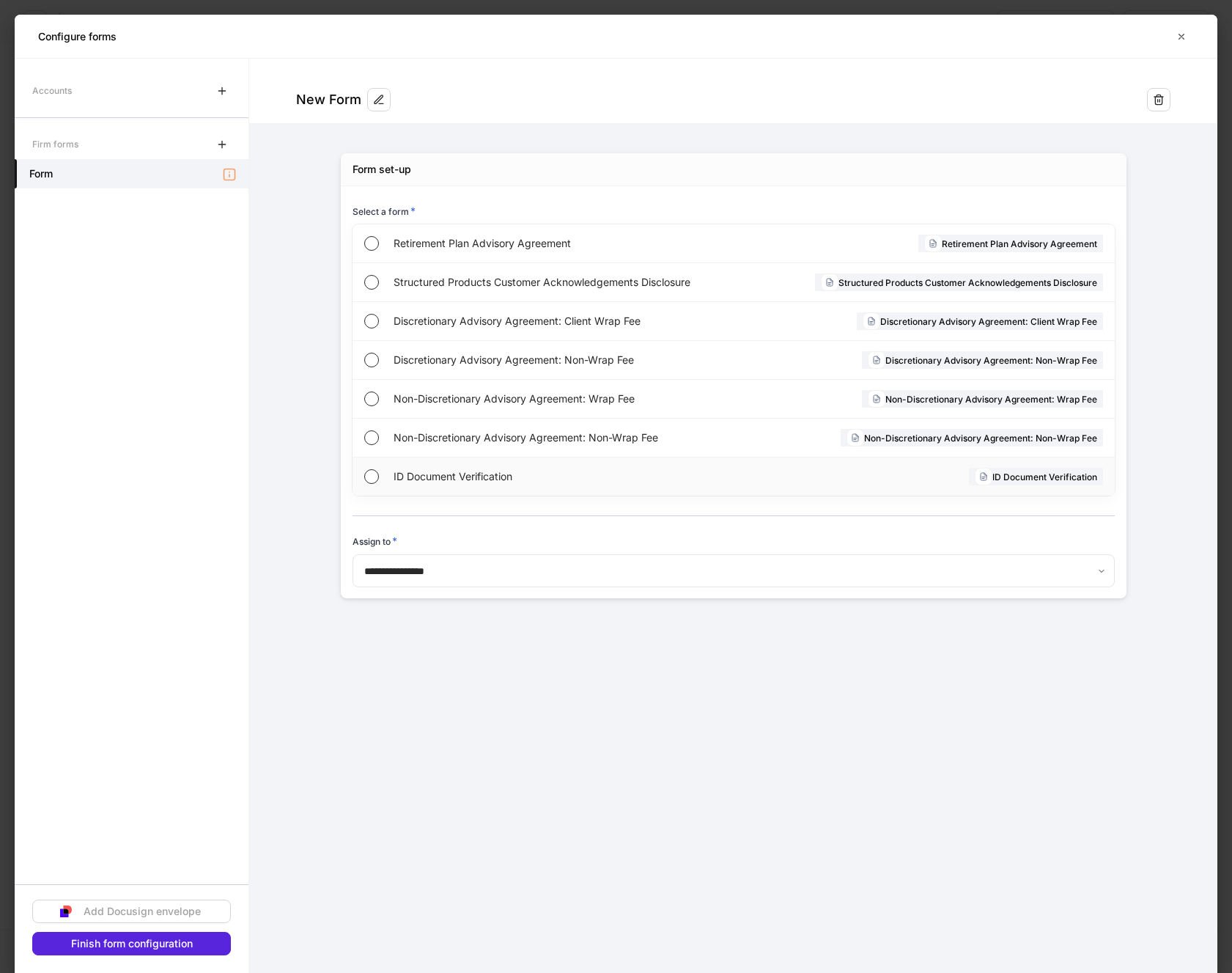
click at [366, 488] on div "ID Document Verification ID Document Verification" at bounding box center [734, 476] width 762 height 38
click at [112, 943] on div "Finish form configuration" at bounding box center [132, 943] width 122 height 10
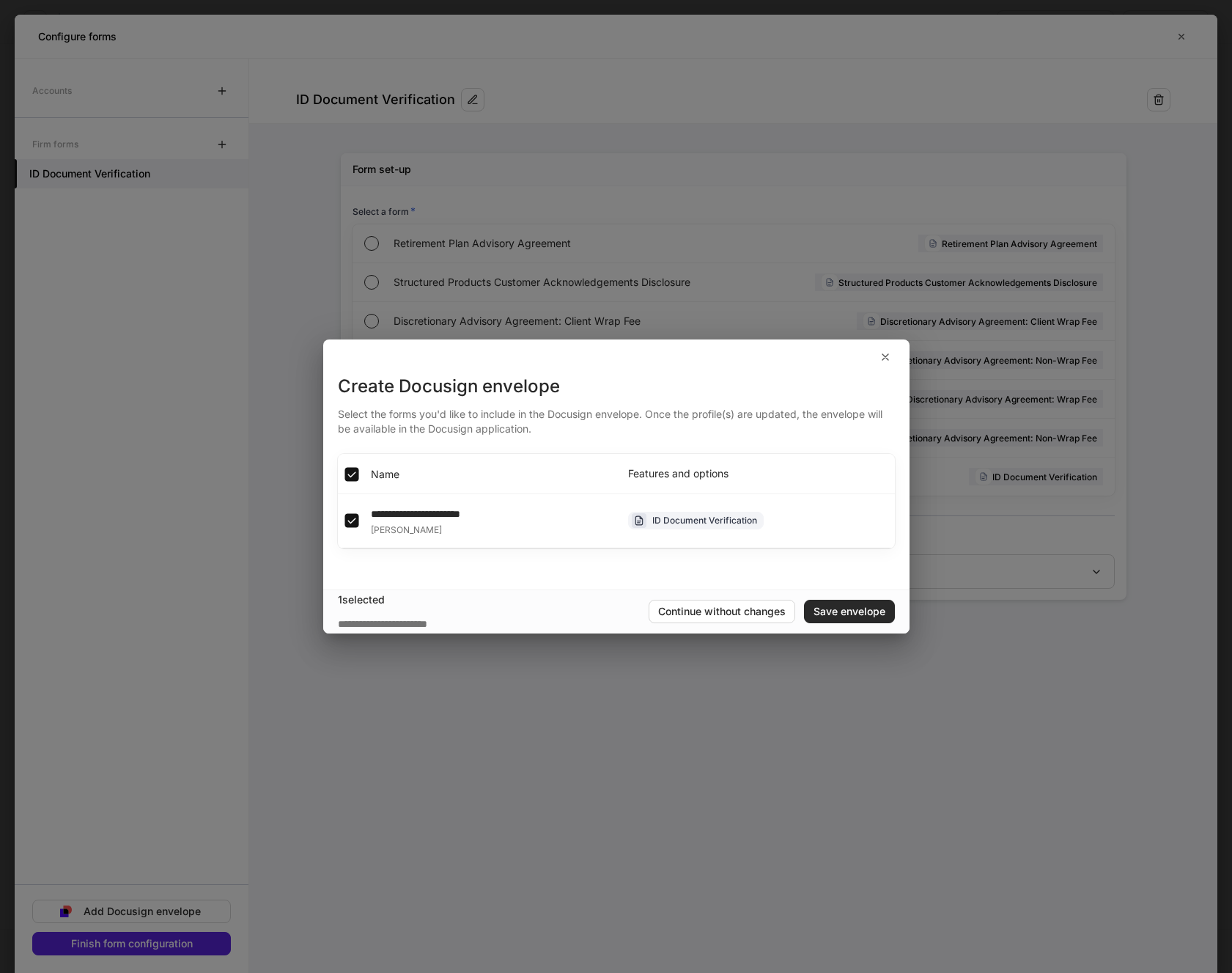
click at [840, 617] on div "Save envelope" at bounding box center [849, 611] width 71 height 10
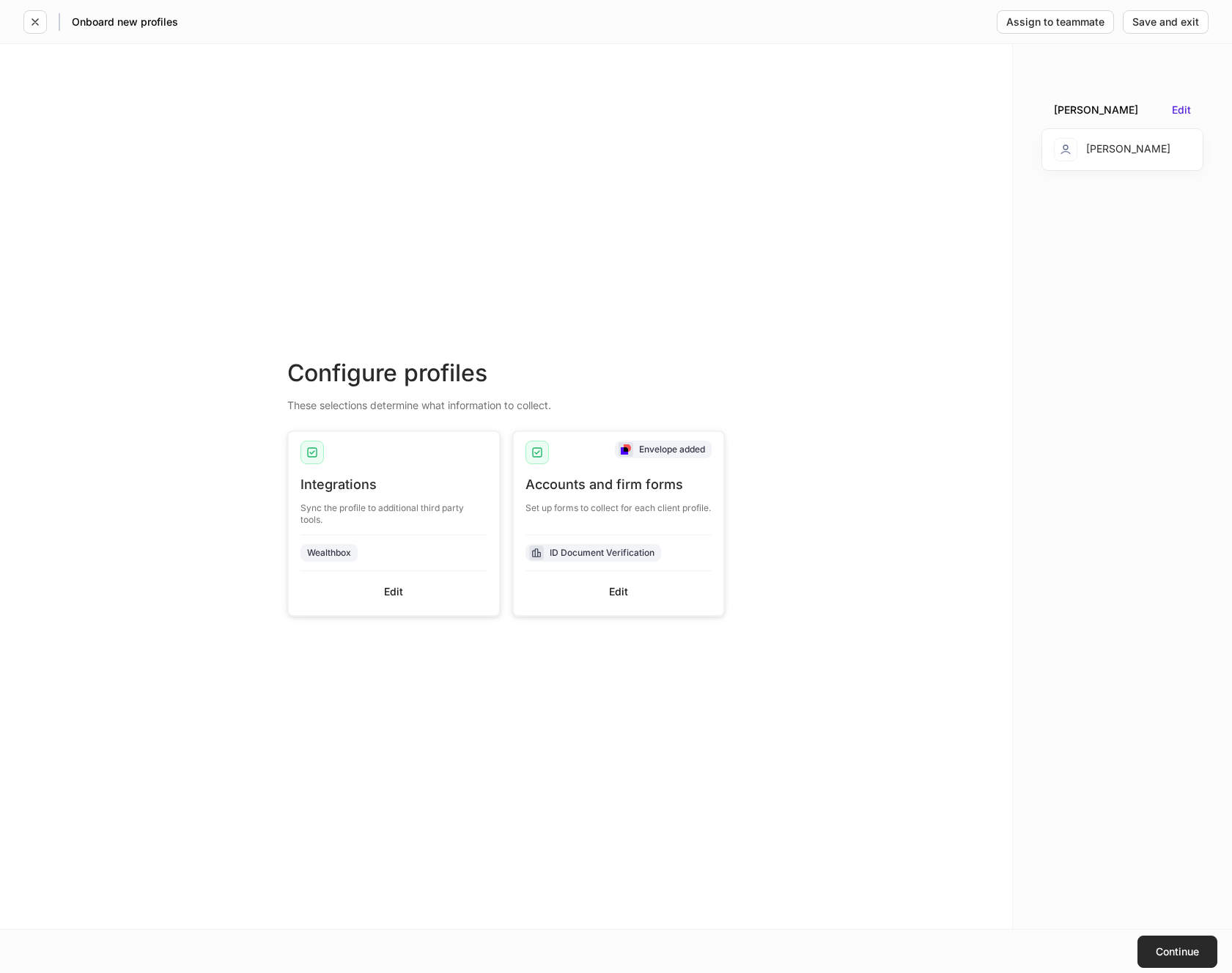
click at [1167, 942] on button "Continue" at bounding box center [1177, 952] width 80 height 32
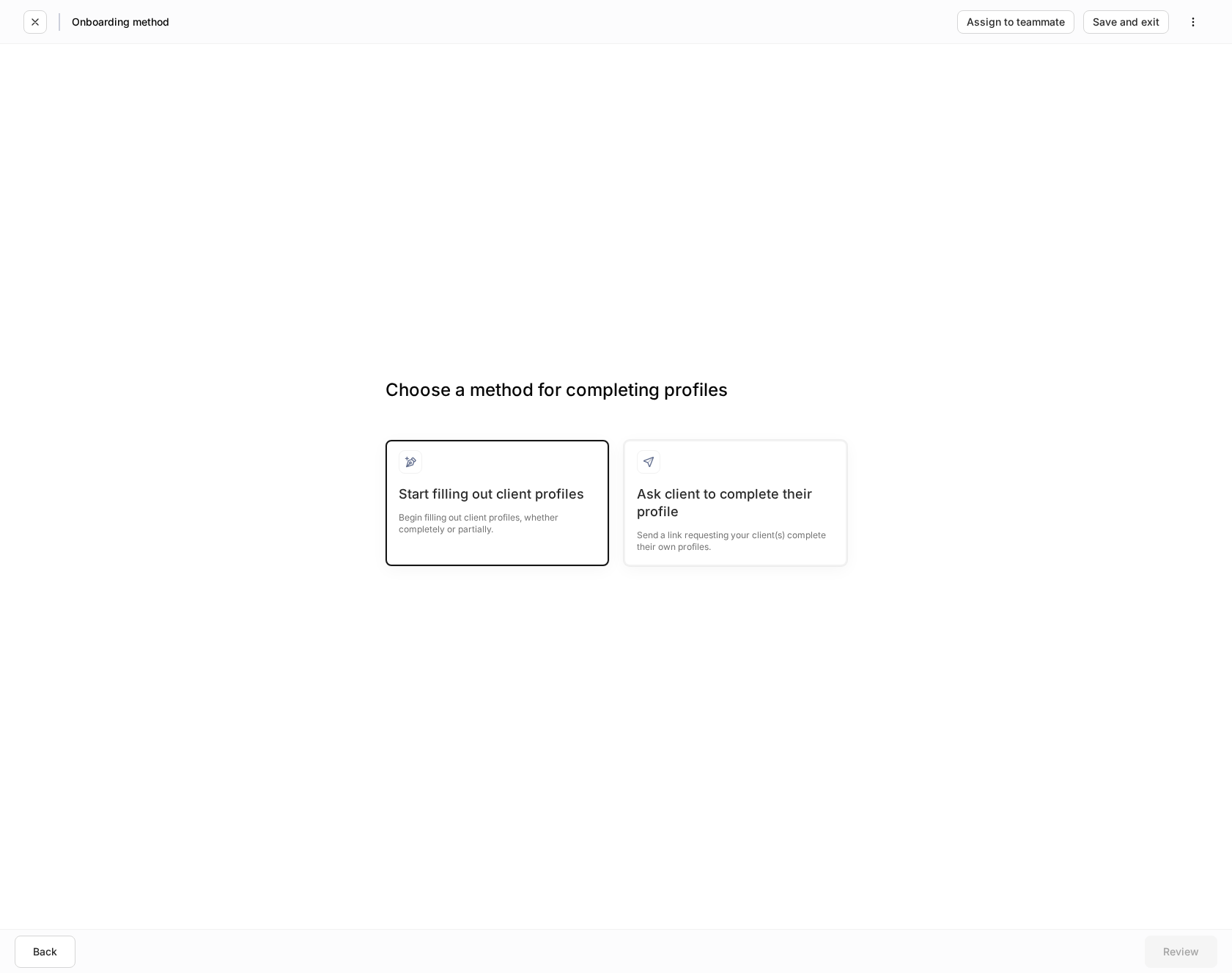
click at [427, 499] on div "Start filling out client profiles" at bounding box center [497, 494] width 197 height 17
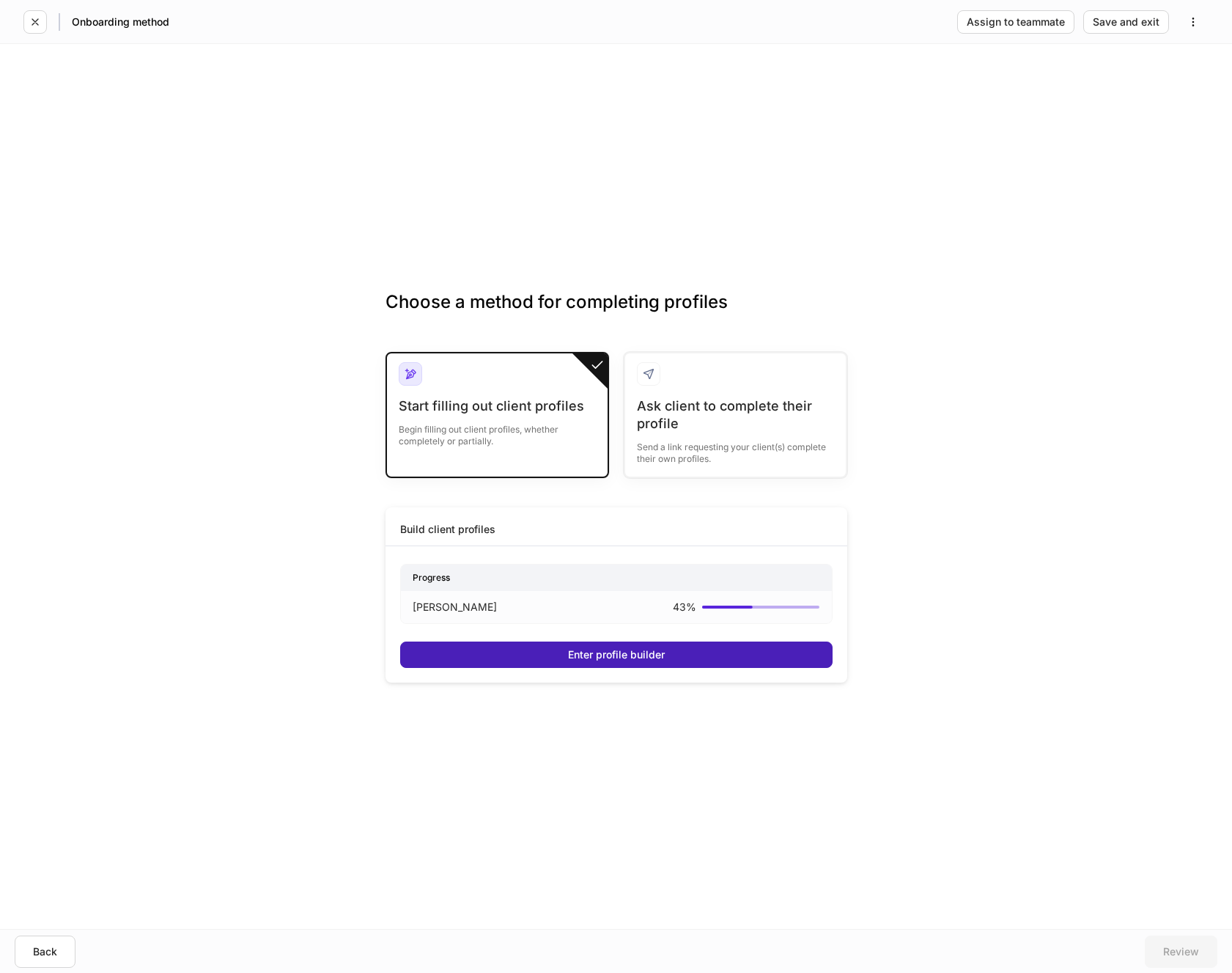
click at [595, 650] on div "Enter profile builder" at bounding box center [616, 654] width 97 height 10
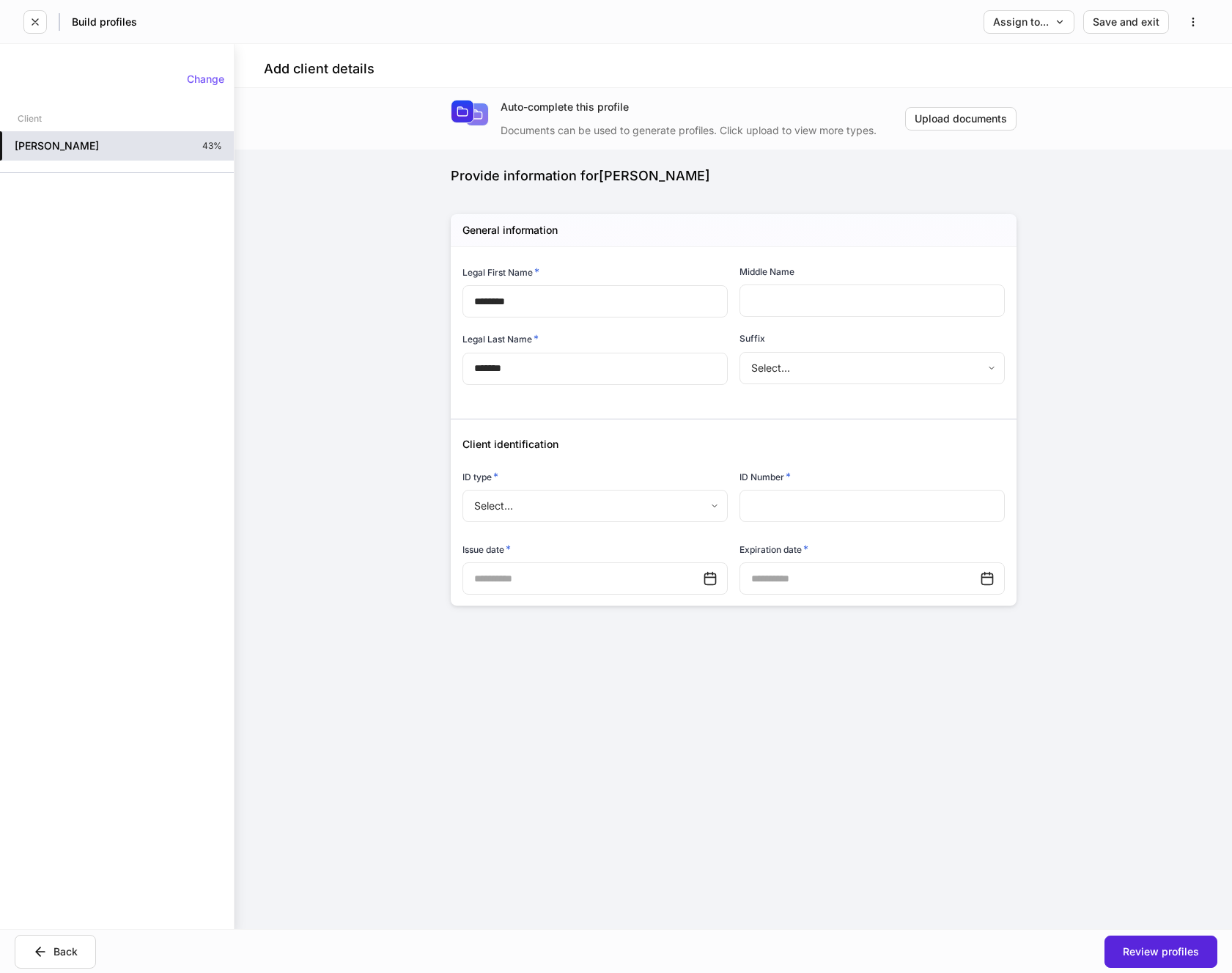
click at [59, 149] on h5 "[PERSON_NAME]" at bounding box center [56, 145] width 84 height 14
click at [59, 942] on button "Back" at bounding box center [55, 952] width 81 height 33
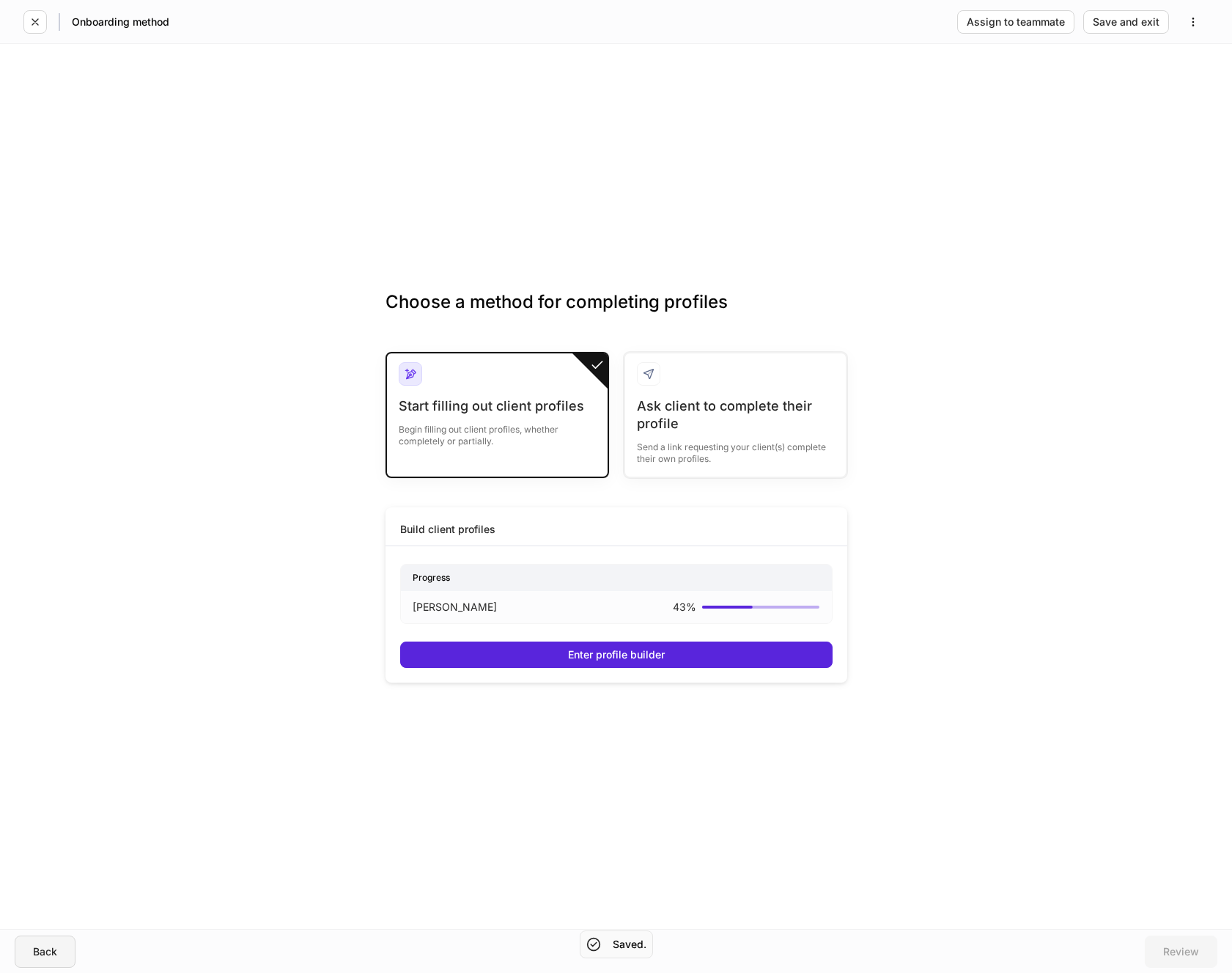
click at [50, 950] on div "Back" at bounding box center [45, 951] width 24 height 10
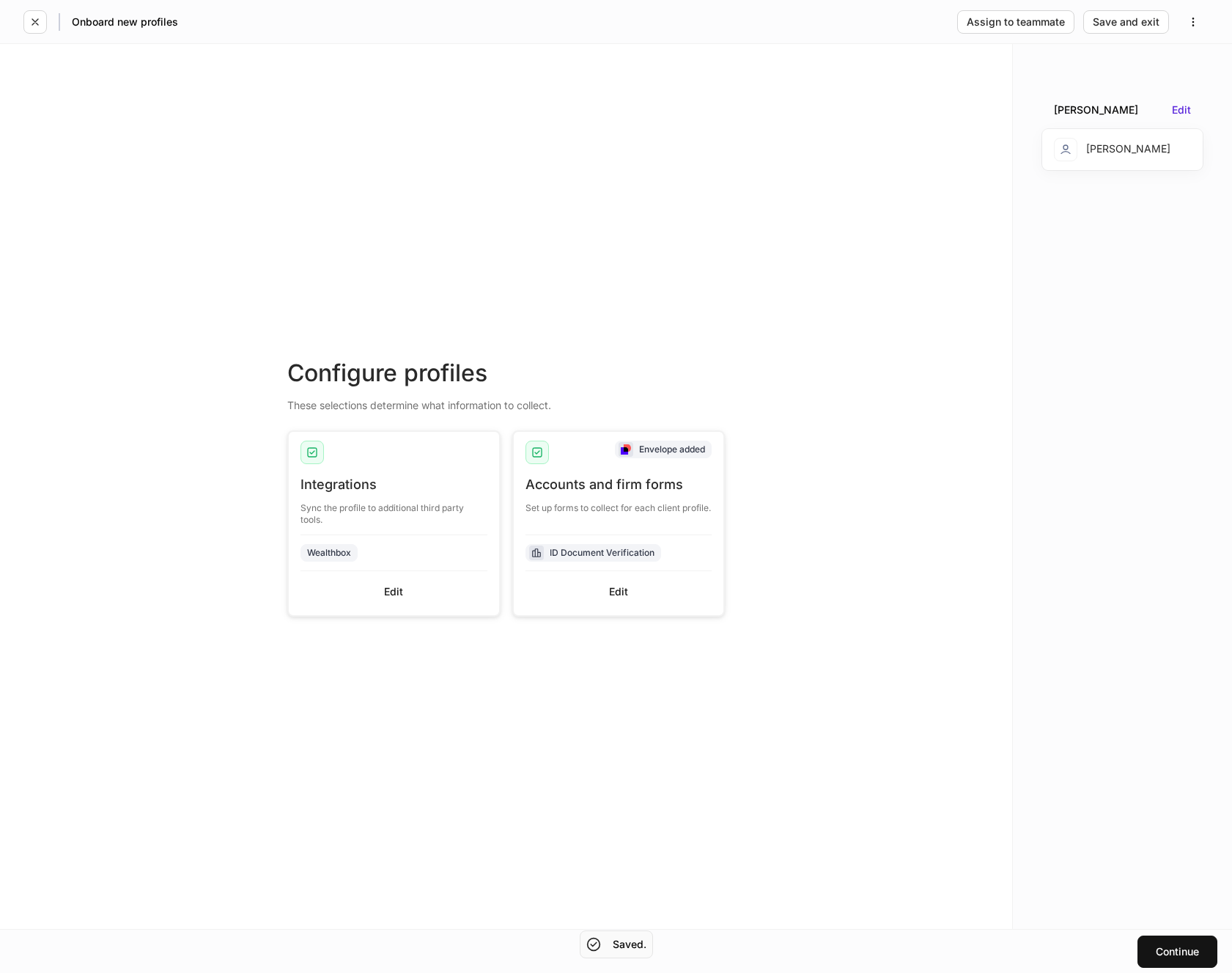
click at [50, 950] on div "Continue" at bounding box center [616, 951] width 1232 height 44
click at [620, 588] on div "Edit" at bounding box center [618, 591] width 19 height 10
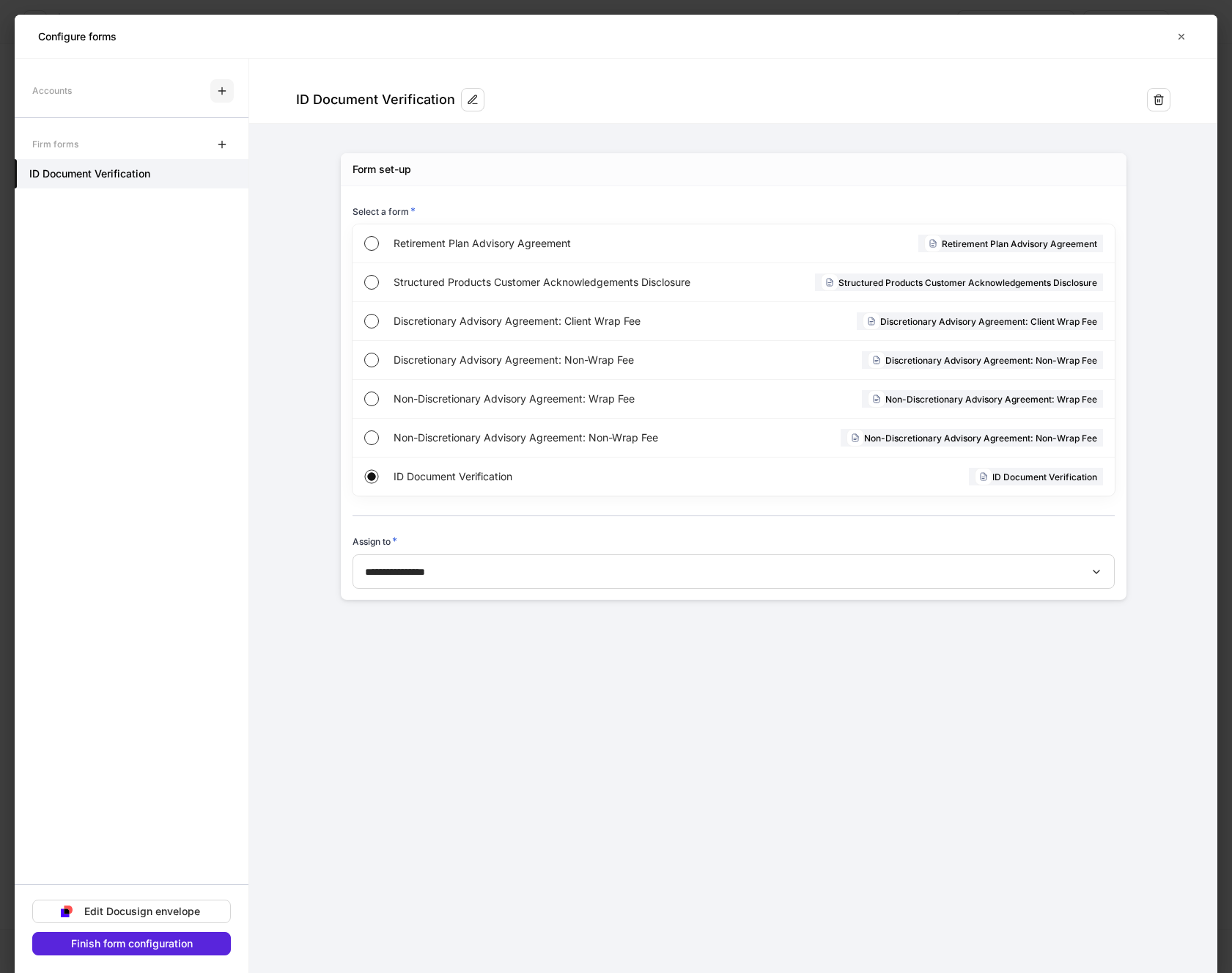
click at [218, 85] on icon "button" at bounding box center [221, 91] width 11 height 11
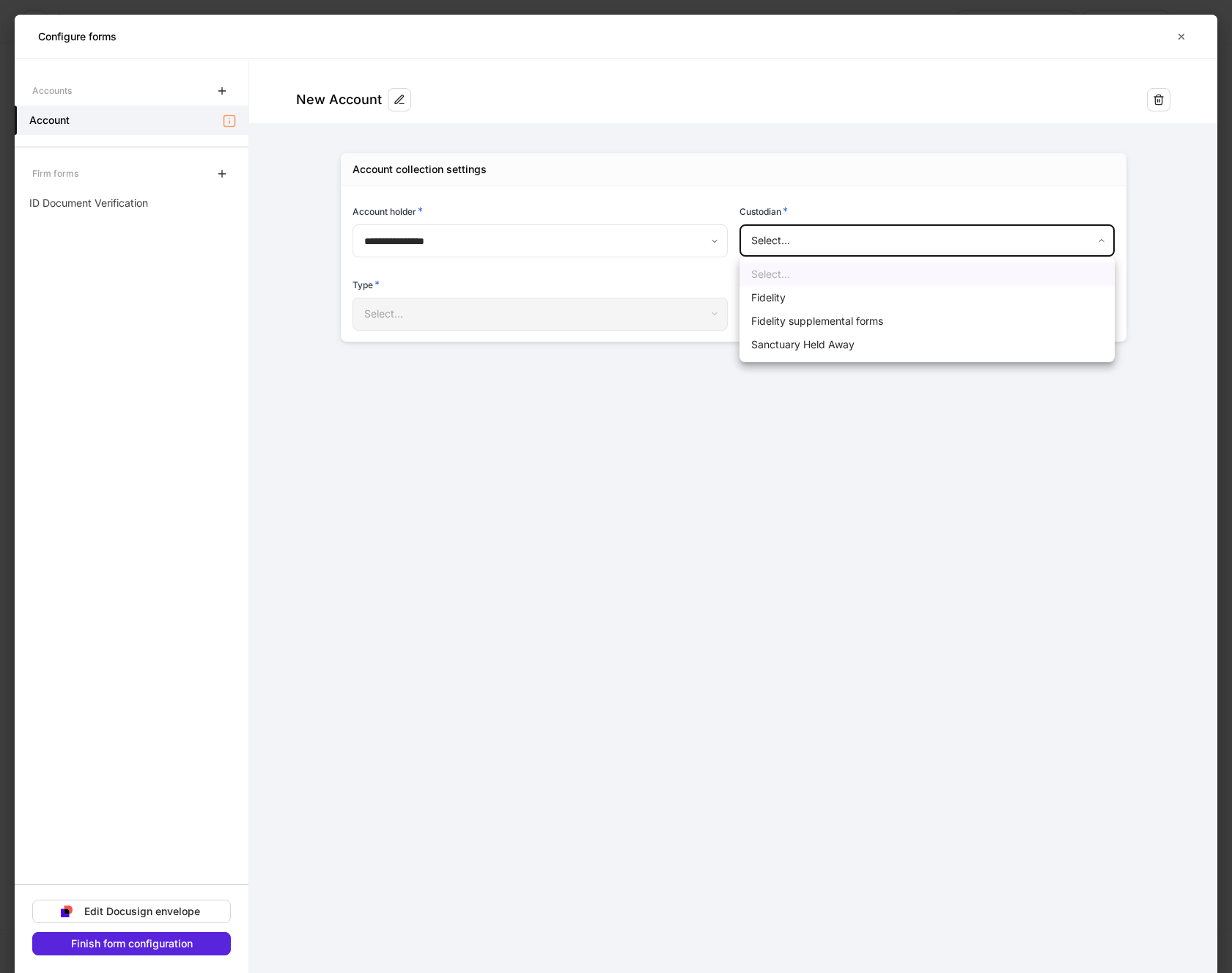
click at [816, 239] on body "**********" at bounding box center [616, 486] width 1232 height 973
click at [772, 297] on li "Fidelity" at bounding box center [927, 297] width 375 height 24
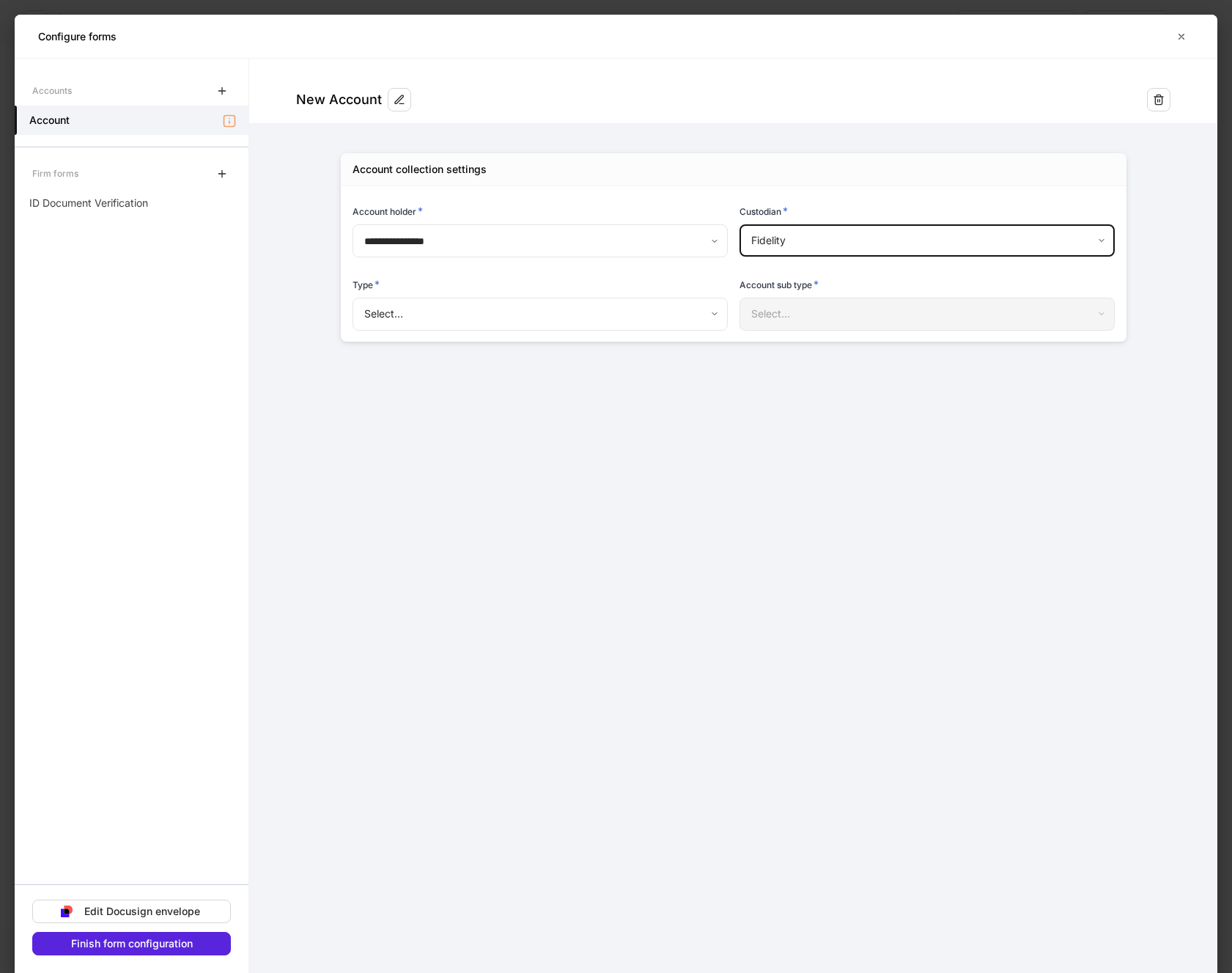
click at [557, 316] on body "**********" at bounding box center [616, 486] width 1232 height 973
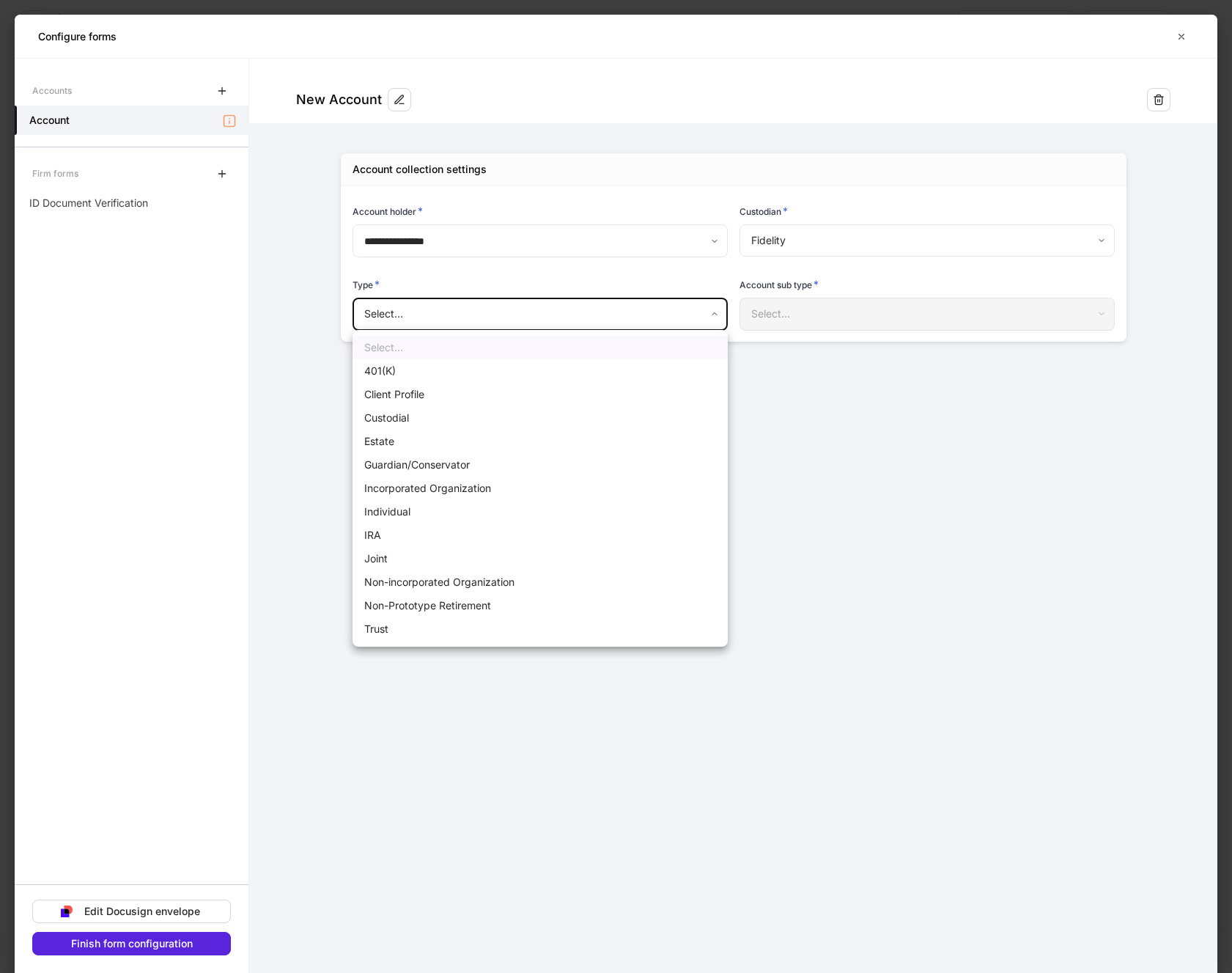
click at [398, 393] on li "Client Profile" at bounding box center [540, 394] width 375 height 24
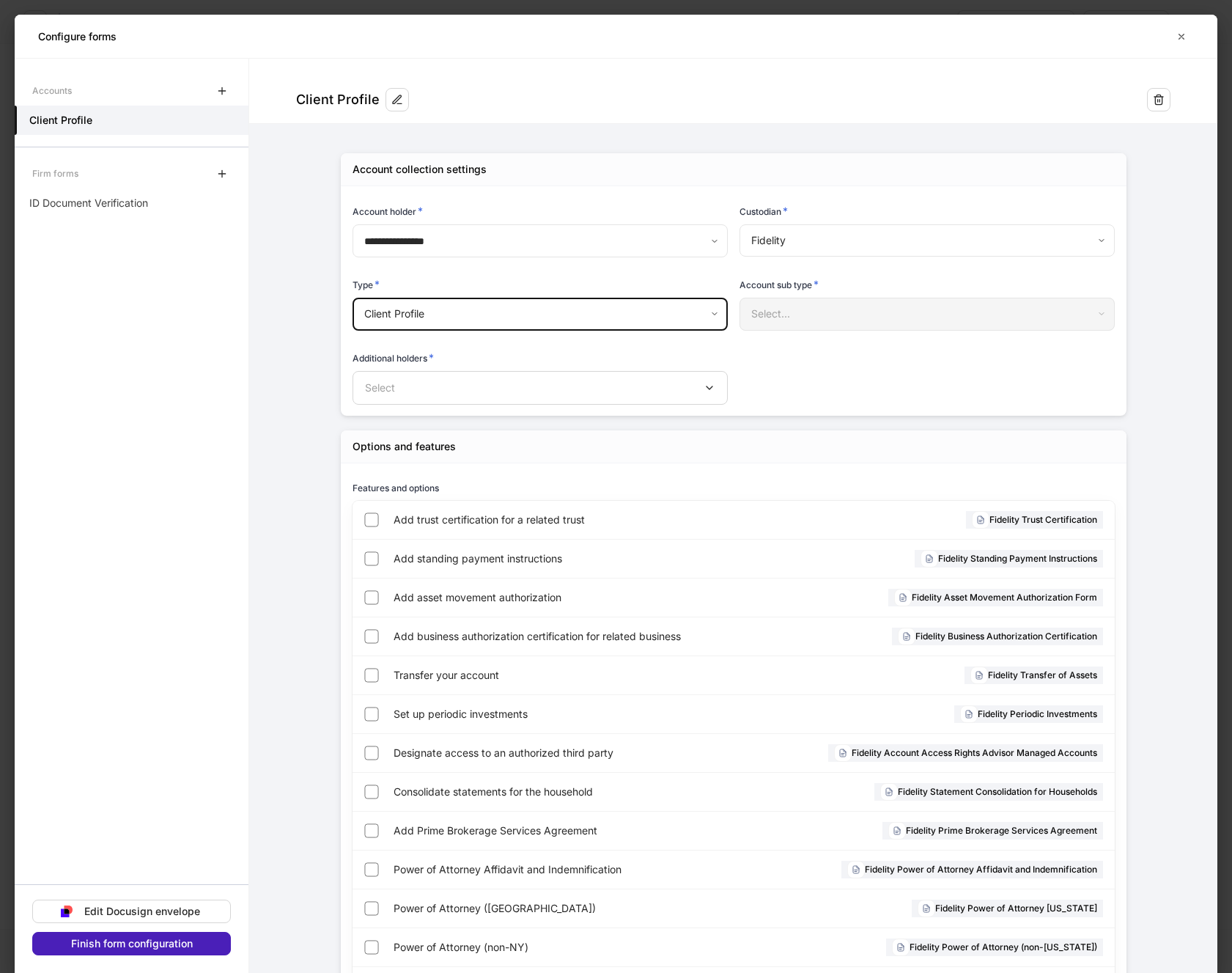
click at [164, 941] on div "Finish form configuration" at bounding box center [132, 943] width 122 height 10
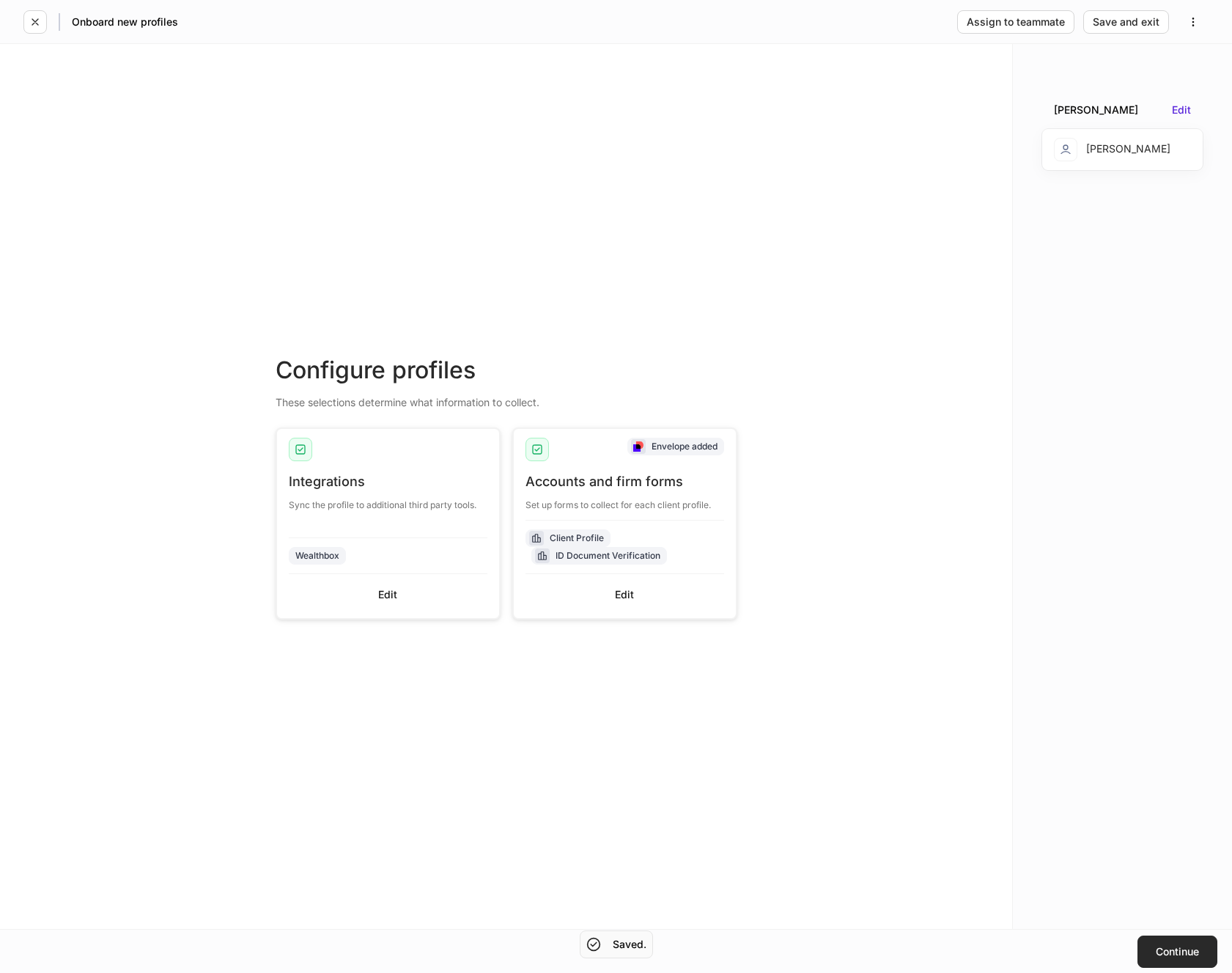
click at [1179, 944] on button "Continue" at bounding box center [1177, 952] width 80 height 32
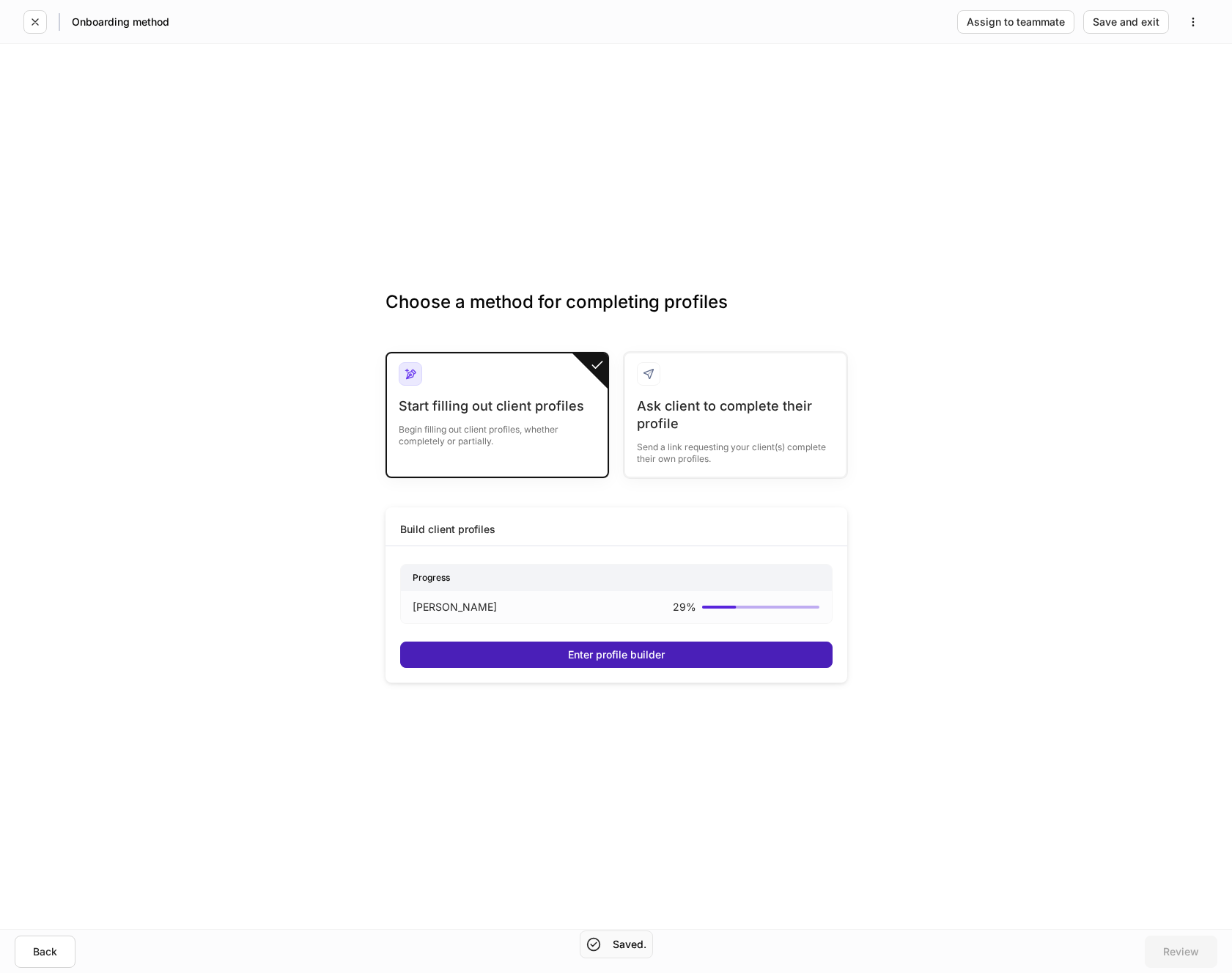
click at [614, 651] on div "Enter profile builder" at bounding box center [616, 654] width 97 height 10
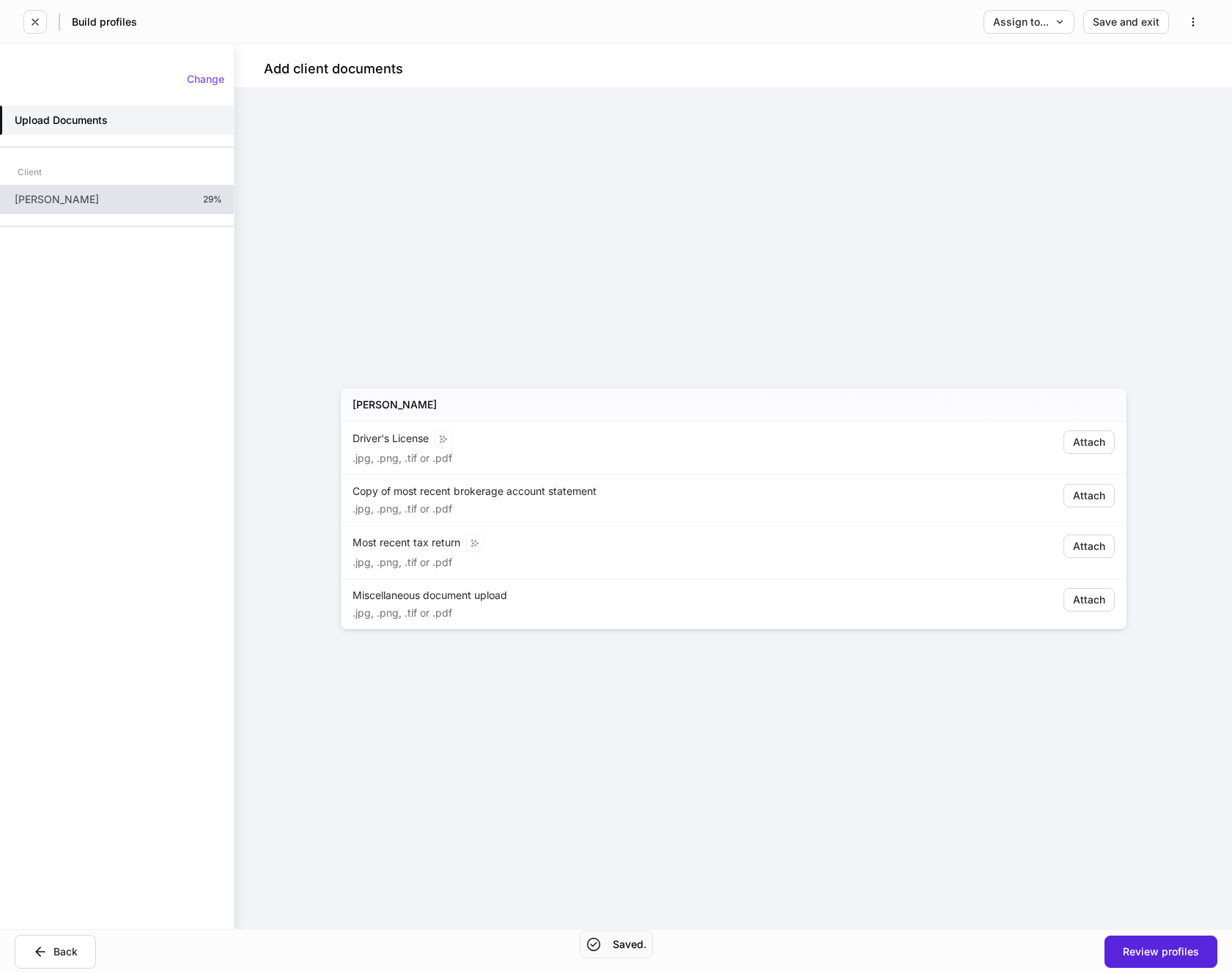
click at [93, 198] on div "[PERSON_NAME] 29%" at bounding box center [116, 199] width 233 height 30
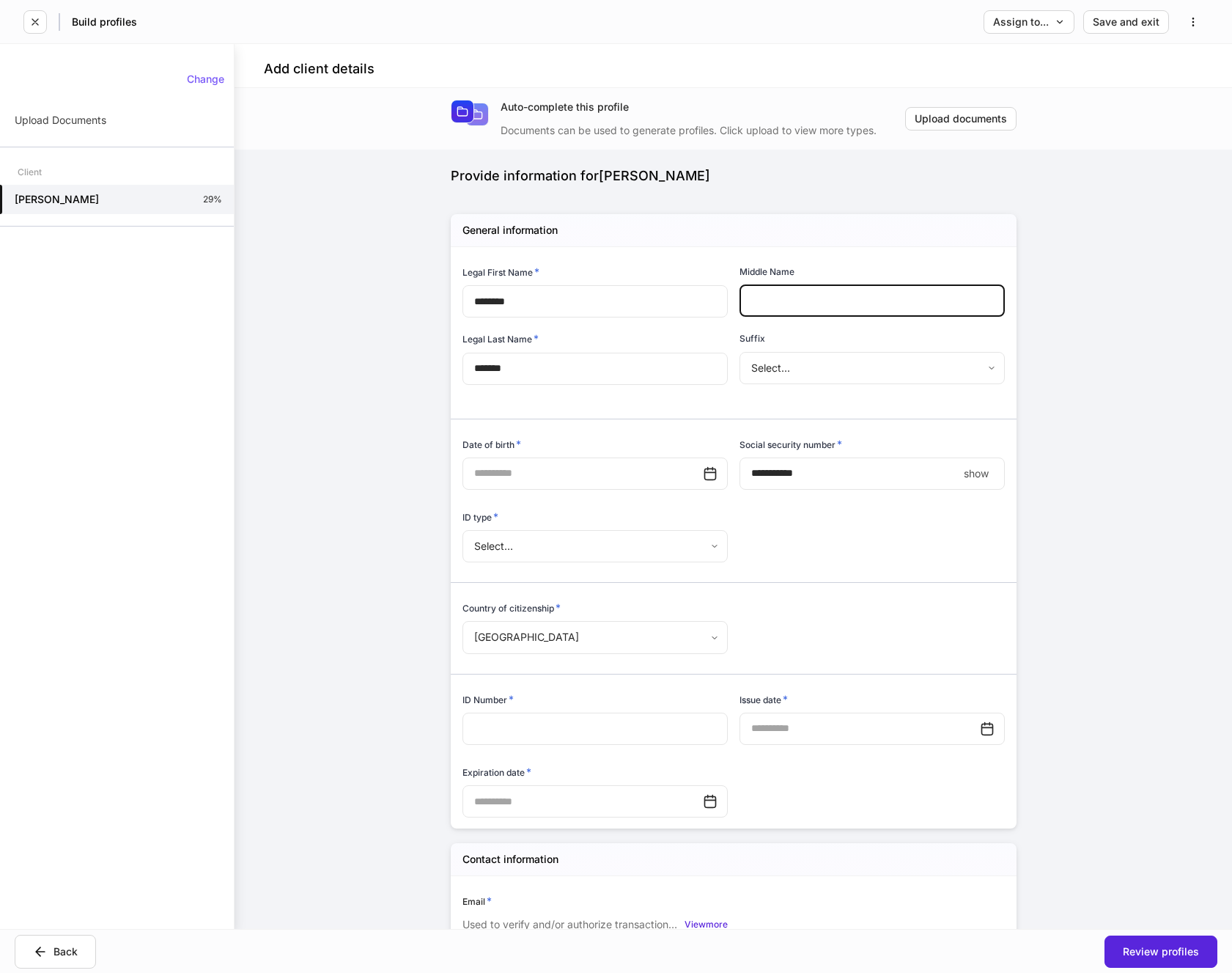
click at [757, 299] on input "text" at bounding box center [872, 300] width 265 height 32
click at [595, 474] on input "text" at bounding box center [583, 473] width 240 height 32
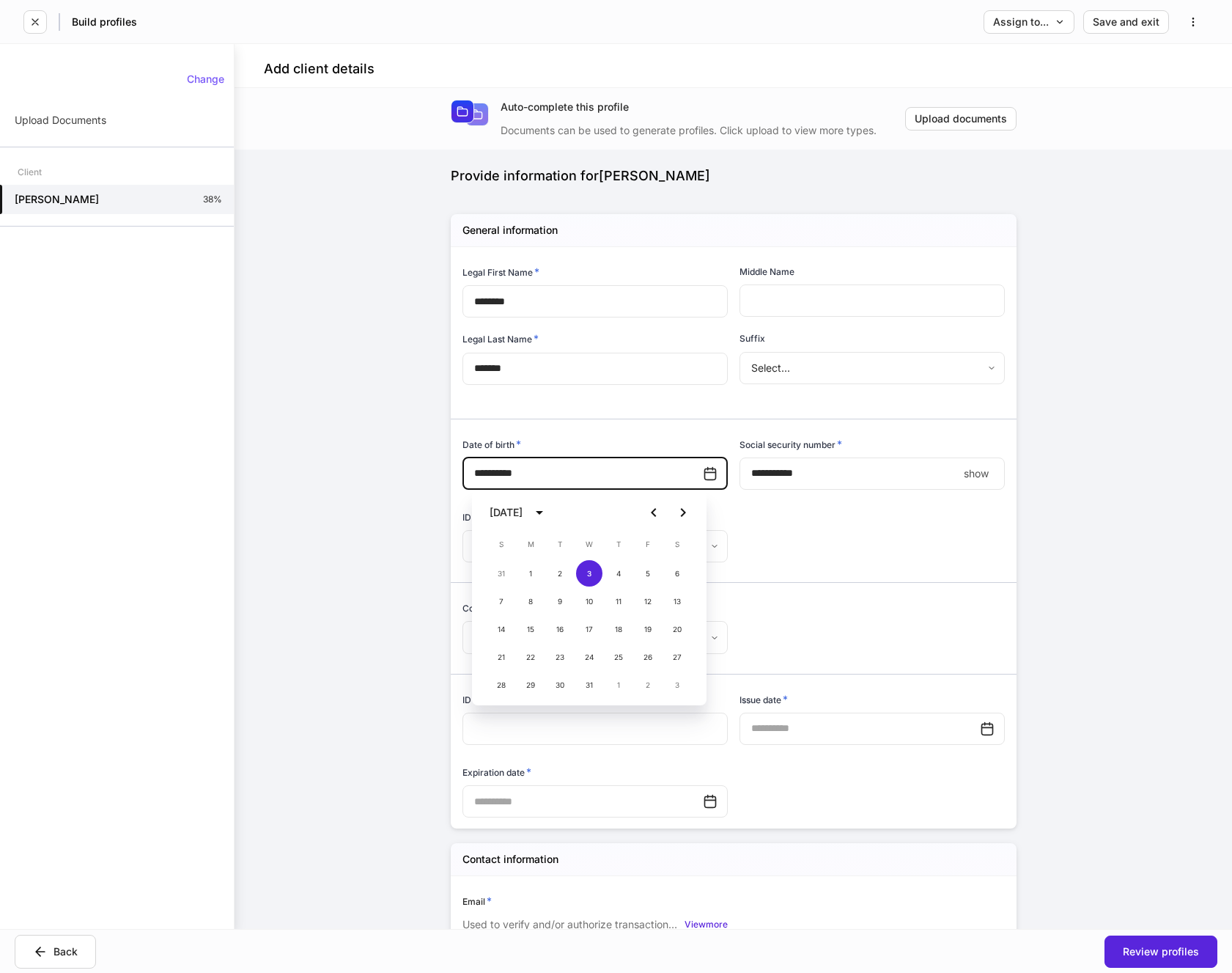
click at [809, 473] on input "****" at bounding box center [849, 473] width 218 height 32
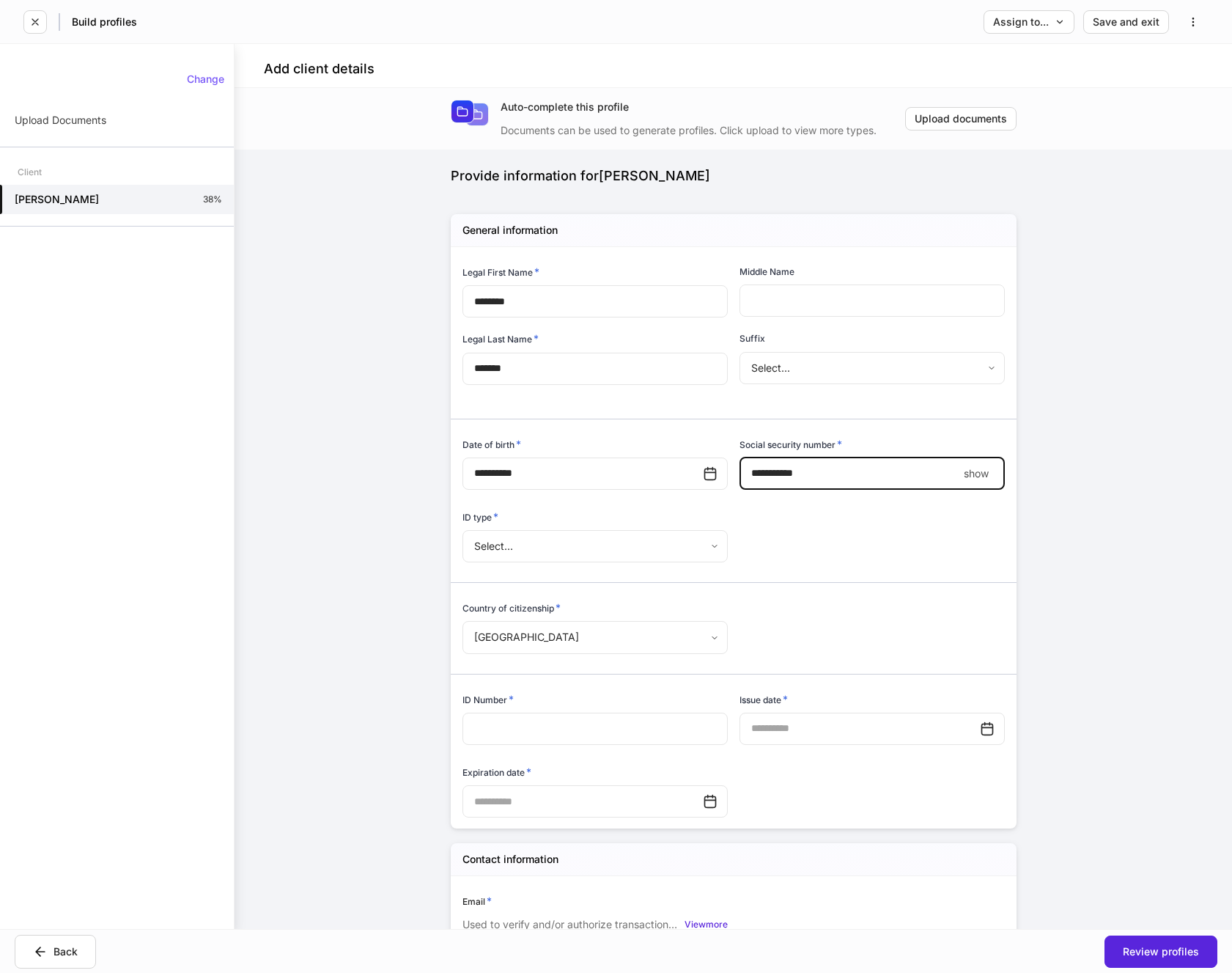
click at [525, 549] on body "**********" at bounding box center [616, 486] width 1232 height 973
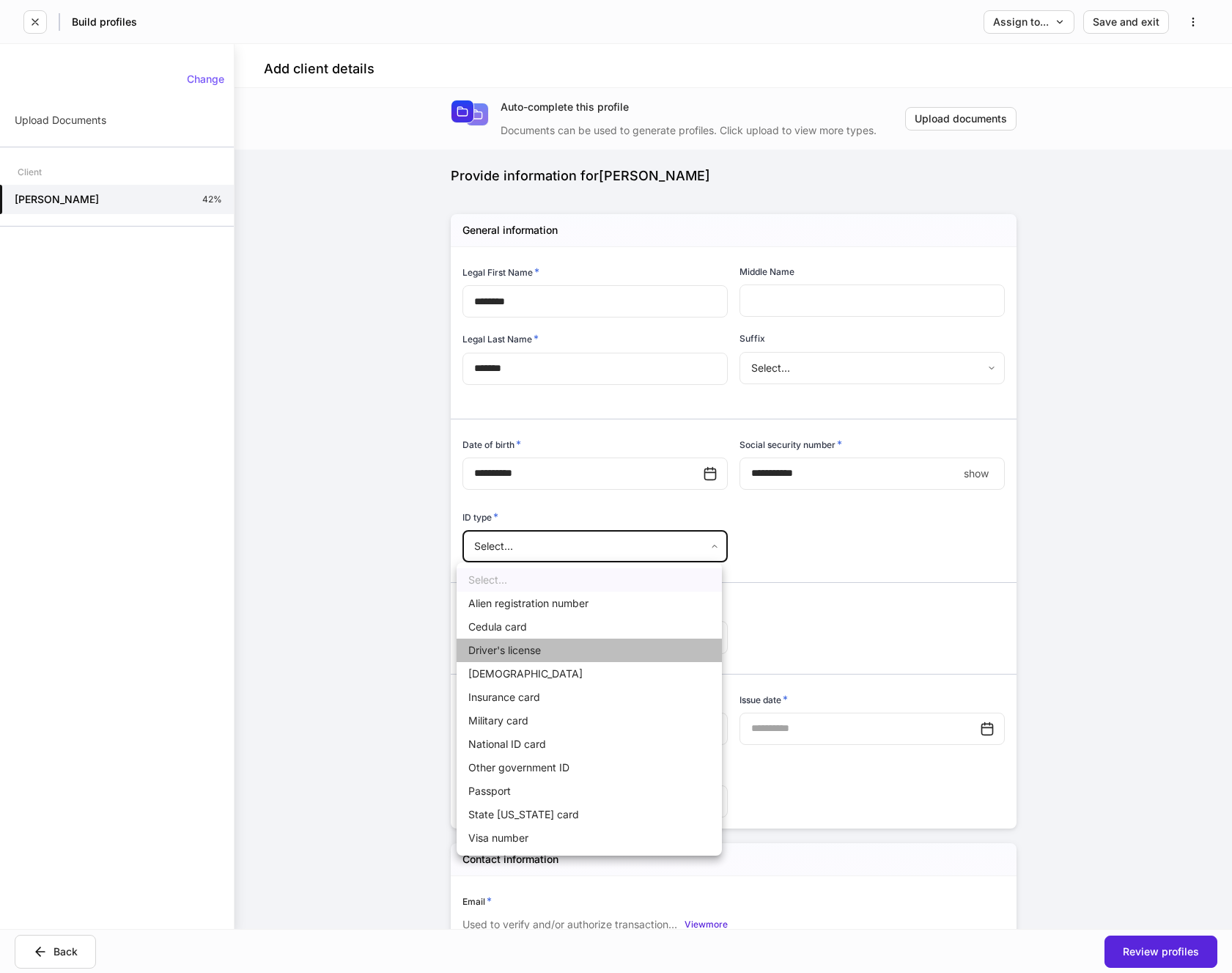
click at [495, 648] on li "Driver's license" at bounding box center [589, 650] width 265 height 24
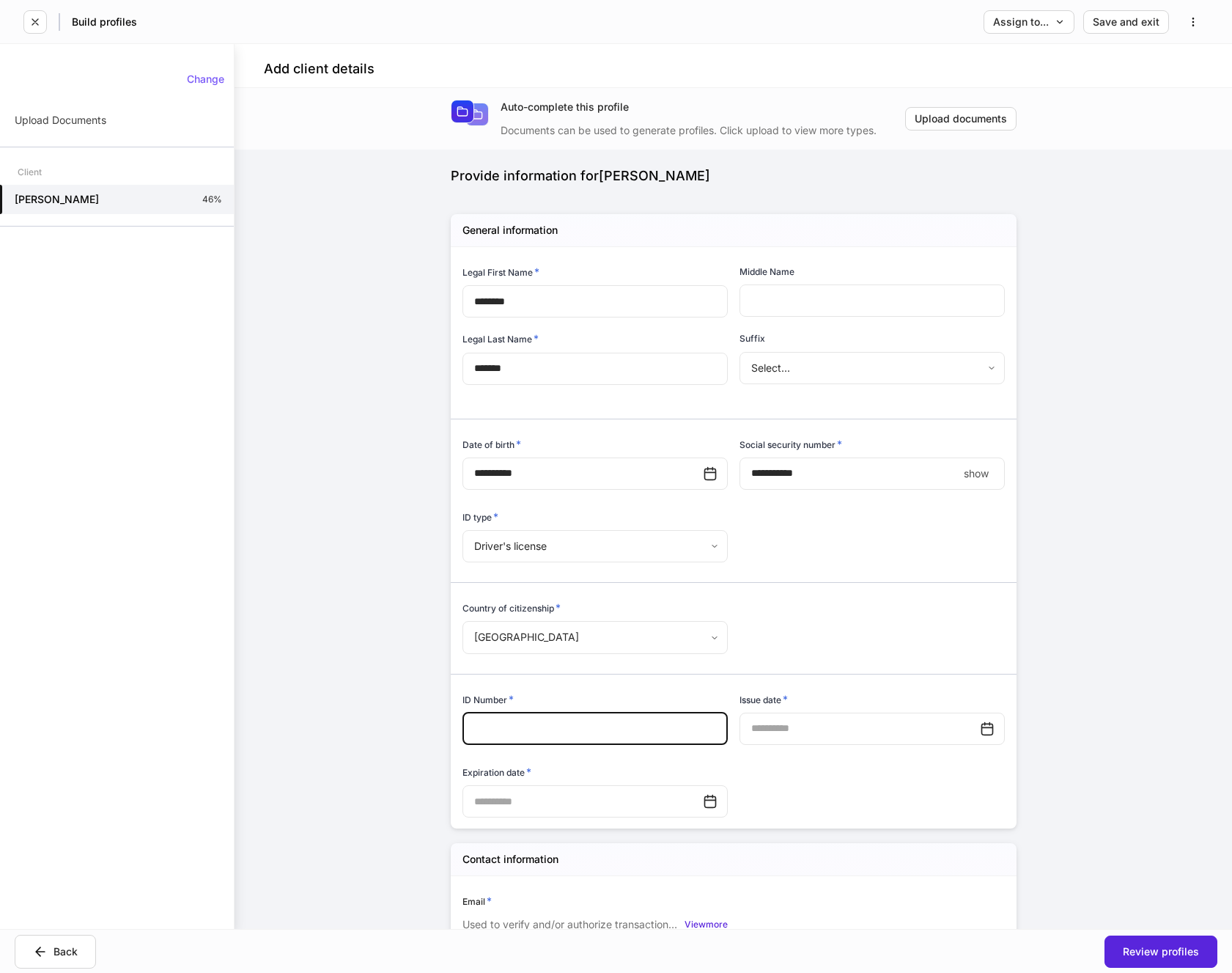
click at [529, 722] on input "text" at bounding box center [595, 729] width 265 height 32
click at [860, 735] on input "text" at bounding box center [860, 729] width 240 height 32
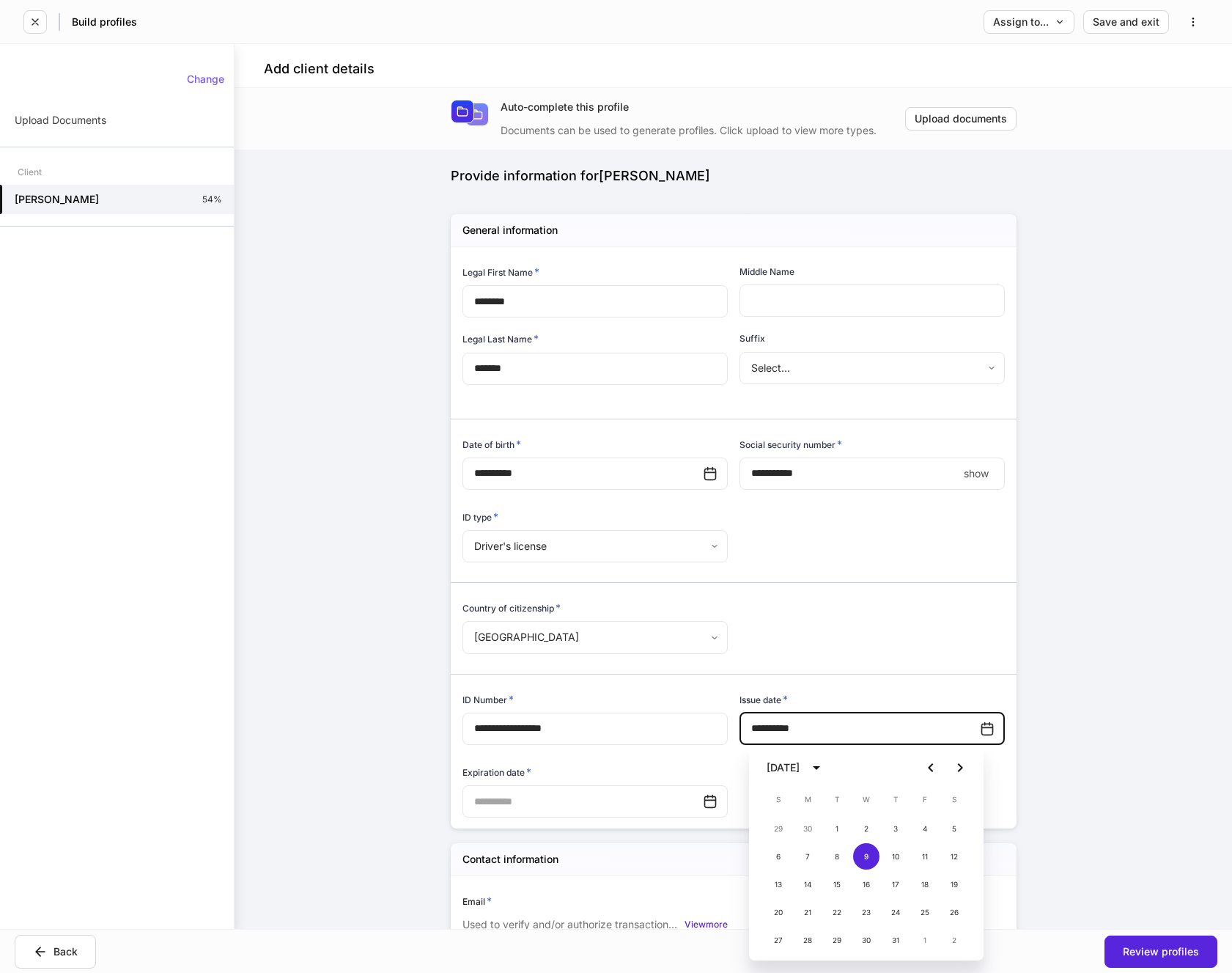
click at [586, 809] on input "text" at bounding box center [583, 801] width 240 height 32
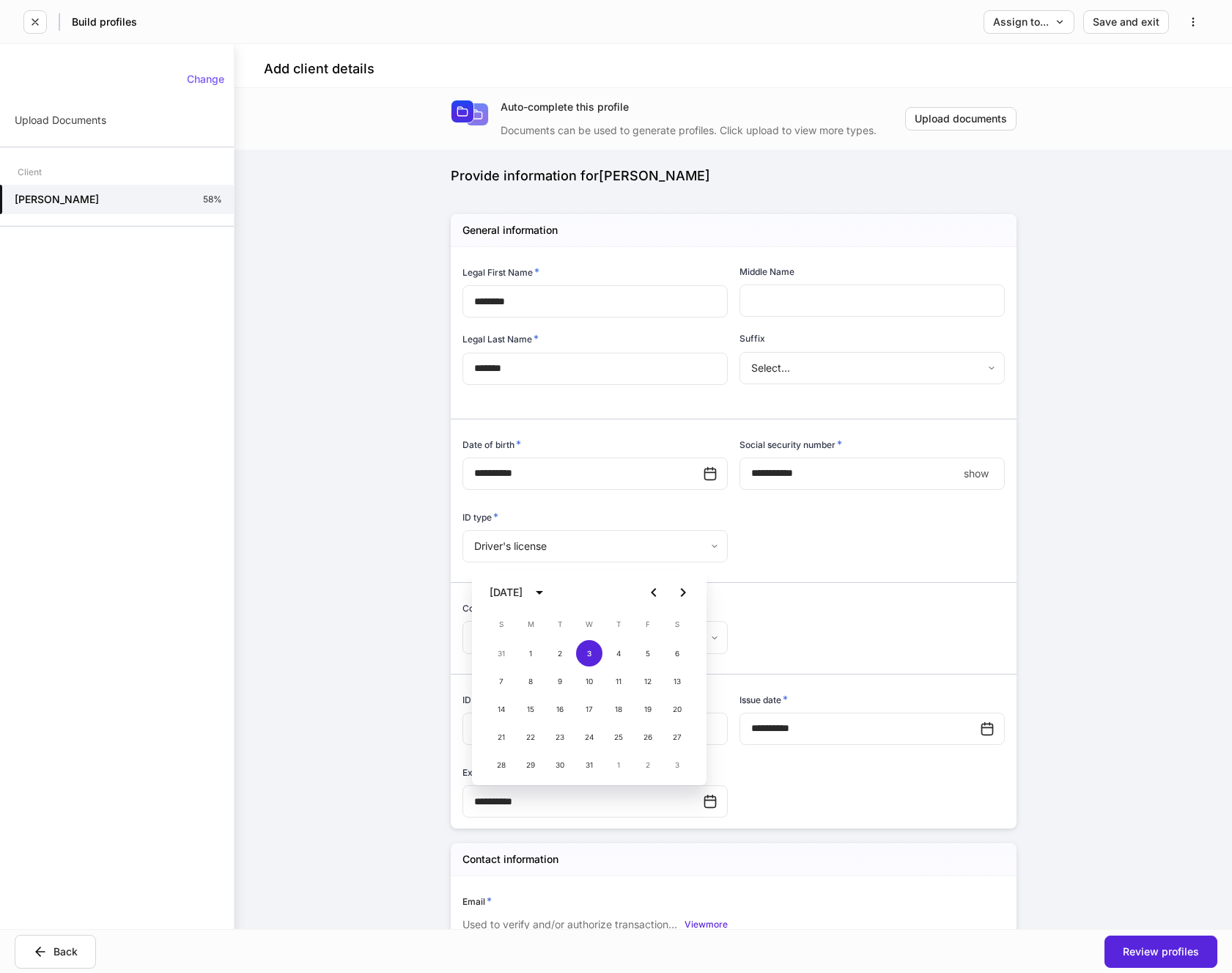
click at [905, 807] on div "**********" at bounding box center [728, 533] width 554 height 573
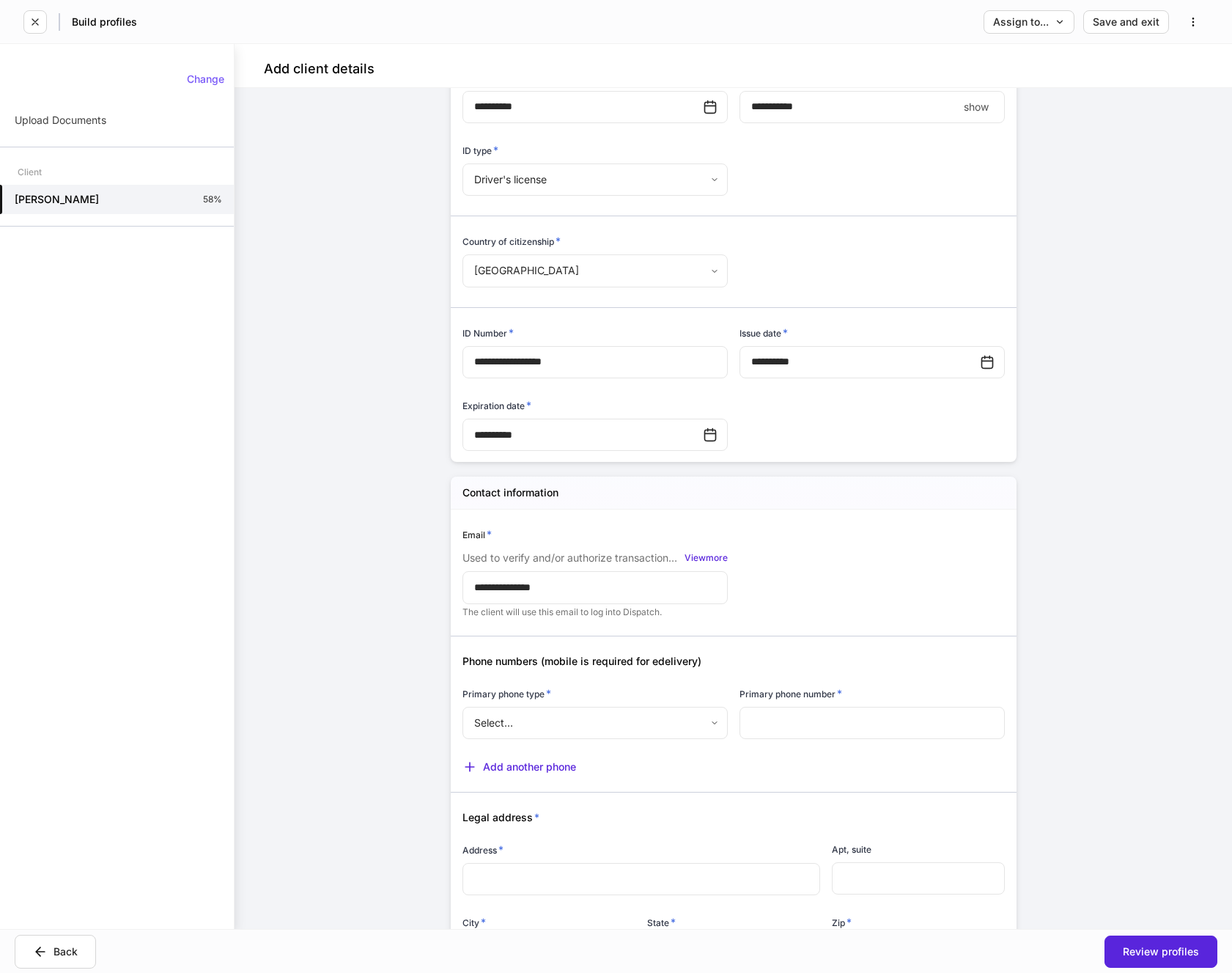
scroll to position [440, 0]
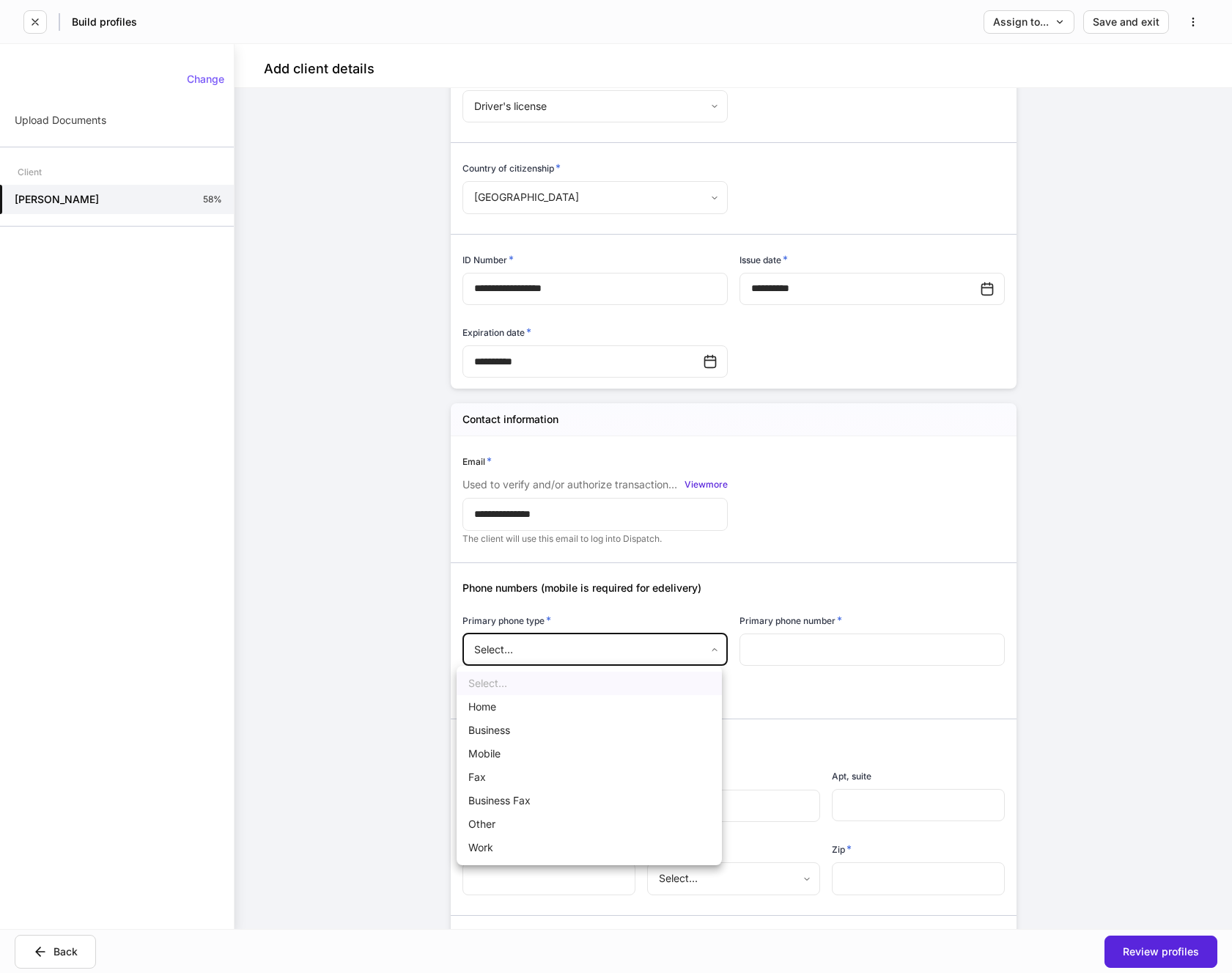
click at [613, 647] on body "**********" at bounding box center [616, 486] width 1232 height 973
click at [496, 751] on li "Mobile" at bounding box center [589, 753] width 265 height 24
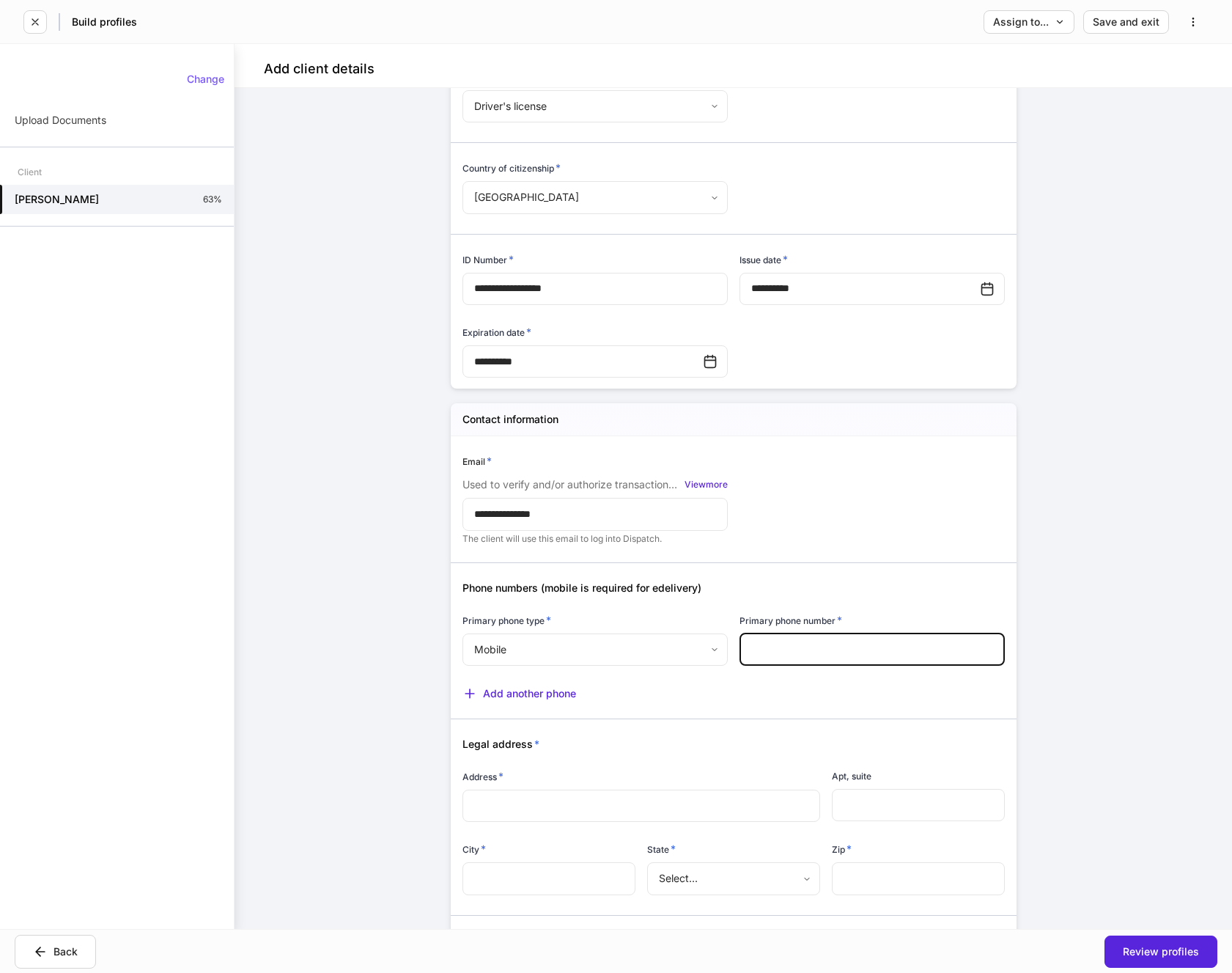
click at [779, 647] on input "text" at bounding box center [872, 650] width 265 height 32
click at [834, 682] on div "Add another phone" at bounding box center [728, 684] width 554 height 33
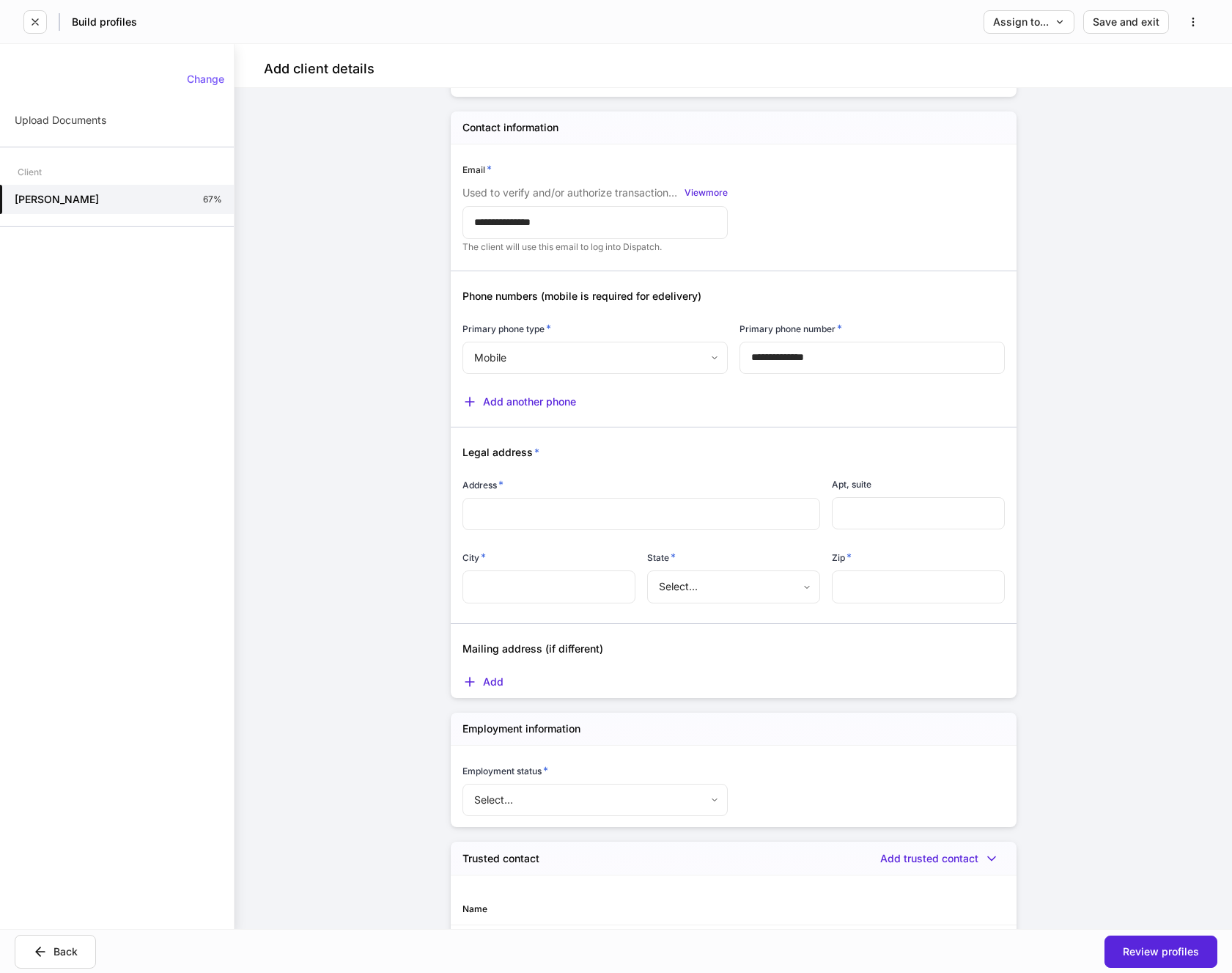
scroll to position [733, 0]
click at [480, 506] on input "text" at bounding box center [642, 512] width 335 height 14
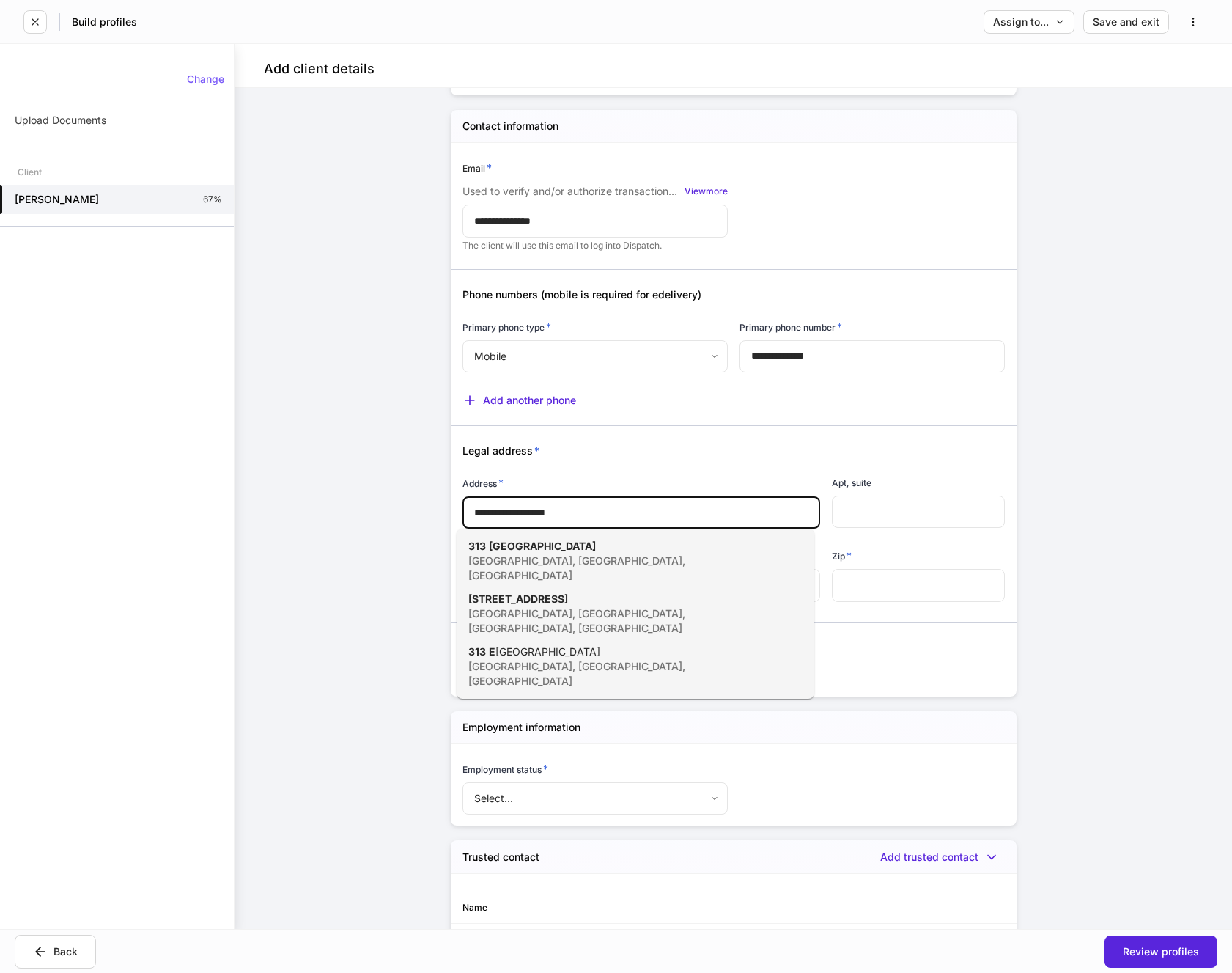
click at [906, 580] on input "text" at bounding box center [918, 585] width 173 height 32
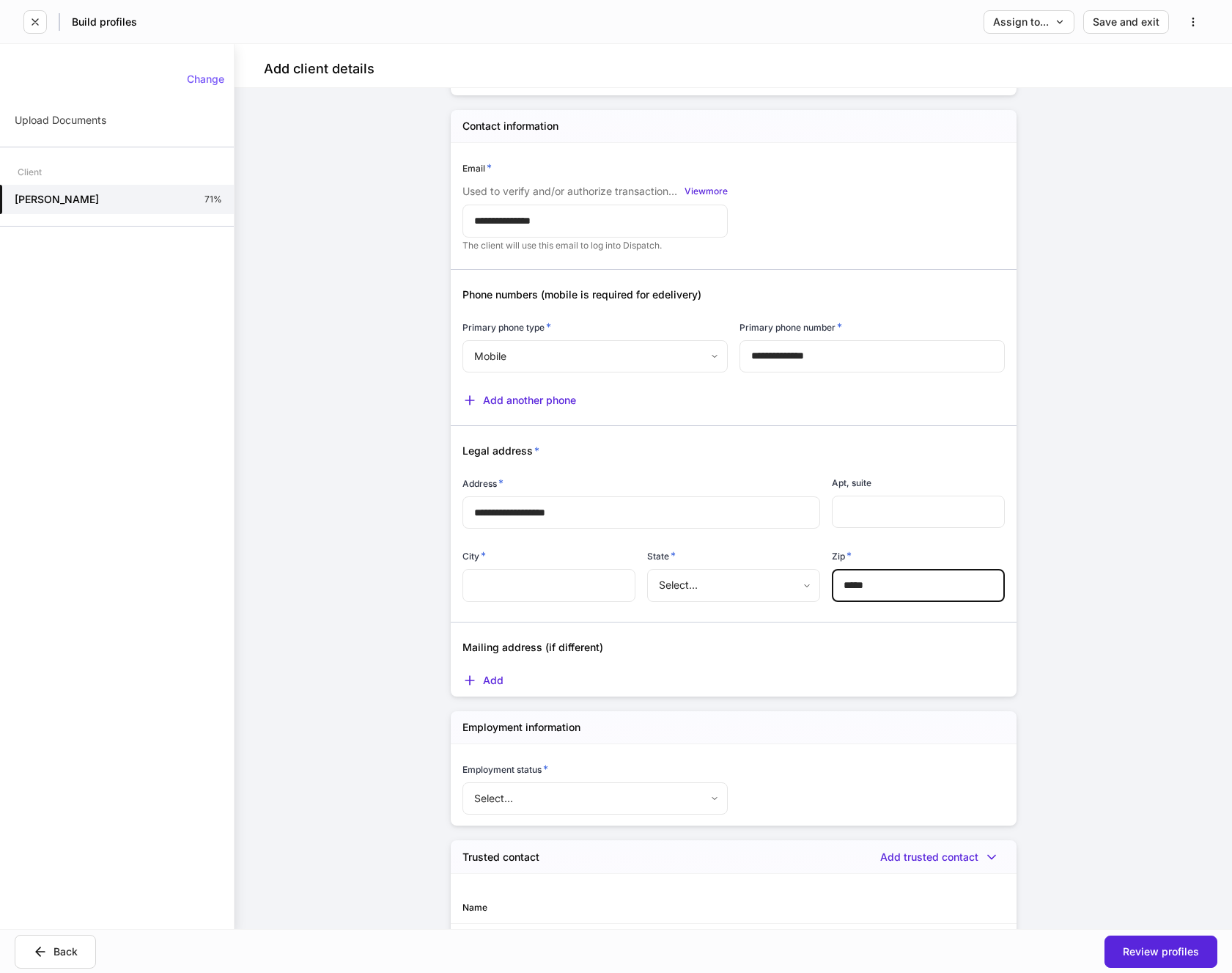
click at [584, 592] on input "text" at bounding box center [548, 585] width 173 height 32
click at [719, 589] on body "**********" at bounding box center [616, 486] width 1232 height 973
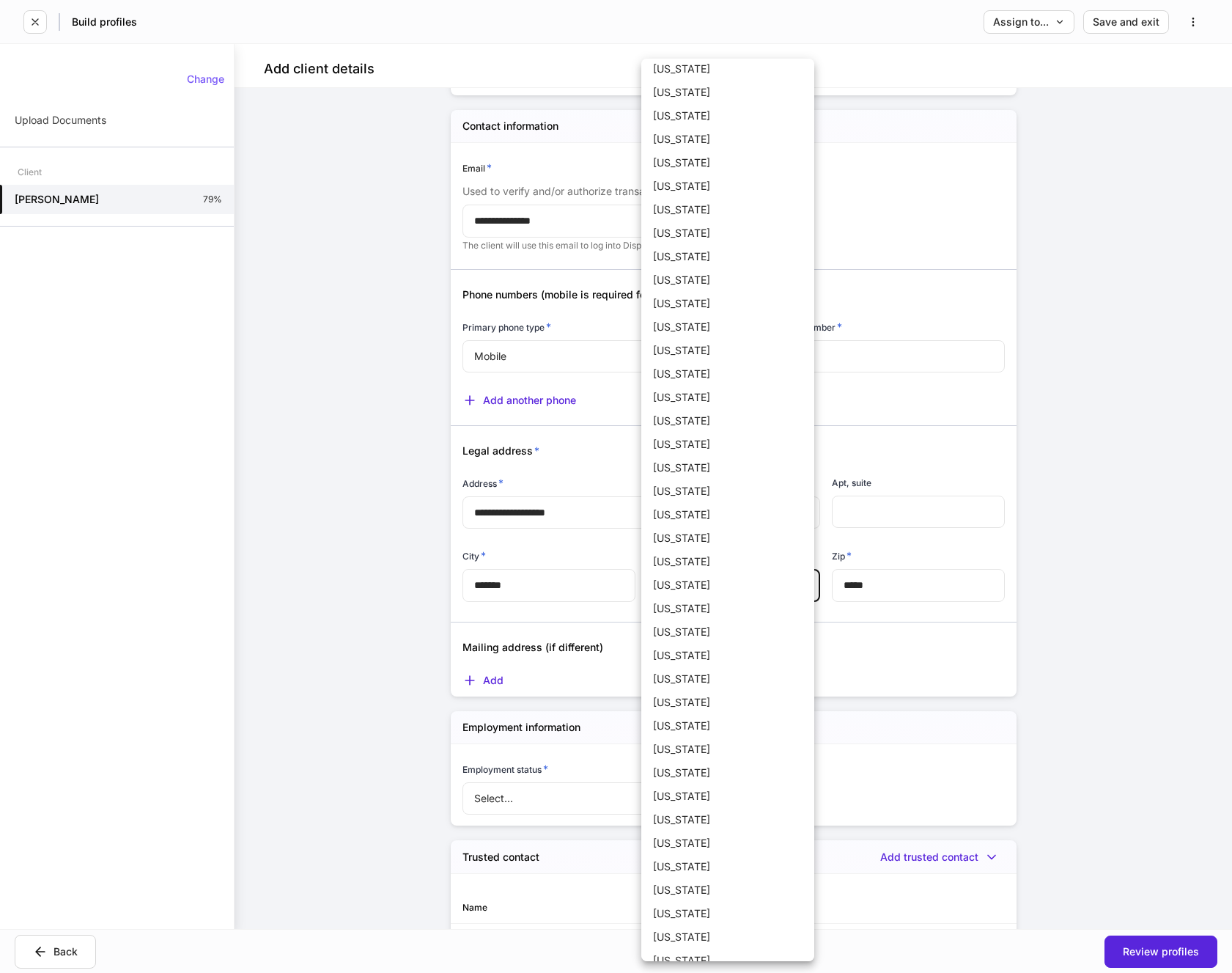
scroll to position [329, 0]
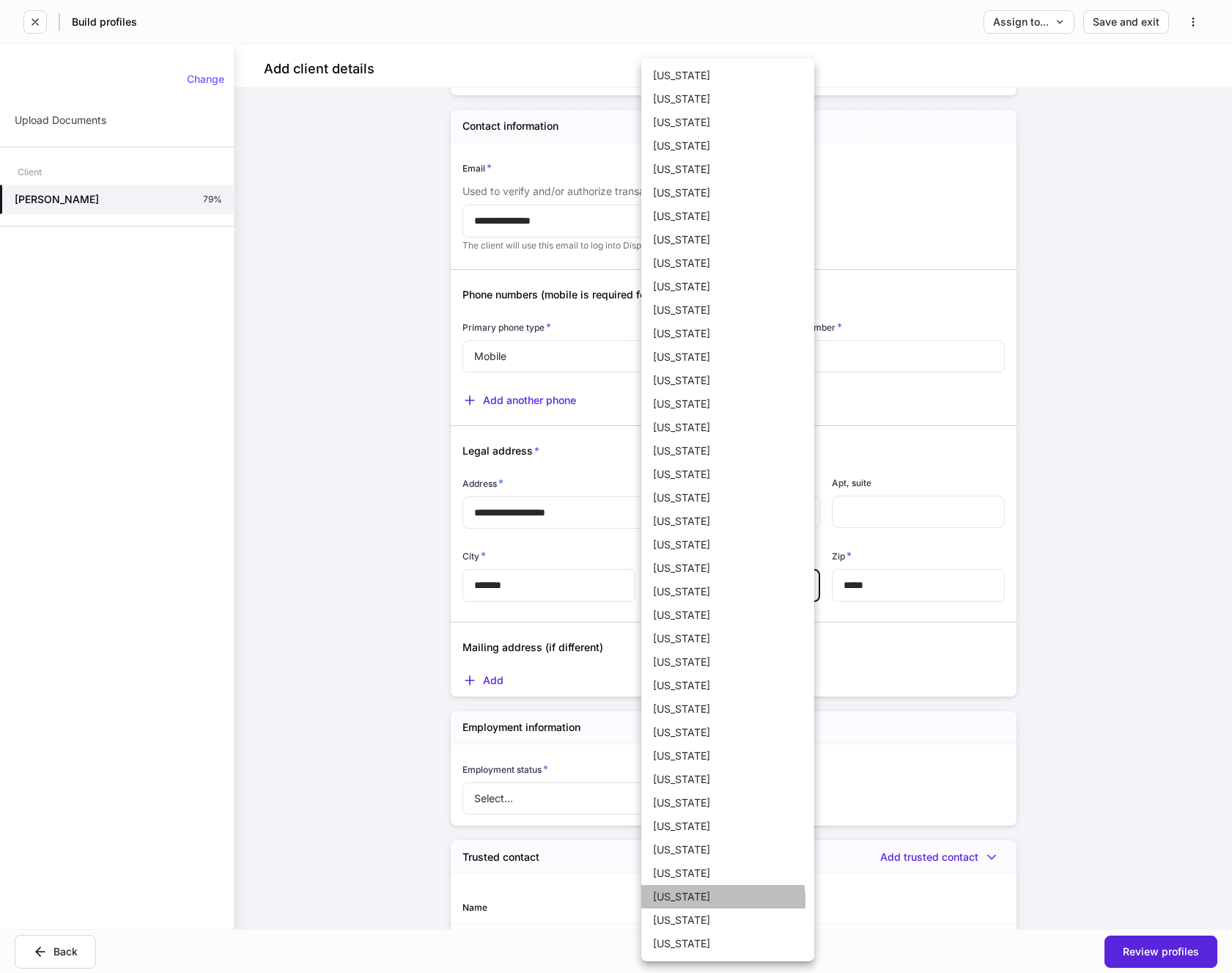
click at [685, 901] on li "[US_STATE]" at bounding box center [727, 896] width 173 height 24
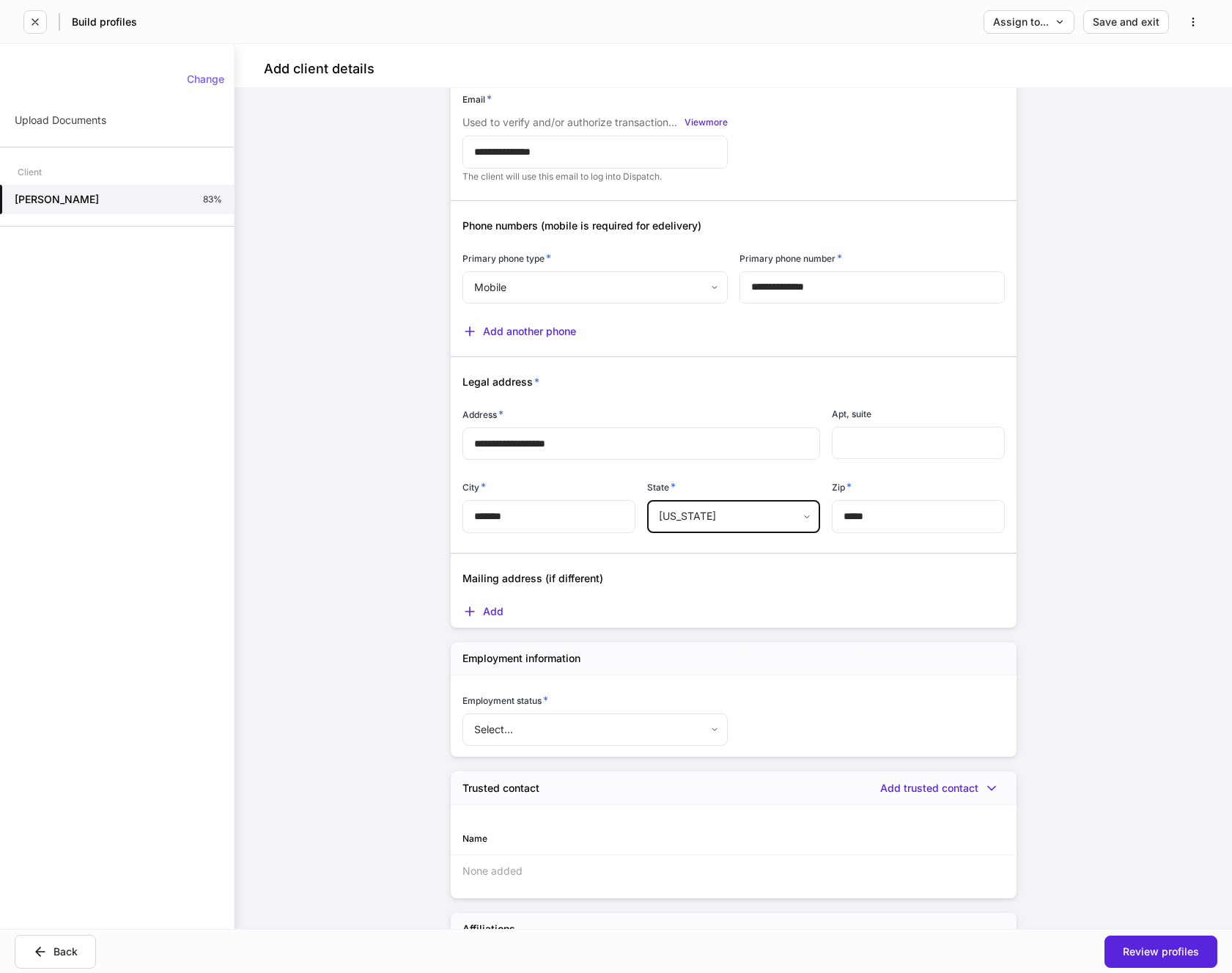
scroll to position [953, 0]
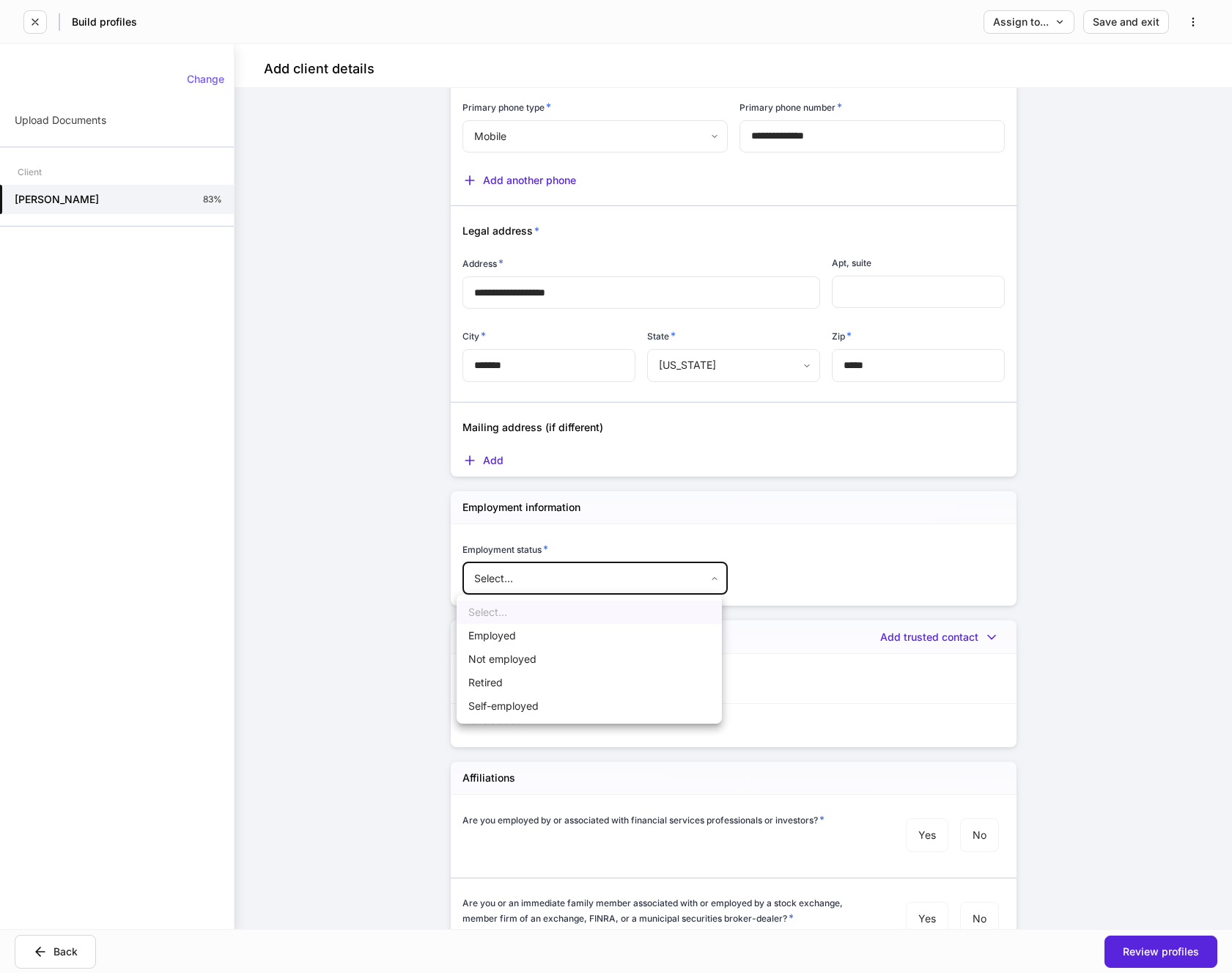
click at [710, 579] on body "**********" at bounding box center [616, 486] width 1232 height 973
click at [485, 685] on li "Retired" at bounding box center [589, 682] width 265 height 24
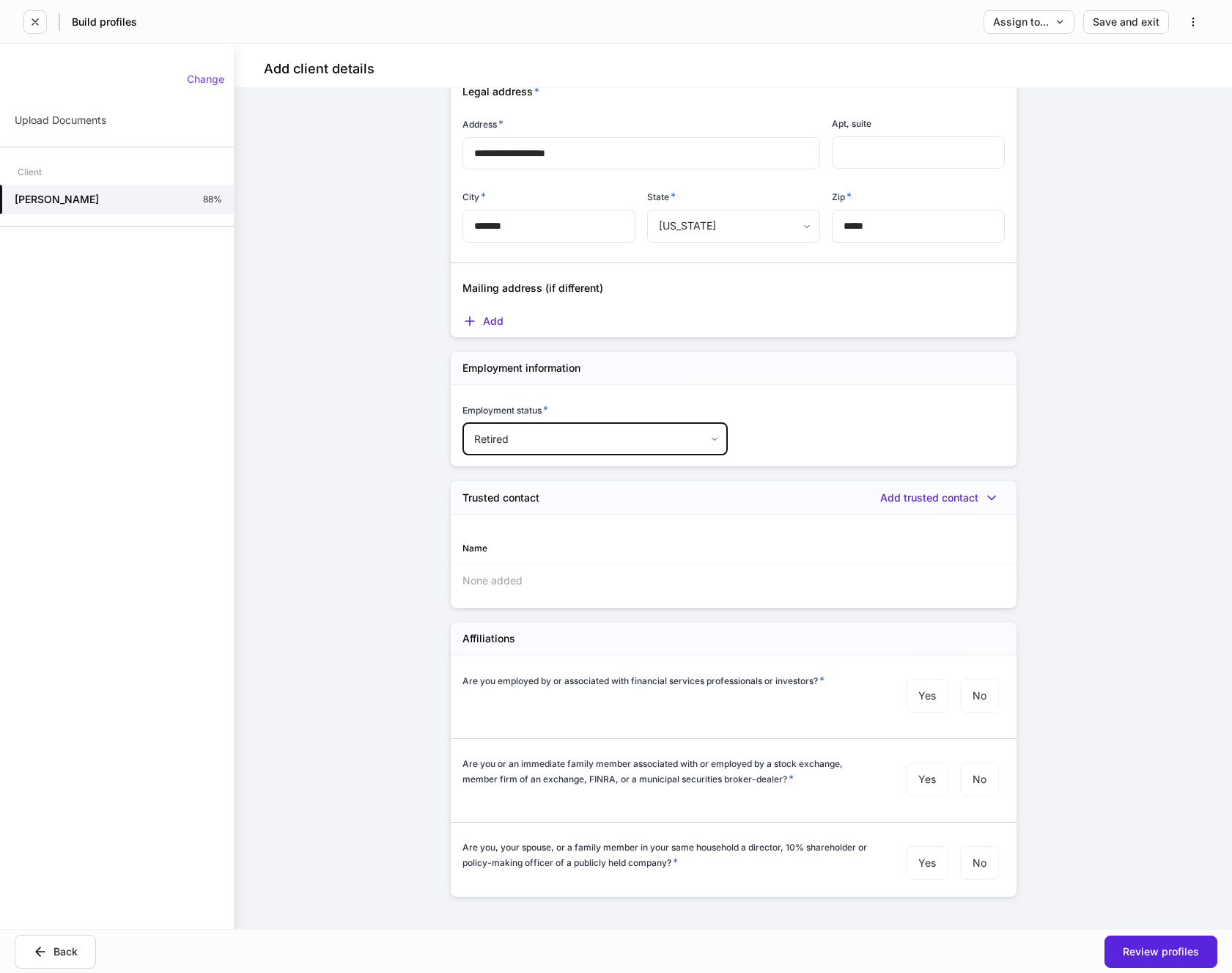
scroll to position [1107, 0]
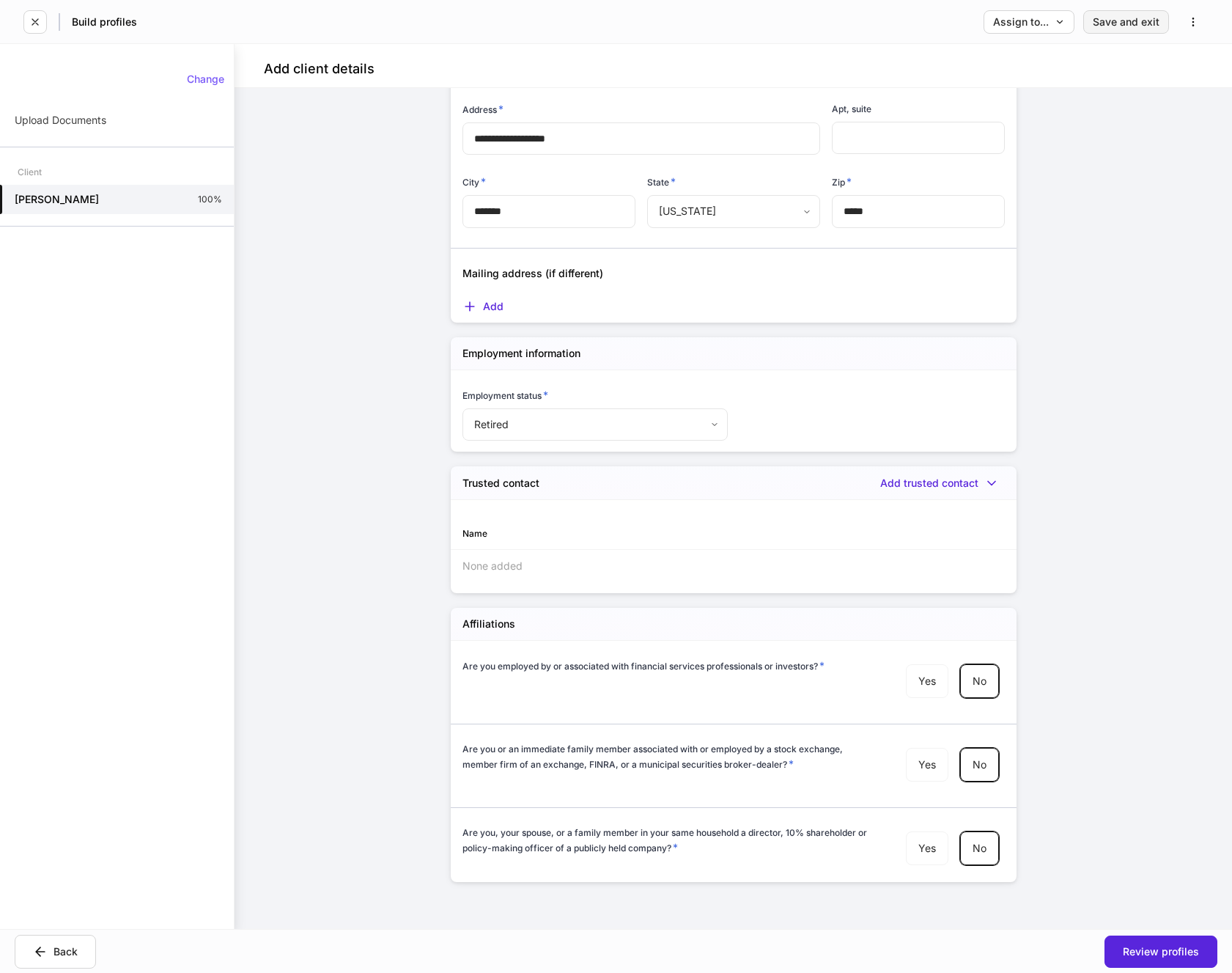
click at [1148, 18] on div "Save and exit" at bounding box center [1126, 21] width 67 height 10
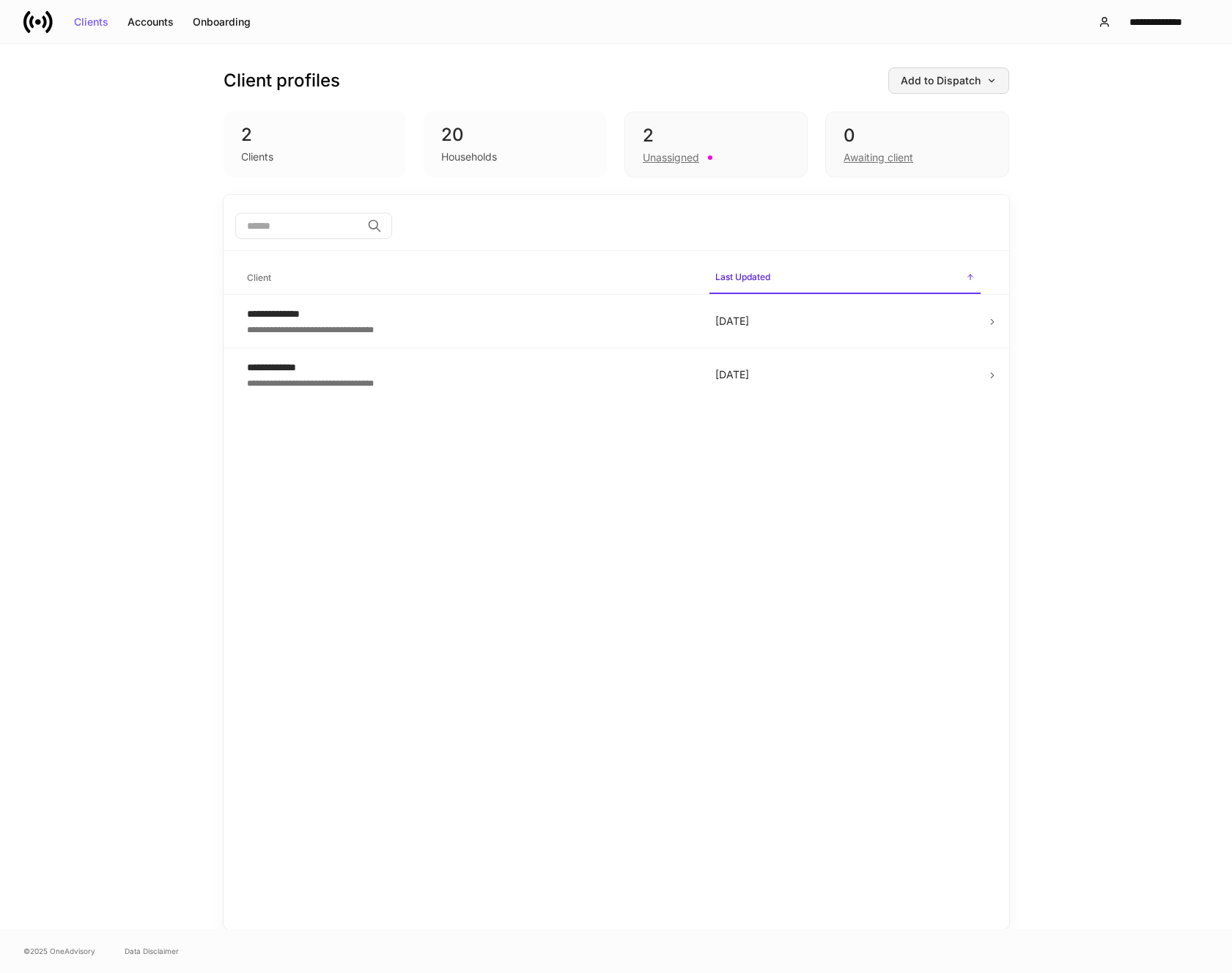
click at [935, 75] on div "Add to Dispatch" at bounding box center [949, 80] width 96 height 10
click at [917, 122] on div "Add clients manually" at bounding box center [915, 122] width 100 height 14
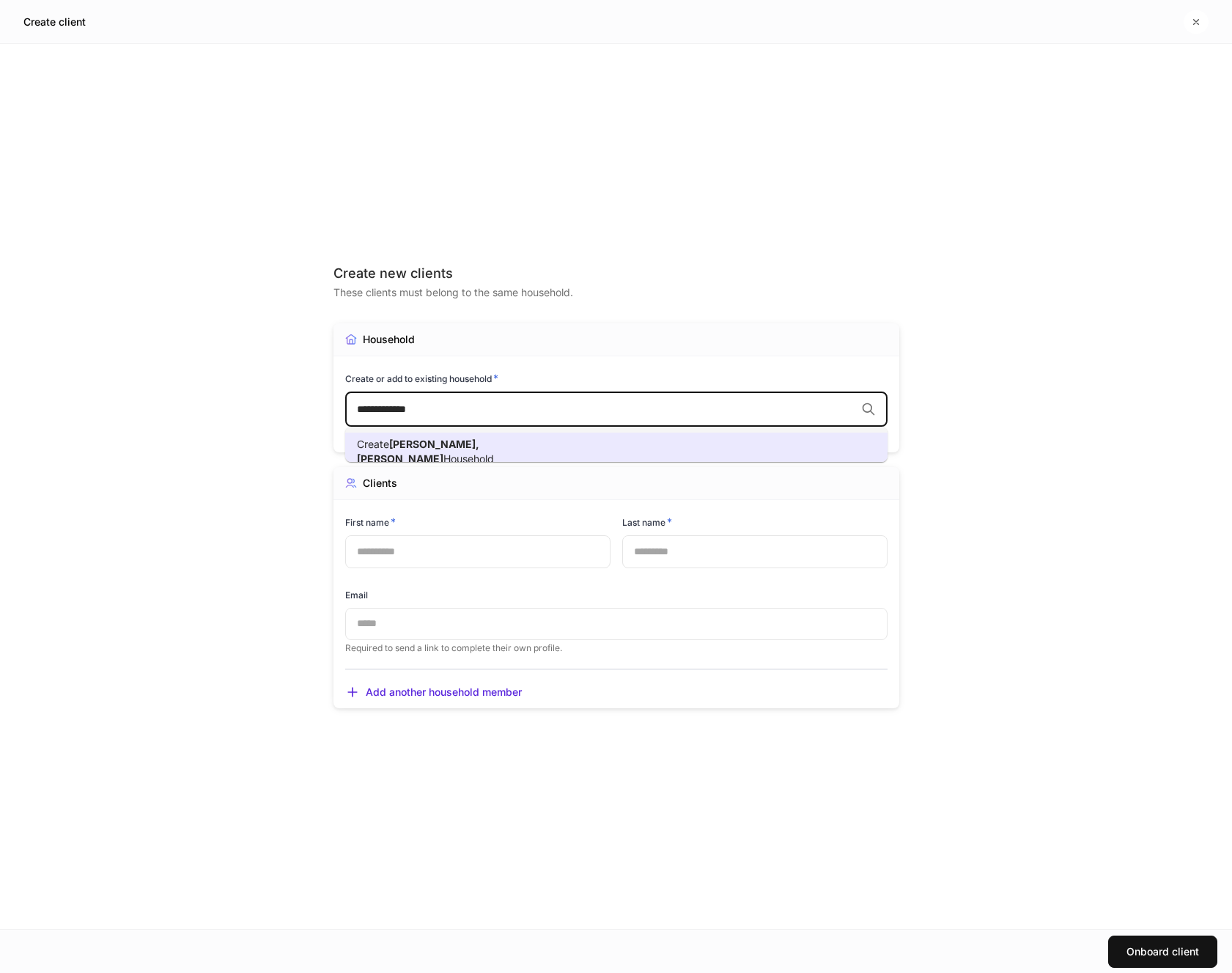
click at [419, 553] on input "text" at bounding box center [478, 552] width 265 height 32
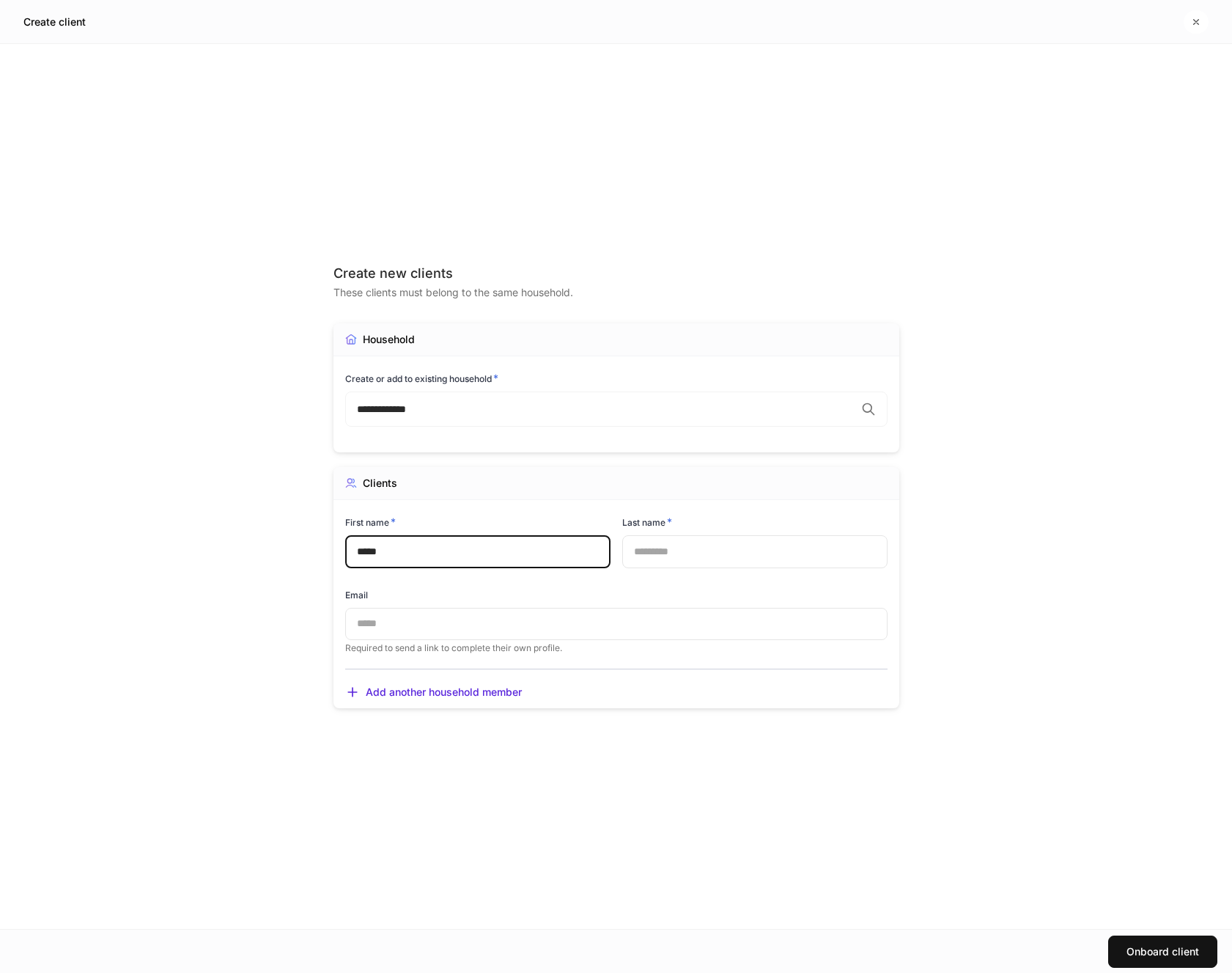
click at [650, 549] on input "text" at bounding box center [754, 552] width 265 height 32
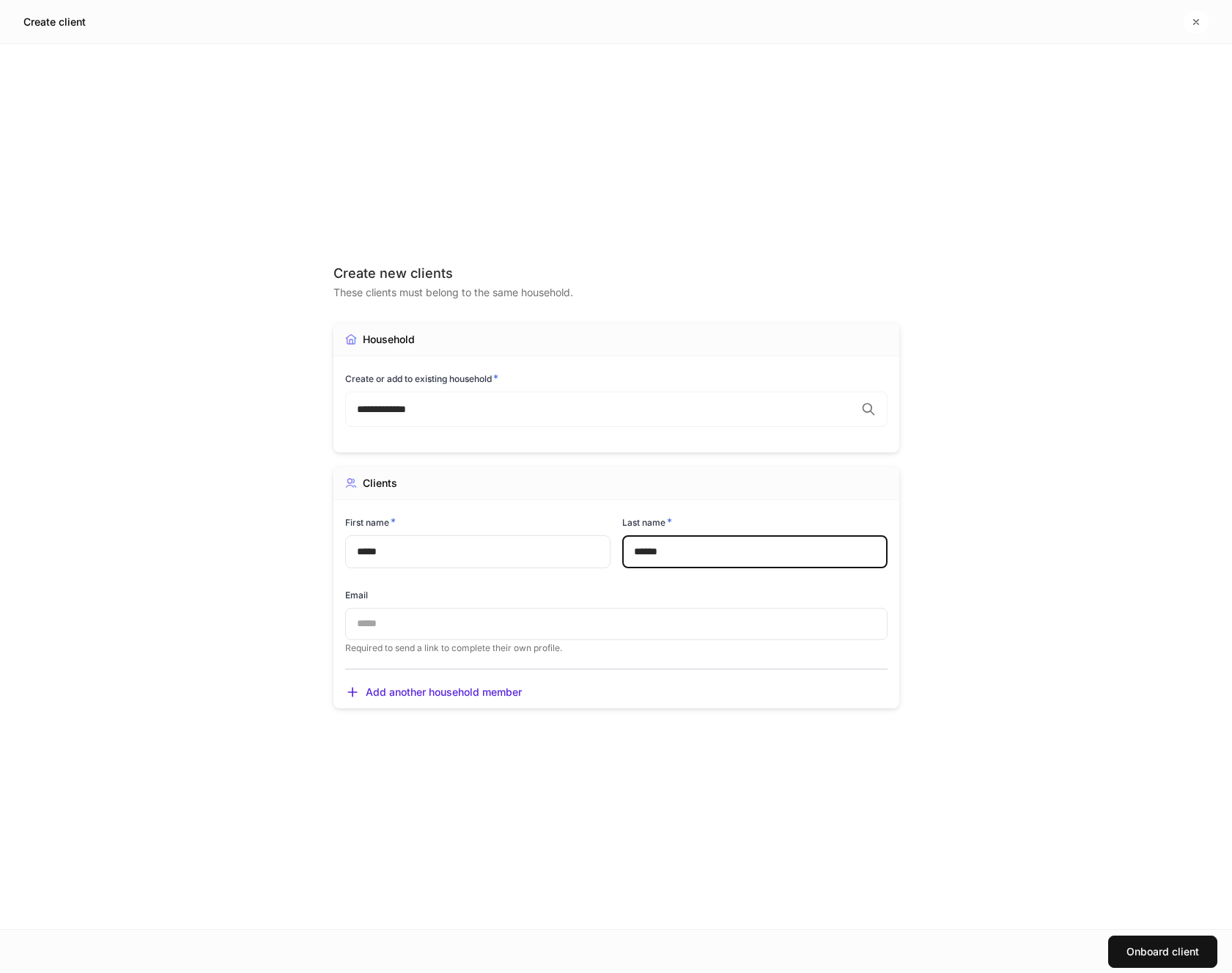
click at [405, 632] on input "text" at bounding box center [616, 624] width 542 height 32
click at [843, 808] on div "**********" at bounding box center [617, 486] width 566 height 826
click at [1165, 946] on div "Onboard client" at bounding box center [1162, 951] width 72 height 10
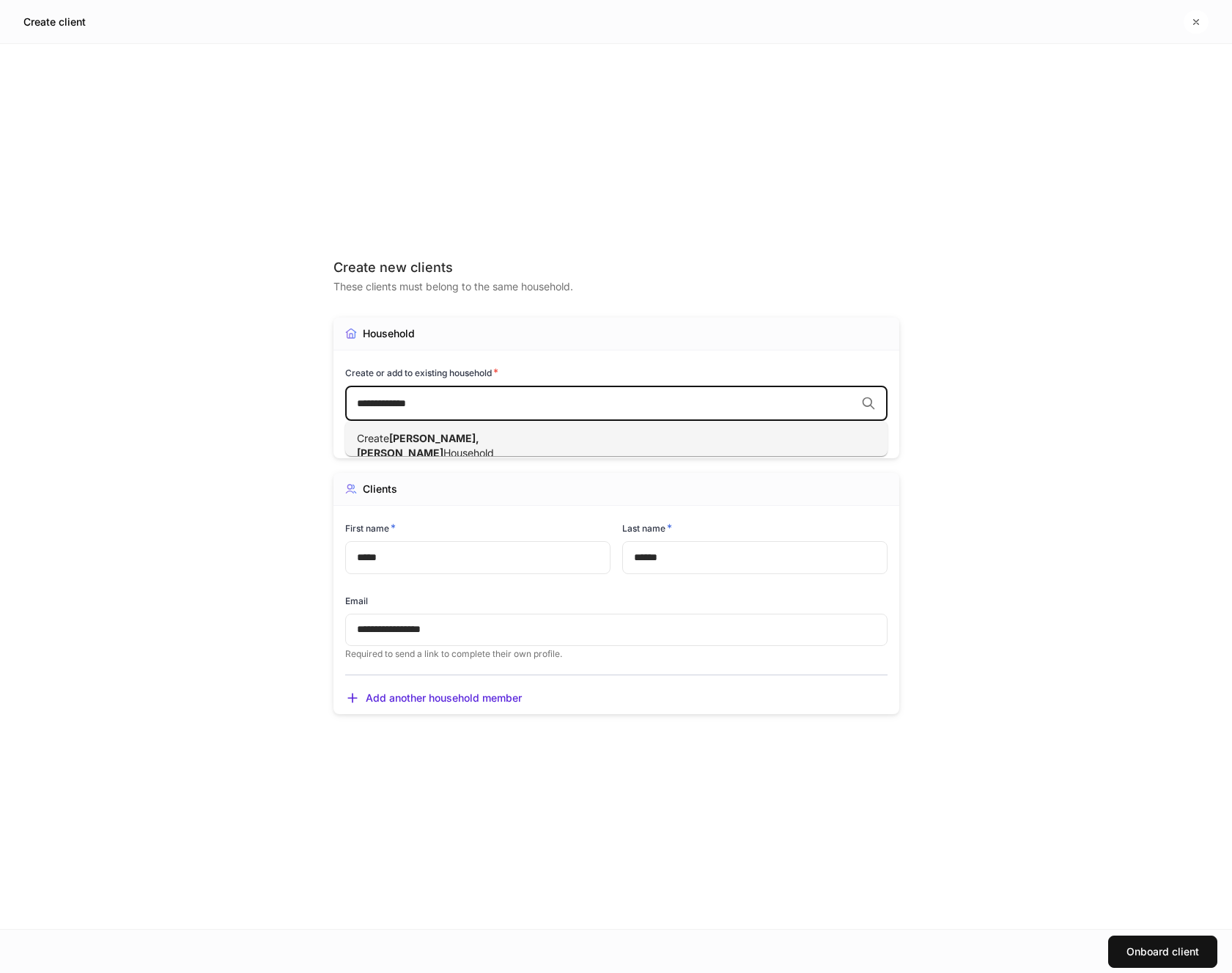
click at [512, 406] on input "**********" at bounding box center [605, 402] width 498 height 14
click at [487, 447] on span "Household" at bounding box center [468, 453] width 51 height 12
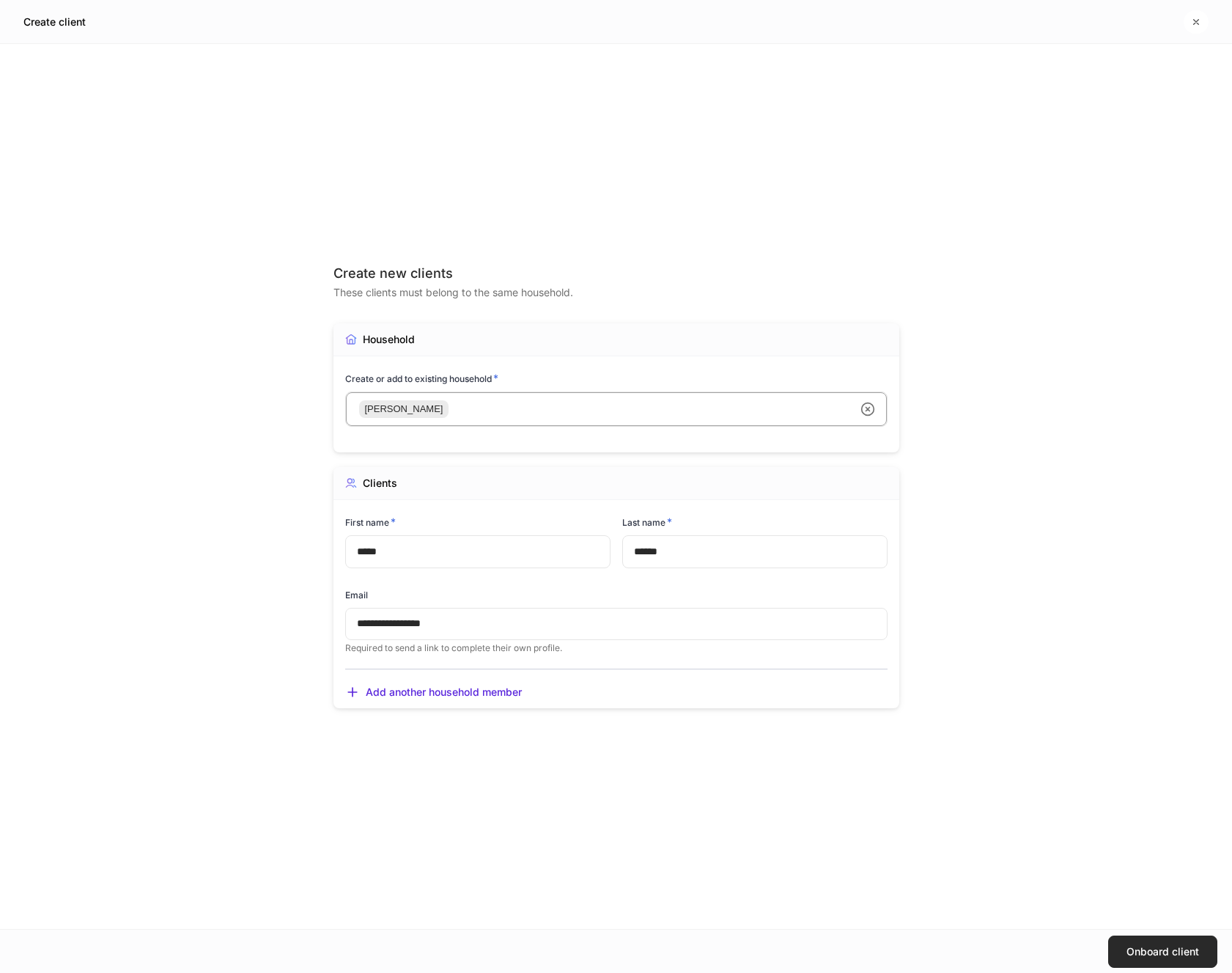
click at [1143, 943] on button "Onboard client" at bounding box center [1163, 952] width 110 height 32
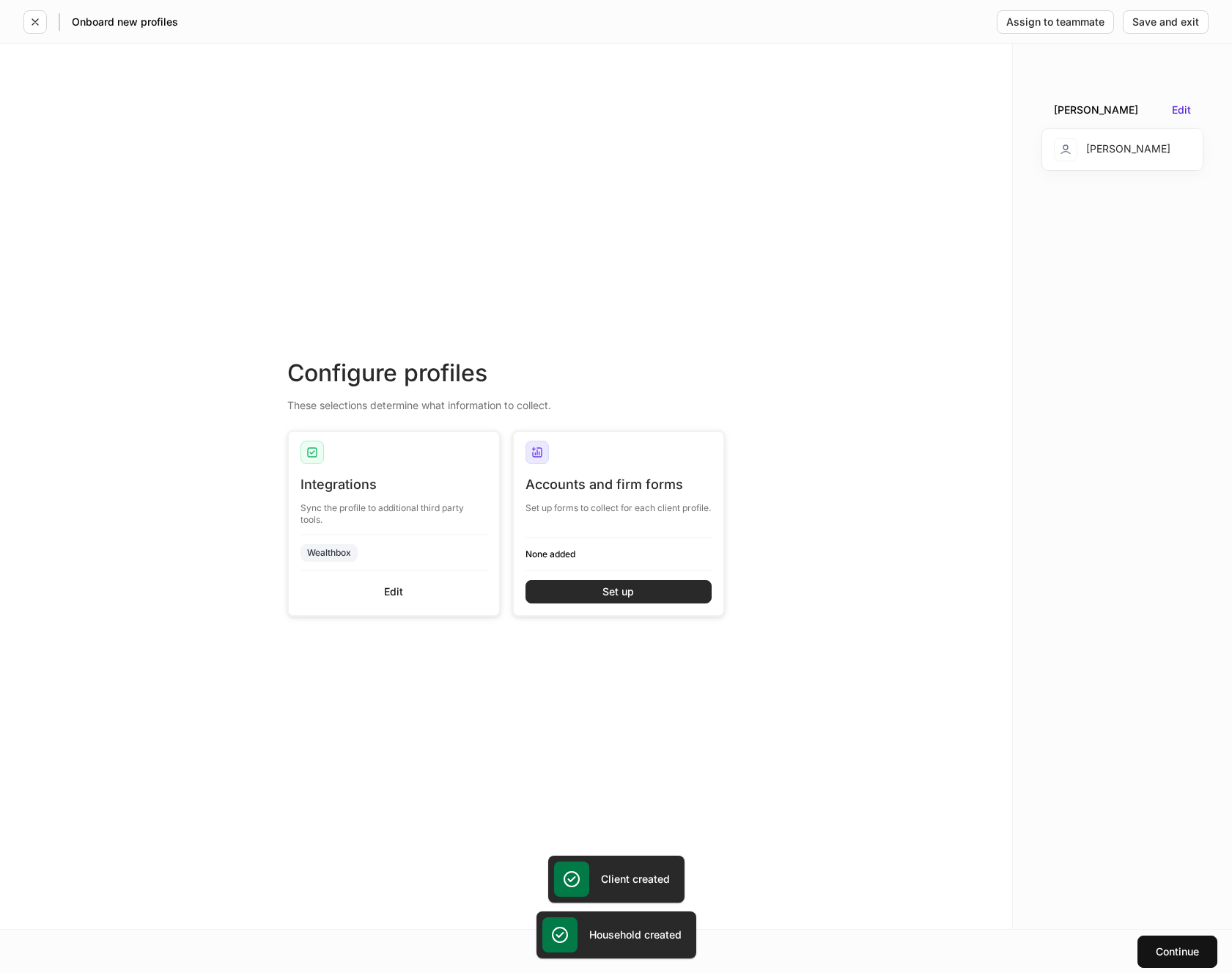
click at [607, 591] on div "Set up" at bounding box center [618, 591] width 31 height 10
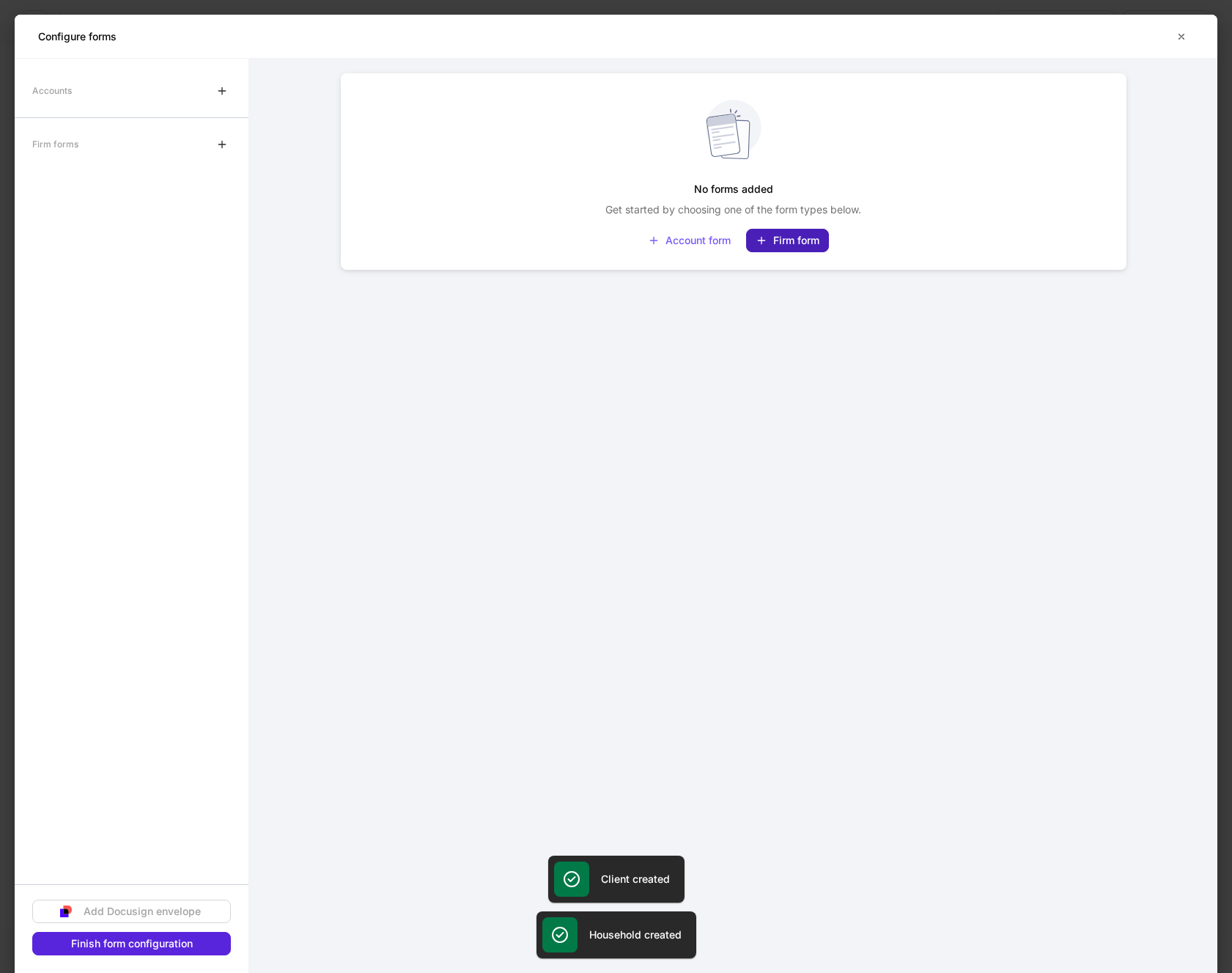
click at [786, 236] on div "Firm form" at bounding box center [788, 240] width 64 height 11
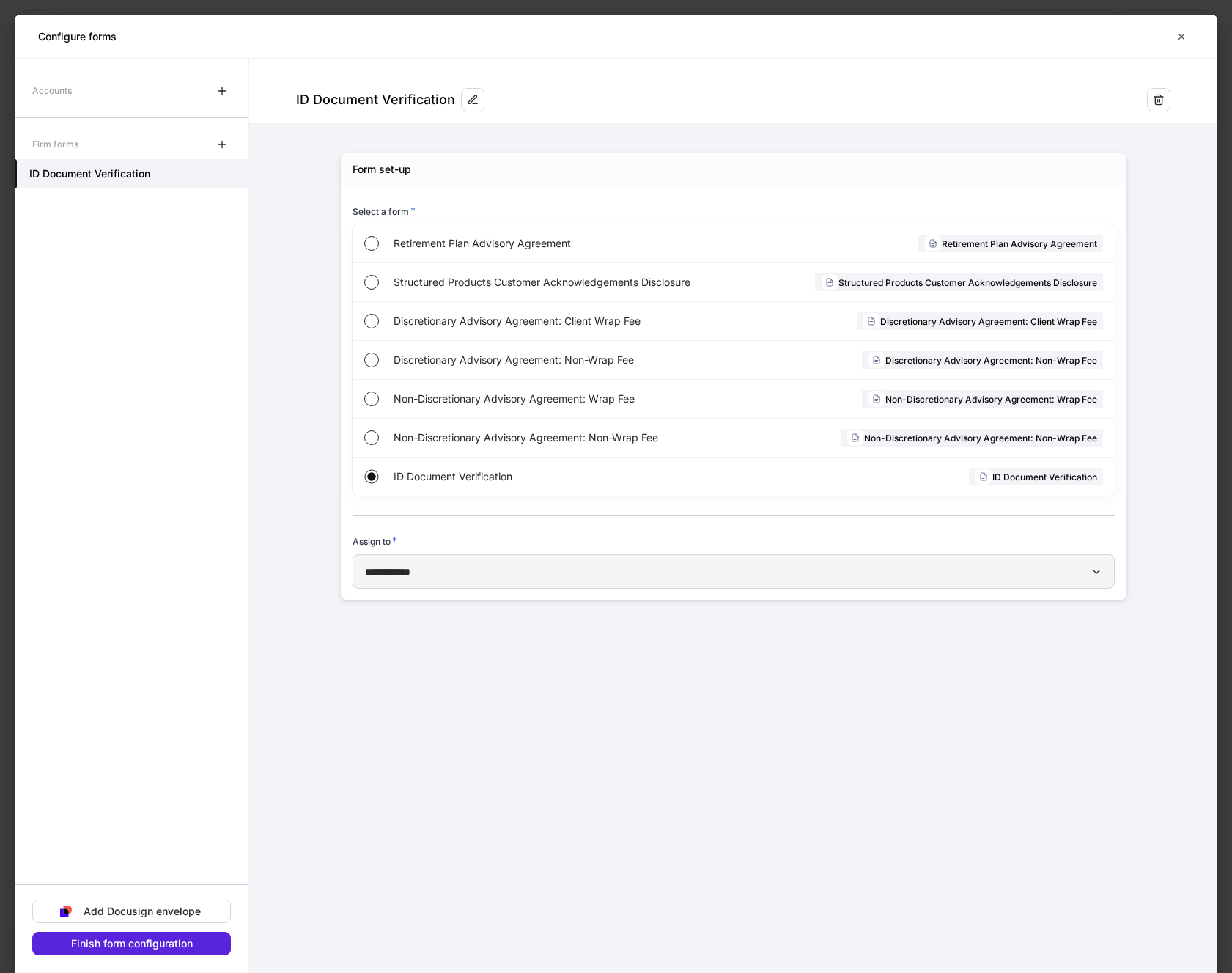
click at [452, 565] on div "**********" at bounding box center [734, 571] width 738 height 15
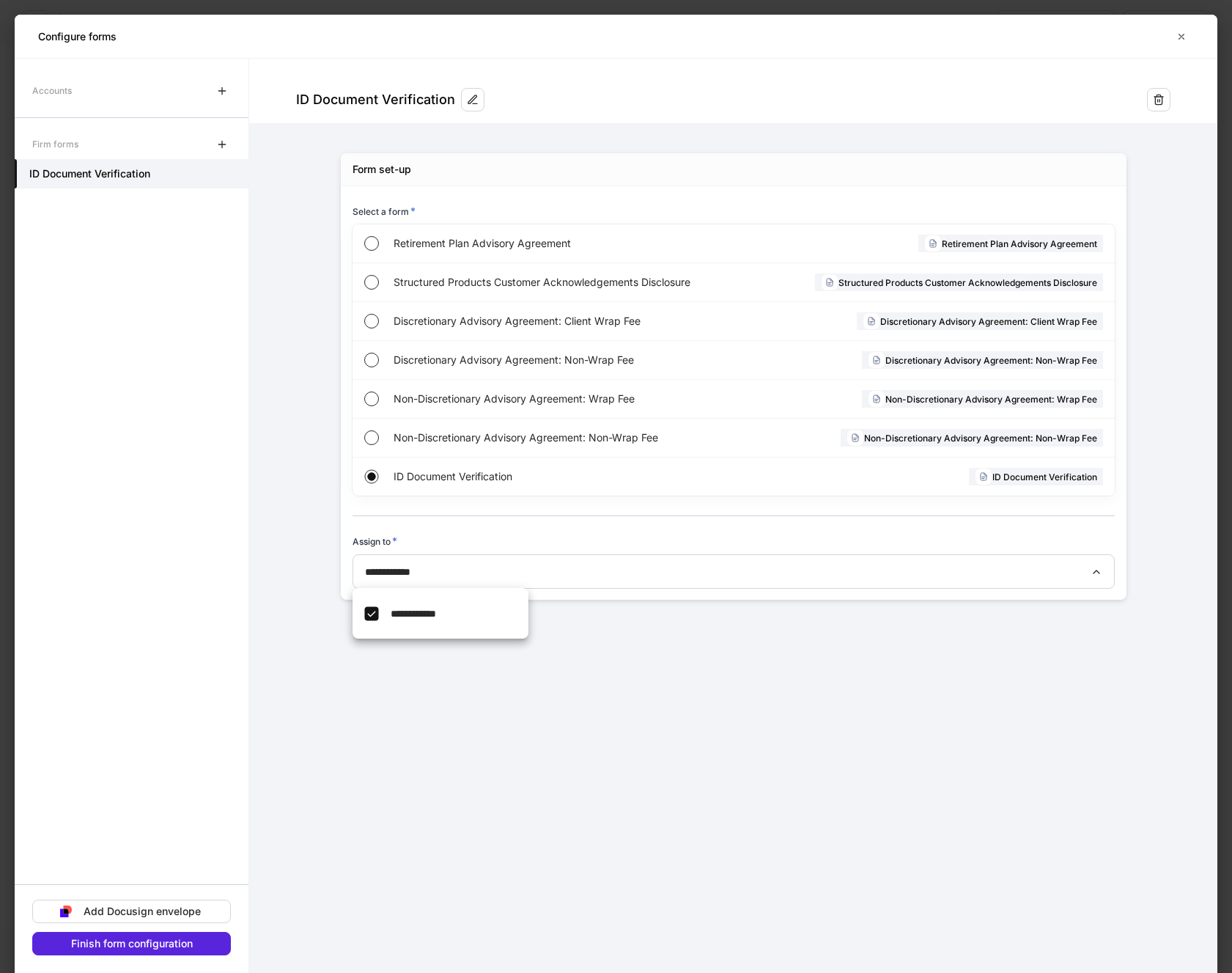
click at [454, 568] on div at bounding box center [616, 486] width 1232 height 973
click at [76, 947] on div "Finish form configuration" at bounding box center [132, 943] width 122 height 10
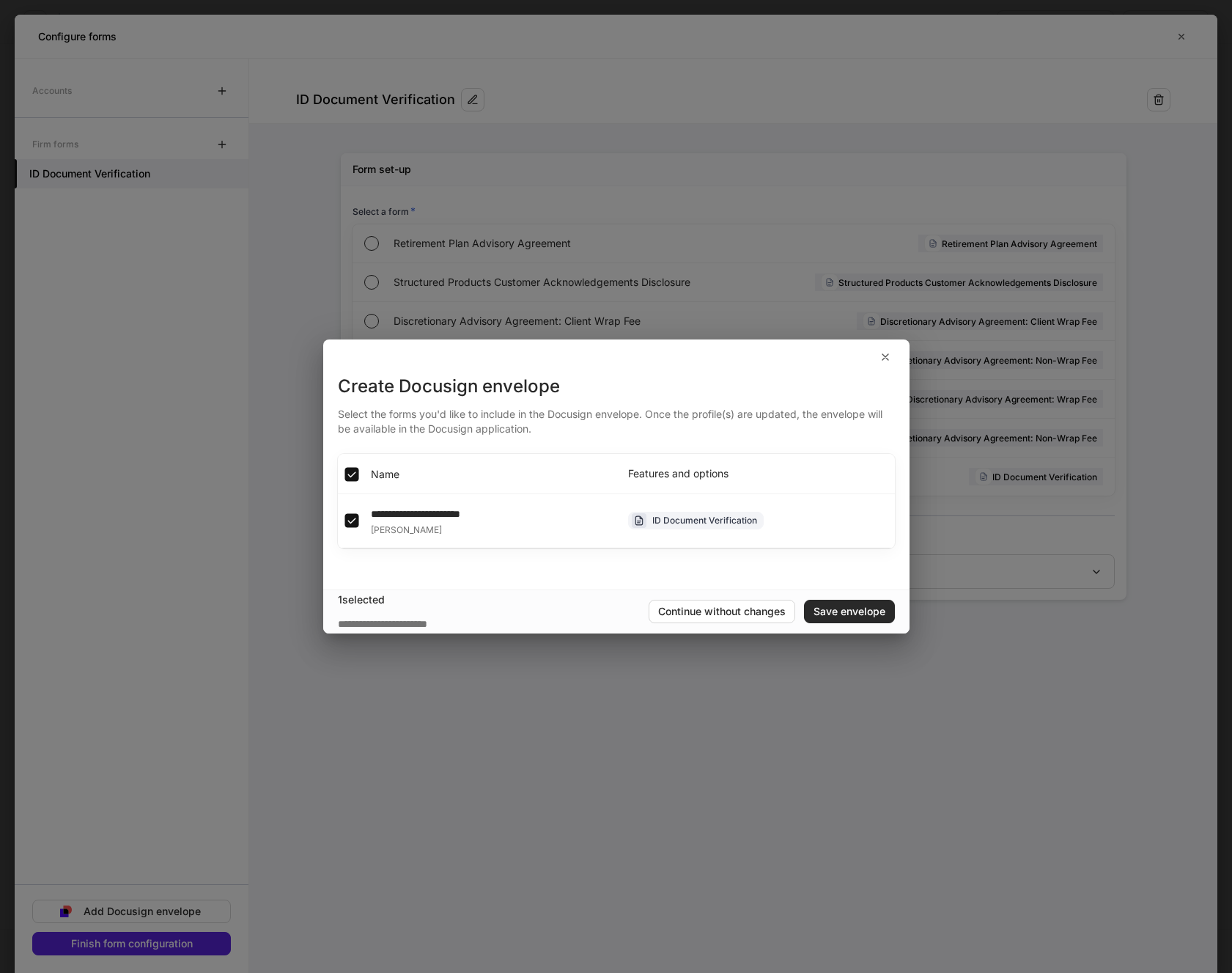
click at [835, 610] on div "Save envelope" at bounding box center [849, 611] width 71 height 10
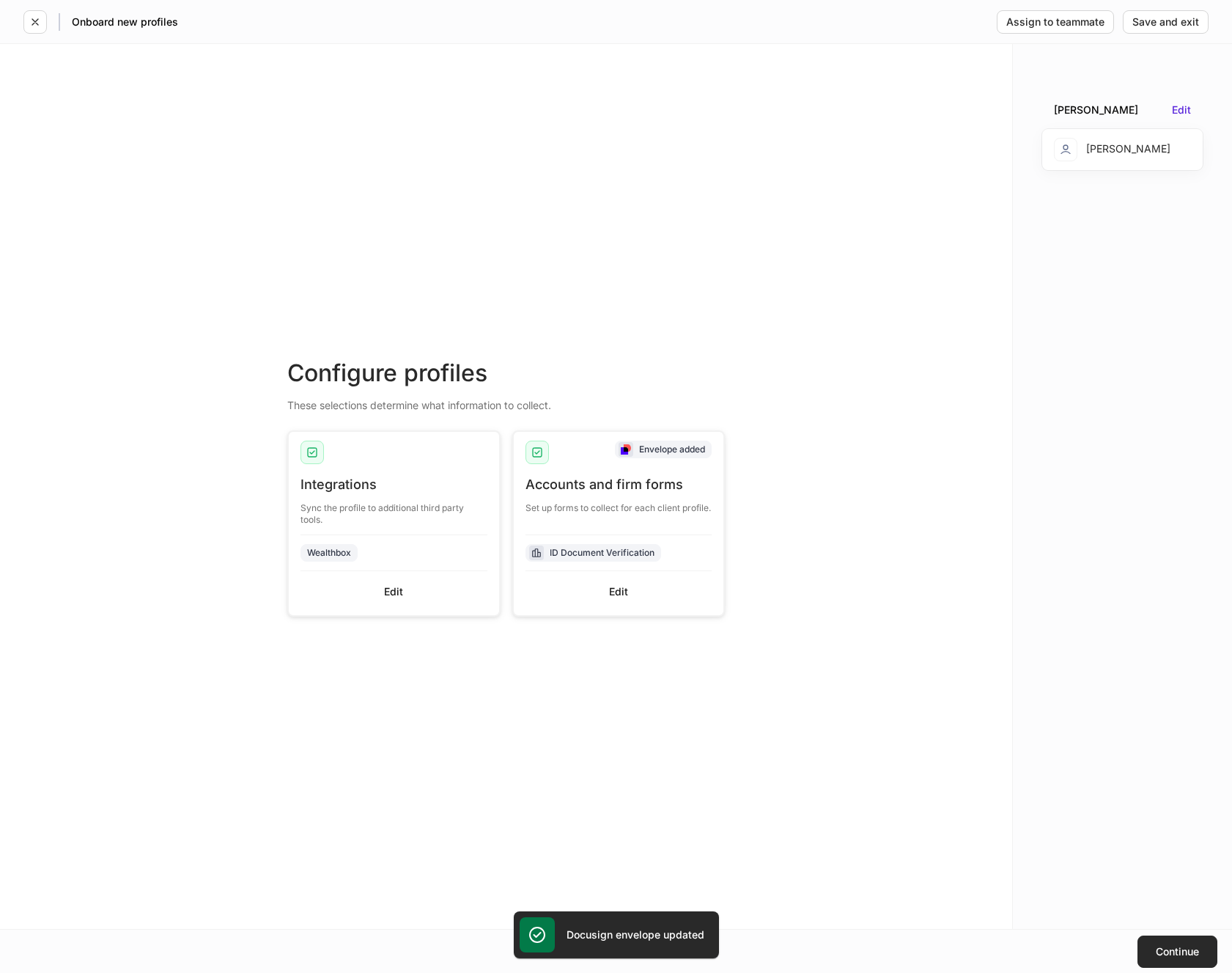
click at [1192, 943] on button "Continue" at bounding box center [1177, 952] width 80 height 32
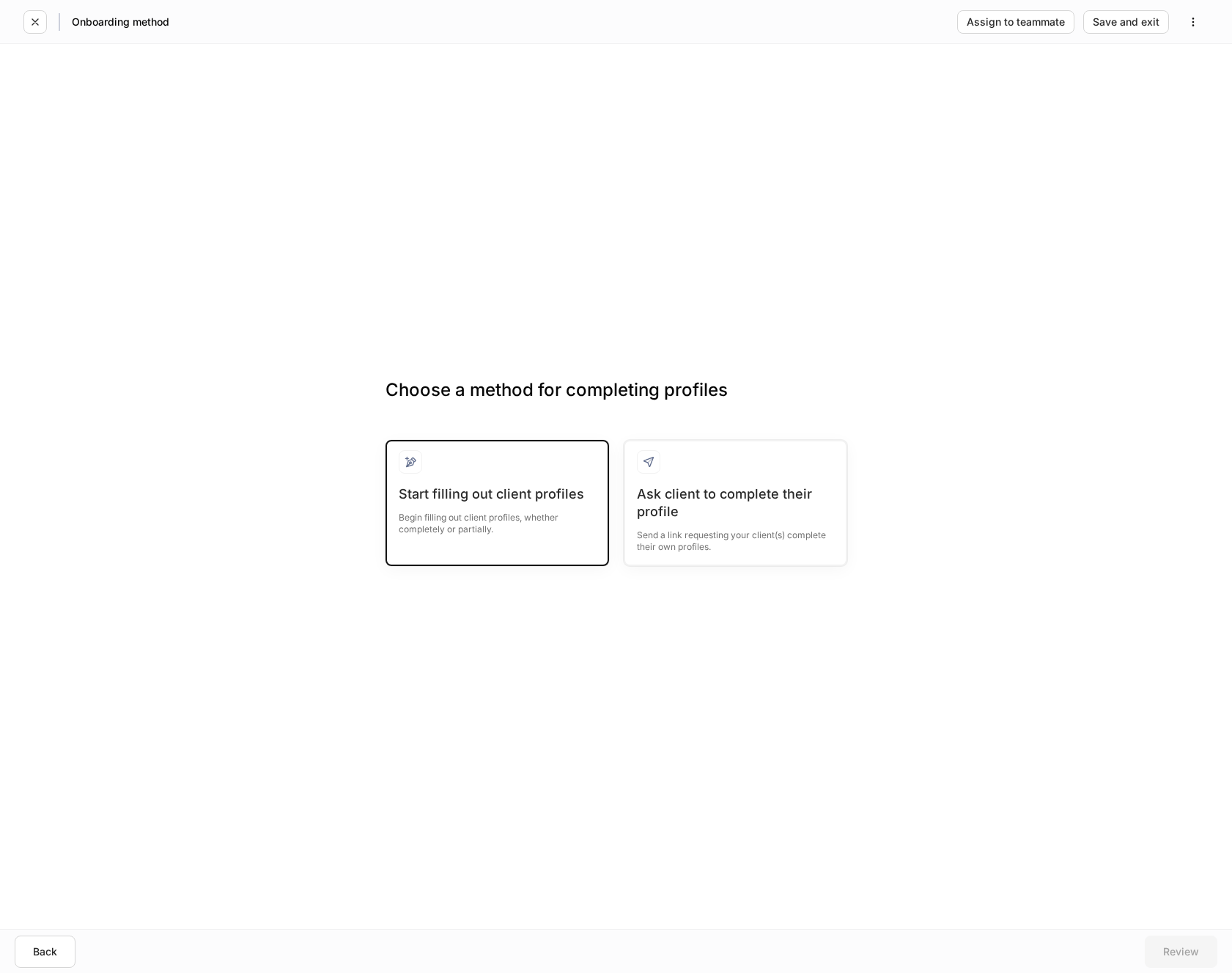
click at [509, 498] on div "Start filling out client profiles" at bounding box center [497, 494] width 197 height 17
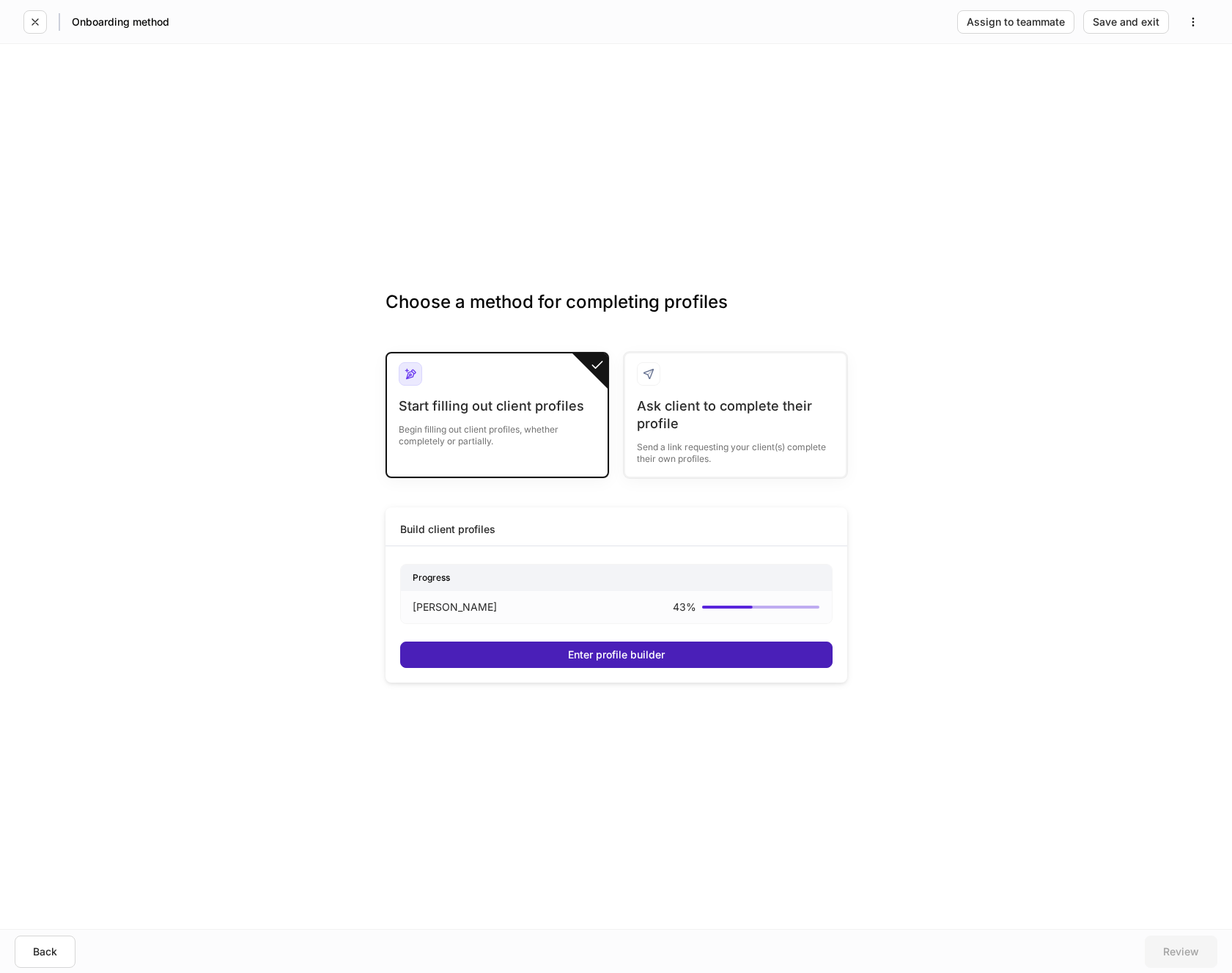
click at [595, 654] on div "Enter profile builder" at bounding box center [616, 654] width 97 height 10
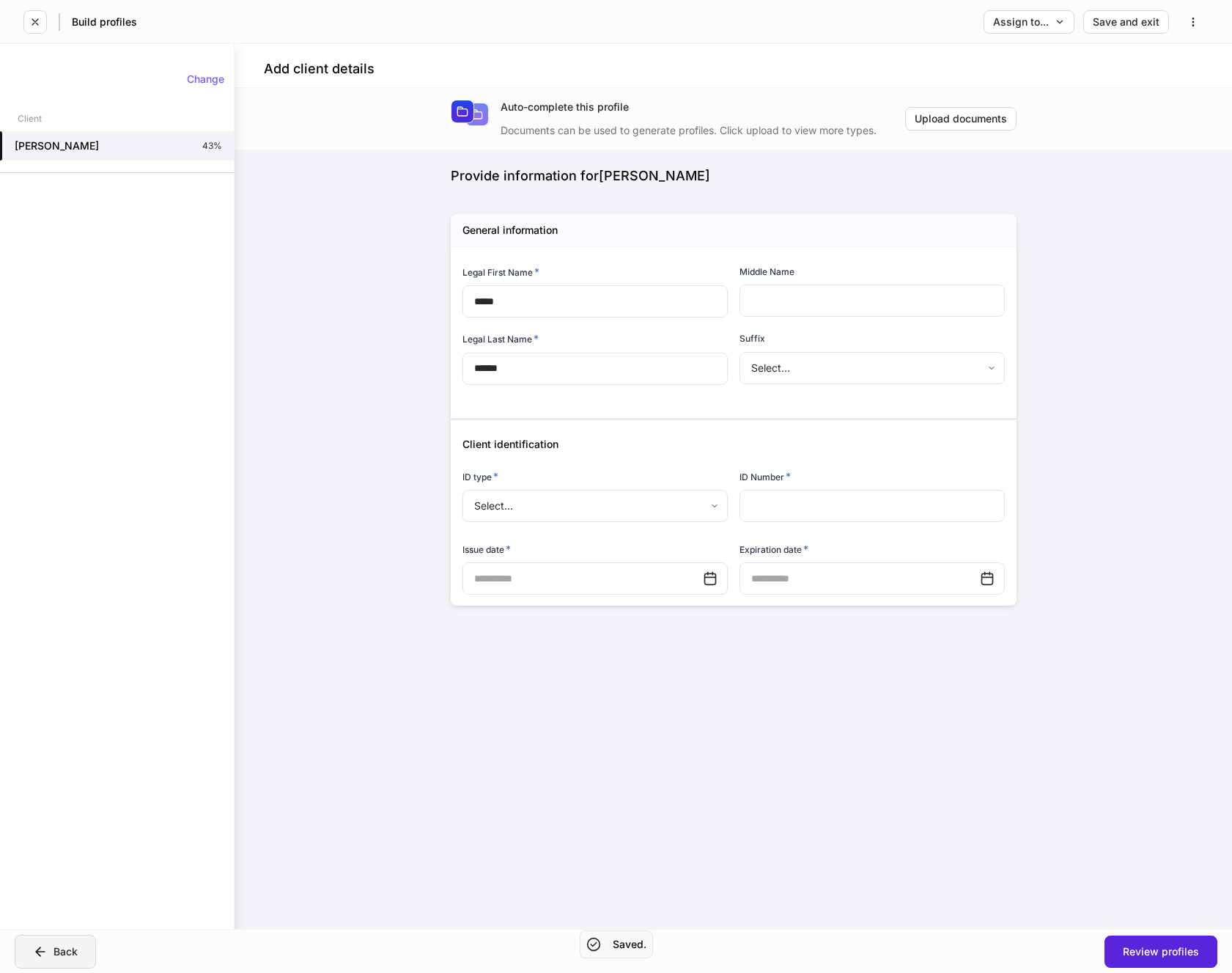
click at [55, 945] on div "Back" at bounding box center [55, 951] width 45 height 14
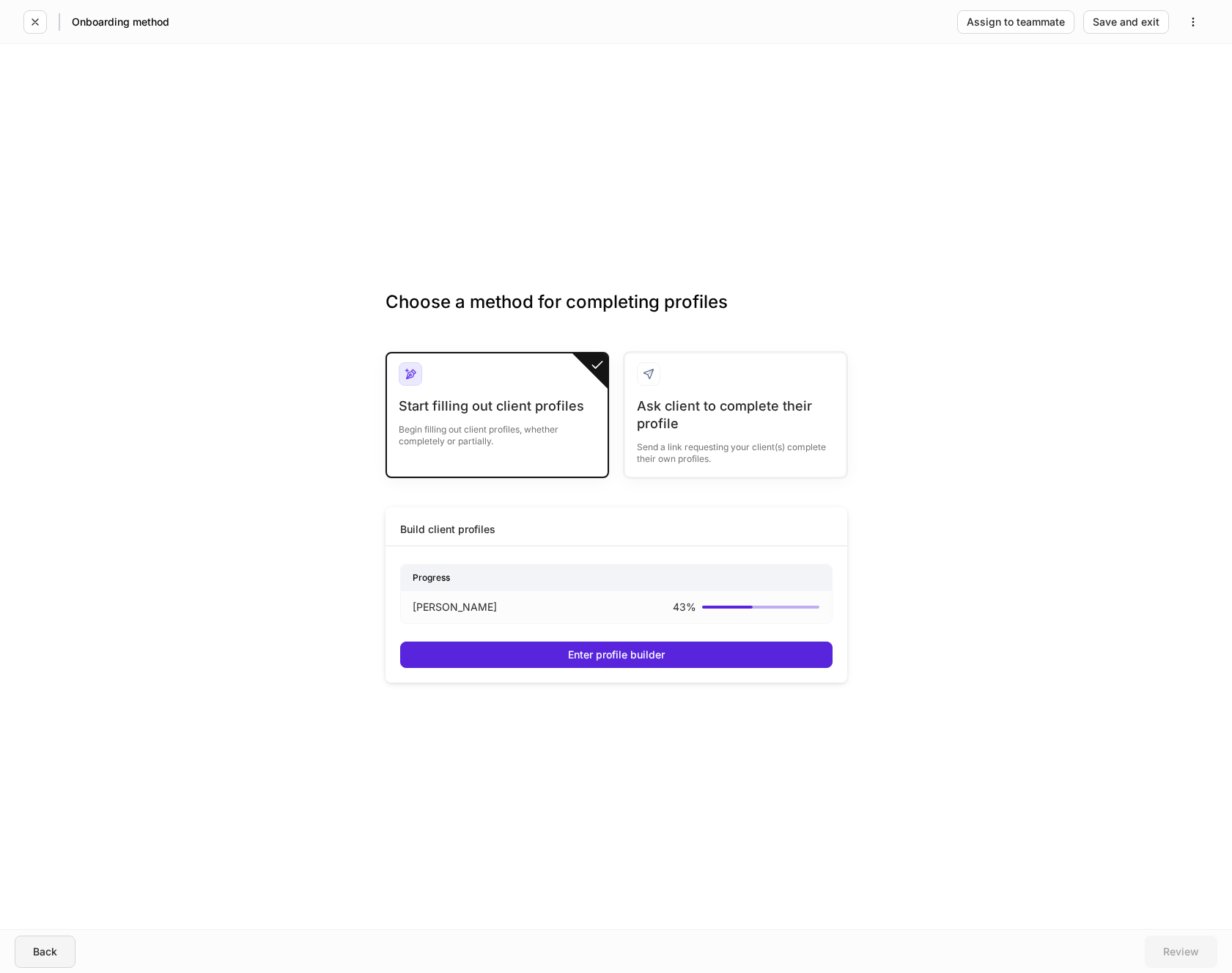
click at [57, 946] on div "Back" at bounding box center [45, 951] width 24 height 10
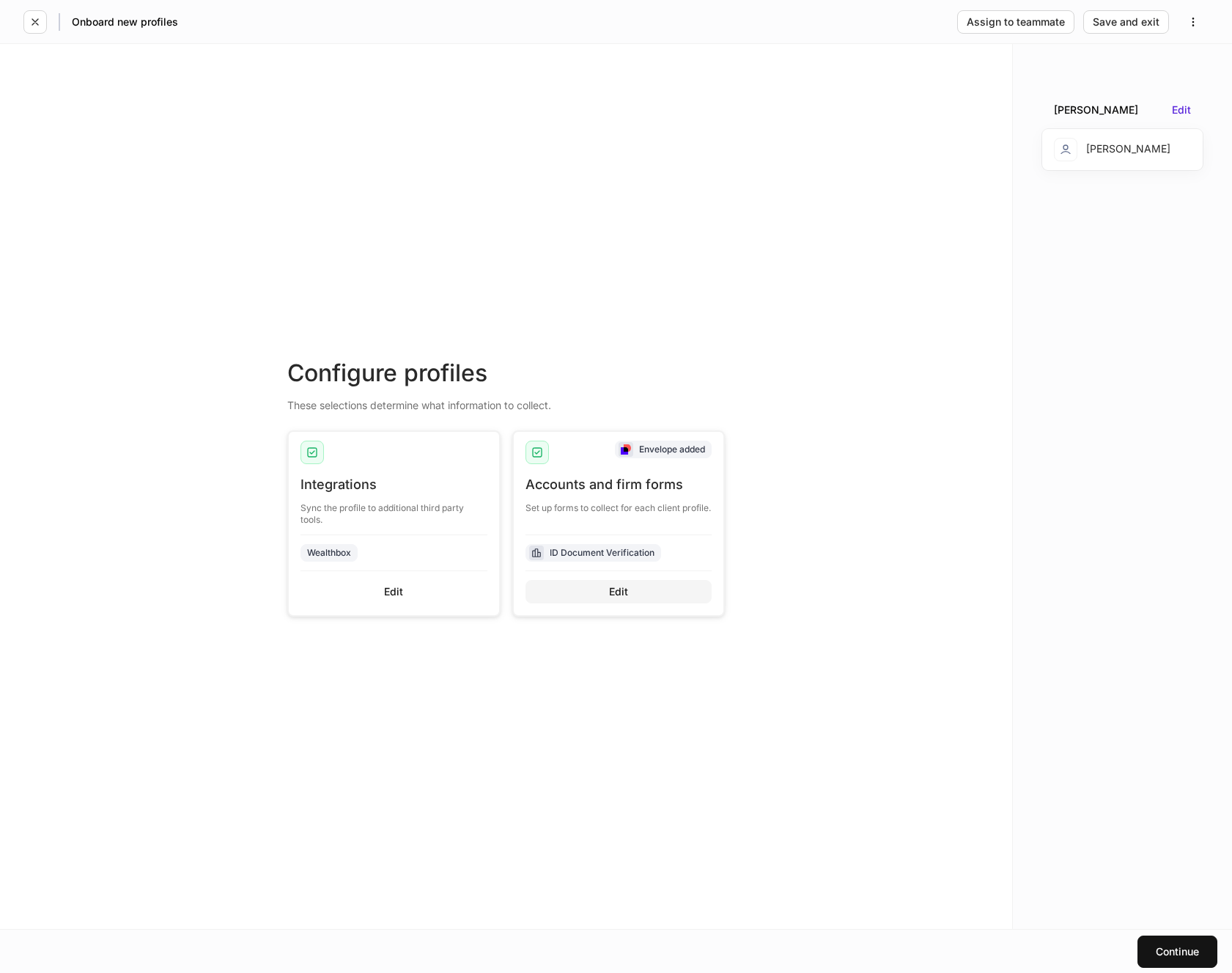
click at [620, 587] on div "Edit" at bounding box center [618, 591] width 19 height 10
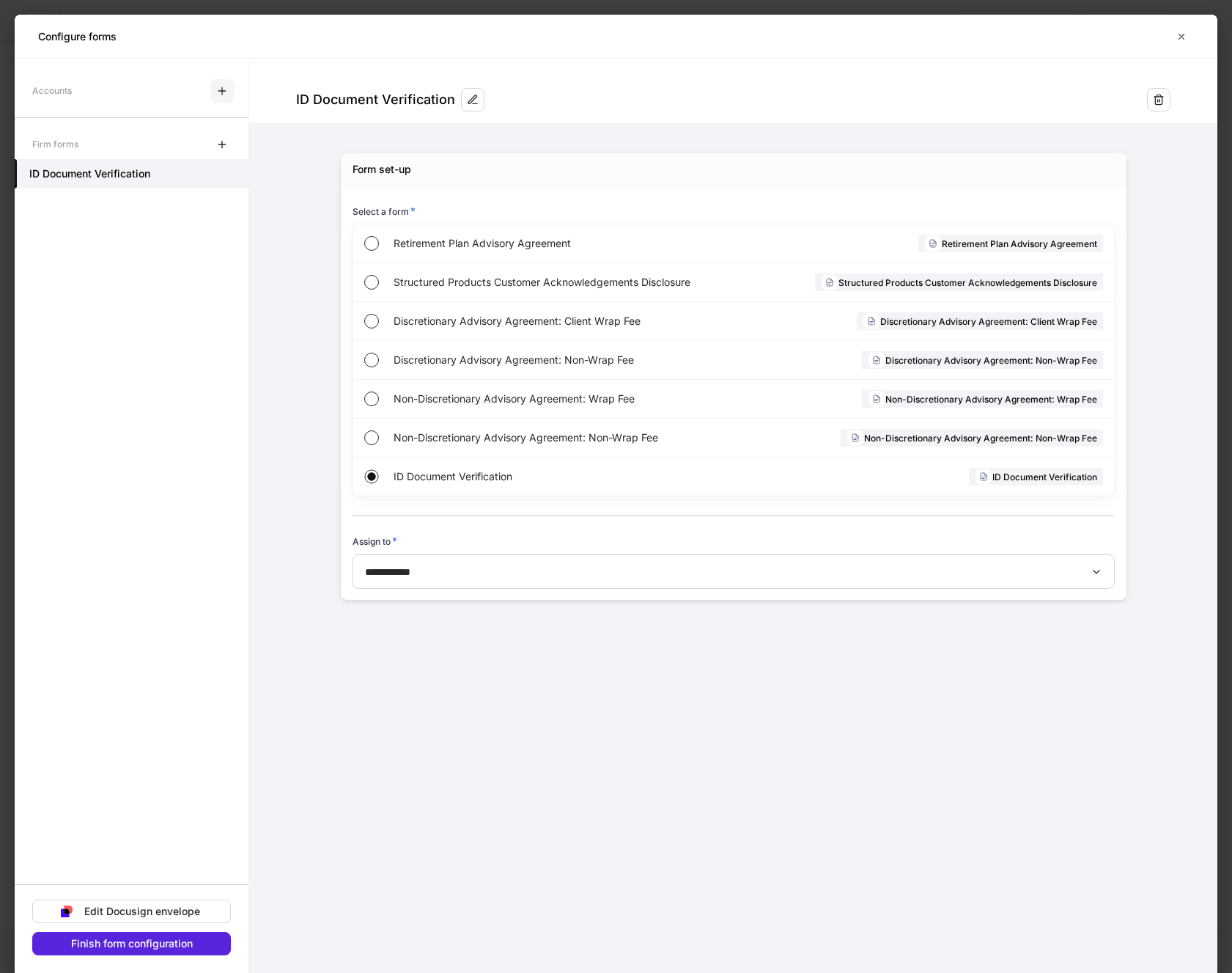
click at [214, 91] on button "button" at bounding box center [222, 91] width 24 height 24
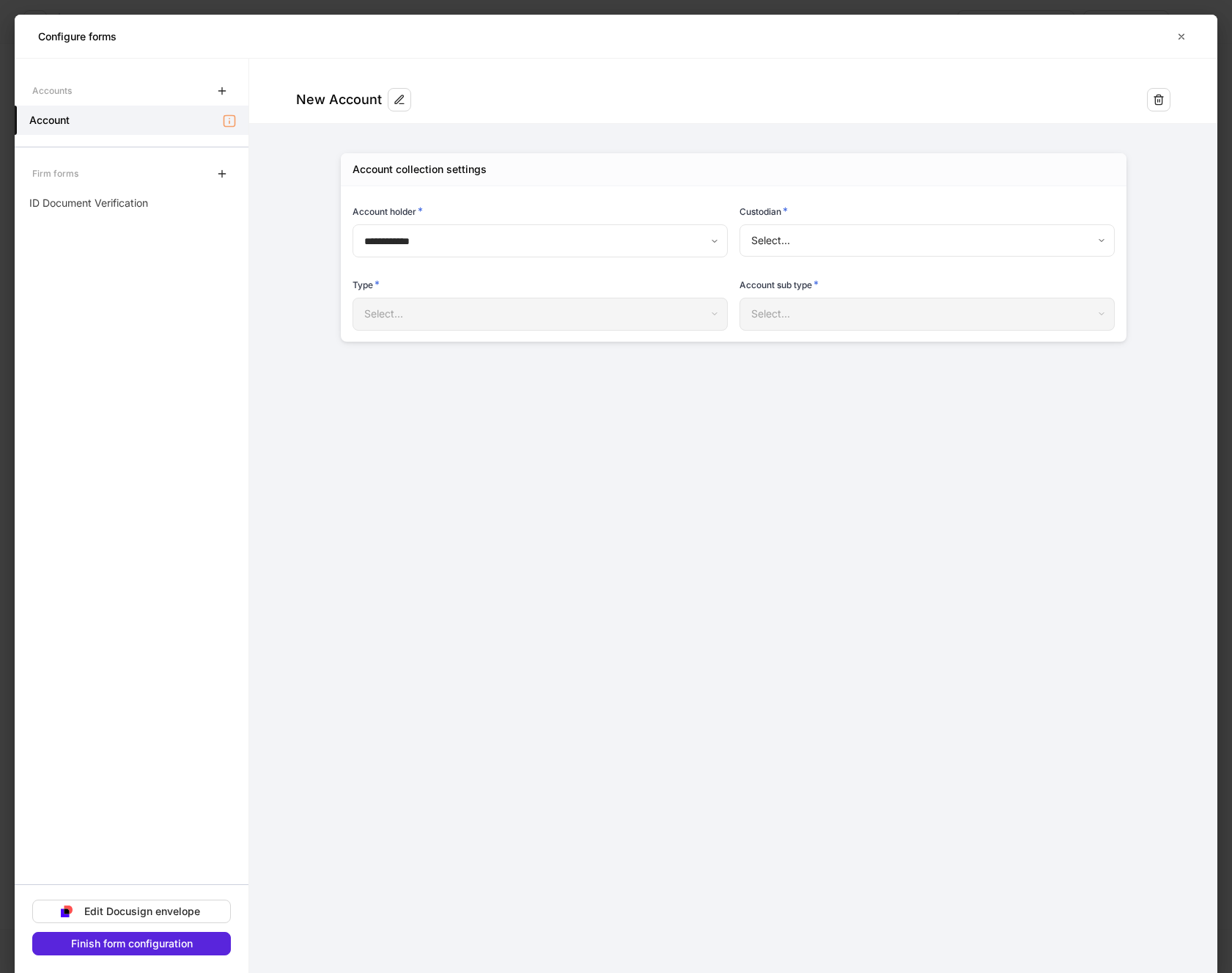
click at [973, 243] on body "**********" at bounding box center [616, 486] width 1232 height 973
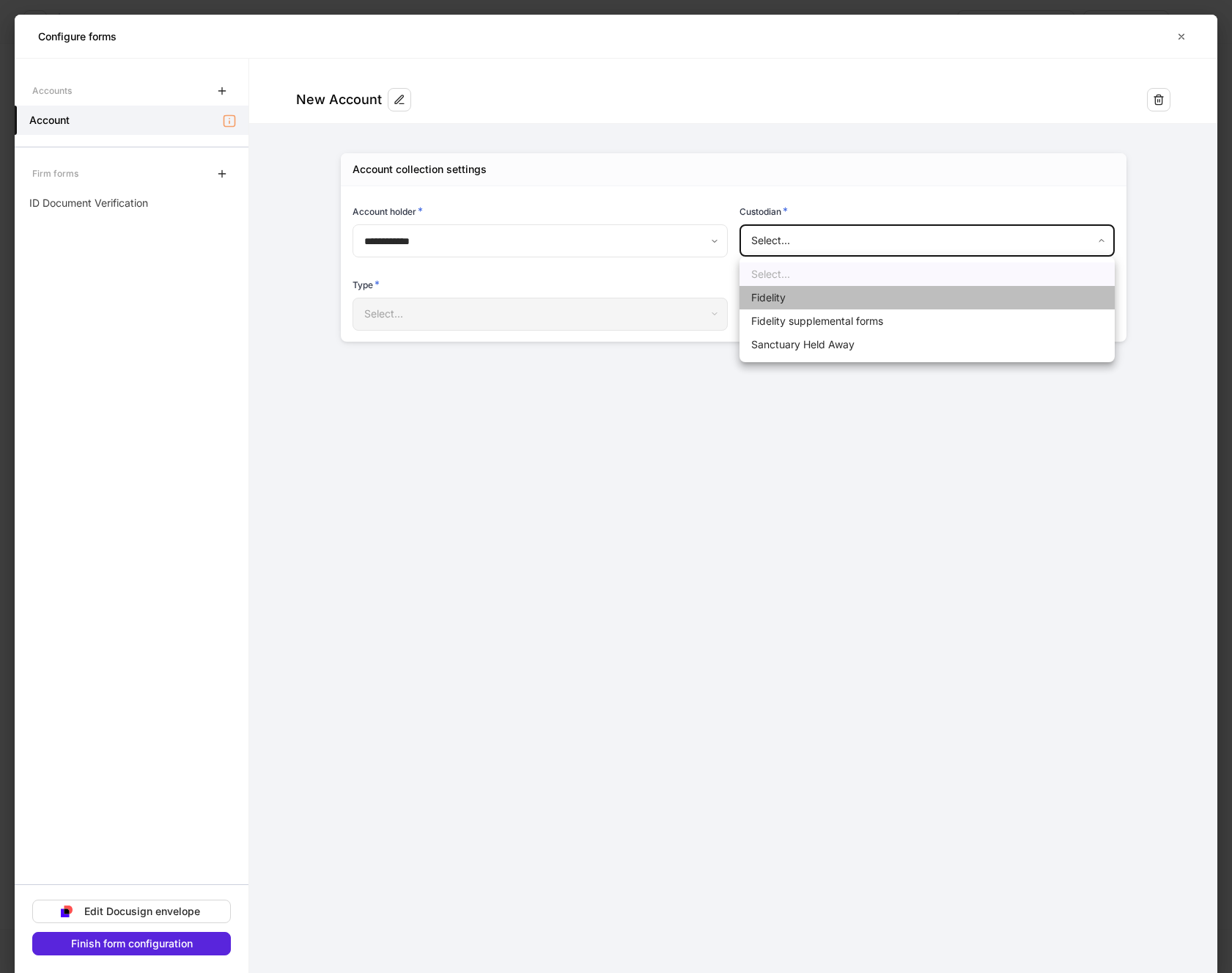
click at [782, 295] on li "Fidelity" at bounding box center [927, 297] width 375 height 24
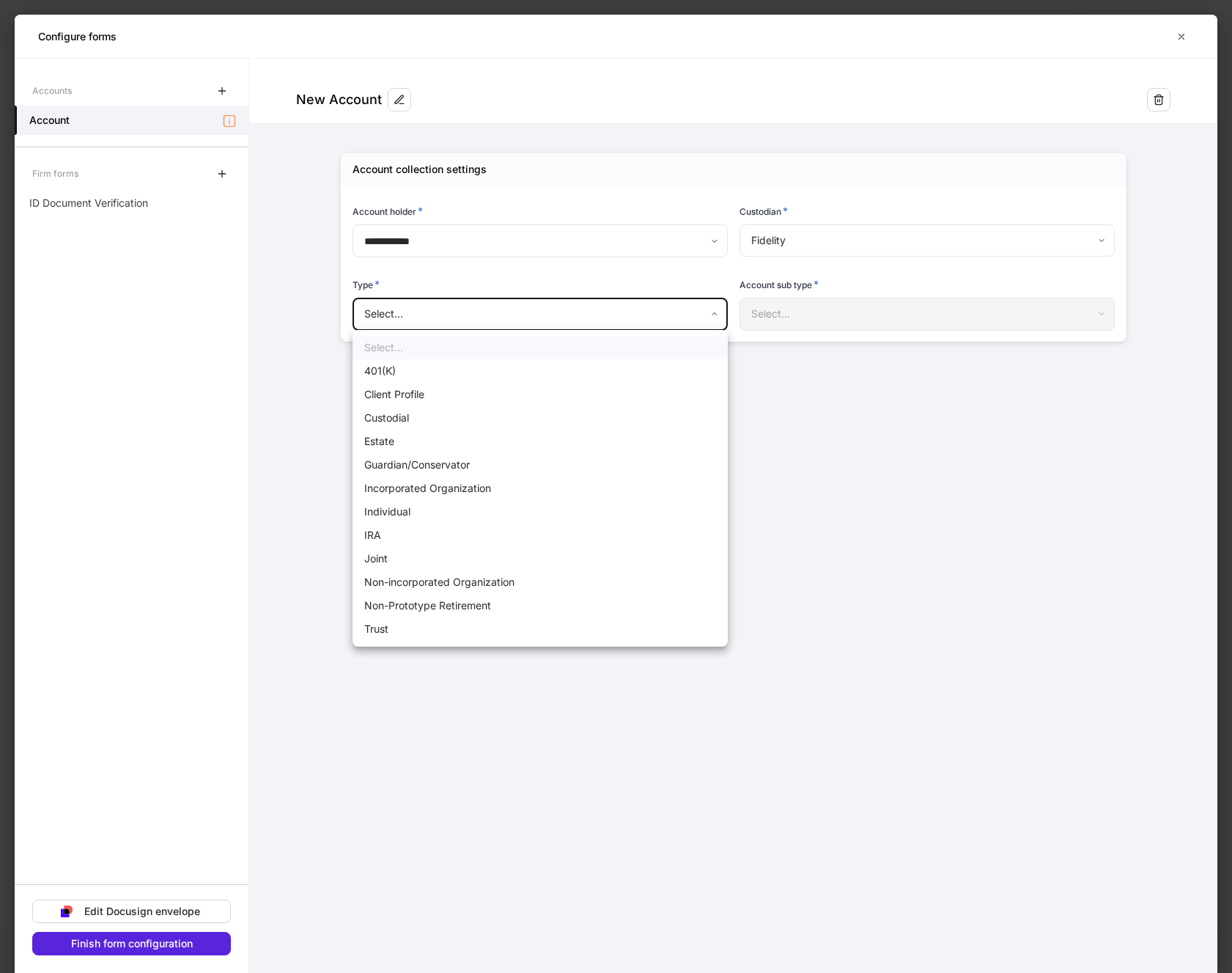
click at [514, 314] on body "**********" at bounding box center [616, 486] width 1232 height 973
click at [399, 392] on li "Client Profile" at bounding box center [540, 394] width 375 height 24
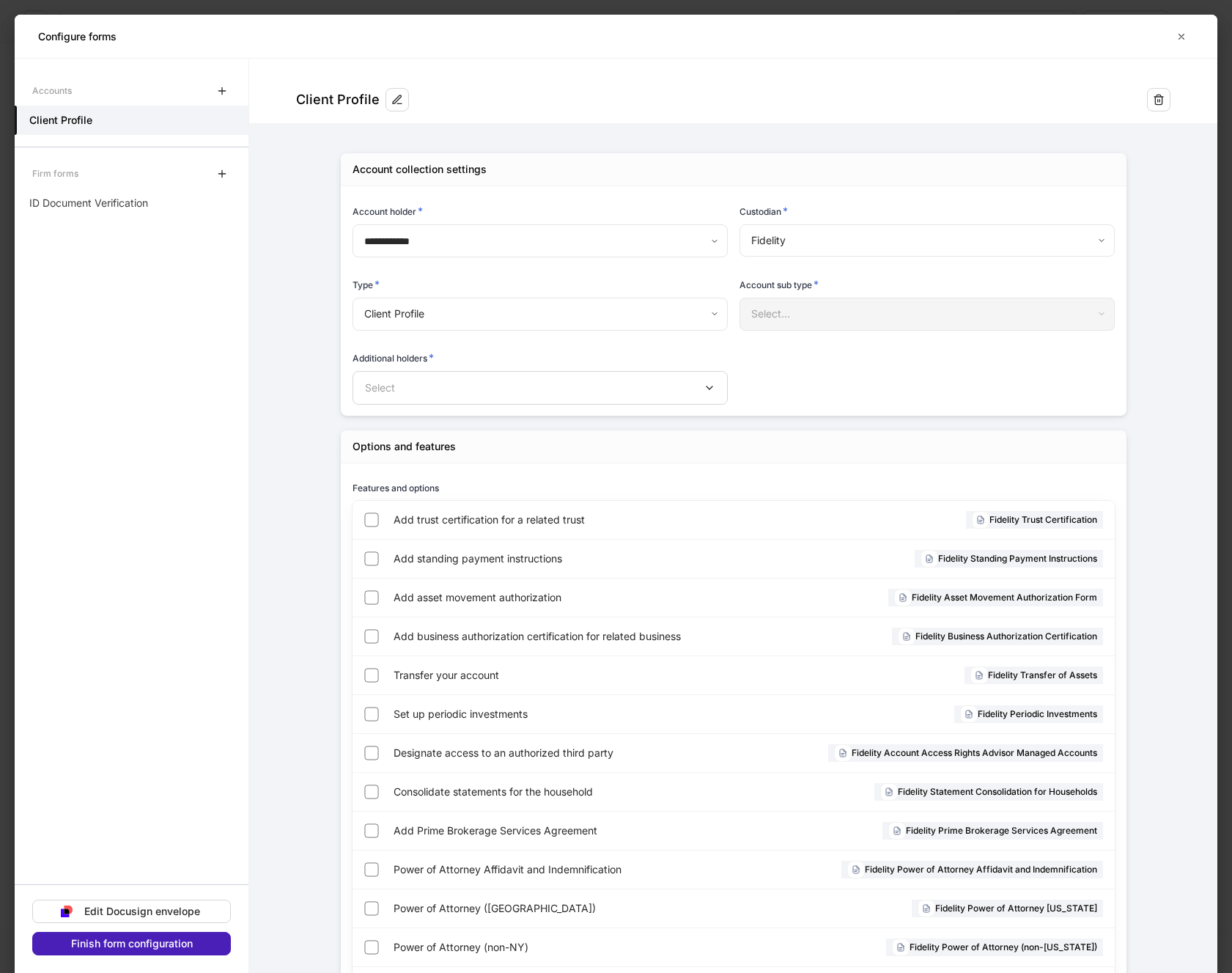
click at [108, 943] on div "Finish form configuration" at bounding box center [132, 943] width 122 height 10
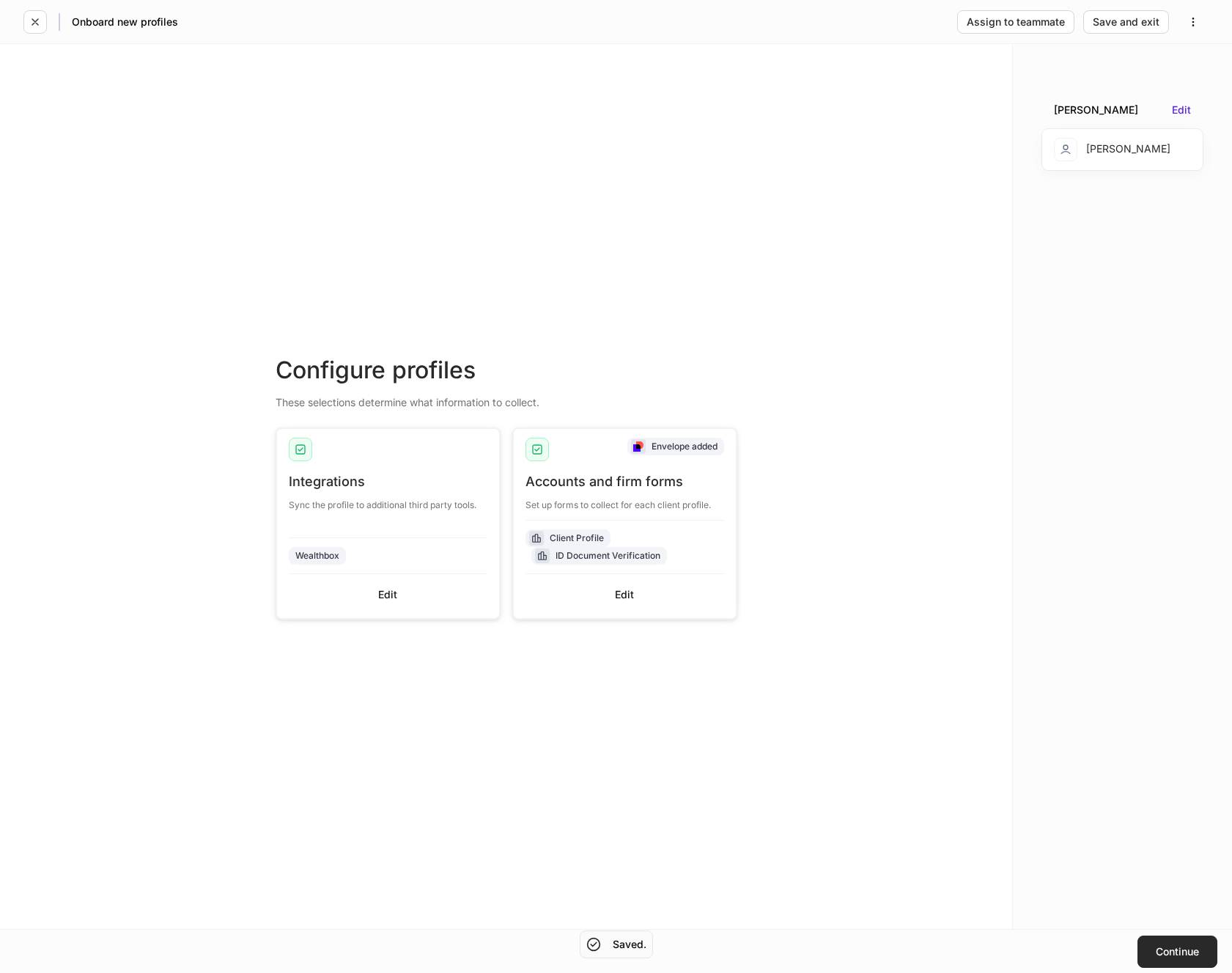
click at [1177, 946] on div "Continue" at bounding box center [1177, 951] width 43 height 10
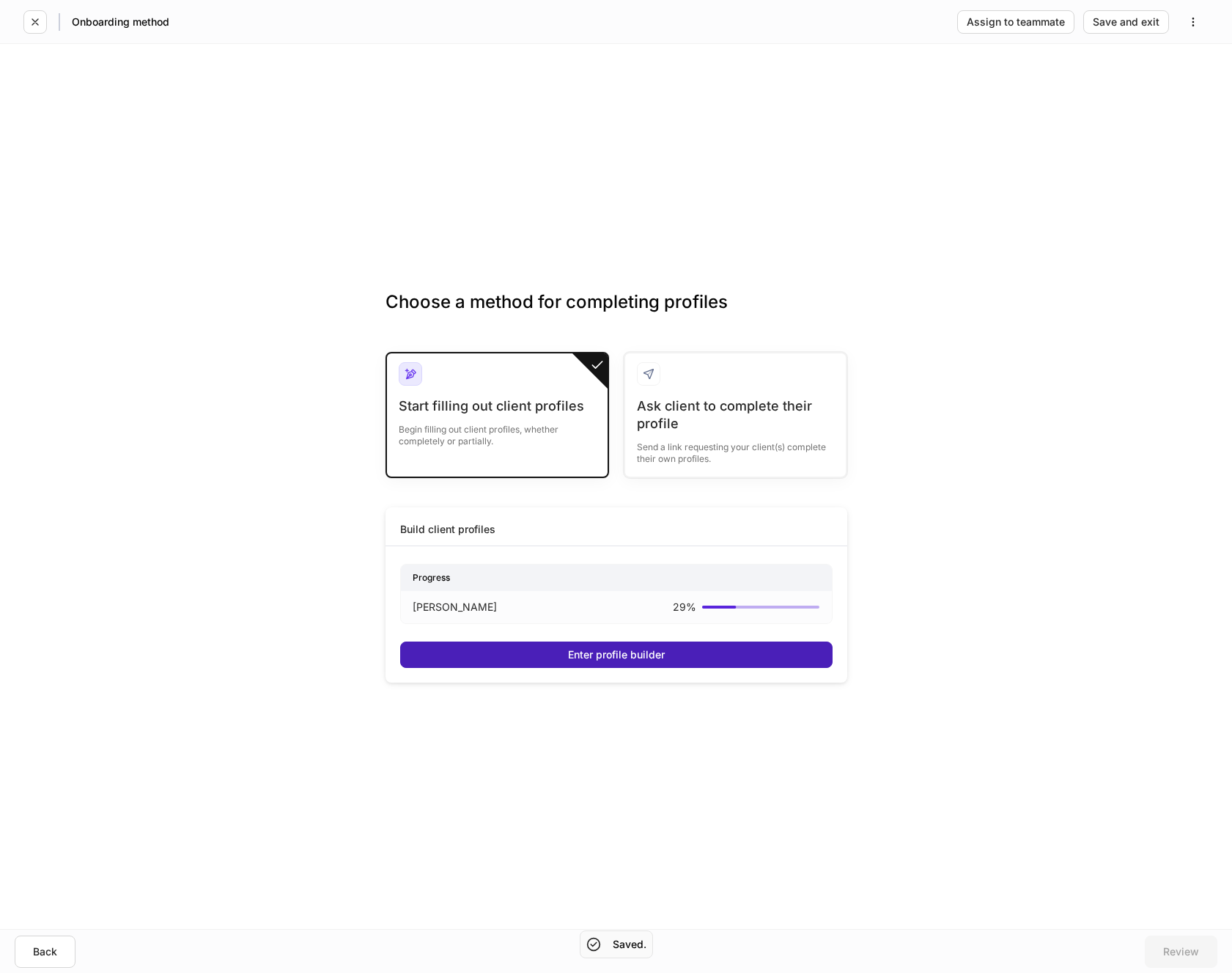
click at [628, 650] on div "Enter profile builder" at bounding box center [616, 654] width 97 height 10
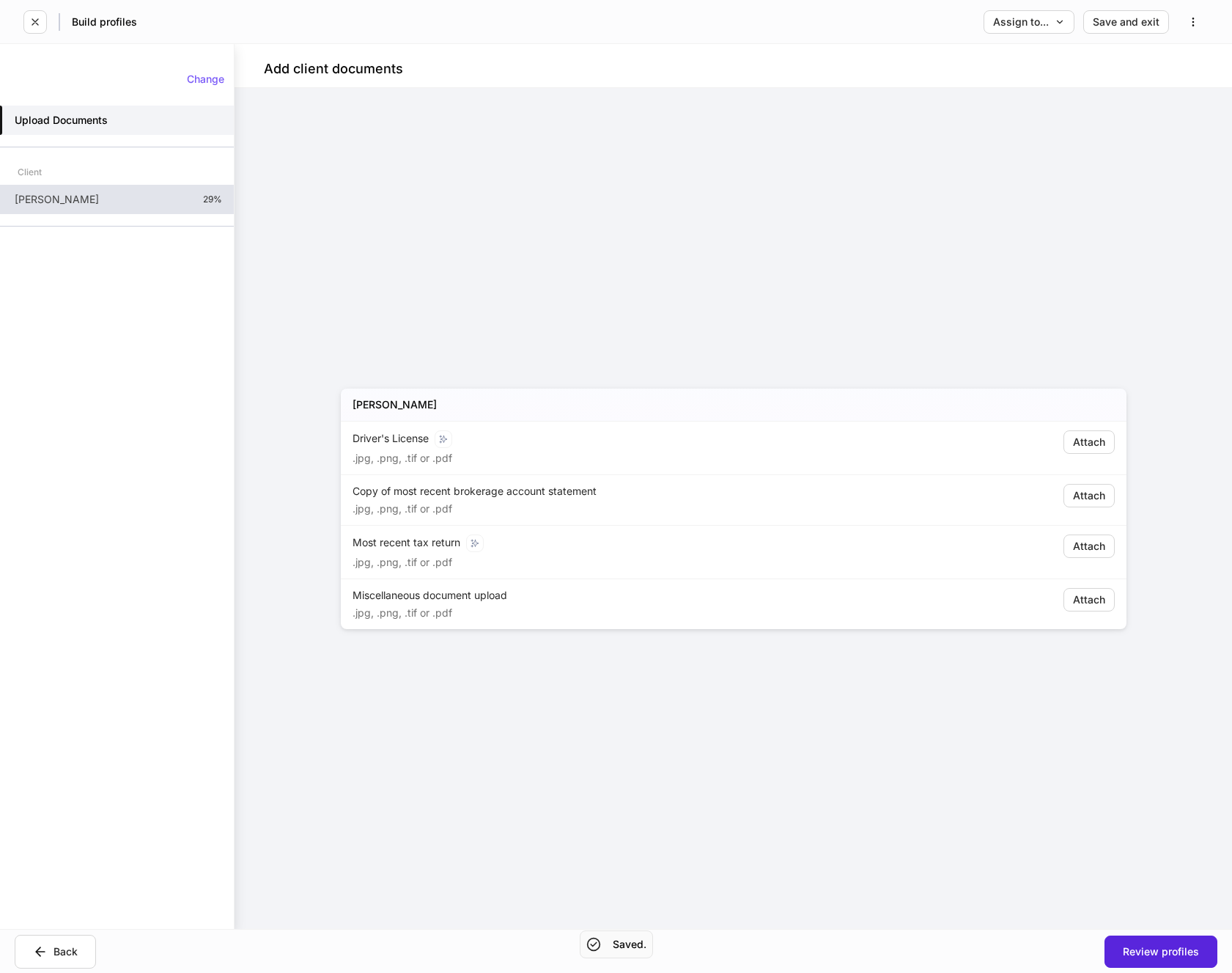
click at [74, 203] on p "[PERSON_NAME]" at bounding box center [56, 199] width 84 height 14
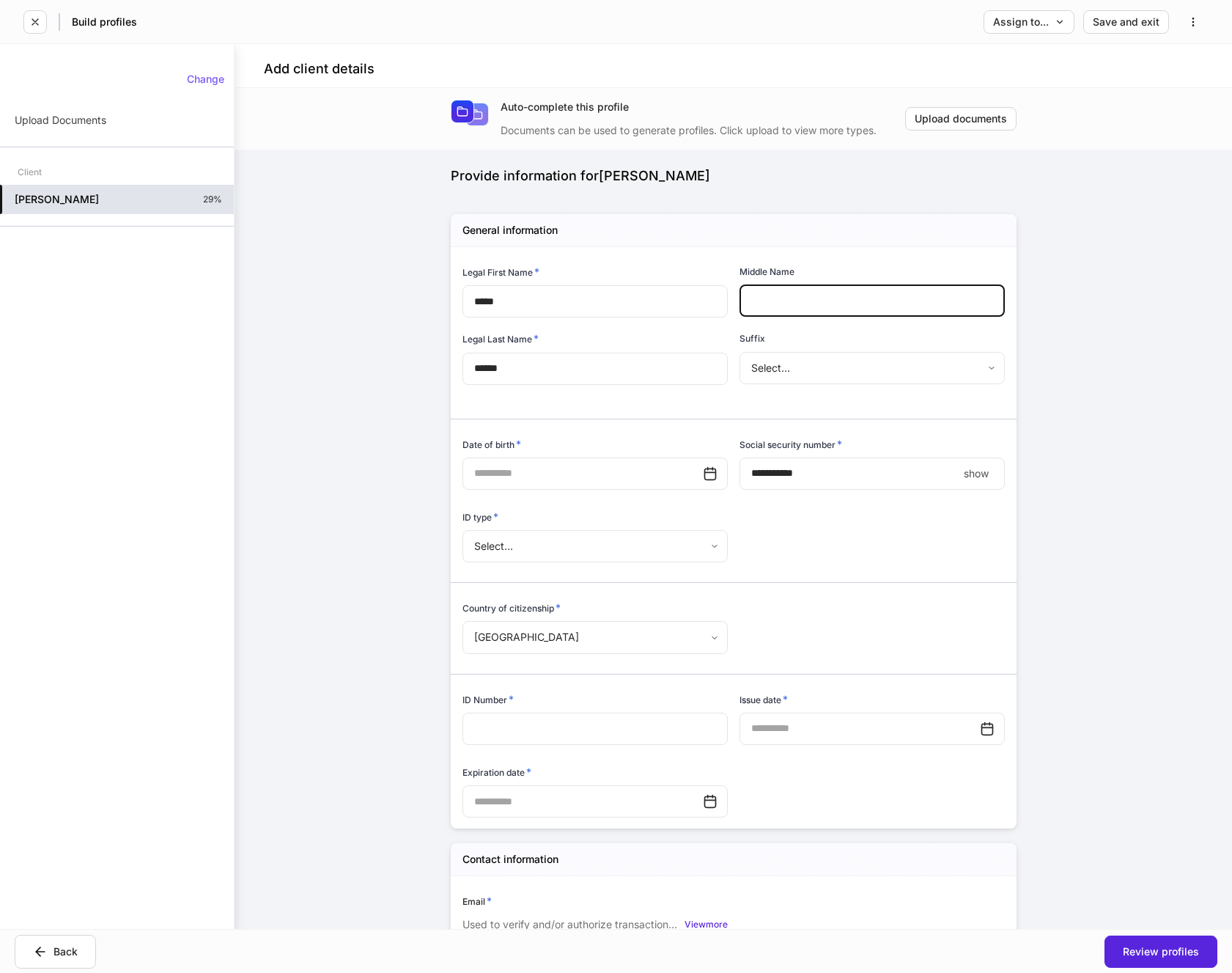
click at [829, 314] on input "text" at bounding box center [872, 300] width 265 height 32
click at [618, 477] on input "text" at bounding box center [583, 473] width 240 height 32
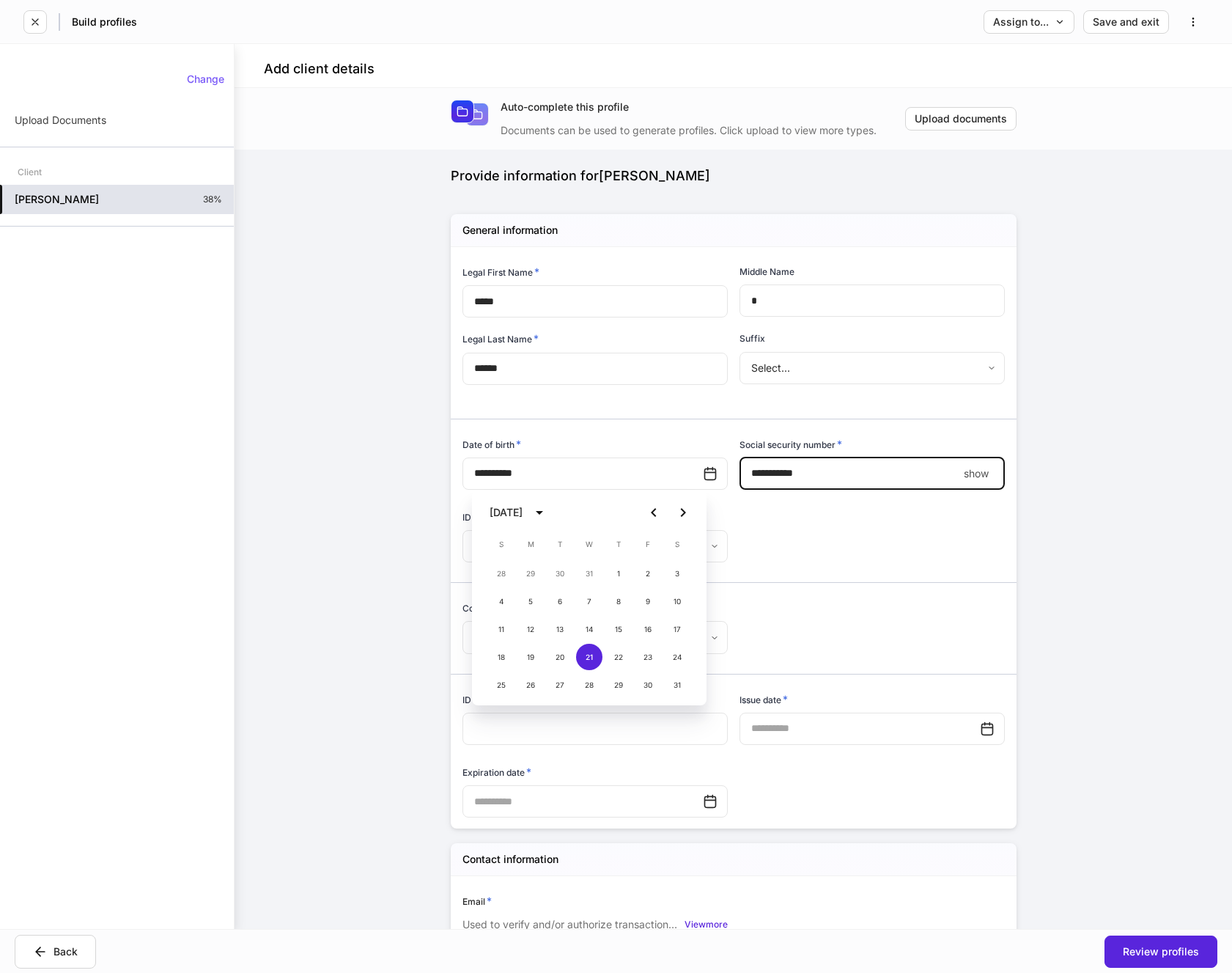
click at [786, 472] on input "****" at bounding box center [849, 473] width 218 height 32
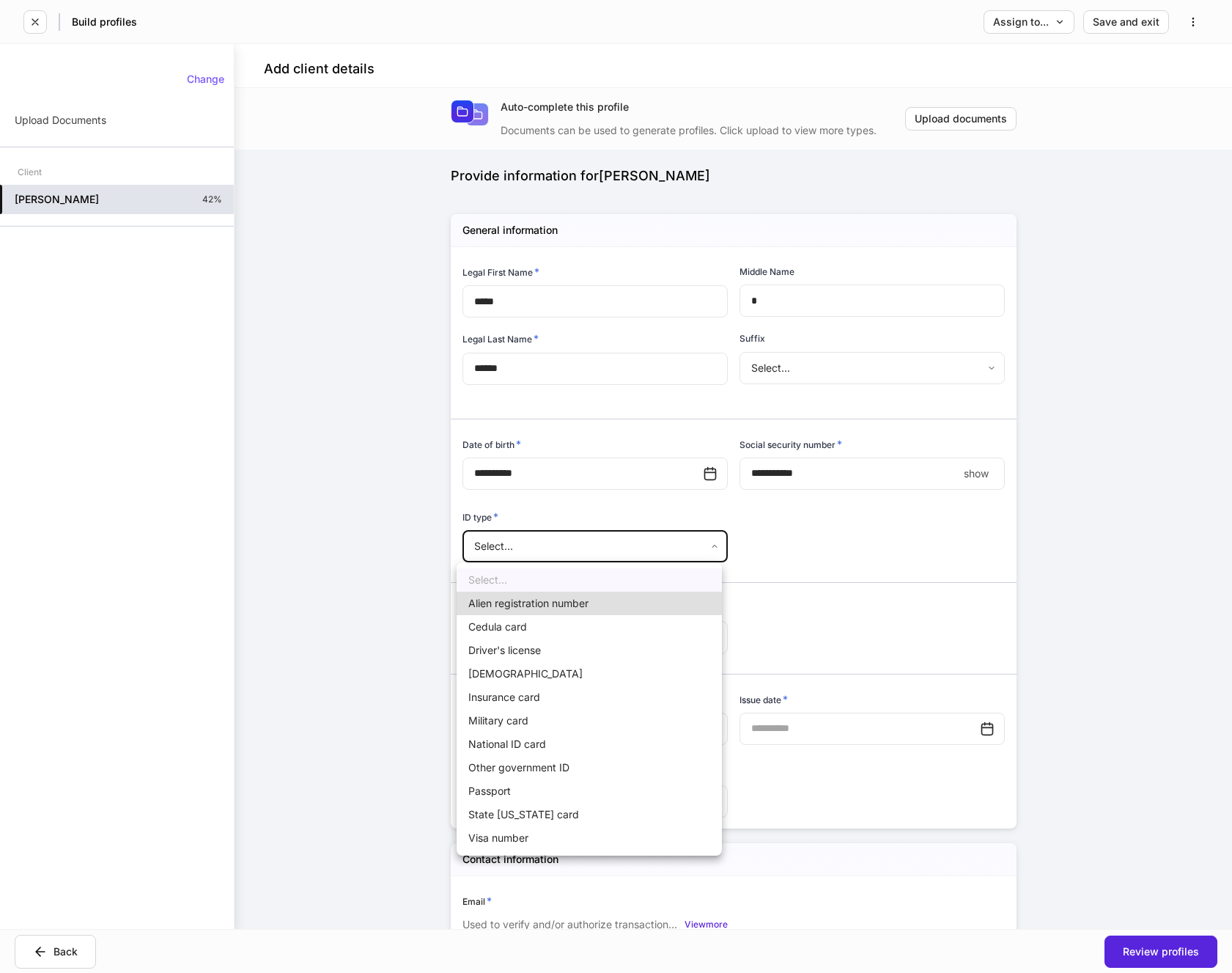
click at [578, 537] on body "**********" at bounding box center [616, 486] width 1232 height 973
click at [513, 652] on li "Driver's license" at bounding box center [589, 650] width 265 height 24
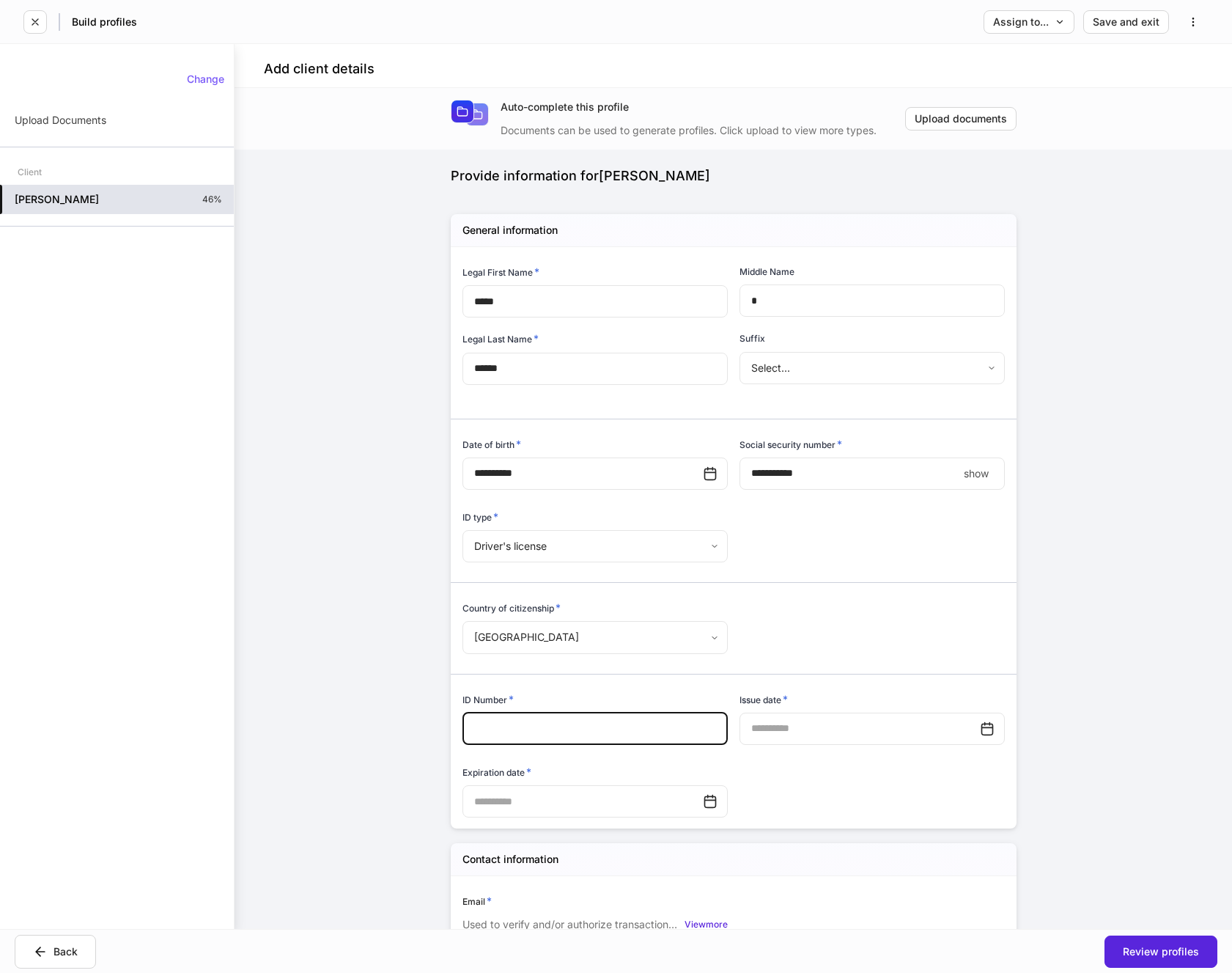
click at [503, 728] on input "text" at bounding box center [595, 729] width 265 height 32
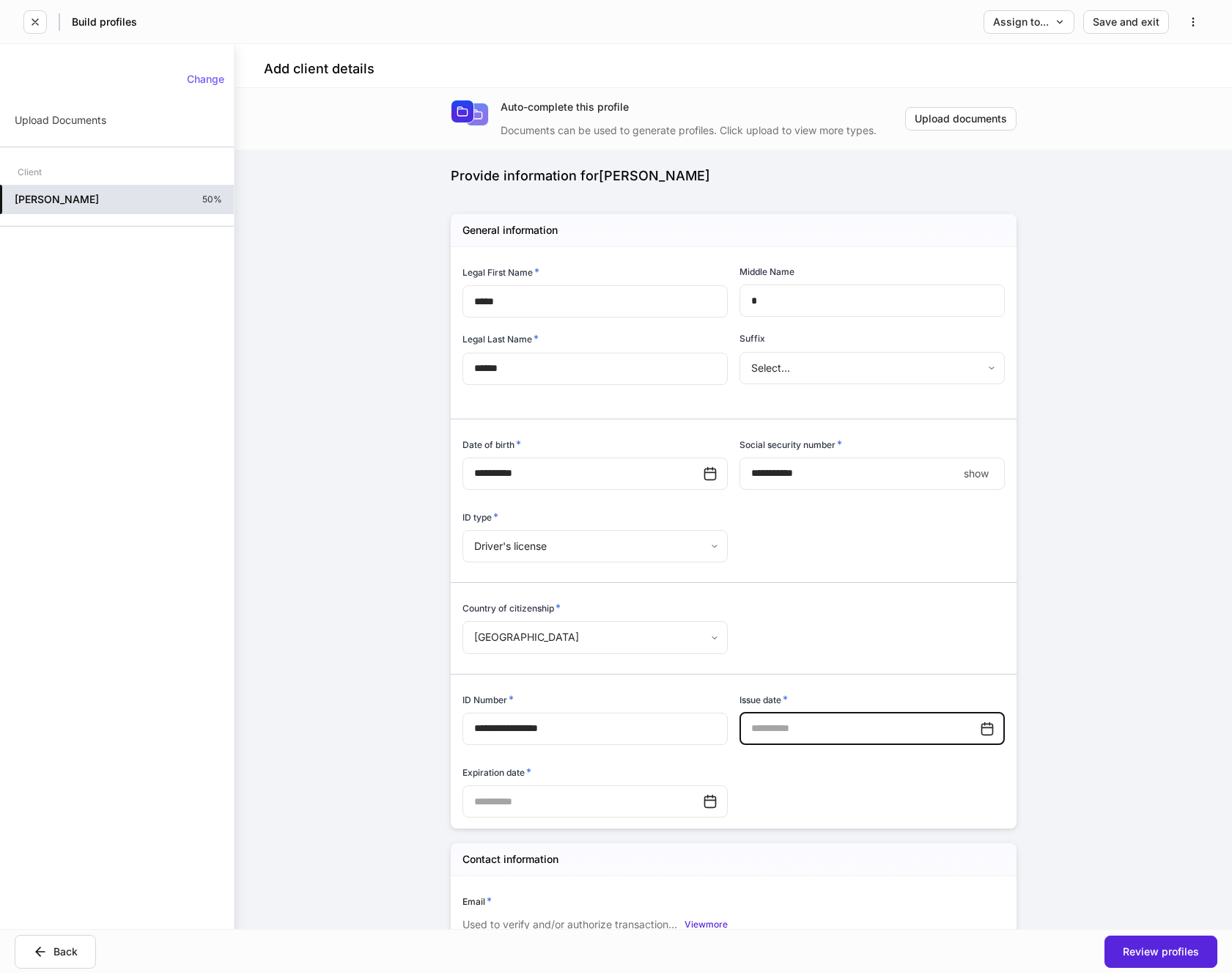
click at [837, 731] on input "text" at bounding box center [860, 729] width 240 height 32
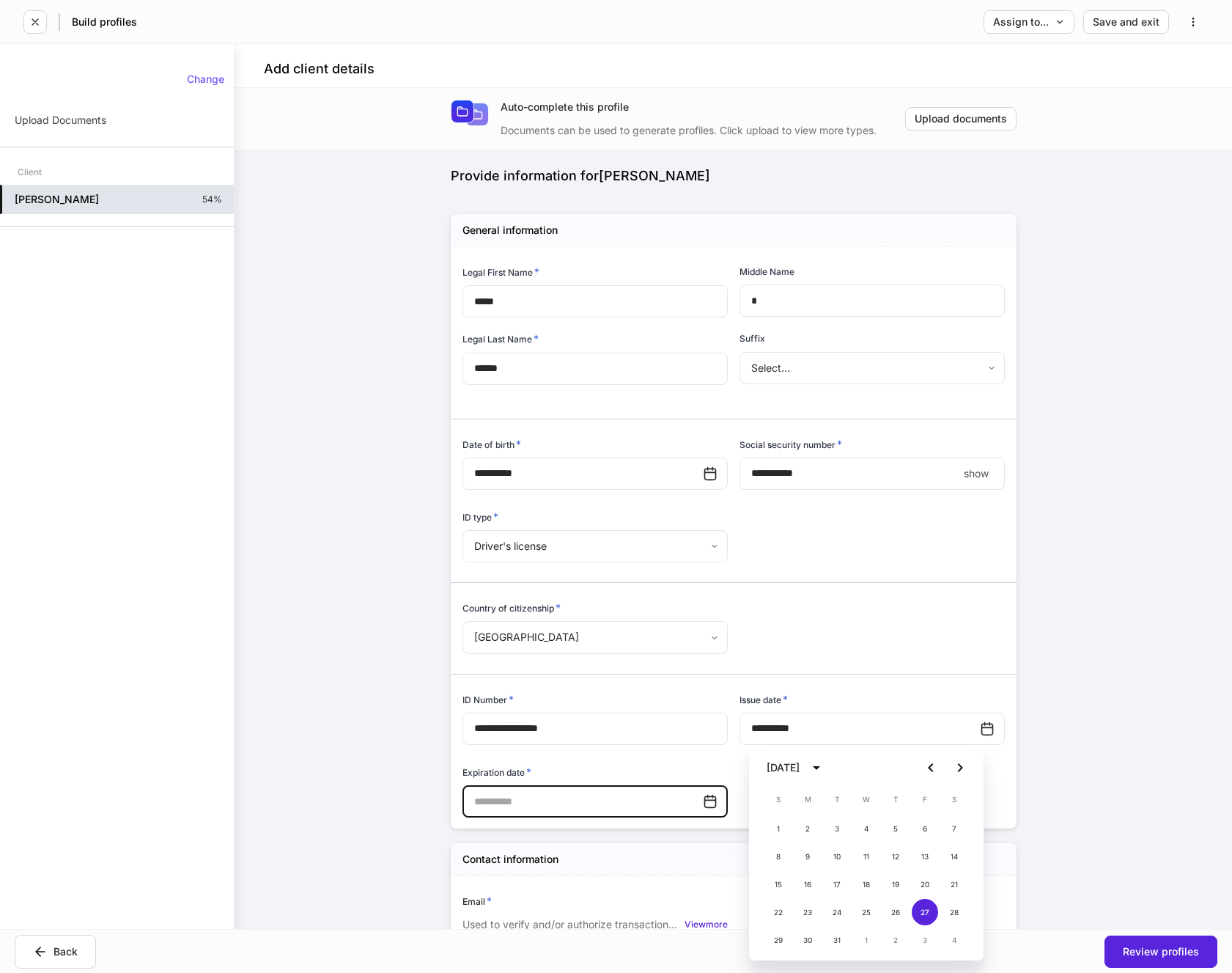
click at [596, 800] on input "text" at bounding box center [583, 801] width 240 height 32
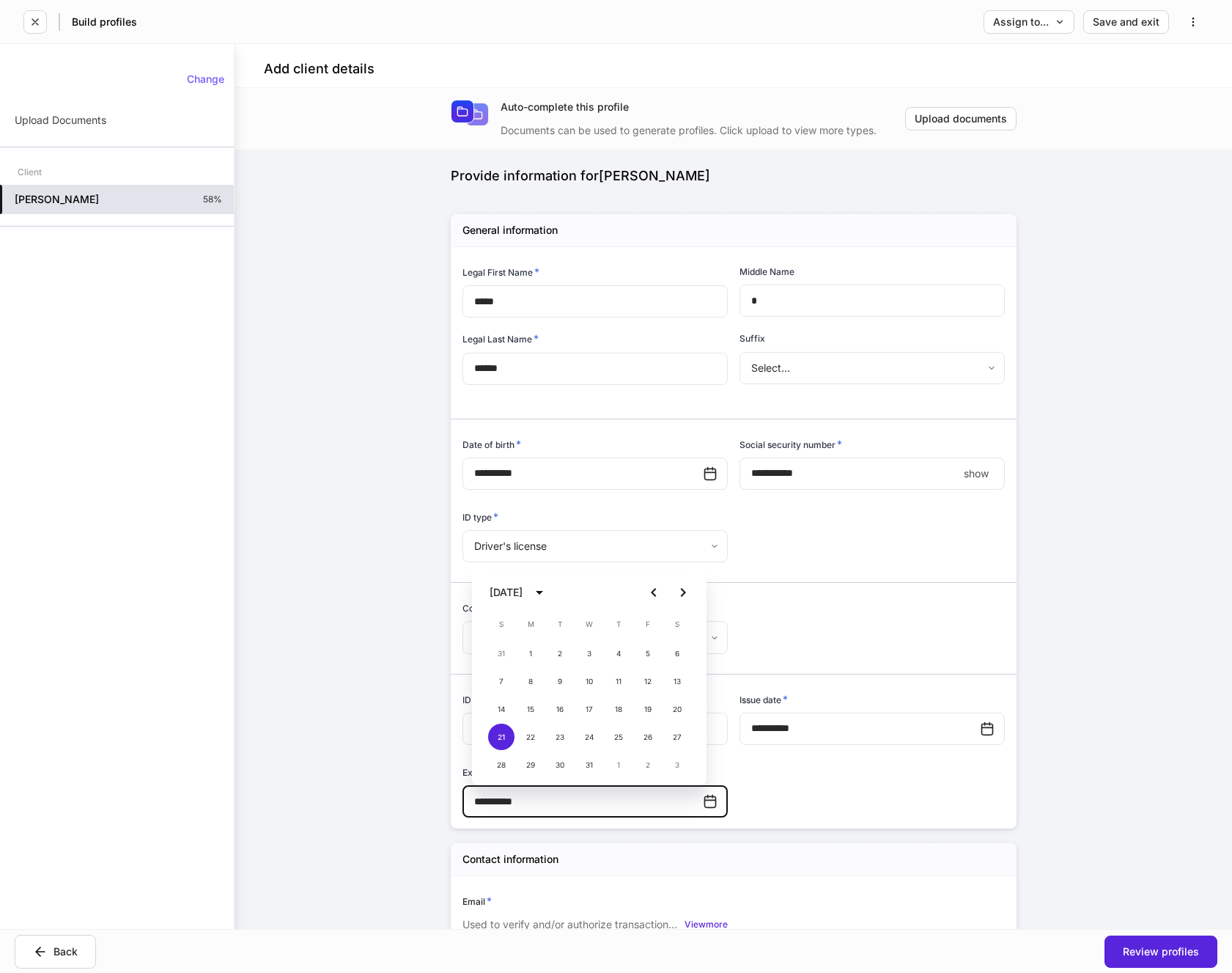
click at [760, 783] on div "**********" at bounding box center [728, 533] width 554 height 573
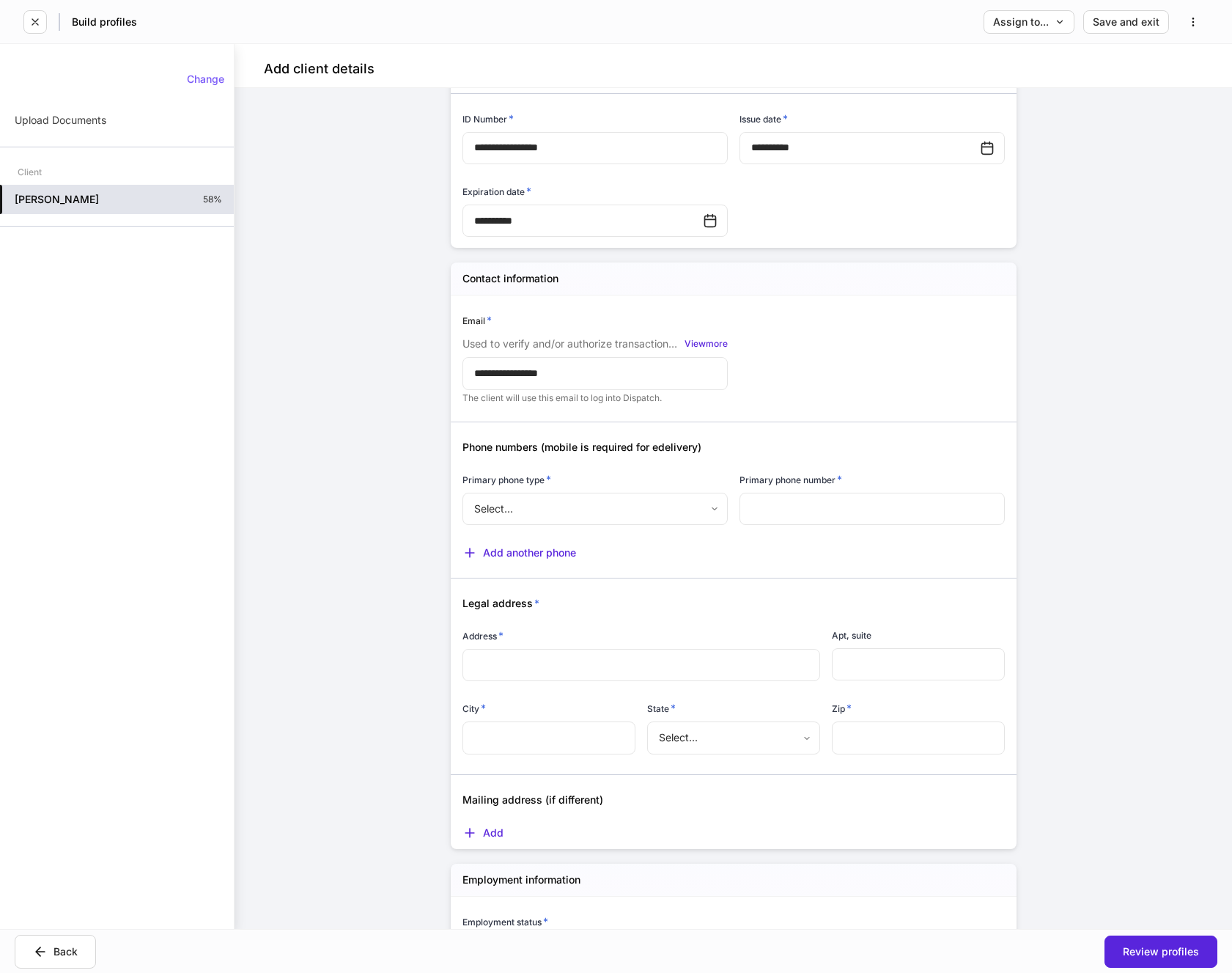
scroll to position [587, 0]
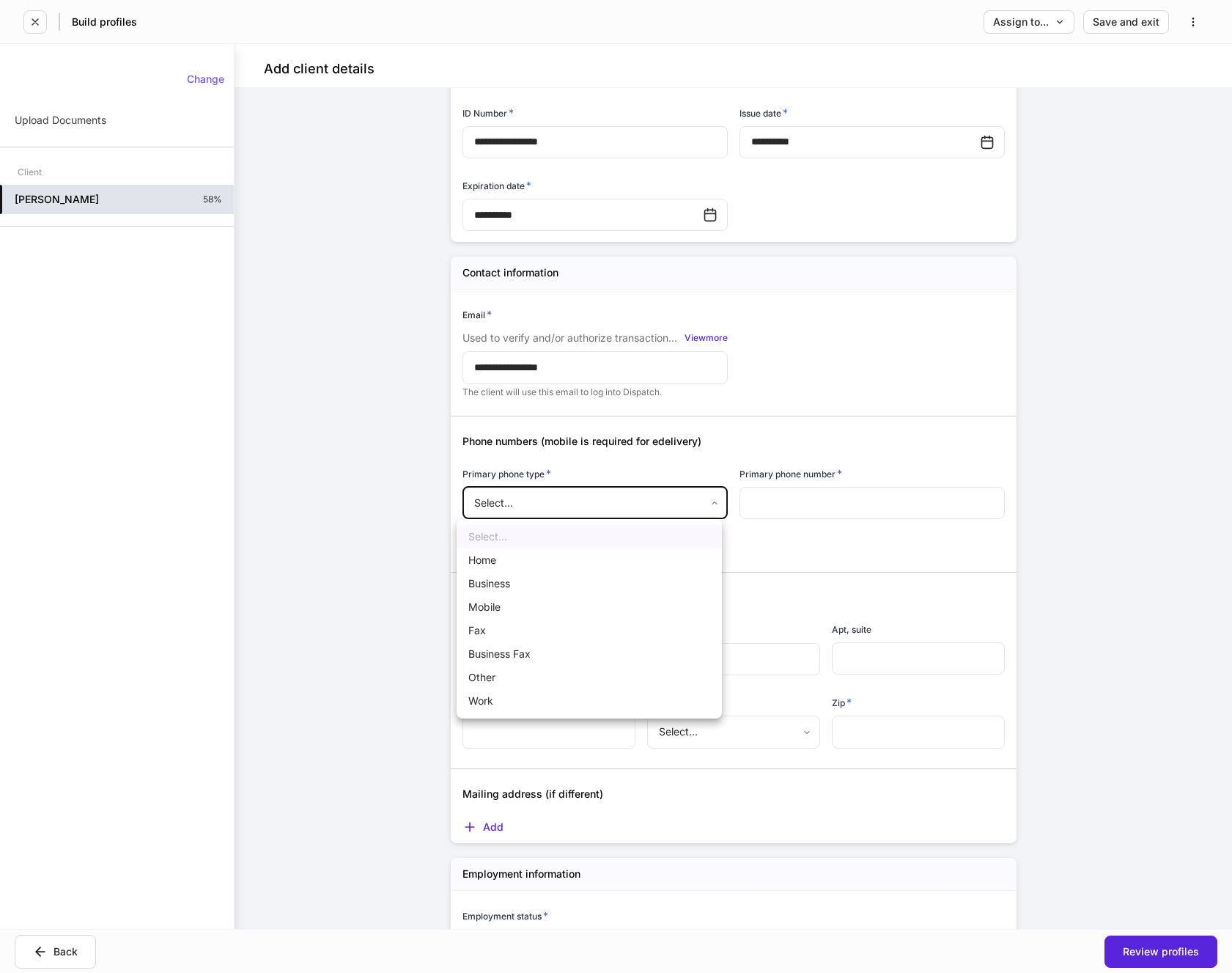
click at [704, 502] on body "**********" at bounding box center [616, 486] width 1232 height 973
click at [477, 611] on li "Mobile" at bounding box center [589, 607] width 265 height 24
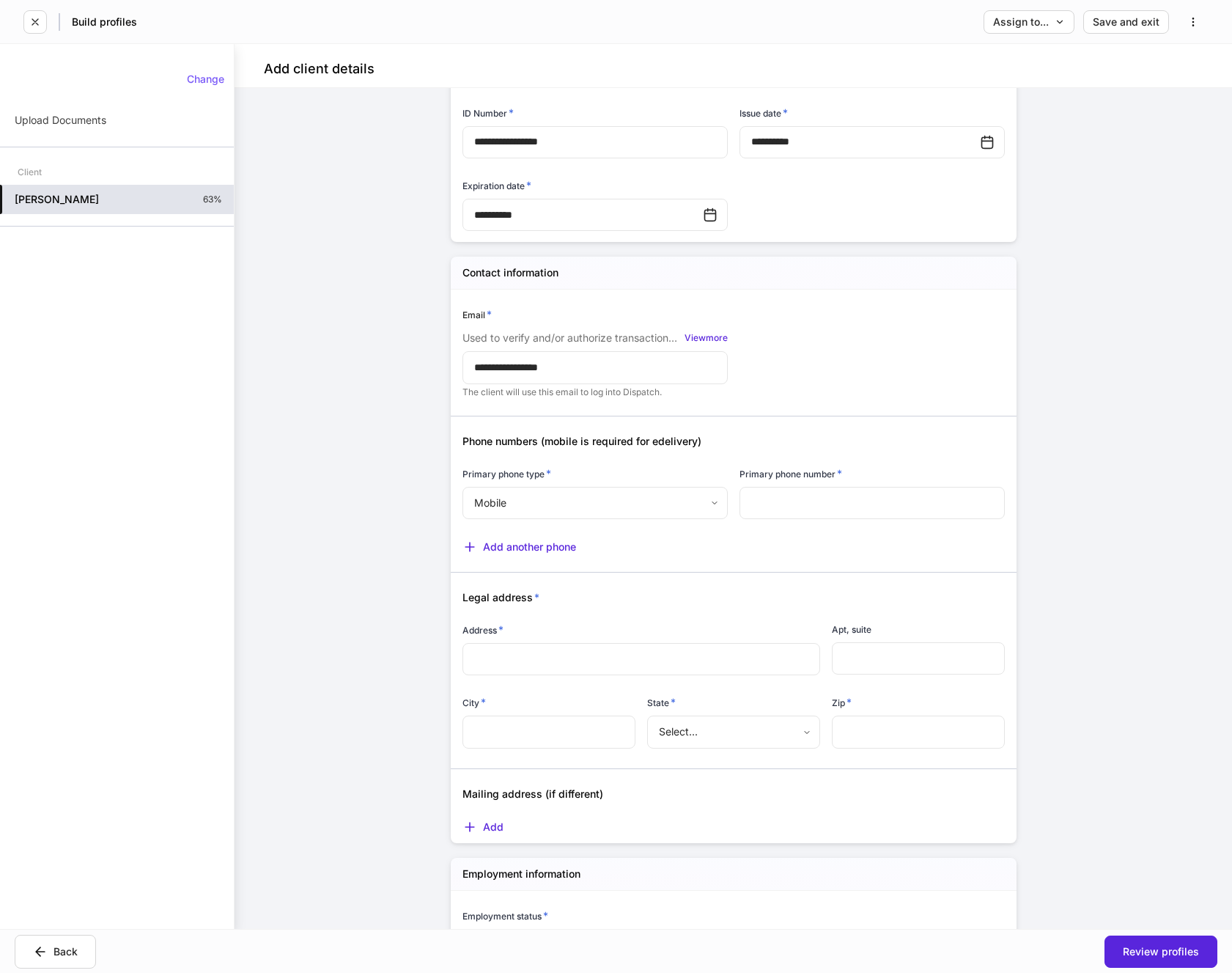
click at [796, 501] on input "text" at bounding box center [872, 503] width 265 height 32
click at [528, 652] on input "text" at bounding box center [642, 659] width 335 height 14
click at [865, 660] on input "text" at bounding box center [918, 658] width 173 height 32
click at [499, 731] on input "text" at bounding box center [548, 732] width 173 height 32
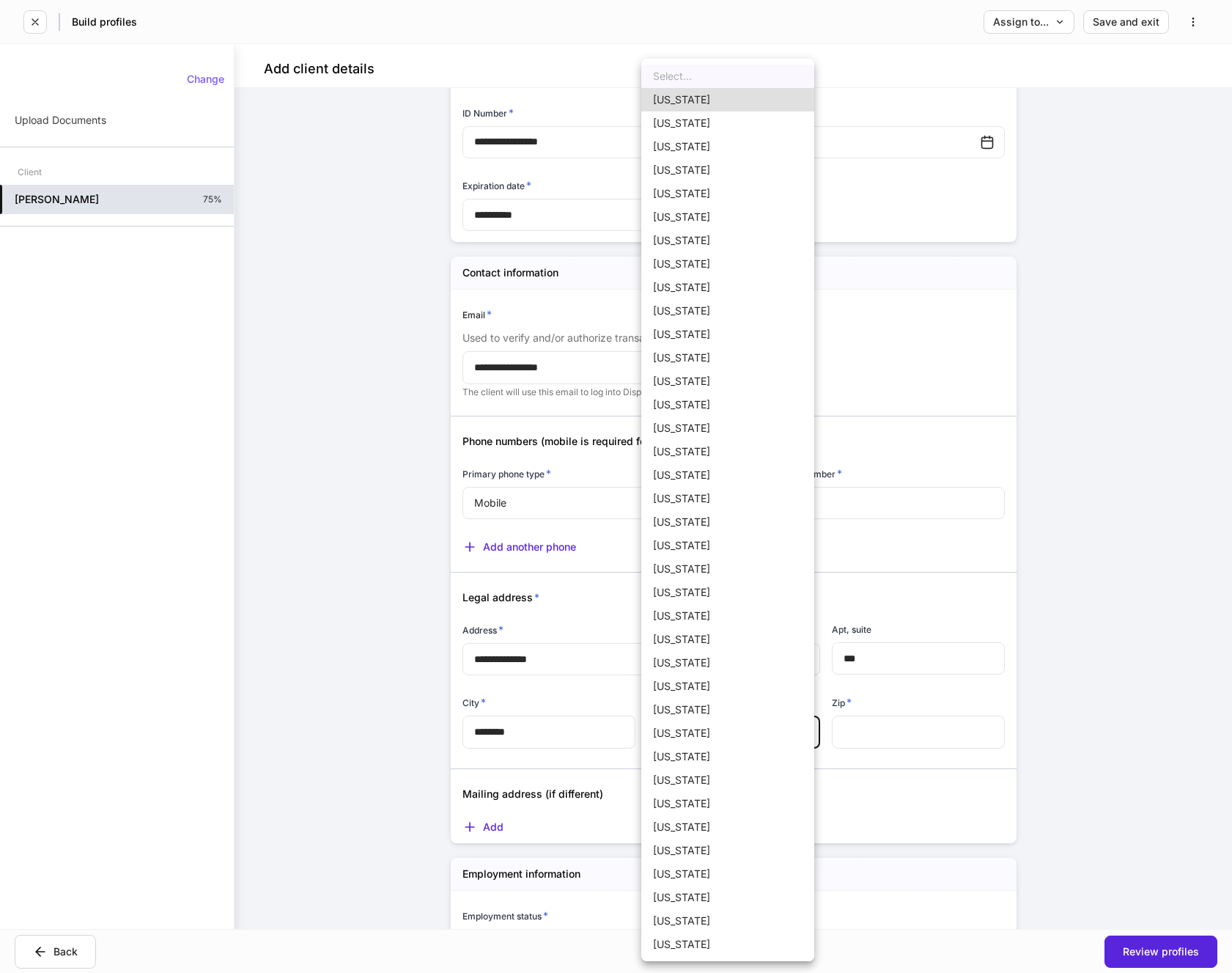
click at [710, 731] on body "**********" at bounding box center [616, 486] width 1232 height 973
click at [690, 618] on li "[US_STATE]" at bounding box center [727, 615] width 173 height 24
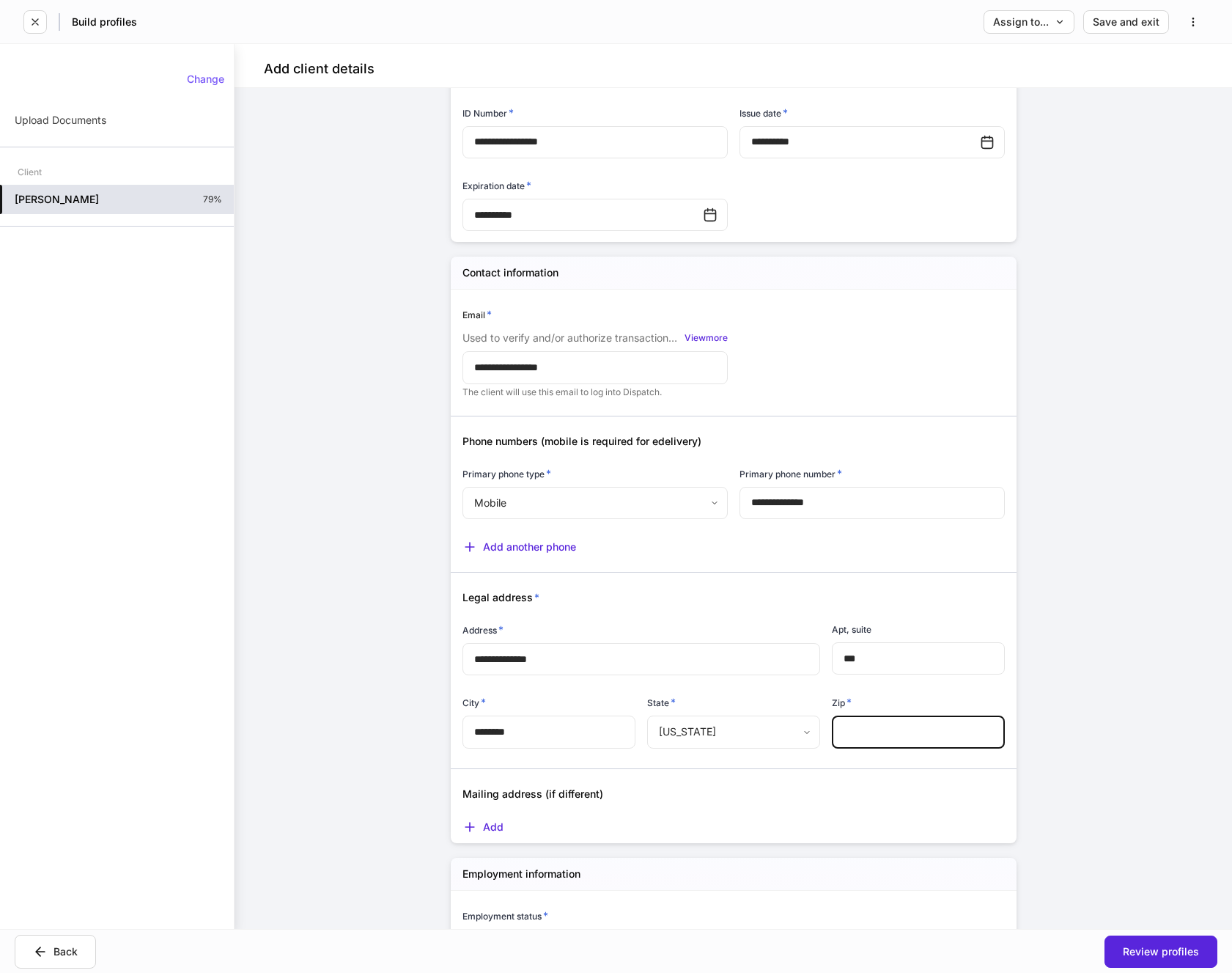
click at [854, 740] on input "text" at bounding box center [918, 732] width 173 height 32
click at [878, 805] on div "Add" at bounding box center [728, 817] width 554 height 33
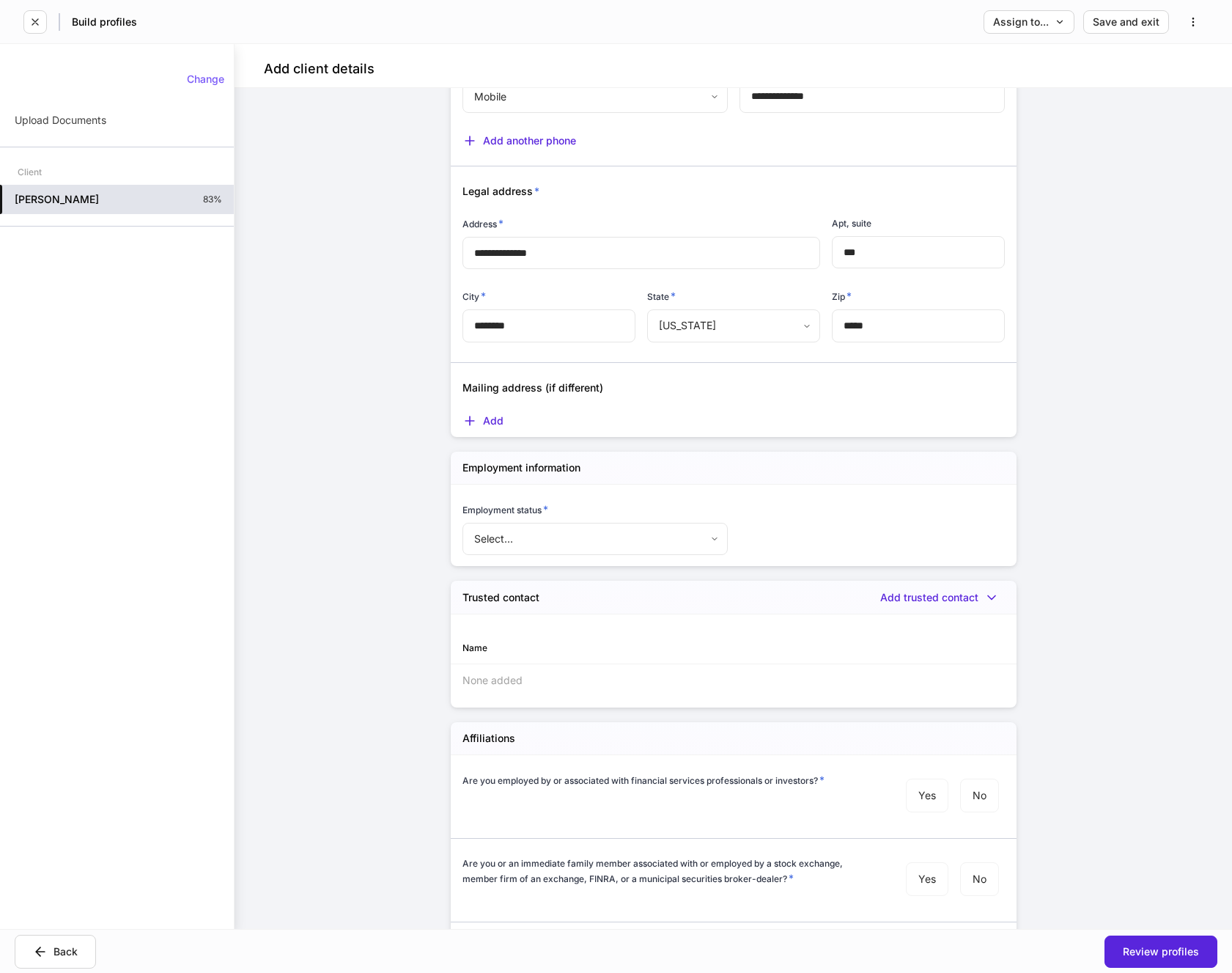
scroll to position [1026, 0]
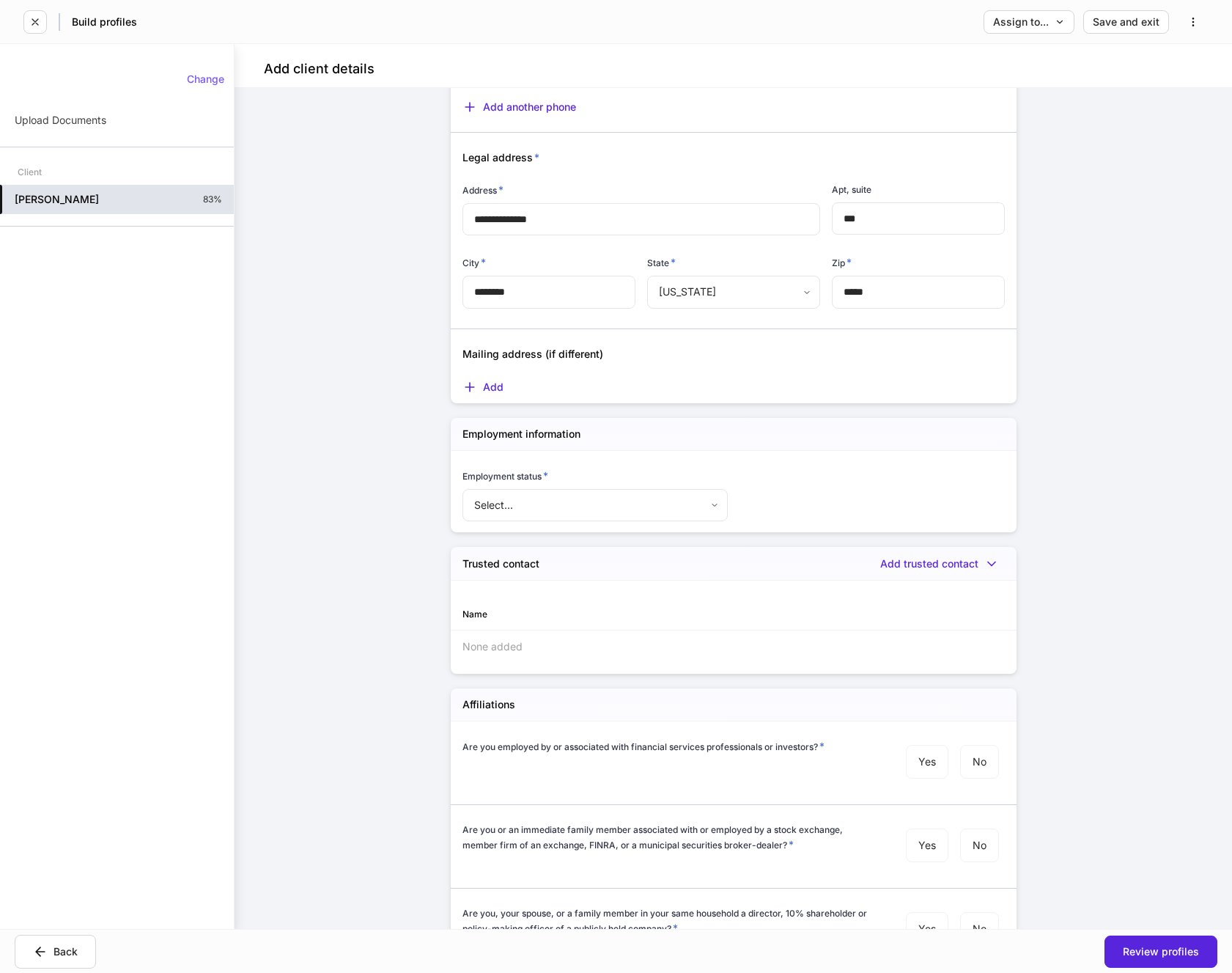
click at [715, 501] on body "**********" at bounding box center [616, 486] width 1232 height 973
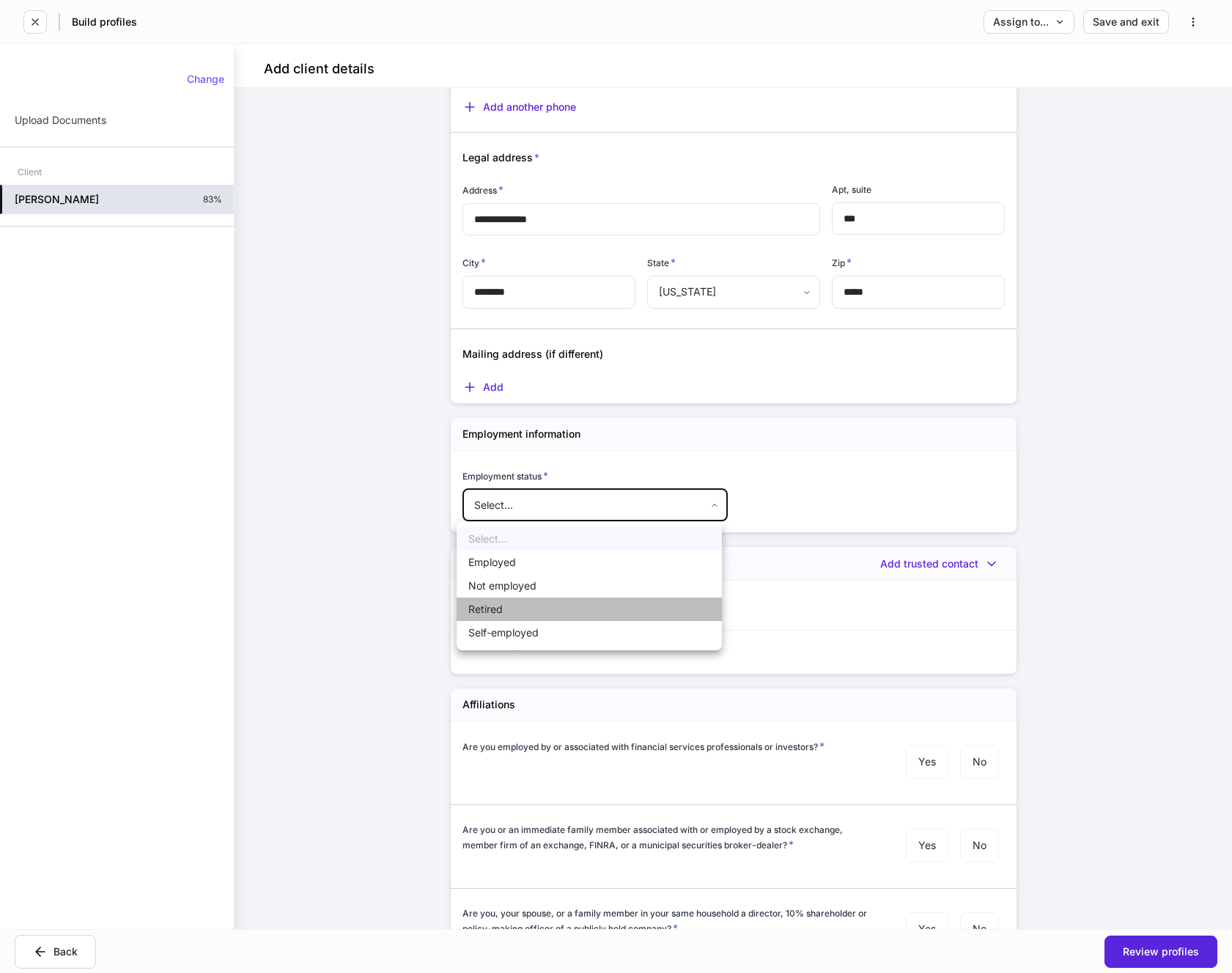
click at [492, 613] on li "Retired" at bounding box center [589, 609] width 265 height 24
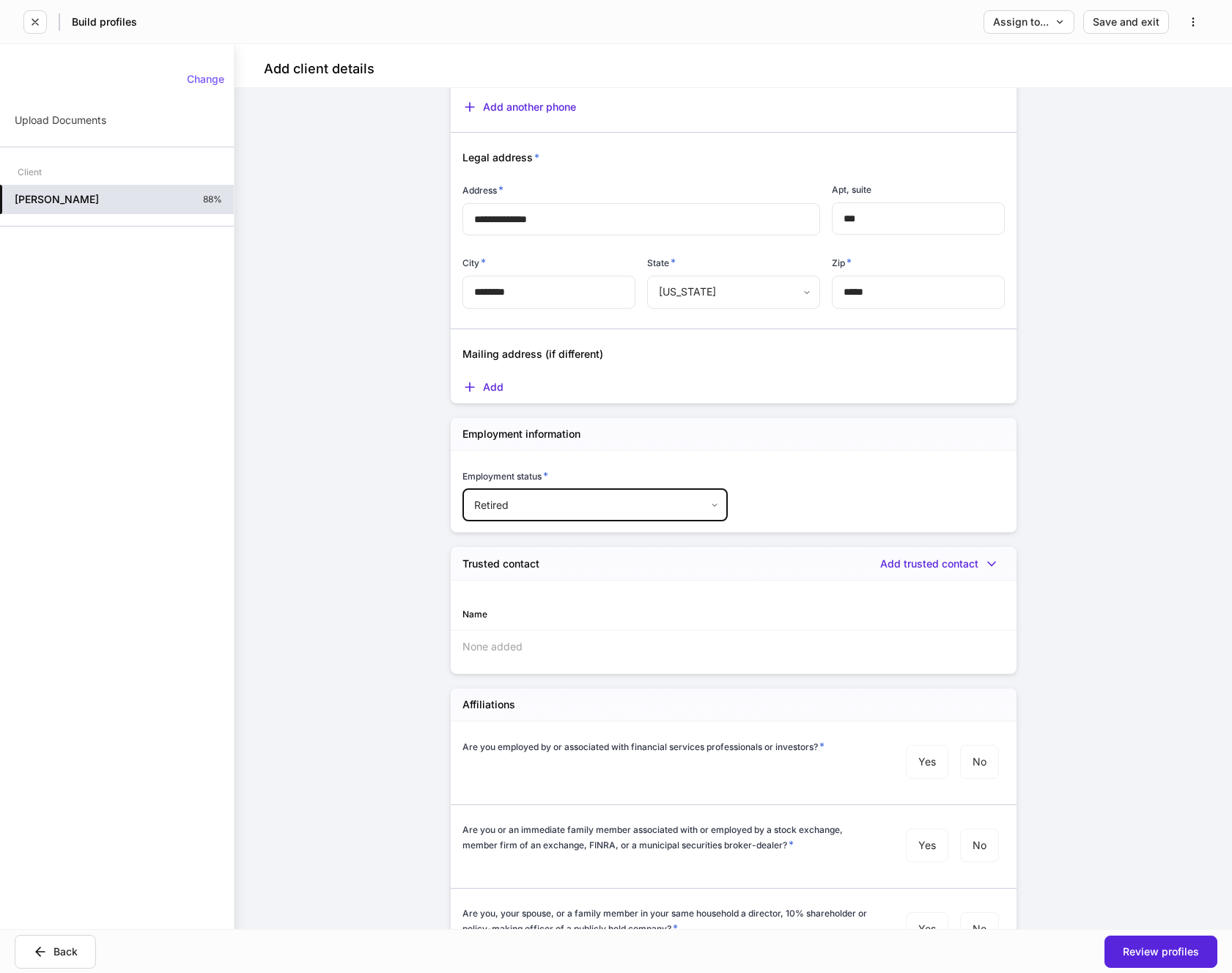
click at [709, 501] on body "**********" at bounding box center [616, 486] width 1232 height 973
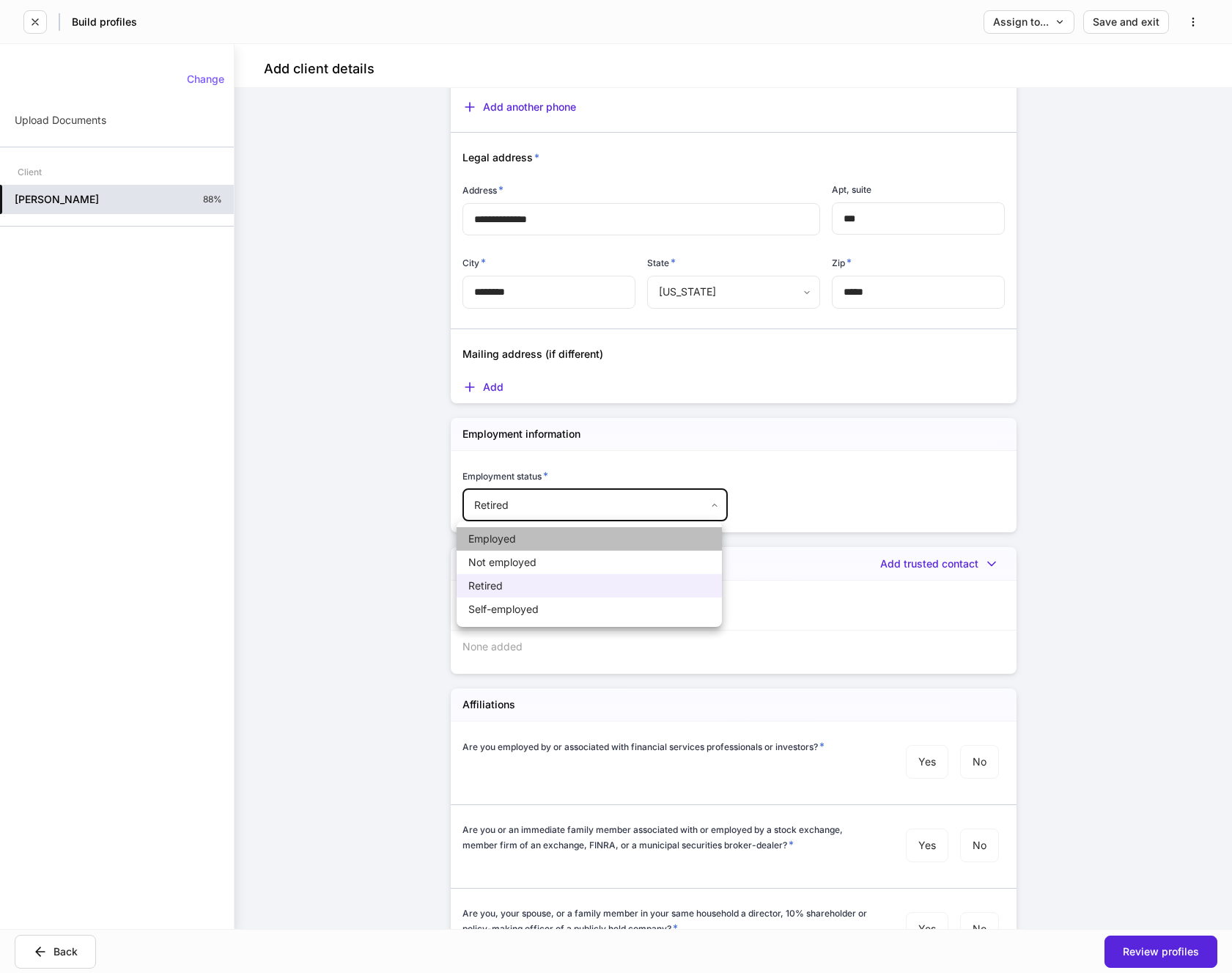
click at [512, 541] on li "Employed" at bounding box center [589, 539] width 265 height 24
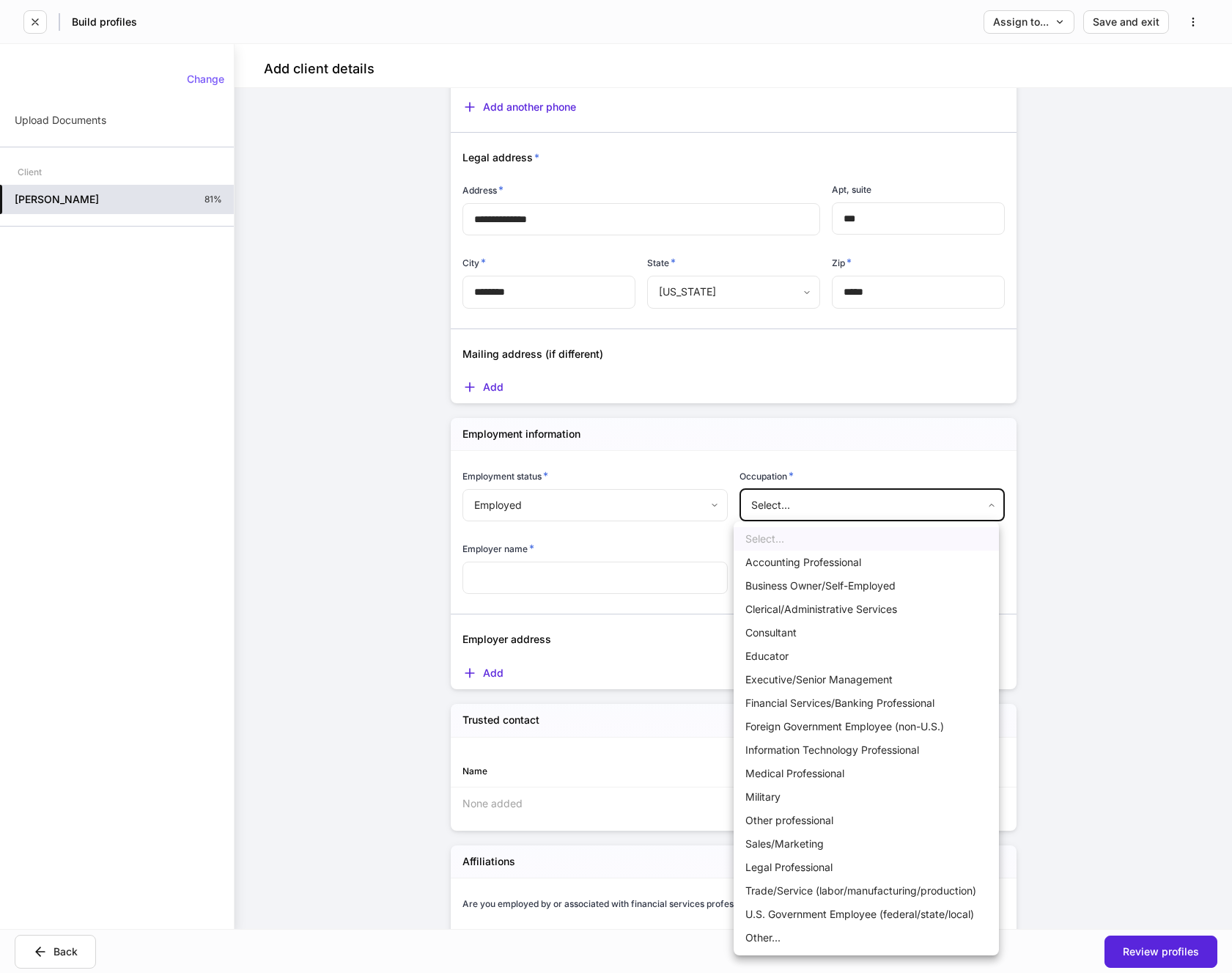
click at [800, 503] on body "**********" at bounding box center [616, 486] width 1232 height 973
click at [563, 577] on div at bounding box center [616, 486] width 1232 height 973
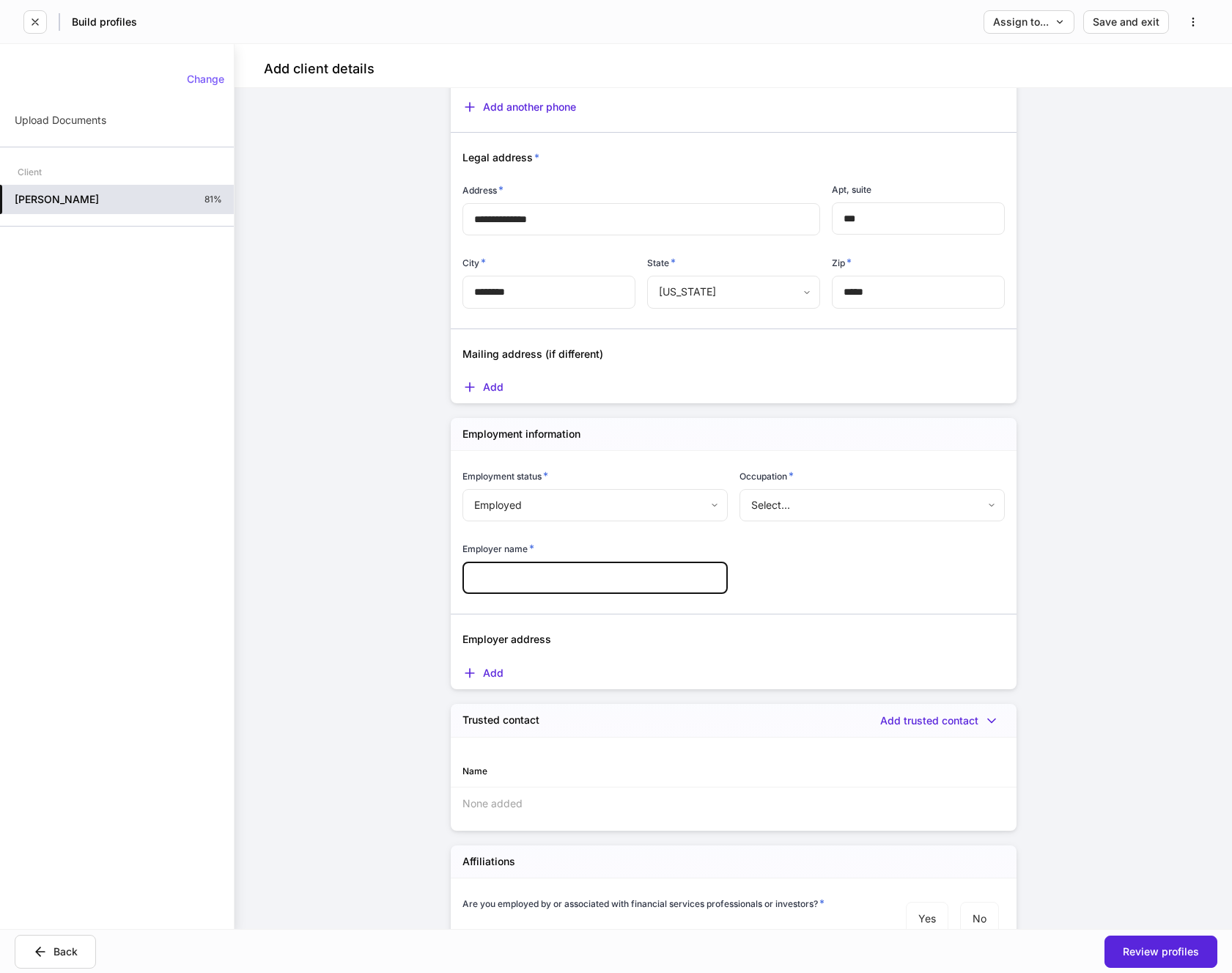
click at [563, 577] on input "text" at bounding box center [595, 577] width 265 height 32
click at [927, 547] on div "**********" at bounding box center [728, 566] width 554 height 230
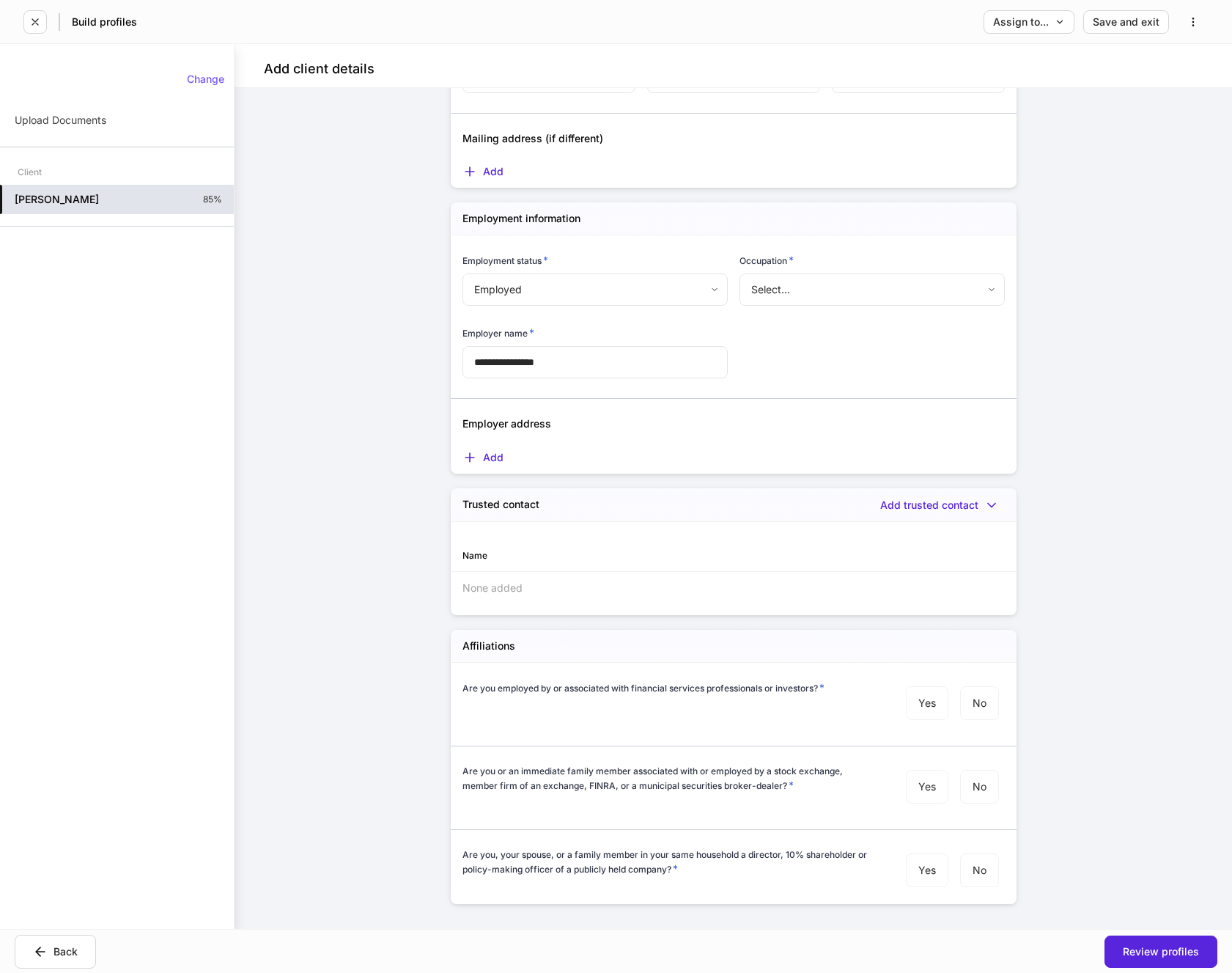
scroll to position [1247, 0]
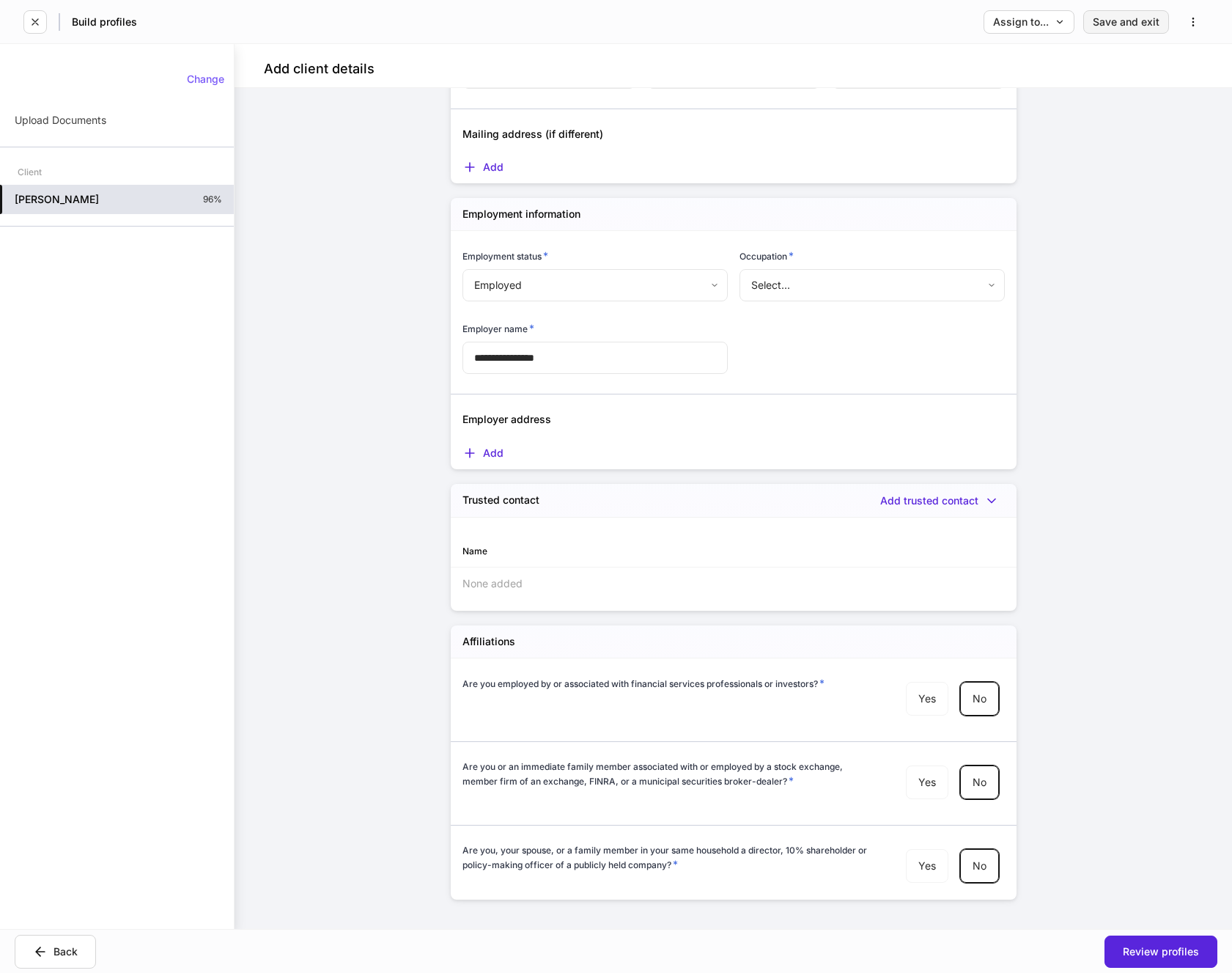
click at [1110, 24] on div "Save and exit" at bounding box center [1126, 21] width 67 height 10
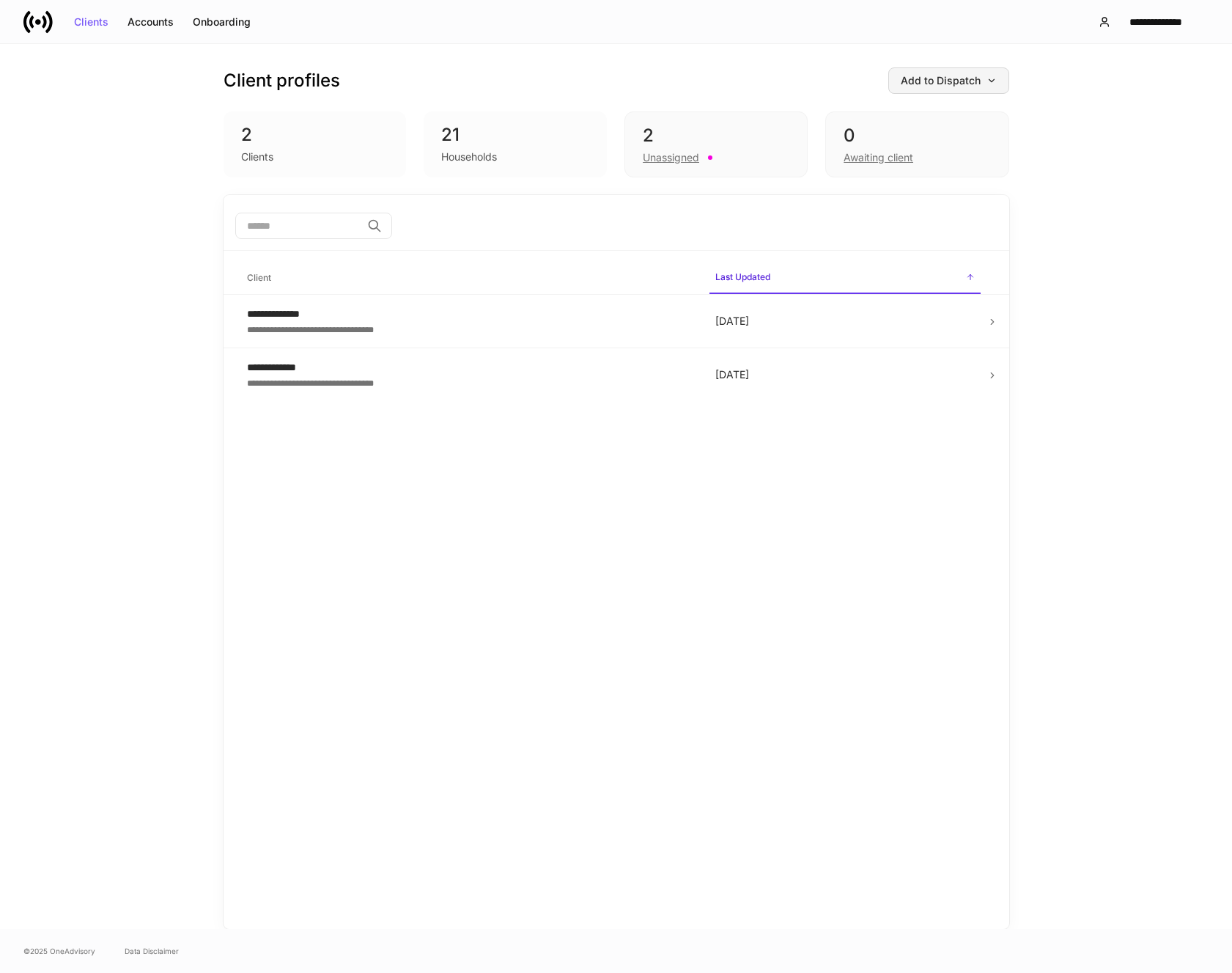
click at [937, 77] on div "Add to Dispatch" at bounding box center [949, 80] width 96 height 10
click at [918, 126] on div "Add clients manually" at bounding box center [915, 122] width 100 height 14
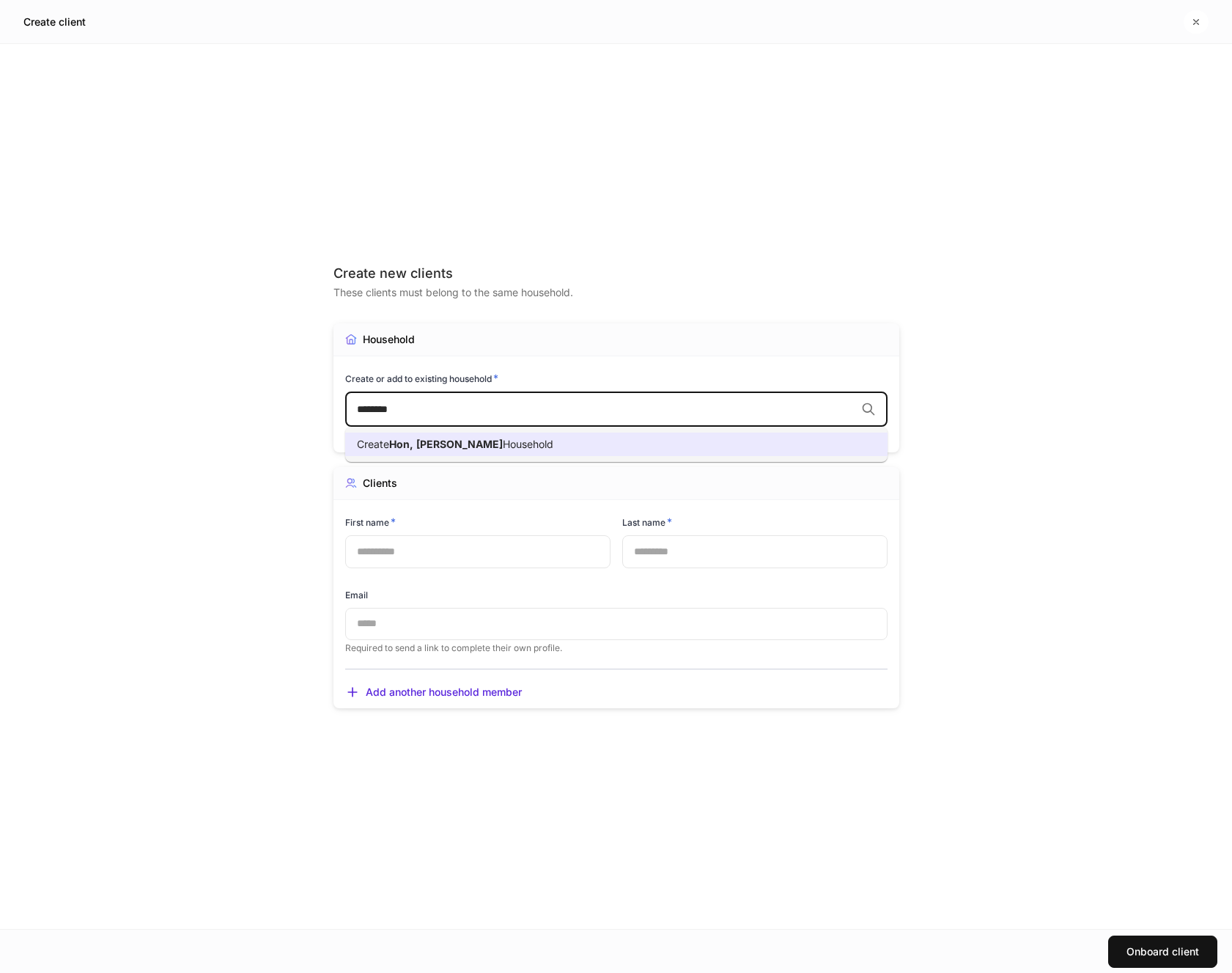
click at [494, 454] on li "Create Hon, [PERSON_NAME]" at bounding box center [616, 444] width 542 height 24
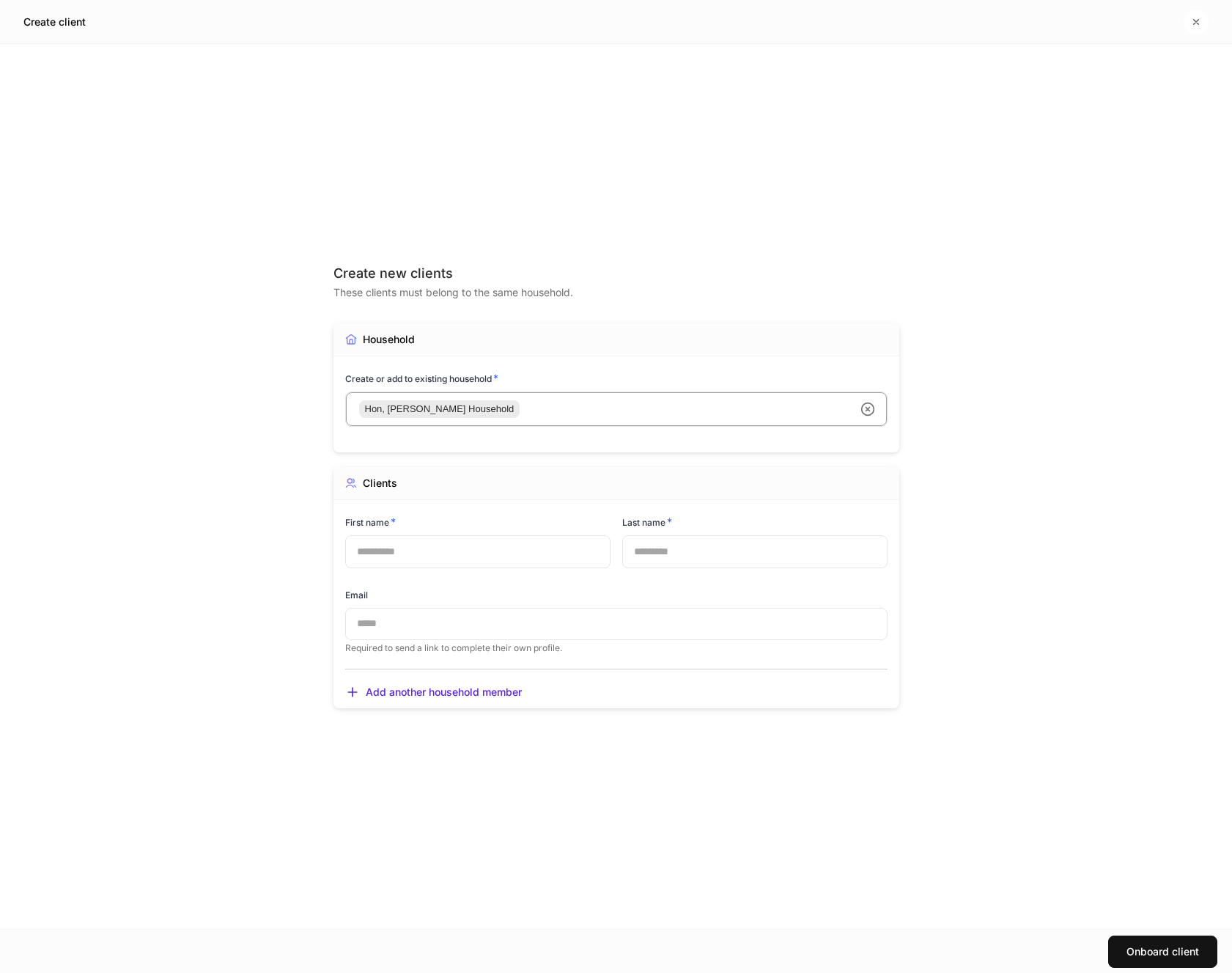
click at [435, 562] on input "text" at bounding box center [478, 552] width 265 height 32
click at [687, 553] on input "text" at bounding box center [754, 552] width 265 height 32
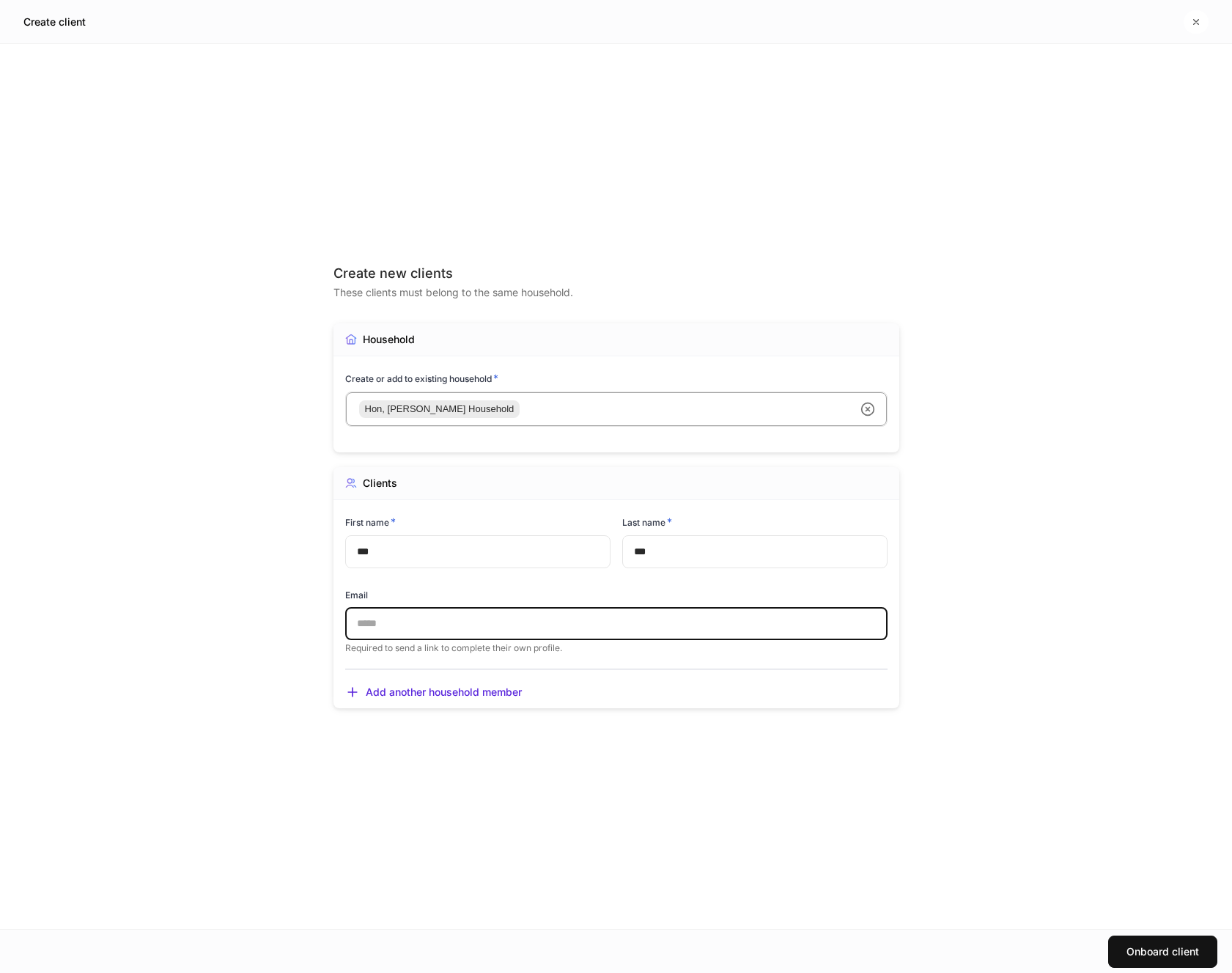
click at [446, 629] on input "text" at bounding box center [616, 624] width 542 height 32
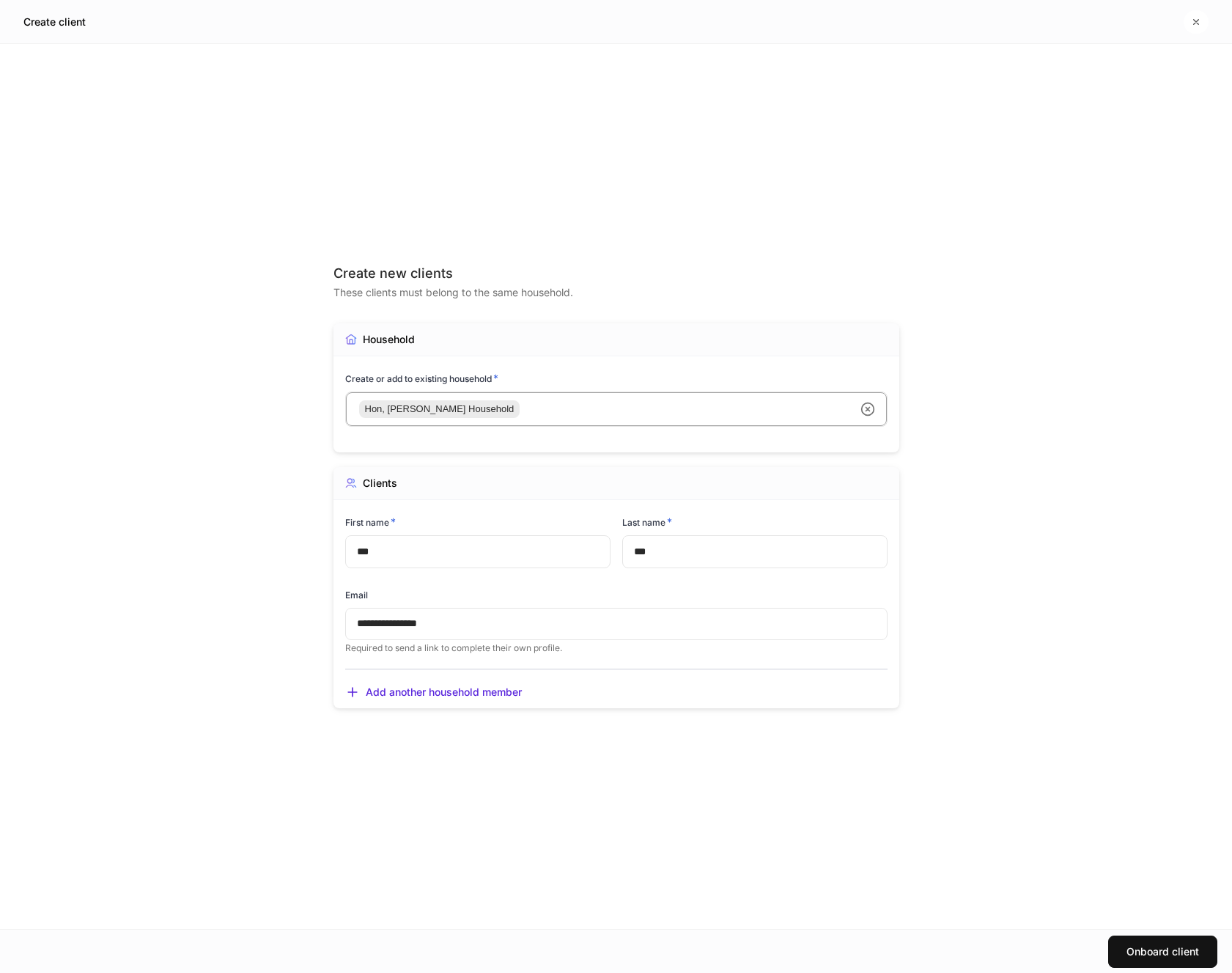
click at [767, 734] on div "**********" at bounding box center [617, 486] width 566 height 826
click at [1167, 940] on button "Onboard client" at bounding box center [1163, 952] width 110 height 32
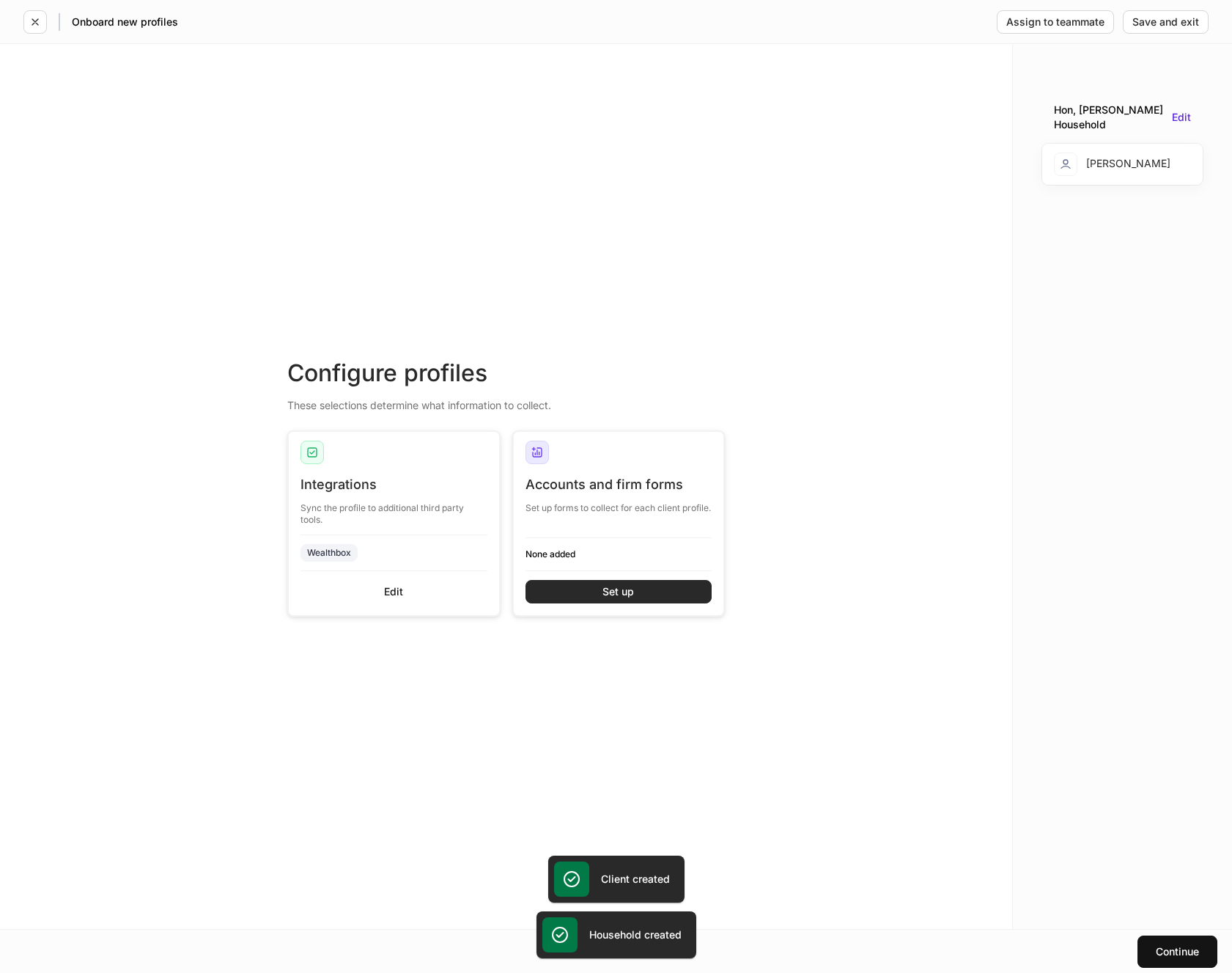
click at [646, 593] on button "Set up" at bounding box center [619, 591] width 187 height 24
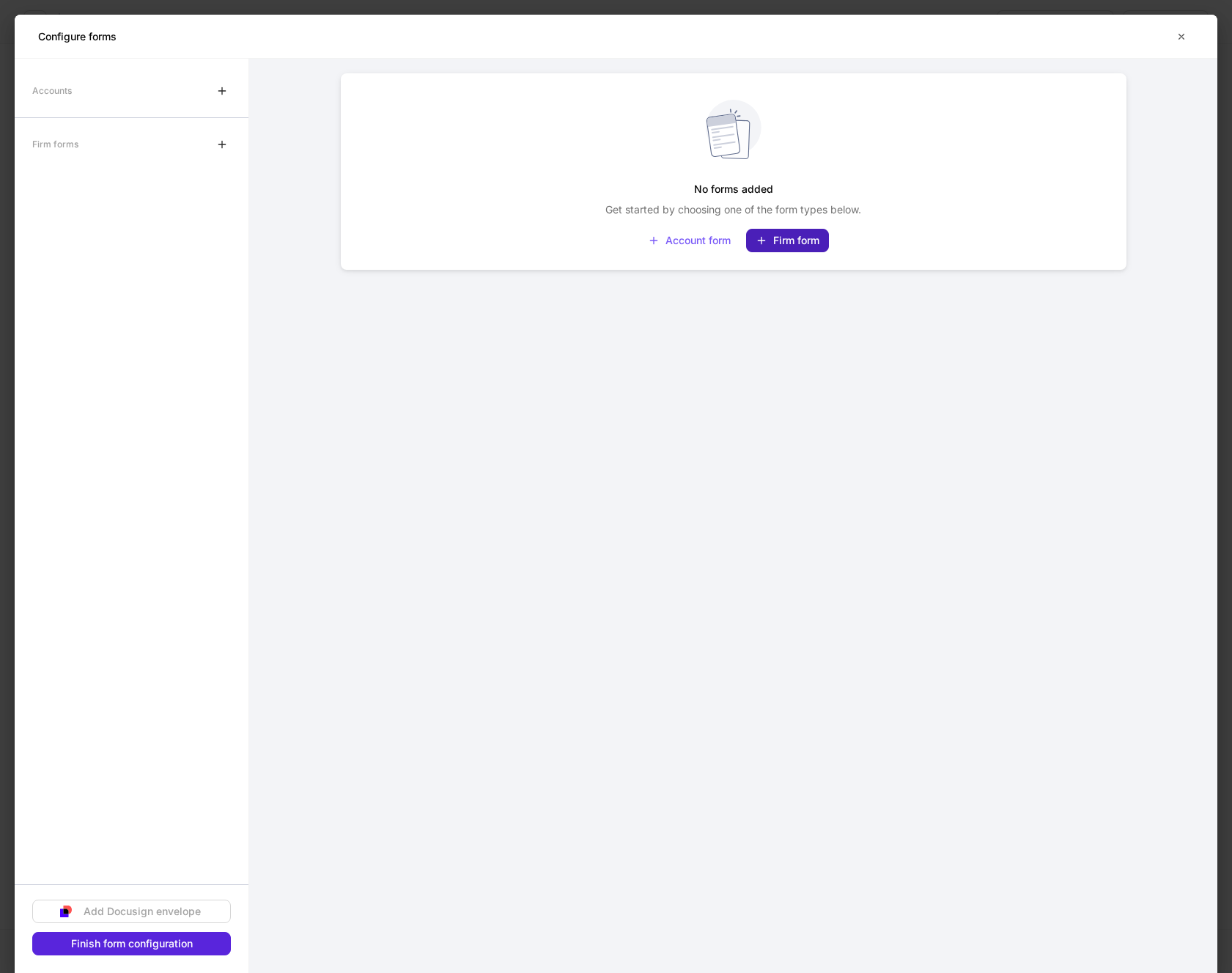
click at [796, 240] on div "Firm form" at bounding box center [788, 240] width 64 height 11
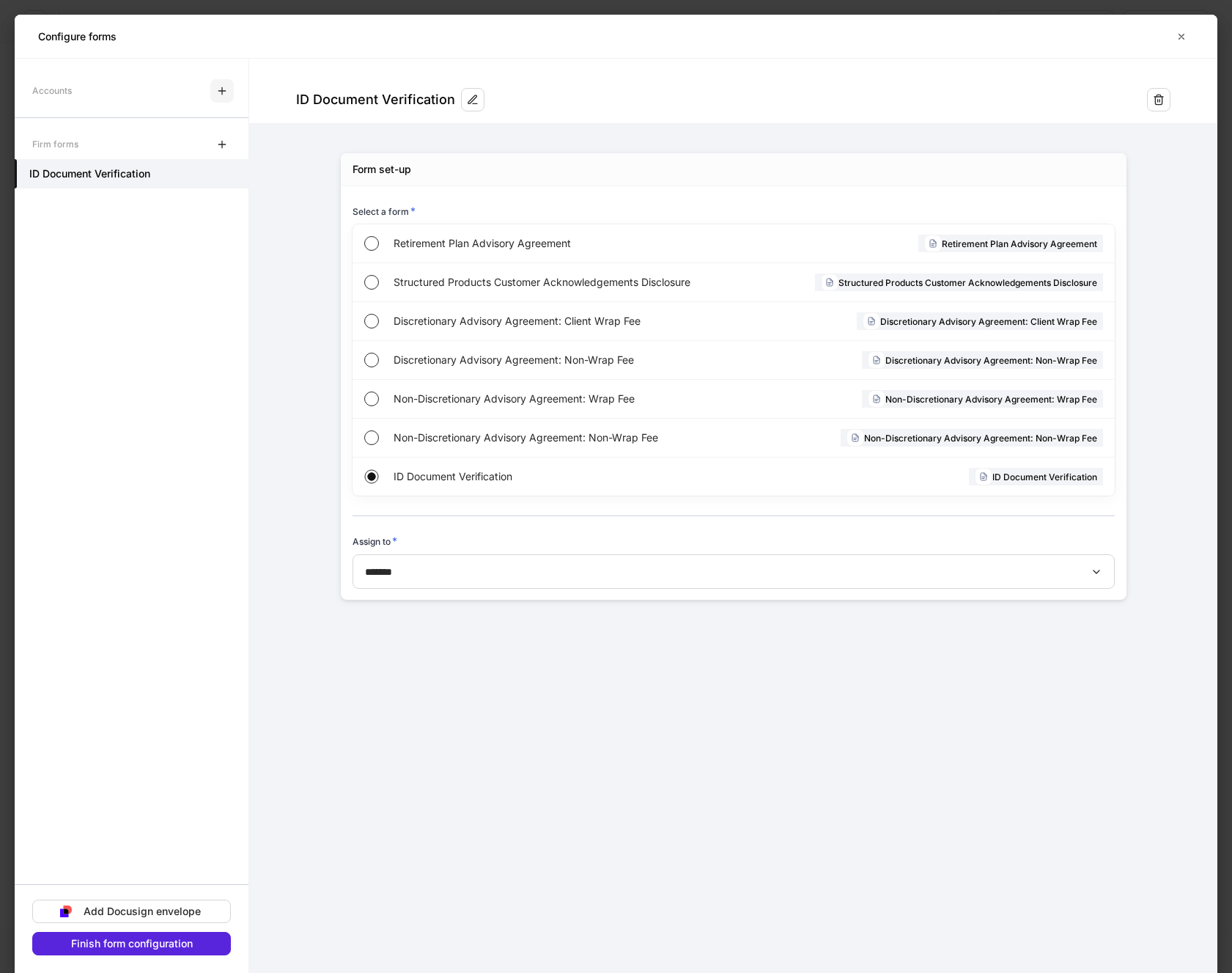
click at [222, 94] on icon "button" at bounding box center [221, 91] width 7 height 7
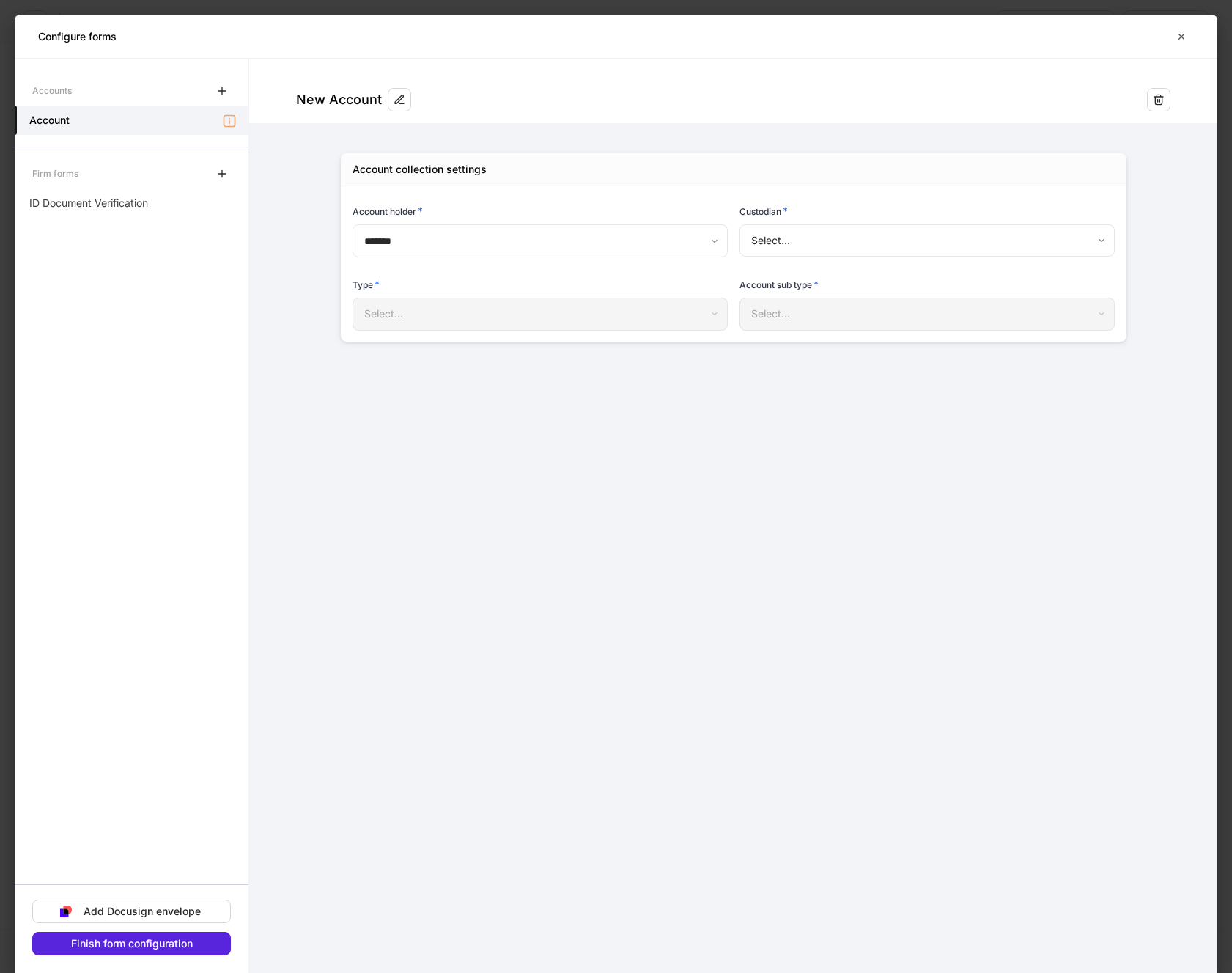
click at [866, 236] on body "**********" at bounding box center [616, 486] width 1232 height 973
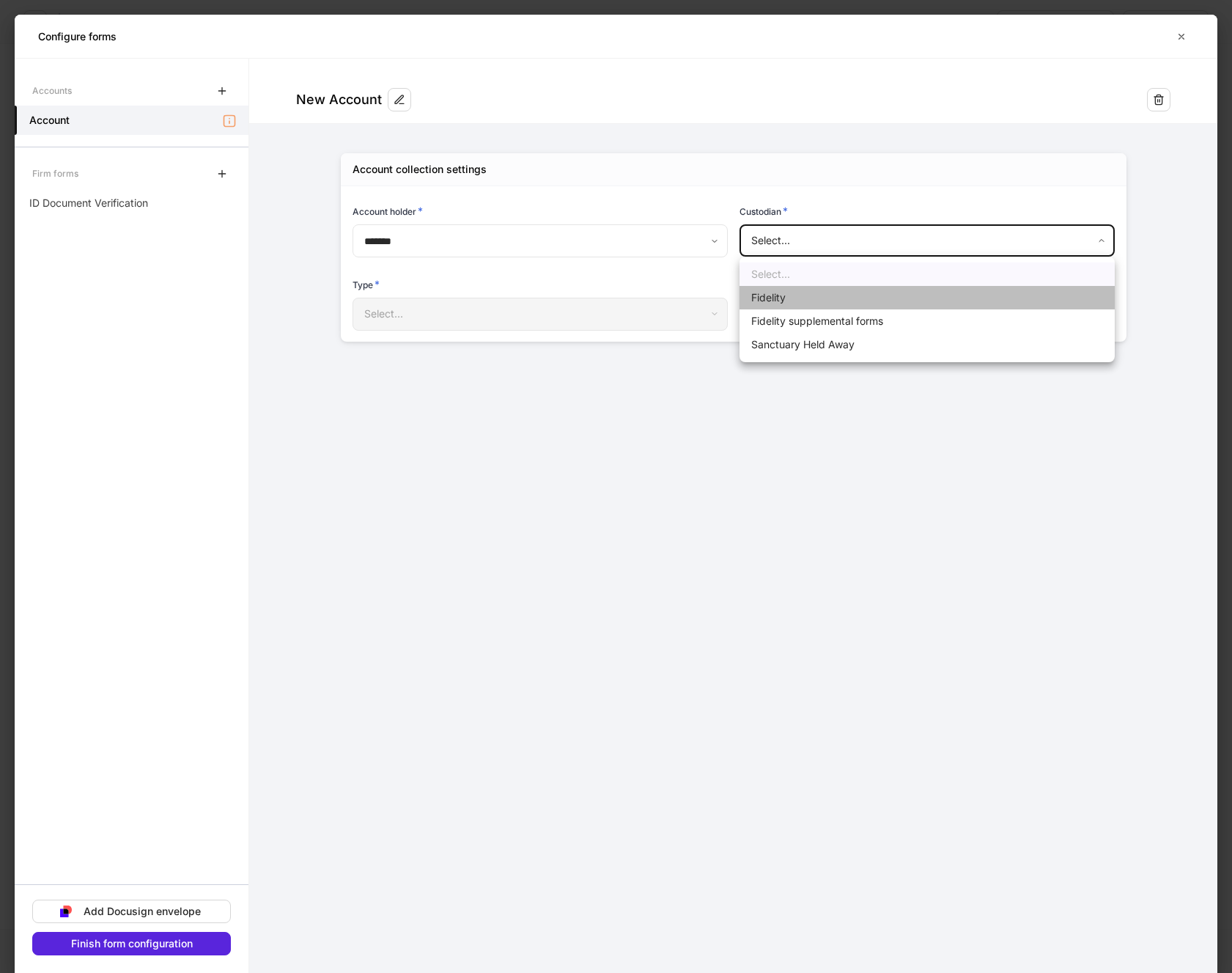
click at [783, 299] on li "Fidelity" at bounding box center [927, 297] width 375 height 24
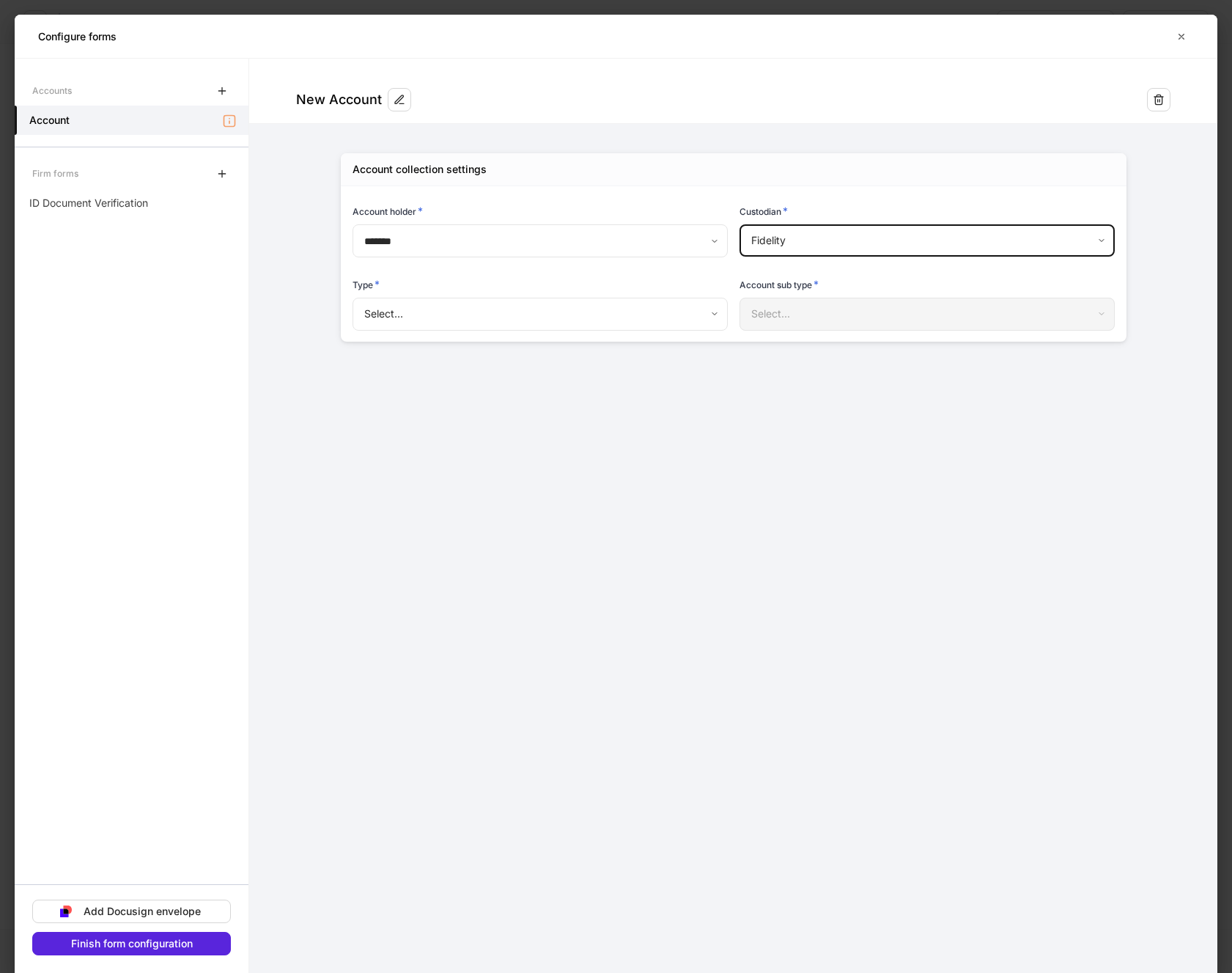
click at [465, 308] on body "**********" at bounding box center [616, 486] width 1232 height 973
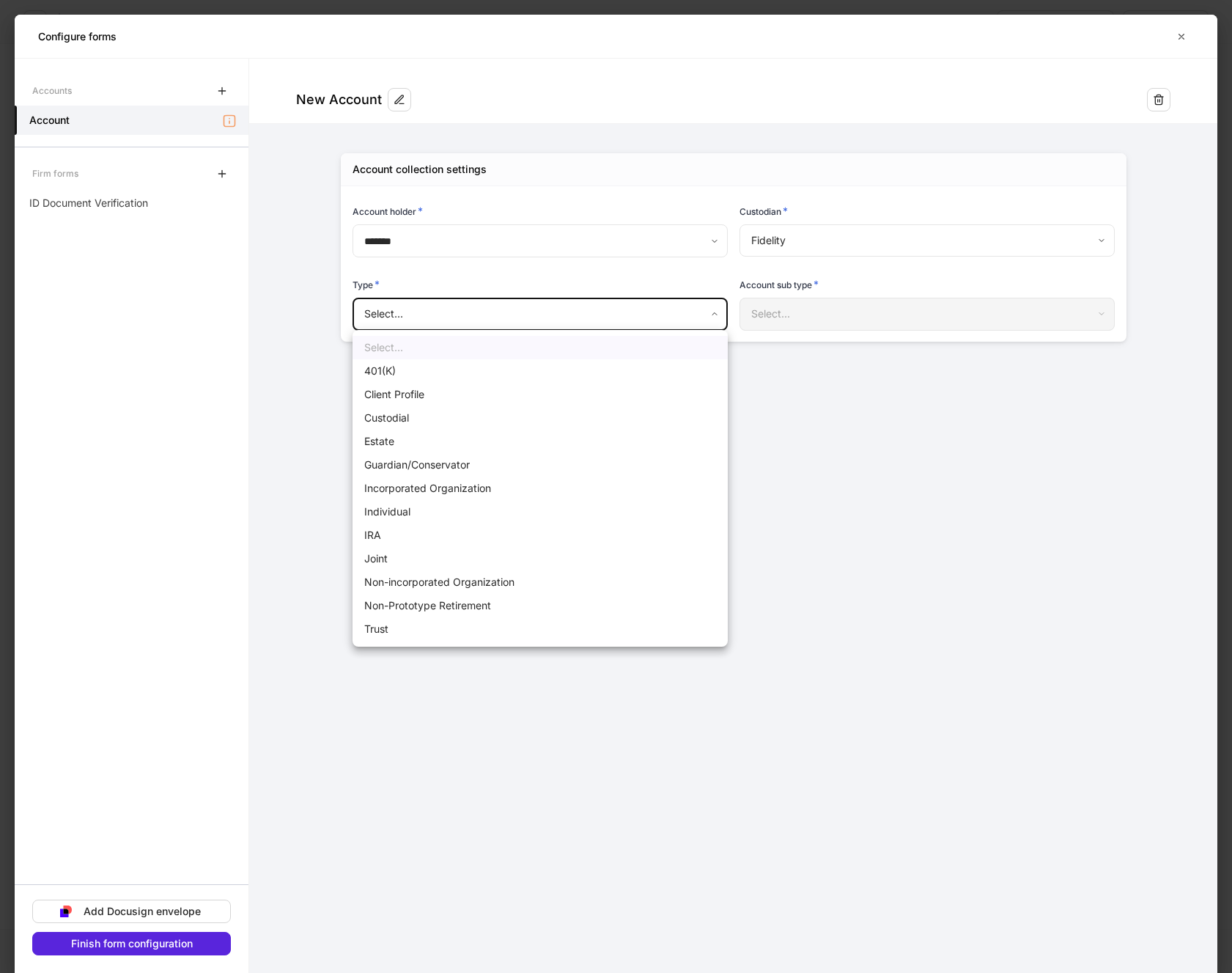
click at [413, 396] on li "Client Profile" at bounding box center [540, 394] width 375 height 24
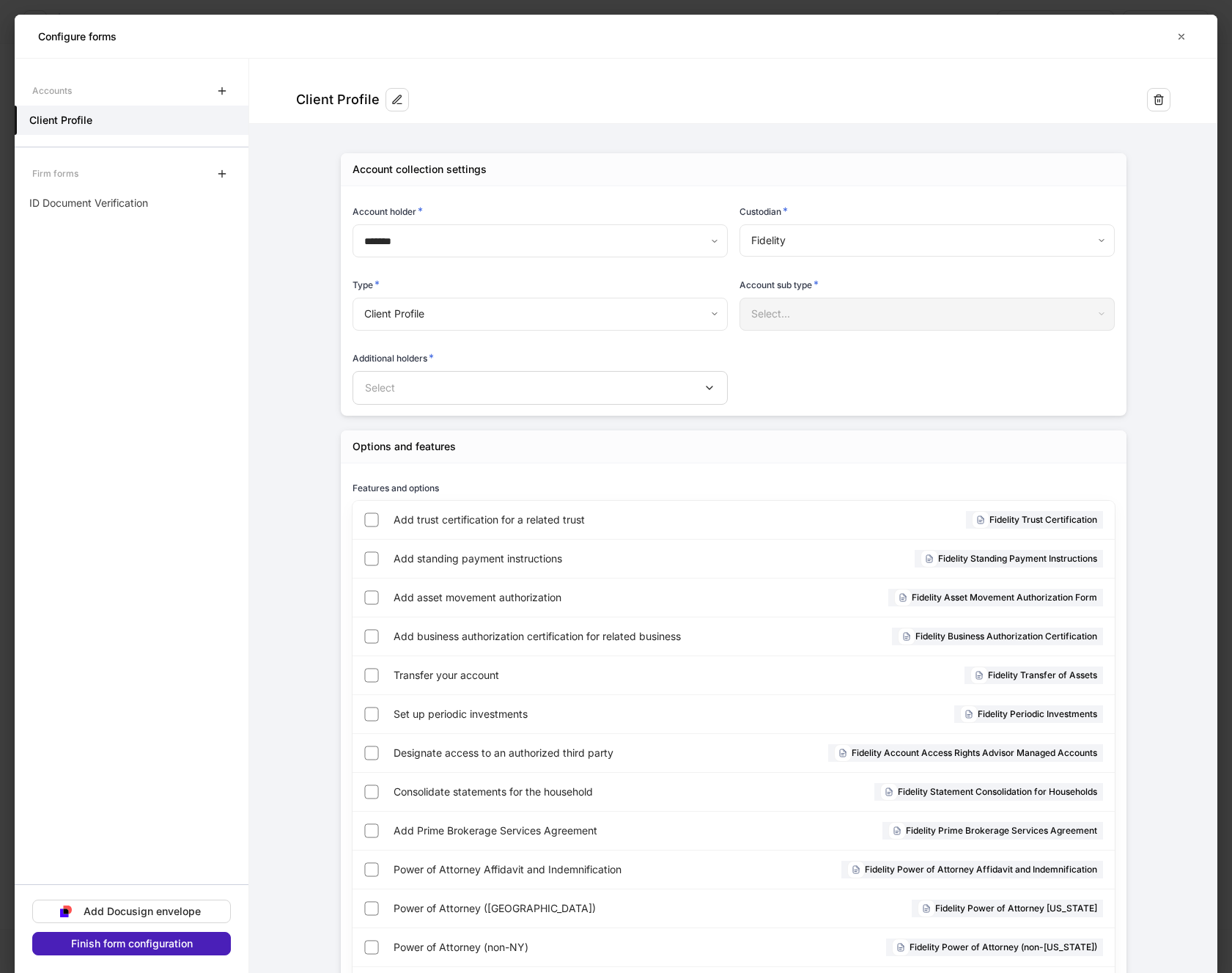
click at [107, 944] on div "Finish form configuration" at bounding box center [132, 943] width 122 height 10
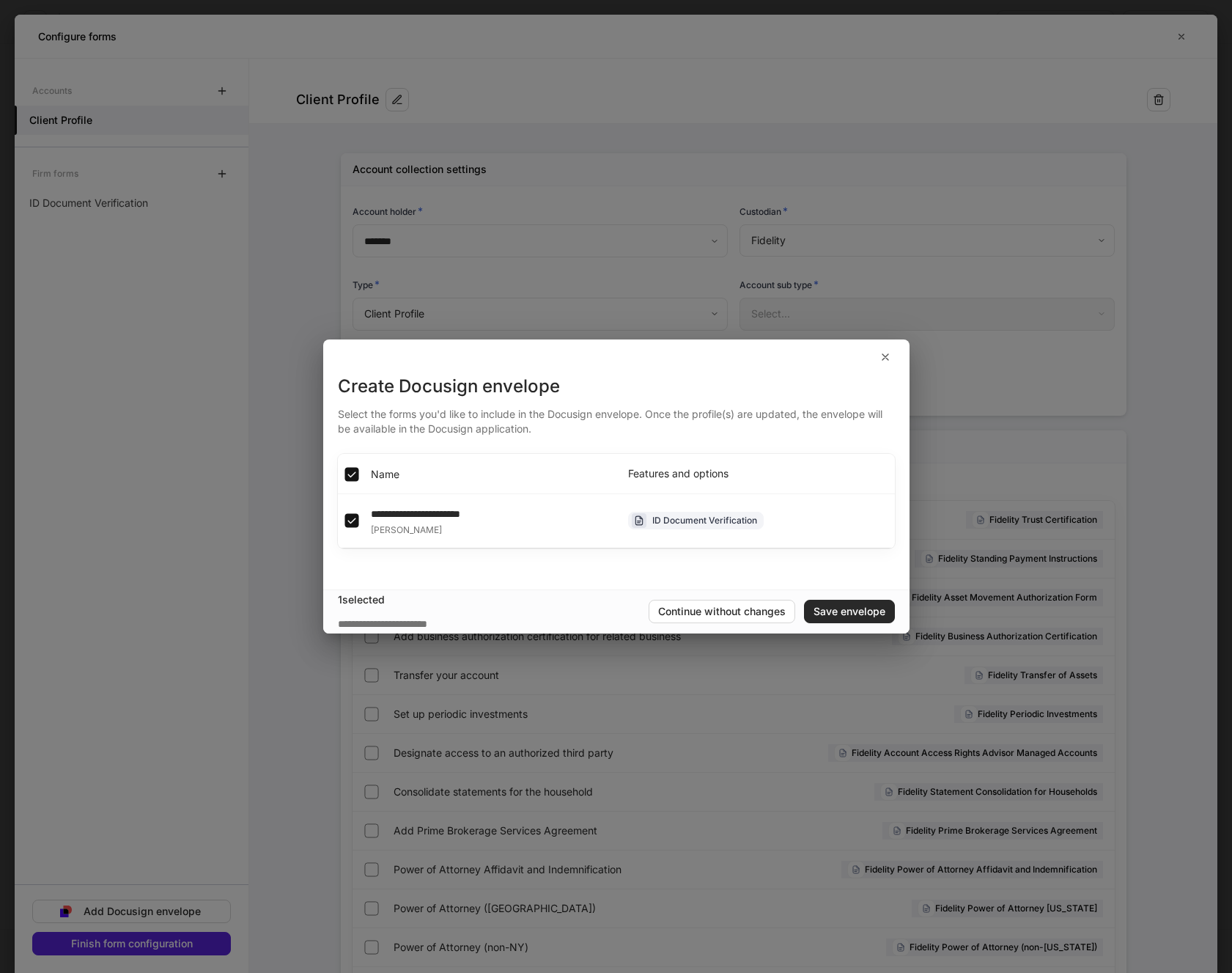
click at [872, 610] on div "Save envelope" at bounding box center [849, 611] width 71 height 10
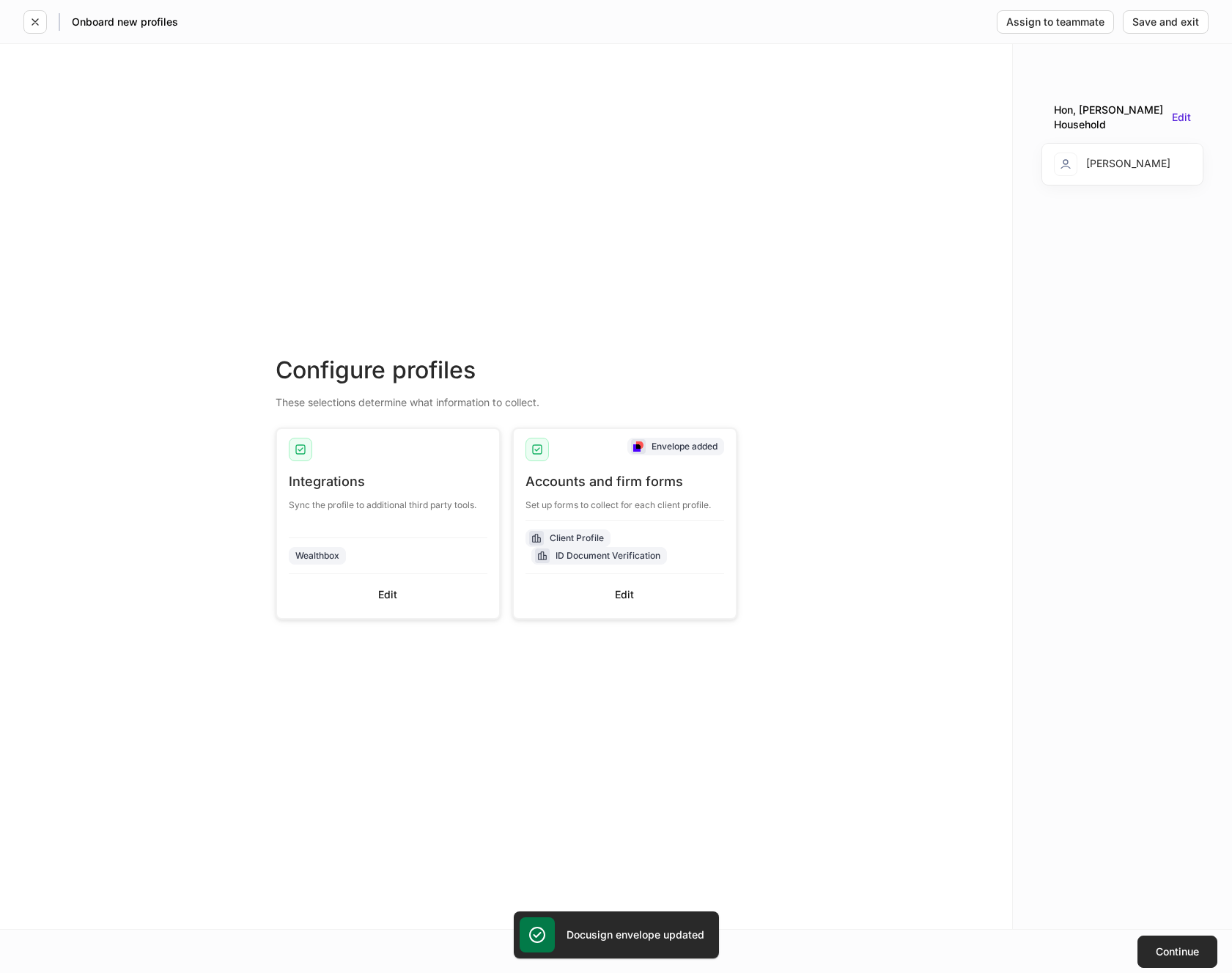
click at [1161, 943] on button "Continue" at bounding box center [1177, 952] width 80 height 32
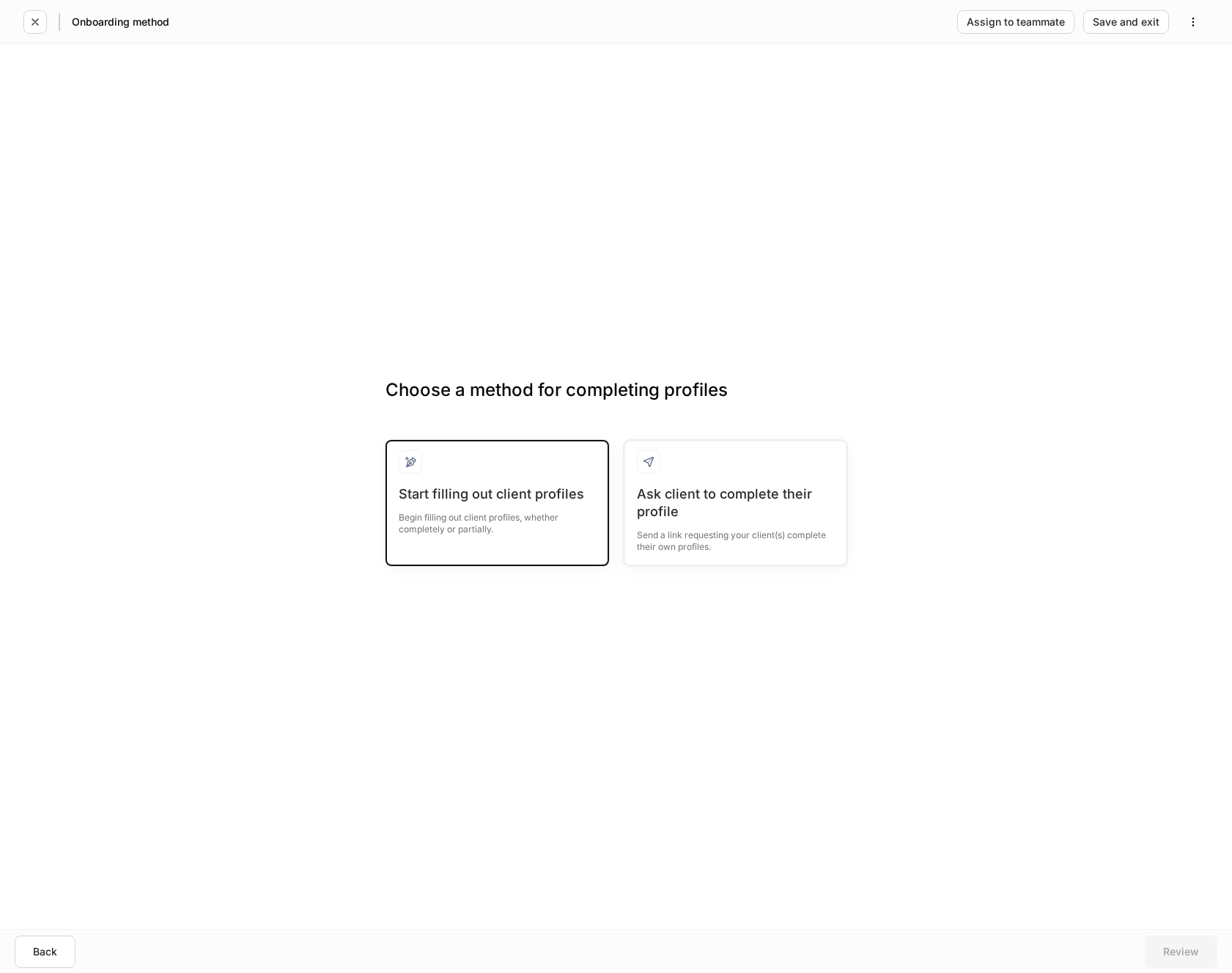
click at [541, 494] on div "Start filling out client profiles" at bounding box center [497, 494] width 197 height 17
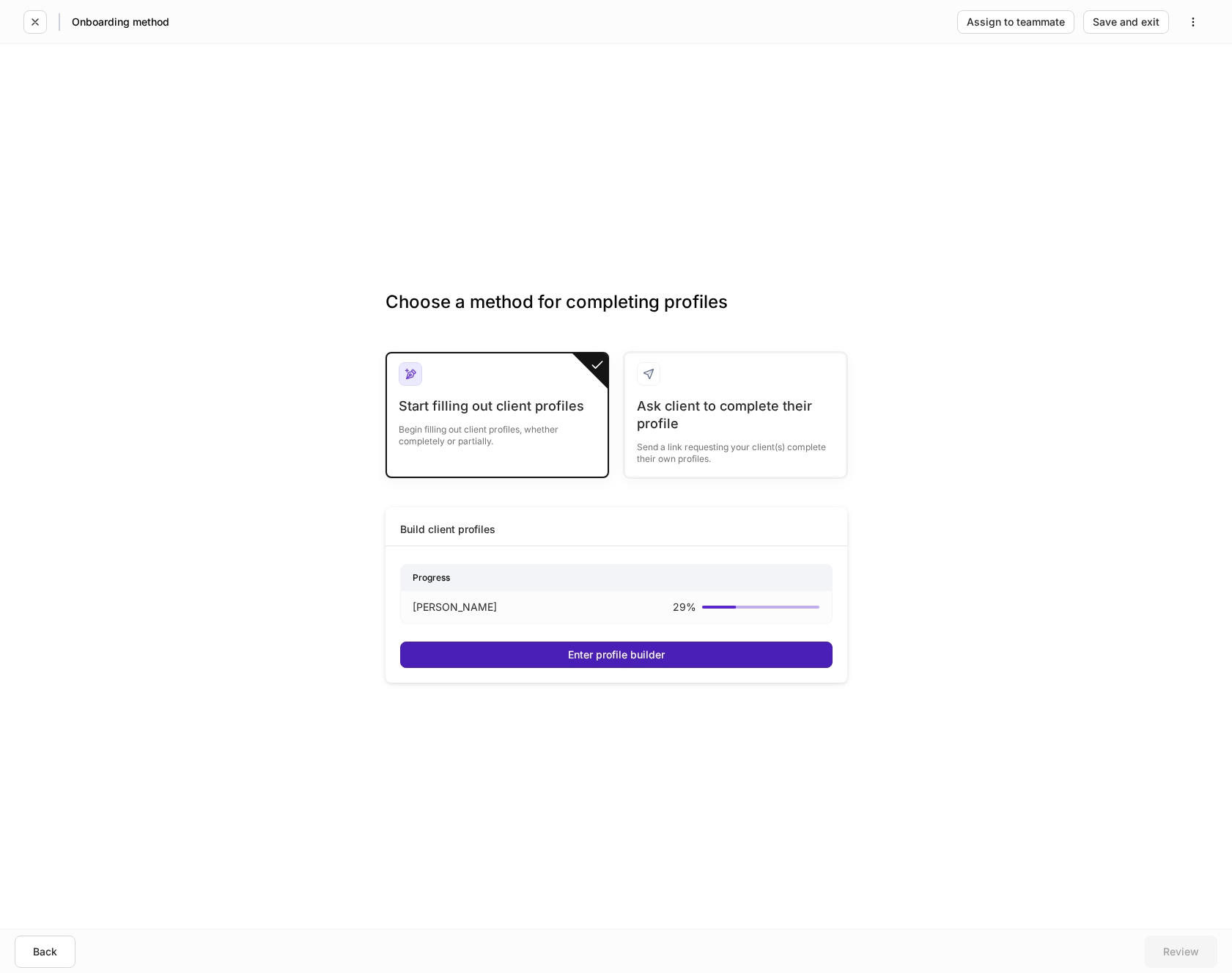
click at [598, 650] on div "Enter profile builder" at bounding box center [616, 654] width 97 height 10
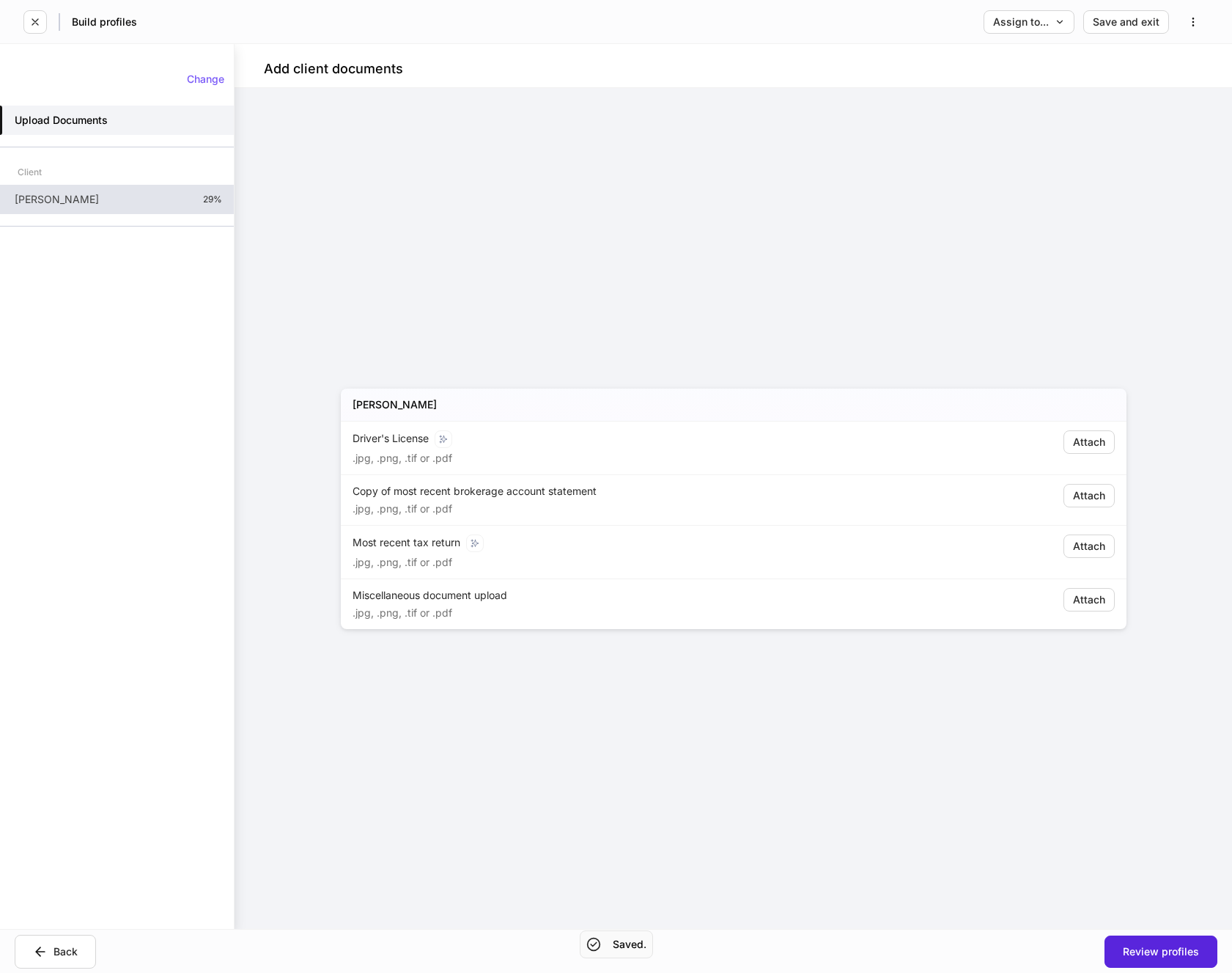
click at [33, 201] on p "[PERSON_NAME]" at bounding box center [56, 199] width 84 height 14
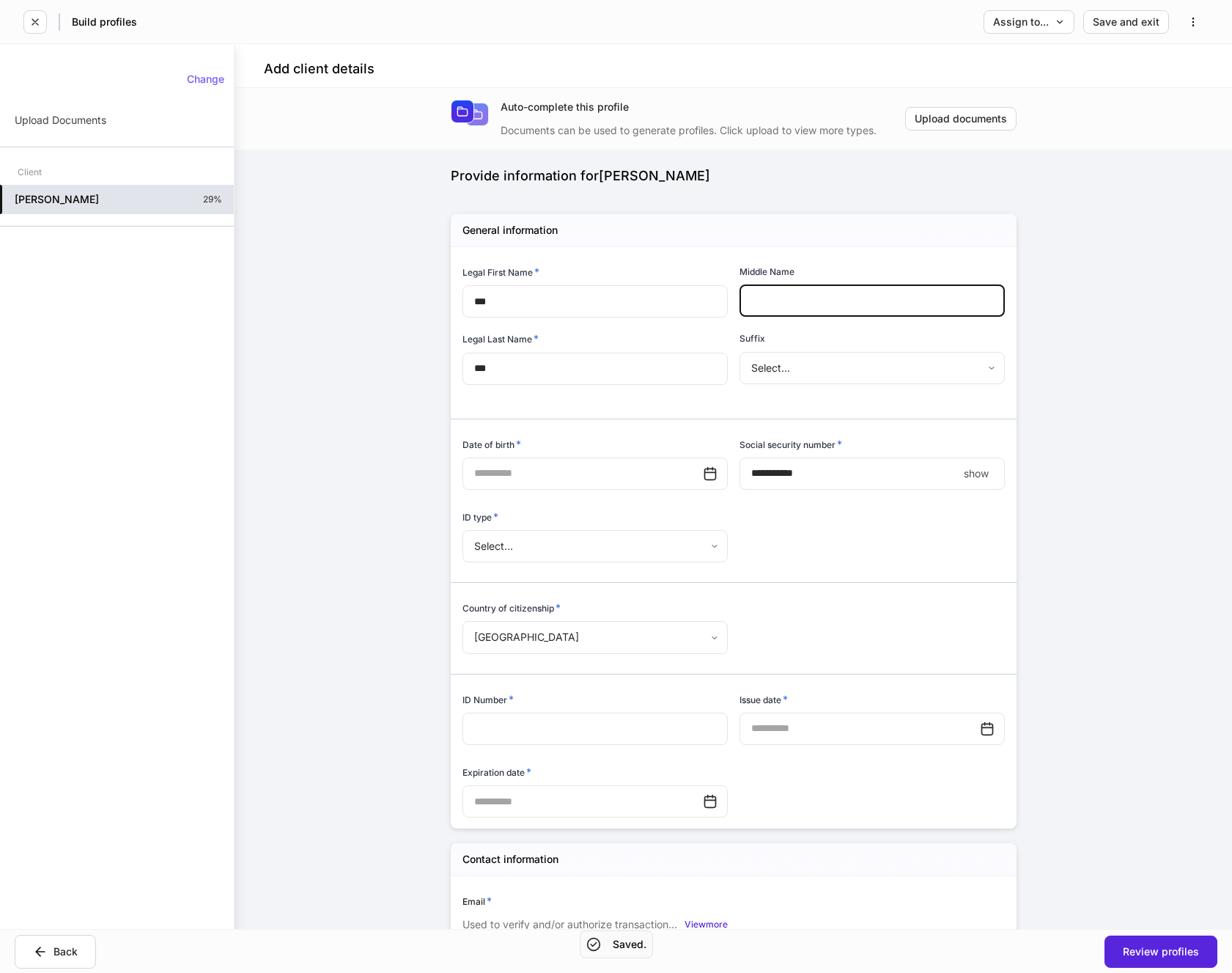
click at [786, 310] on input "text" at bounding box center [872, 300] width 265 height 32
click at [649, 461] on input "text" at bounding box center [583, 473] width 240 height 32
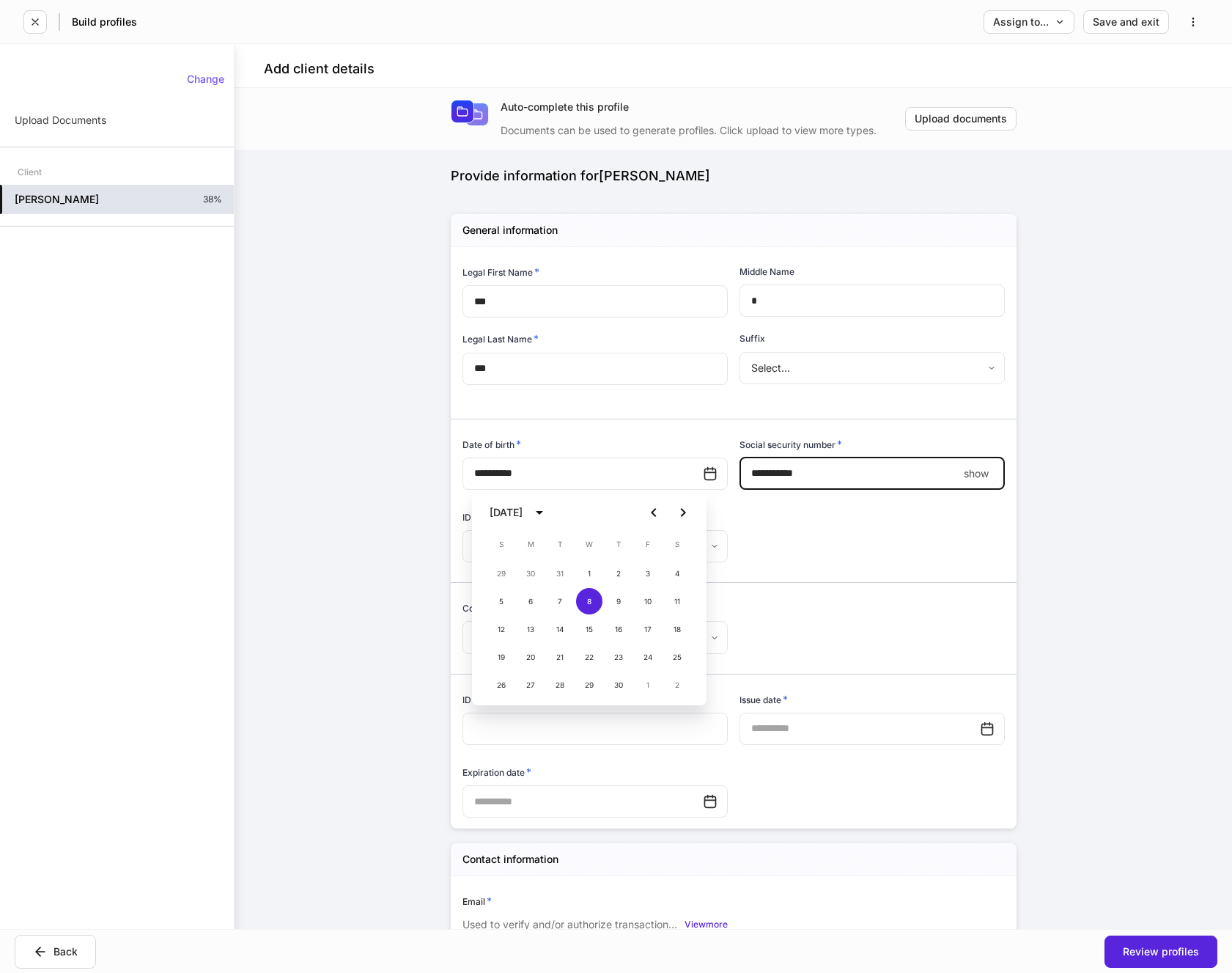
click at [786, 476] on input "****" at bounding box center [849, 473] width 218 height 32
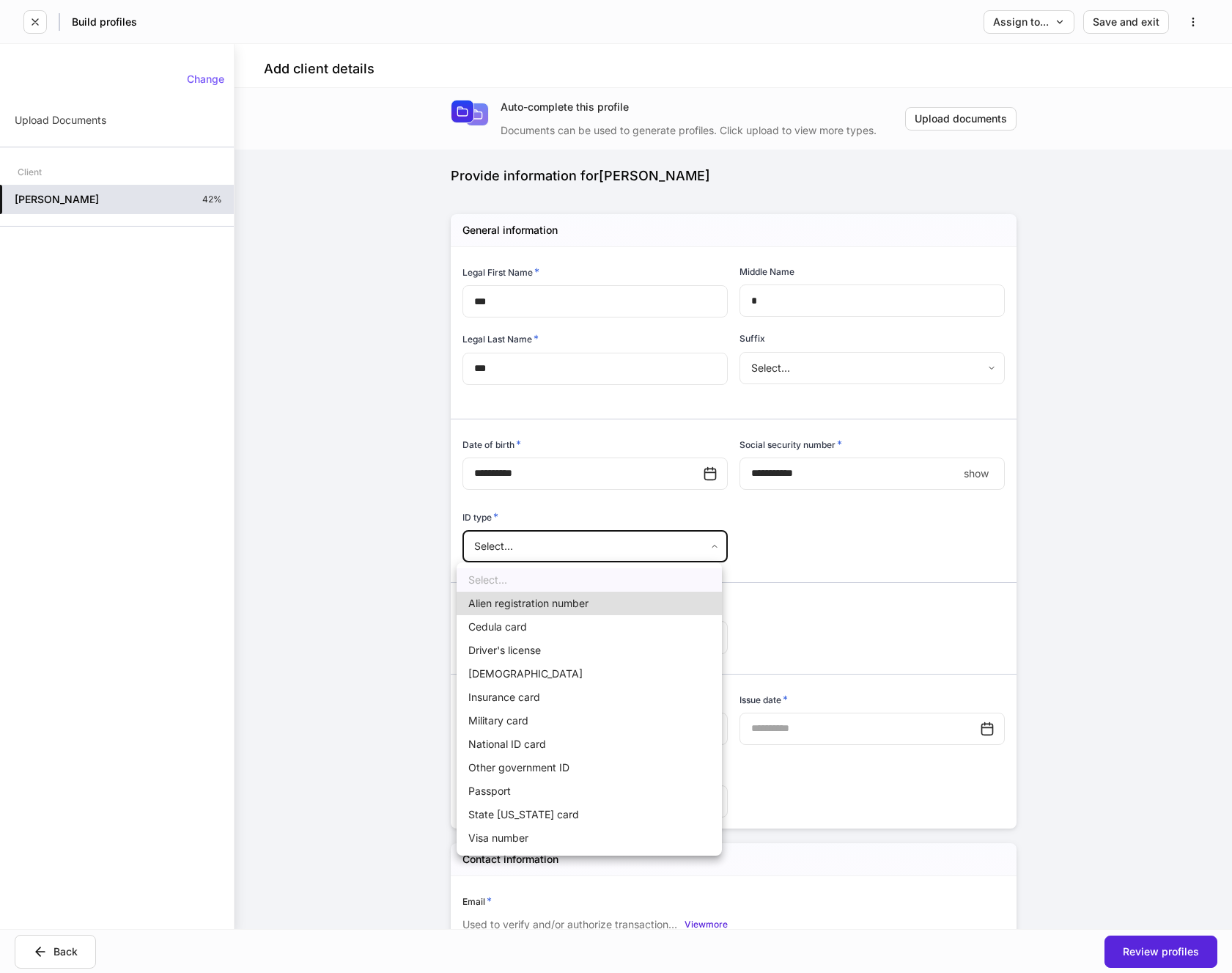
click at [671, 550] on body "**********" at bounding box center [616, 486] width 1232 height 973
click at [523, 649] on li "Driver's license" at bounding box center [589, 650] width 265 height 24
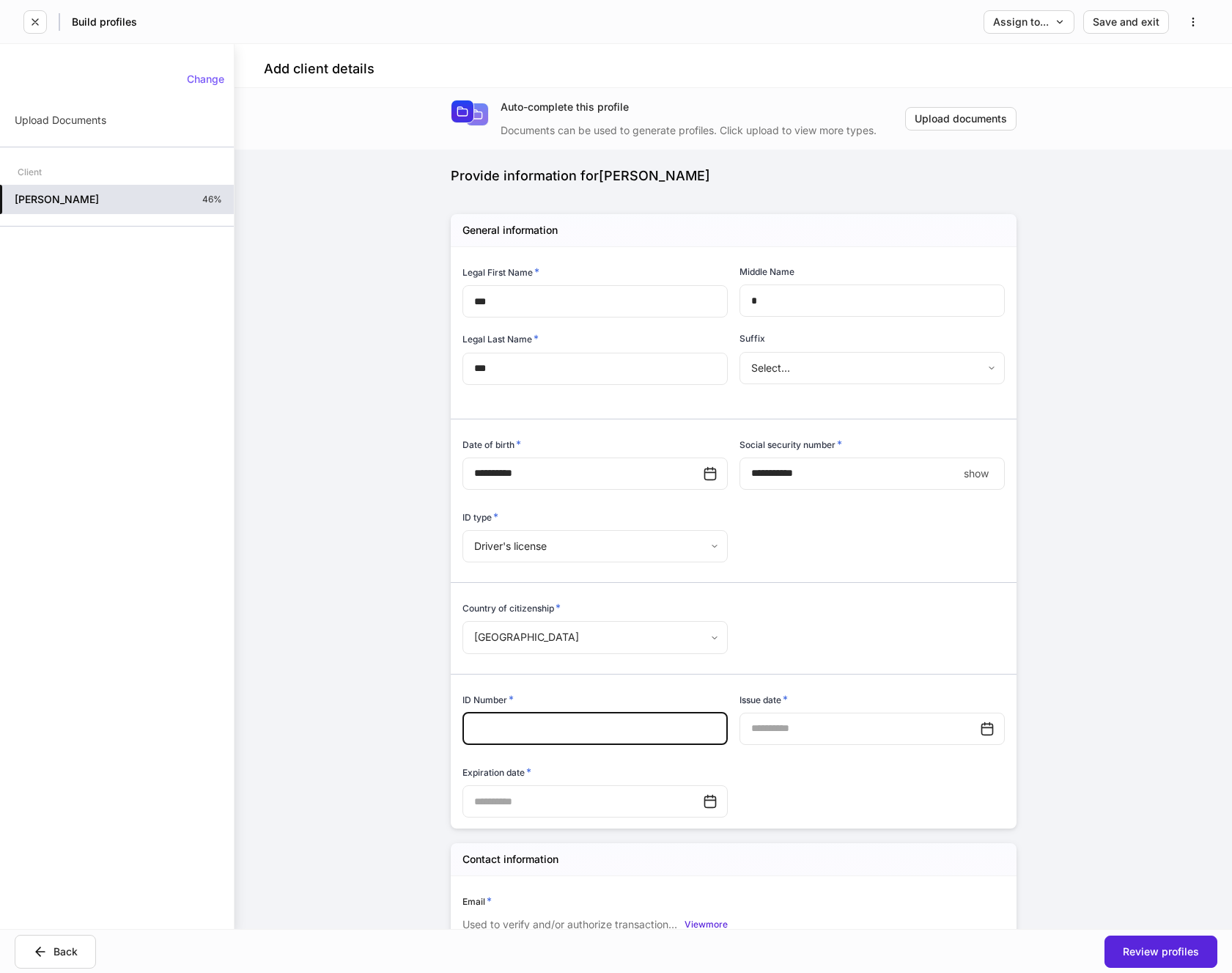
click at [524, 720] on input "text" at bounding box center [595, 729] width 265 height 32
click at [824, 727] on input "text" at bounding box center [860, 729] width 240 height 32
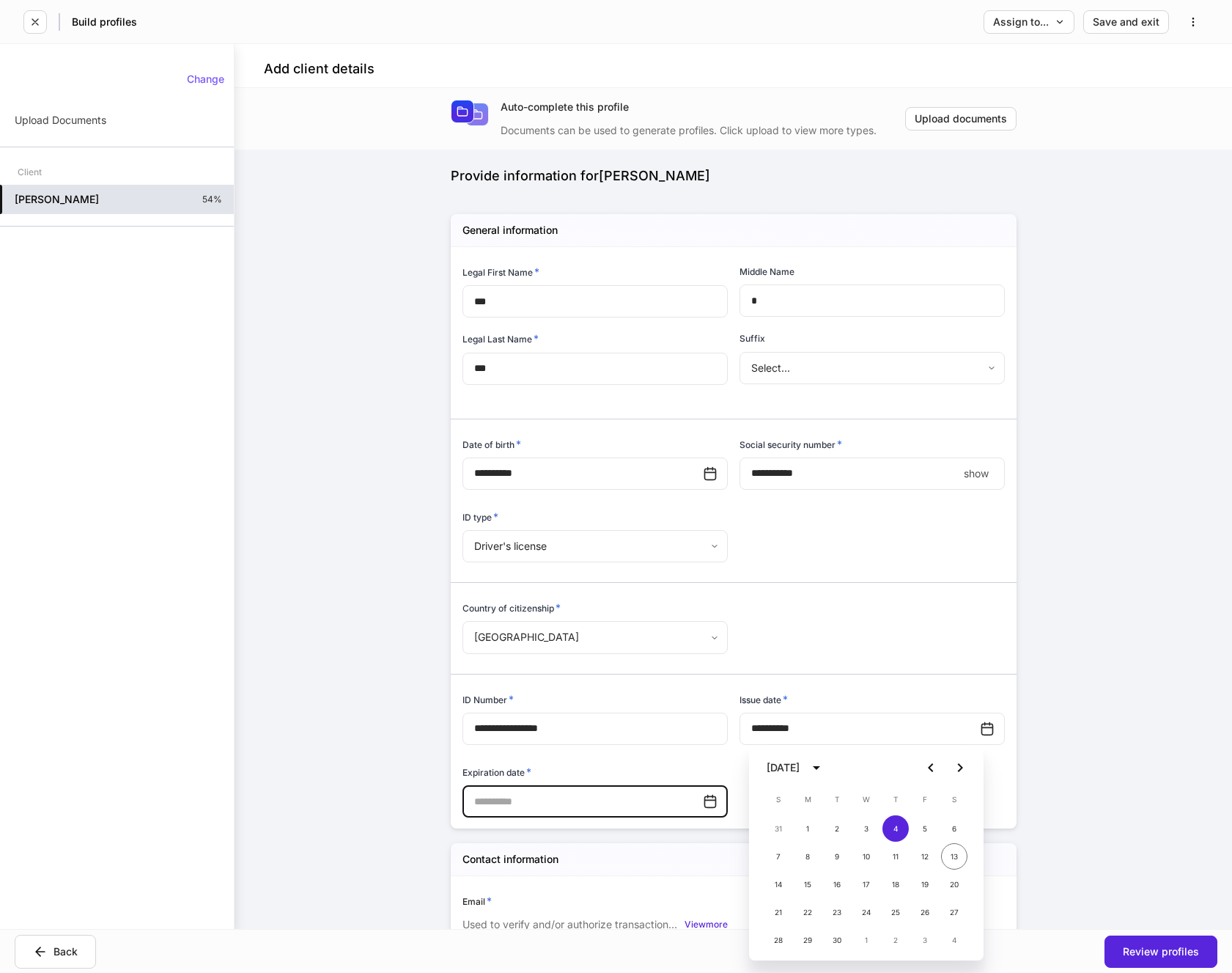
click at [611, 789] on input "text" at bounding box center [583, 801] width 240 height 32
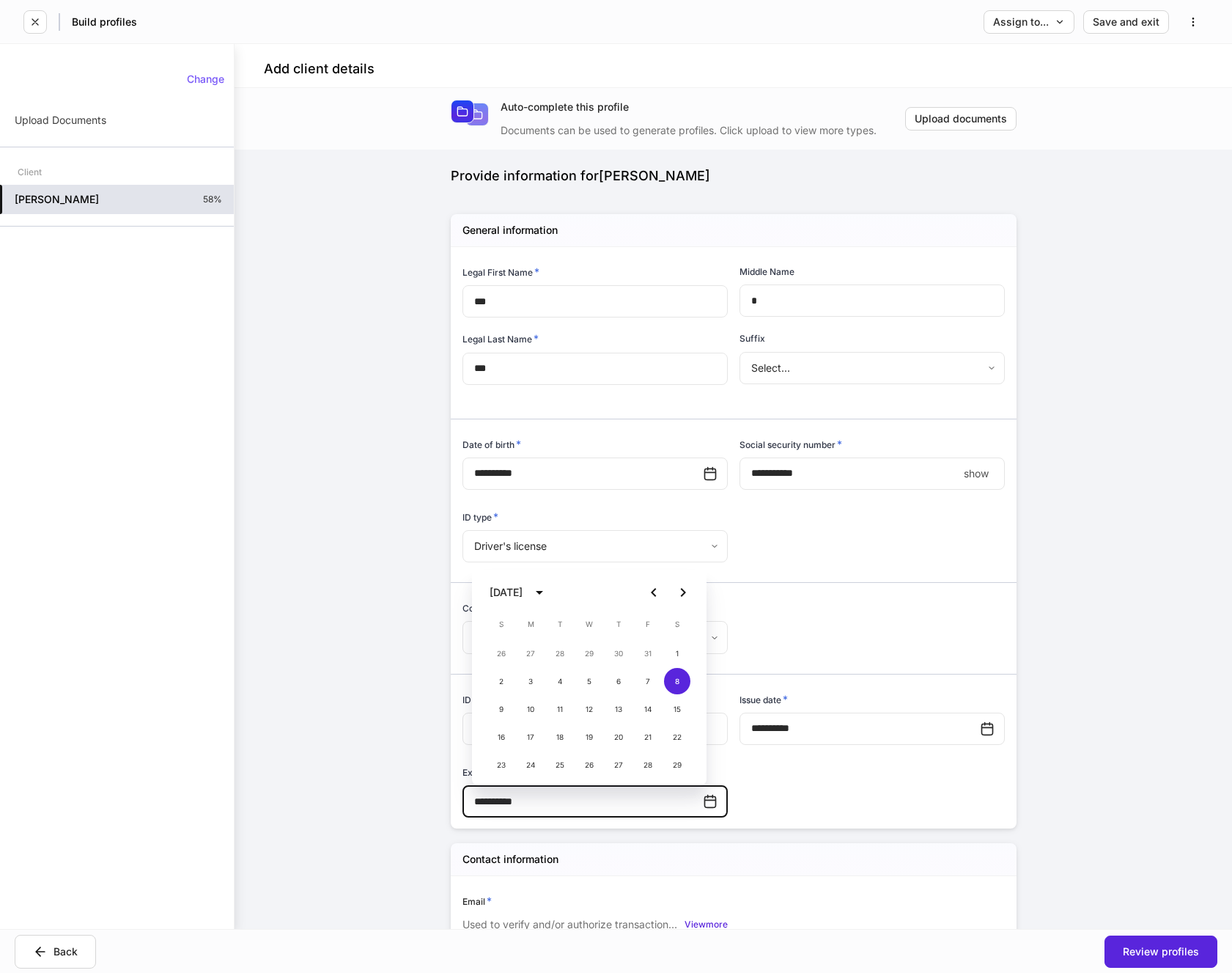
click at [803, 766] on div "**********" at bounding box center [728, 533] width 554 height 573
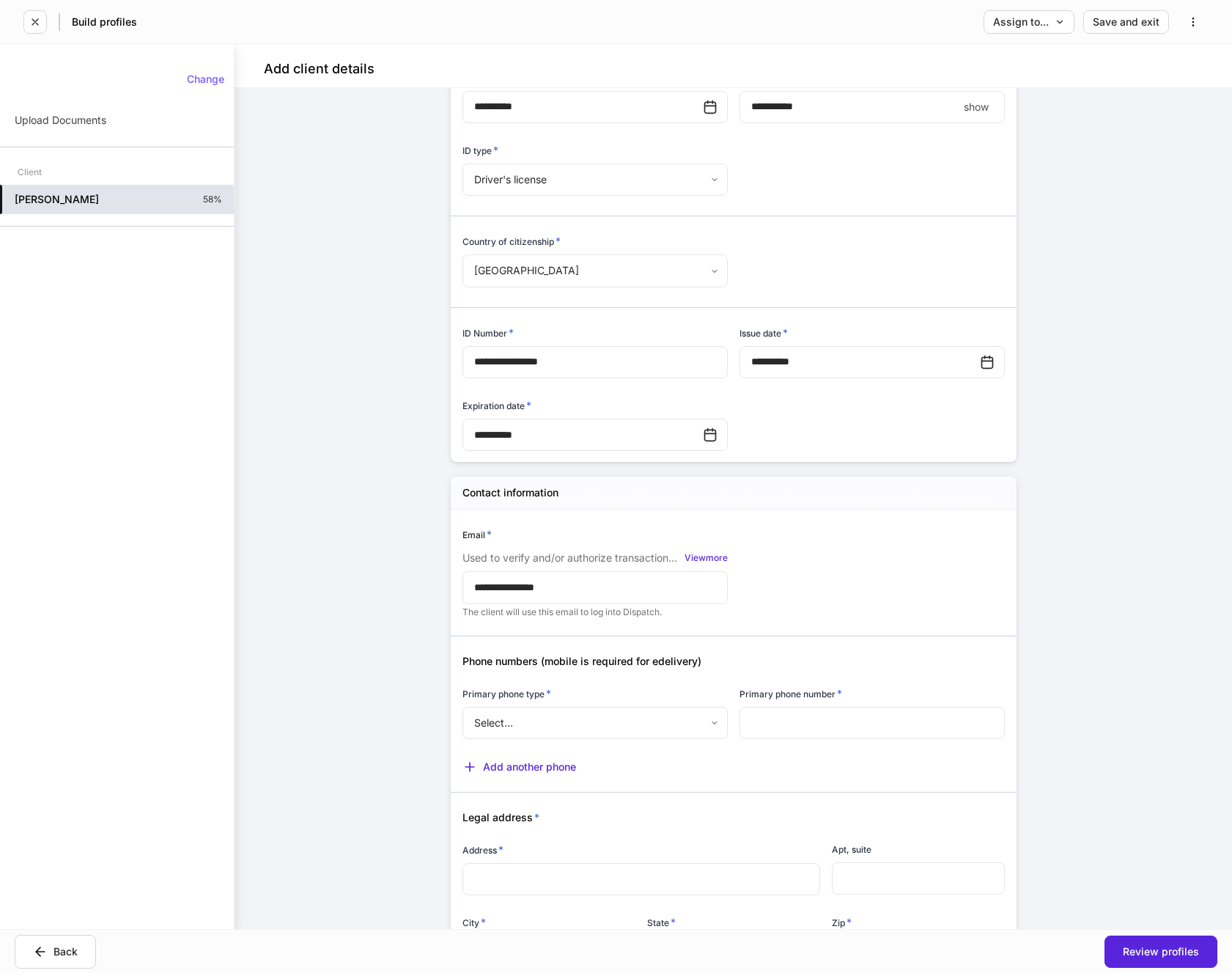
scroll to position [440, 0]
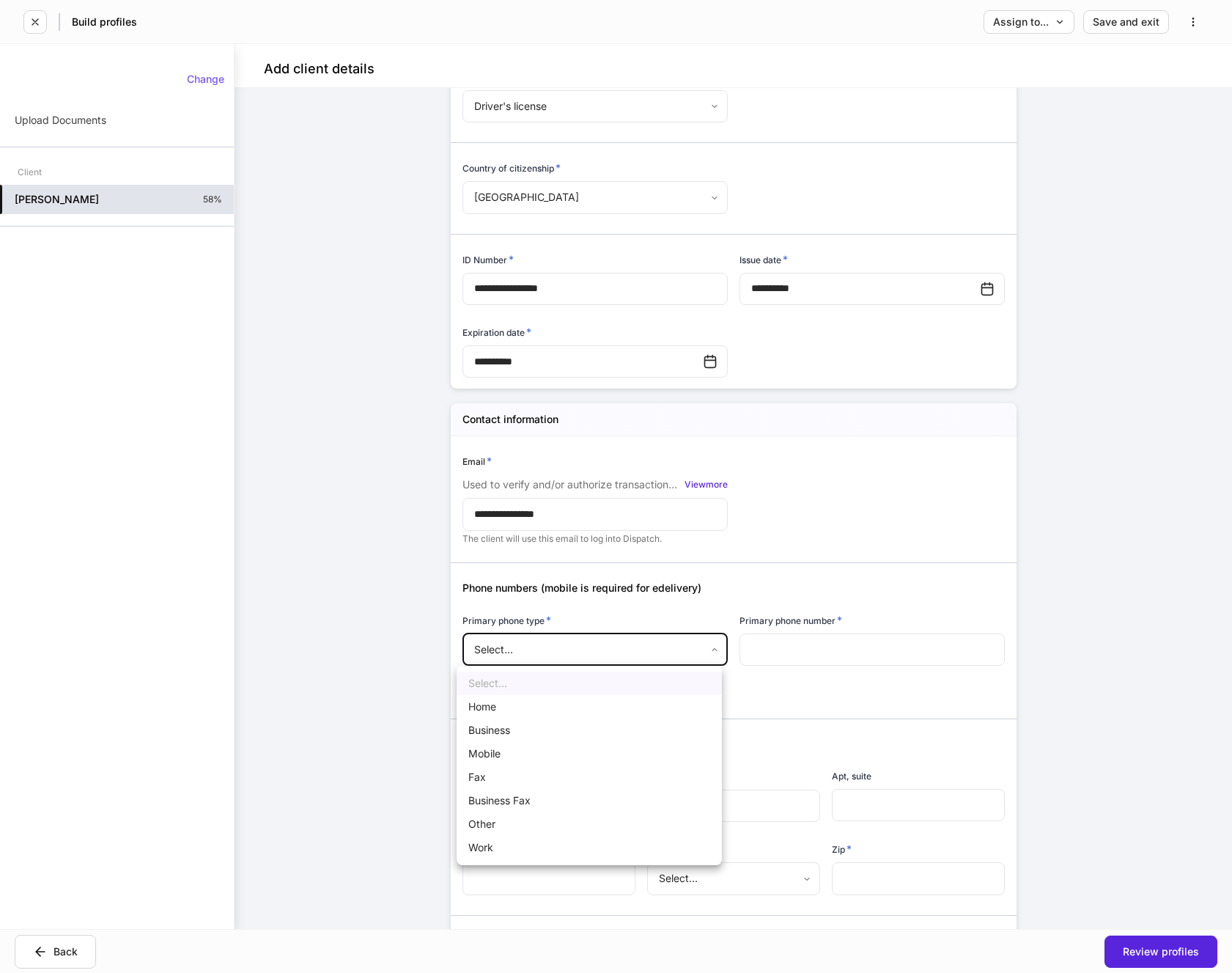
click at [657, 650] on body "**********" at bounding box center [616, 486] width 1232 height 973
click at [478, 760] on li "Mobile" at bounding box center [589, 753] width 265 height 24
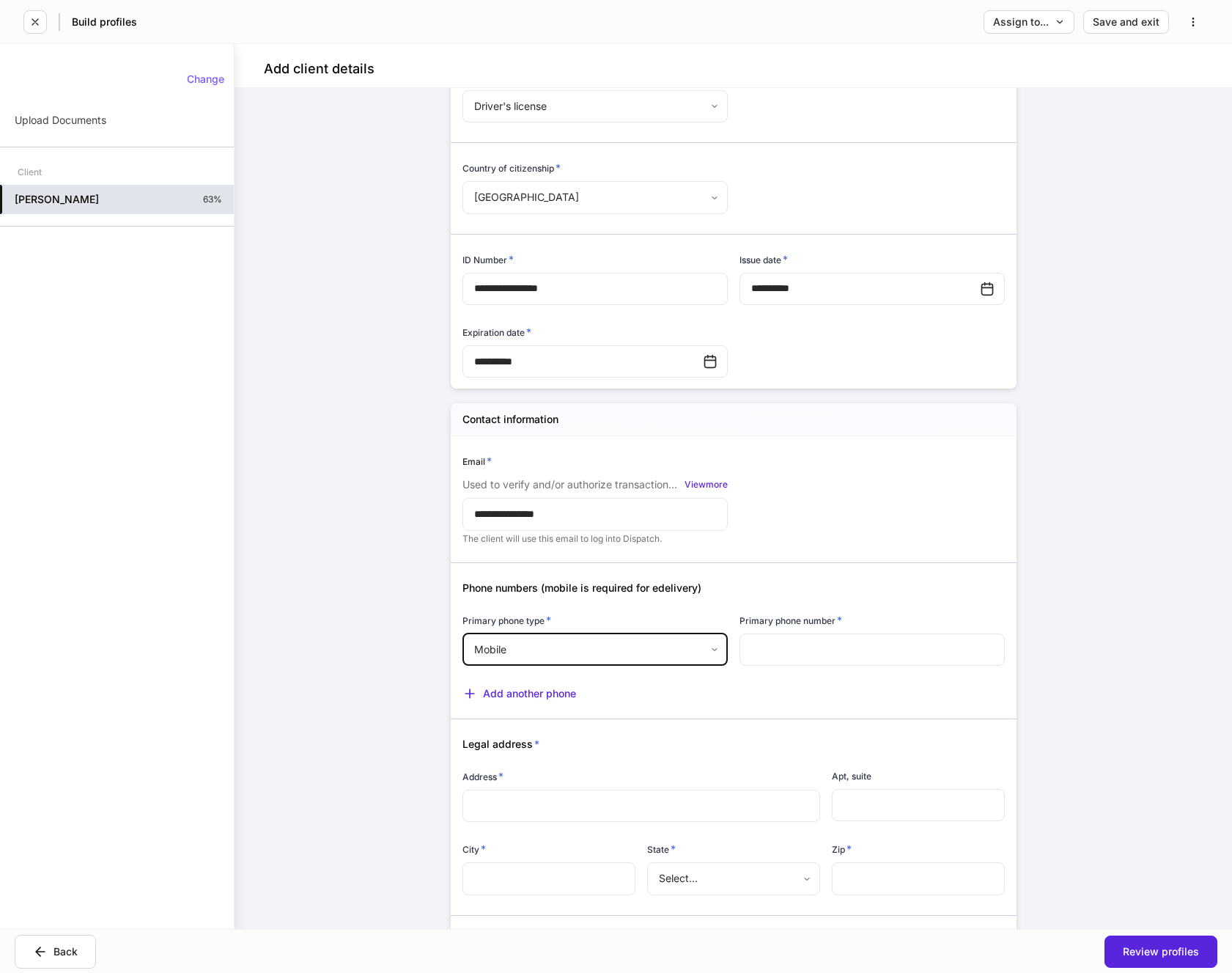
click at [780, 650] on input "text" at bounding box center [872, 650] width 265 height 32
click at [780, 678] on div "Add another phone" at bounding box center [728, 684] width 554 height 33
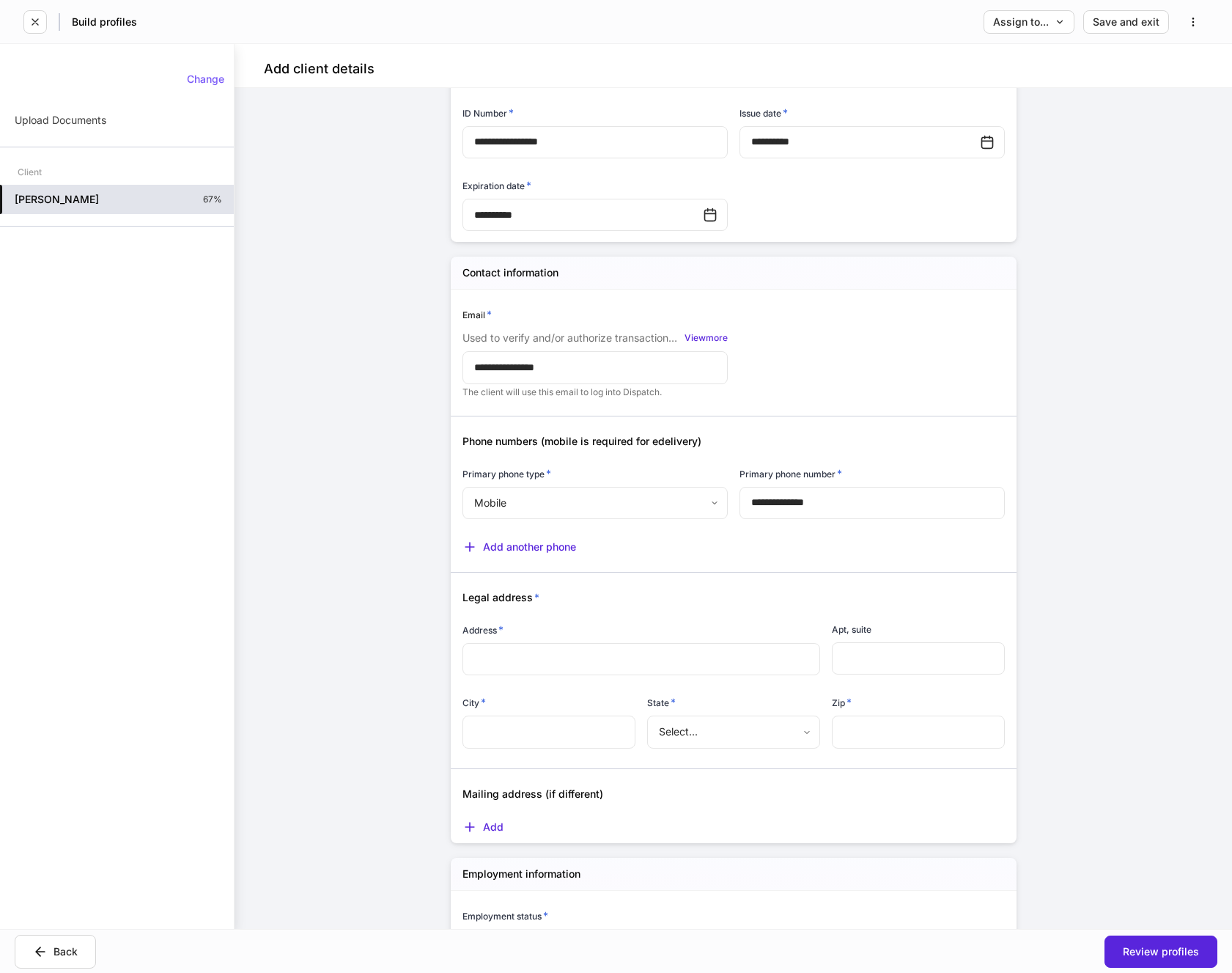
scroll to position [660, 0]
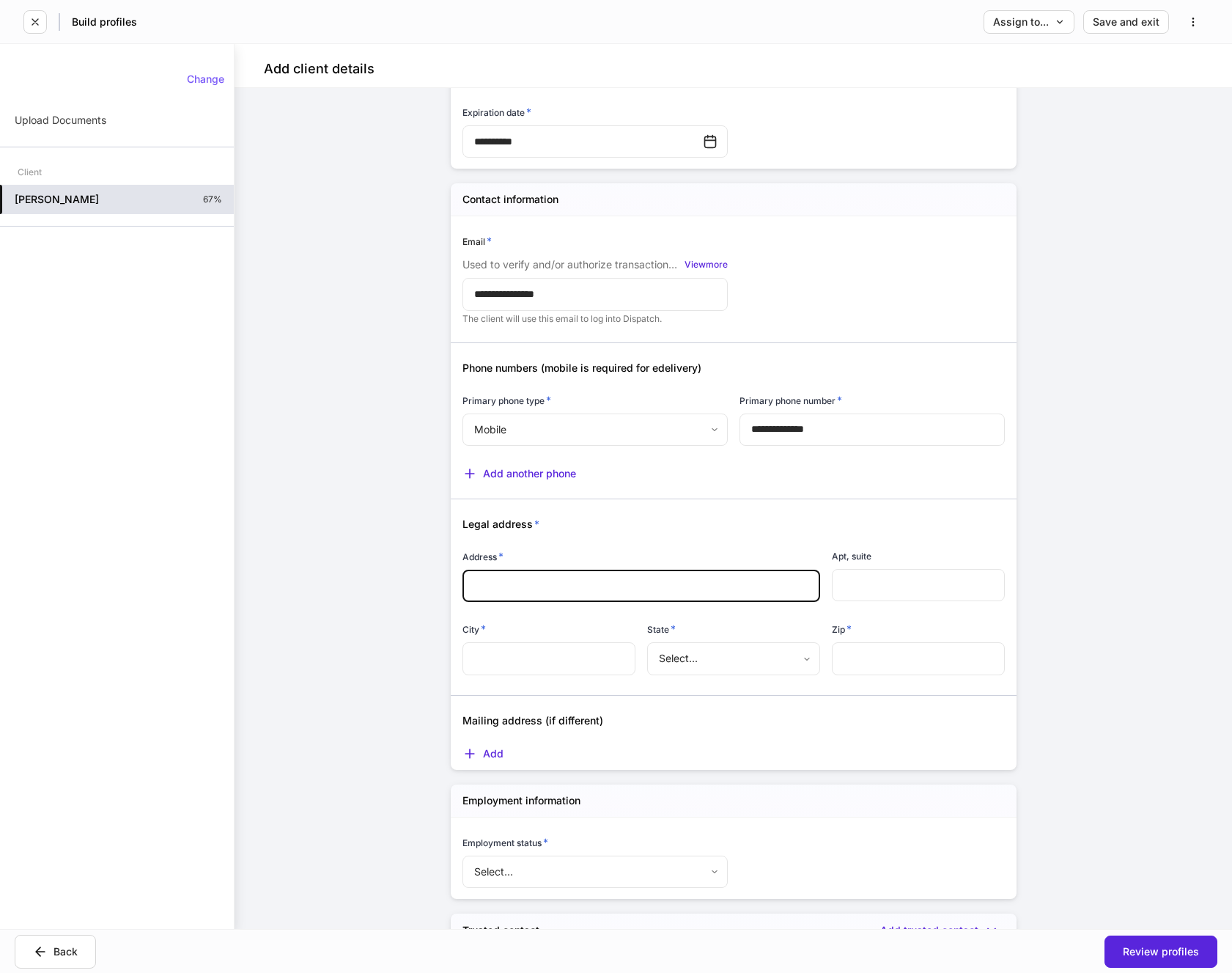
click at [550, 591] on input "text" at bounding box center [642, 585] width 335 height 14
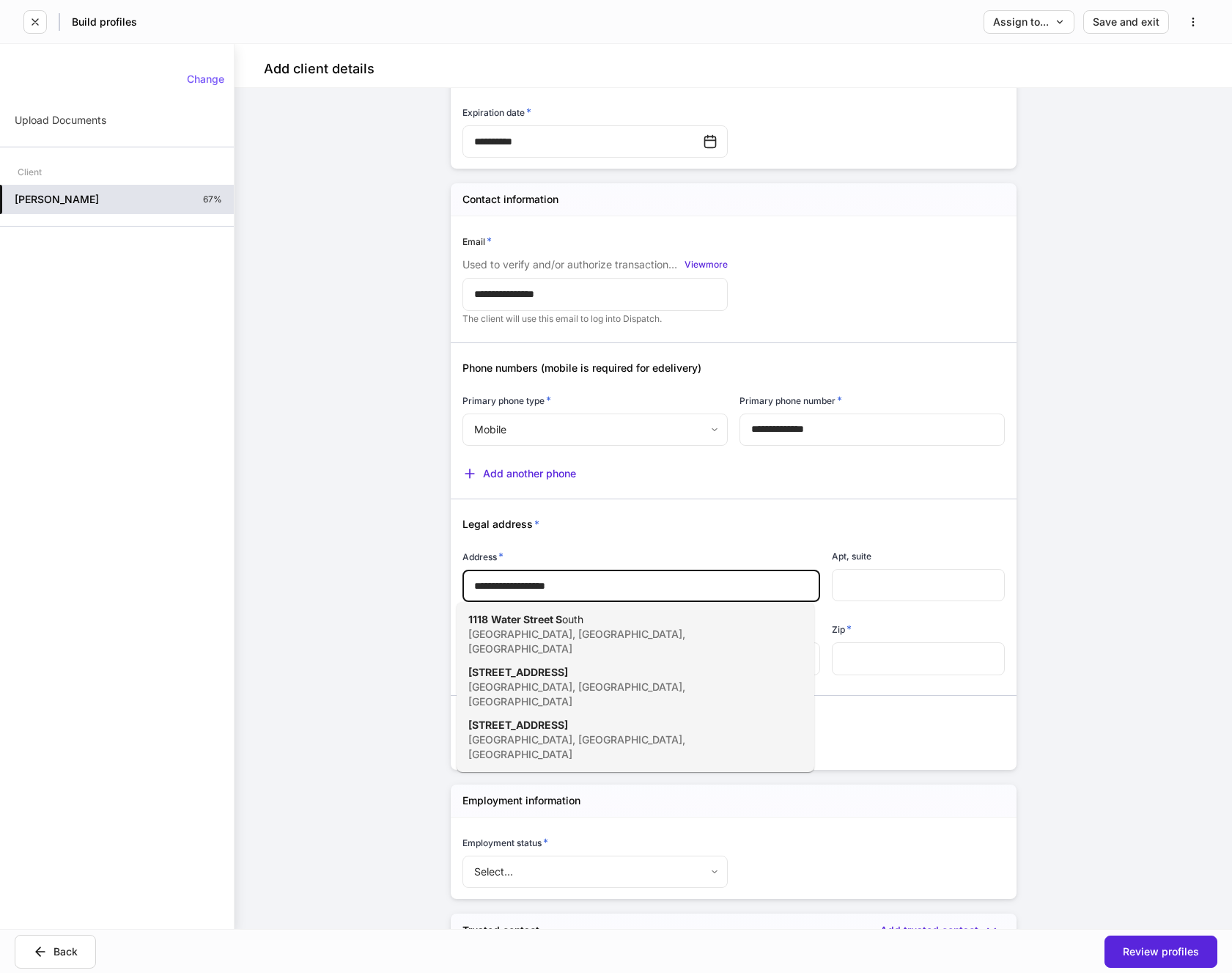
click at [487, 622] on span "1118" at bounding box center [478, 619] width 20 height 12
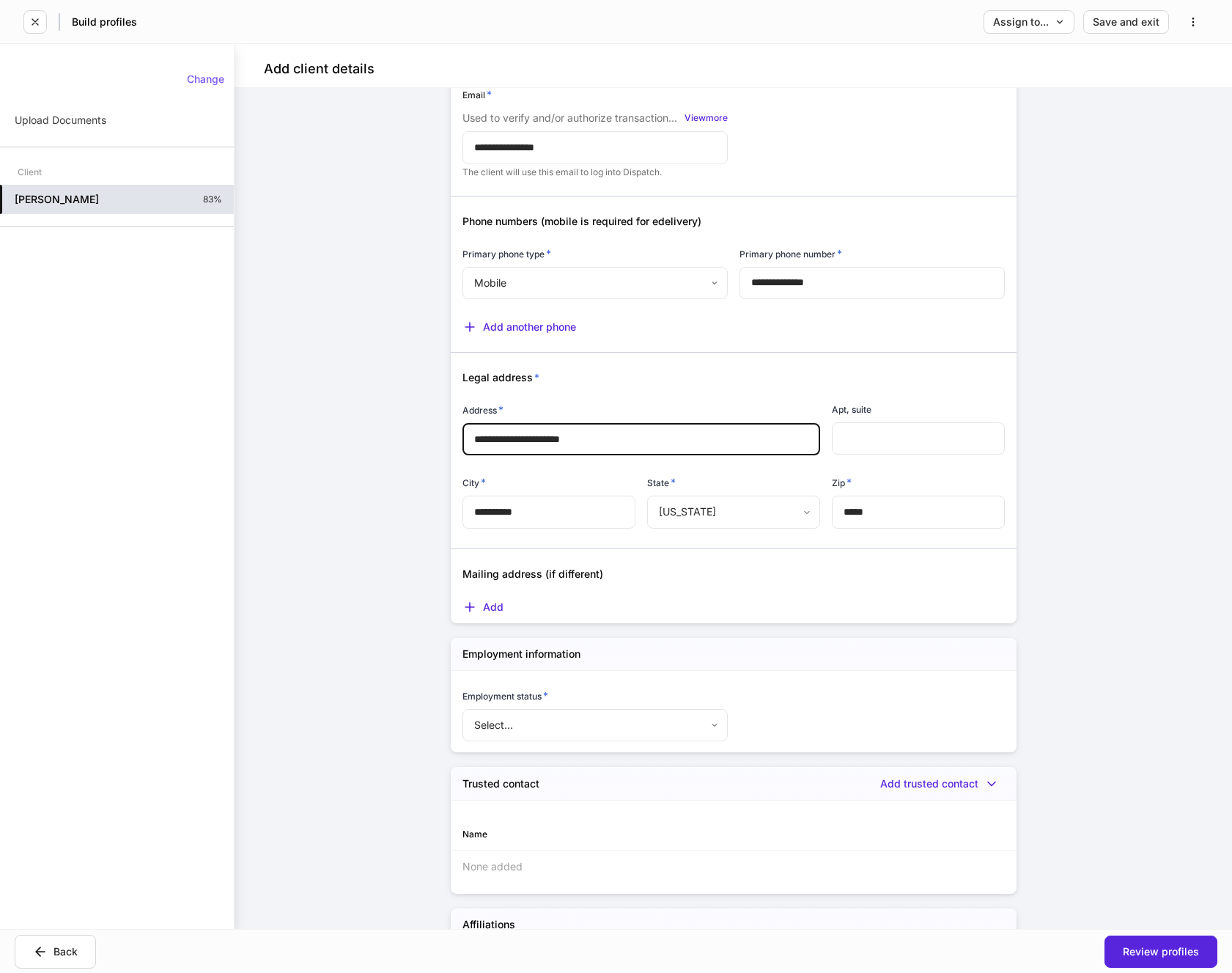
scroll to position [880, 0]
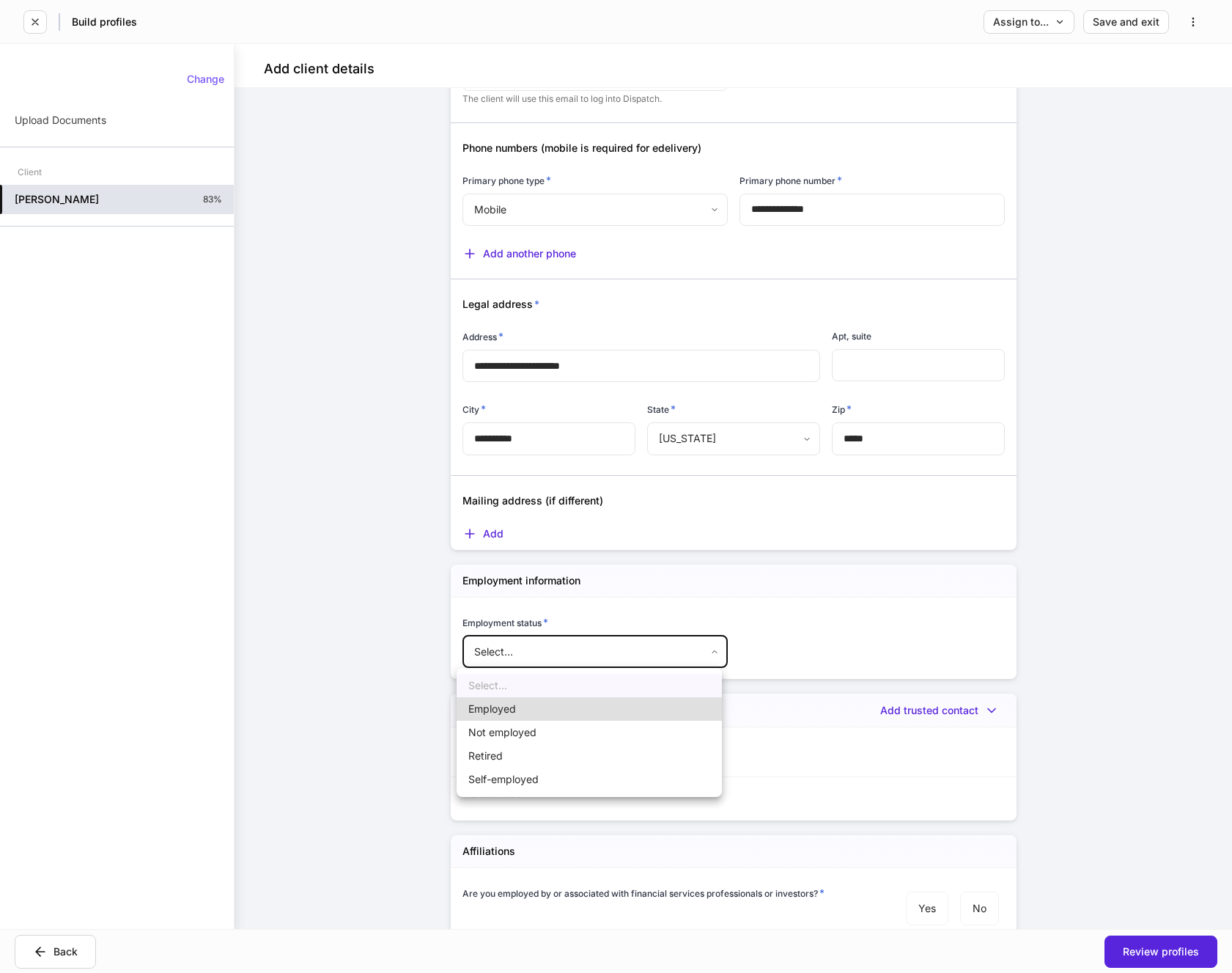
click at [703, 647] on body "**********" at bounding box center [616, 486] width 1232 height 973
click at [492, 758] on li "Retired" at bounding box center [589, 755] width 265 height 24
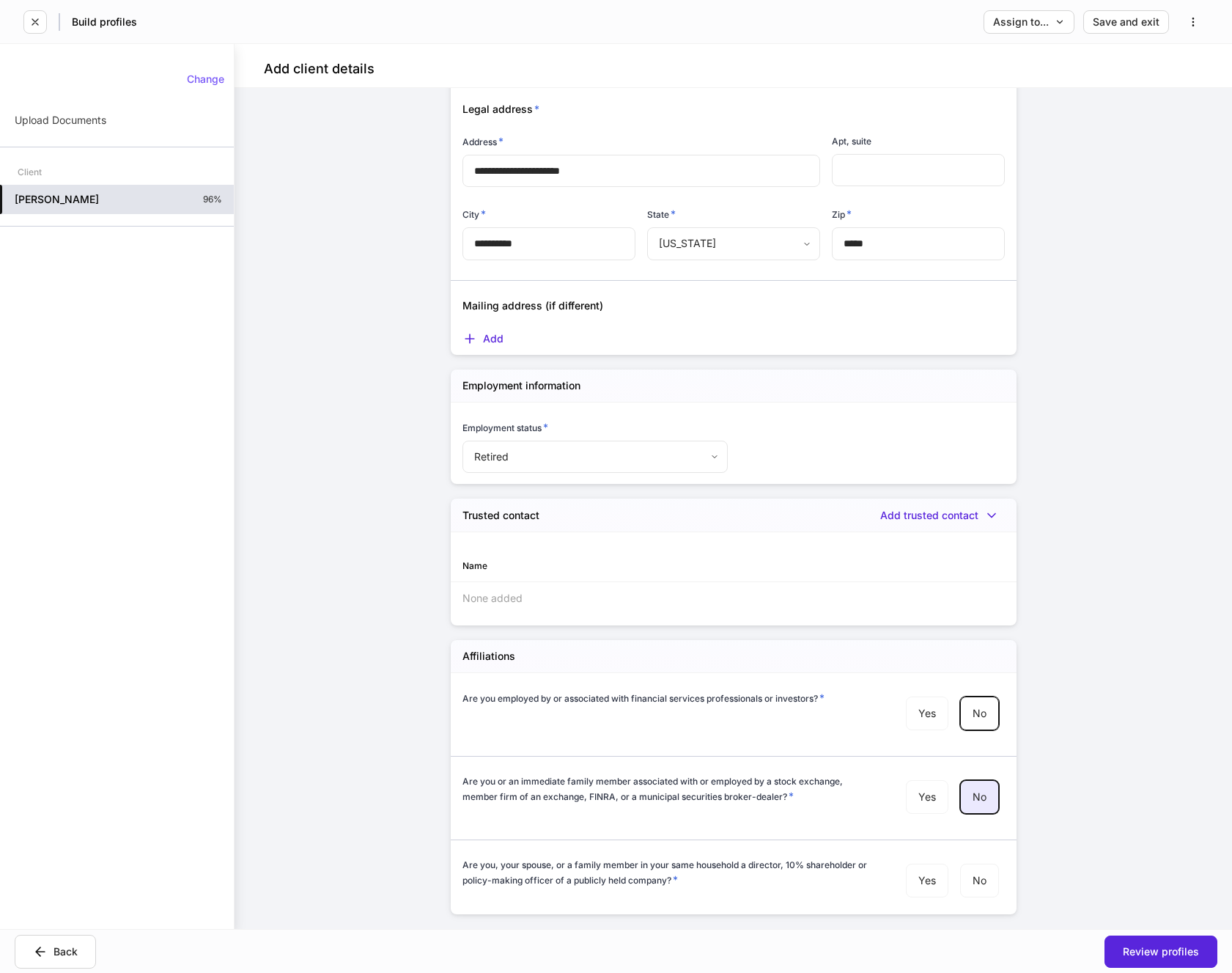
scroll to position [1100, 0]
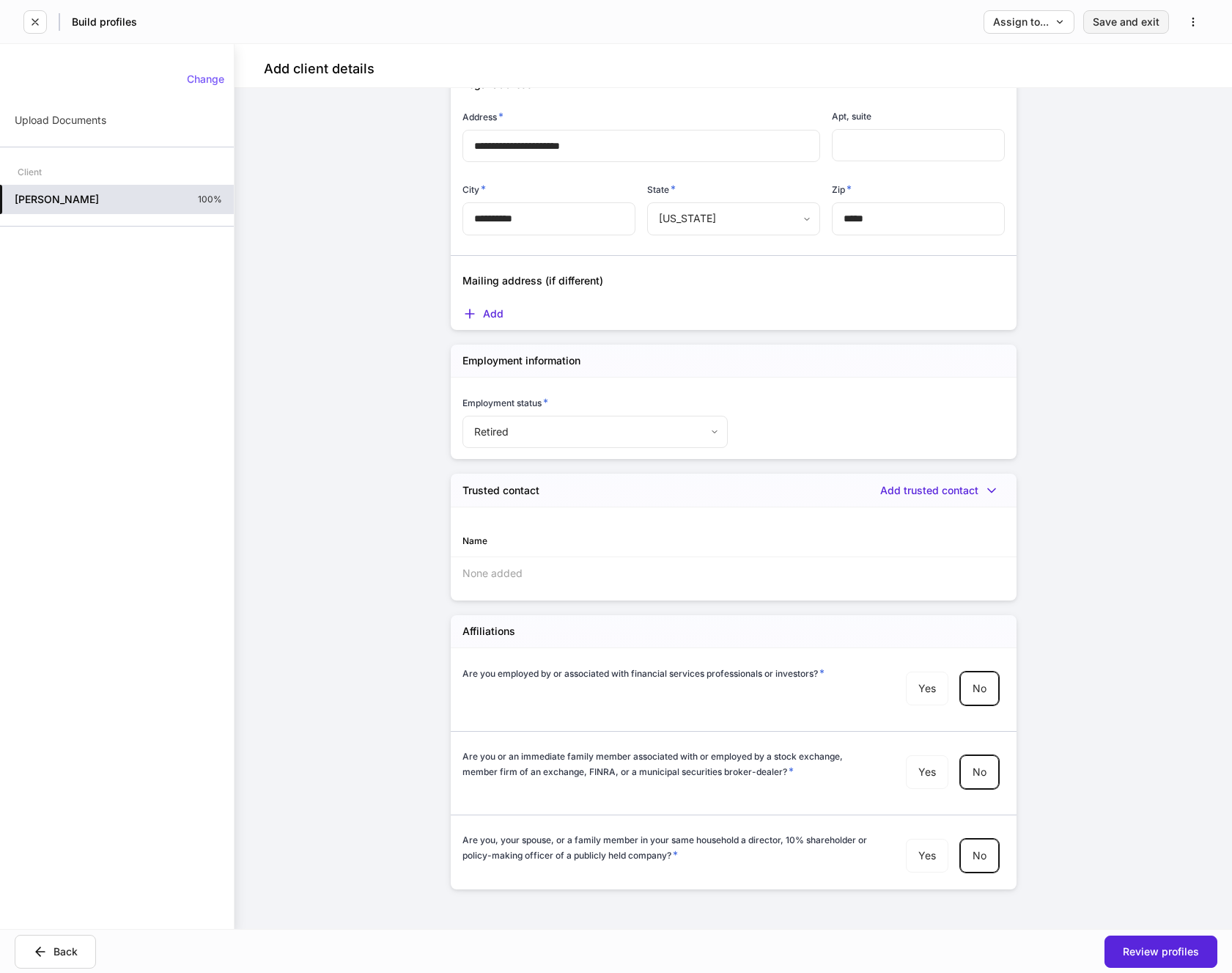
click at [1106, 21] on div "Save and exit" at bounding box center [1126, 21] width 67 height 10
